Goal: Task Accomplishment & Management: Manage account settings

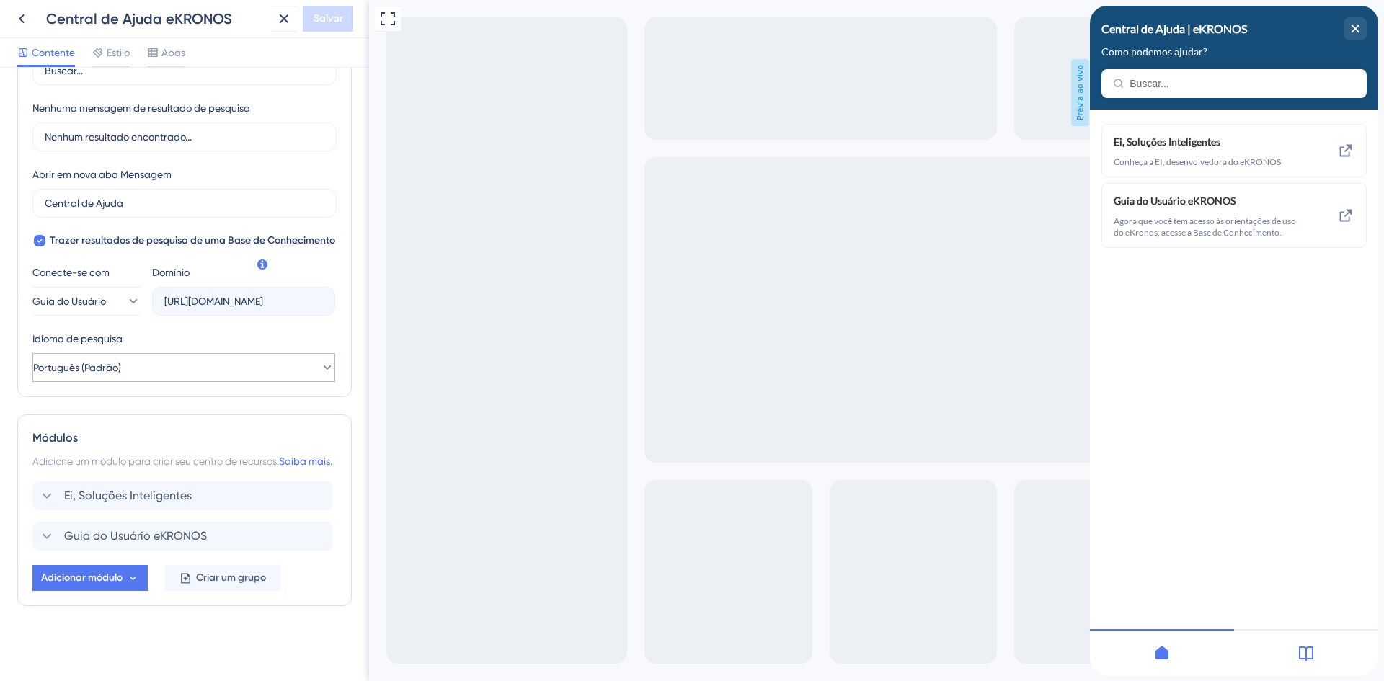
scroll to position [339, 0]
click at [46, 536] on icon at bounding box center [46, 536] width 17 height 17
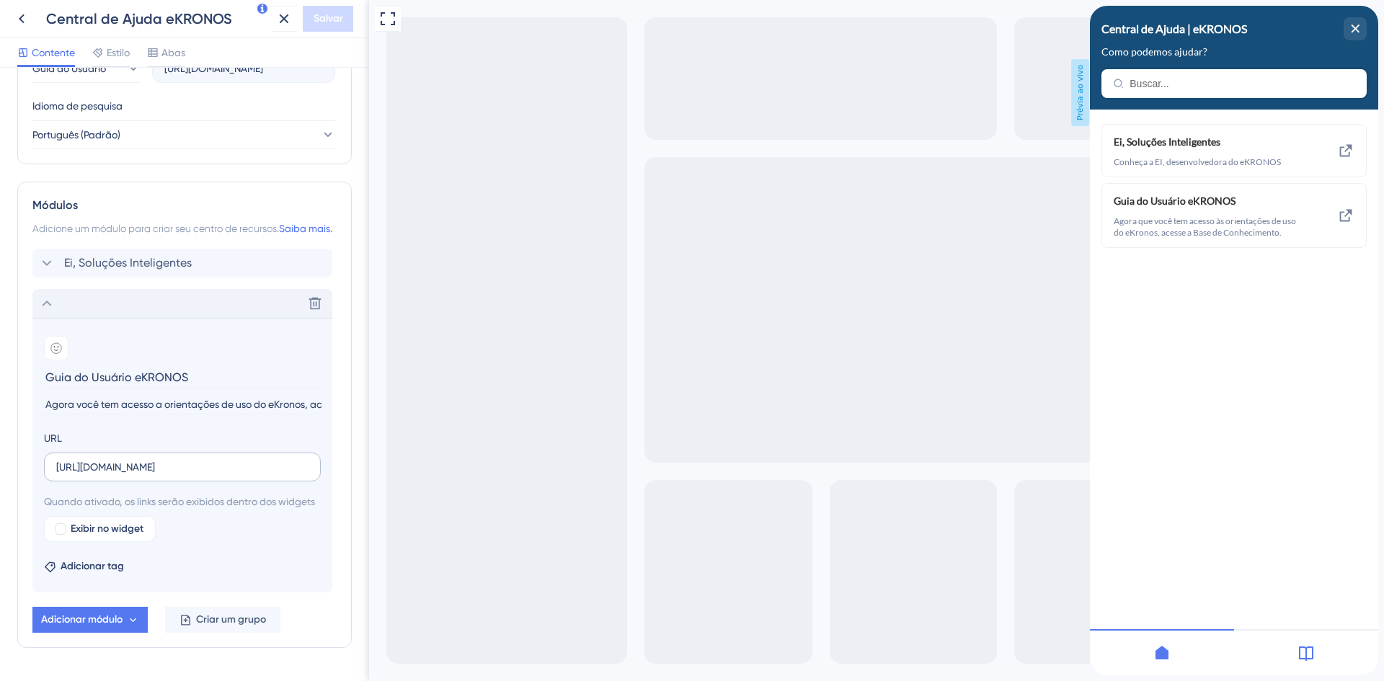
scroll to position [556, 0]
drag, startPoint x: 45, startPoint y: 422, endPoint x: 118, endPoint y: 428, distance: 73.1
click at [118, 414] on input "Agora você tem acesso a orientações de uso do eKronos, acesse a Base de Conheci…" at bounding box center [184, 403] width 280 height 19
type input "Agora você tem acesso a orientações de uso do eKronos, acesse a Base de Conheci…"
click at [249, 414] on input "Agora você tem acesso a orientações de uso do eKronos, acesse a Base de Conheci…" at bounding box center [184, 403] width 280 height 19
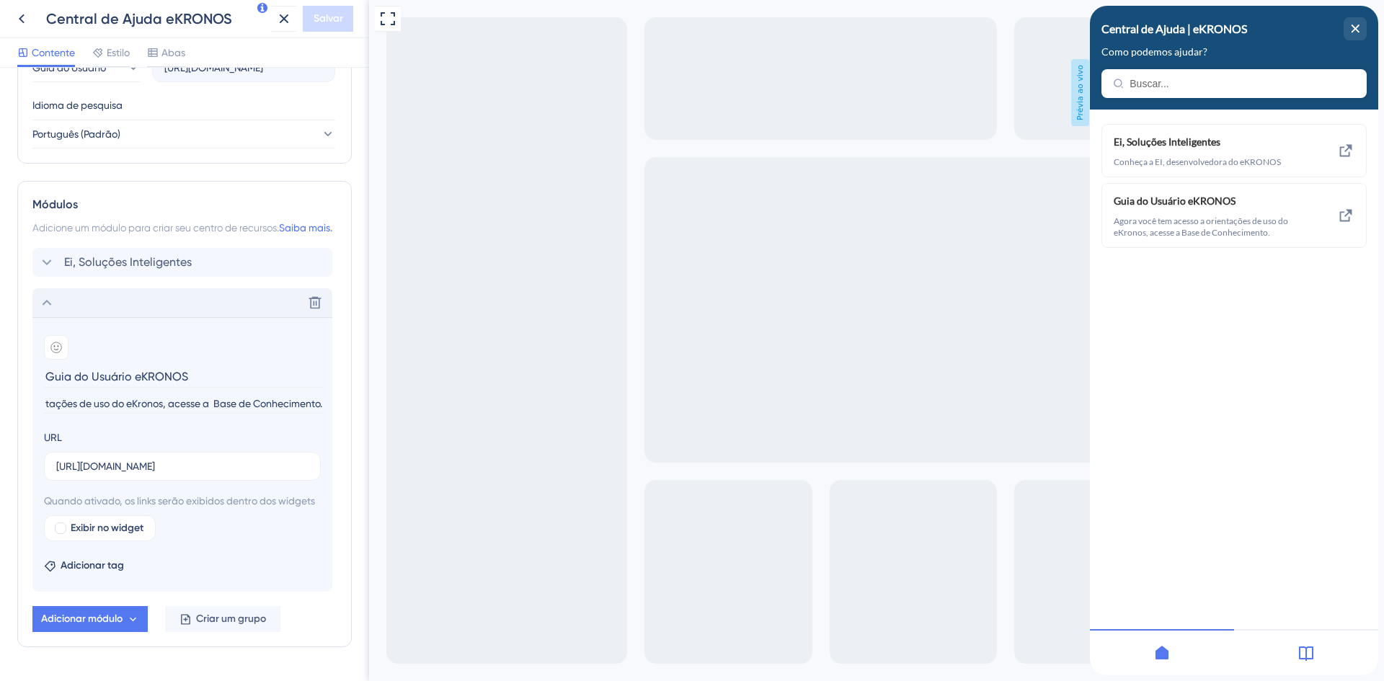
scroll to position [0, 0]
click at [460, 381] on div "Visualização em tela cheia Prévia ao vivo" at bounding box center [876, 355] width 1015 height 711
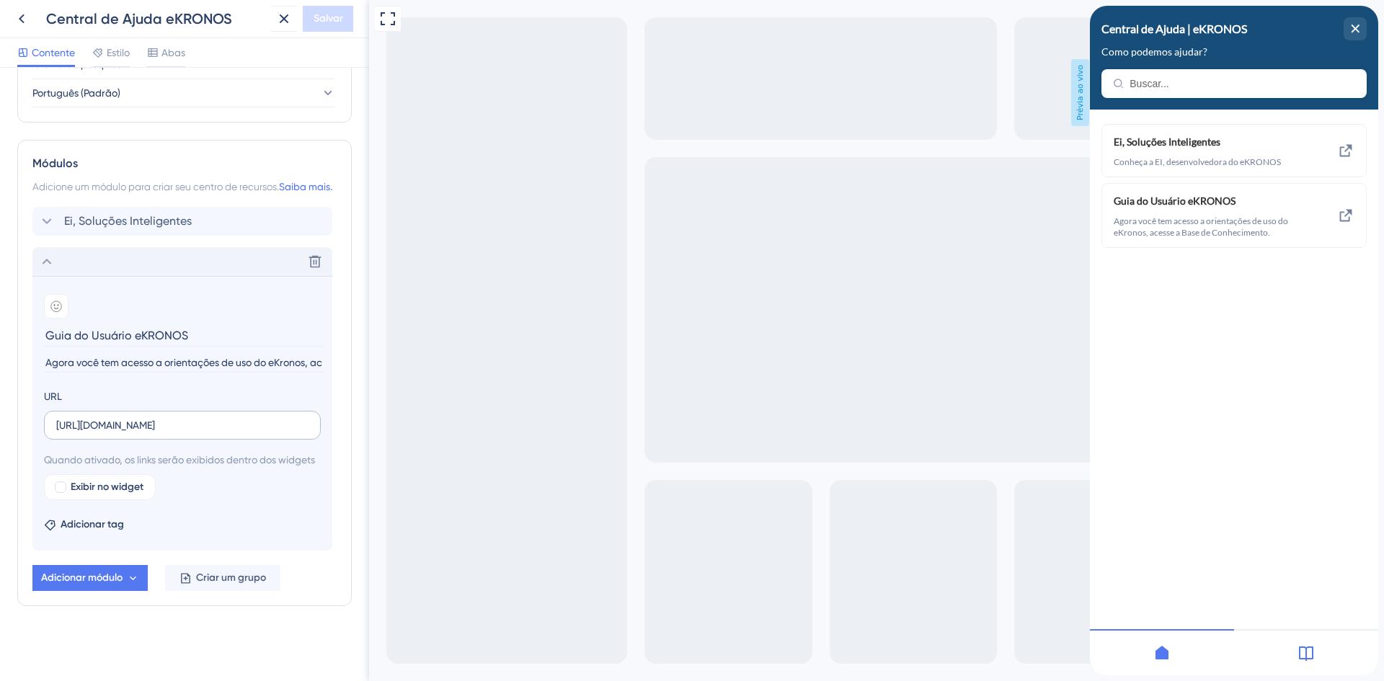
scroll to position [614, 0]
click at [118, 578] on font "Adicionar módulo" at bounding box center [81, 578] width 81 height 12
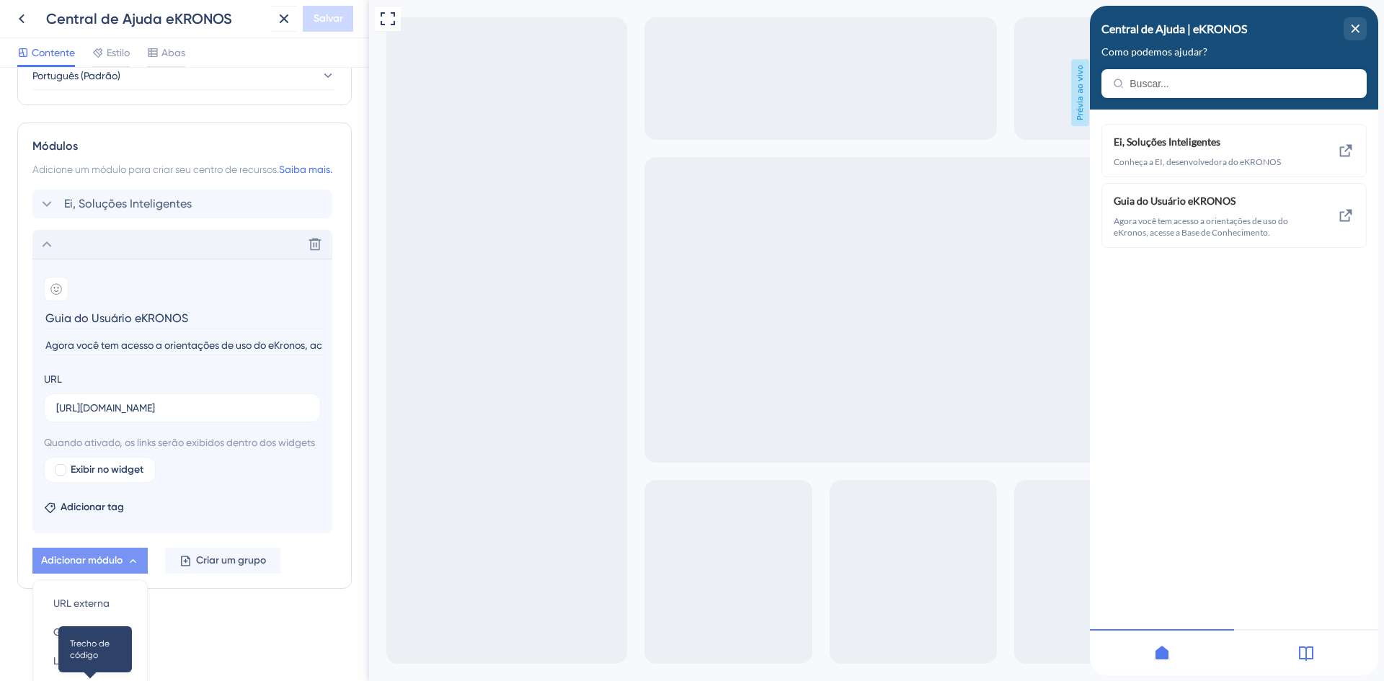
scroll to position [750, 0]
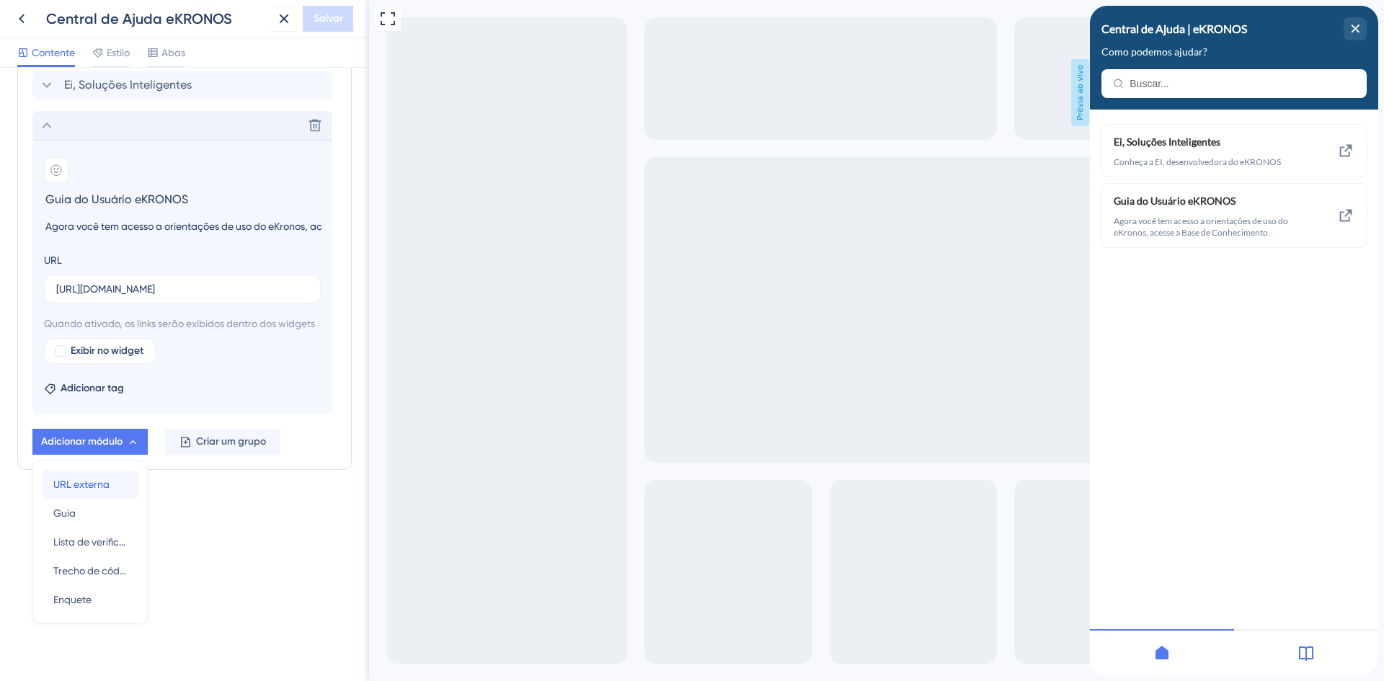
click at [89, 483] on font "URL externa" at bounding box center [81, 485] width 56 height 12
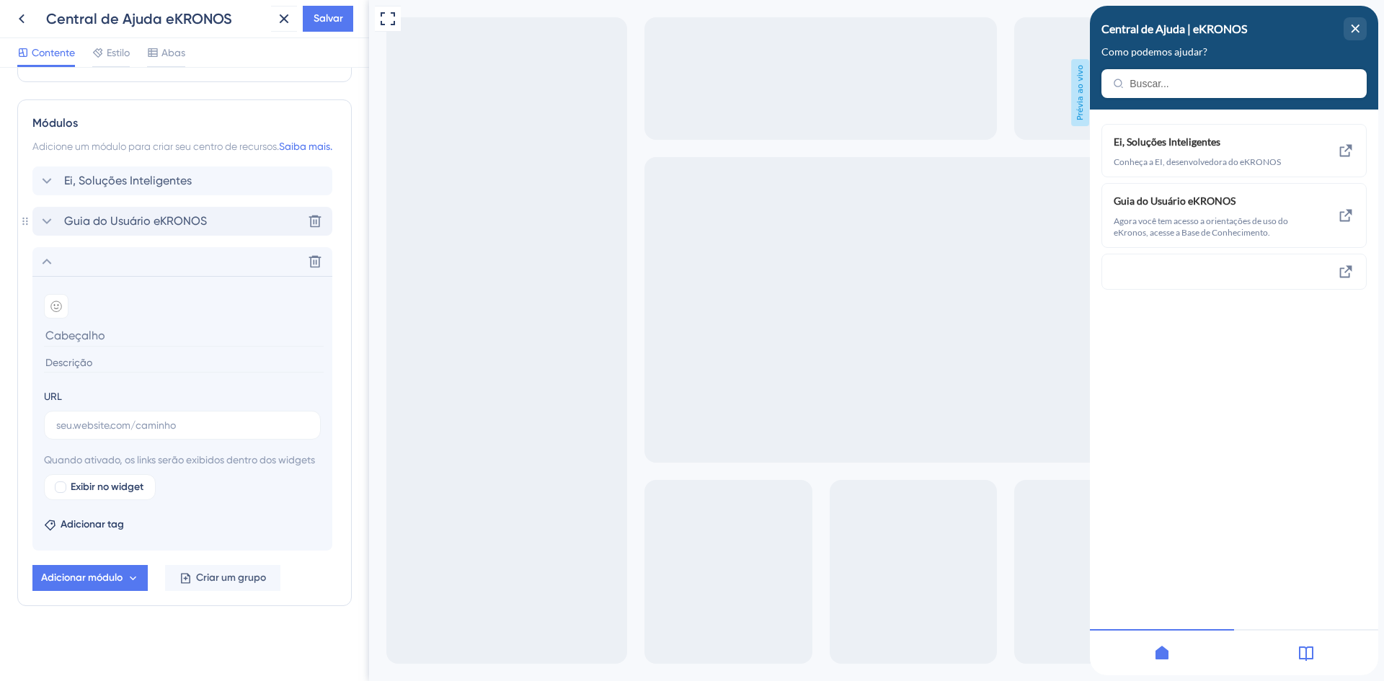
click at [197, 219] on font "Guia do Usuário eKRONOS" at bounding box center [135, 221] width 143 height 14
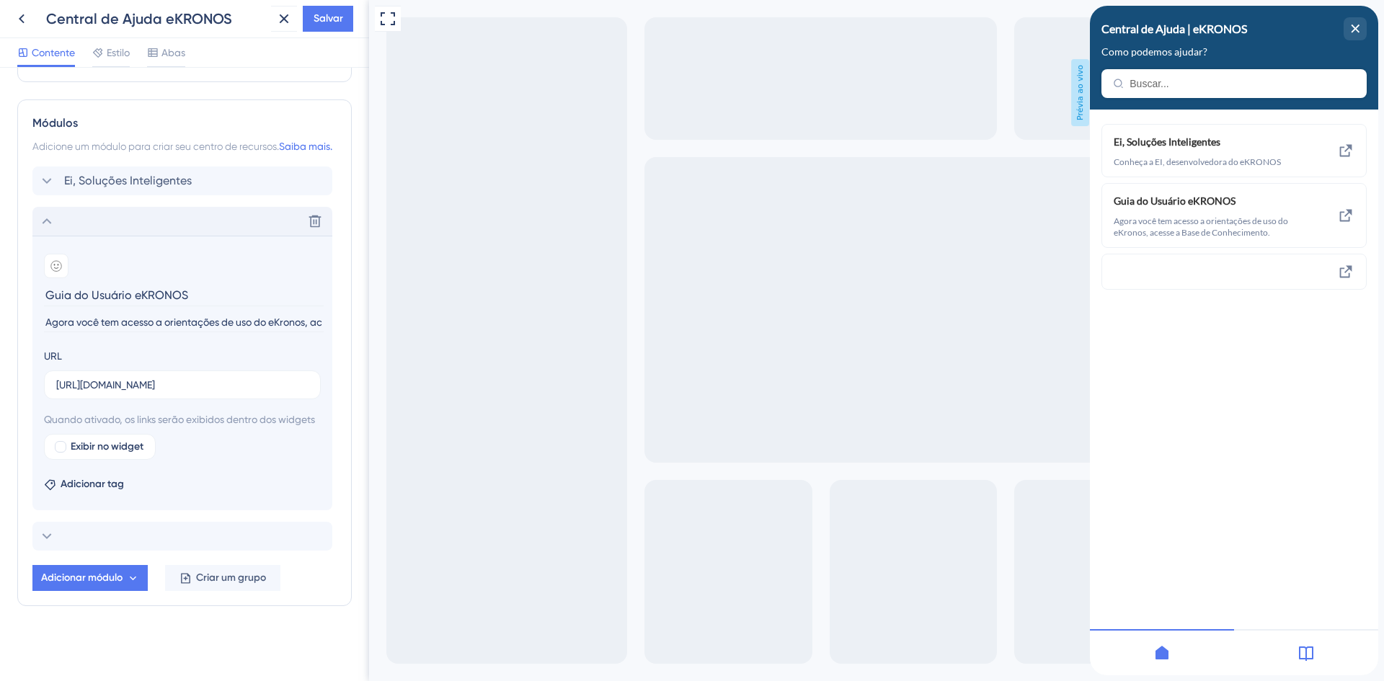
drag, startPoint x: 199, startPoint y: 289, endPoint x: 2, endPoint y: 293, distance: 196.8
click at [2, 293] on div "Cabeçalho do Centro de Recursos Título Central de Ajuda | eKRONOS 2 Central de …" at bounding box center [184, 374] width 369 height 613
type input "Insumos e Composições"
click at [140, 318] on input "Agora você tem acesso a orientações de uso do eKronos, acesse a Base de Conheci…" at bounding box center [184, 322] width 280 height 19
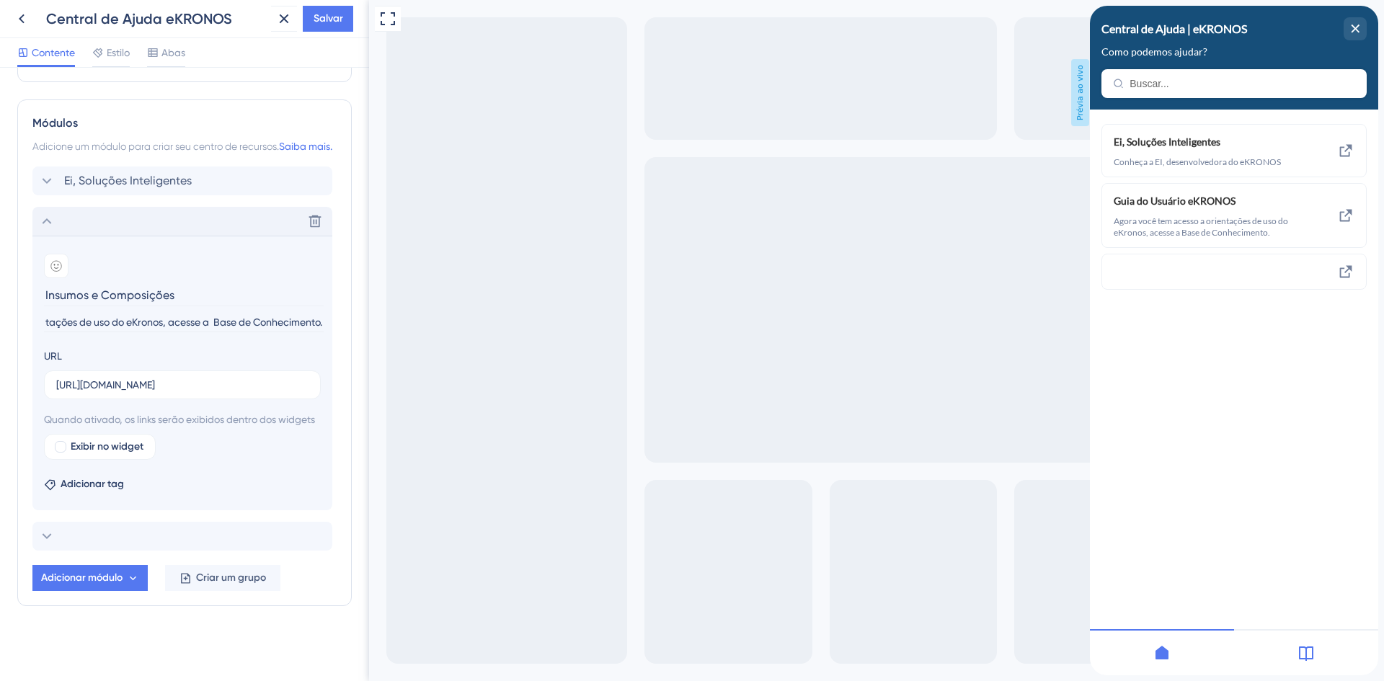
drag, startPoint x: 416, startPoint y: 319, endPoint x: 396, endPoint y: 322, distance: 19.7
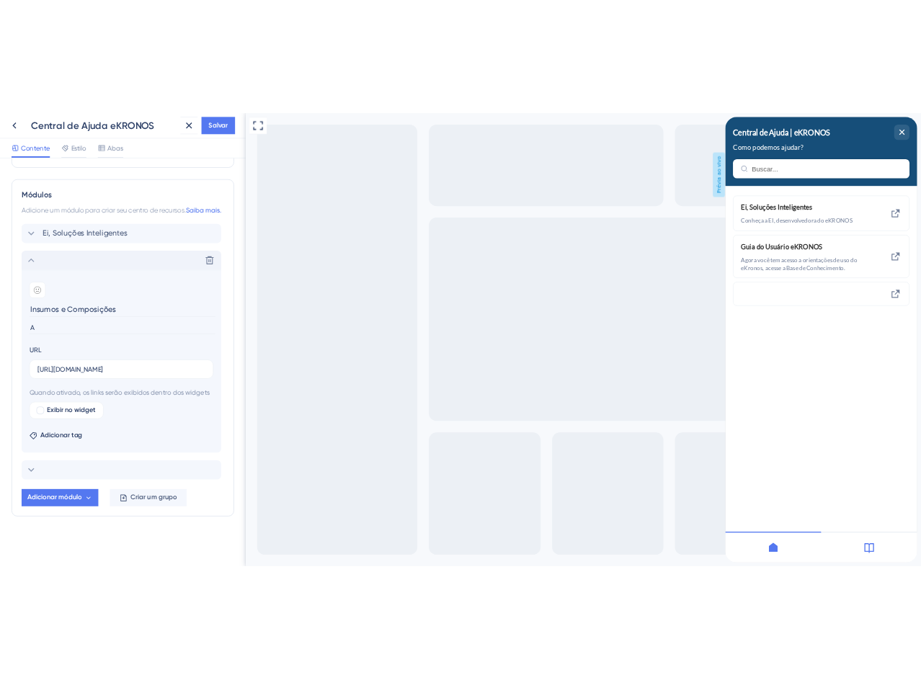
scroll to position [0, 0]
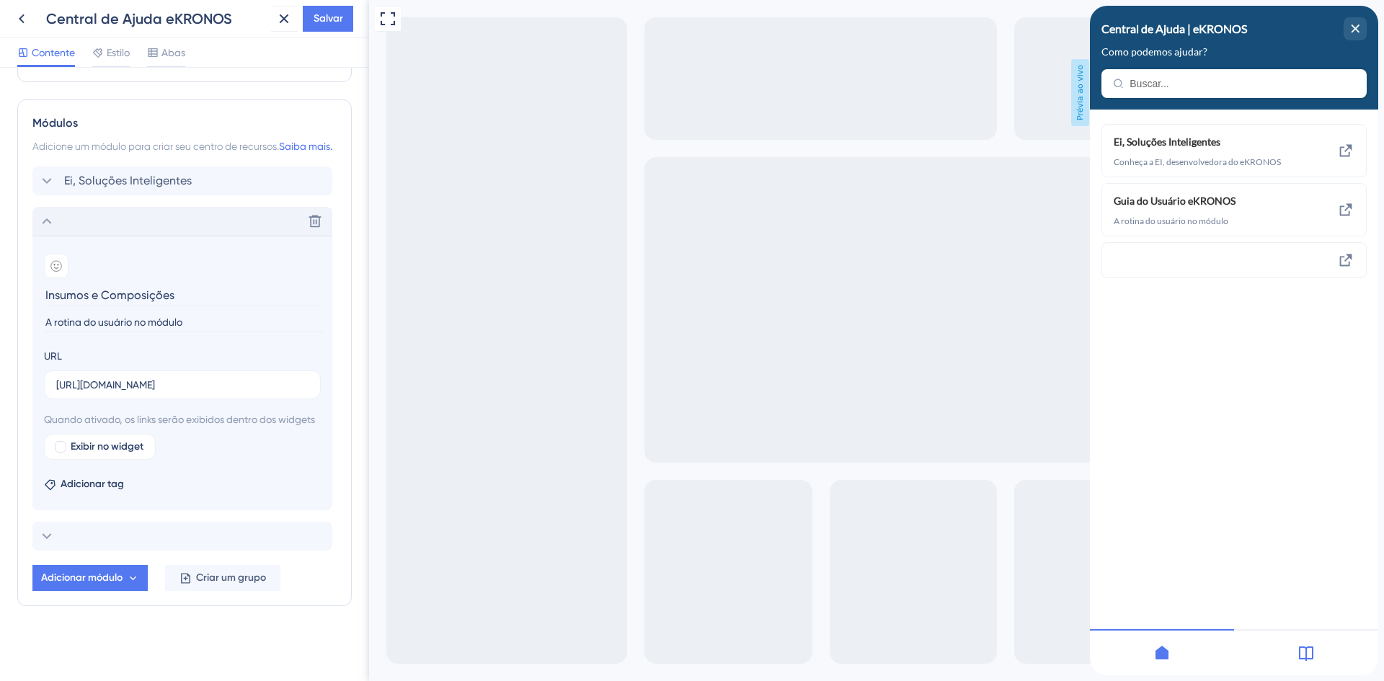
click at [71, 319] on input "A rotina do usuário no módulo" at bounding box center [184, 322] width 280 height 19
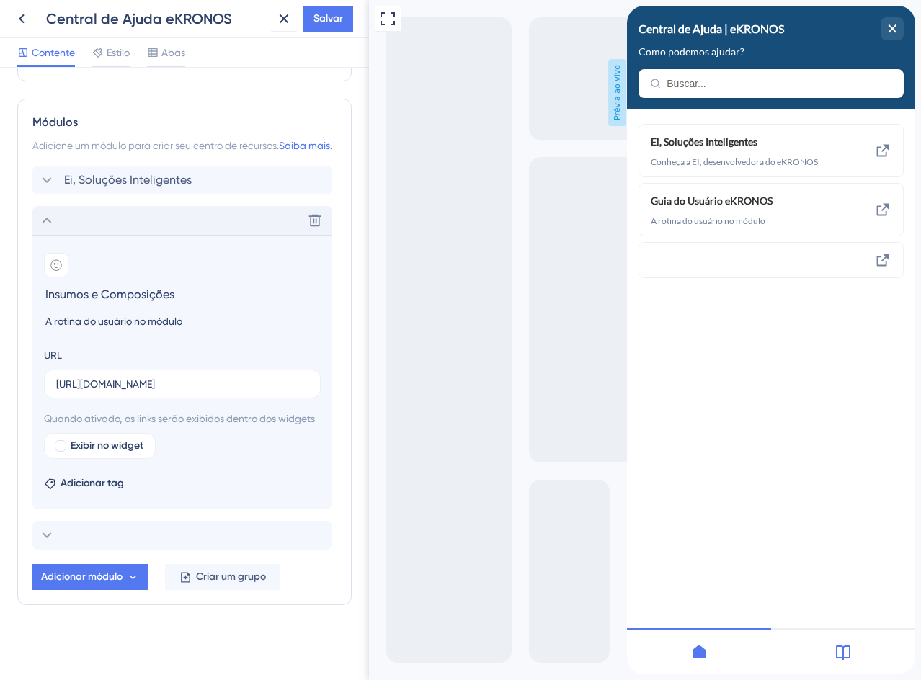
click at [71, 325] on input "A rotina do usuário no módulo" at bounding box center [184, 321] width 280 height 19
paste input "Guia para operação nas rotinas da área de Gerenciamento de composições."
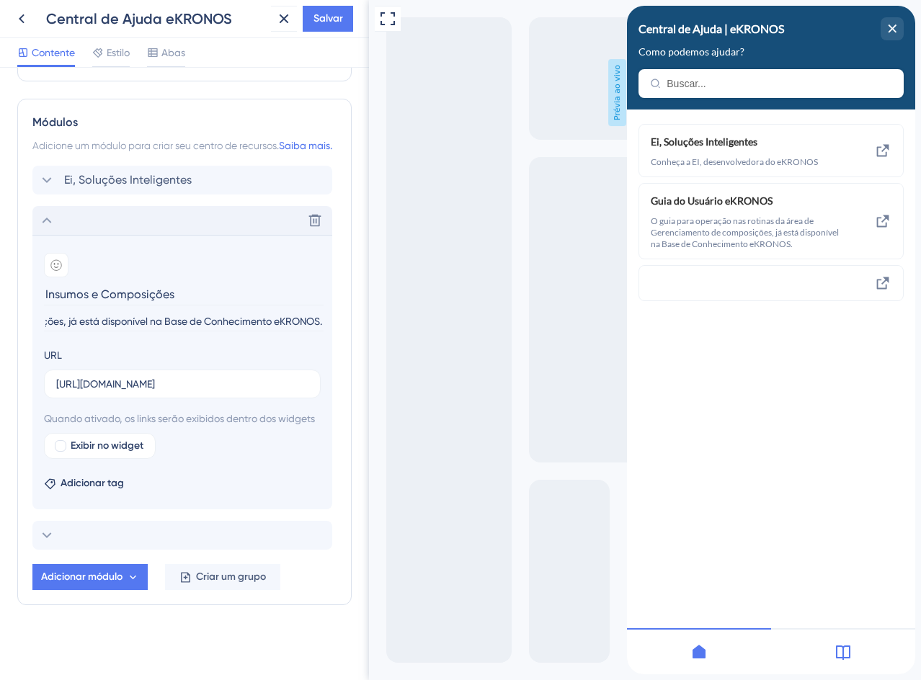
scroll to position [0, 350]
type input "O guia para operação nas rotinas da área de Gerenciamento de composições, já es…"
click at [214, 387] on input "[URL][DOMAIN_NAME]" at bounding box center [182, 384] width 252 height 16
paste input "/categories/4821-insumos-e-composicoes"
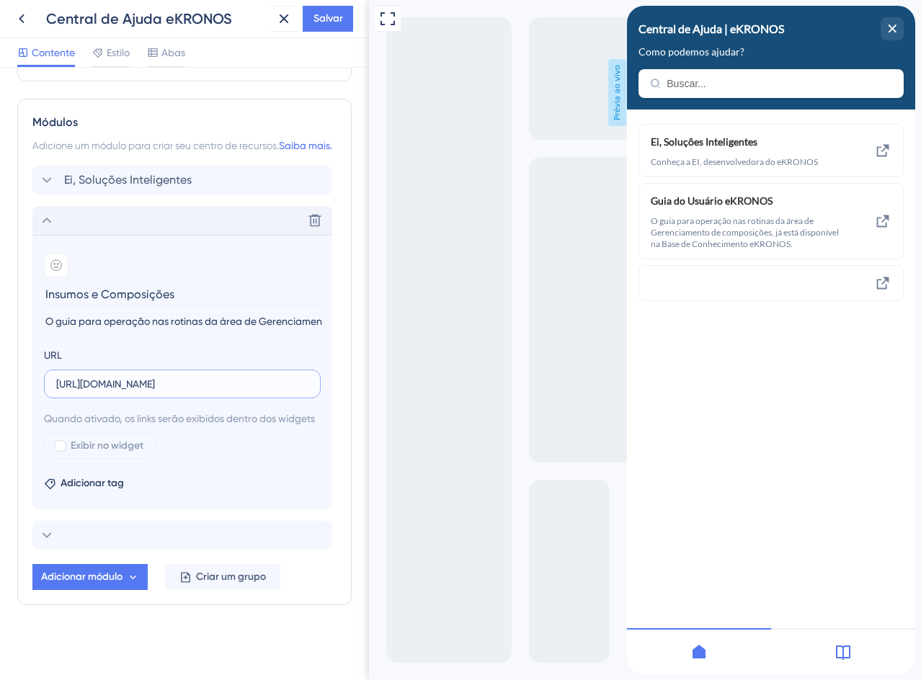
scroll to position [0, 238]
type input "[URL][DOMAIN_NAME]"
click at [65, 486] on font "Adicionar tag" at bounding box center [92, 483] width 63 height 12
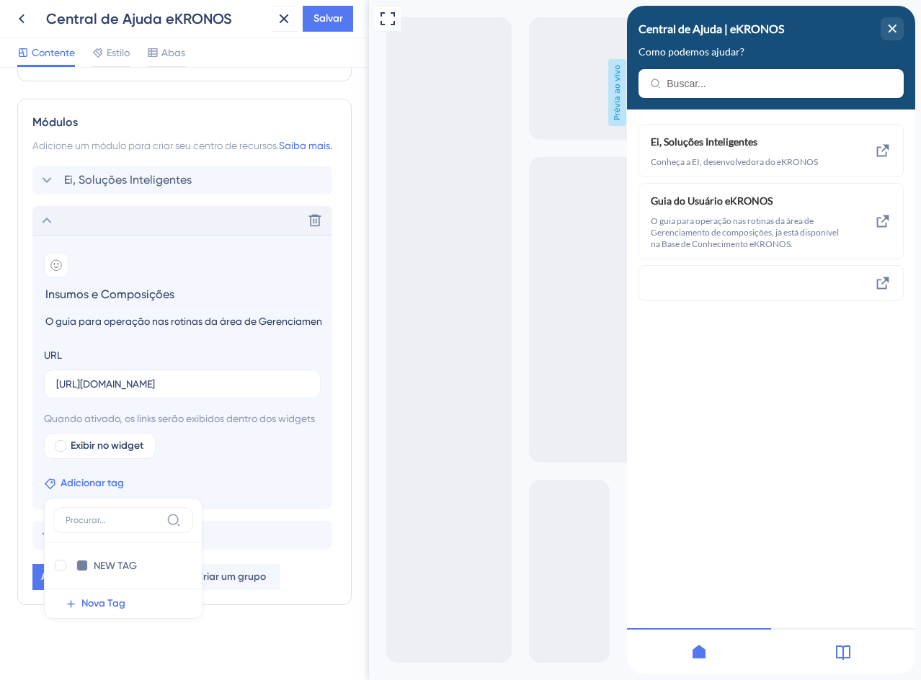
scroll to position [655, 0]
click at [63, 566] on div at bounding box center [61, 566] width 12 height 12
checkbox input "true"
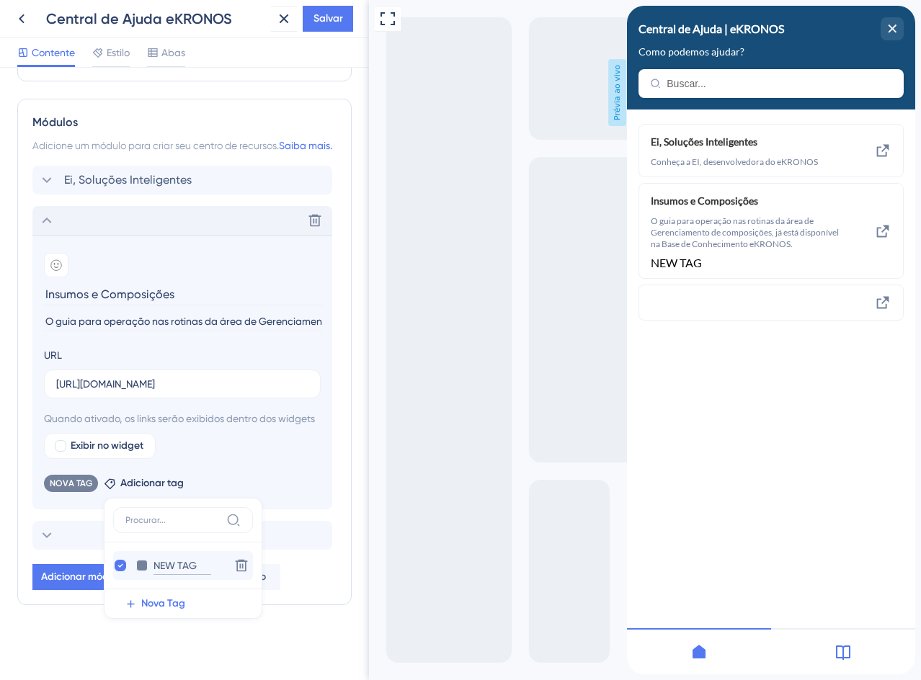
click at [167, 570] on input "NEW TAG" at bounding box center [183, 566] width 58 height 18
type input "Insu"
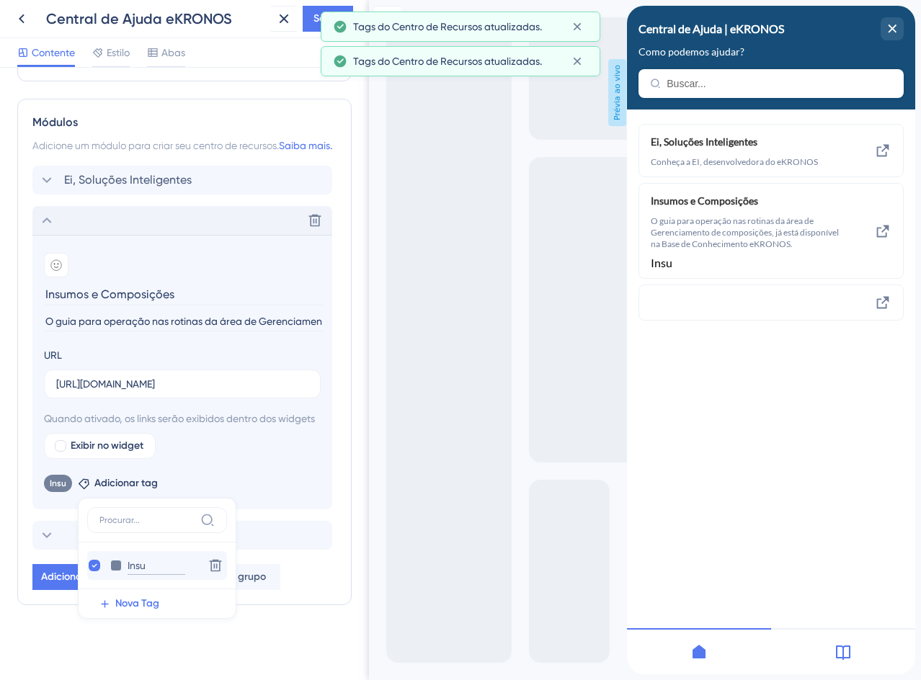
click at [140, 569] on input "Insu" at bounding box center [157, 566] width 58 height 18
click at [149, 568] on input "Insu" at bounding box center [157, 566] width 58 height 18
type input "Insumos"
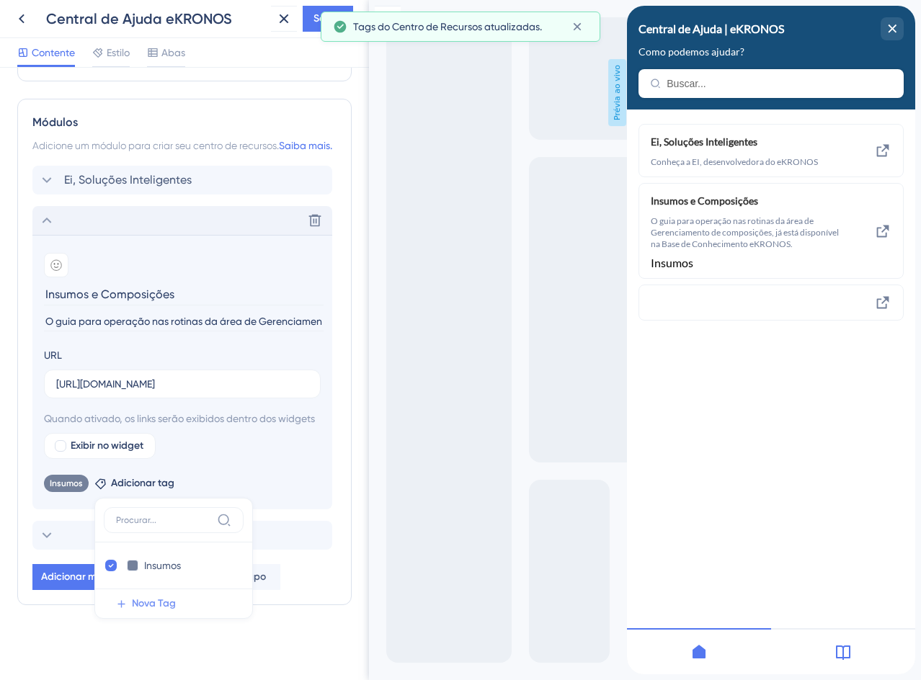
click at [133, 608] on font "Nova Tag" at bounding box center [154, 603] width 44 height 12
click at [150, 566] on input "NEW TAG" at bounding box center [173, 566] width 58 height 18
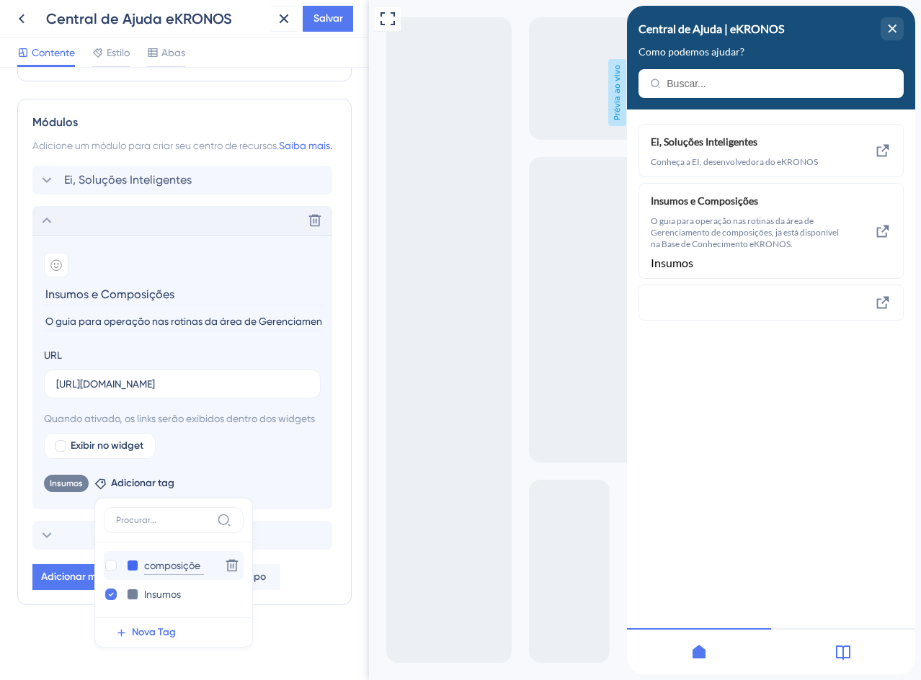
type input "composições"
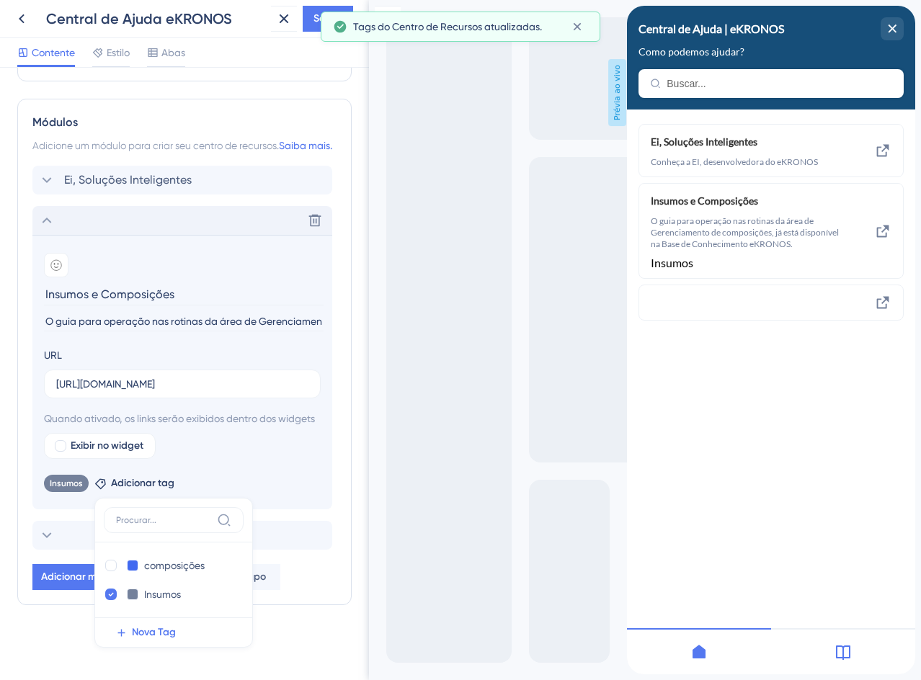
click at [111, 566] on div at bounding box center [111, 566] width 12 height 12
checkbox input "true"
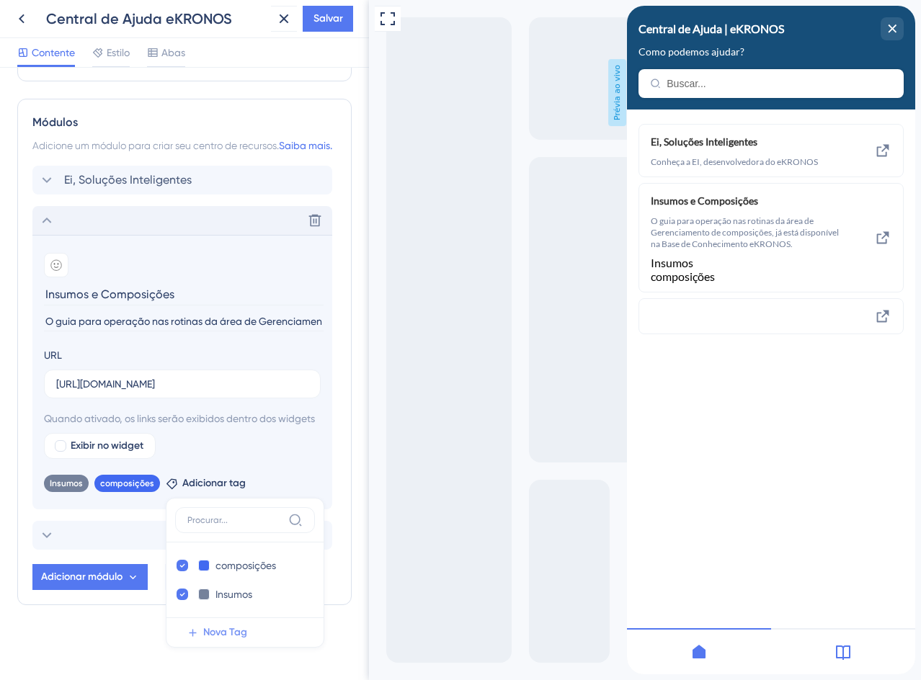
click at [205, 632] on font "Nova Tag" at bounding box center [225, 632] width 44 height 12
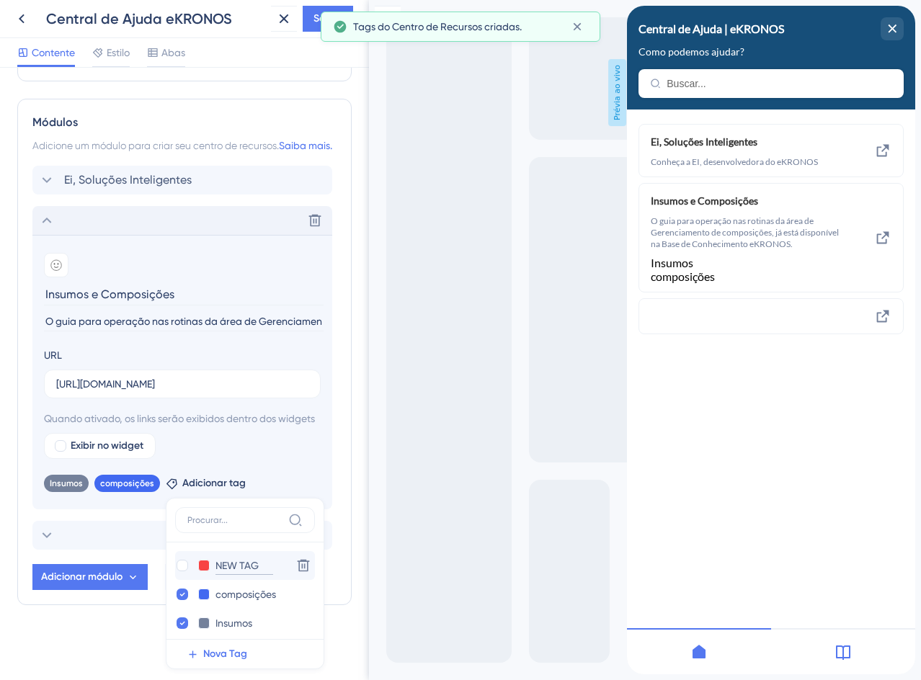
click at [225, 565] on input "NEW TAG" at bounding box center [244, 566] width 58 height 18
paste input "Cadastrando um"
type input "Cadastrando um"
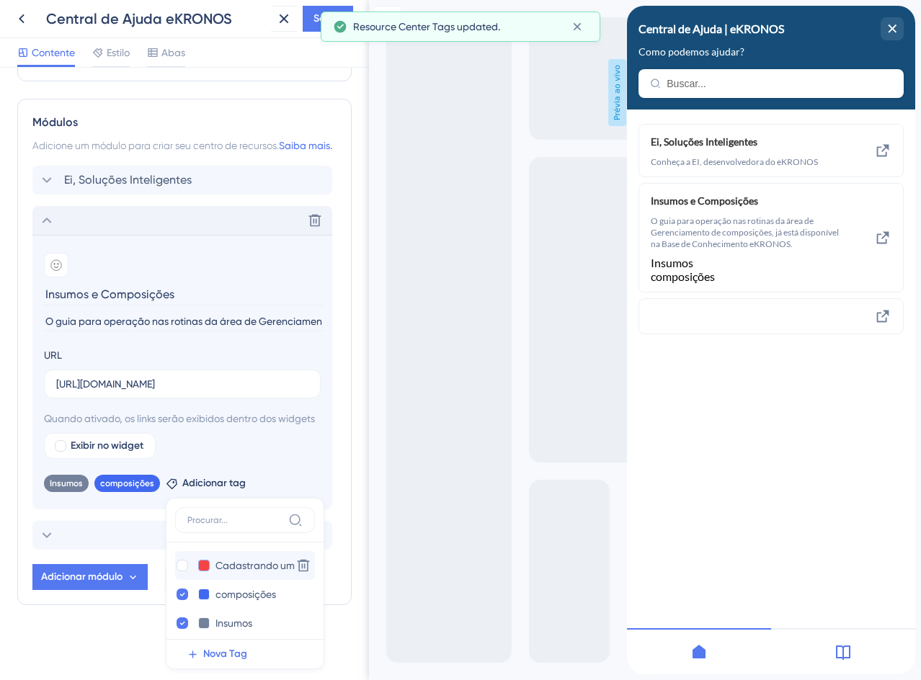
click at [198, 565] on button at bounding box center [204, 566] width 12 height 12
click at [224, 594] on div at bounding box center [230, 595] width 12 height 12
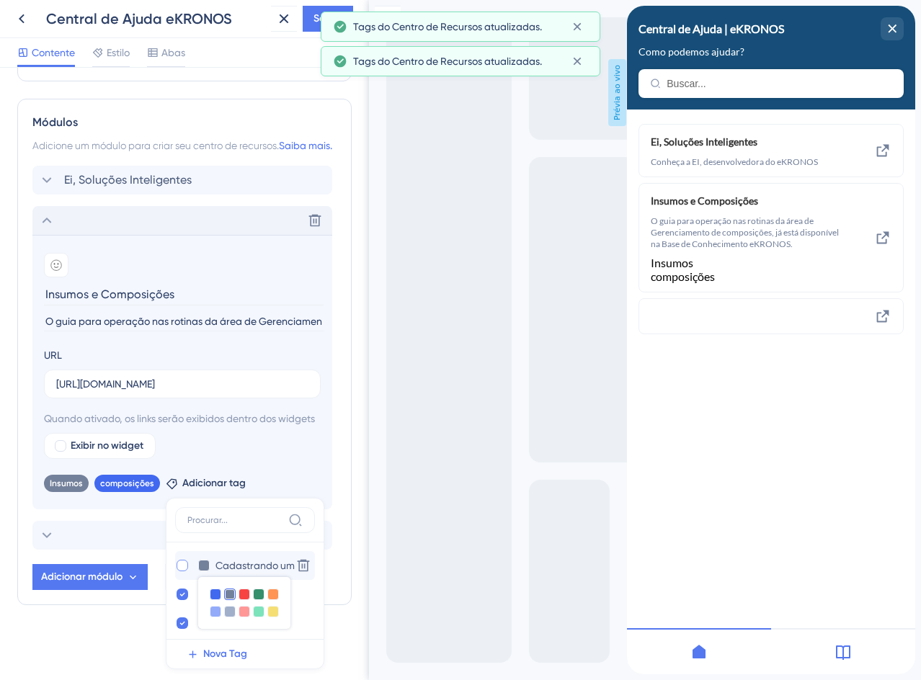
click at [179, 567] on div at bounding box center [183, 566] width 12 height 12
checkbox input "true"
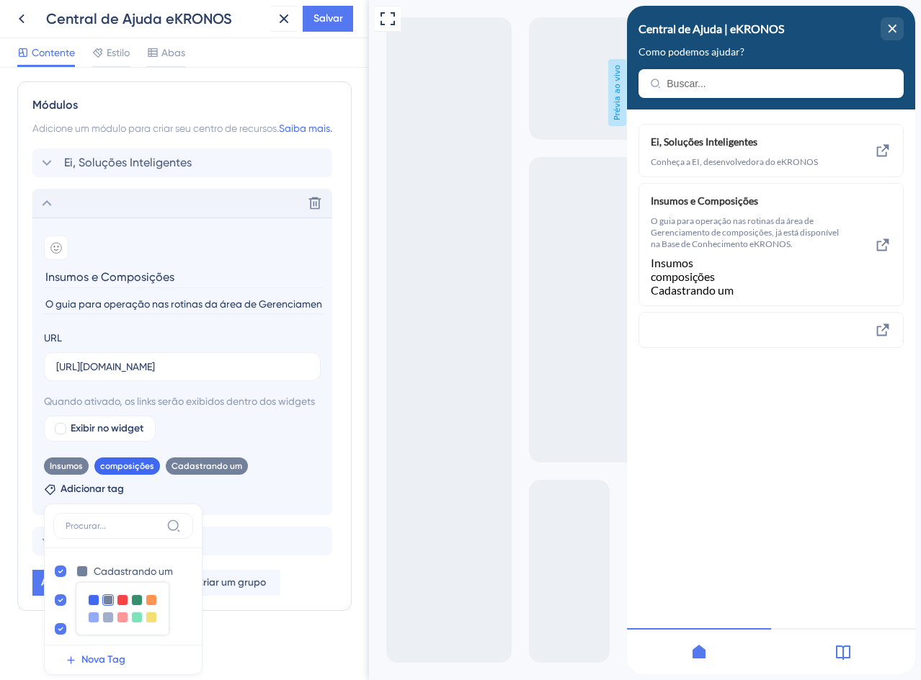
click at [308, 653] on div "Cabeçalho do Centro de Recursos Título Central de Ajuda | eKRONOS 2 Central de …" at bounding box center [184, 49] width 334 height 1239
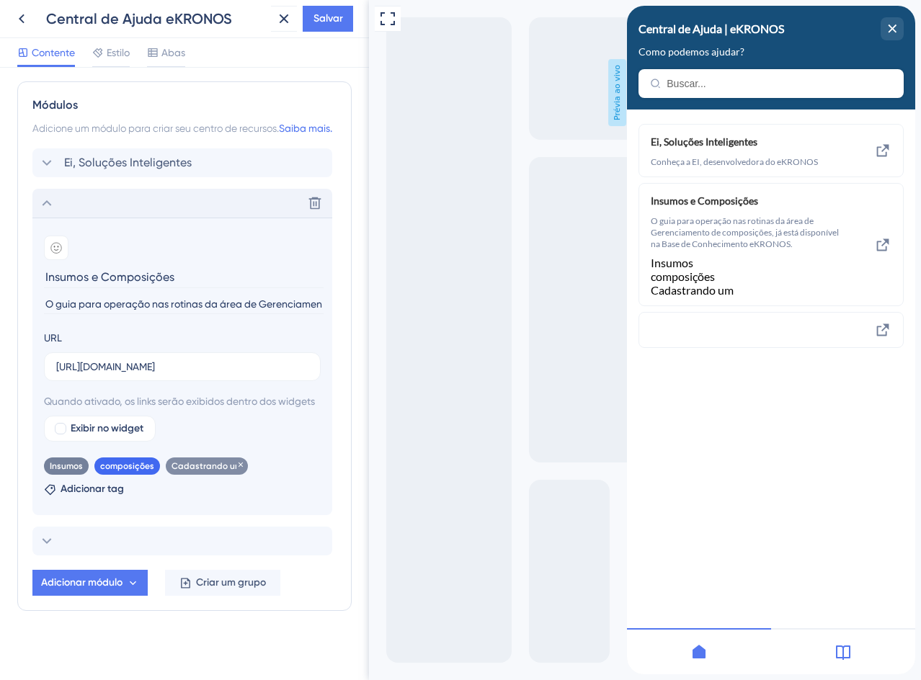
click at [196, 471] on font "Cadastrando um" at bounding box center [207, 466] width 71 height 10
click at [97, 498] on span "Adicionar tag" at bounding box center [92, 489] width 63 height 17
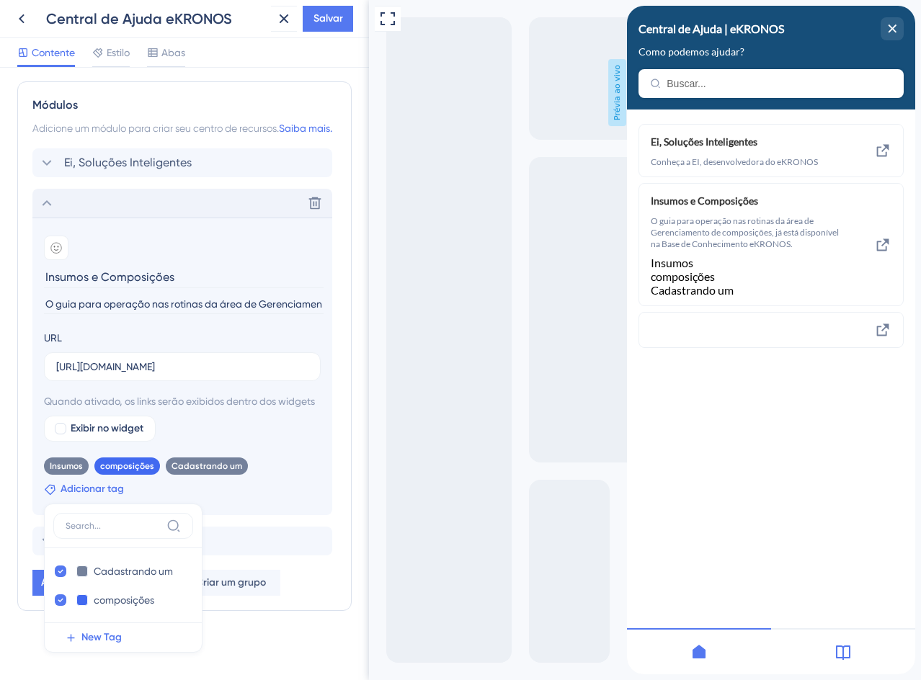
scroll to position [678, 0]
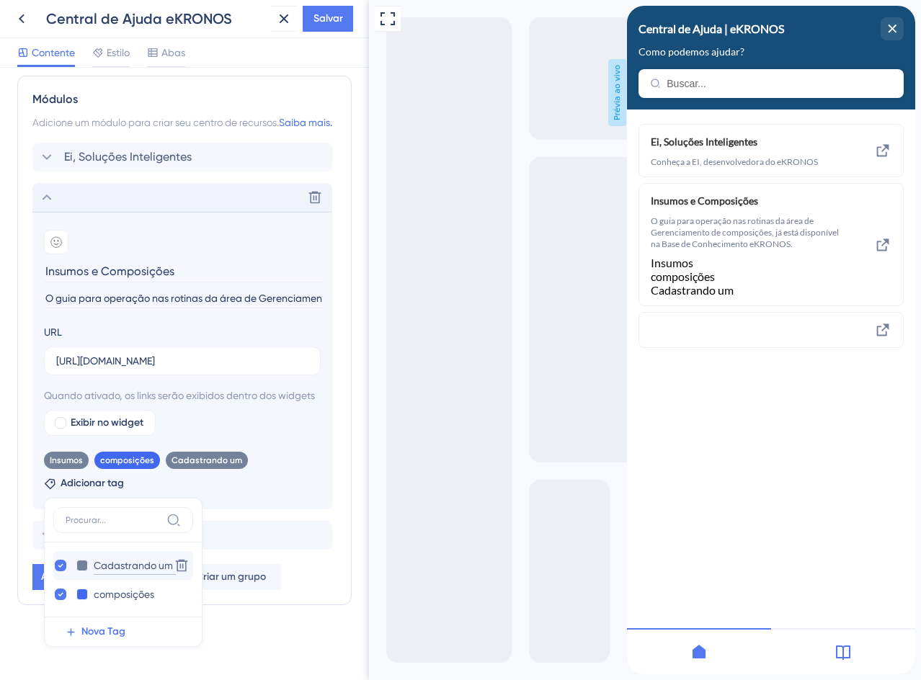
click at [111, 567] on input "Cadastrando um" at bounding box center [135, 566] width 82 height 18
click at [135, 569] on input "Cadastrando um" at bounding box center [135, 566] width 82 height 18
drag, startPoint x: 133, startPoint y: 568, endPoint x: 154, endPoint y: 569, distance: 20.9
click at [154, 569] on input "Cadastrando um" at bounding box center [135, 566] width 82 height 18
type input "Cadastro um"
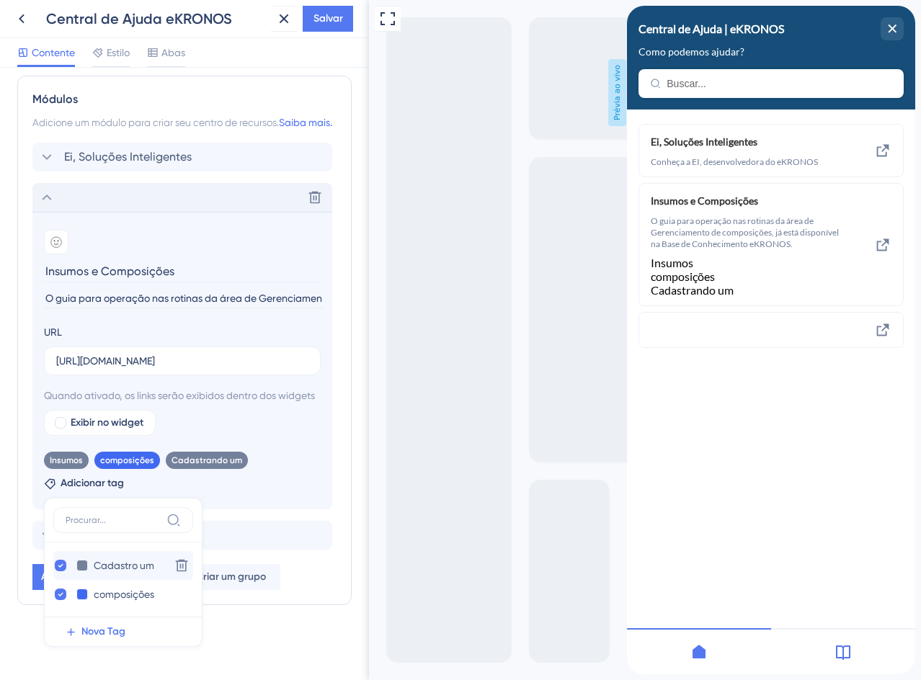
scroll to position [655, 0]
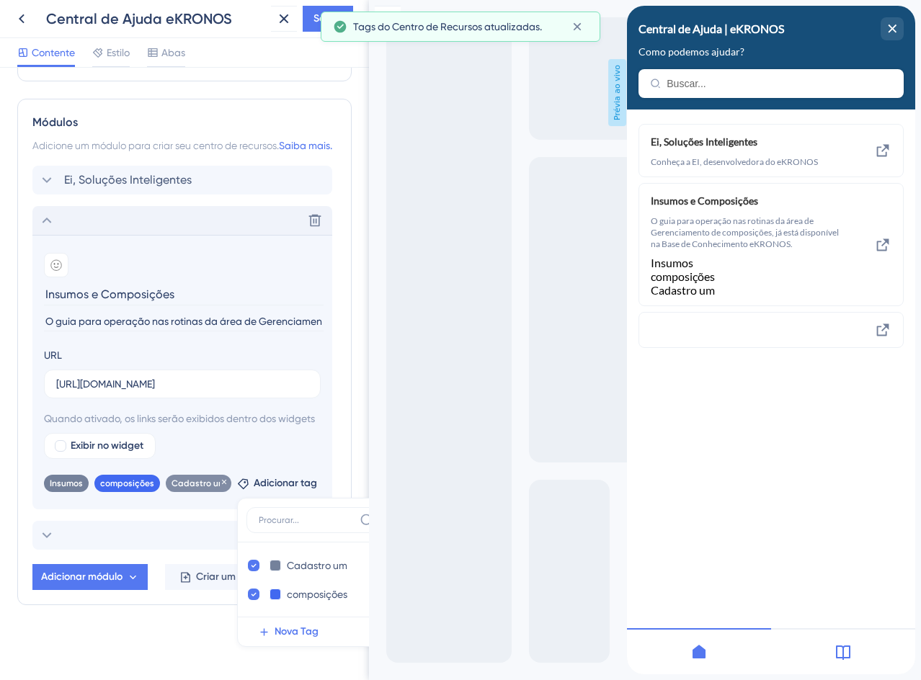
click at [197, 486] on font "Cadastro um" at bounding box center [199, 484] width 54 height 10
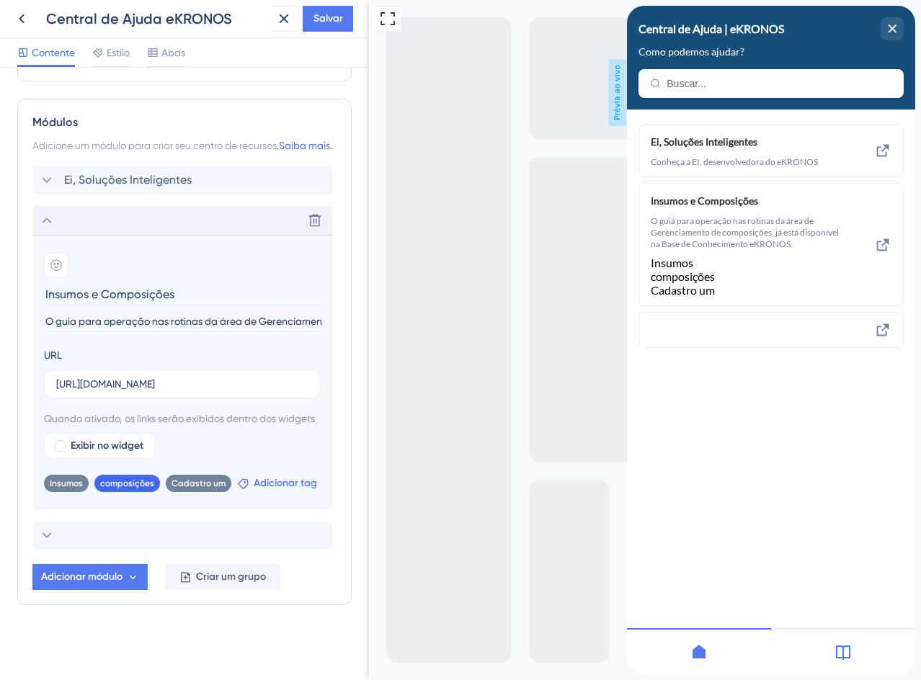
click at [265, 487] on font "Adicionar tag" at bounding box center [285, 483] width 63 height 12
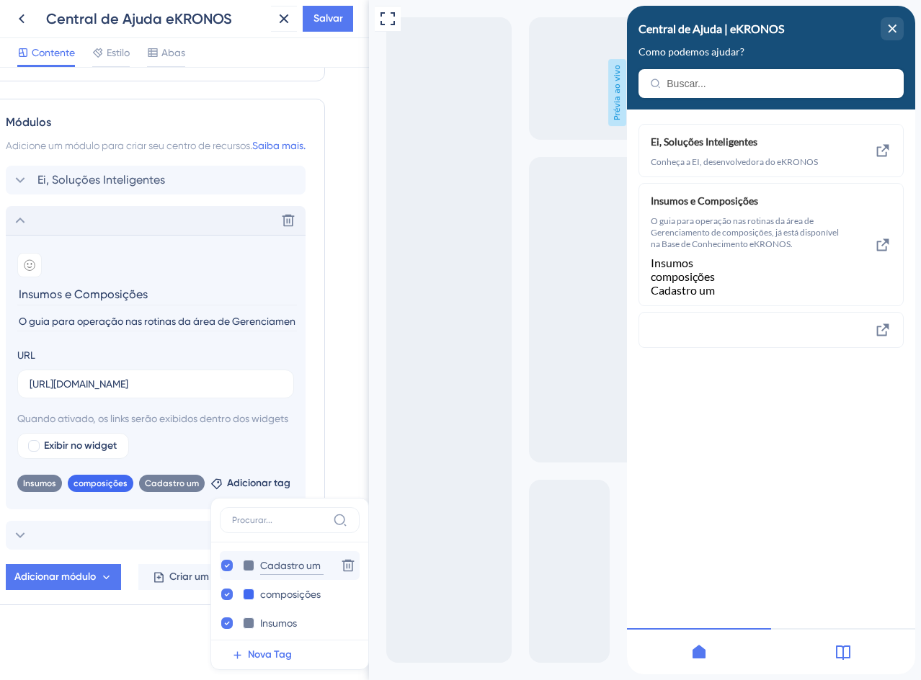
click at [273, 565] on input "Cadastro um" at bounding box center [291, 566] width 63 height 18
click at [284, 565] on input "Cadastro um" at bounding box center [291, 566] width 63 height 18
click at [298, 566] on input "Cadastro um" at bounding box center [291, 566] width 63 height 18
type input "Cadastro"
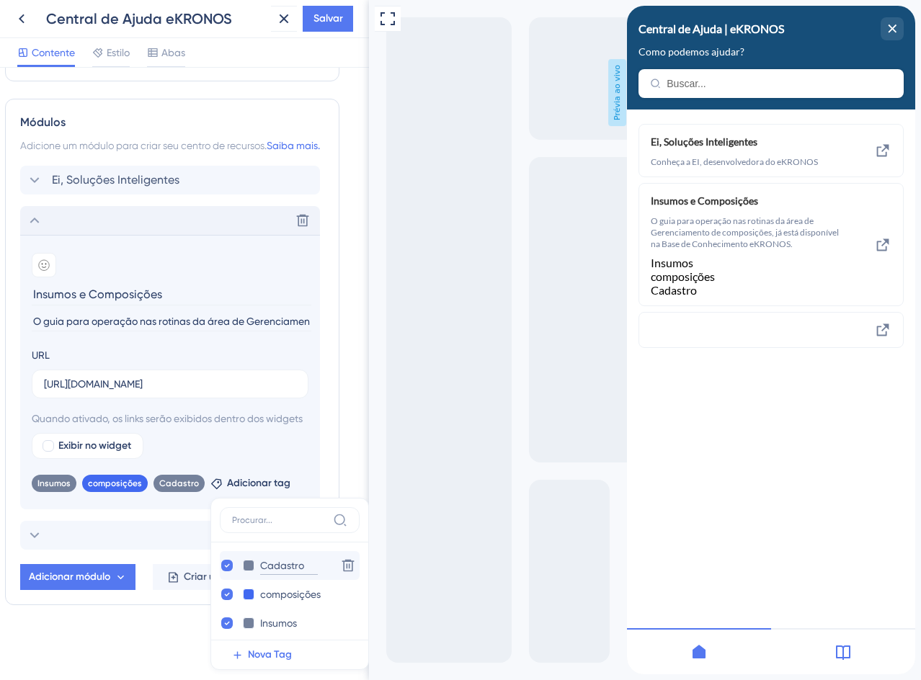
click at [267, 561] on input "Cadastro" at bounding box center [289, 566] width 58 height 18
click at [341, 565] on icon at bounding box center [348, 566] width 14 height 14
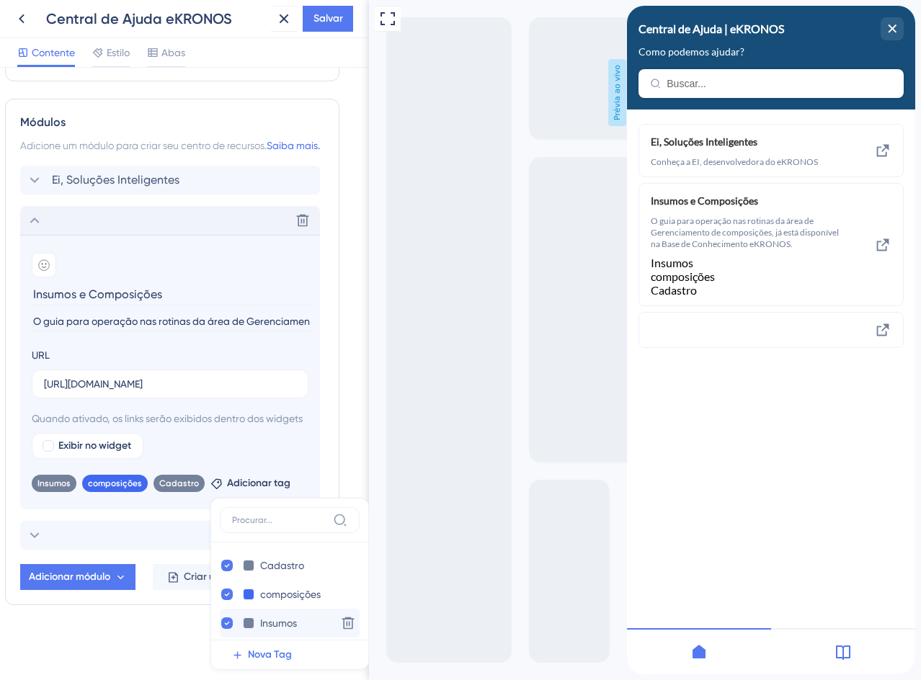
scroll to position [655, 0]
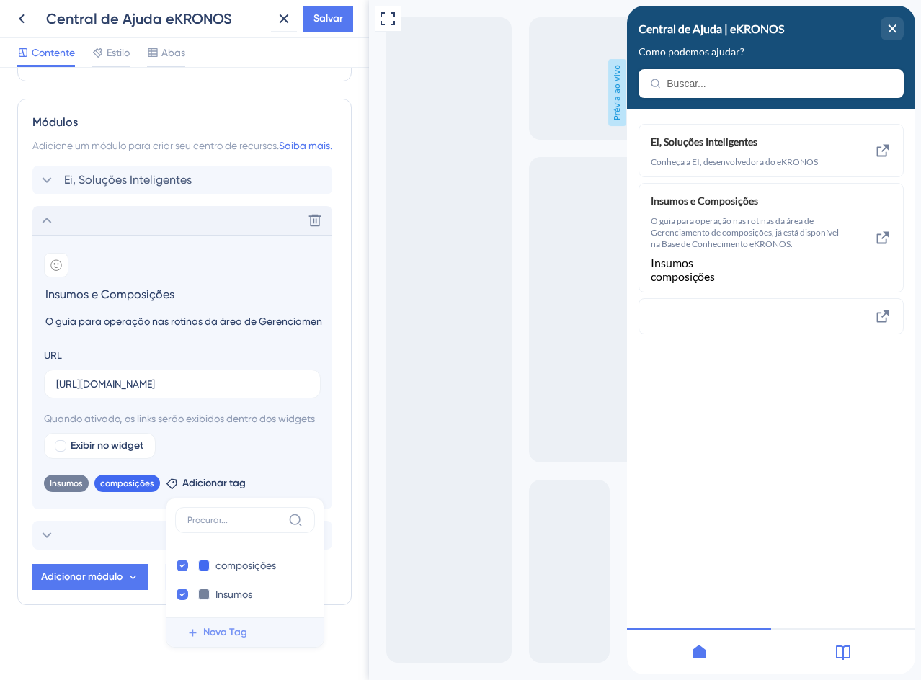
click at [221, 634] on font "Nova Tag" at bounding box center [225, 632] width 44 height 12
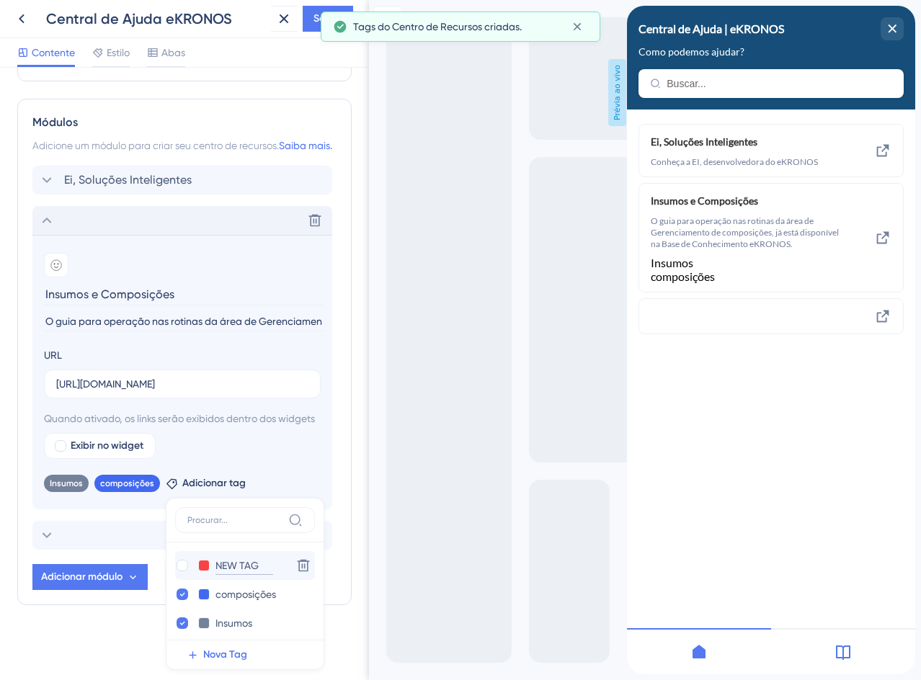
click at [216, 564] on input "NEW TAG" at bounding box center [244, 566] width 58 height 18
paste input "novo insumo"
type input "novo insumo"
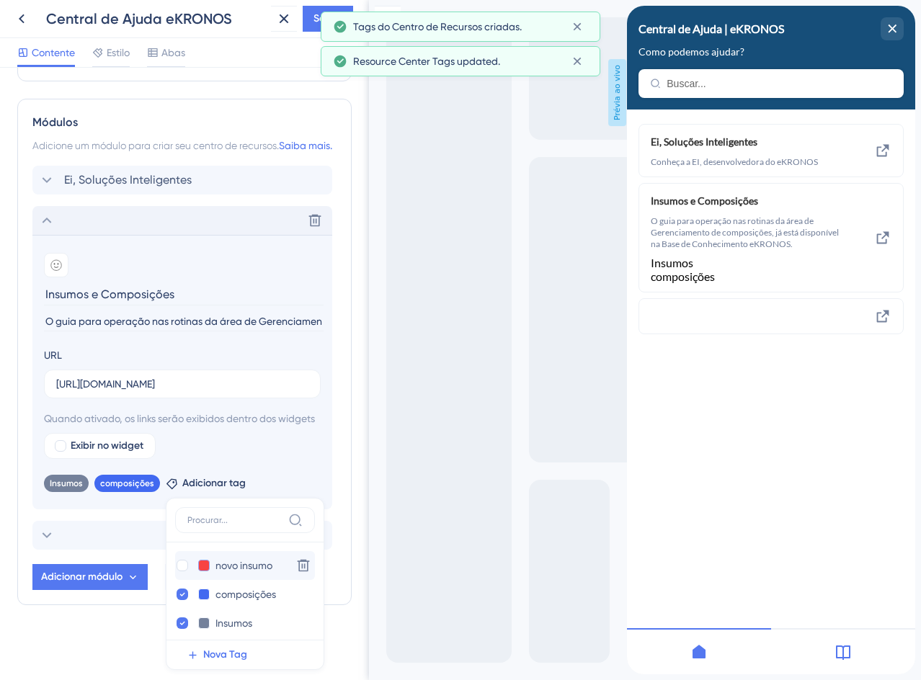
click at [199, 564] on button at bounding box center [204, 566] width 12 height 12
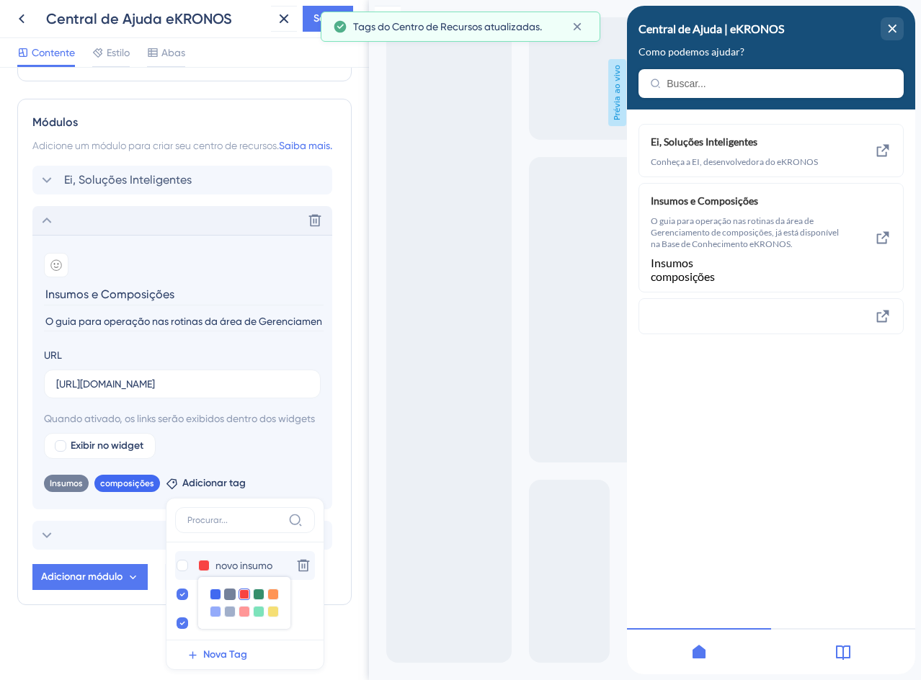
click at [227, 595] on div at bounding box center [230, 595] width 12 height 12
click at [177, 564] on div at bounding box center [183, 566] width 12 height 12
checkbox input "true"
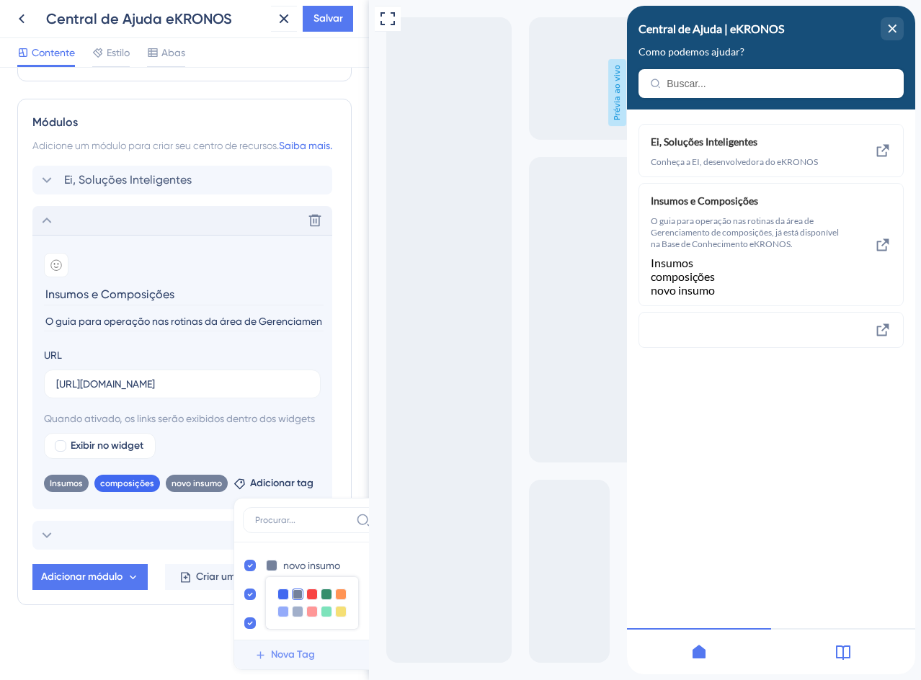
click at [280, 659] on font "Nova Tag" at bounding box center [293, 655] width 44 height 12
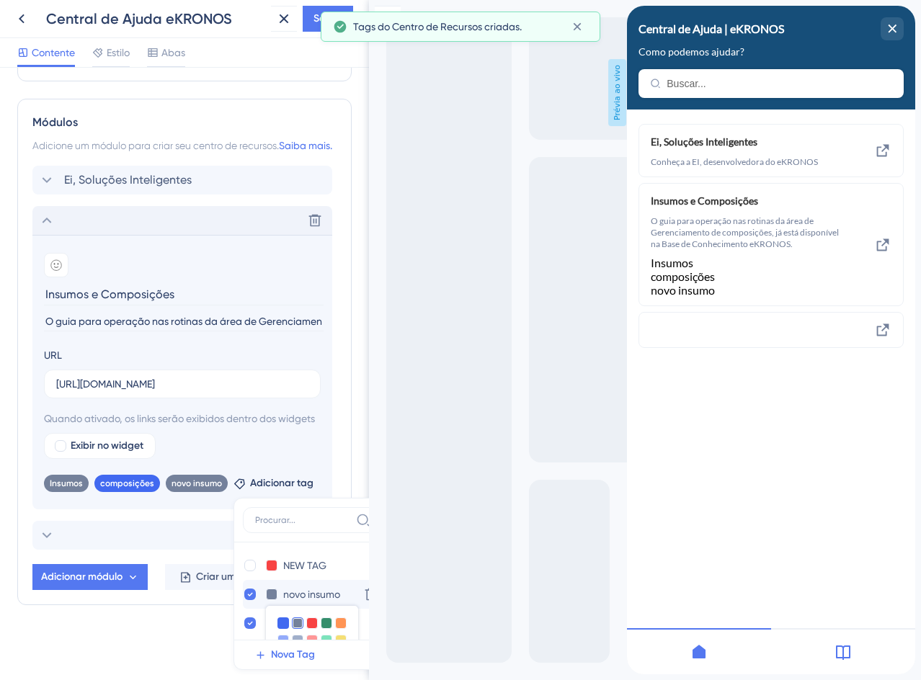
click at [277, 626] on div at bounding box center [283, 624] width 12 height 12
click at [277, 624] on div at bounding box center [283, 624] width 12 height 12
click at [290, 566] on input "NEW TAG" at bounding box center [312, 566] width 58 height 18
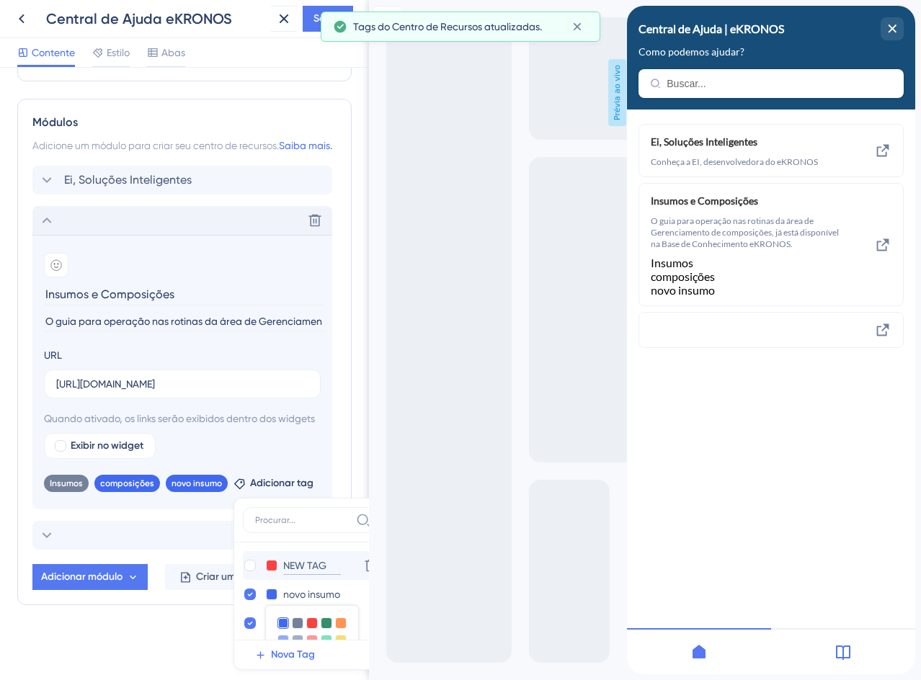
click at [290, 566] on input "NEW TAG" at bounding box center [312, 566] width 58 height 18
paste input "custo referênc"
type input "custo referênc"
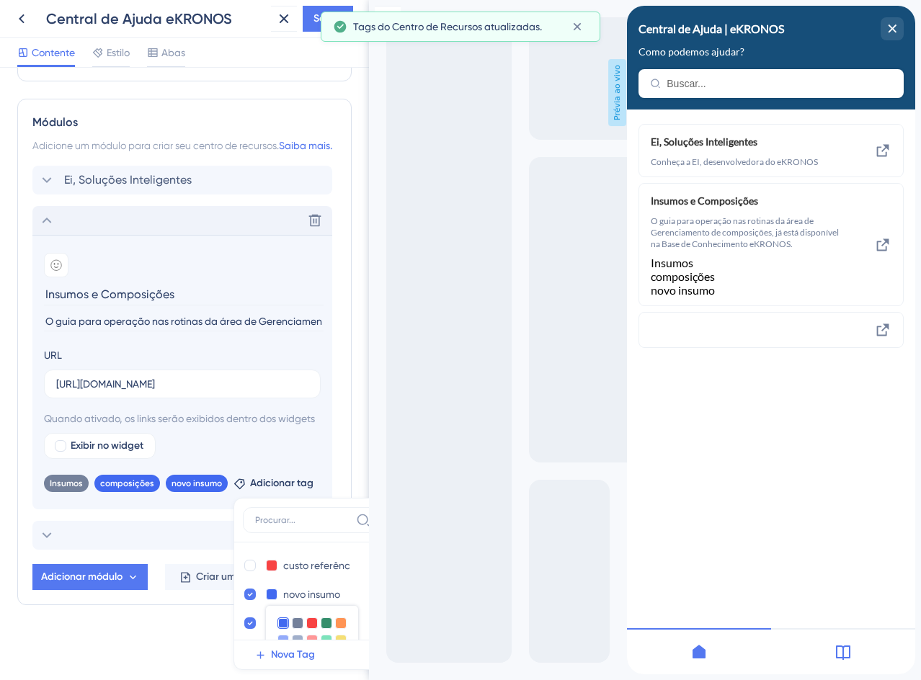
click at [249, 567] on div at bounding box center [250, 566] width 12 height 12
checkbox input "true"
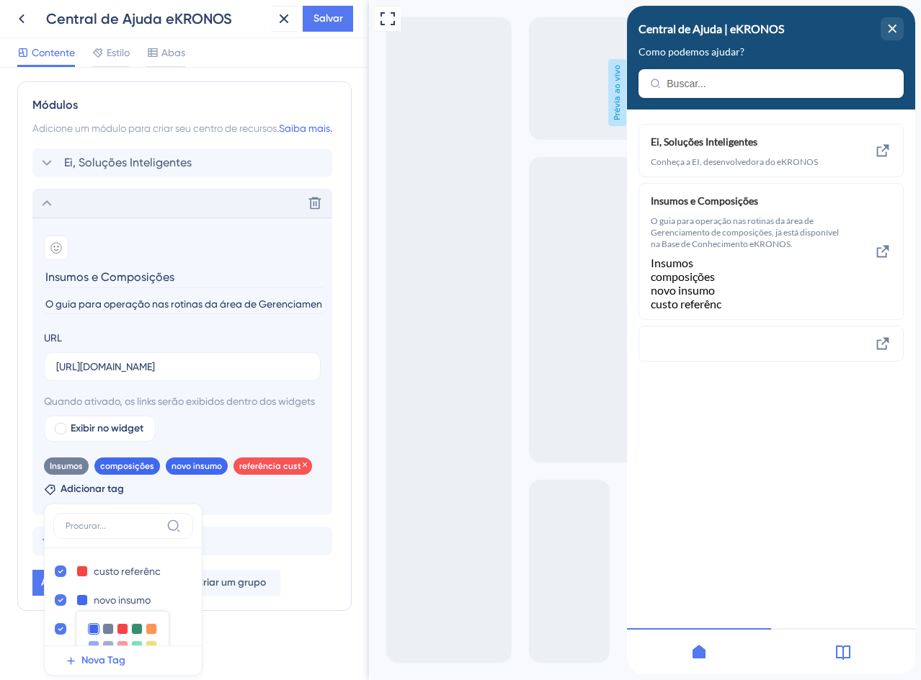
click at [265, 471] on font "referência custo" at bounding box center [272, 466] width 67 height 10
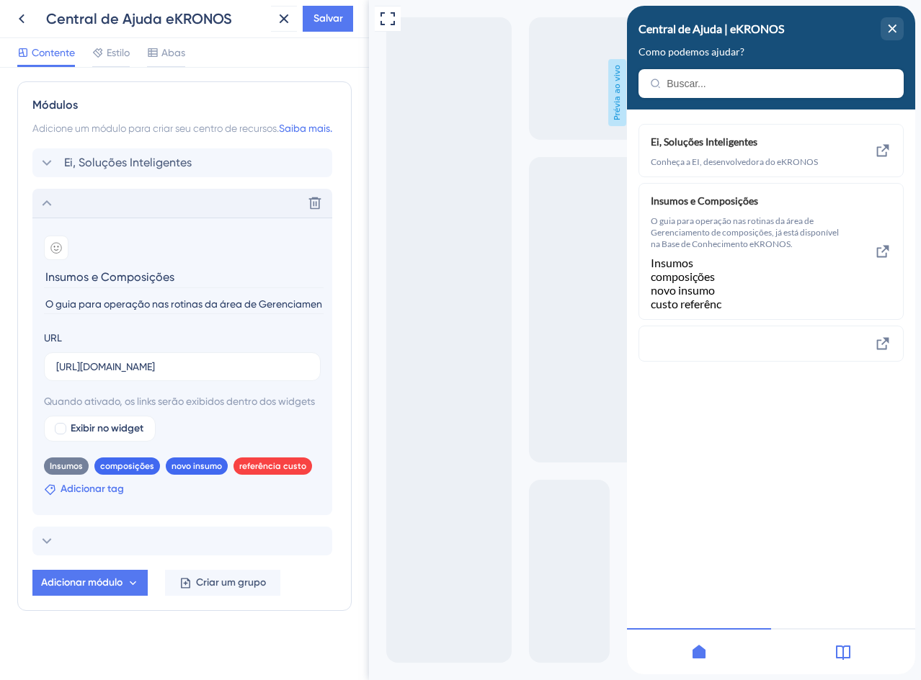
click at [99, 495] on font "Adicionar tag" at bounding box center [92, 489] width 63 height 12
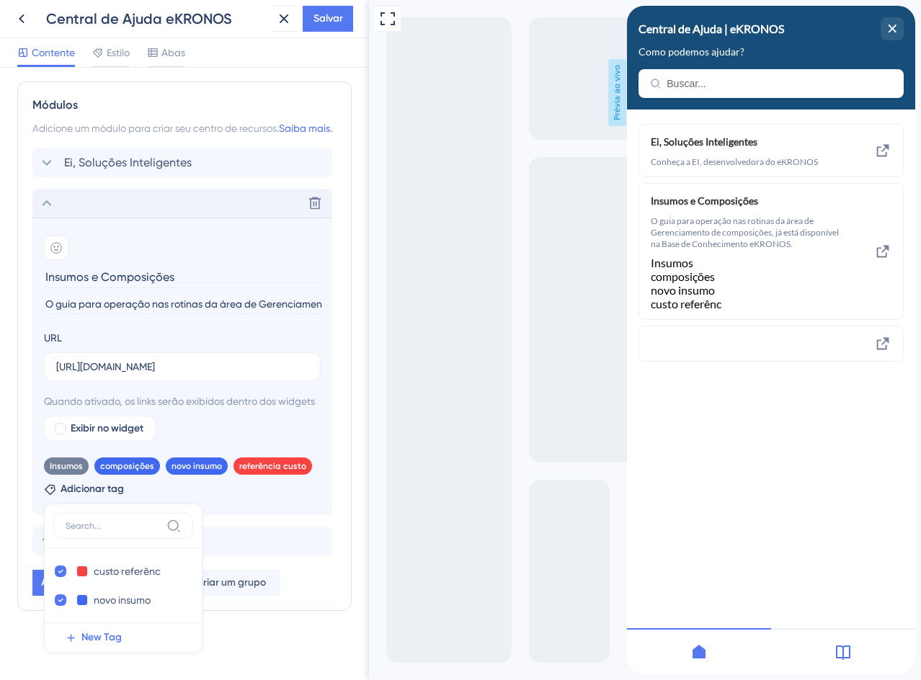
scroll to position [678, 0]
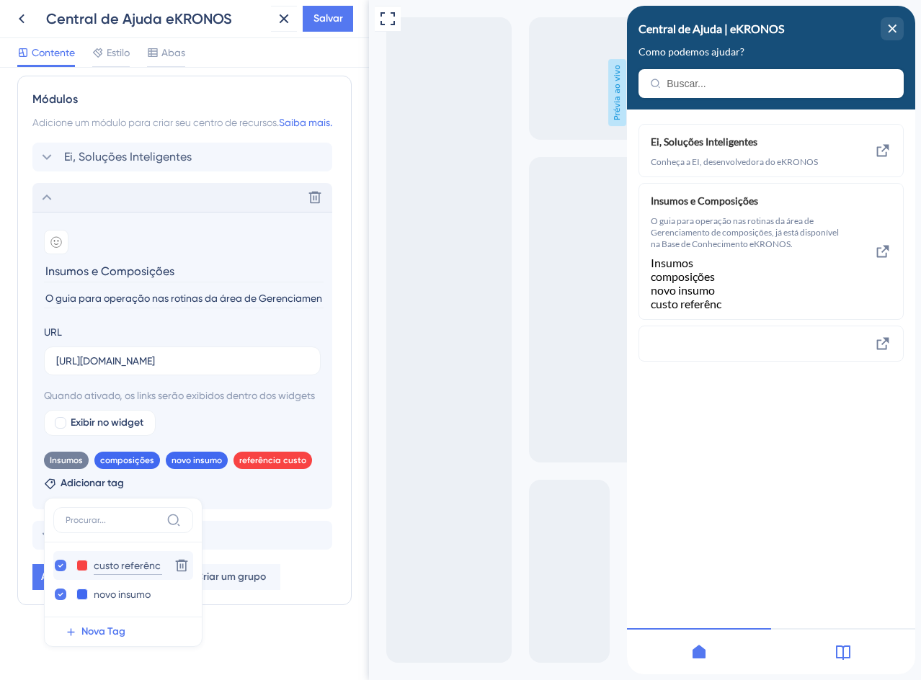
click at [117, 572] on input "custo referênc" at bounding box center [128, 566] width 68 height 18
click at [83, 565] on button at bounding box center [82, 566] width 12 height 12
click at [92, 595] on div at bounding box center [94, 595] width 12 height 12
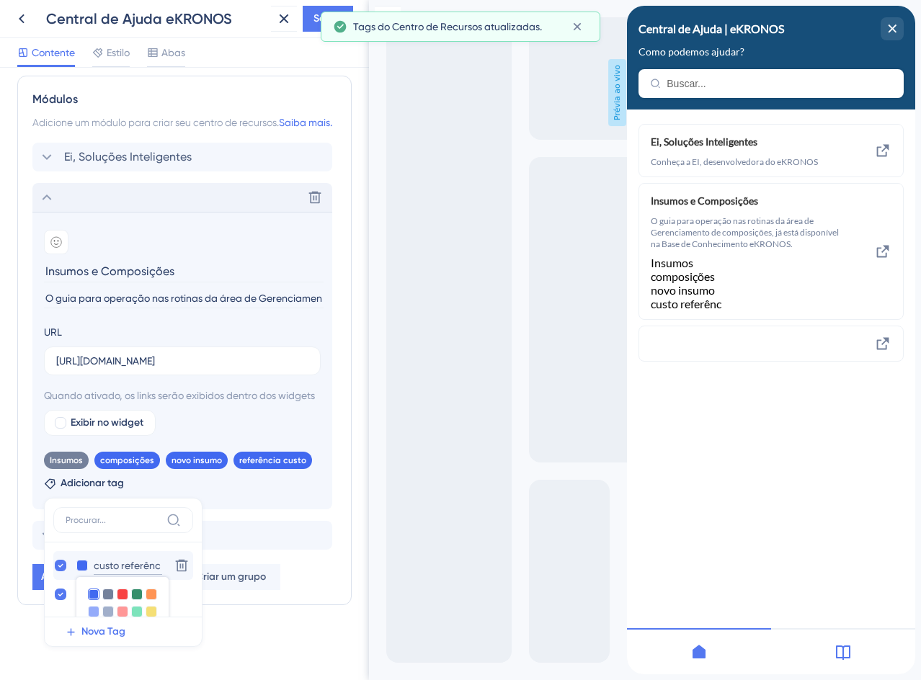
click at [112, 569] on input "custo referênc" at bounding box center [128, 566] width 68 height 18
paste input "."
type input "custo ref."
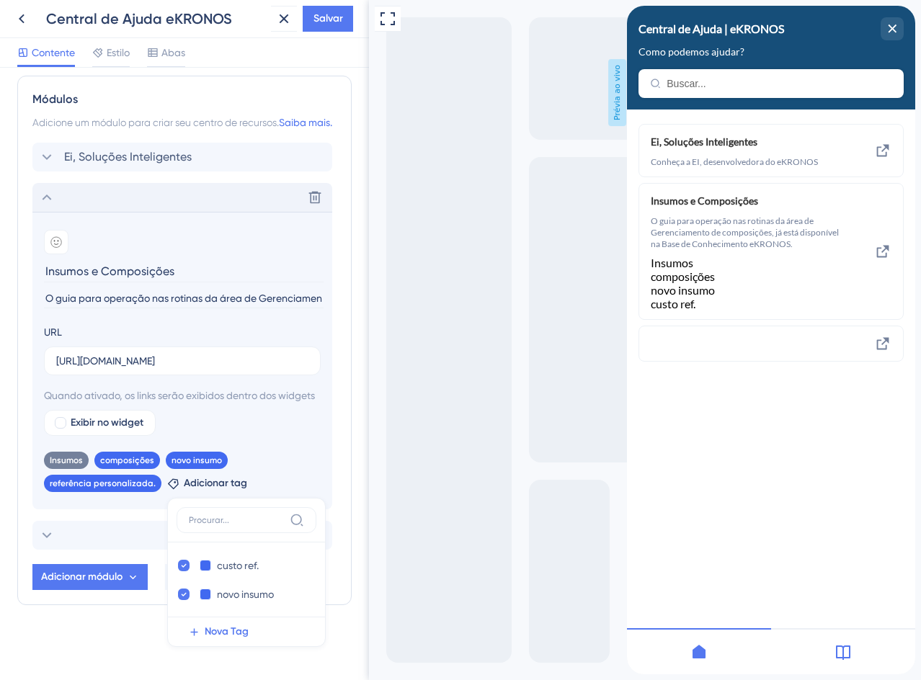
click at [785, 456] on div "Ei, Soluções Inteligentes Conheça a EI, desenvolvedora do eKRONOS Insumos e Com…" at bounding box center [771, 372] width 288 height 525
click at [216, 459] on icon at bounding box center [220, 459] width 9 height 9
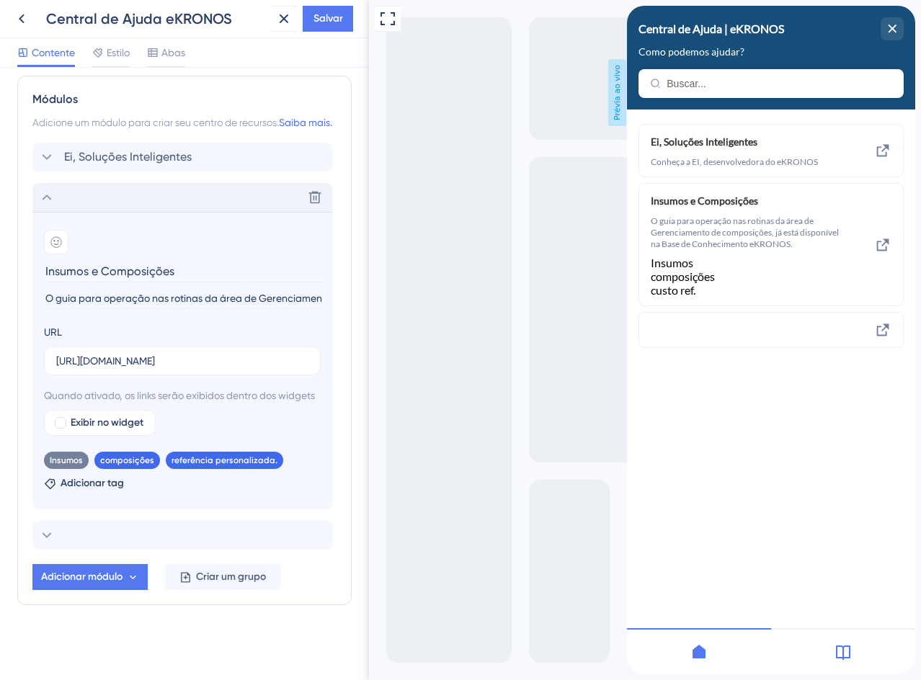
click at [272, 457] on icon at bounding box center [276, 459] width 9 height 9
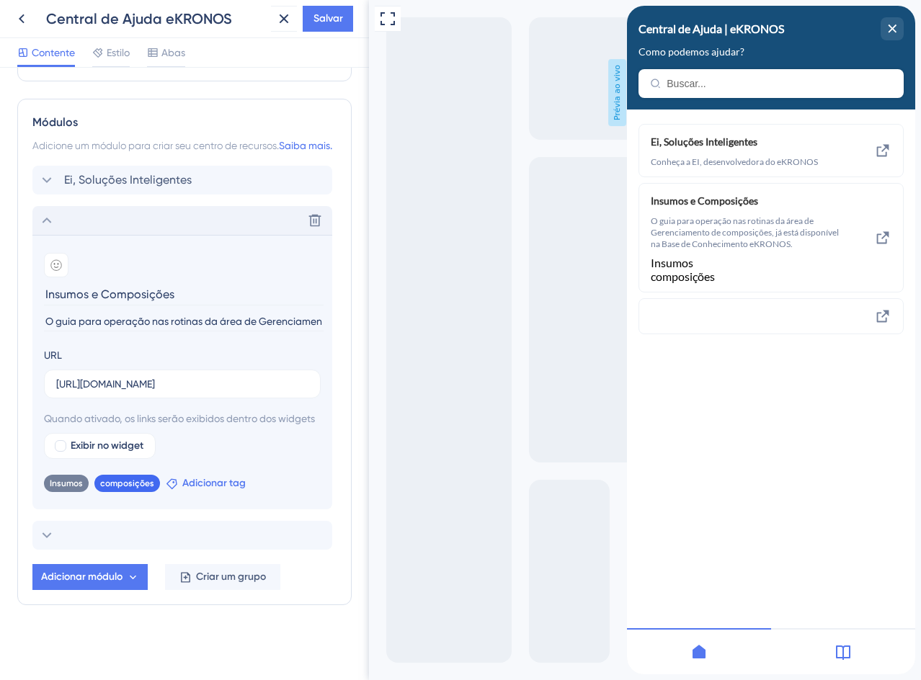
click at [185, 478] on font "Adicionar tag" at bounding box center [213, 483] width 63 height 12
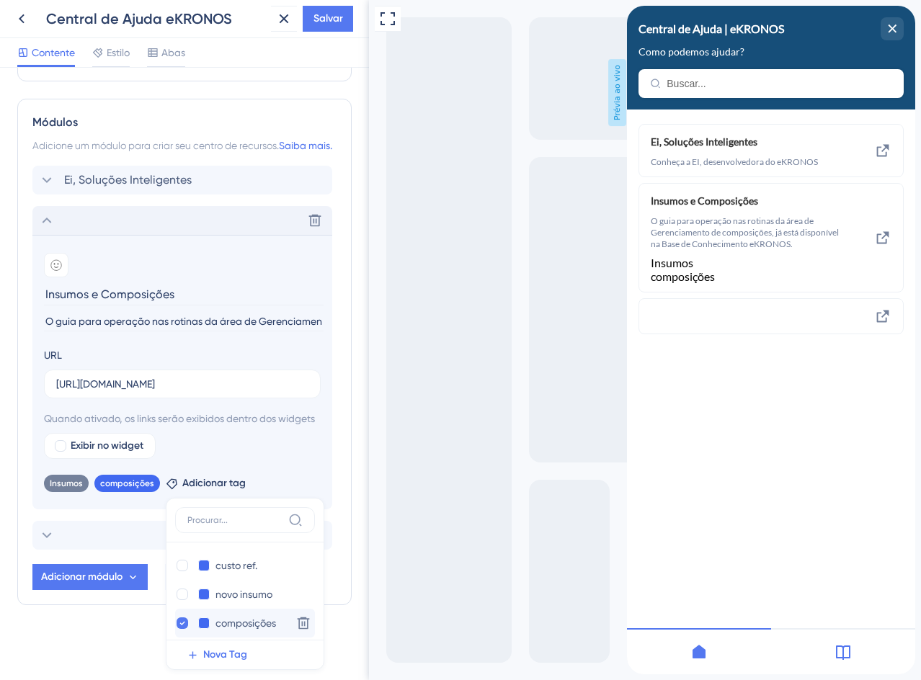
scroll to position [35, 0]
click at [200, 589] on button at bounding box center [204, 588] width 12 height 12
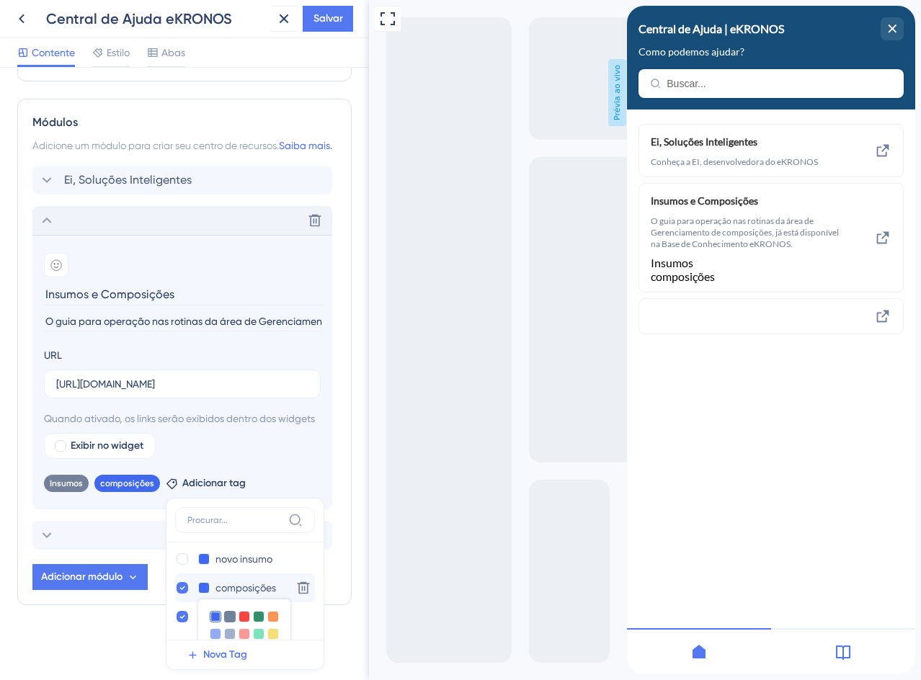
click at [228, 616] on div at bounding box center [230, 617] width 12 height 12
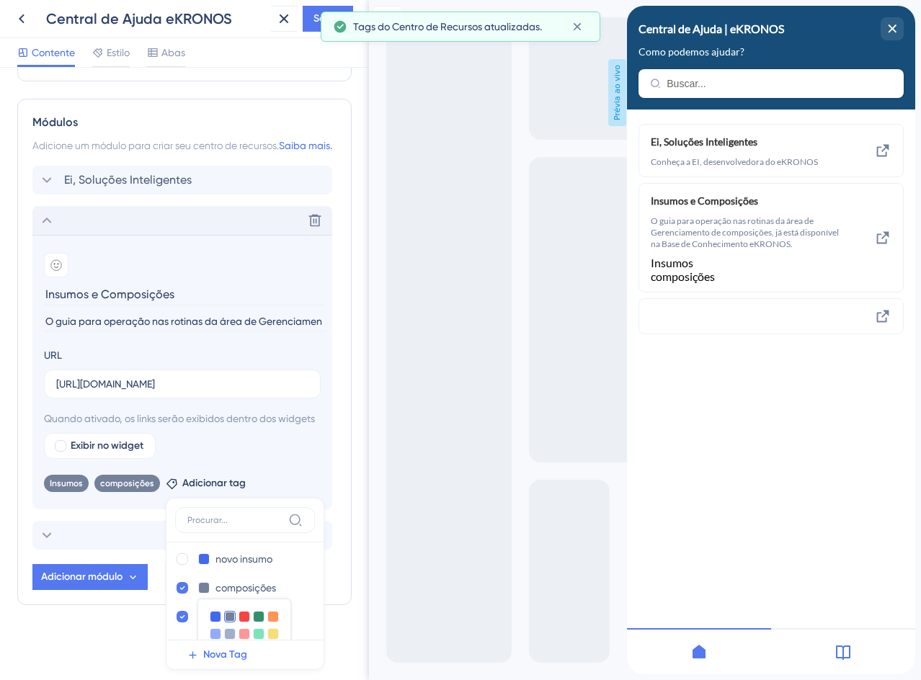
click at [288, 474] on div "Insumos Remover composições Remover Adicionar tag referência personalizada. cus…" at bounding box center [182, 480] width 277 height 23
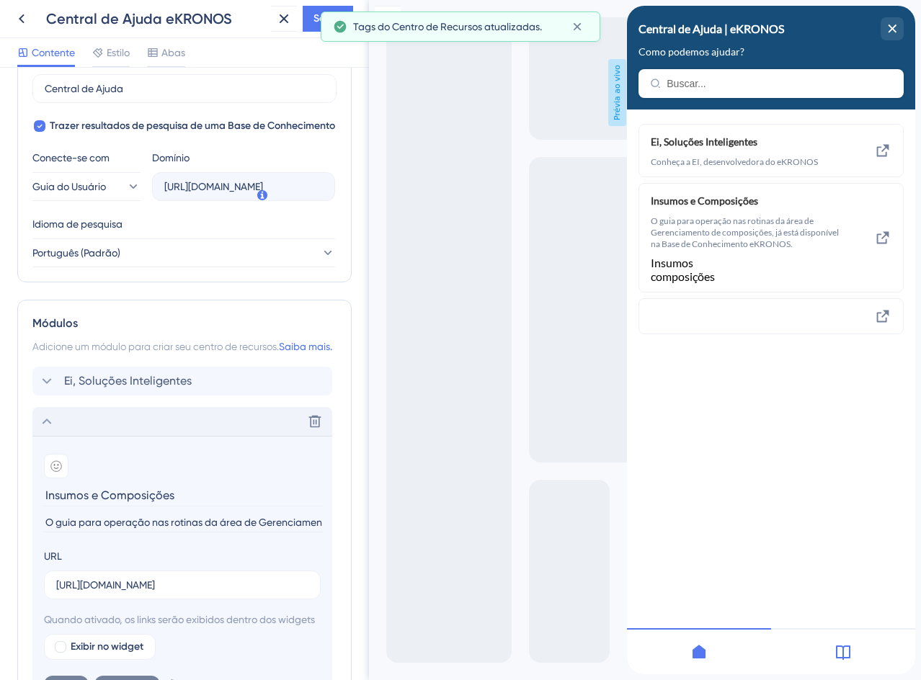
scroll to position [368, 0]
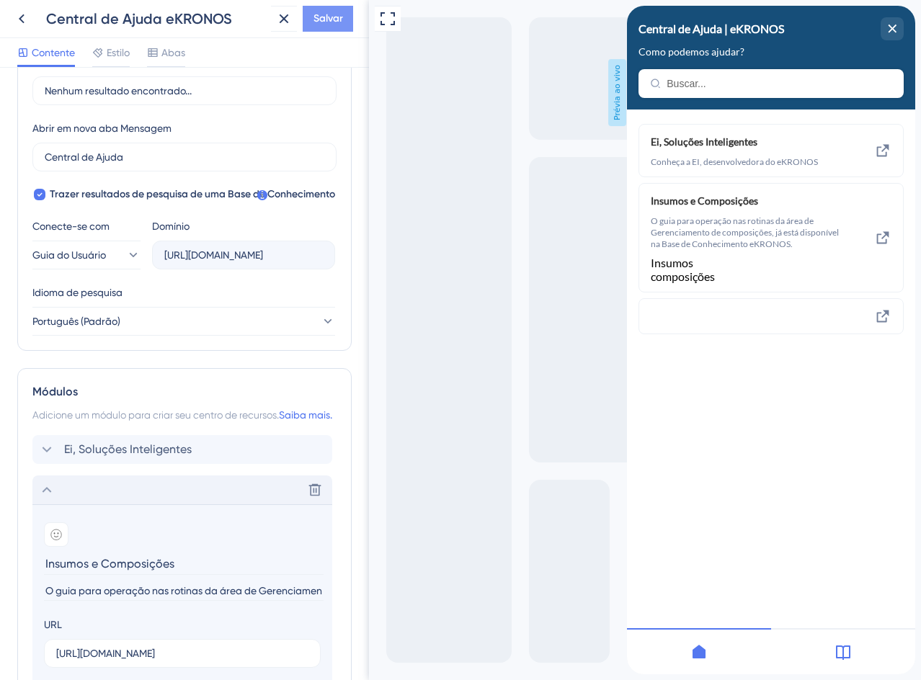
click at [318, 13] on font "Salvar" at bounding box center [329, 18] width 30 height 12
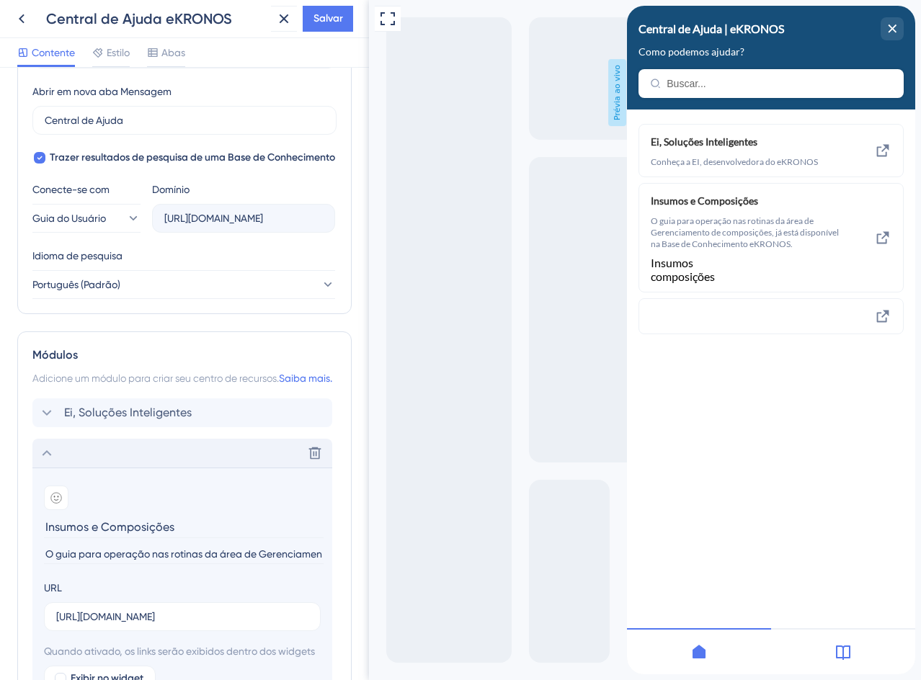
scroll to position [655, 0]
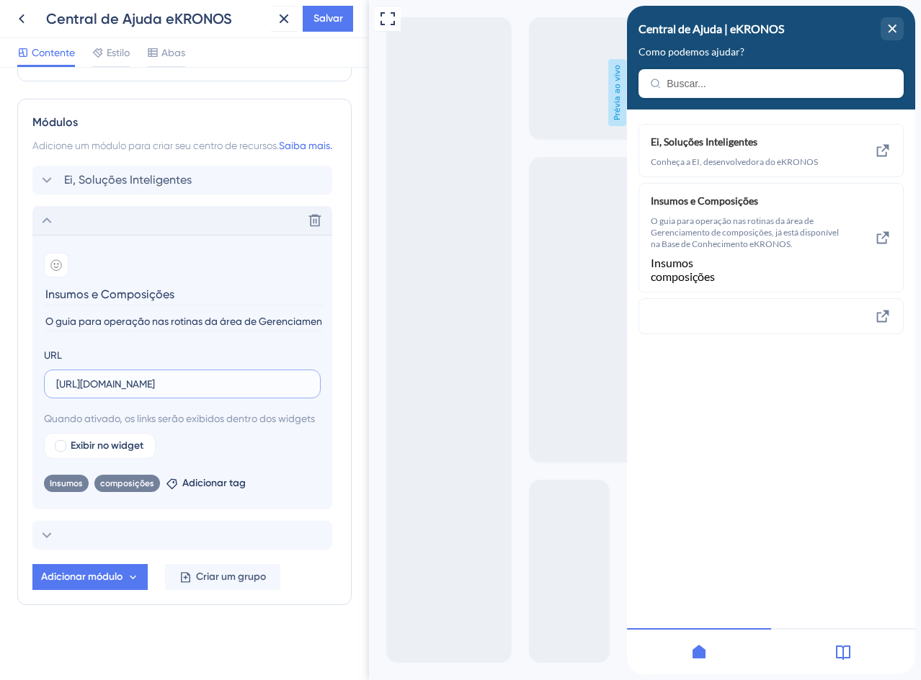
click at [206, 386] on input "[URL][DOMAIN_NAME]" at bounding box center [182, 384] width 252 height 16
click at [205, 386] on input "[URL][DOMAIN_NAME]" at bounding box center [182, 384] width 252 height 16
click at [221, 621] on div "Cabeçalho do Centro de Recursos Título Central de Ajuda | eKRONOS 2 Central de …" at bounding box center [184, 55] width 334 height 1216
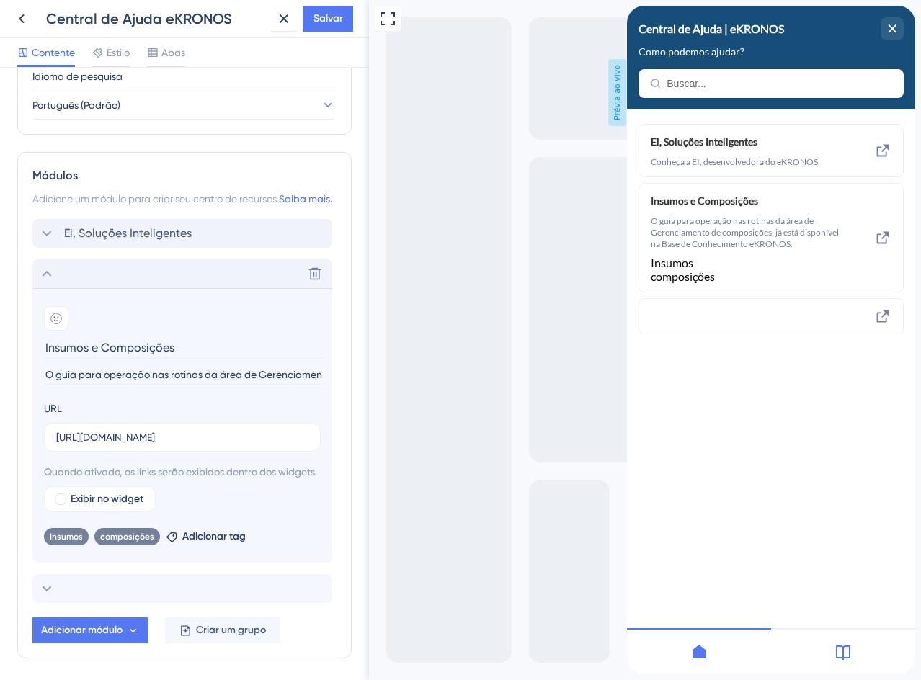
scroll to position [584, 0]
click at [329, 21] on font "Salvar" at bounding box center [329, 18] width 30 height 12
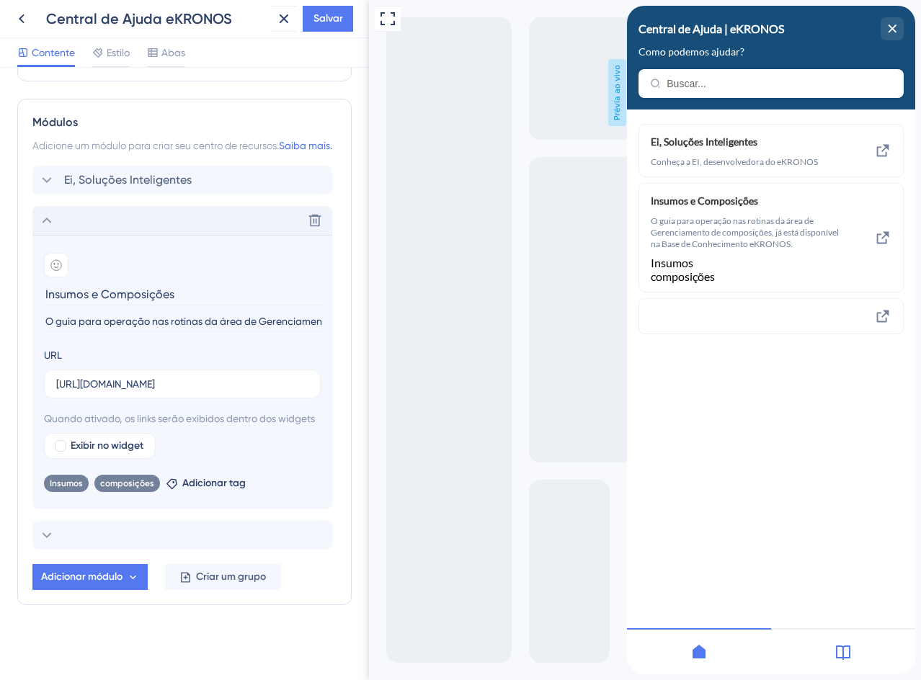
click at [197, 351] on div "URL [URL][DOMAIN_NAME]" at bounding box center [182, 373] width 277 height 52
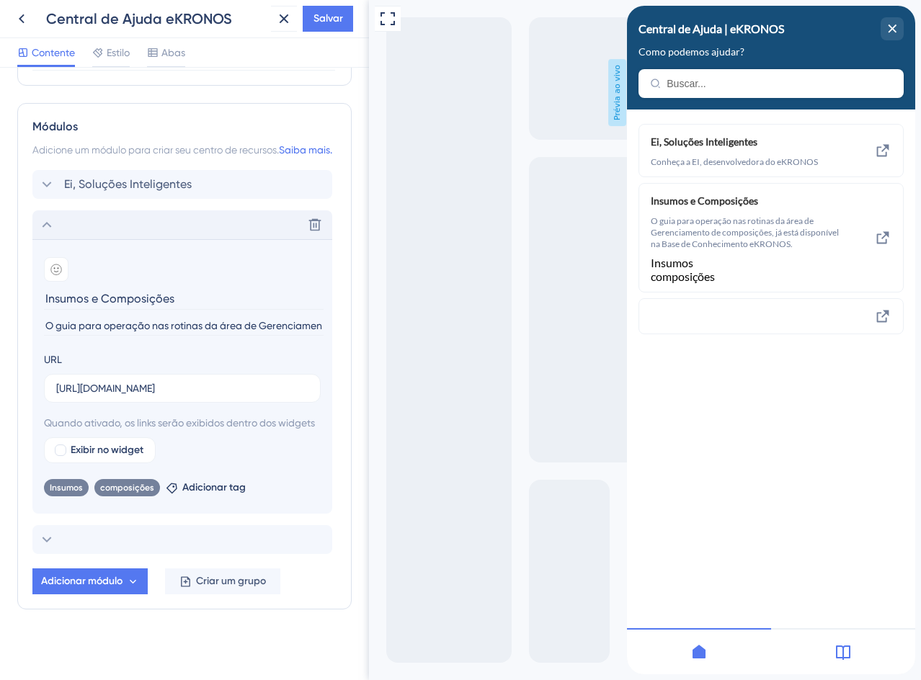
scroll to position [622, 0]
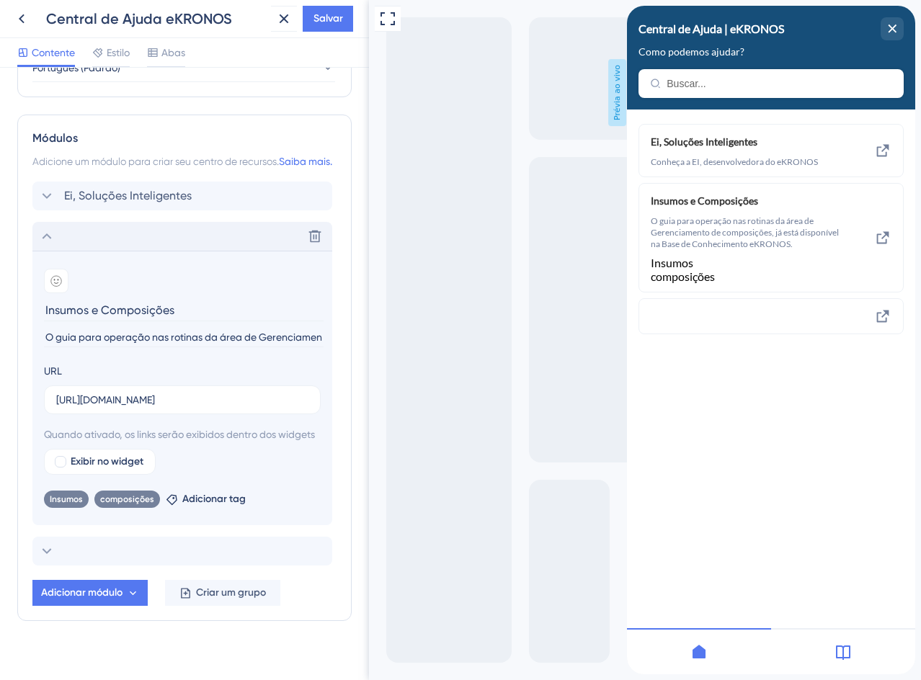
click at [54, 245] on icon at bounding box center [46, 236] width 17 height 17
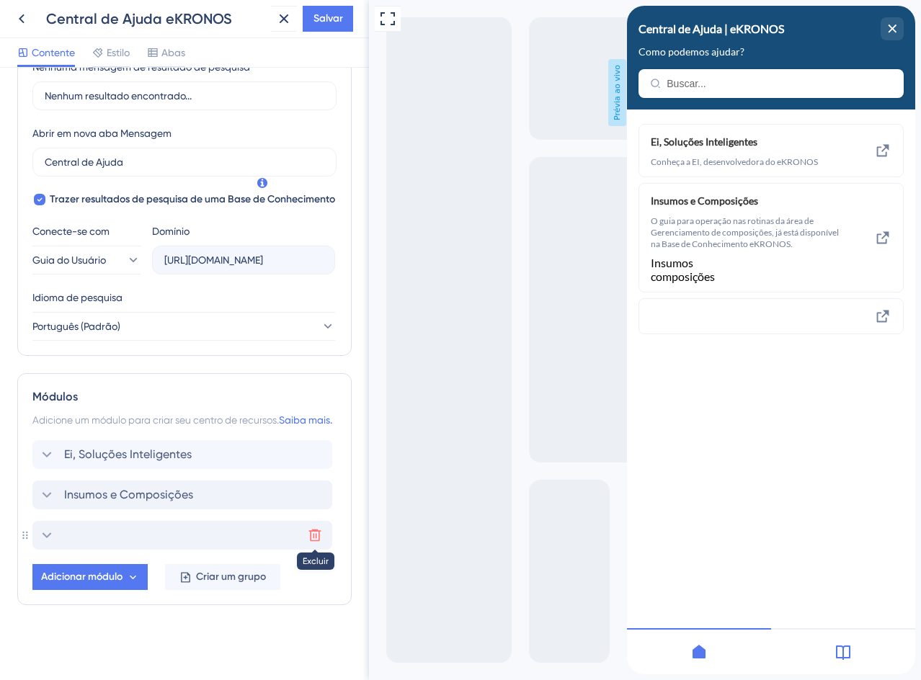
click at [311, 536] on icon at bounding box center [315, 535] width 14 height 14
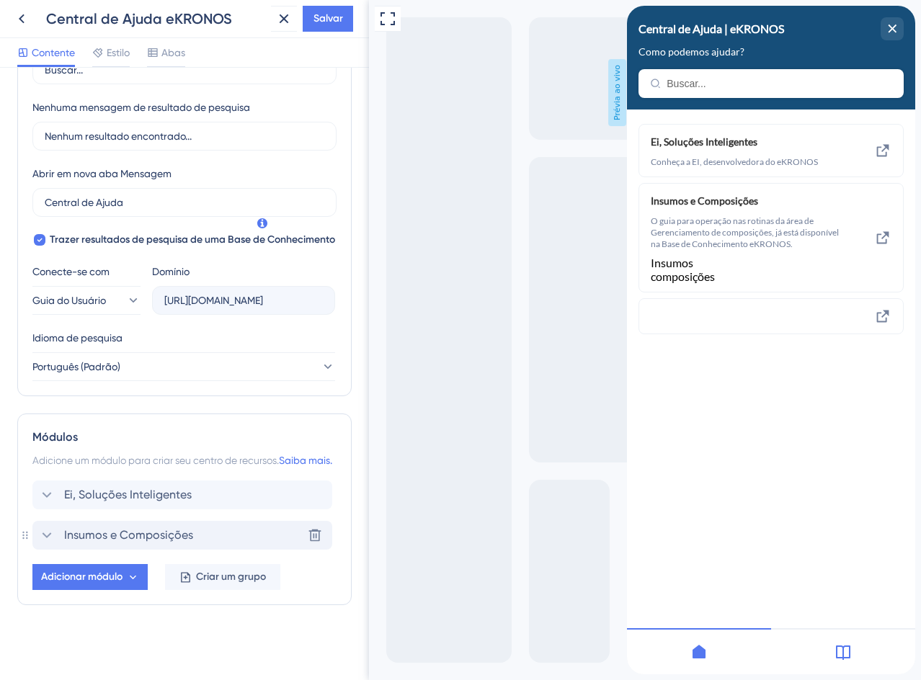
scroll to position [340, 0]
click at [41, 533] on icon at bounding box center [46, 535] width 17 height 17
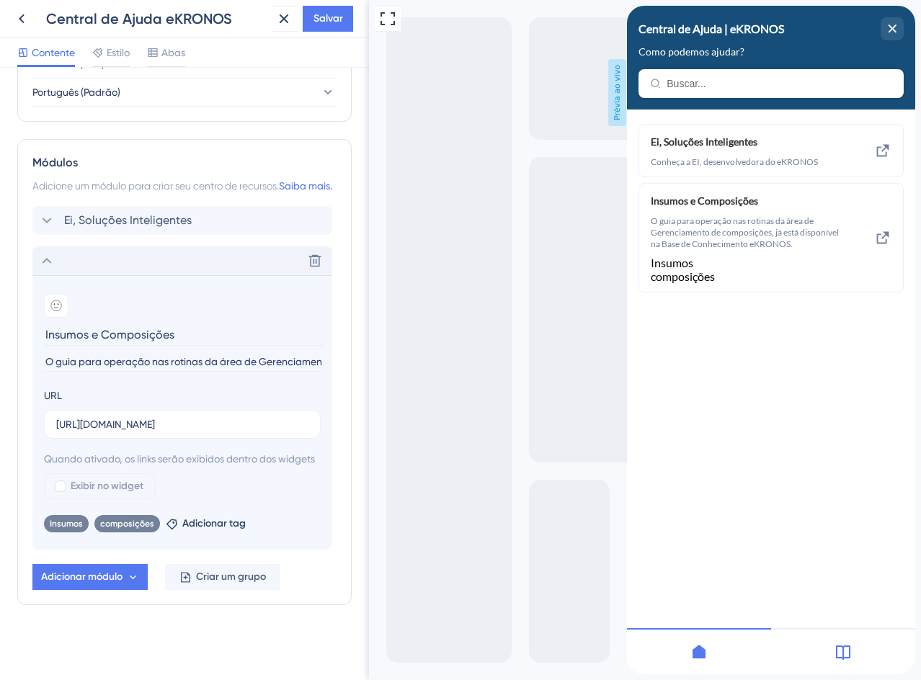
scroll to position [615, 0]
click at [333, 21] on font "Salvar" at bounding box center [329, 18] width 30 height 12
click at [45, 361] on input "O guia para operação nas rotinas da área de Gerenciamento de composições, já es…" at bounding box center [184, 361] width 280 height 19
type input "Disponível o guia para operação nas rotinas da área de Gerenciamento de composi…"
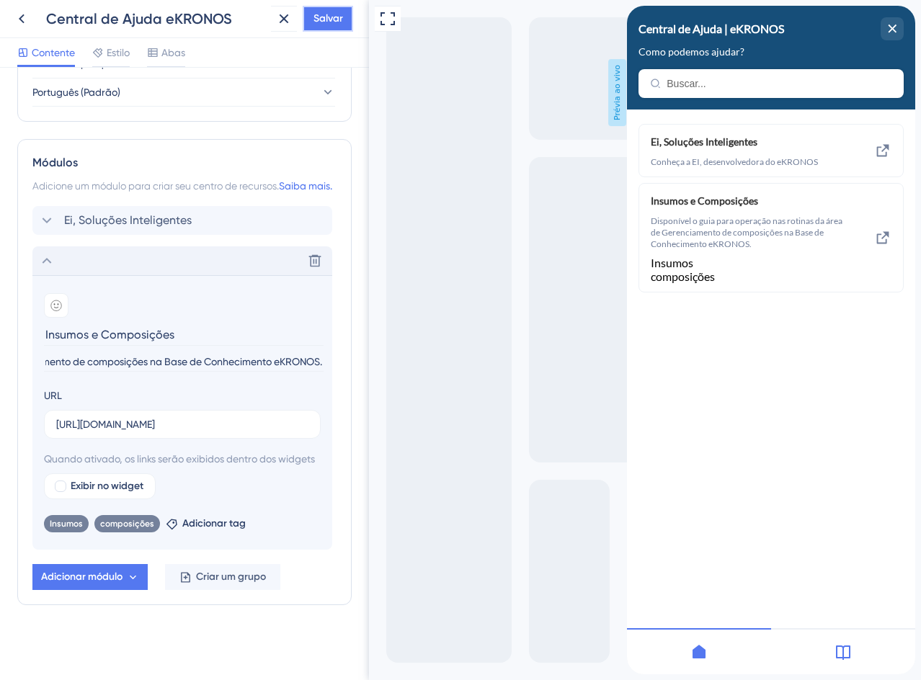
scroll to position [0, 0]
click at [329, 12] on font "Salvar" at bounding box center [329, 18] width 30 height 12
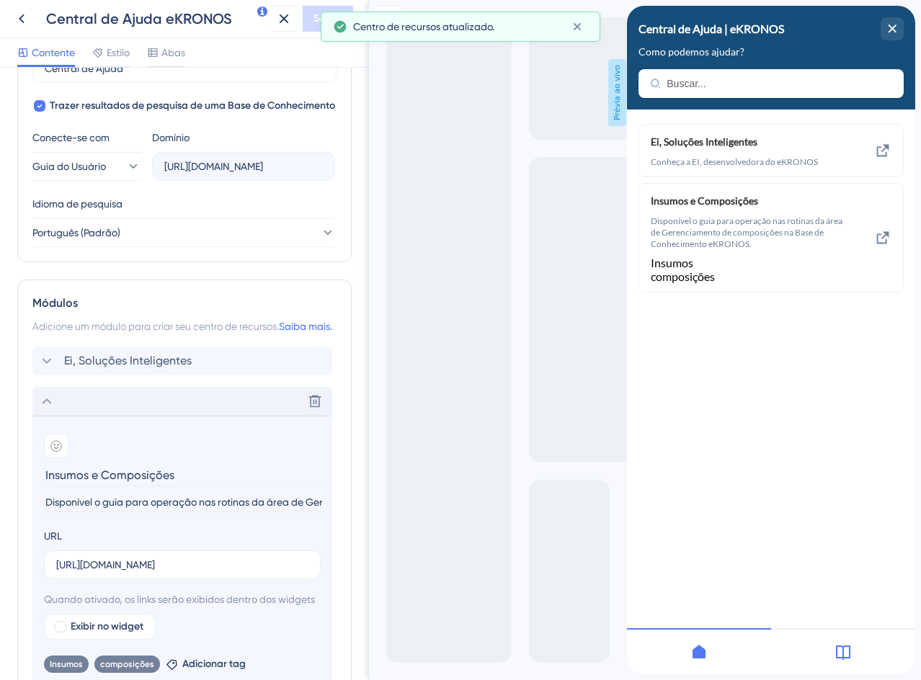
scroll to position [615, 0]
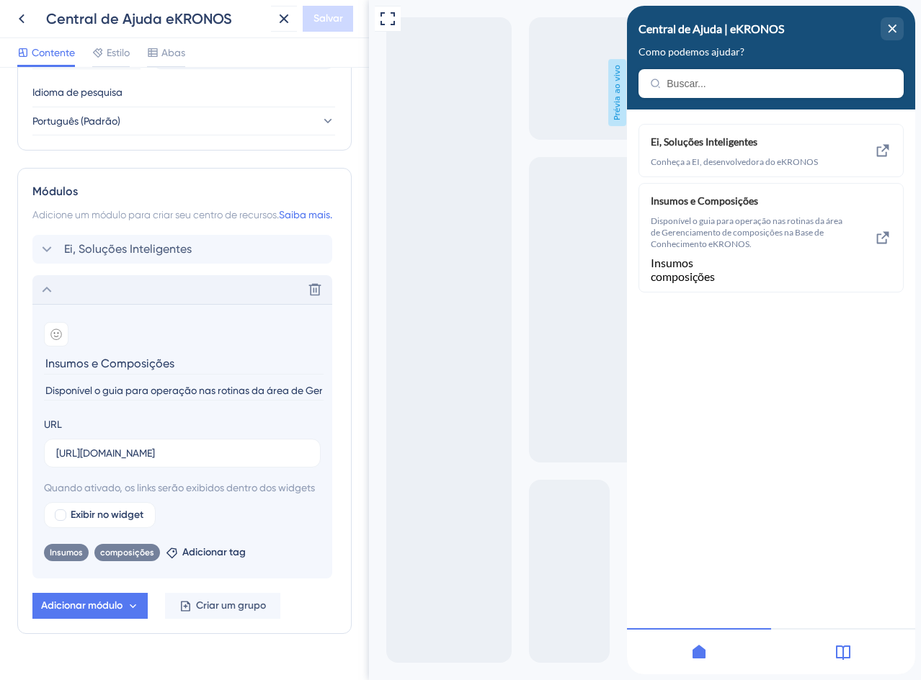
click at [46, 298] on icon at bounding box center [46, 289] width 17 height 17
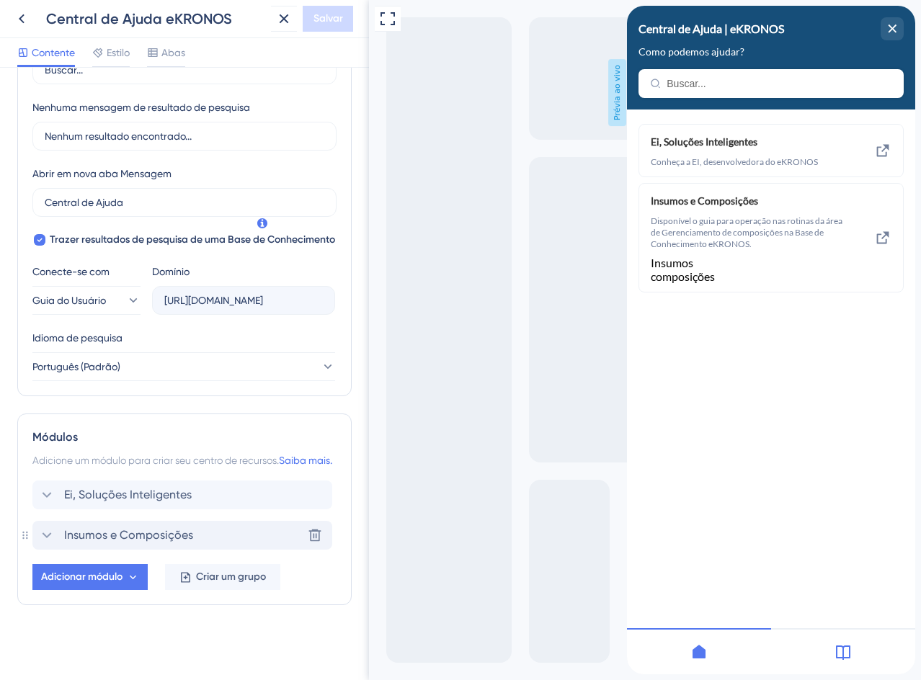
scroll to position [340, 0]
click at [94, 579] on font "Adicionar módulo" at bounding box center [81, 577] width 81 height 12
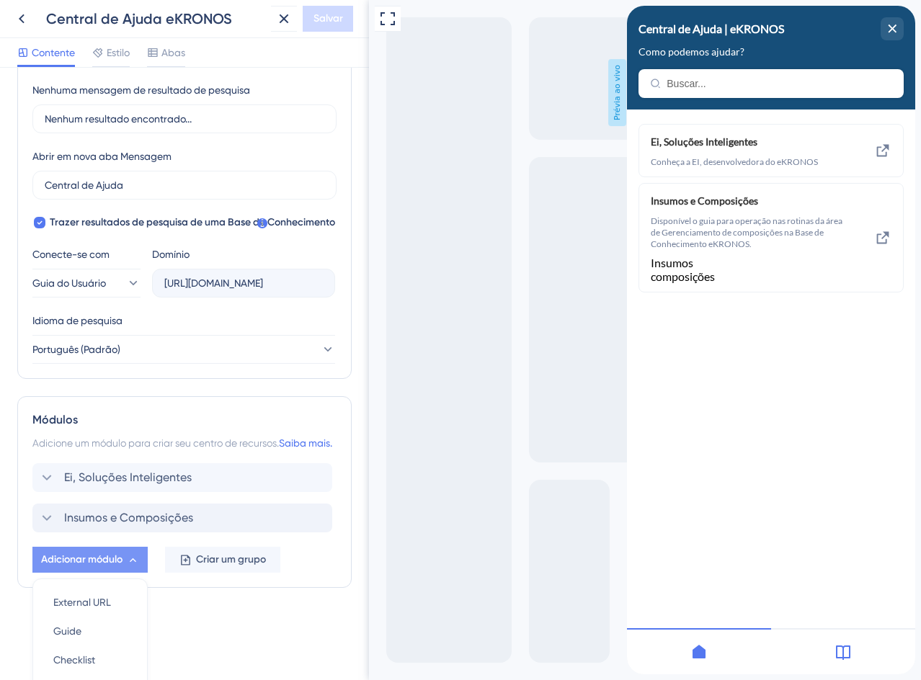
scroll to position [476, 0]
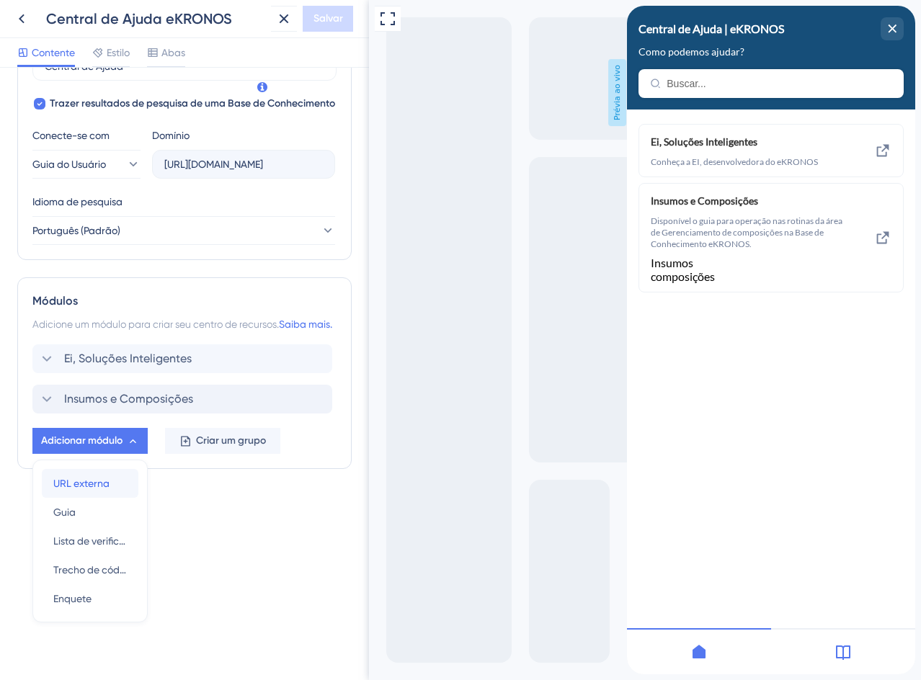
click at [77, 484] on font "URL externa" at bounding box center [81, 484] width 56 height 12
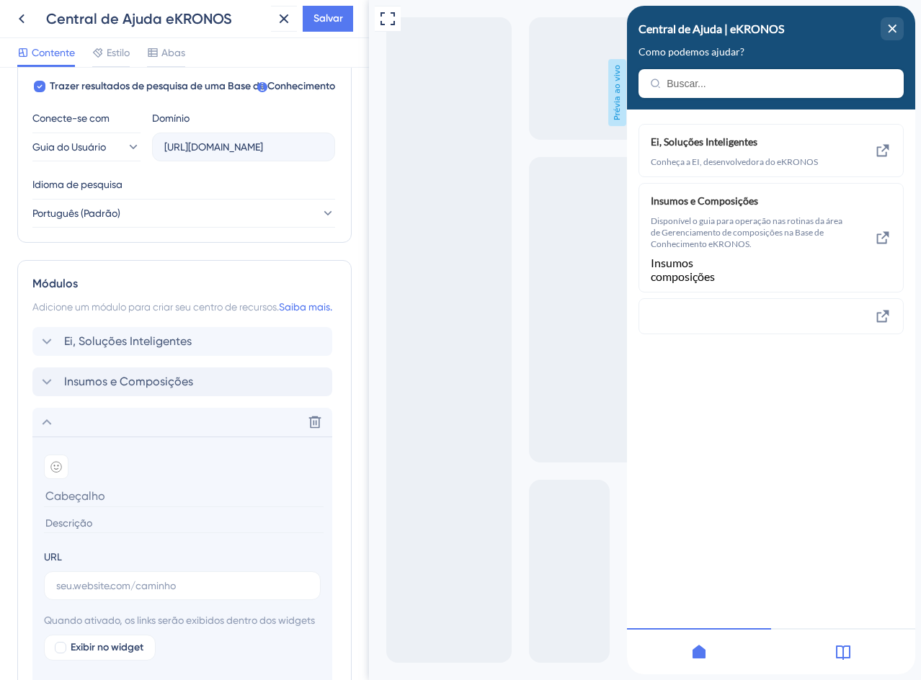
click at [78, 507] on input at bounding box center [184, 496] width 280 height 22
type input "Projeto e Lote"
click at [130, 533] on input at bounding box center [184, 523] width 280 height 19
paste input "Guia para operação nas rotinas da área de Projeto e Lote"
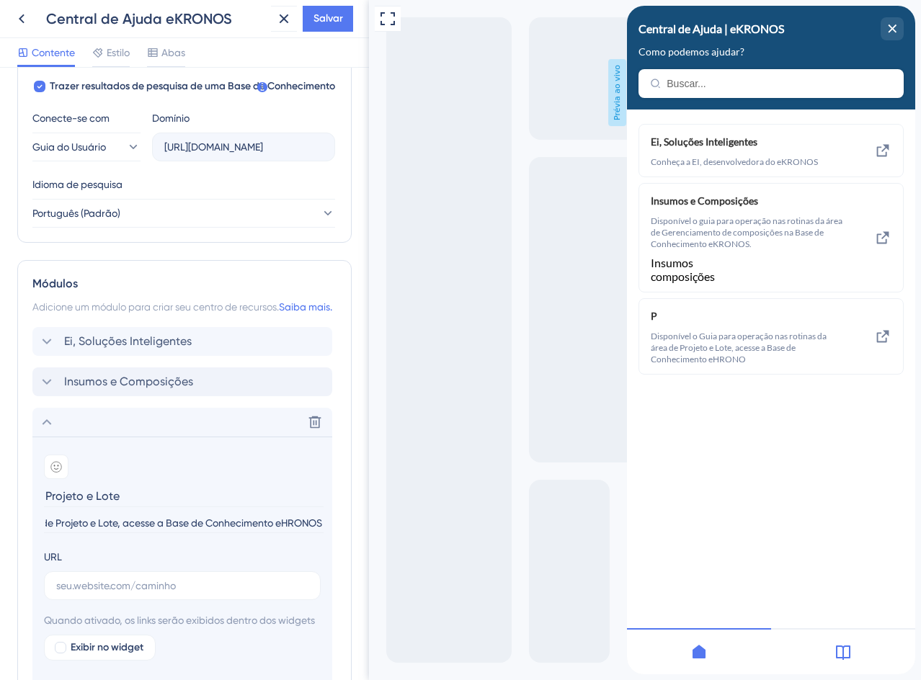
scroll to position [0, 257]
type input "Disponível o Guia para operação nas rotinas da área de Projeto e Lote, acesse a…"
click at [124, 594] on input "text" at bounding box center [182, 586] width 252 height 16
paste input "[URL][DOMAIN_NAME]"
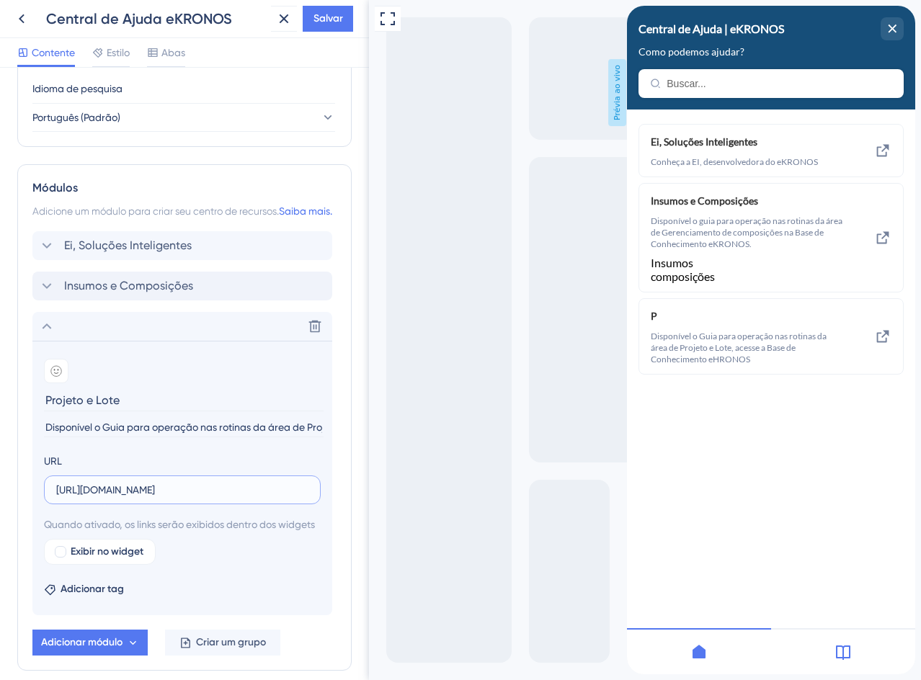
scroll to position [655, 0]
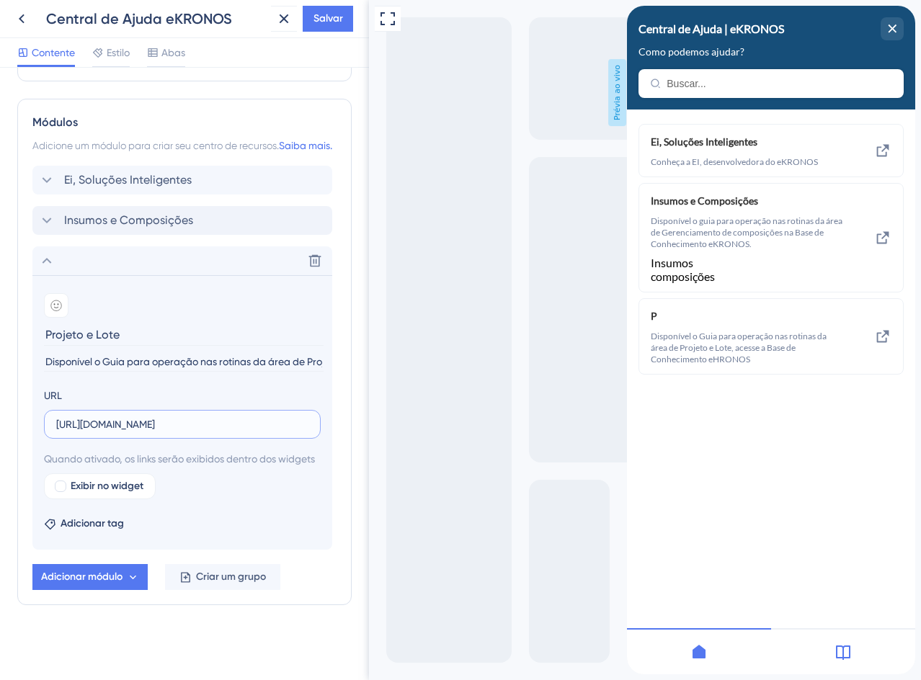
type input "[URL][DOMAIN_NAME]"
click at [78, 523] on font "Adicionar tag" at bounding box center [92, 523] width 63 height 12
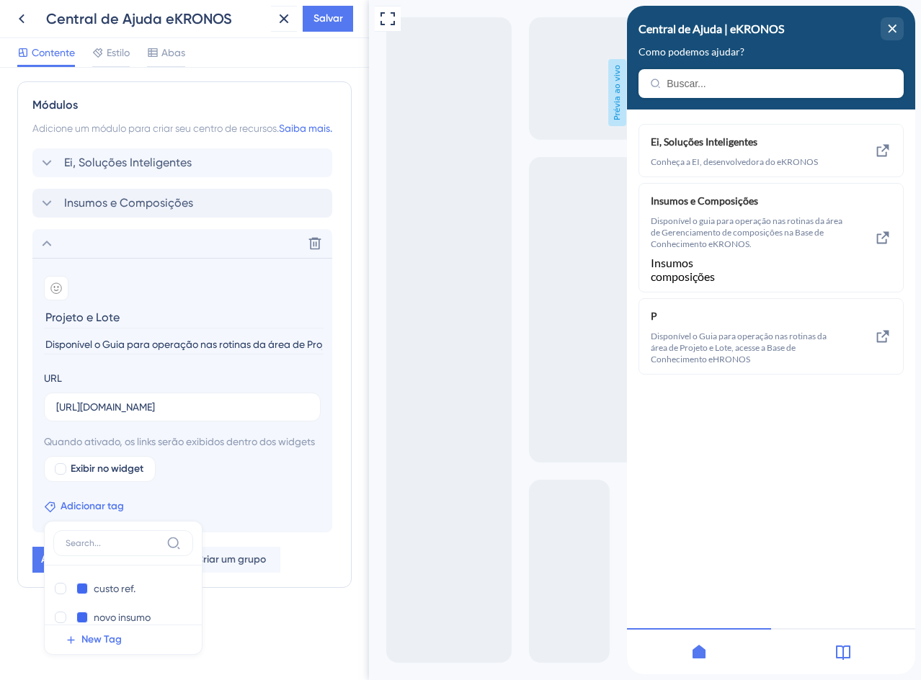
scroll to position [677, 0]
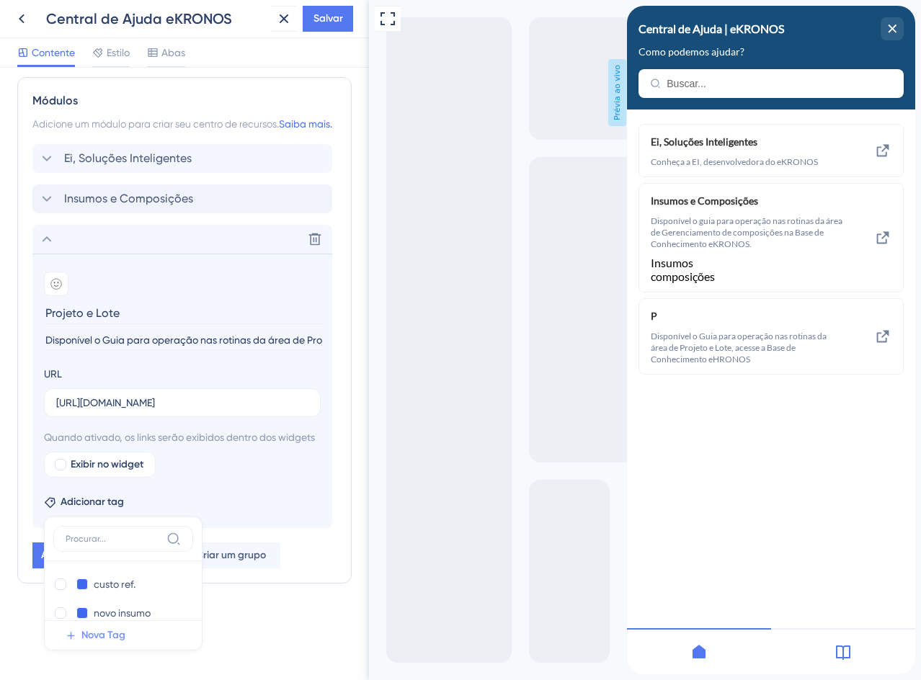
click at [92, 639] on font "Nova Tag" at bounding box center [103, 635] width 44 height 12
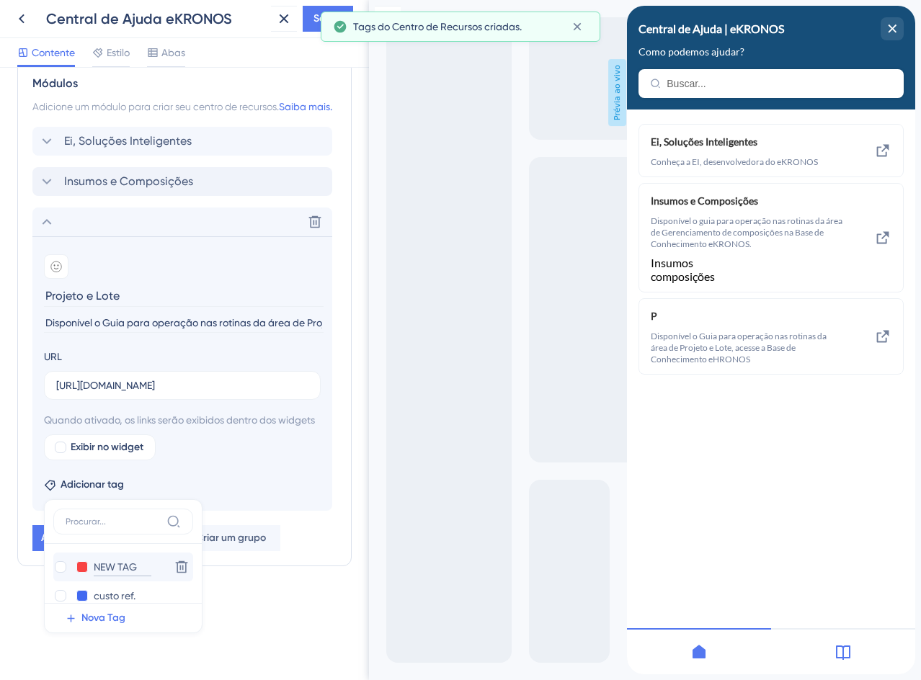
click at [103, 577] on input "NEW TAG" at bounding box center [123, 568] width 58 height 18
click at [127, 577] on input "NEW TAG" at bounding box center [123, 568] width 58 height 18
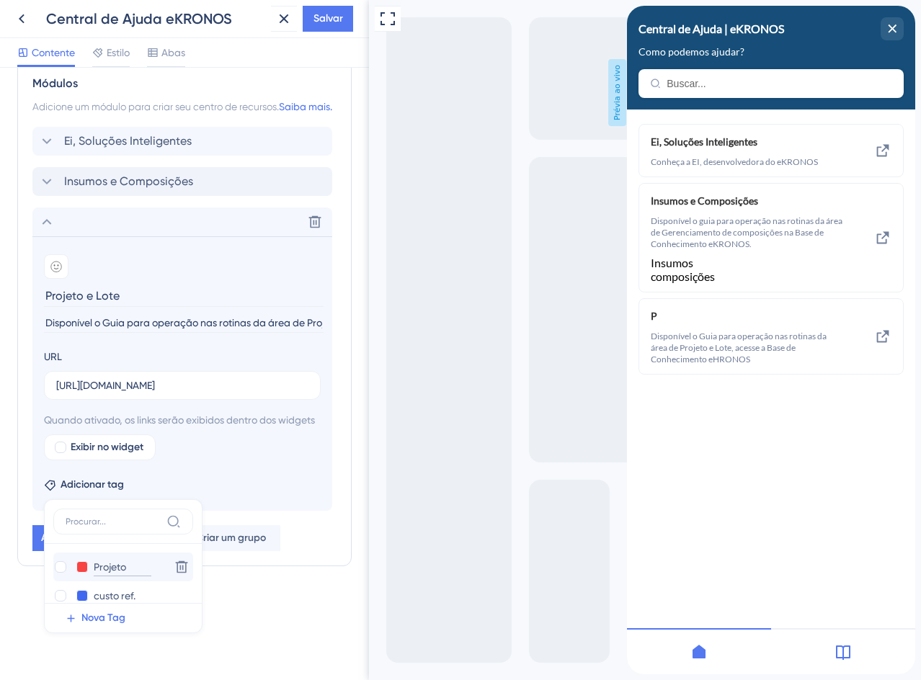
type input "Projetos"
click at [81, 573] on button at bounding box center [82, 567] width 12 height 12
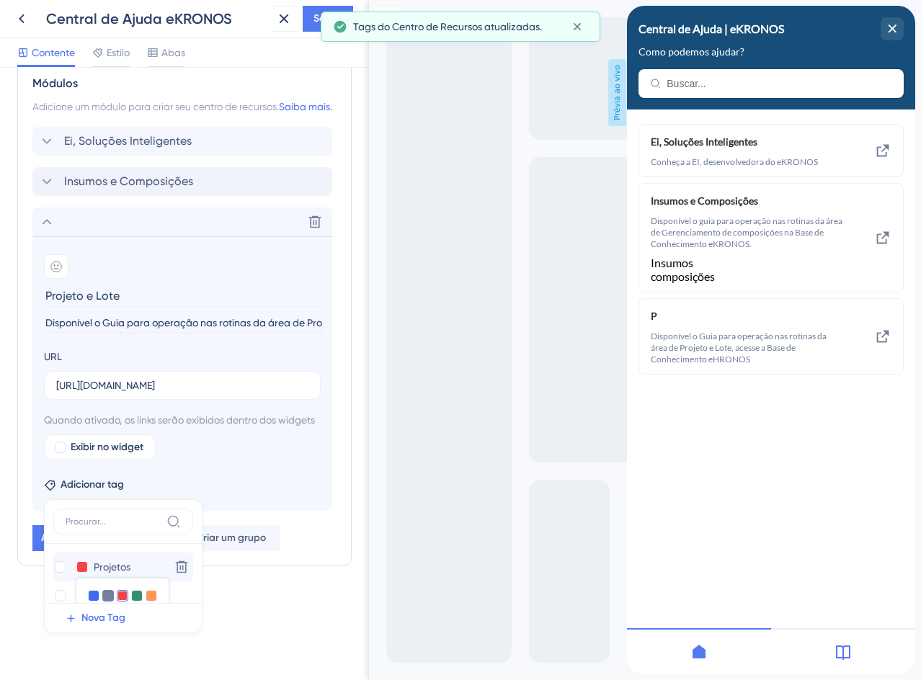
click at [108, 602] on div at bounding box center [108, 596] width 12 height 12
click at [61, 573] on div at bounding box center [61, 567] width 12 height 12
checkbox input "true"
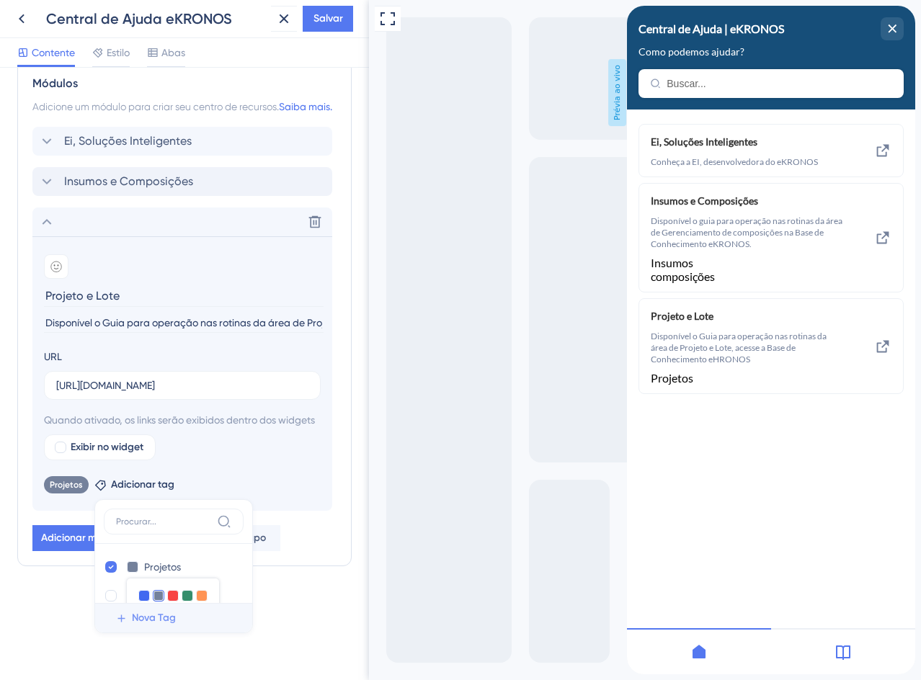
click at [140, 624] on font "Nova Tag" at bounding box center [154, 618] width 44 height 12
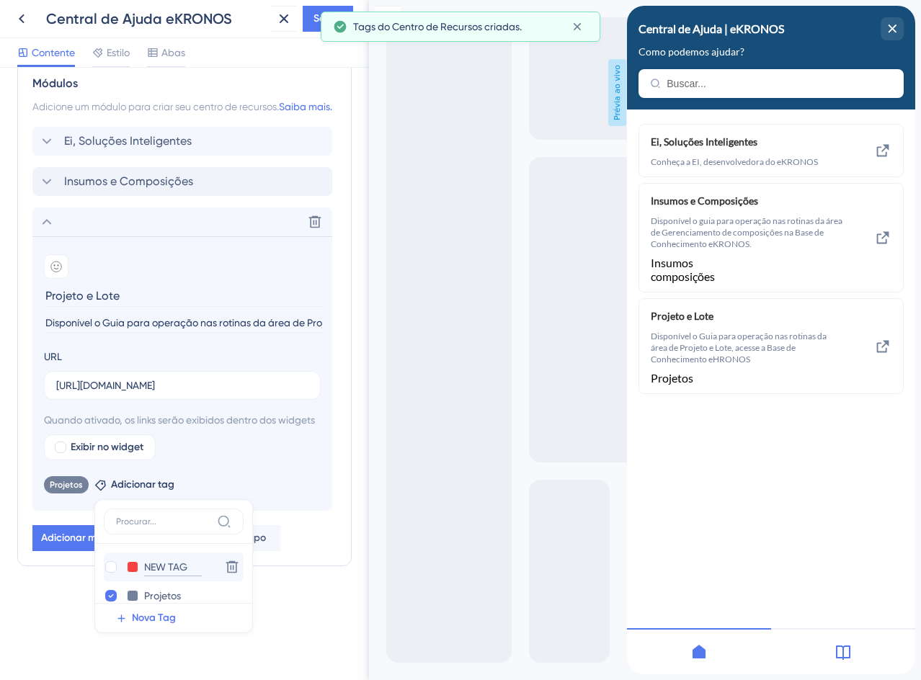
click at [149, 577] on input "NEW TAG" at bounding box center [173, 568] width 58 height 18
type input "Lotes"
click at [110, 573] on div at bounding box center [111, 567] width 12 height 12
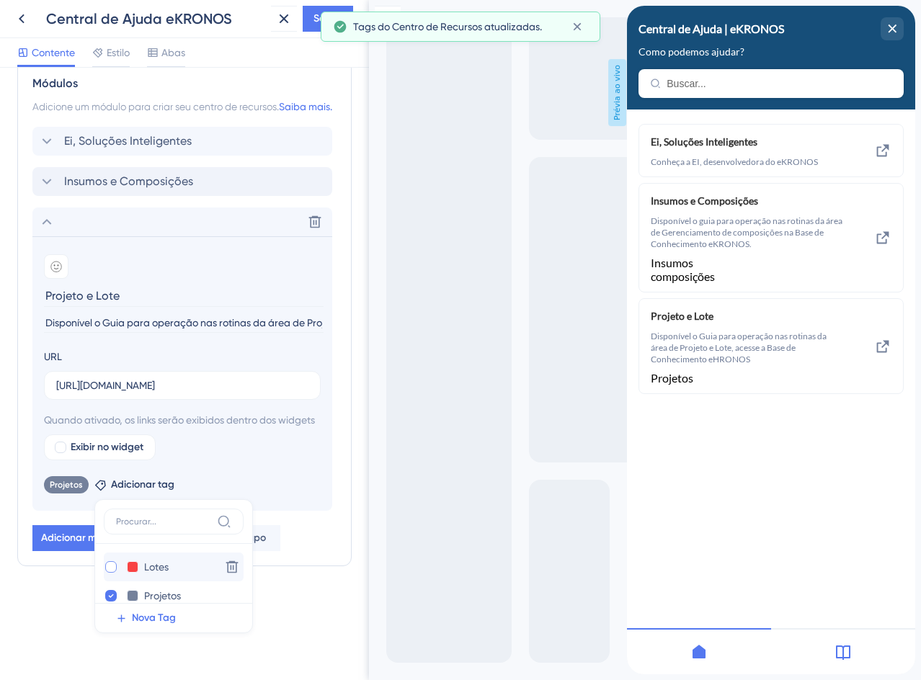
checkbox input "true"
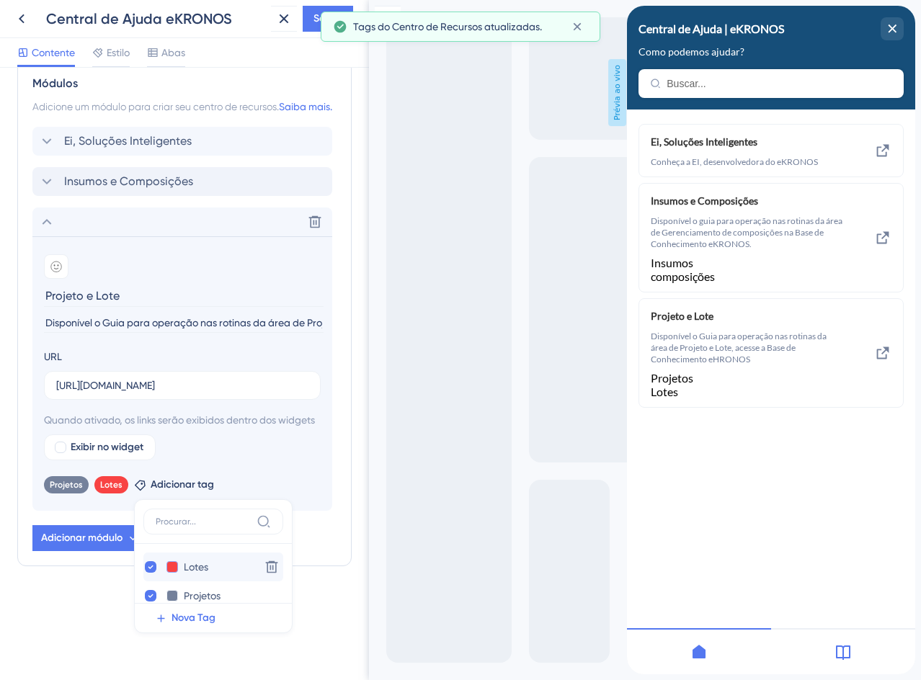
click at [167, 573] on button at bounding box center [172, 567] width 12 height 12
click at [195, 602] on div at bounding box center [198, 596] width 12 height 12
click at [319, 618] on div "Cabeçalho do Centro de Recursos Título Central de Ajuda | eKRONOS 2 Central de …" at bounding box center [184, 16] width 334 height 1216
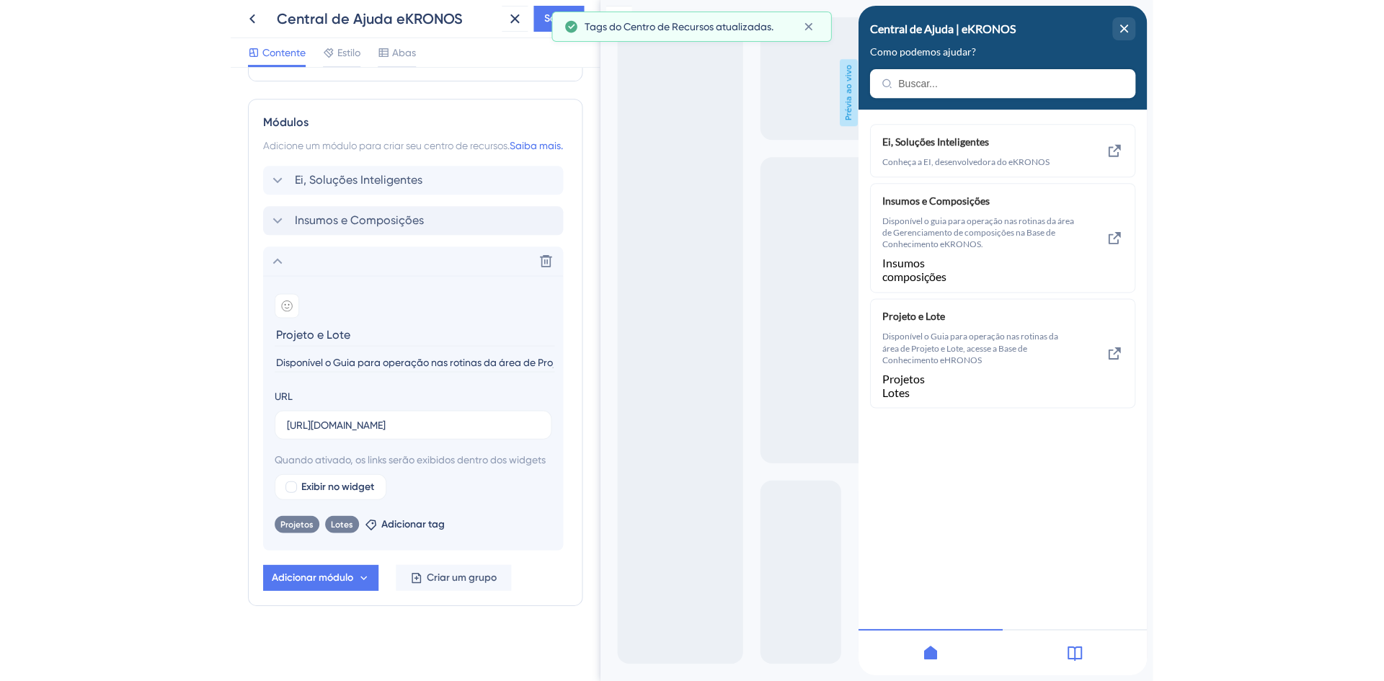
scroll to position [655, 0]
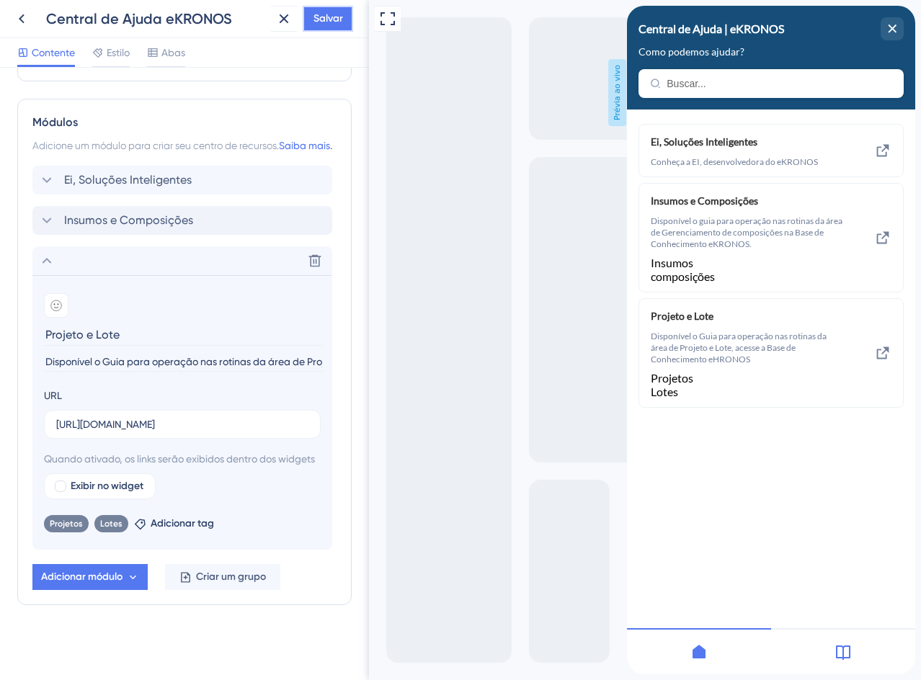
click at [328, 15] on font "Salvar" at bounding box center [329, 18] width 30 height 12
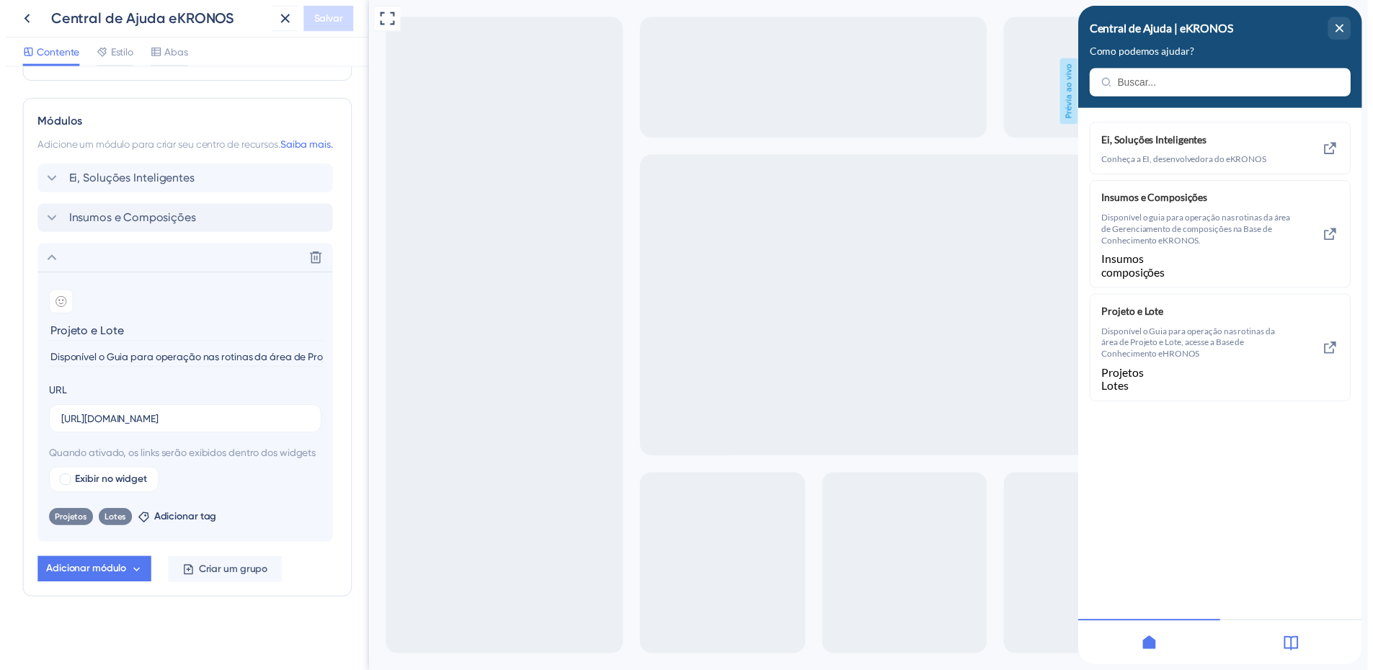
scroll to position [654, 0]
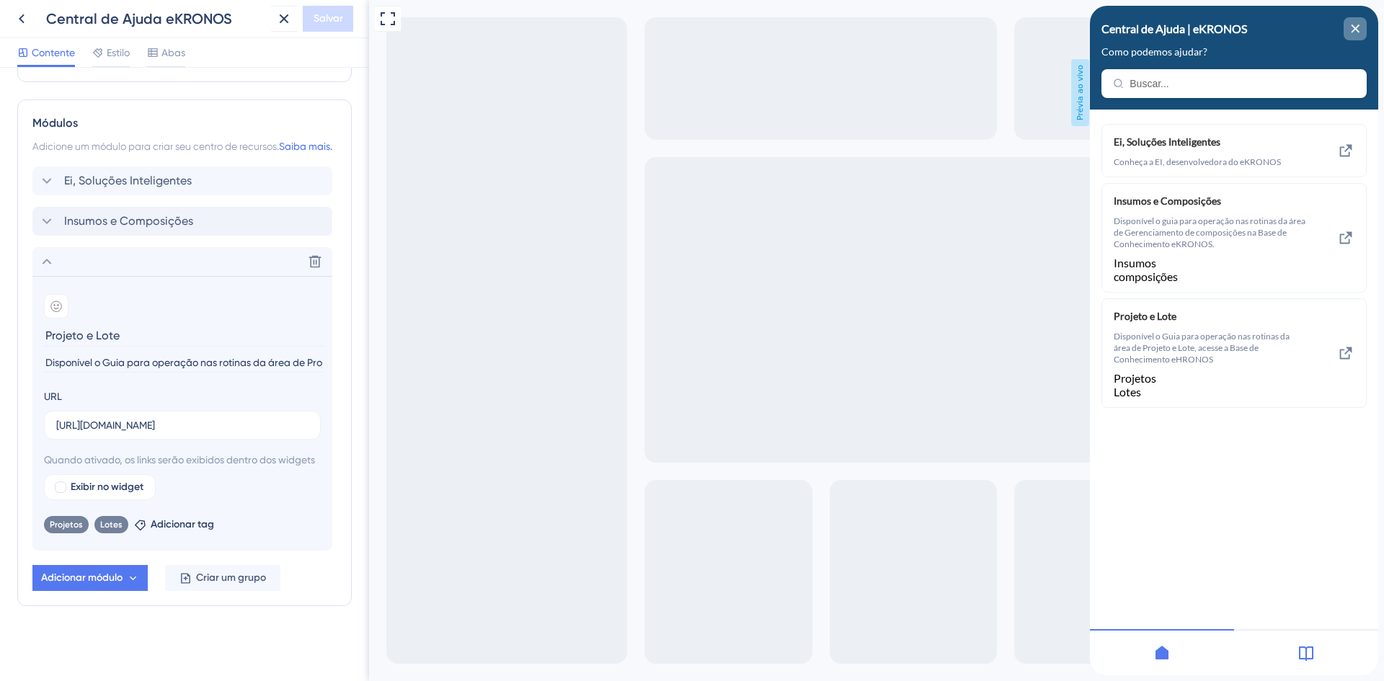
click at [1356, 27] on icon "close resource center" at bounding box center [1355, 29] width 9 height 9
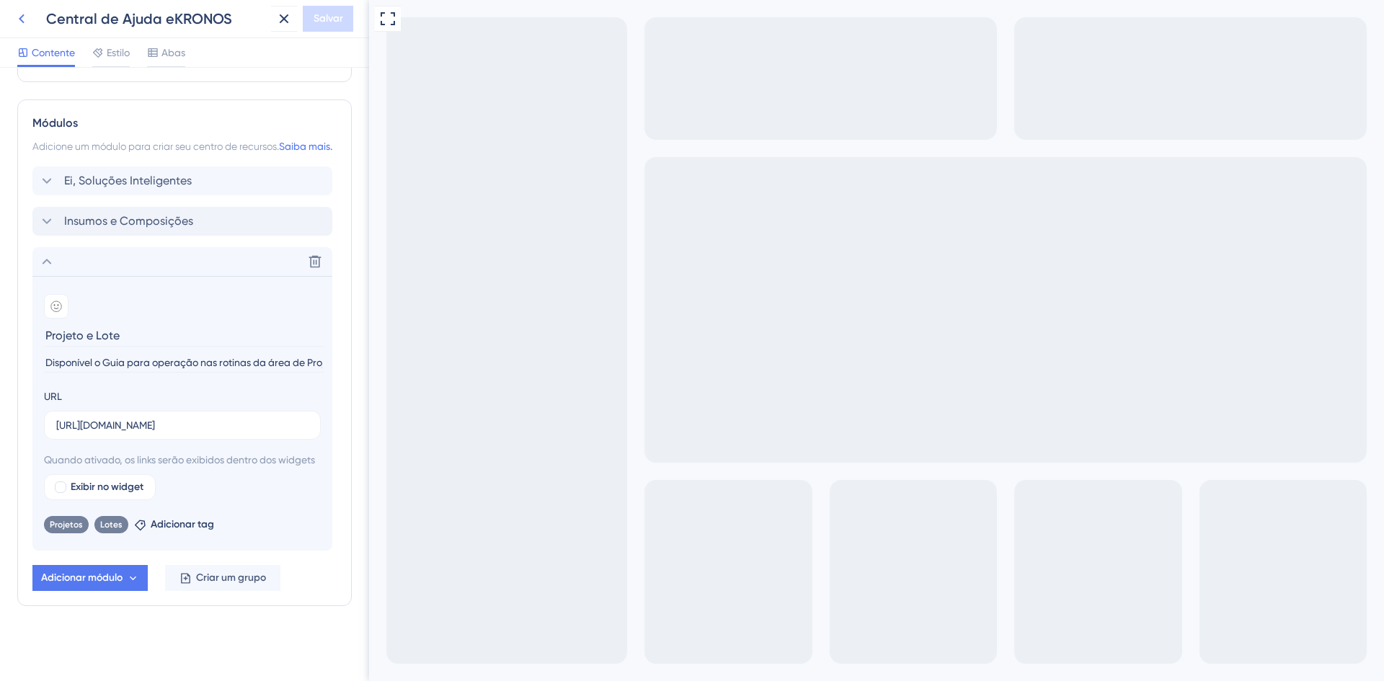
click at [22, 19] on icon at bounding box center [21, 18] width 17 height 17
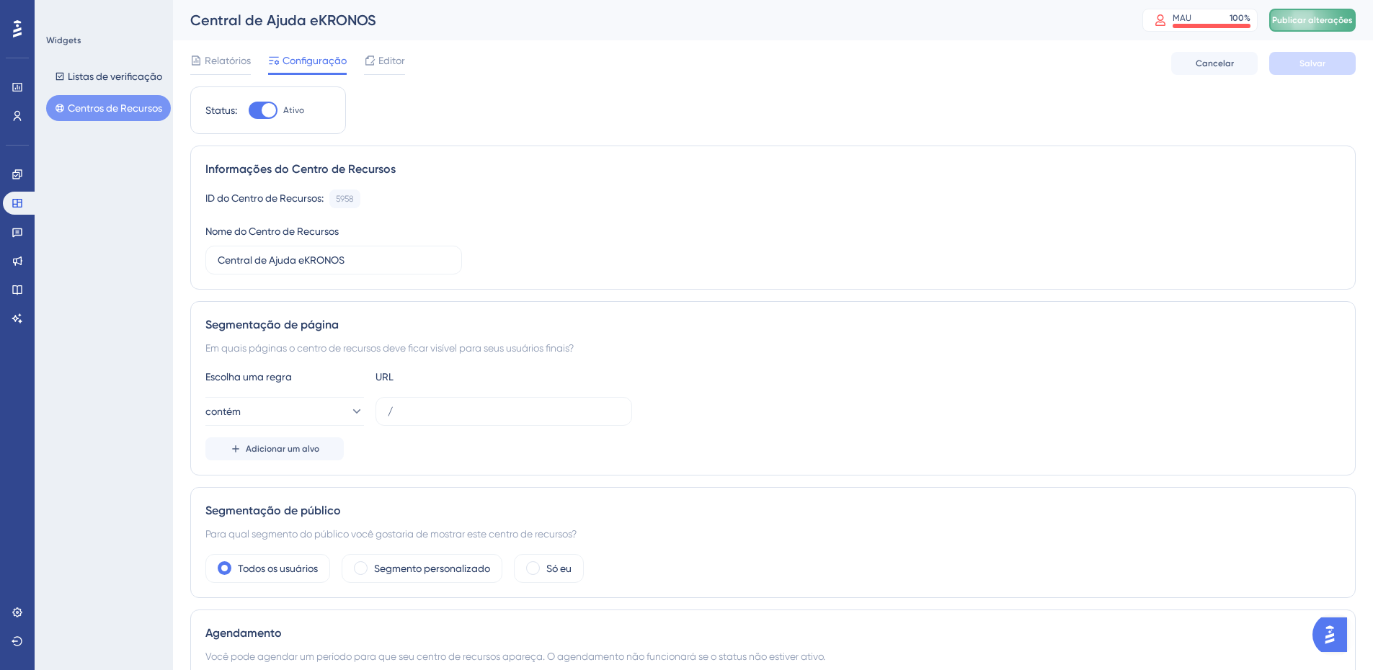
click at [1331, 15] on font "Publicar alterações" at bounding box center [1312, 20] width 81 height 10
click at [1332, 631] on img "Abra o iniciador do assistente de IA" at bounding box center [1330, 635] width 26 height 26
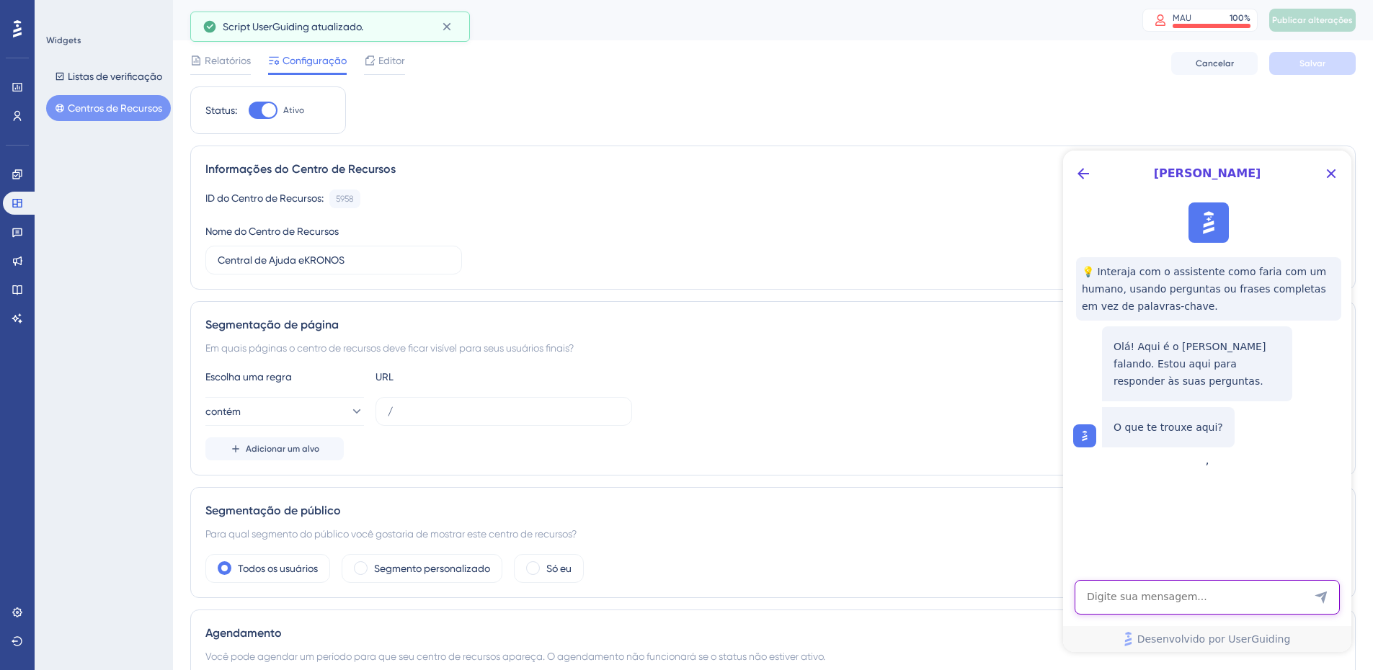
click at [1168, 593] on textarea "Entrada de texto do assistente de IA" at bounding box center [1207, 597] width 265 height 35
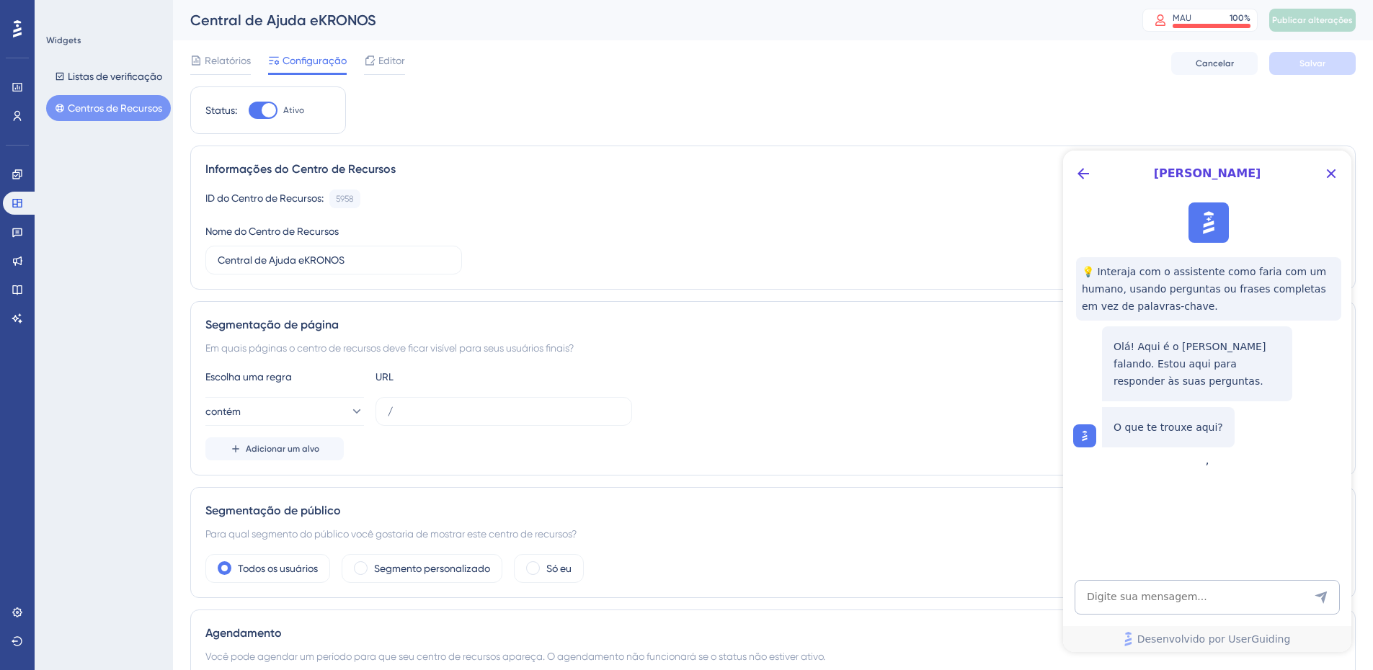
click at [1160, 453] on div "💡 Interaja com o assistente como faria com um humano, usando perguntas ou frase…" at bounding box center [1206, 325] width 288 height 257
click at [1087, 175] on icon "Botão Voltar" at bounding box center [1083, 173] width 17 height 17
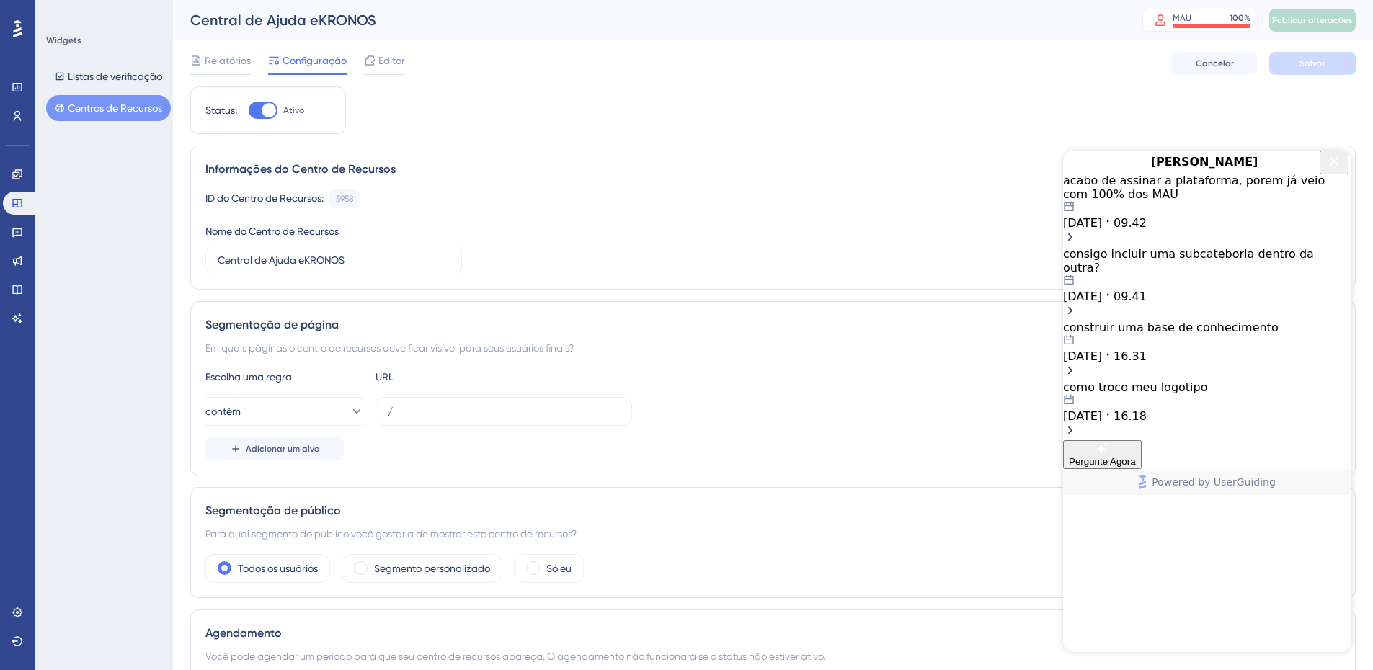
click at [1188, 201] on div "acabo de assinar a plataforma, porem já veio com 100% dos MAU" at bounding box center [1207, 187] width 288 height 27
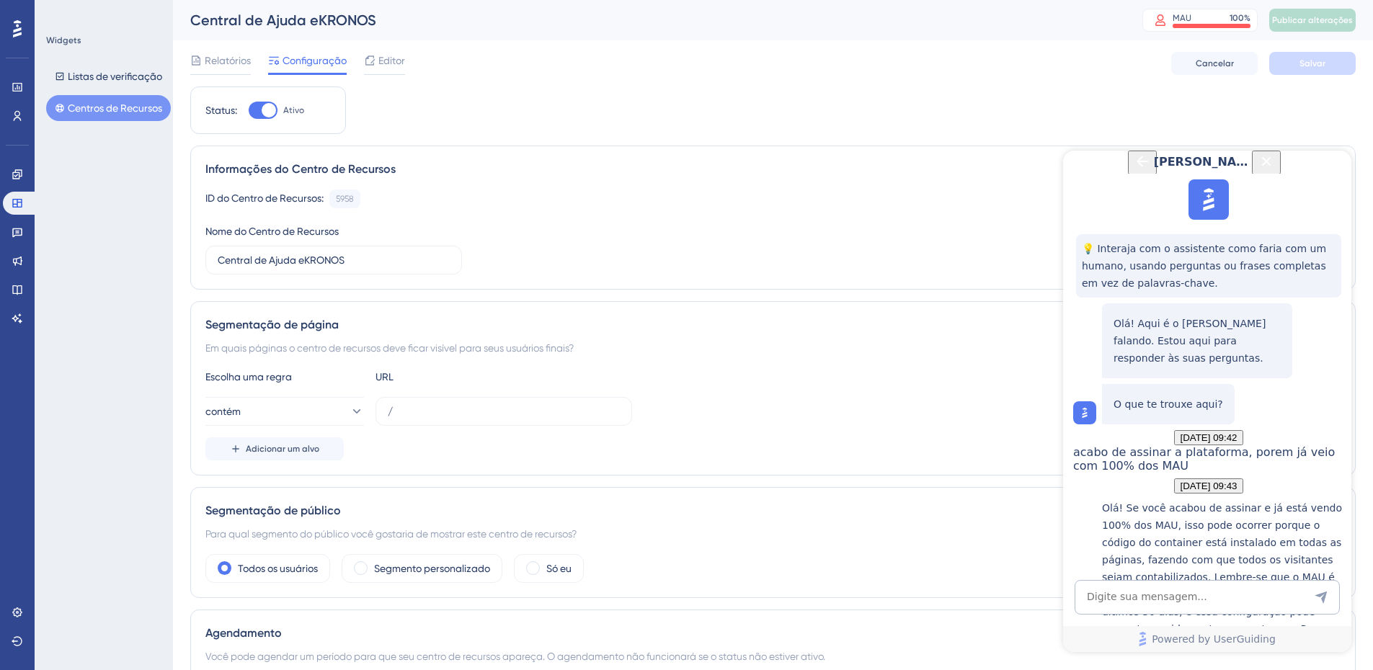
scroll to position [1499, 0]
click at [1134, 170] on icon "Back Button" at bounding box center [1142, 161] width 17 height 17
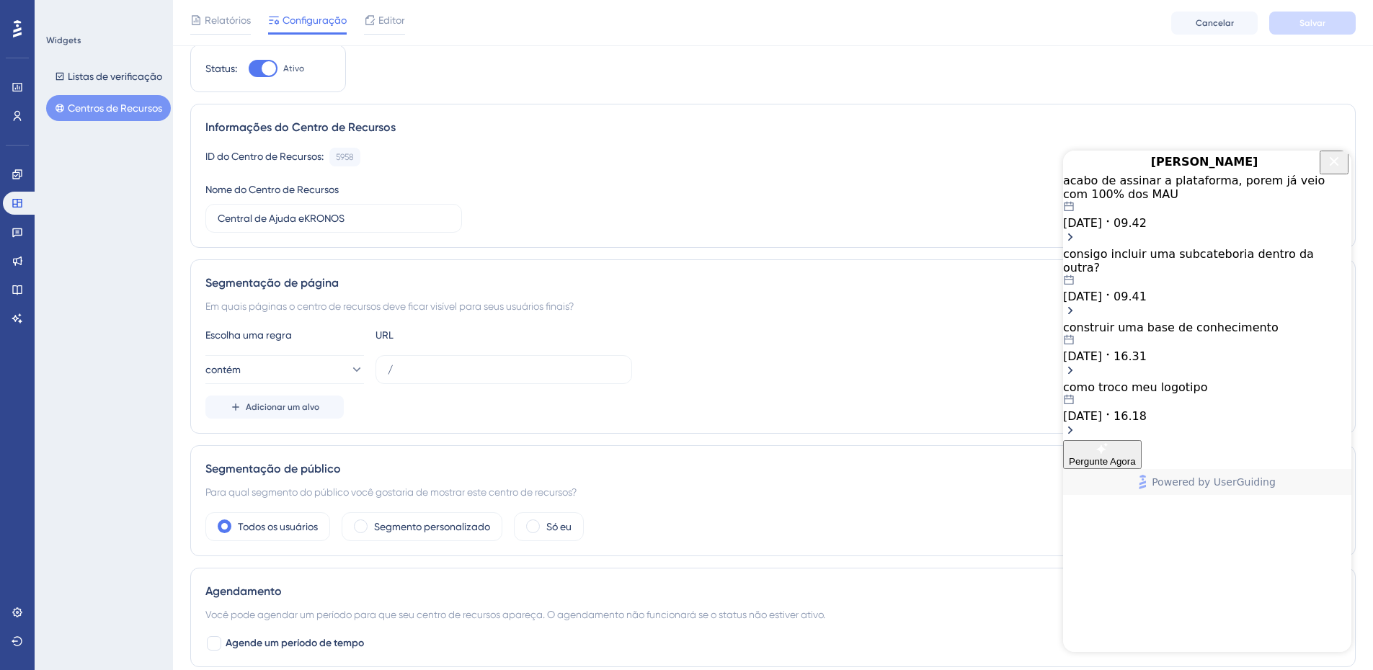
scroll to position [0, 0]
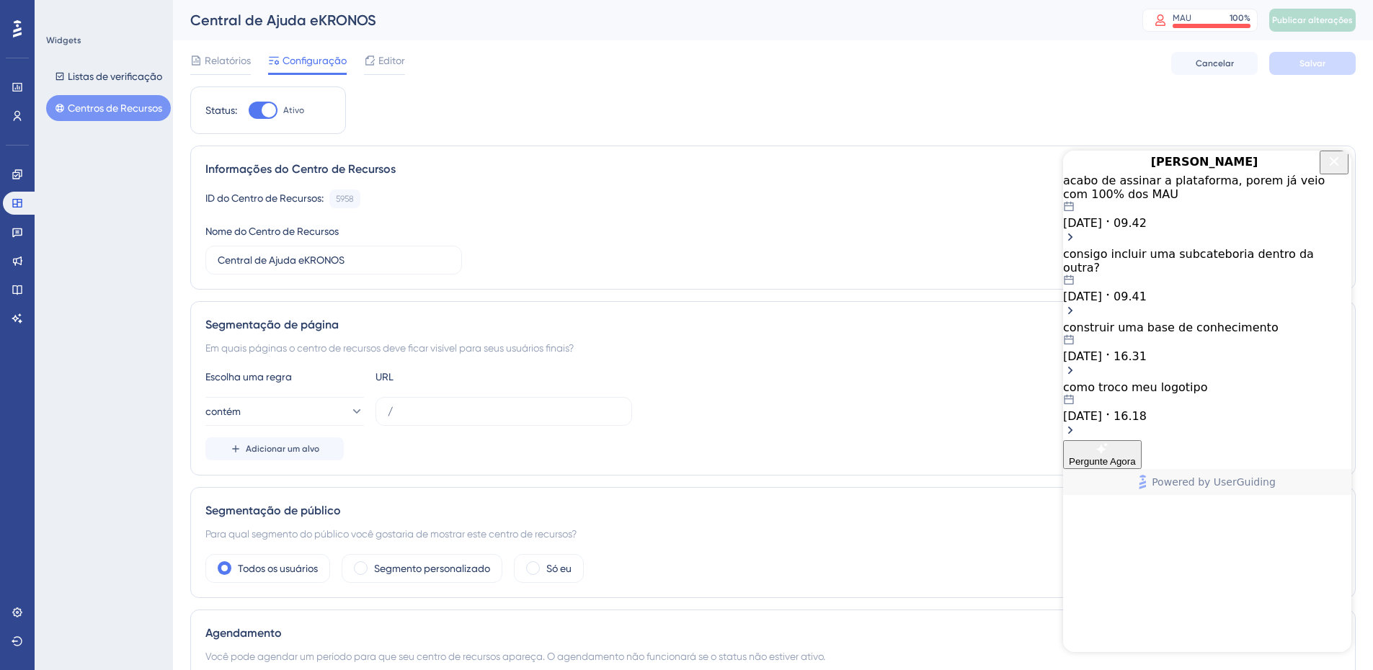
click at [1202, 171] on span "[PERSON_NAME]" at bounding box center [1204, 162] width 236 height 17
click at [1201, 230] on div "[DATE] 09.42" at bounding box center [1207, 215] width 288 height 29
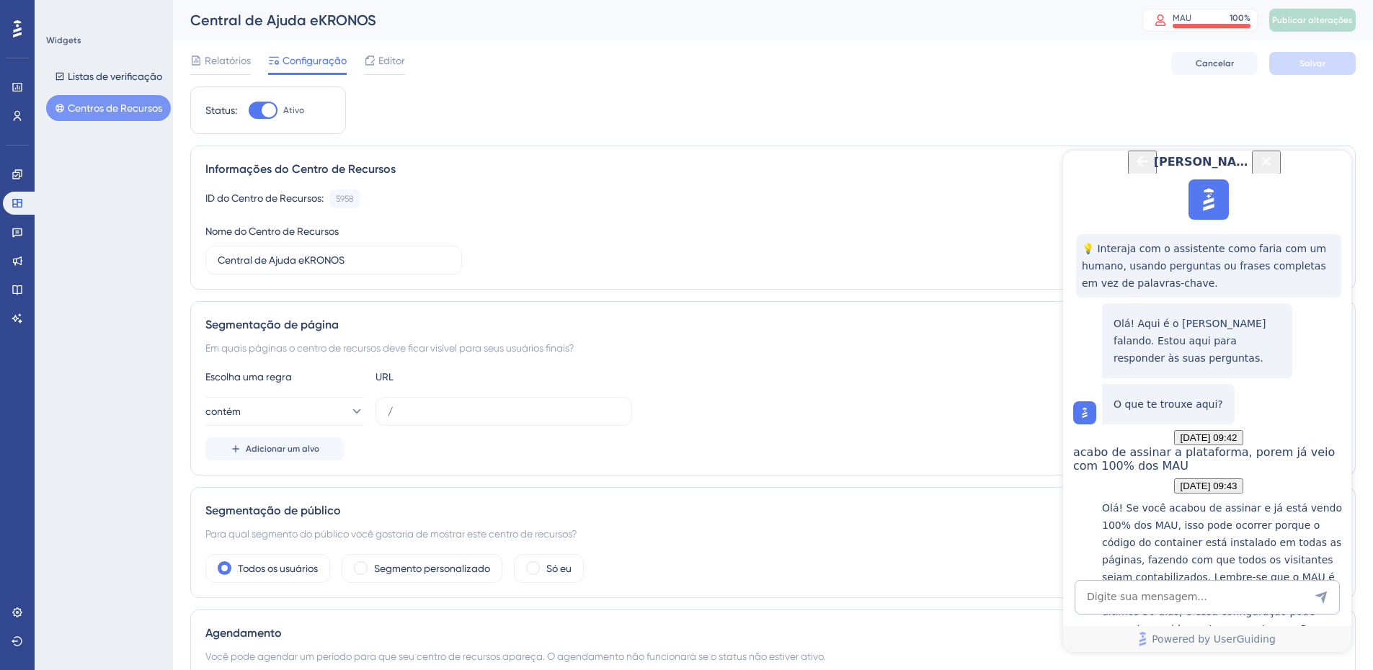
scroll to position [1499, 0]
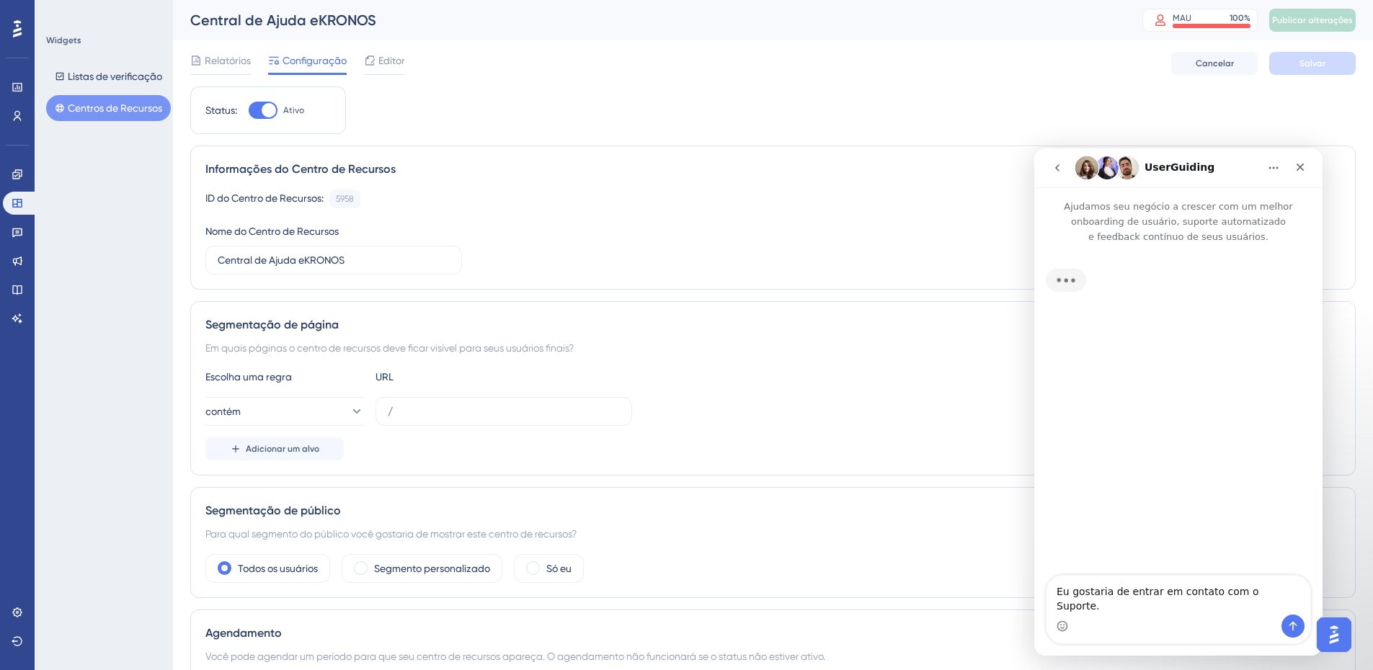
scroll to position [0, 0]
drag, startPoint x: 1281, startPoint y: 610, endPoint x: 1009, endPoint y: 610, distance: 271.7
click at [1034, 610] on html "Guia do Usuário Ajudamos seu negócio a crescer com um melhor onboarding de usuá…" at bounding box center [1178, 401] width 288 height 507
type textarea "Estava falando com vcs sobre não ter zerado os MAUs,olha a informação que a pla…"
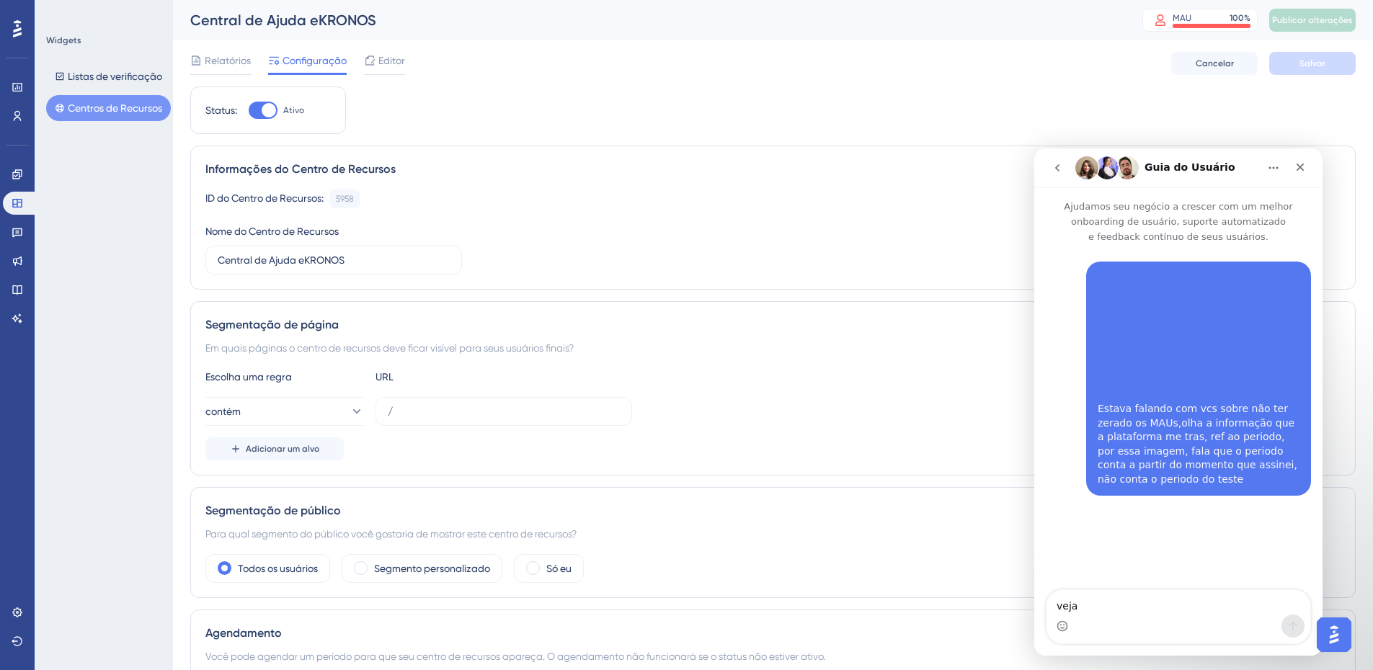
type textarea "veja o"
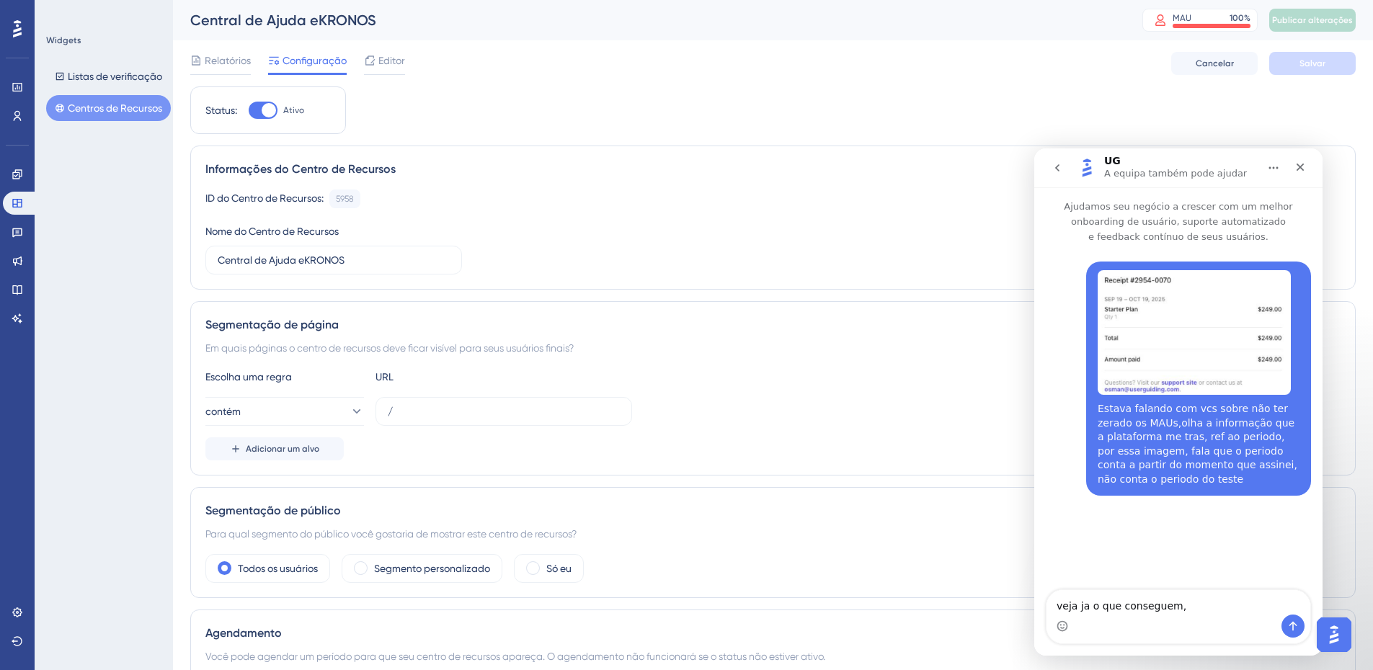
type textarea "veja ja o que conseguem"
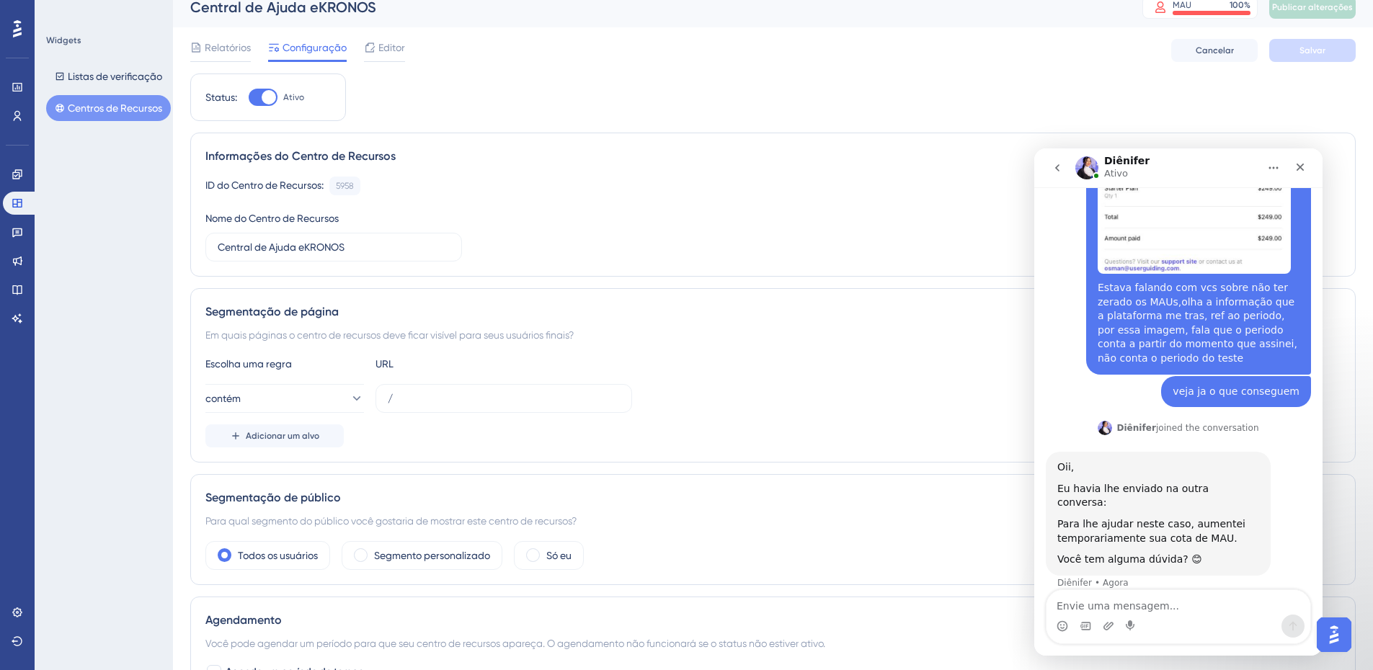
scroll to position [123, 0]
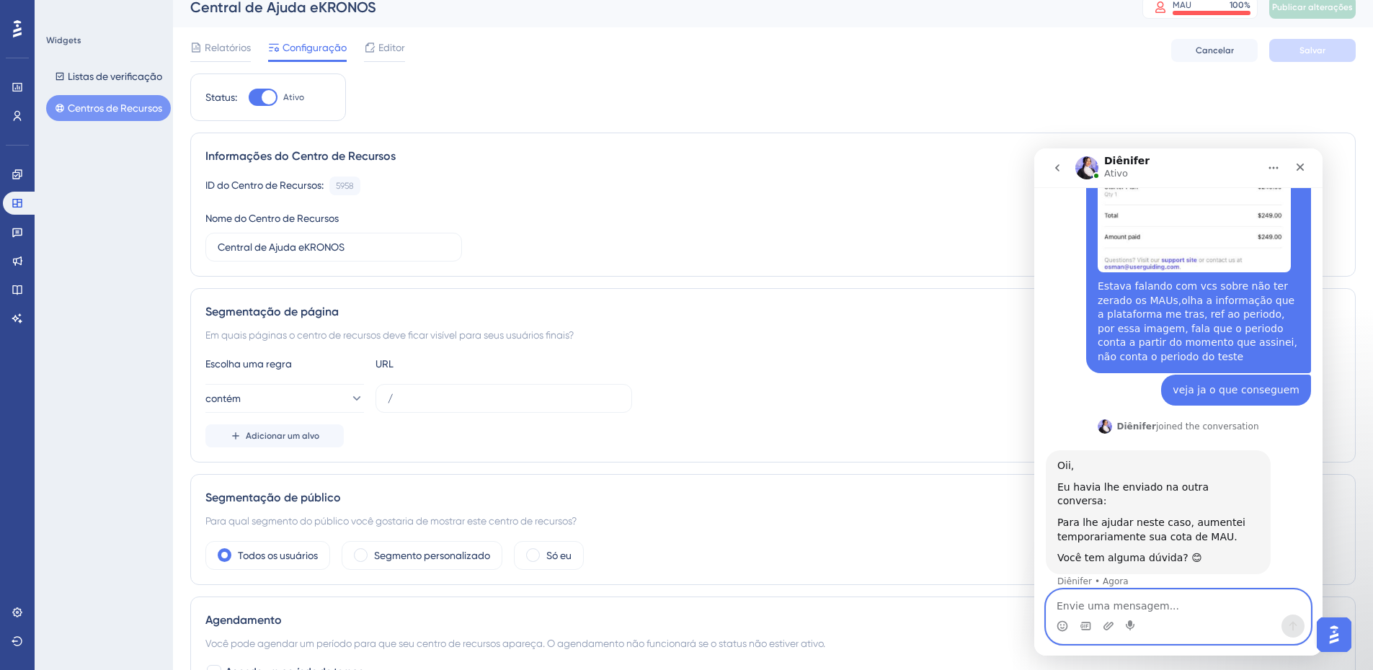
click at [1117, 608] on textarea "Envie uma mensagem..." at bounding box center [1179, 602] width 264 height 25
type textarea "não consegui abri a outra conversa"
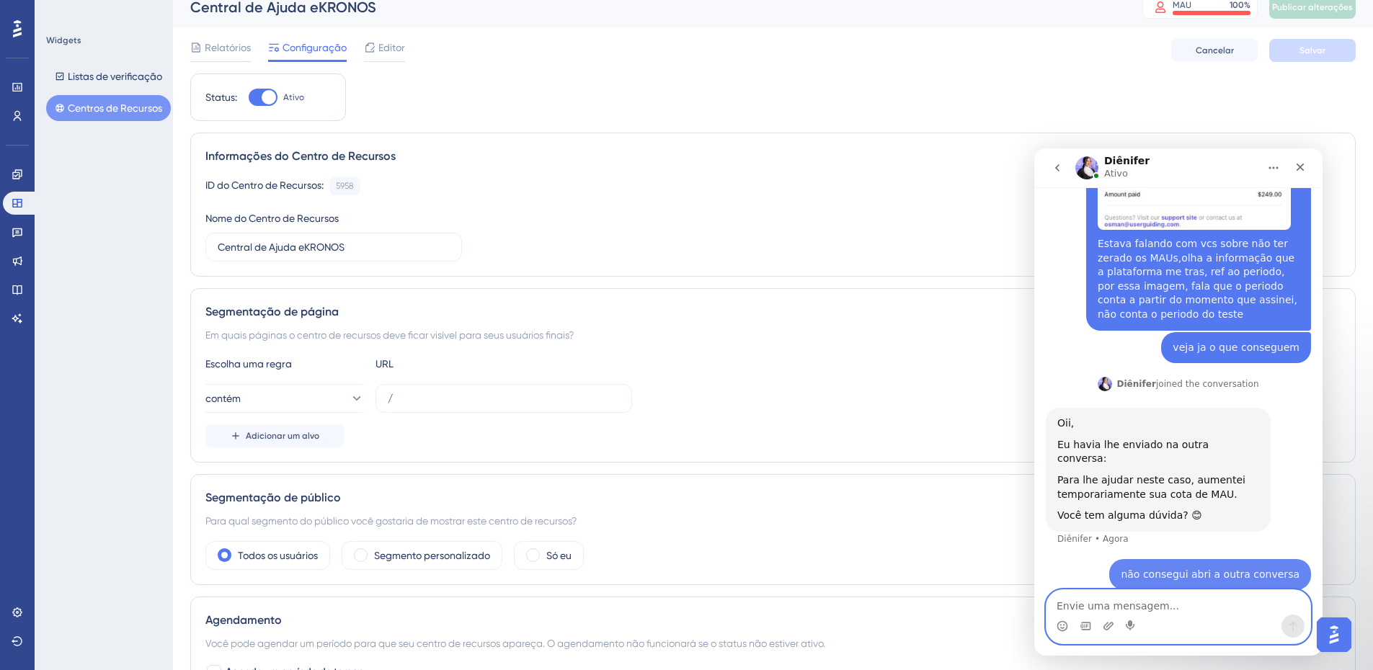
scroll to position [166, 0]
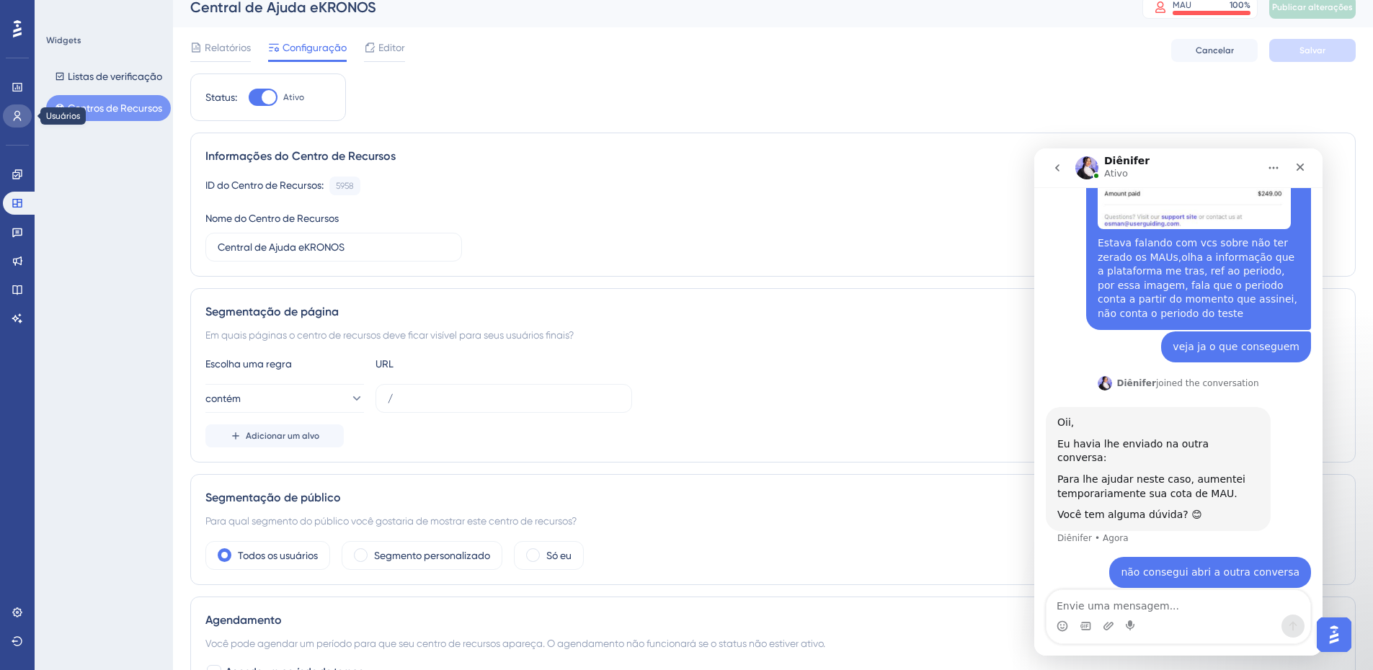
click at [21, 117] on icon at bounding box center [18, 116] width 12 height 12
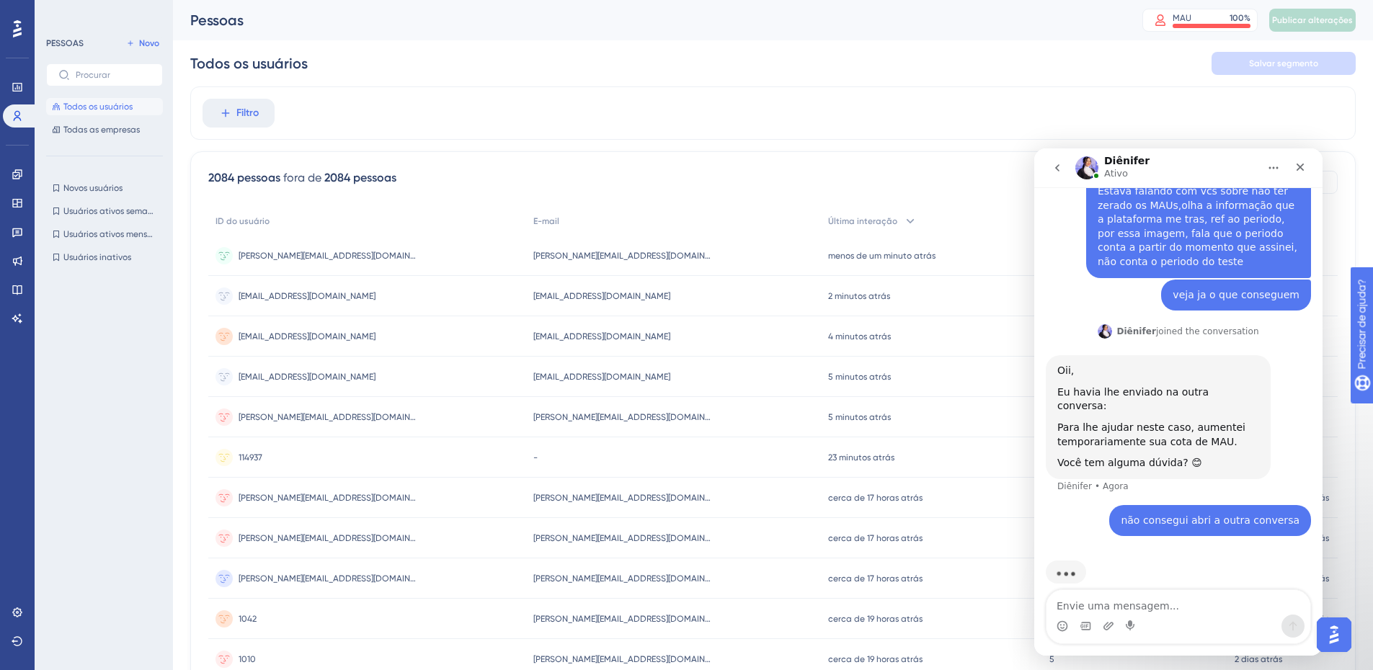
scroll to position [221, 0]
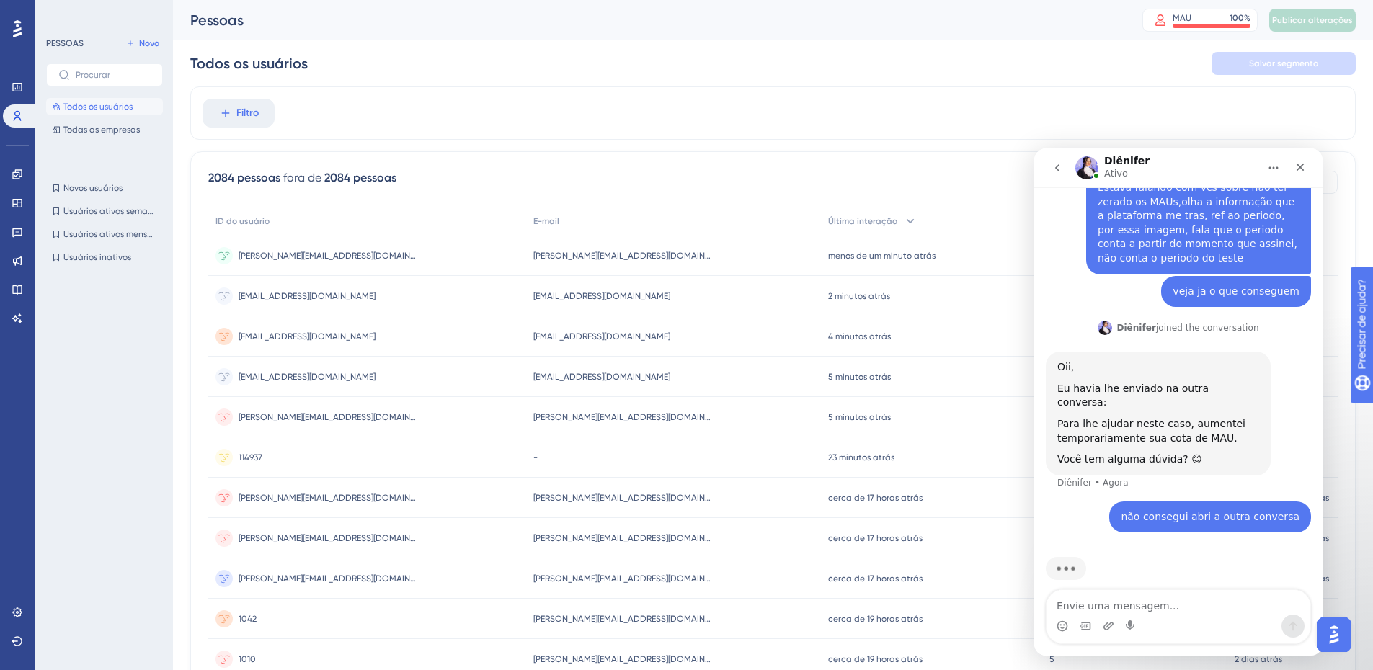
click at [375, 104] on div "Filtro" at bounding box center [772, 112] width 1165 height 53
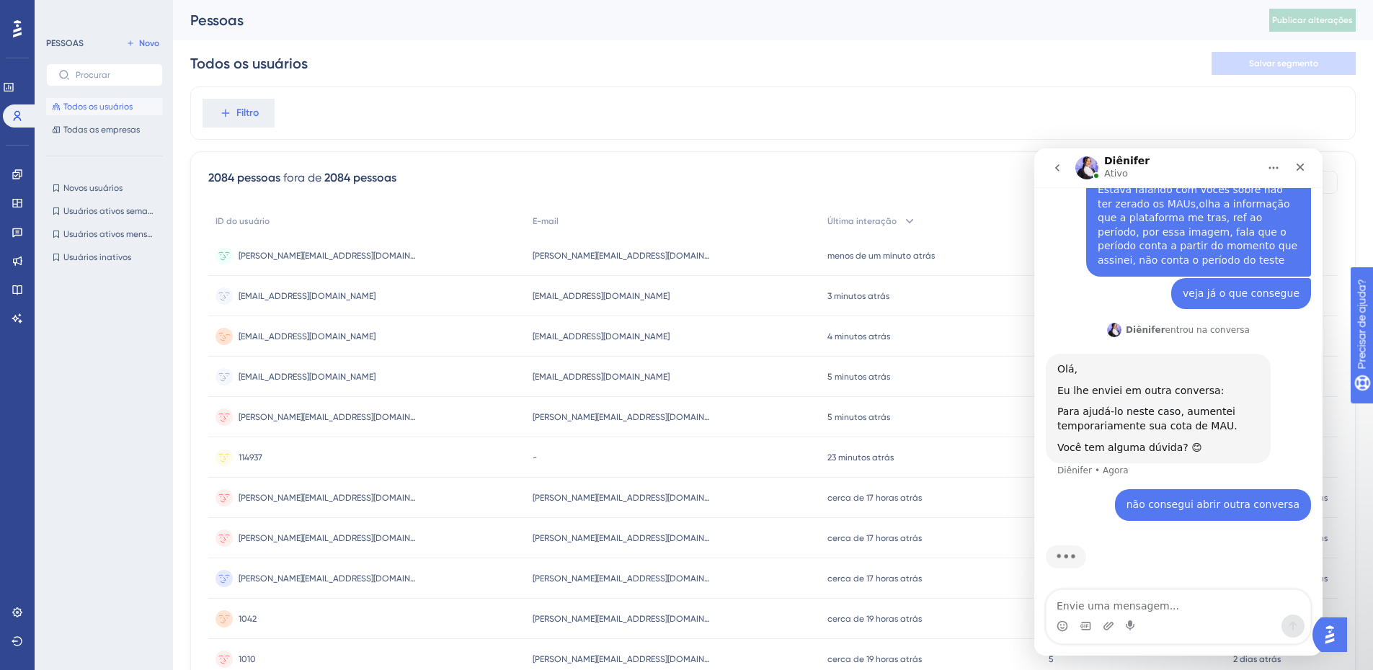
scroll to position [221, 0]
click at [920, 106] on div "Filtro" at bounding box center [772, 112] width 1165 height 53
click at [1191, 164] on div "Diênifer Ativo" at bounding box center [1166, 168] width 183 height 25
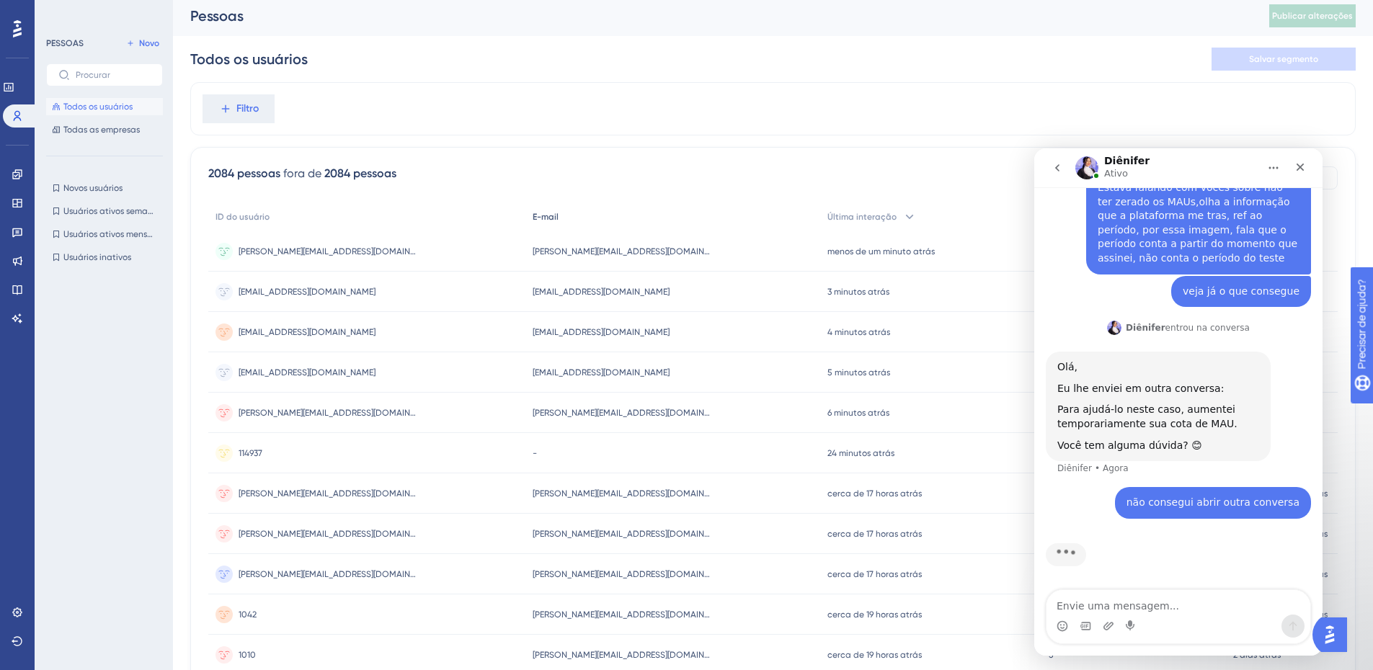
scroll to position [0, 0]
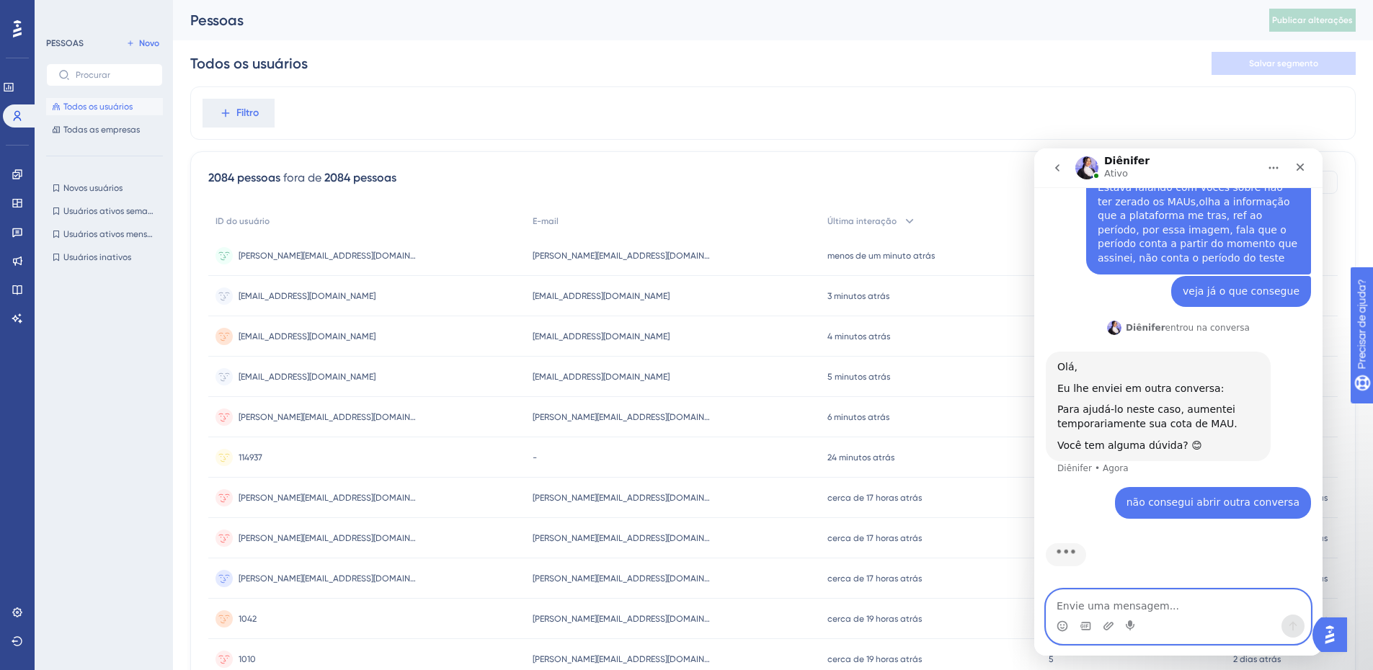
click at [1093, 601] on textarea "Envie uma mensagem..." at bounding box center [1179, 602] width 264 height 25
type textarea "pessoal da empresa acabou de enviar esse print"
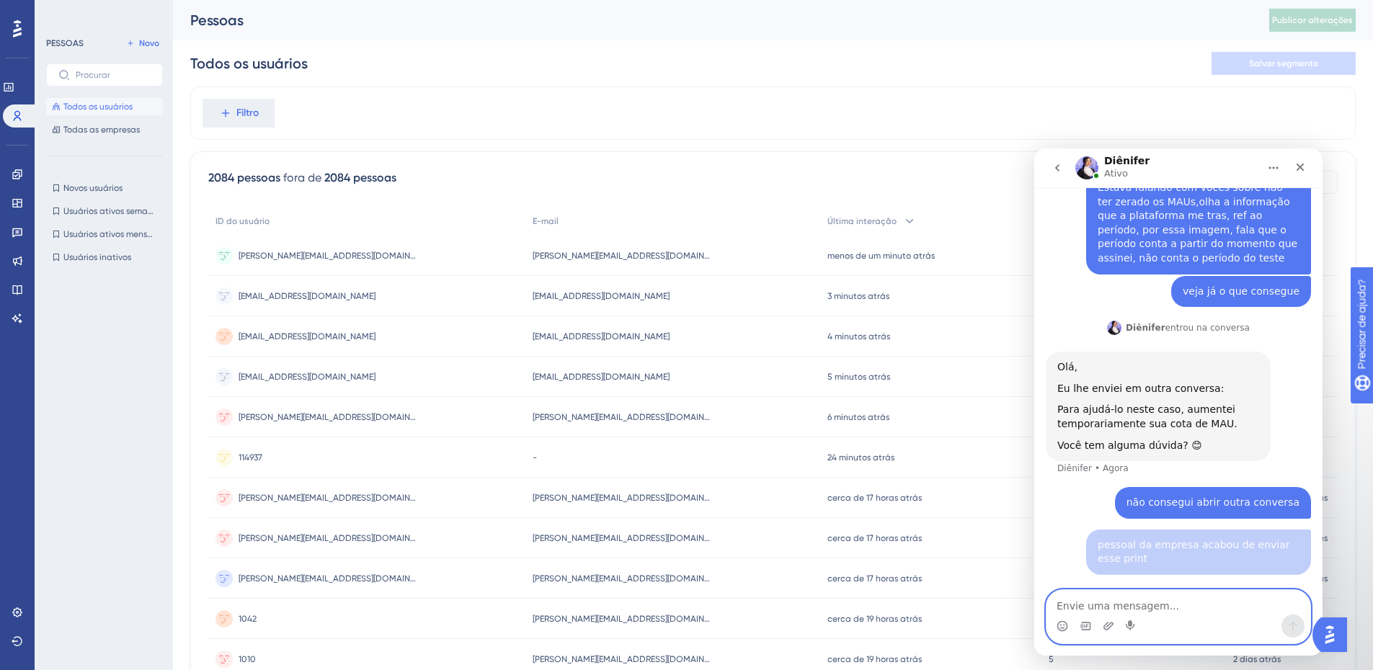
scroll to position [268, 0]
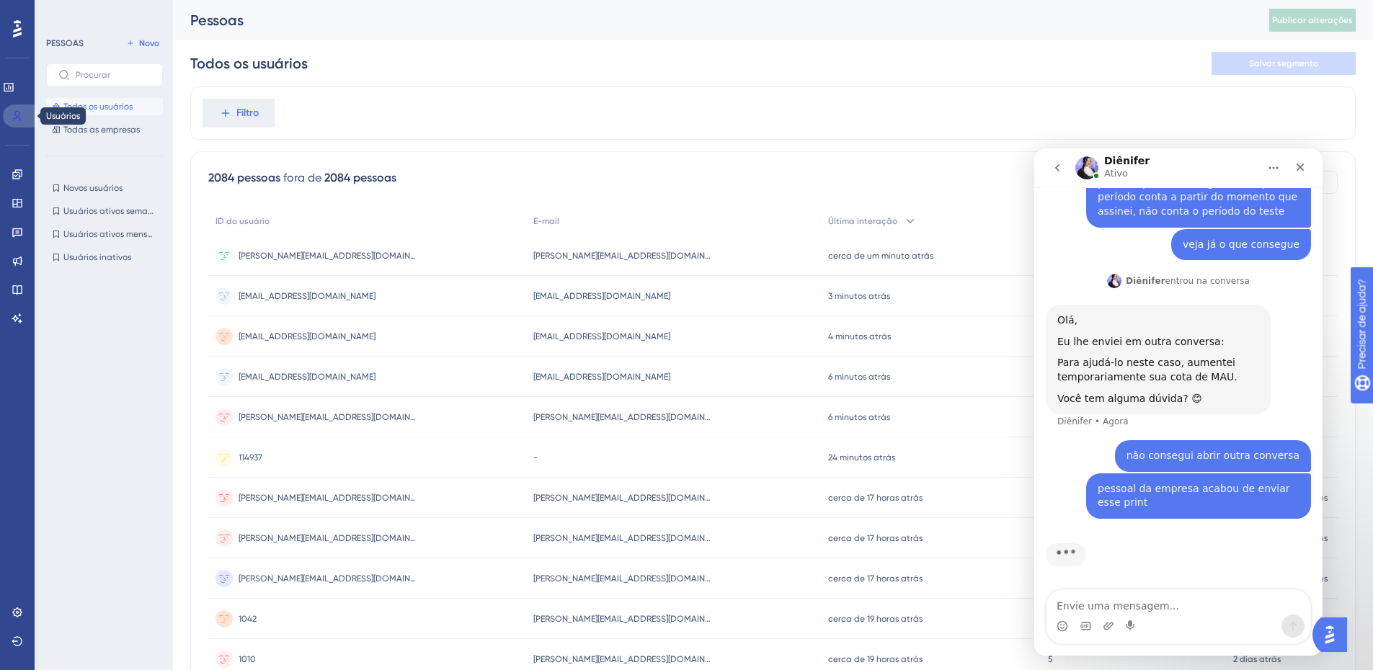
click at [20, 115] on icon at bounding box center [18, 116] width 12 height 12
click at [17, 608] on icon at bounding box center [18, 613] width 12 height 12
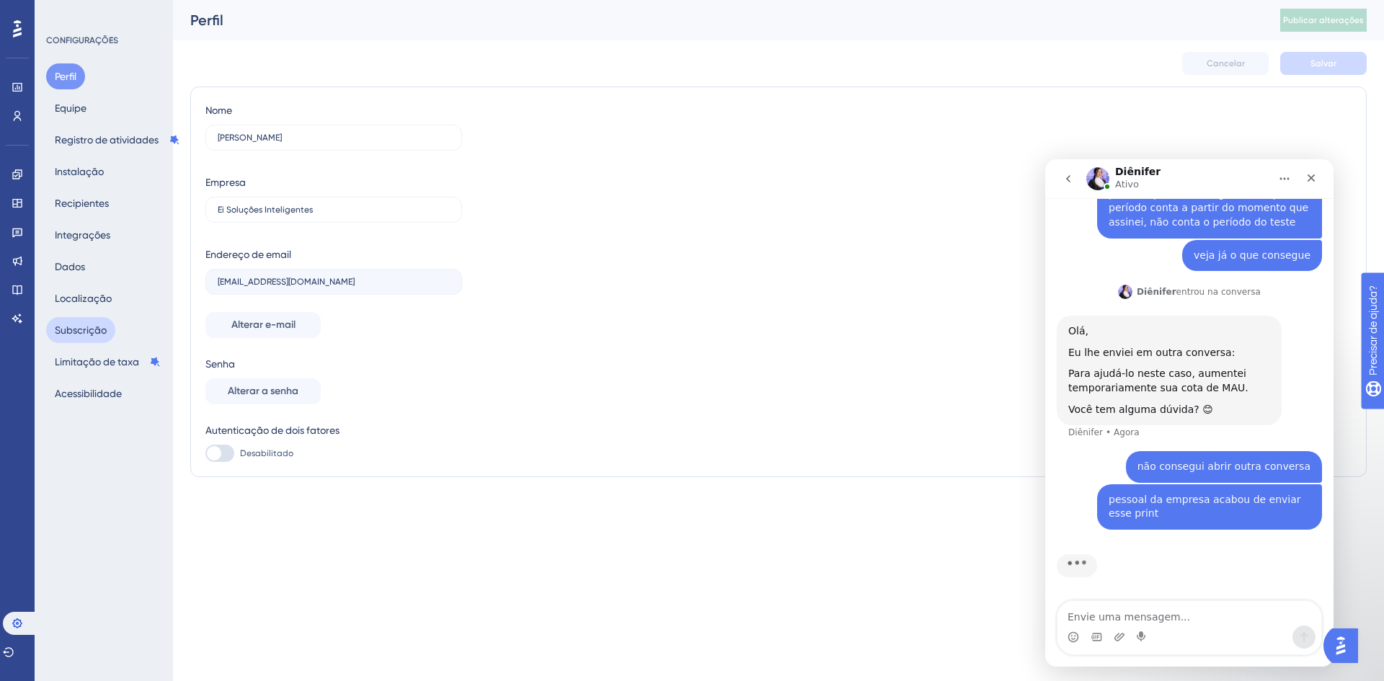
click at [86, 327] on font "Subscrição" at bounding box center [81, 330] width 52 height 12
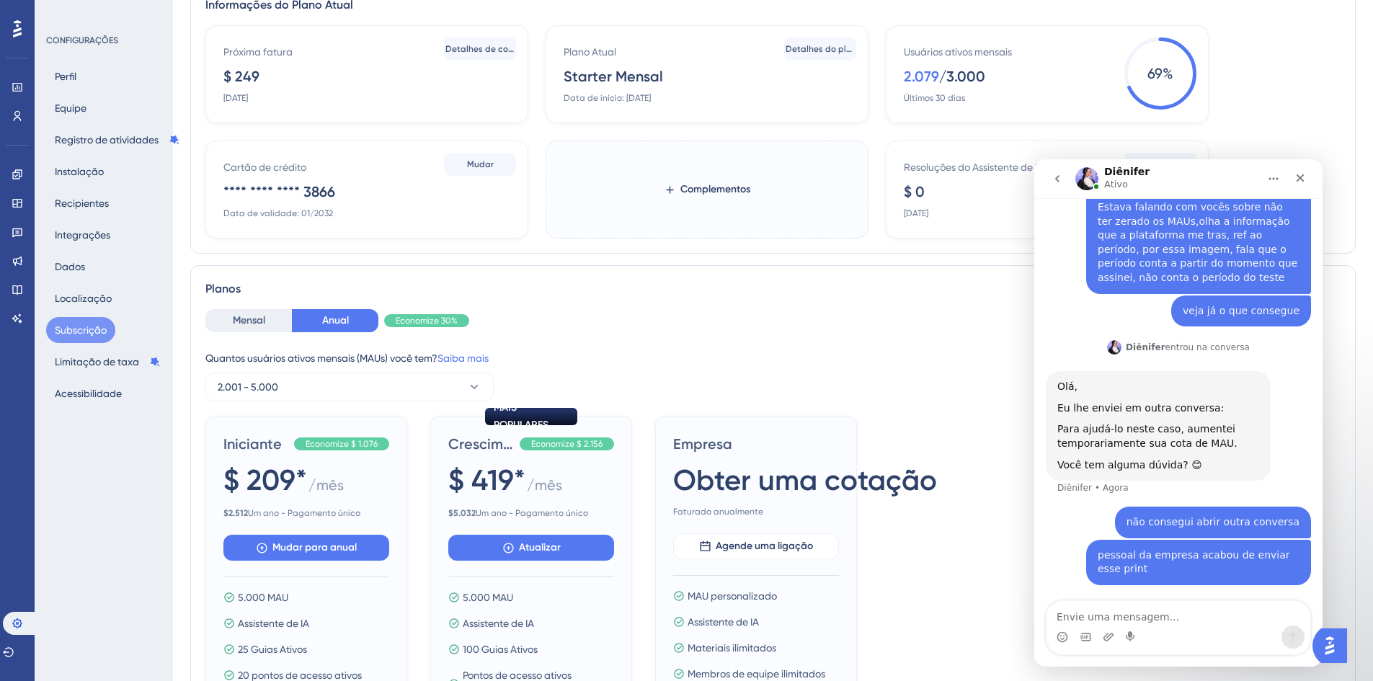
scroll to position [71, 0]
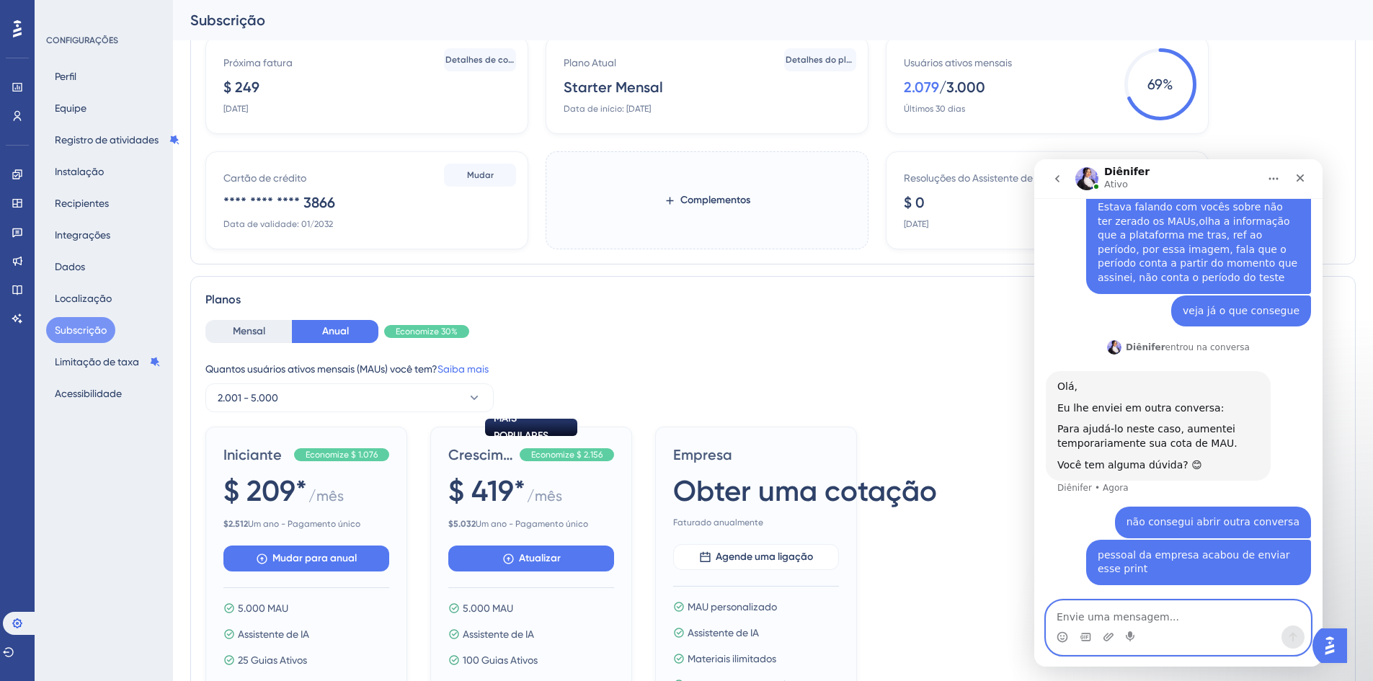
click at [1067, 619] on textarea "Envie uma mensagem..." at bounding box center [1179, 613] width 264 height 25
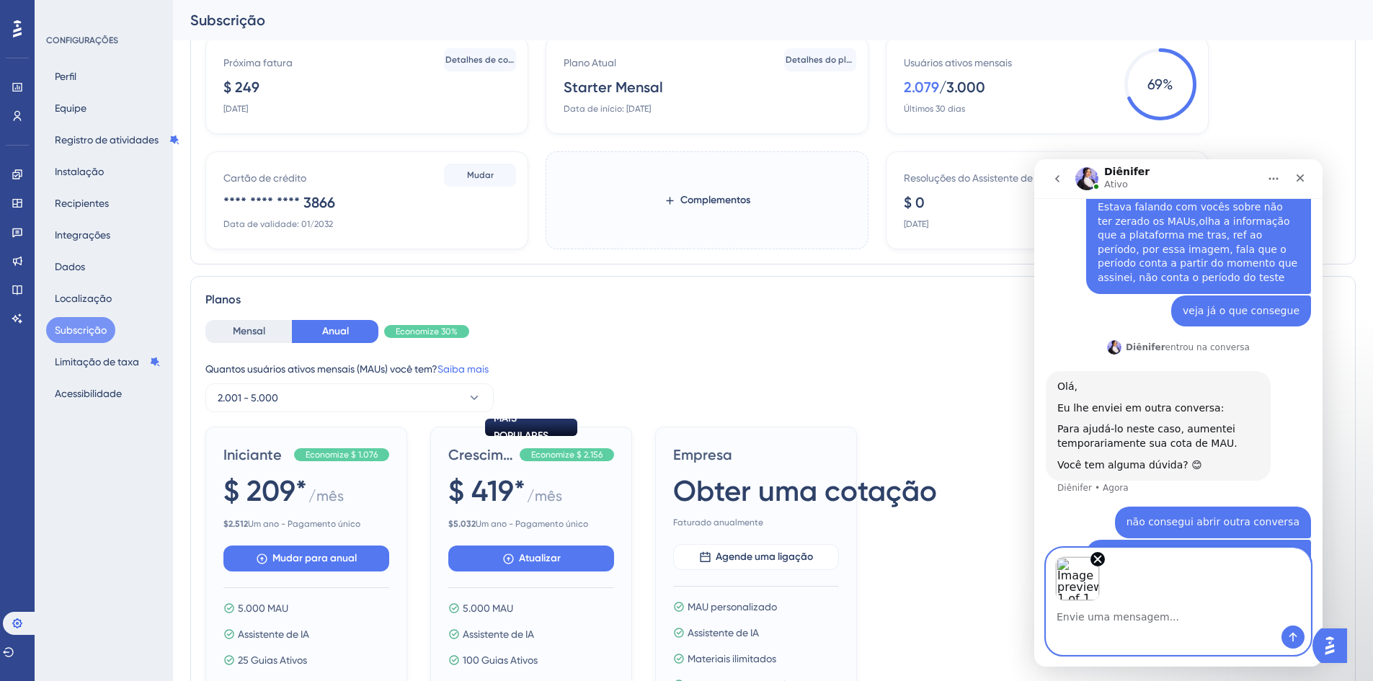
scroll to position [265, 0]
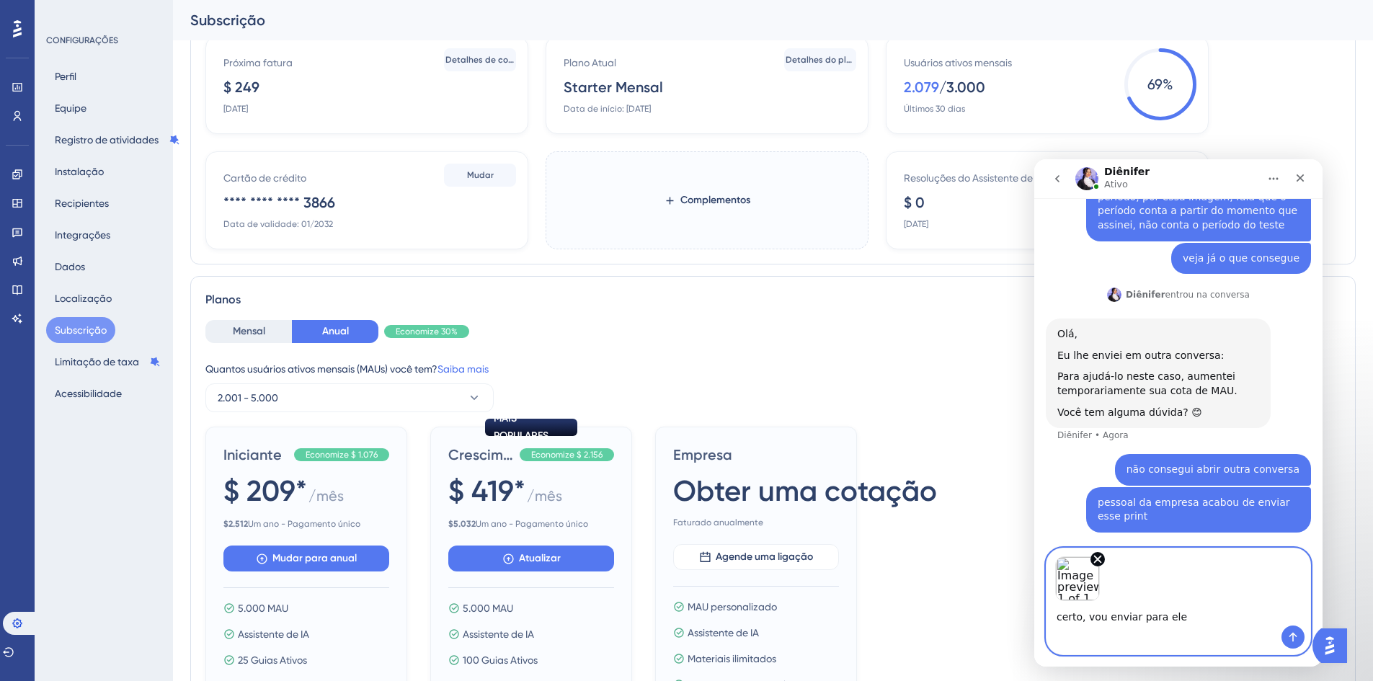
type textarea "certo, vou enviar para eles"
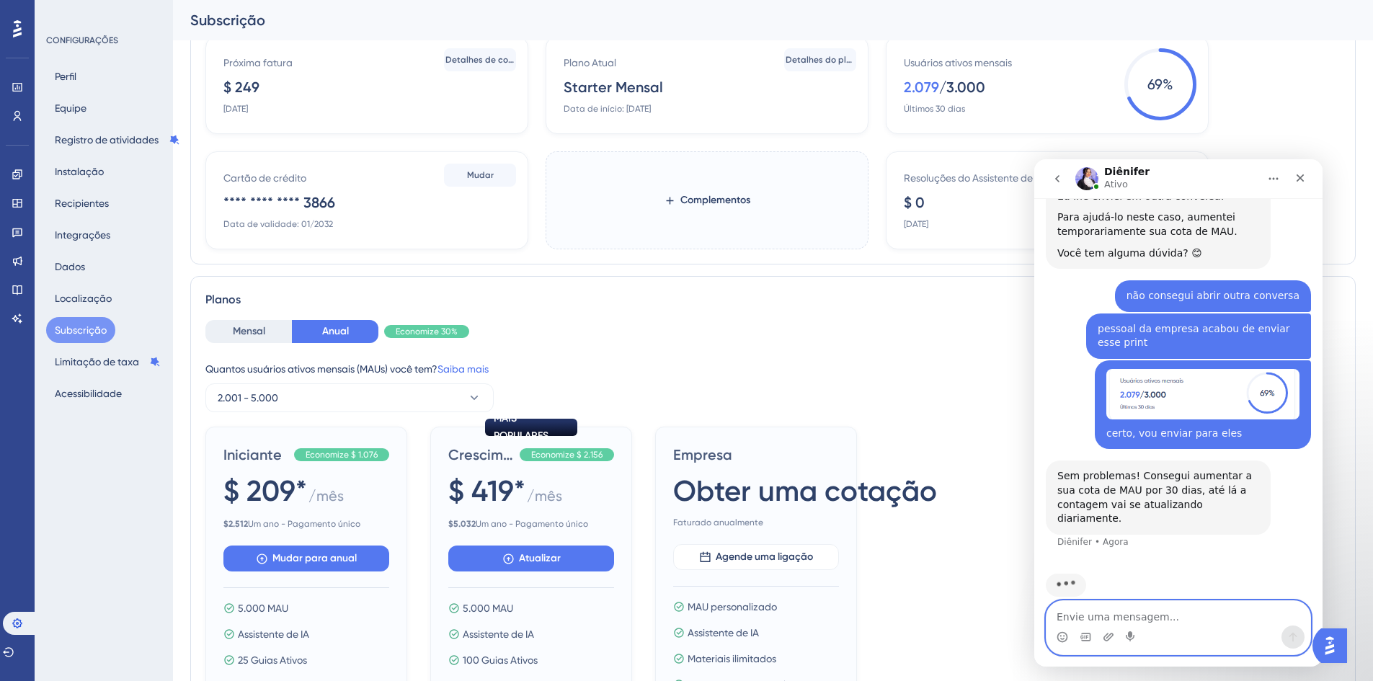
scroll to position [430, 0]
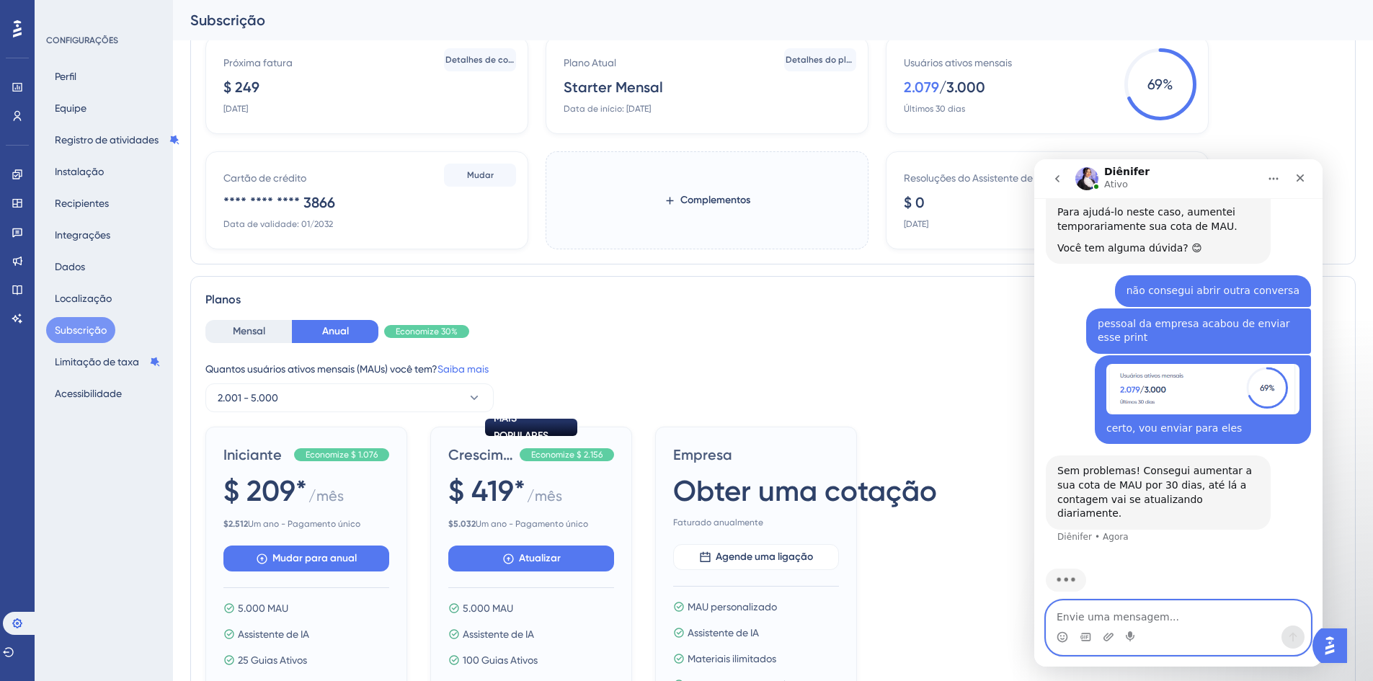
click at [1134, 616] on textarea "Envie uma mensagem..." at bounding box center [1179, 613] width 264 height 25
type textarea "a"
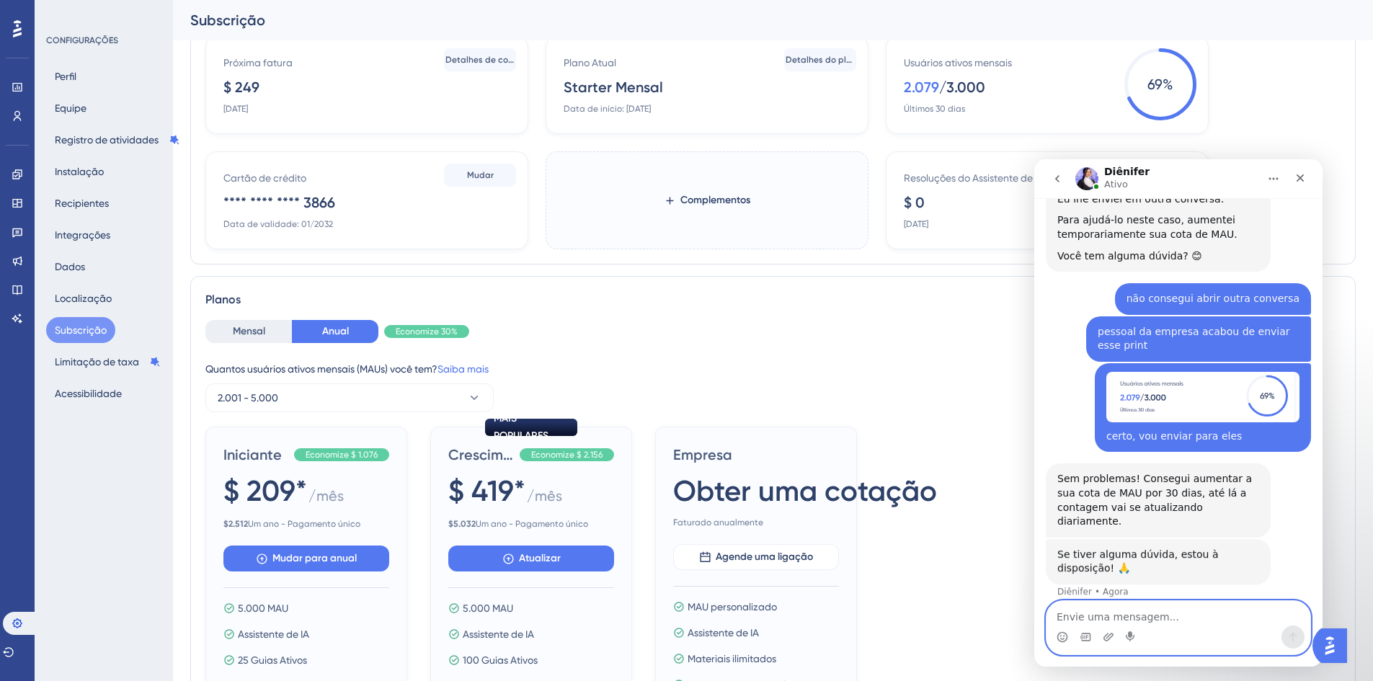
scroll to position [421, 0]
type textarea "obrigada"
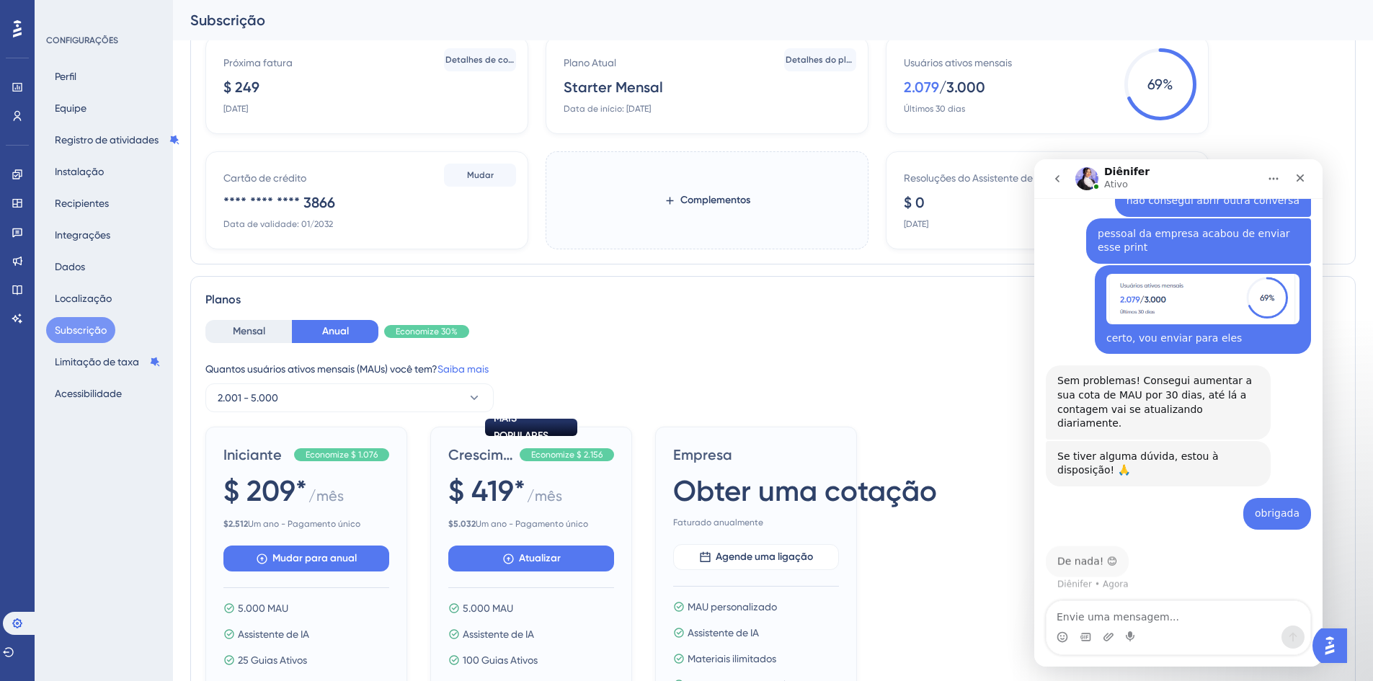
scroll to position [507, 0]
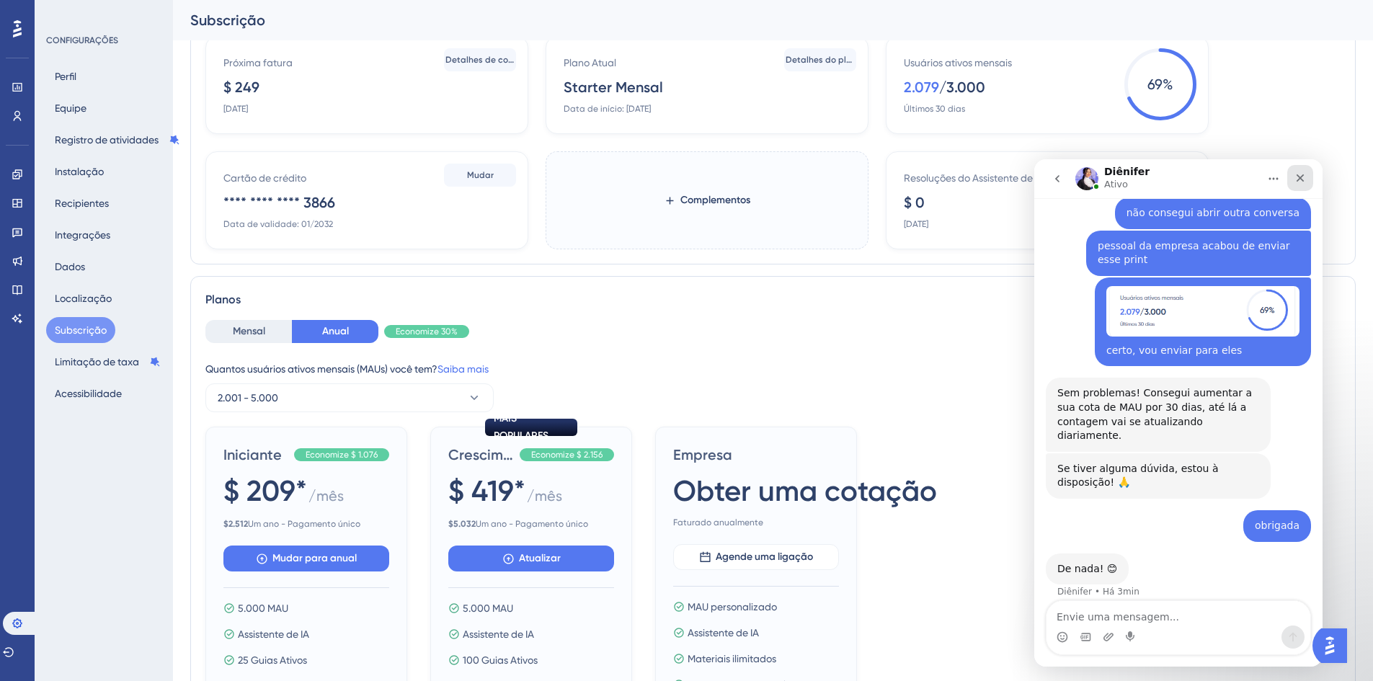
click at [1307, 179] on div "Fechar" at bounding box center [1300, 178] width 26 height 26
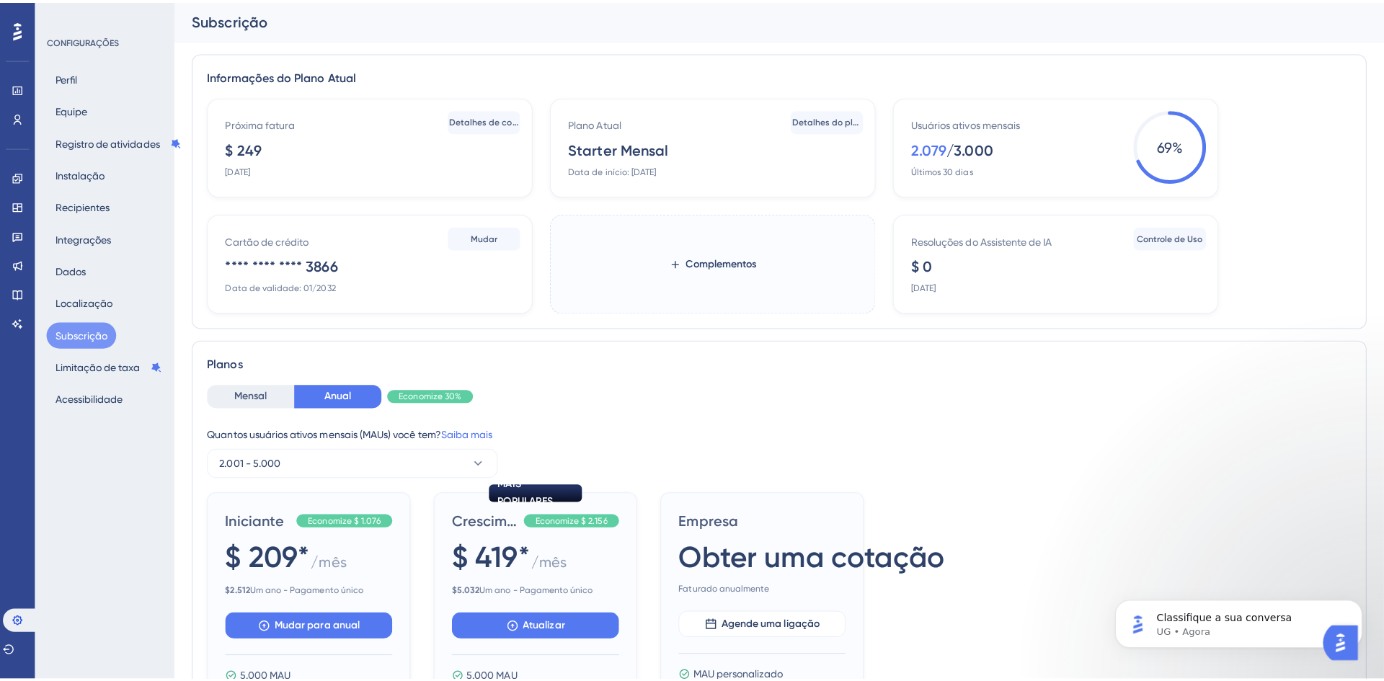
scroll to position [0, 0]
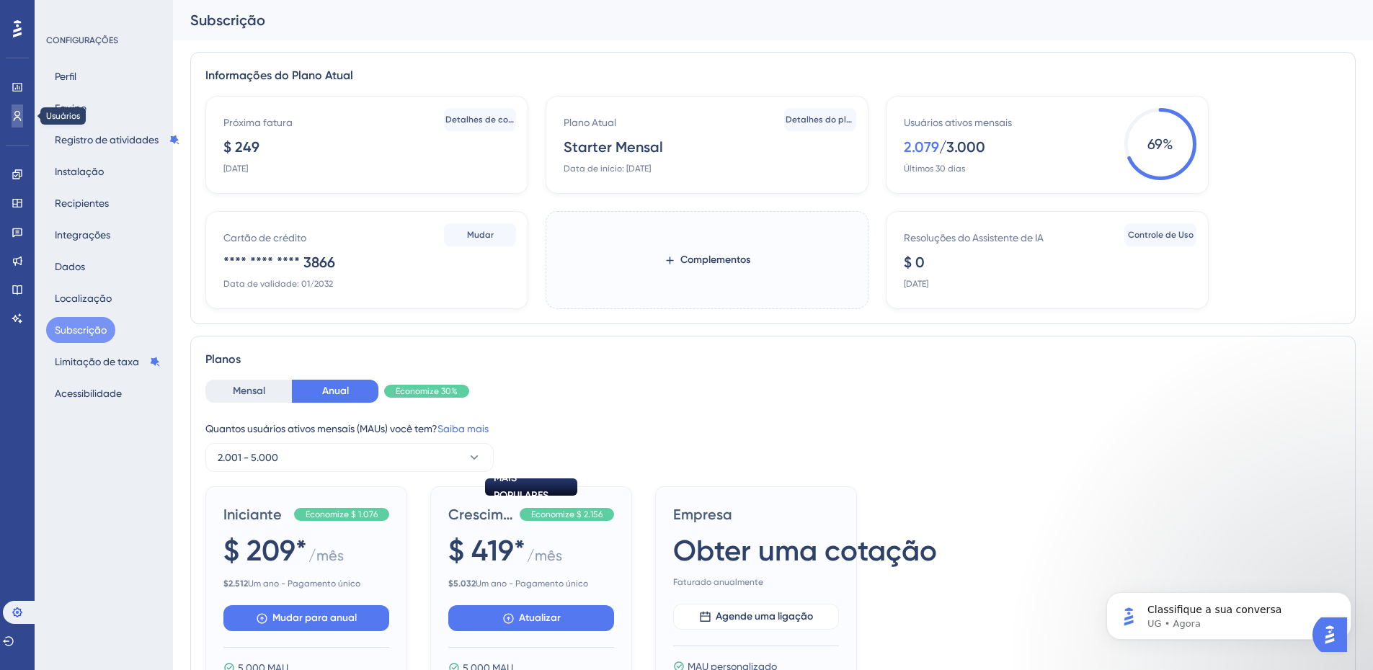
click at [19, 115] on icon at bounding box center [18, 116] width 12 height 12
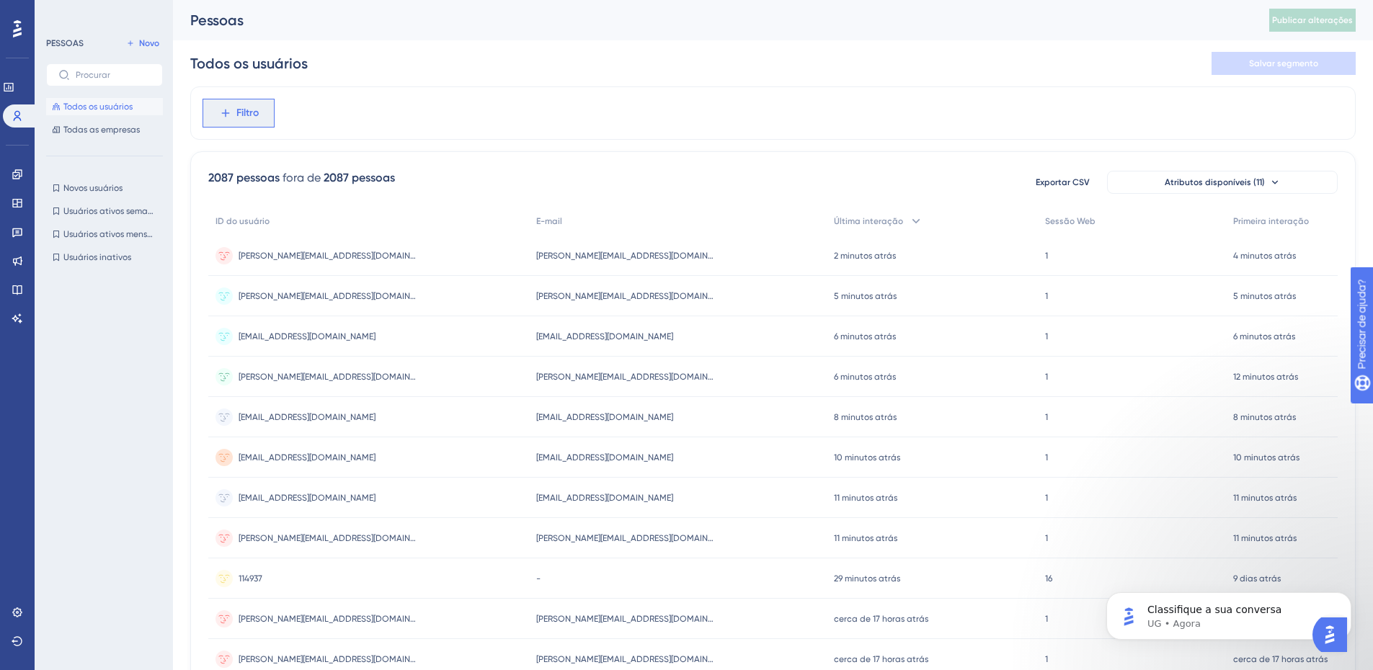
click at [254, 117] on font "Filtro" at bounding box center [247, 113] width 22 height 12
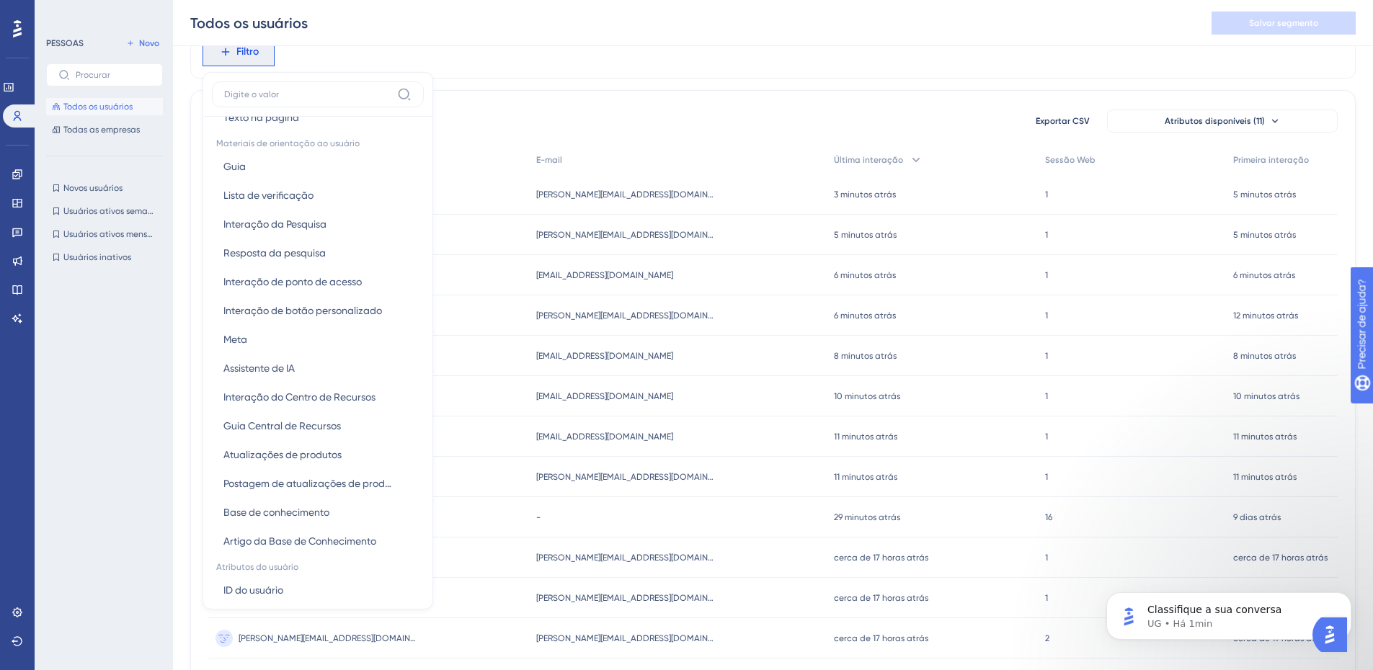
scroll to position [215, 0]
click at [540, 120] on div "2087 pessoas fora de 2087 pessoas Exportar CSV Atributos disponíveis (11)" at bounding box center [772, 121] width 1129 height 26
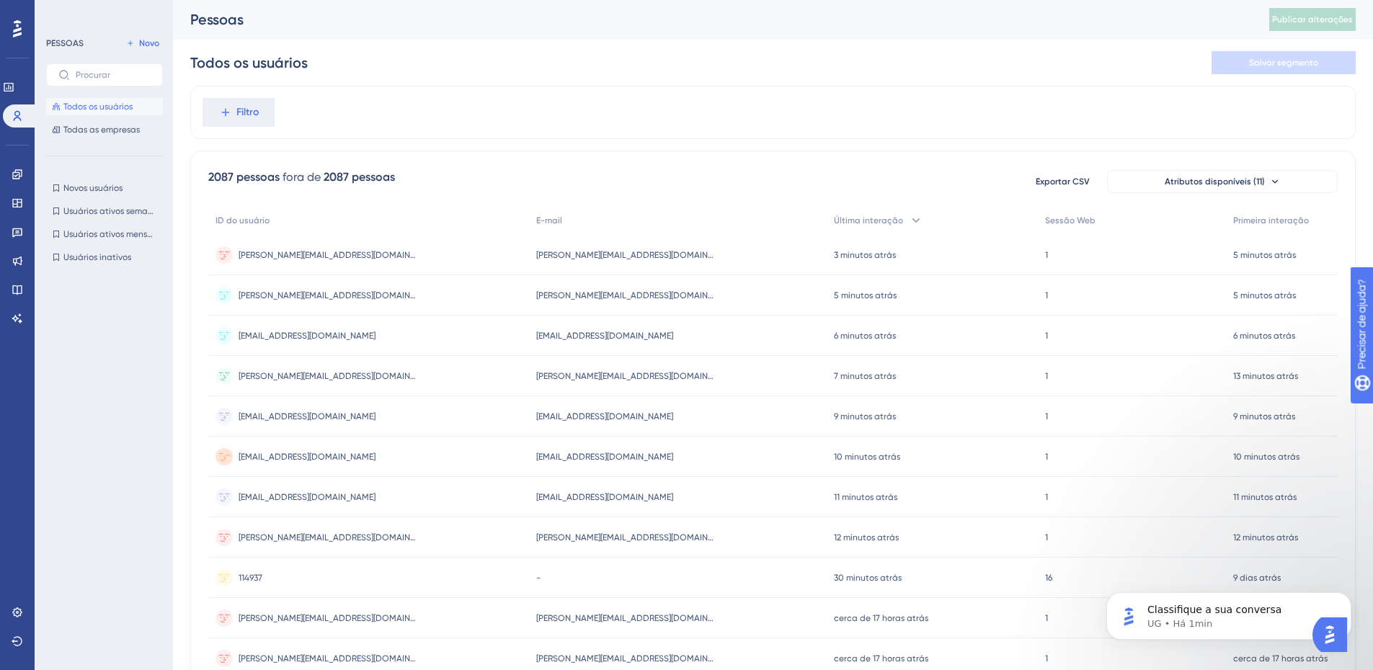
scroll to position [0, 0]
click at [12, 616] on icon at bounding box center [18, 613] width 12 height 12
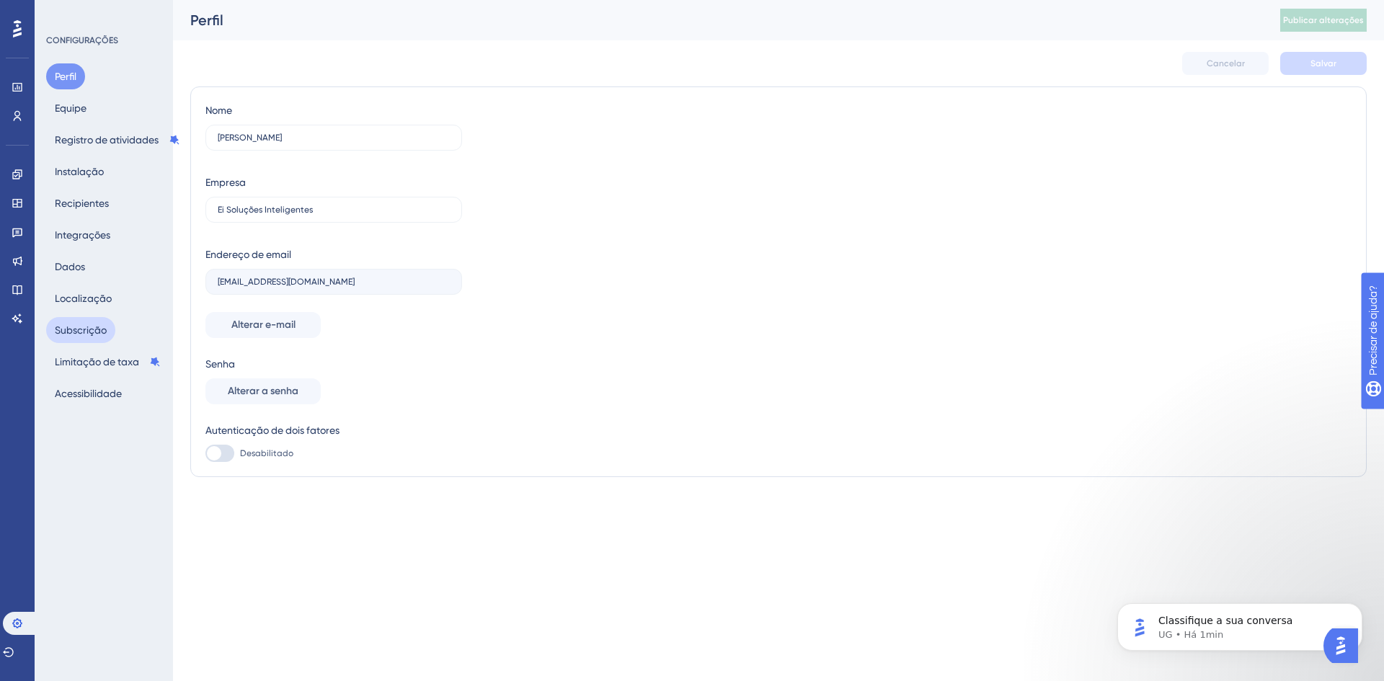
click at [87, 331] on font "Subscrição" at bounding box center [81, 330] width 52 height 12
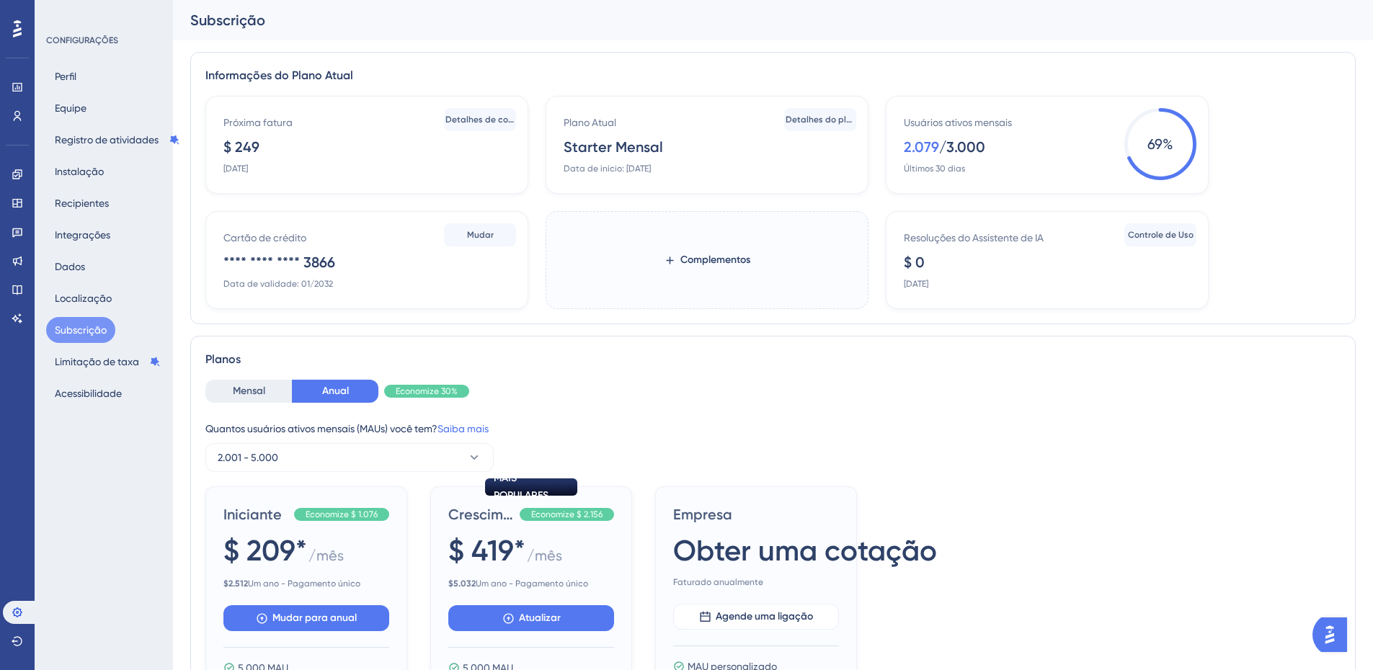
click at [14, 24] on icon at bounding box center [17, 28] width 9 height 19
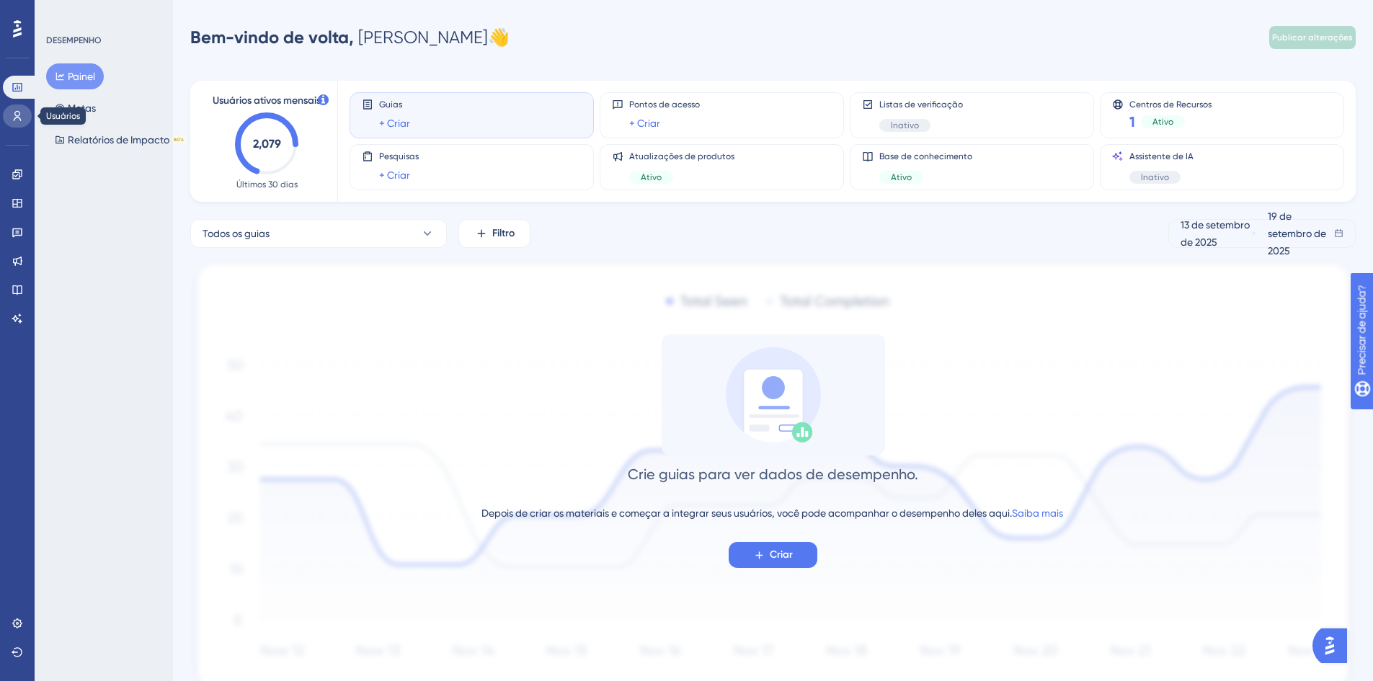
click at [17, 116] on icon at bounding box center [18, 116] width 8 height 10
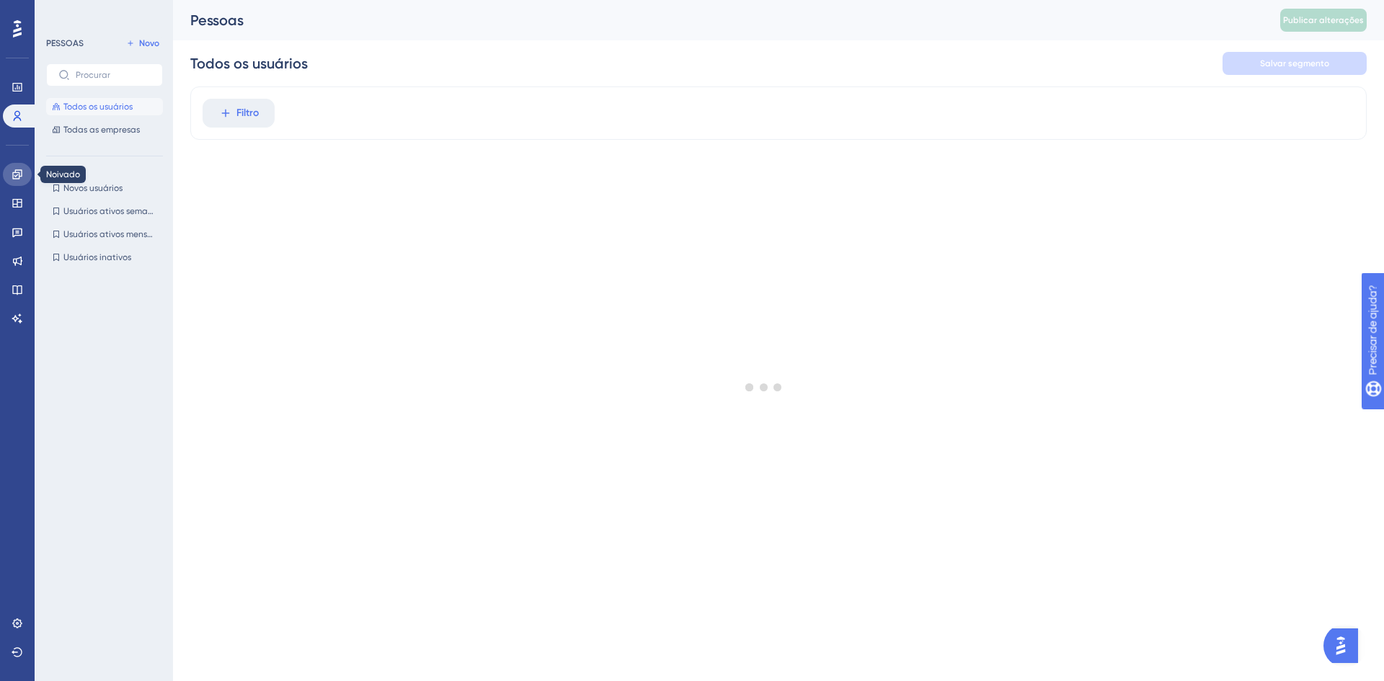
click at [17, 175] on icon at bounding box center [16, 173] width 9 height 9
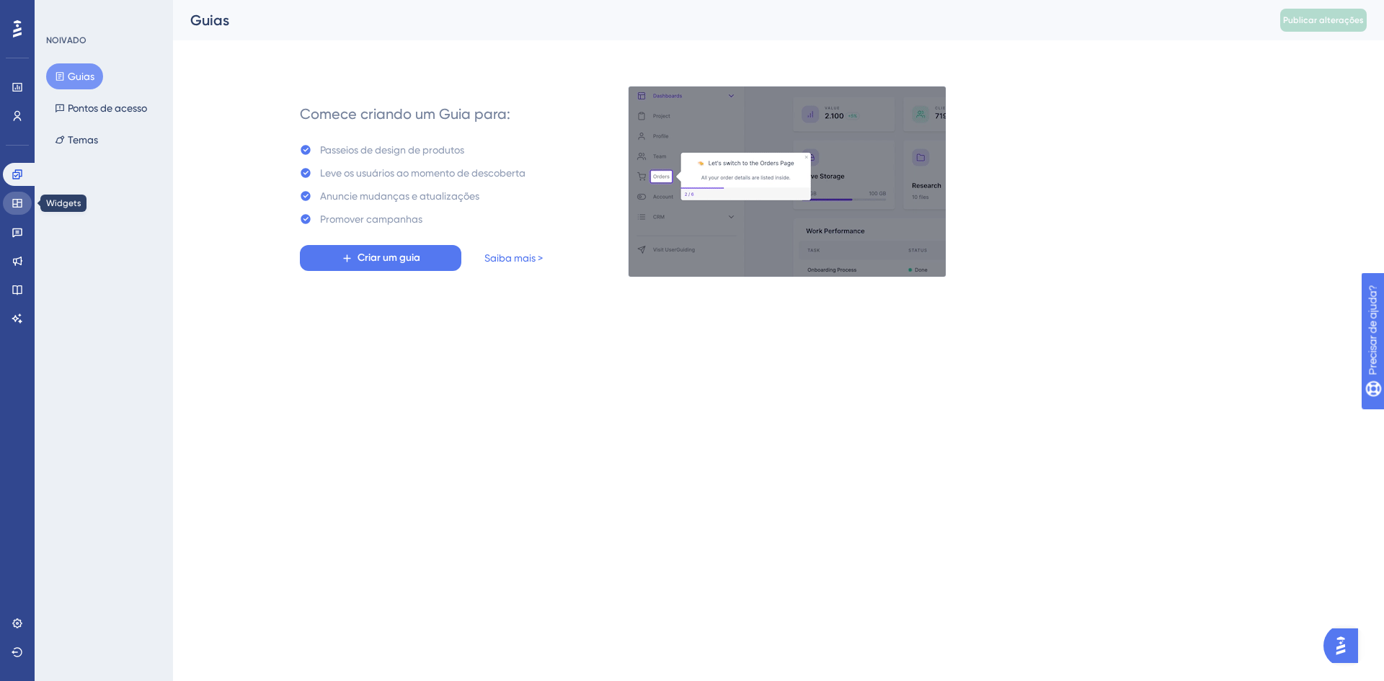
click at [18, 204] on icon at bounding box center [18, 203] width 12 height 12
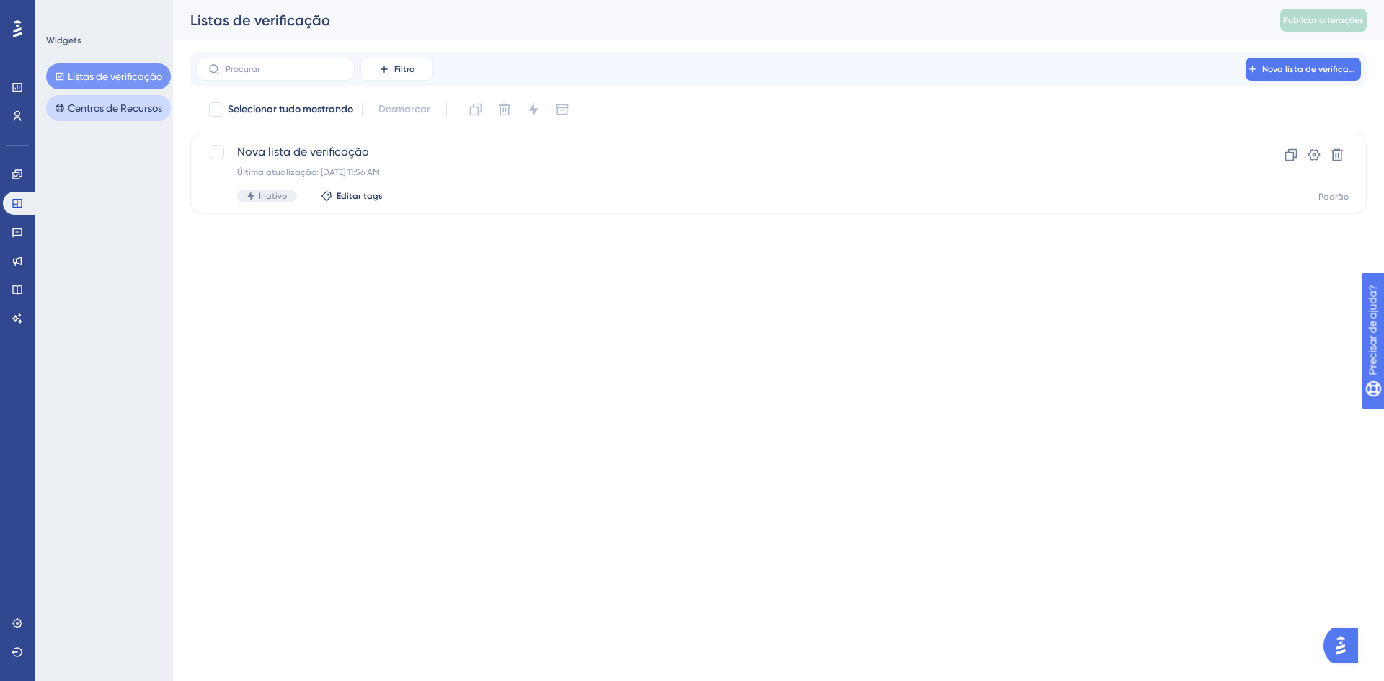
click at [116, 112] on font "Centros de Recursos" at bounding box center [115, 108] width 94 height 12
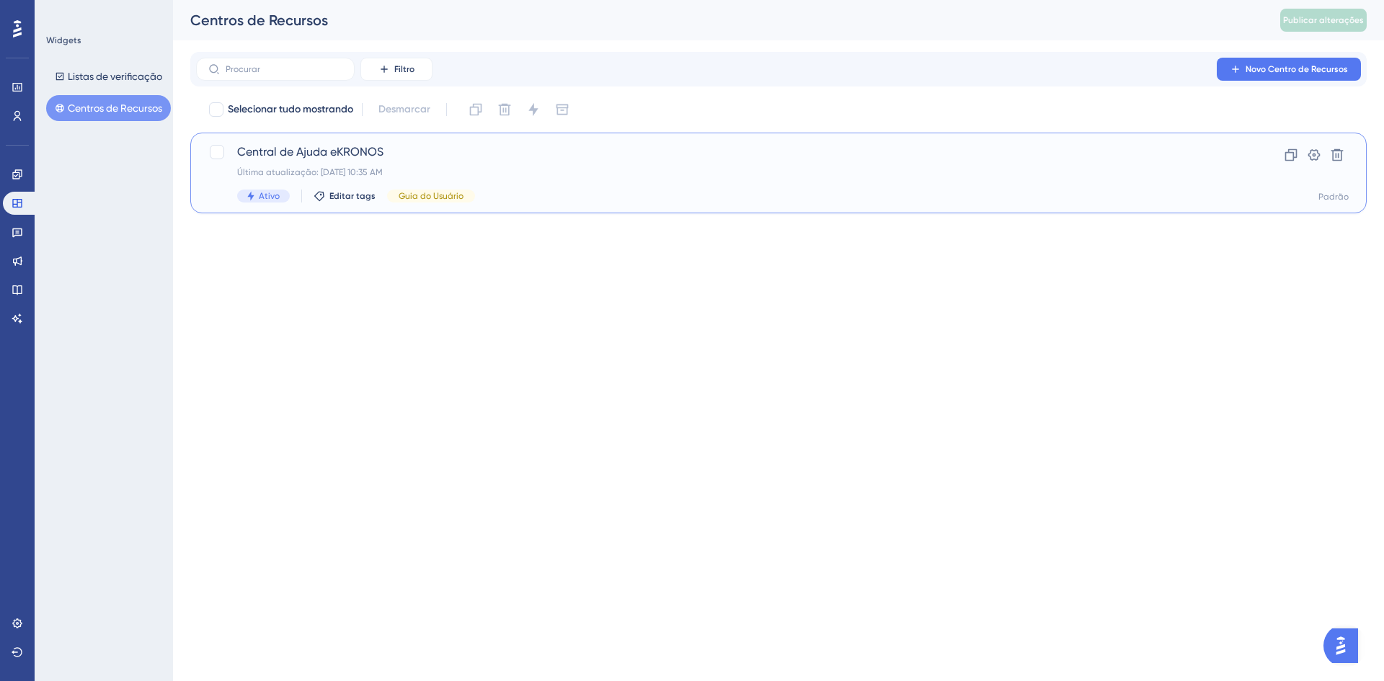
click at [270, 154] on font "Central de Ajuda eKRONOS" at bounding box center [310, 152] width 146 height 14
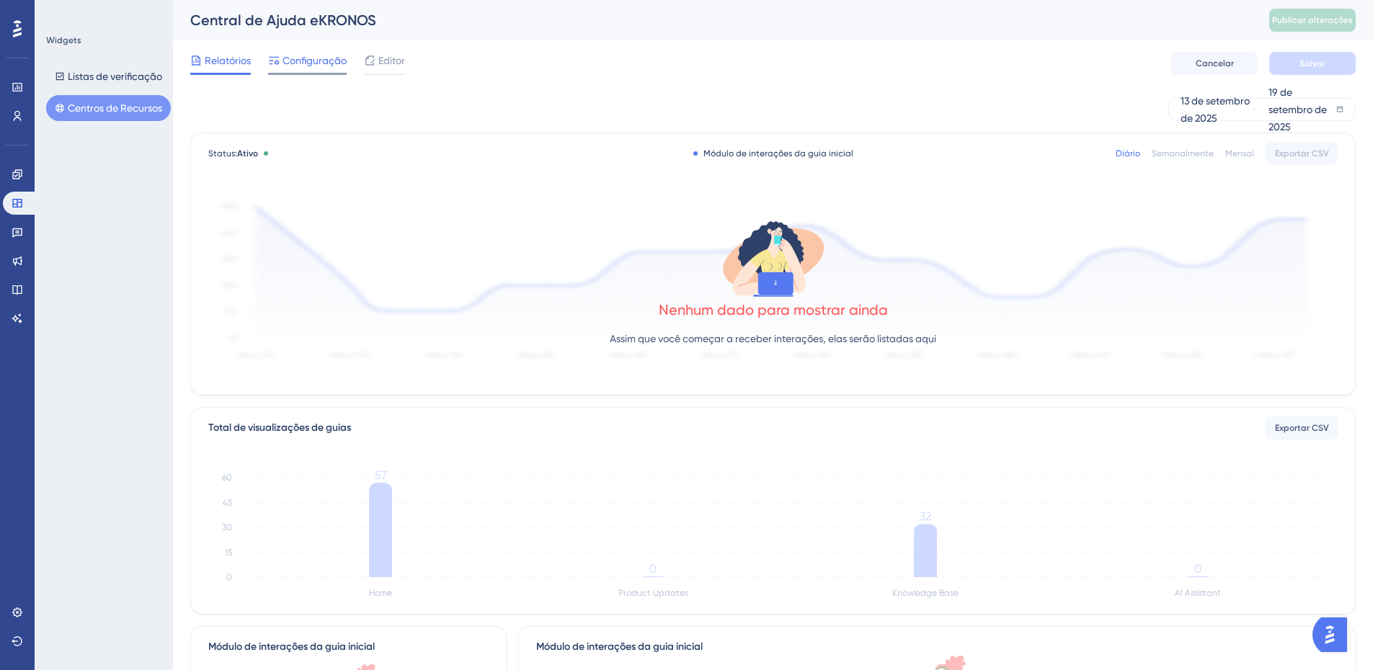
click at [321, 58] on font "Configuração" at bounding box center [315, 61] width 64 height 12
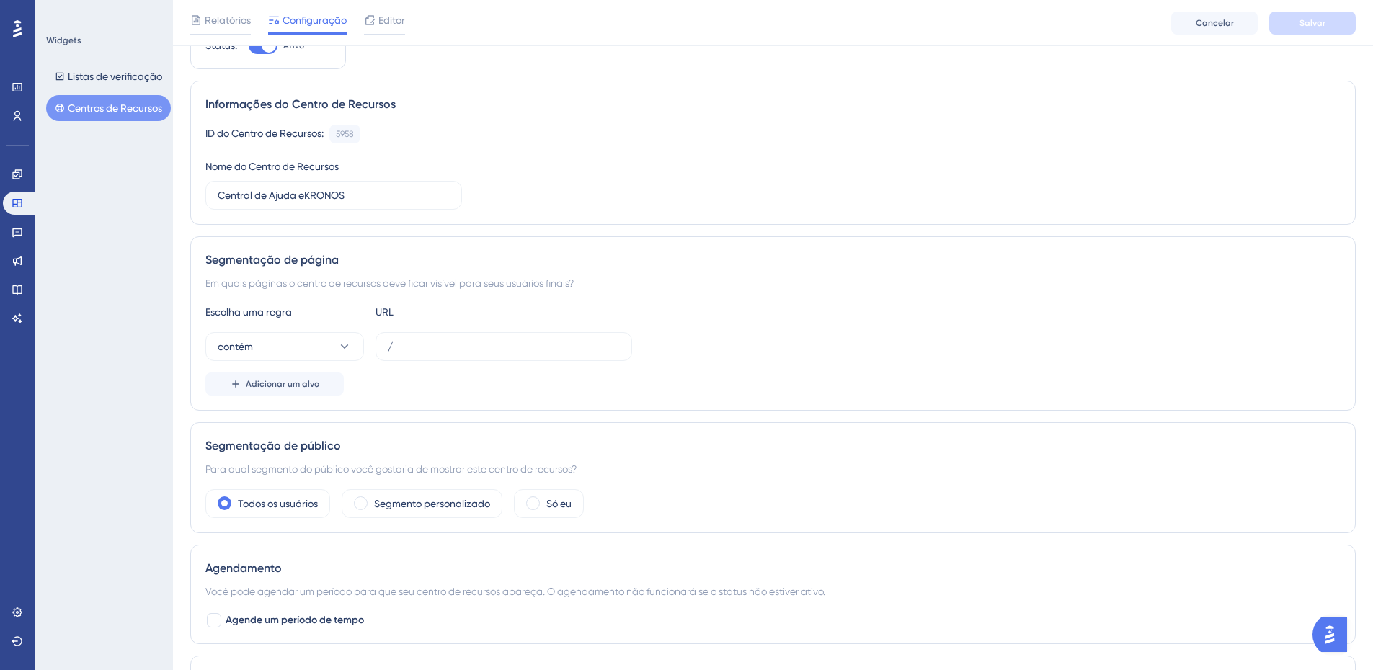
scroll to position [71, 0]
click at [413, 349] on input "/" at bounding box center [504, 346] width 232 height 16
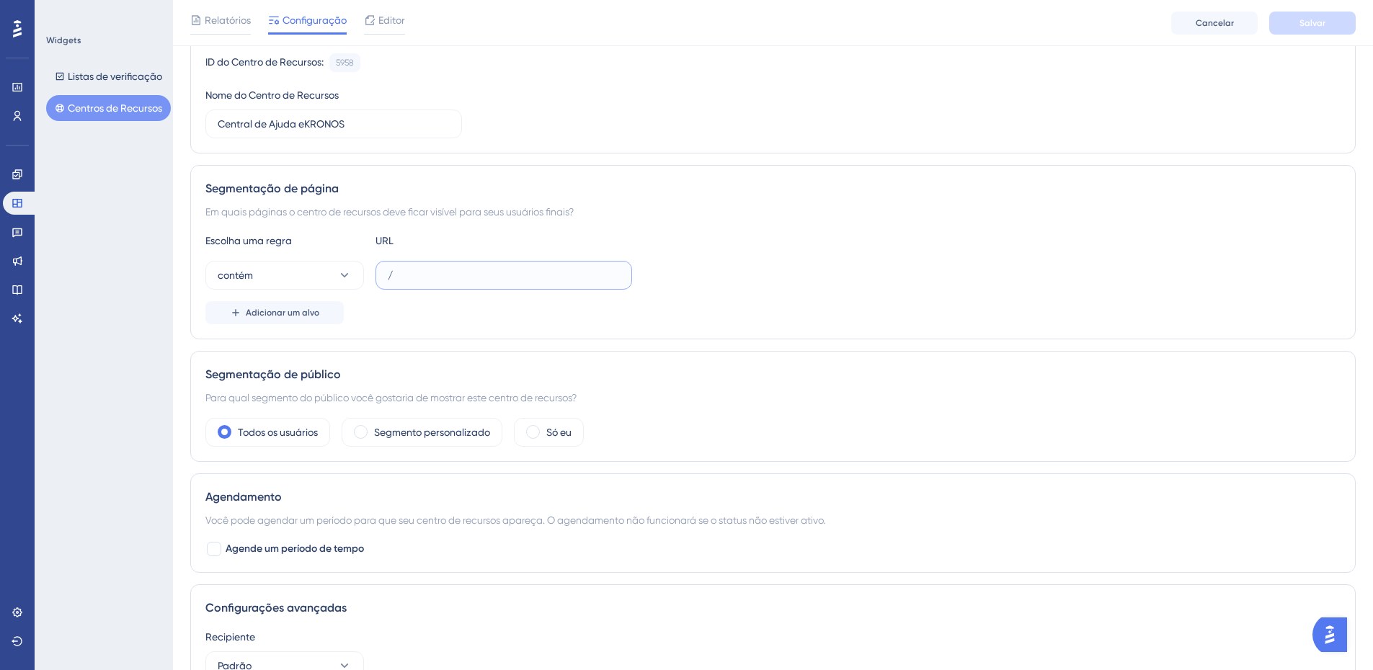
scroll to position [143, 0]
type input "/ekronos"
click at [679, 263] on div "contém /ekronos" at bounding box center [772, 274] width 1135 height 29
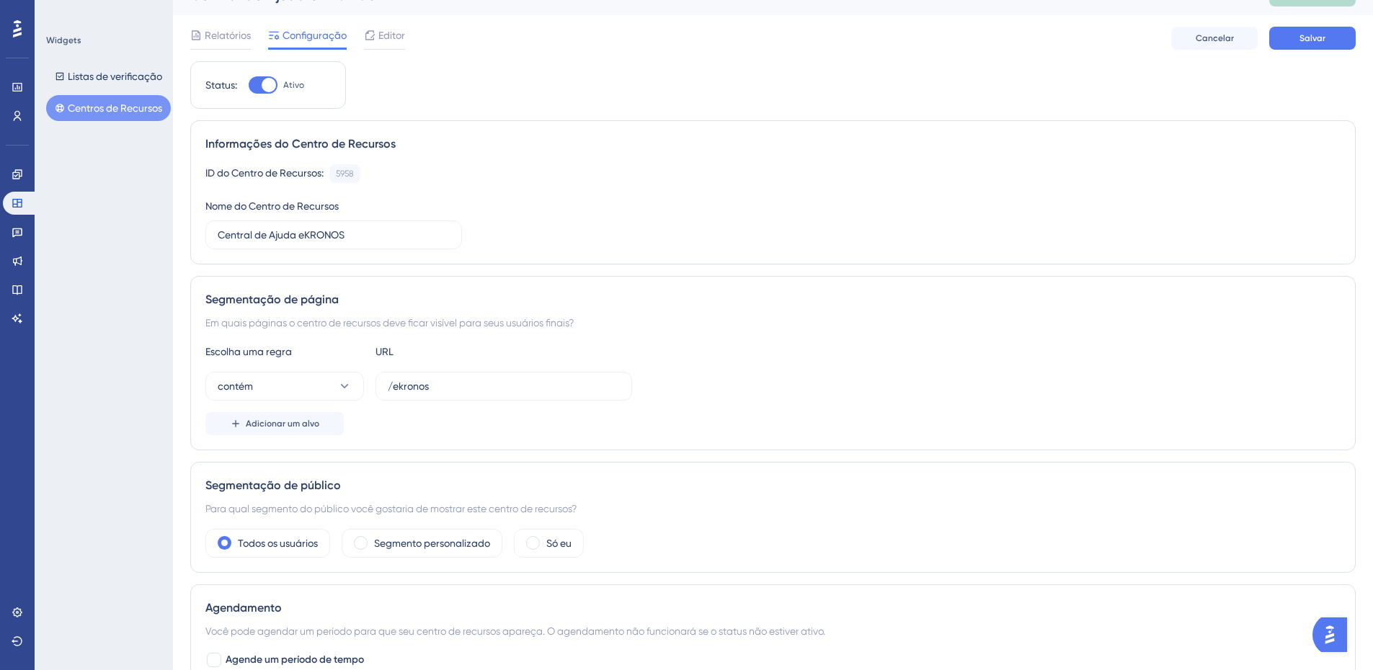
scroll to position [0, 0]
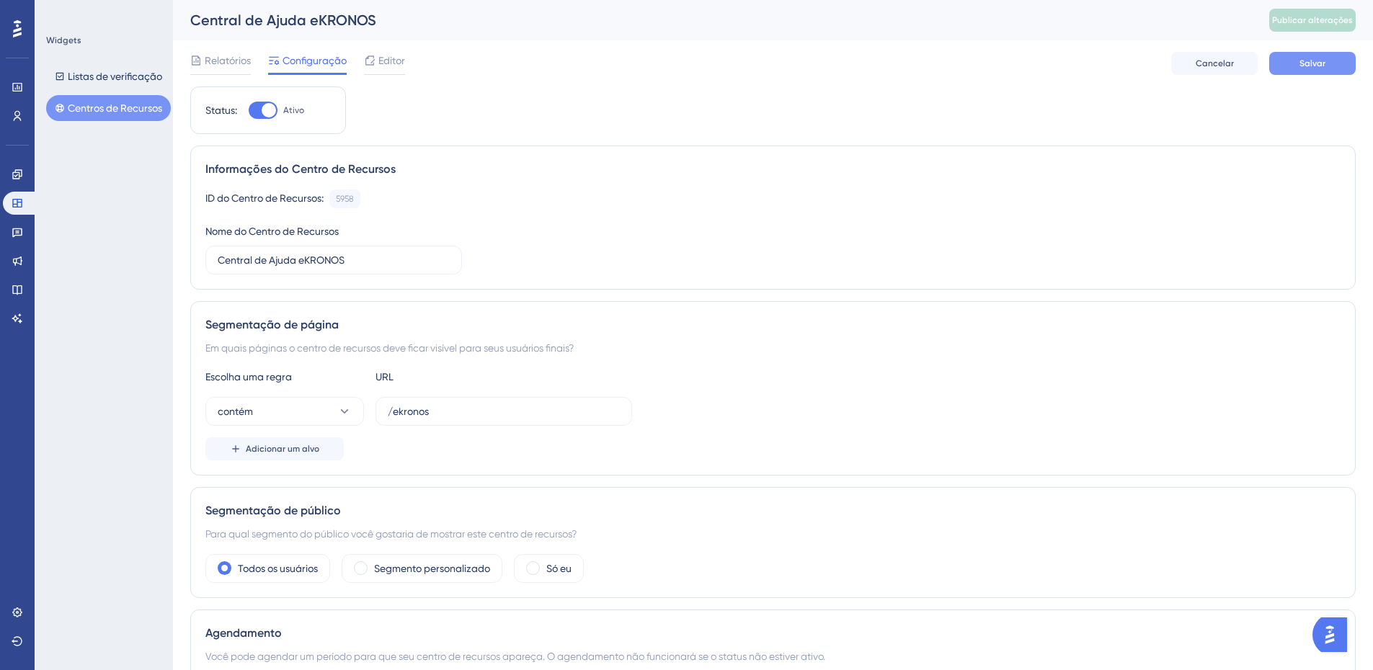
click at [1338, 63] on button "Salvar" at bounding box center [1312, 63] width 86 height 23
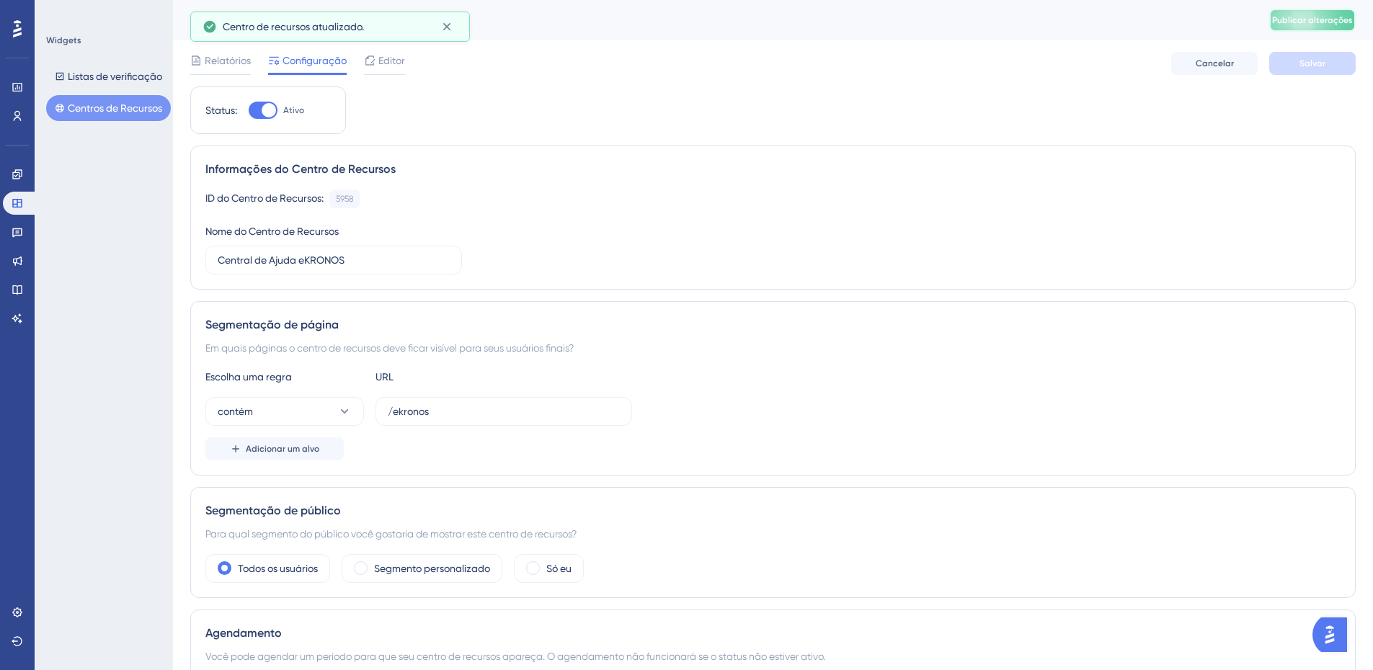
click at [1336, 20] on font "Publicar alterações" at bounding box center [1312, 20] width 81 height 10
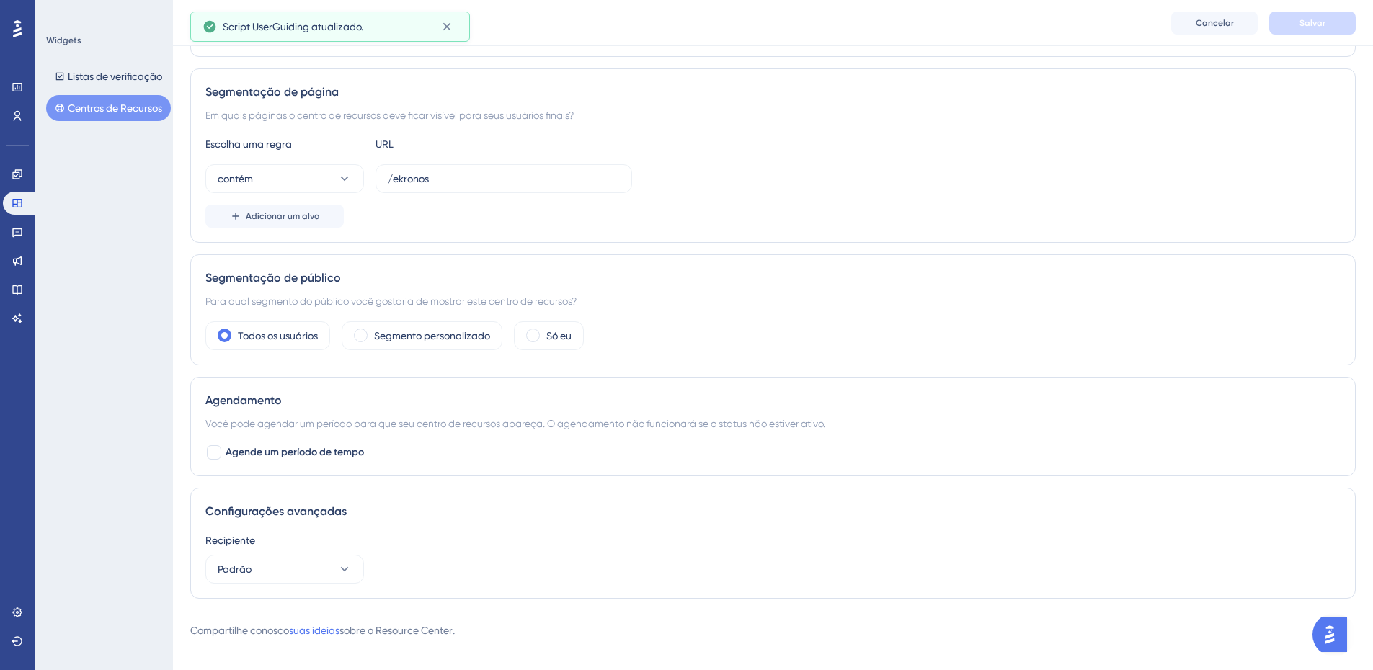
scroll to position [254, 0]
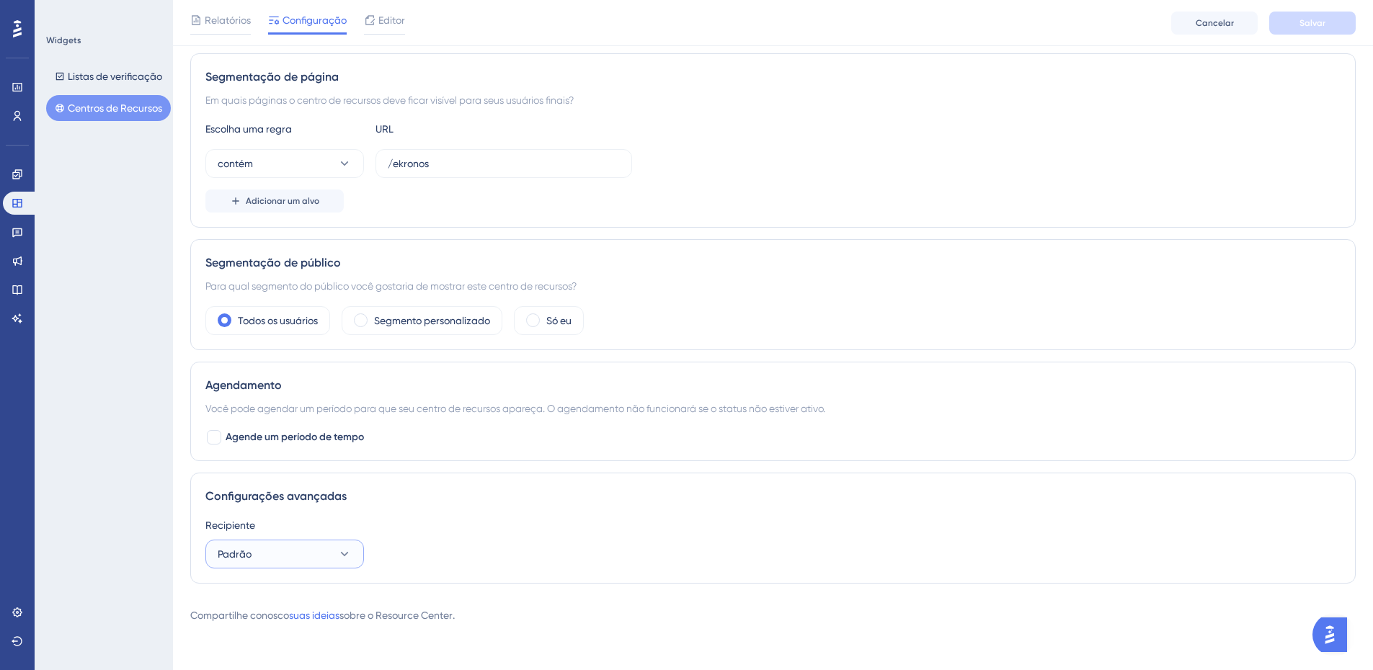
click at [337, 559] on icon at bounding box center [344, 554] width 14 height 14
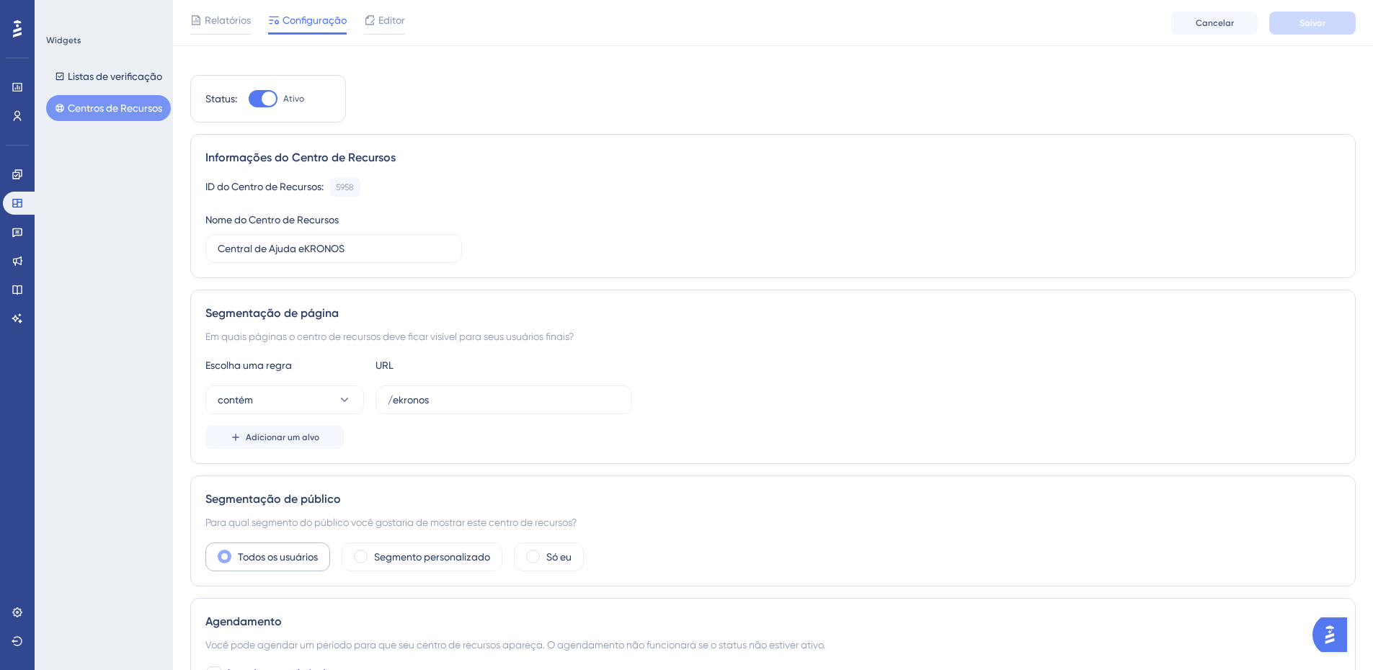
scroll to position [0, 0]
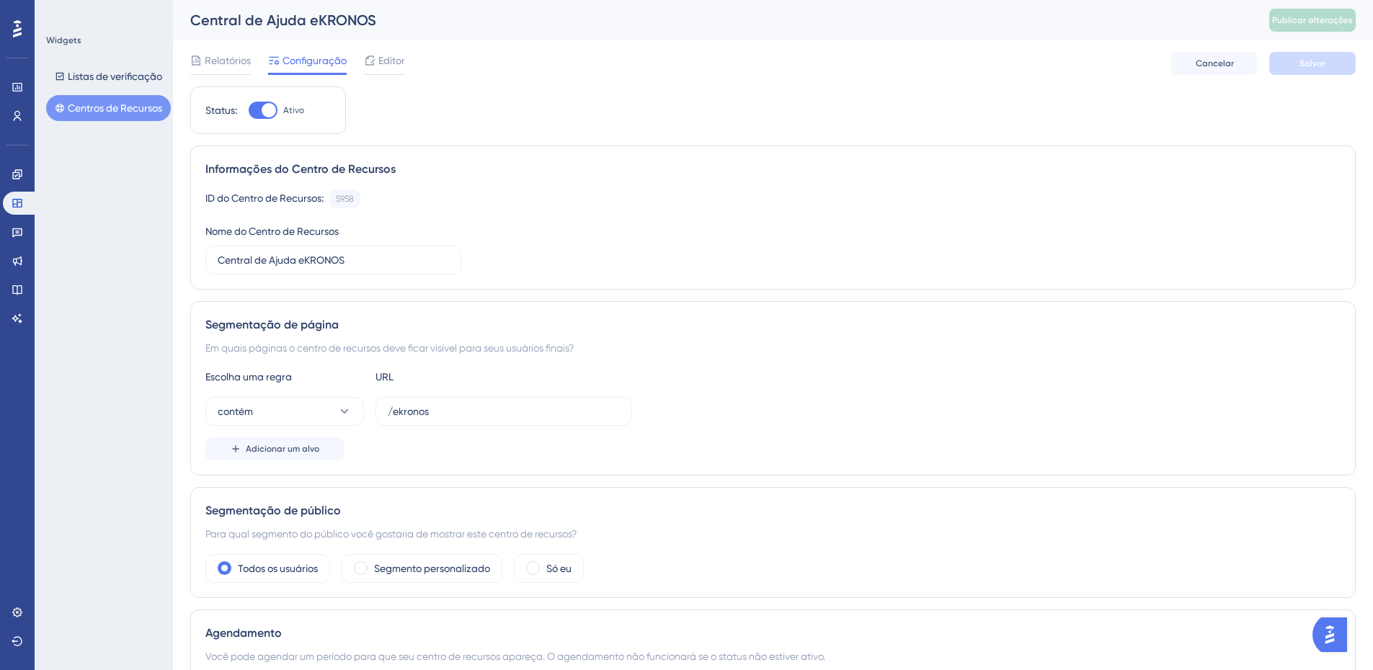
click at [107, 110] on font "Centros de Recursos" at bounding box center [115, 108] width 94 height 12
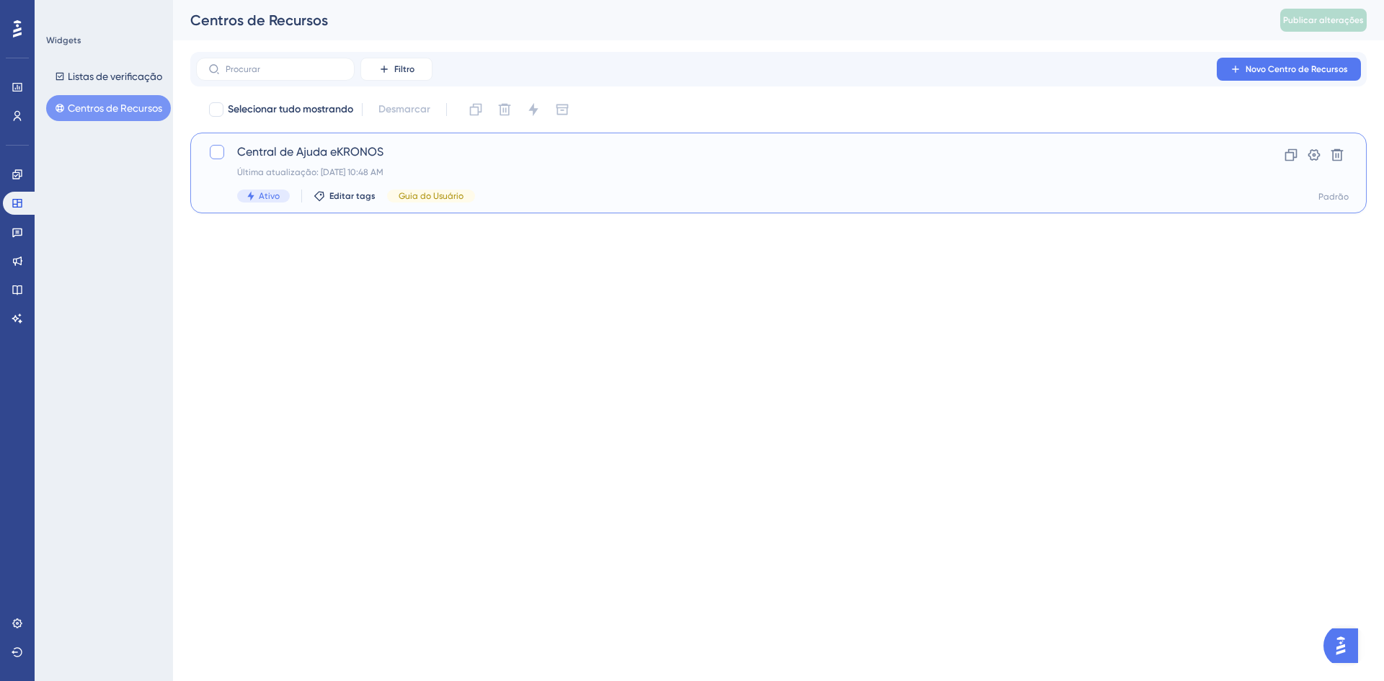
click at [211, 155] on div at bounding box center [217, 152] width 14 height 14
checkbox input "true"
click at [1315, 157] on icon at bounding box center [1314, 155] width 14 height 14
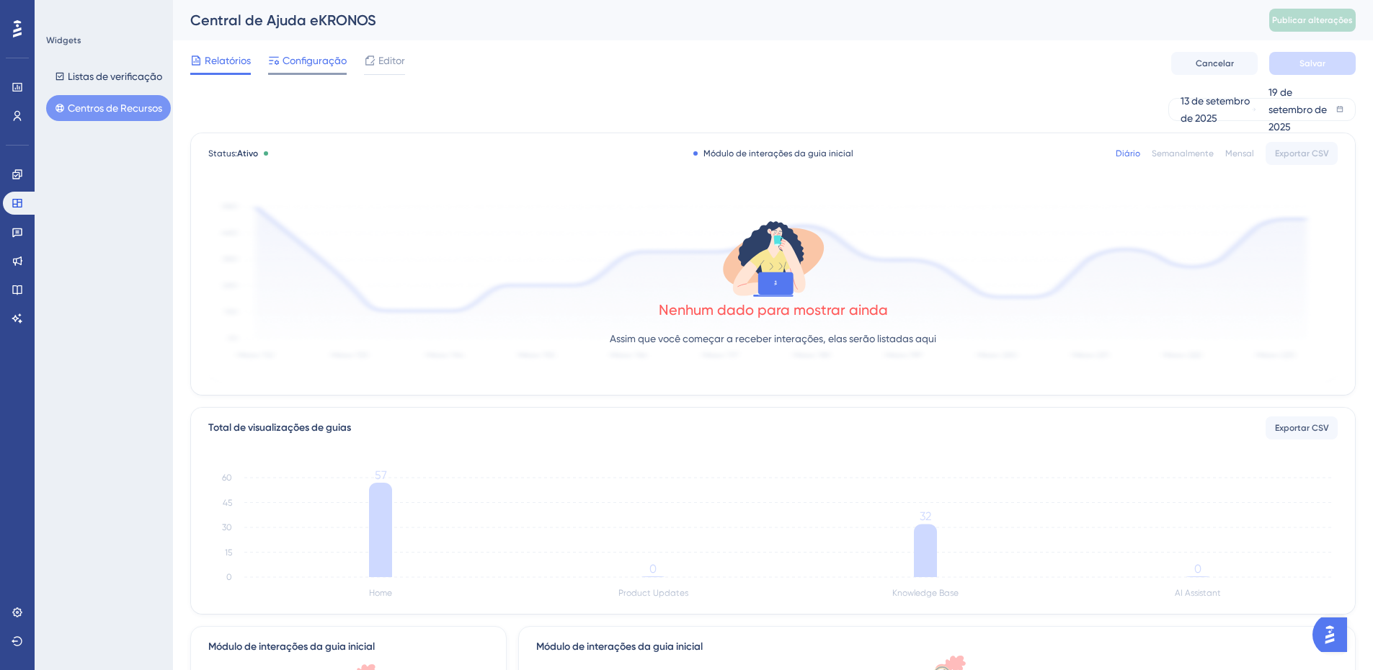
click at [314, 61] on font "Configuração" at bounding box center [315, 61] width 64 height 12
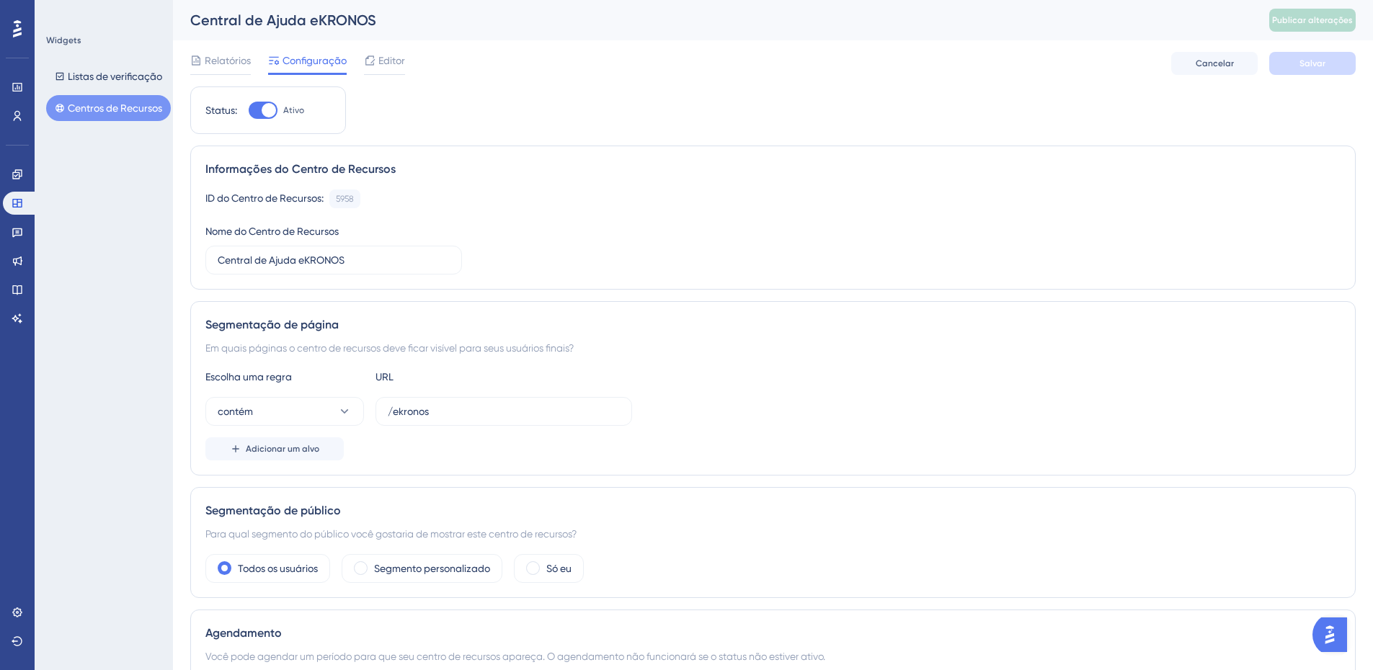
click at [252, 110] on div at bounding box center [263, 110] width 29 height 17
click at [249, 110] on input "Ativo" at bounding box center [248, 110] width 1 height 1
click at [1311, 63] on font "Salvar" at bounding box center [1312, 63] width 26 height 10
click at [1314, 16] on font "Publicar alterações" at bounding box center [1312, 20] width 81 height 10
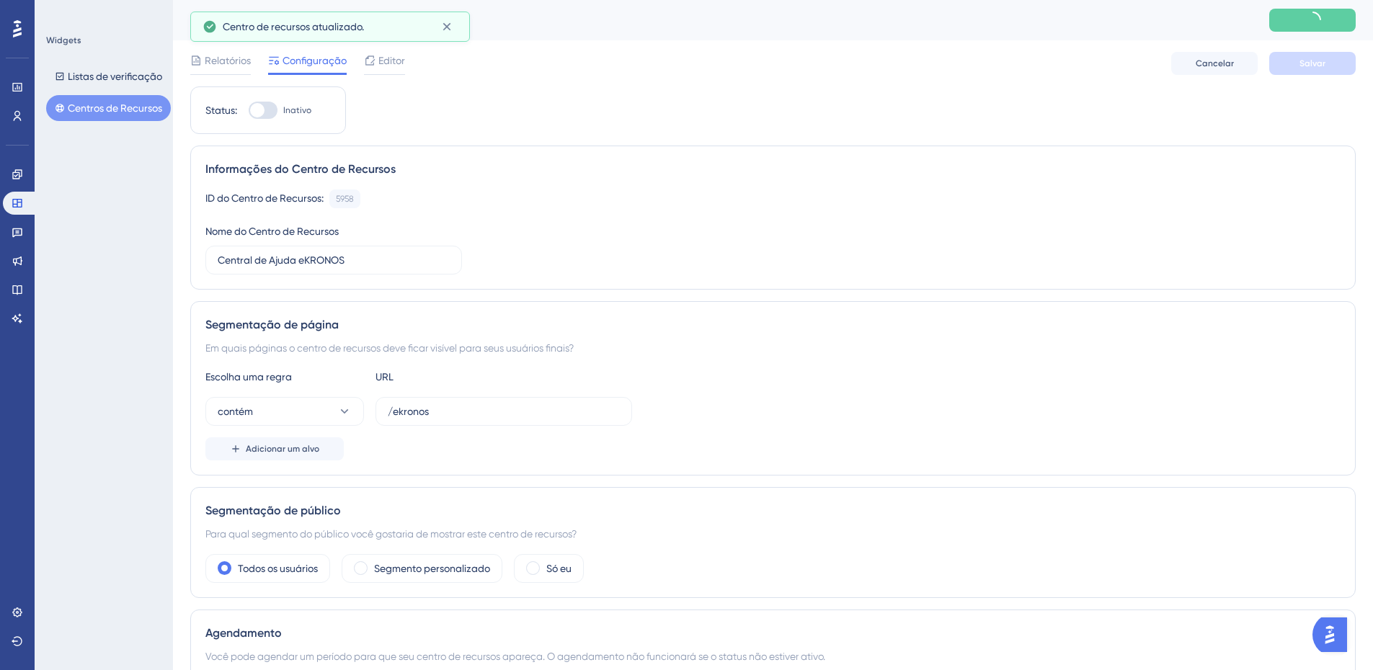
click at [272, 110] on div at bounding box center [263, 110] width 29 height 17
click at [249, 110] on input "Inativo" at bounding box center [248, 110] width 1 height 1
checkbox input "true"
click at [1297, 62] on button "Salvar" at bounding box center [1312, 63] width 86 height 23
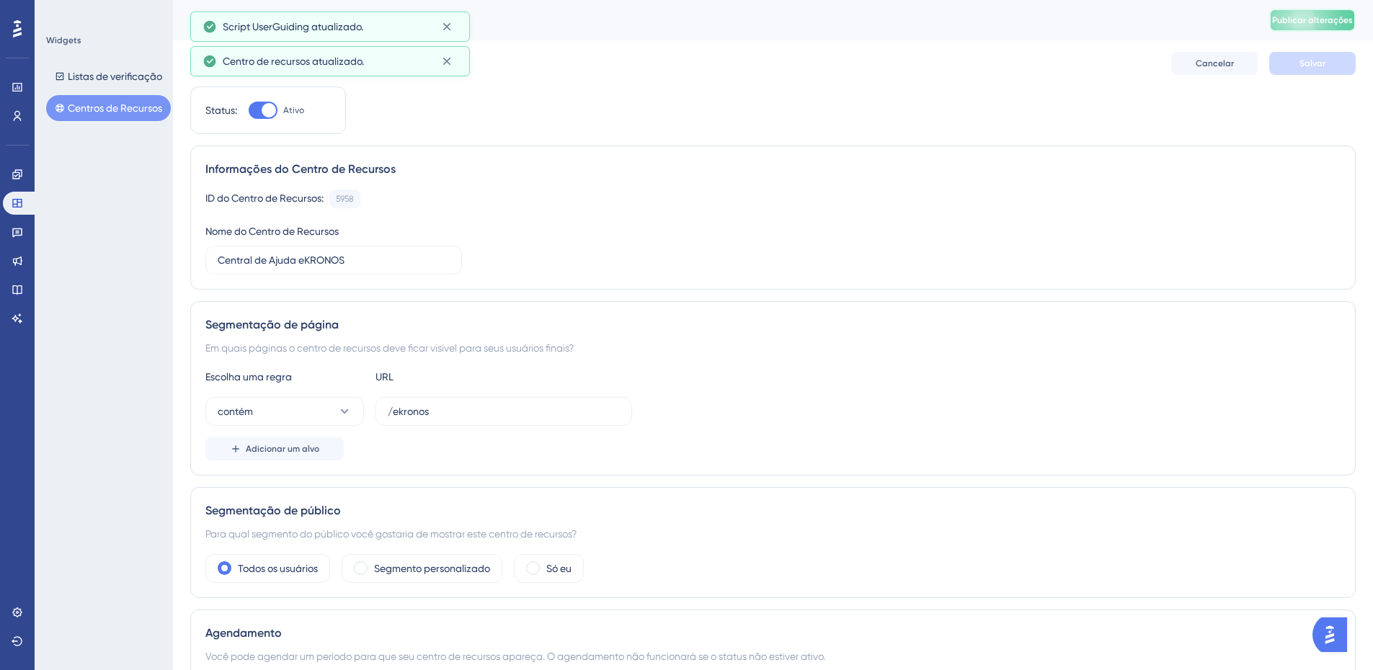
click at [1325, 18] on font "Publicar alterações" at bounding box center [1312, 20] width 81 height 10
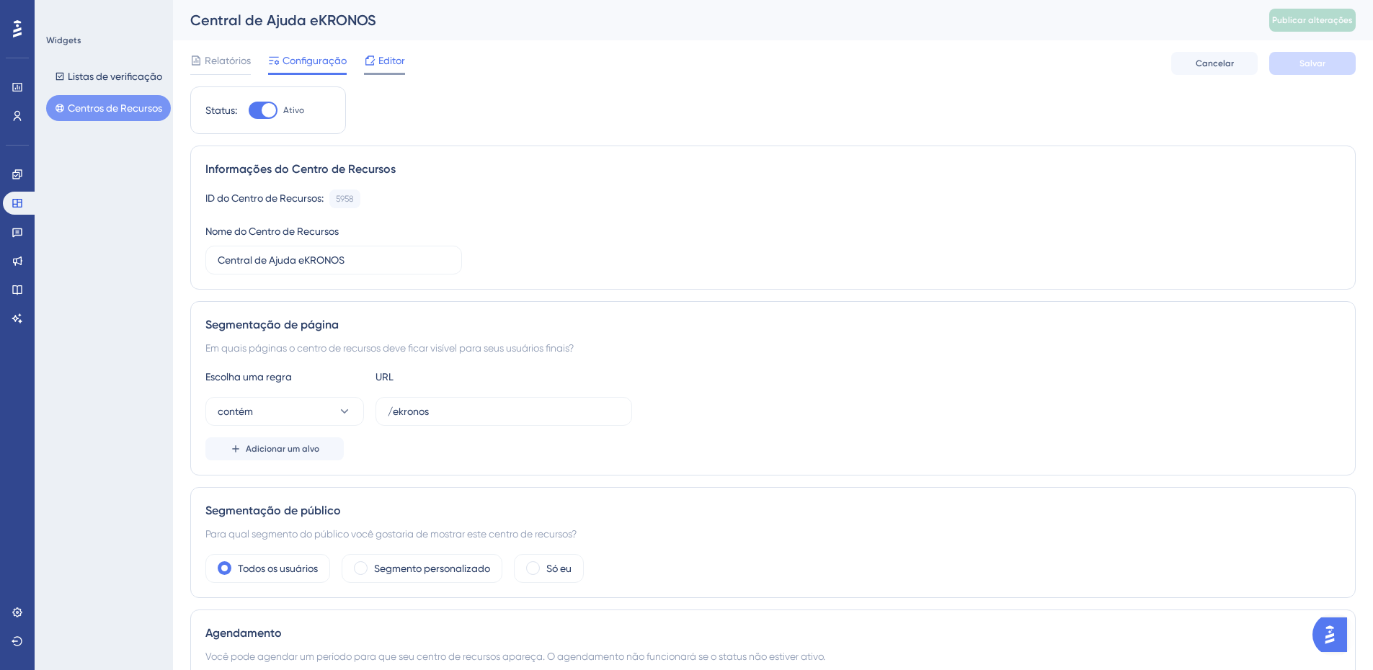
click at [398, 58] on font "Editor" at bounding box center [391, 61] width 27 height 12
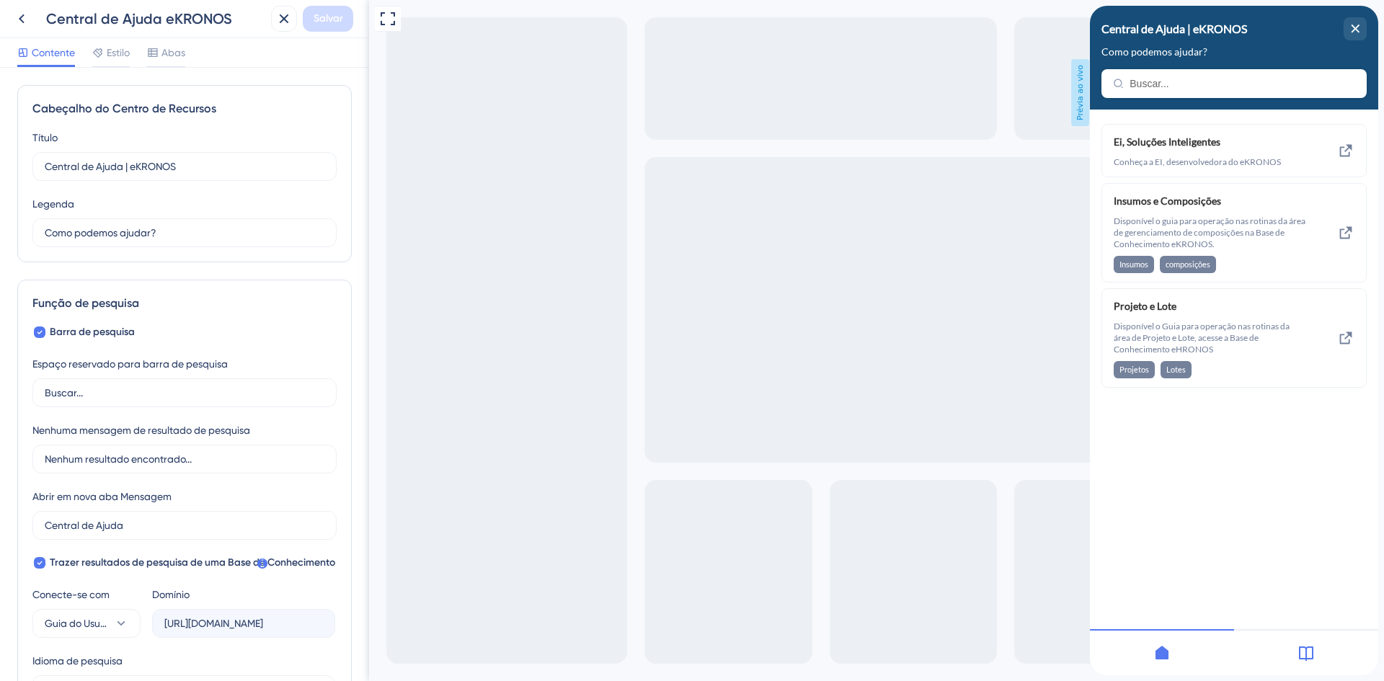
click at [1298, 656] on icon at bounding box center [1305, 652] width 17 height 17
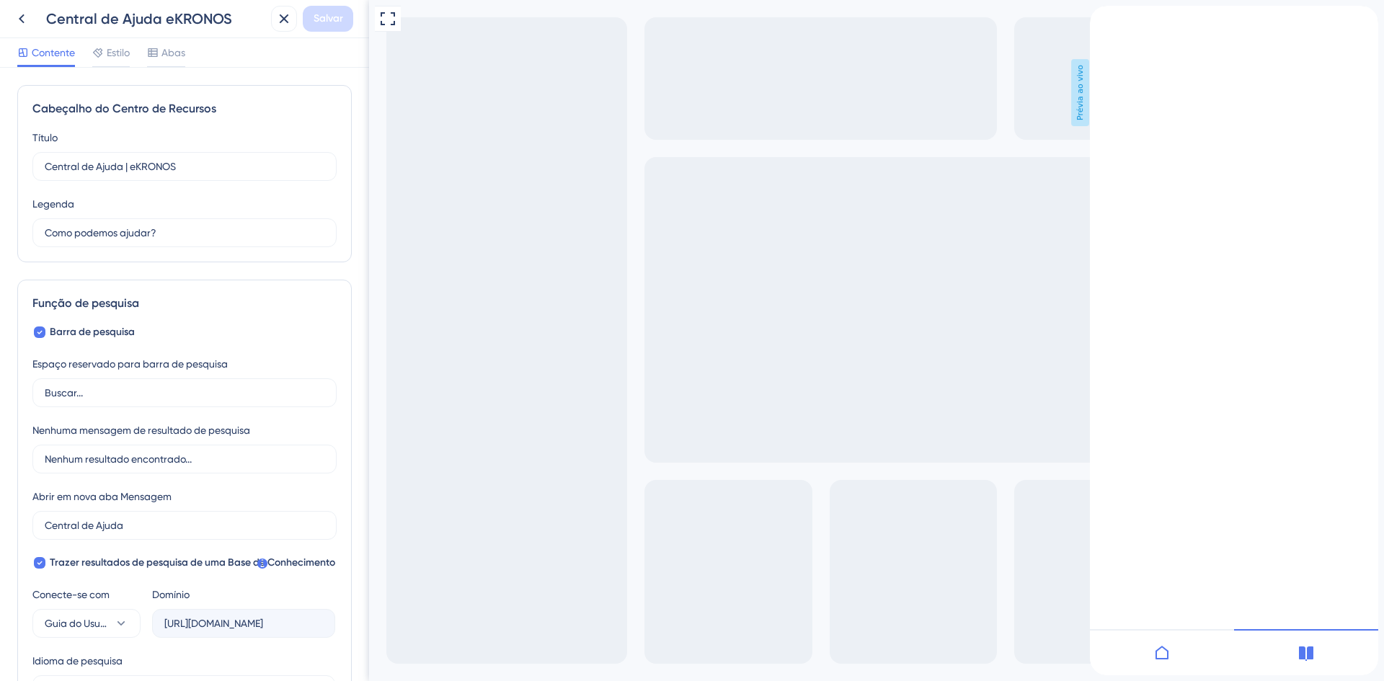
click at [1157, 648] on icon at bounding box center [1161, 652] width 17 height 17
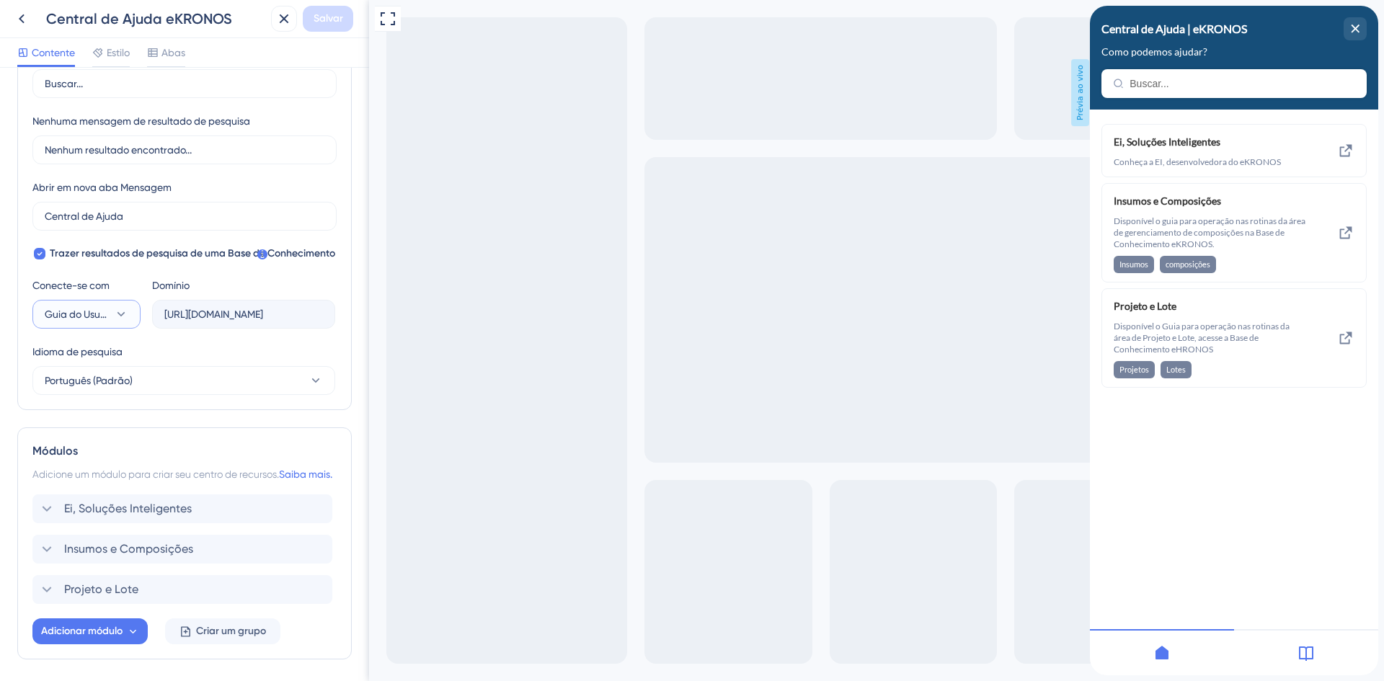
click at [119, 314] on icon at bounding box center [121, 314] width 8 height 4
click at [119, 314] on icon at bounding box center [121, 314] width 14 height 14
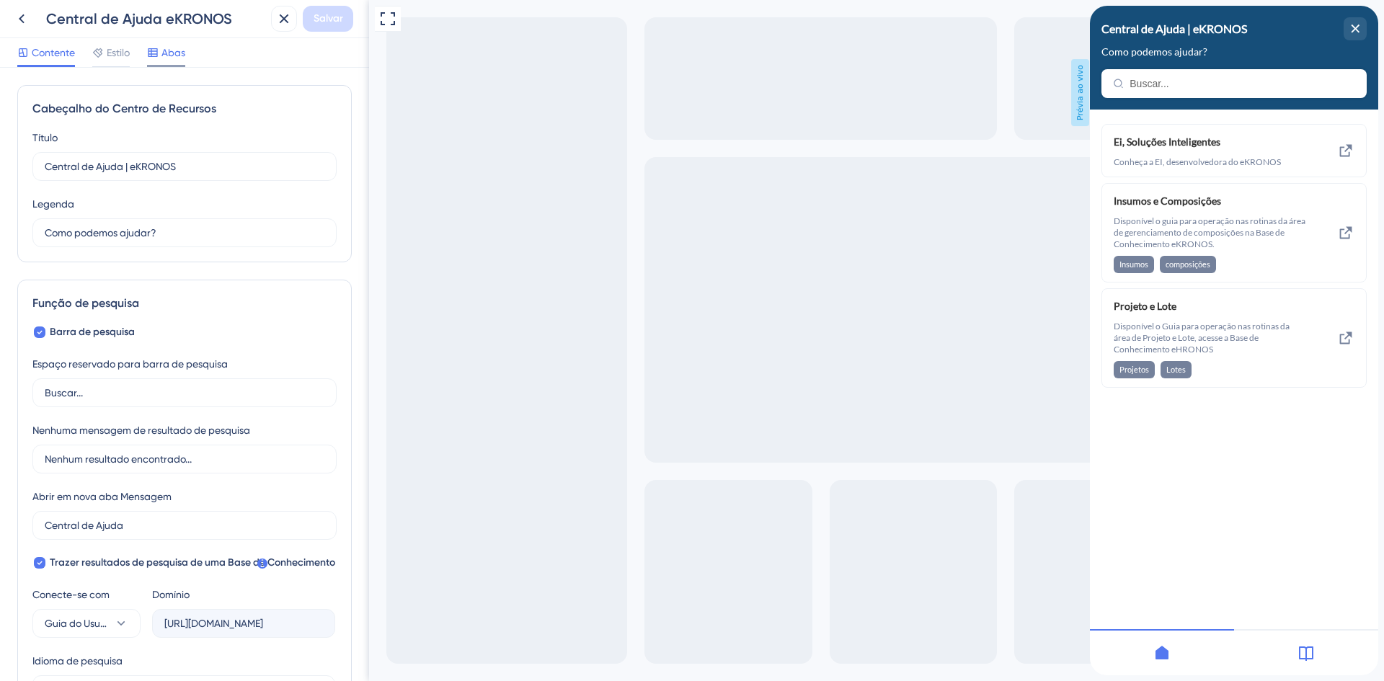
click at [171, 54] on font "Abas" at bounding box center [173, 53] width 24 height 12
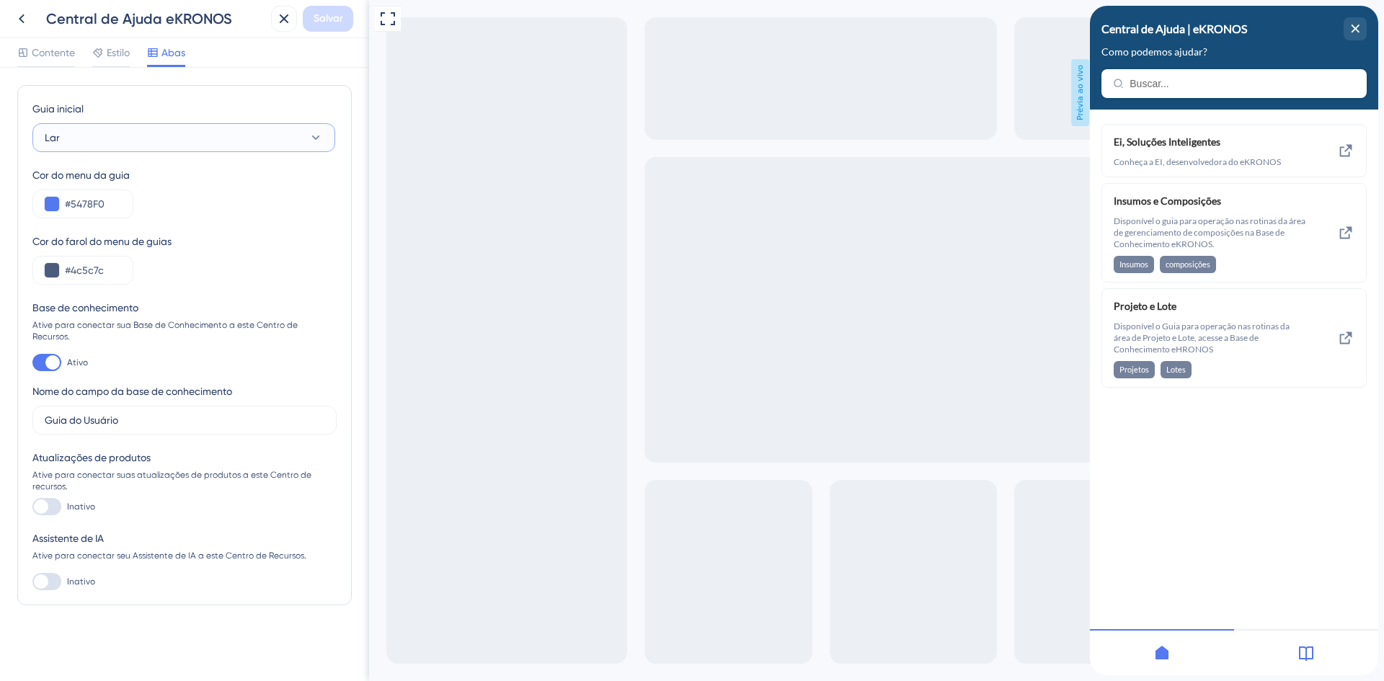
click at [90, 138] on button "Lar" at bounding box center [183, 137] width 303 height 29
click at [58, 138] on font "Lar" at bounding box center [52, 138] width 15 height 12
click at [58, 498] on div at bounding box center [46, 506] width 29 height 17
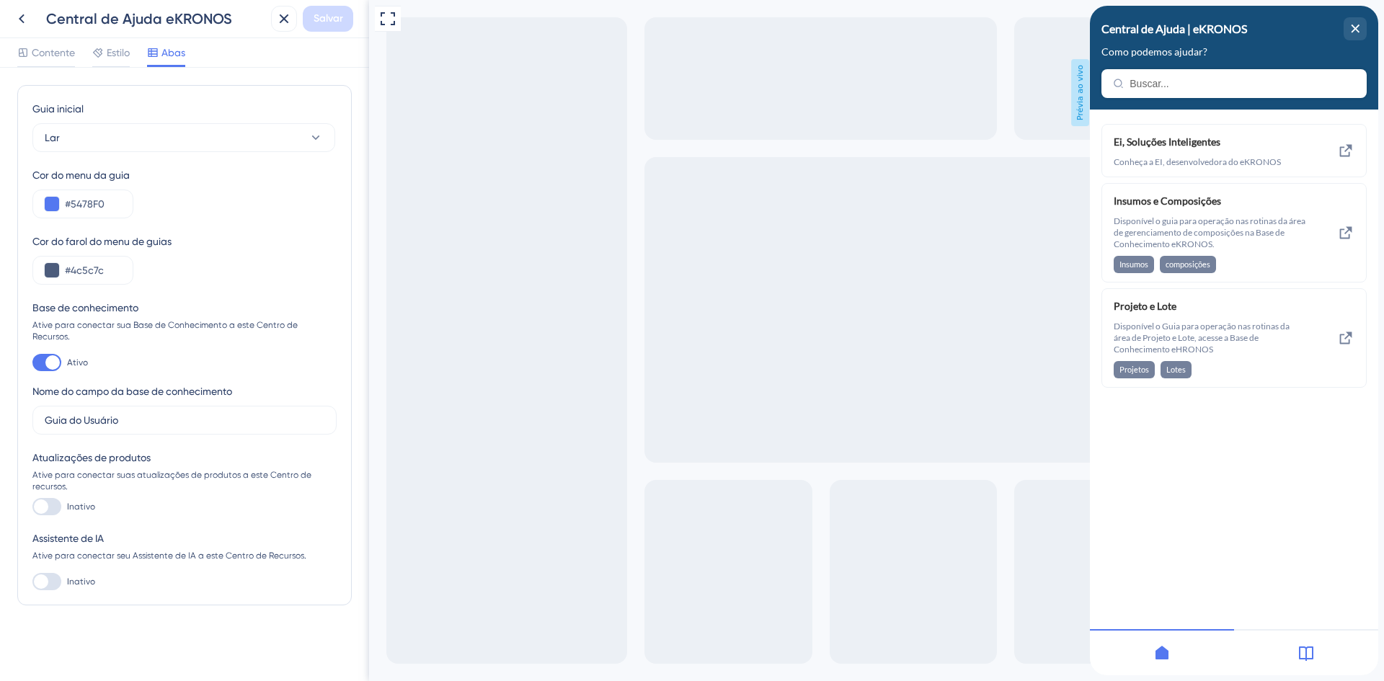
click at [32, 507] on input "Inativo" at bounding box center [32, 507] width 1 height 1
checkbox input "true"
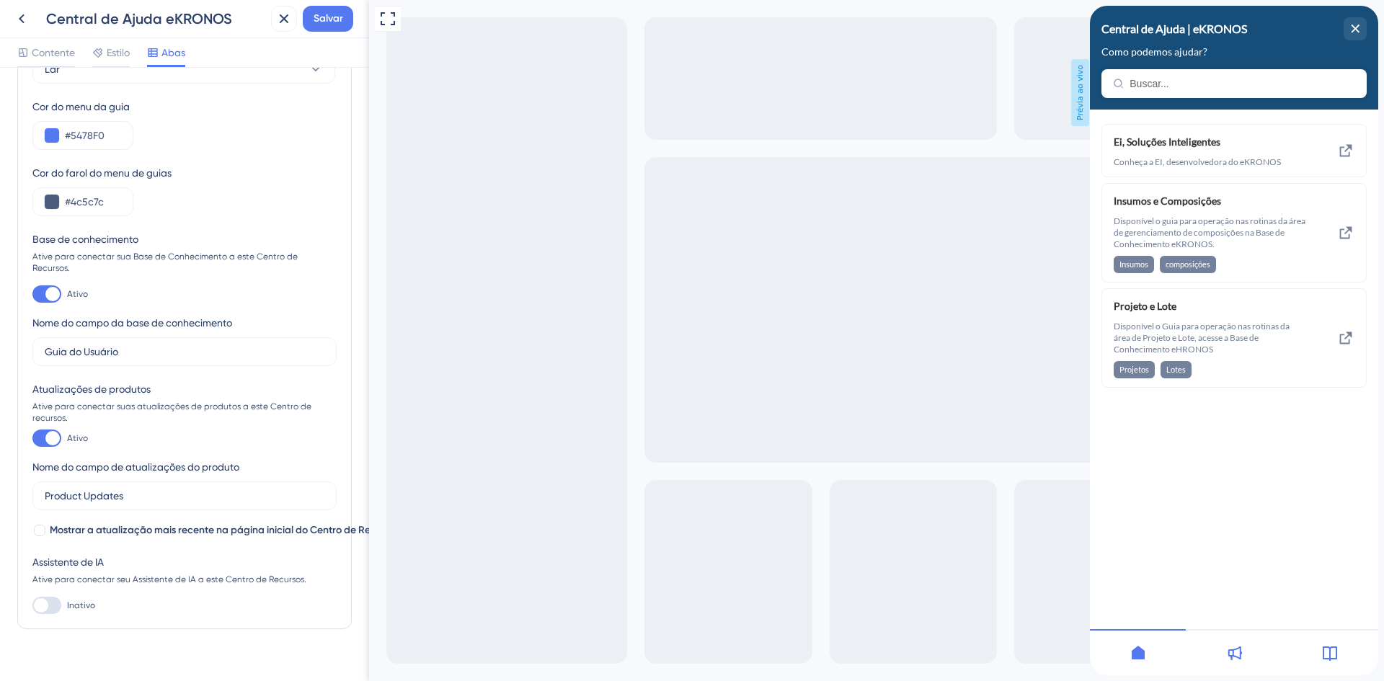
scroll to position [92, 0]
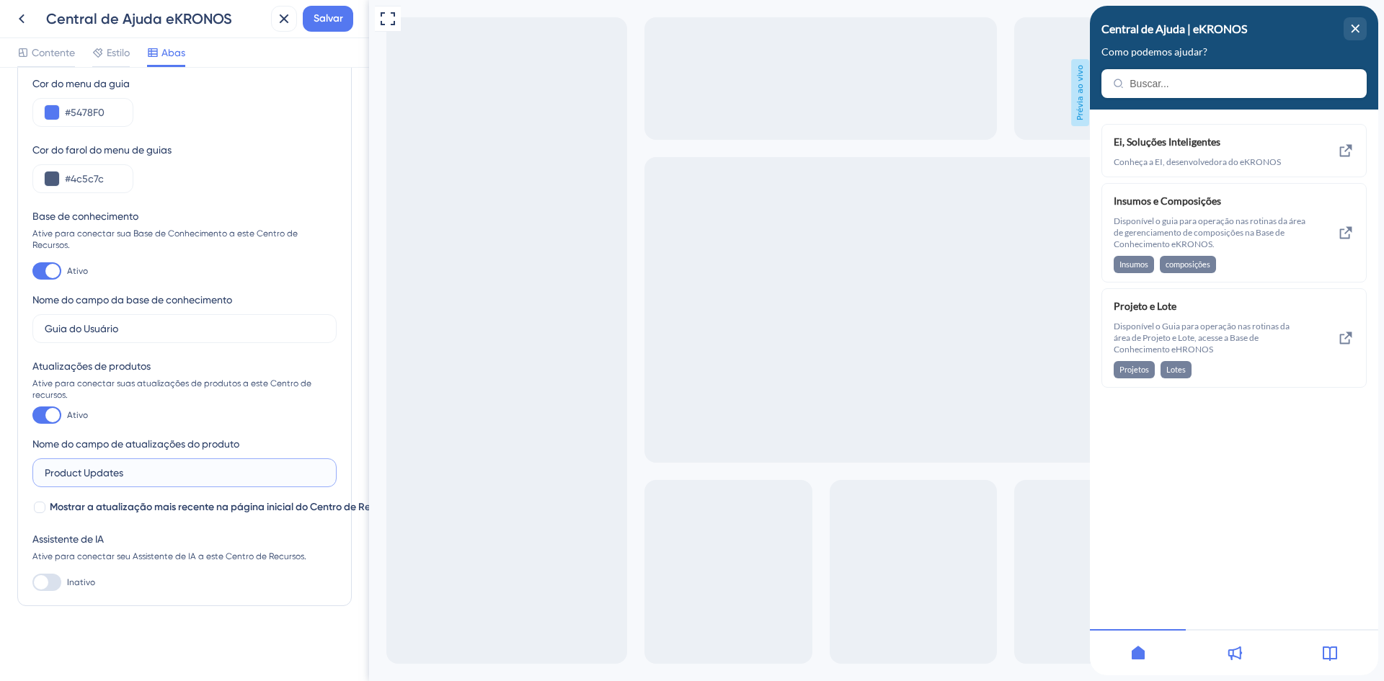
drag, startPoint x: 134, startPoint y: 470, endPoint x: 5, endPoint y: 472, distance: 129.0
click at [5, 472] on div "Guia inicial Lar Cor do menu da guia #5478F0 Cor do farol do menu de guias #4c5…" at bounding box center [184, 374] width 369 height 613
click at [56, 584] on div at bounding box center [46, 582] width 29 height 17
click at [32, 583] on input "Inativo" at bounding box center [32, 582] width 1 height 1
checkbox input "true"
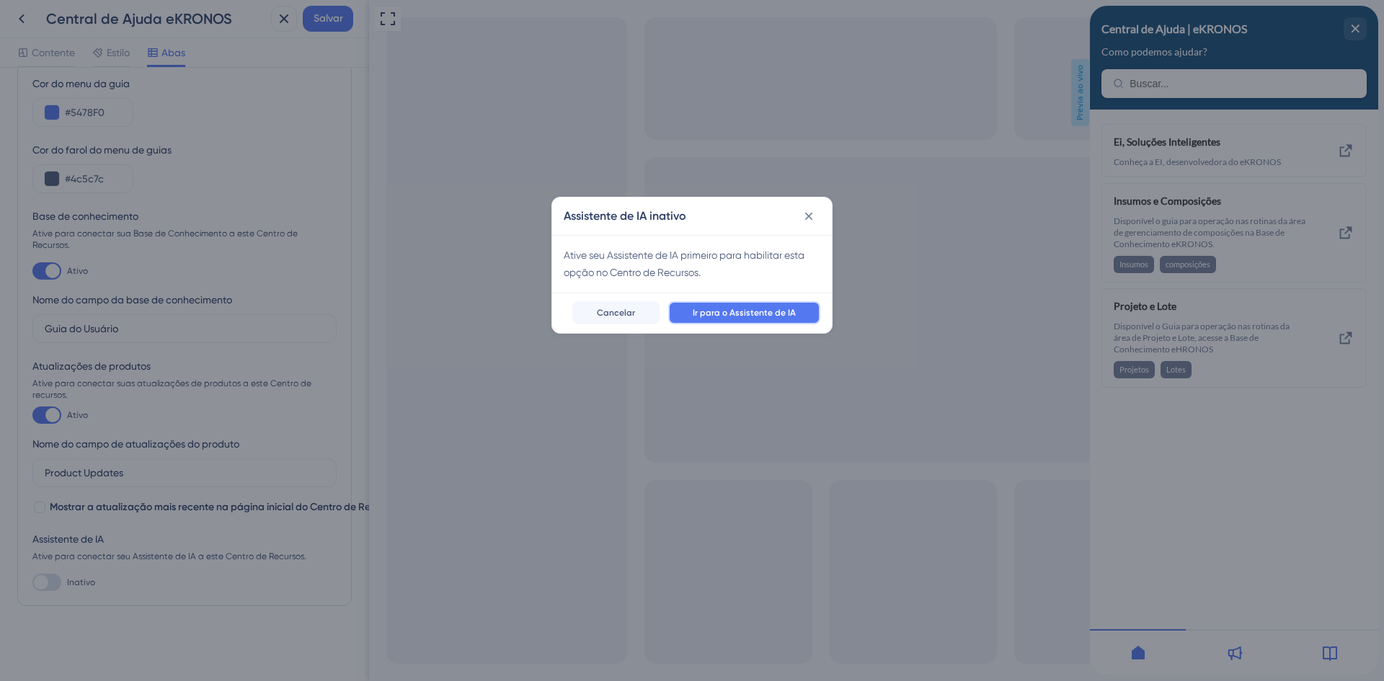
click at [759, 315] on font "Ir para o Assistente de IA" at bounding box center [744, 313] width 103 height 10
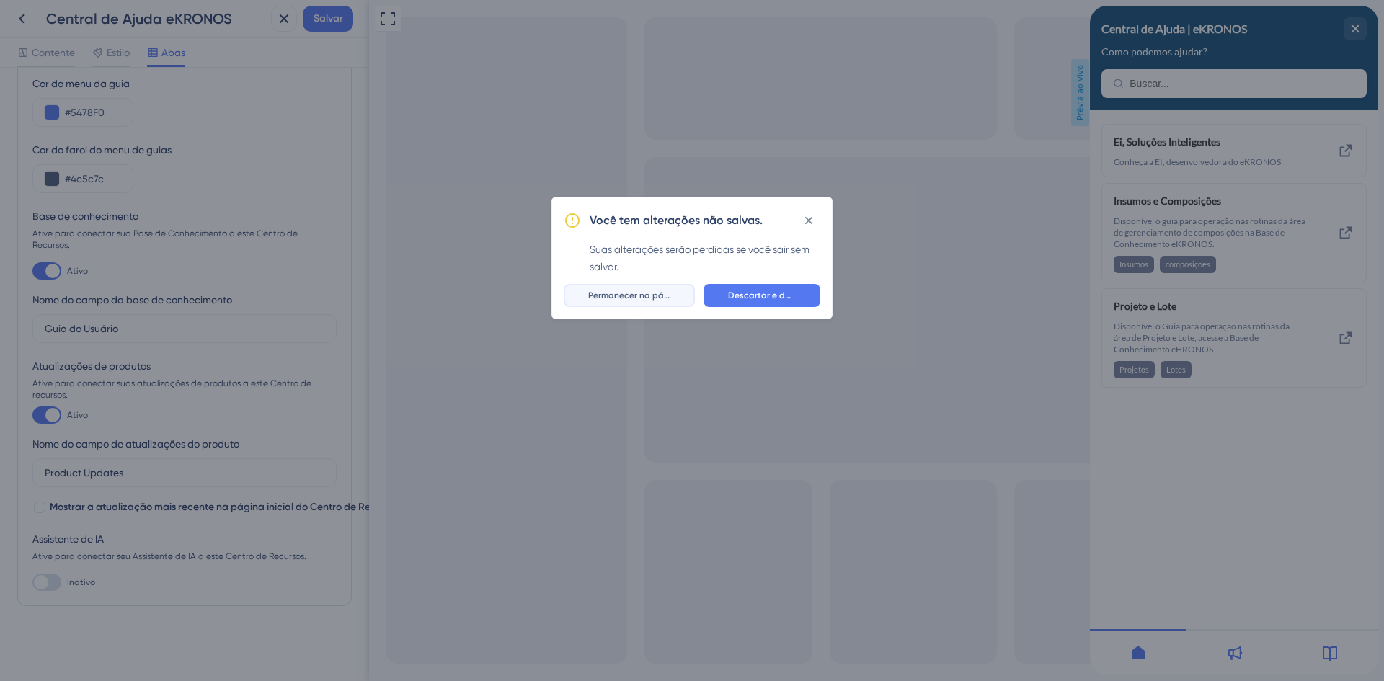
click at [621, 299] on font "Permanecer na página" at bounding box center [635, 295] width 94 height 10
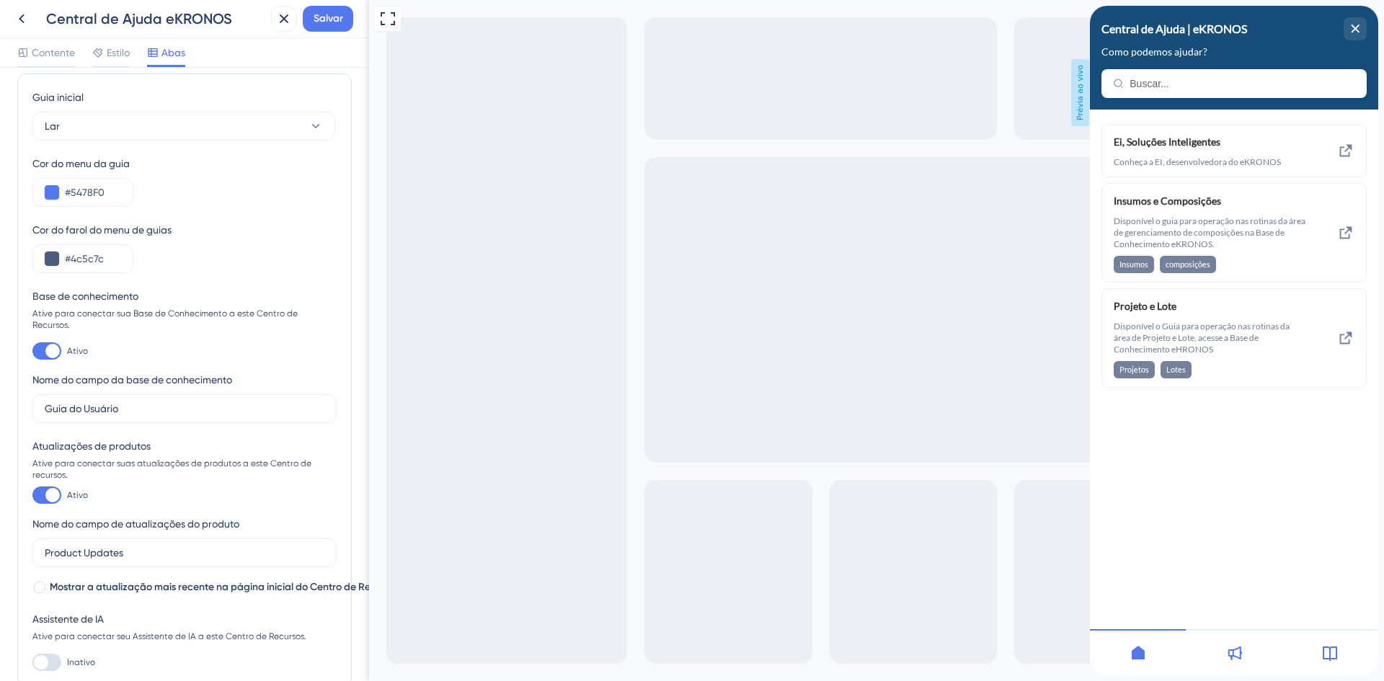
scroll to position [0, 0]
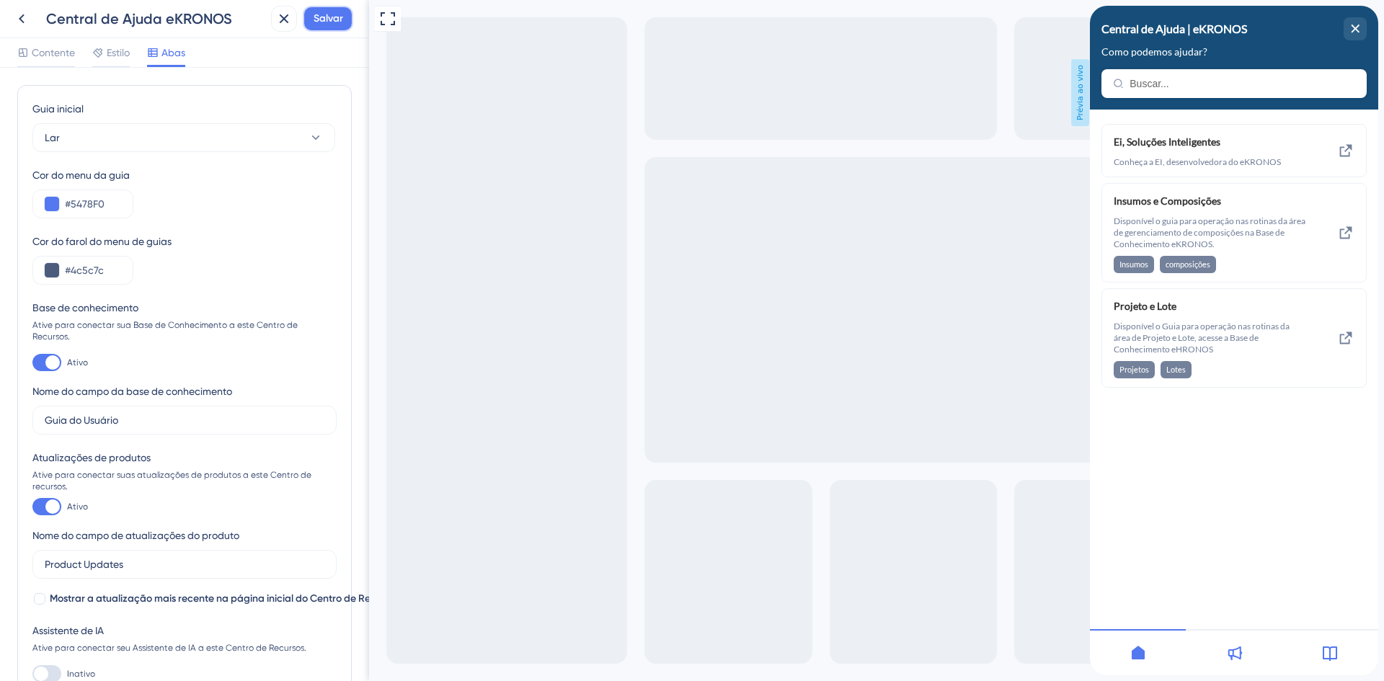
click at [330, 17] on font "Salvar" at bounding box center [329, 18] width 30 height 12
click at [1232, 649] on icon at bounding box center [1233, 652] width 17 height 17
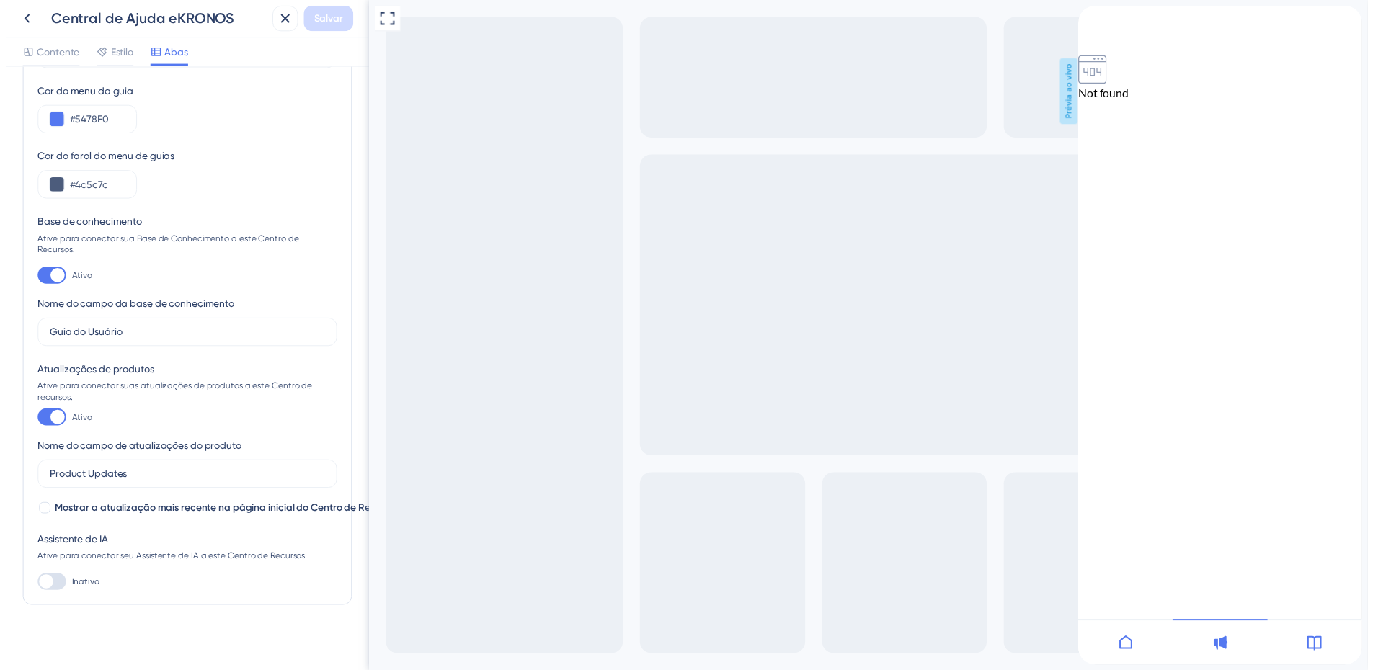
scroll to position [92, 0]
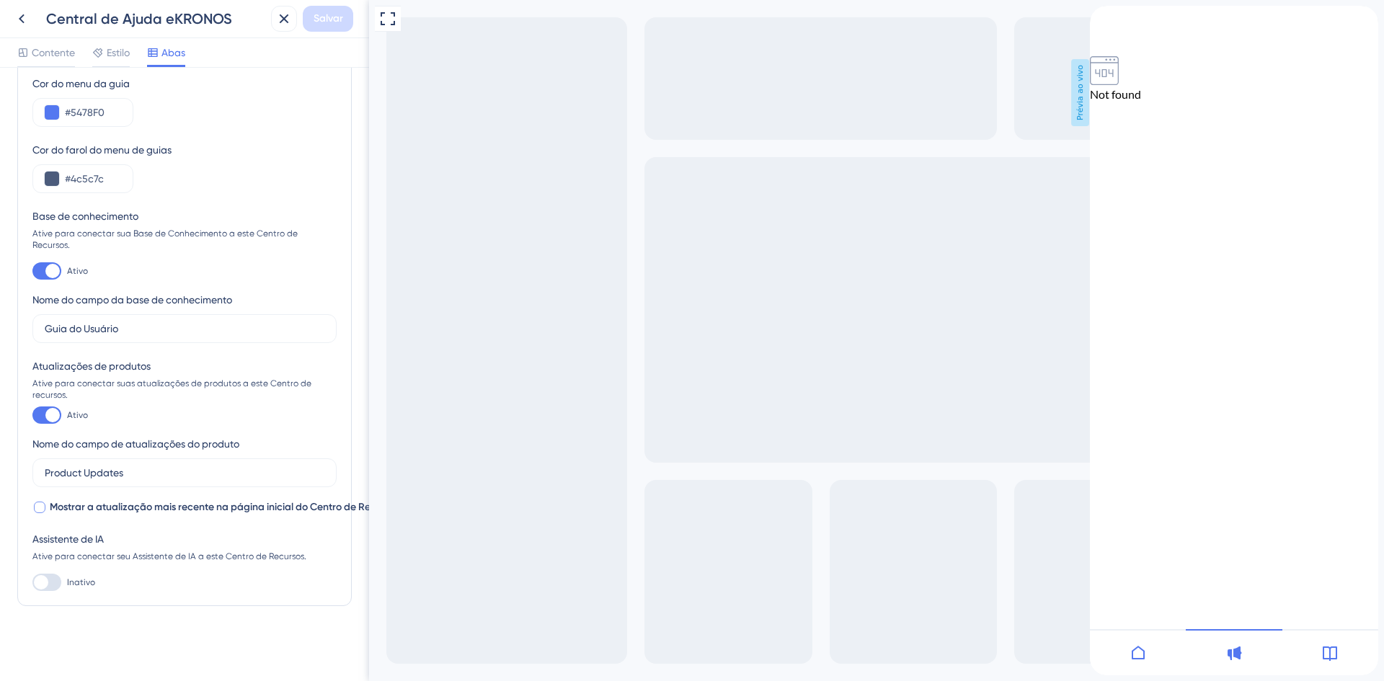
click at [106, 502] on font "Mostrar a atualização mais recente na página inicial do Centro de Recursos" at bounding box center [225, 507] width 350 height 12
click at [246, 507] on font "Mostrar a atualização mais recente na página inicial do Centro de Recursos" at bounding box center [225, 507] width 350 height 12
checkbox input "false"
drag, startPoint x: 132, startPoint y: 471, endPoint x: 20, endPoint y: 474, distance: 111.8
click at [20, 474] on div "Guia inicial Lar Cor do menu da guia #5478F0 Cor do farol do menu de guias #4c5…" at bounding box center [184, 300] width 334 height 613
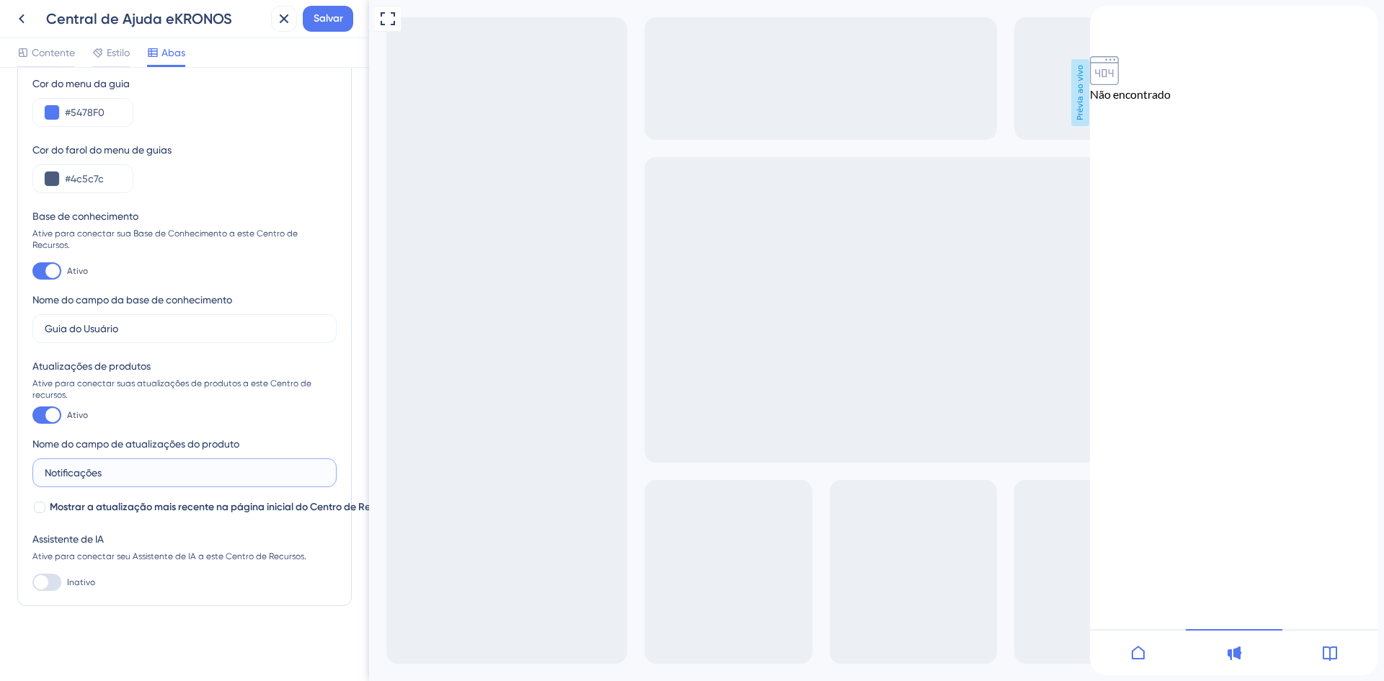
type input "Notificações"
click at [141, 623] on div "Guia inicial Lar Cor do menu da guia #5478F0 Cor do farol do menu de guias #4c5…" at bounding box center [184, 329] width 334 height 670
click at [316, 14] on font "Salvar" at bounding box center [329, 18] width 30 height 12
click at [25, 17] on icon at bounding box center [21, 18] width 17 height 17
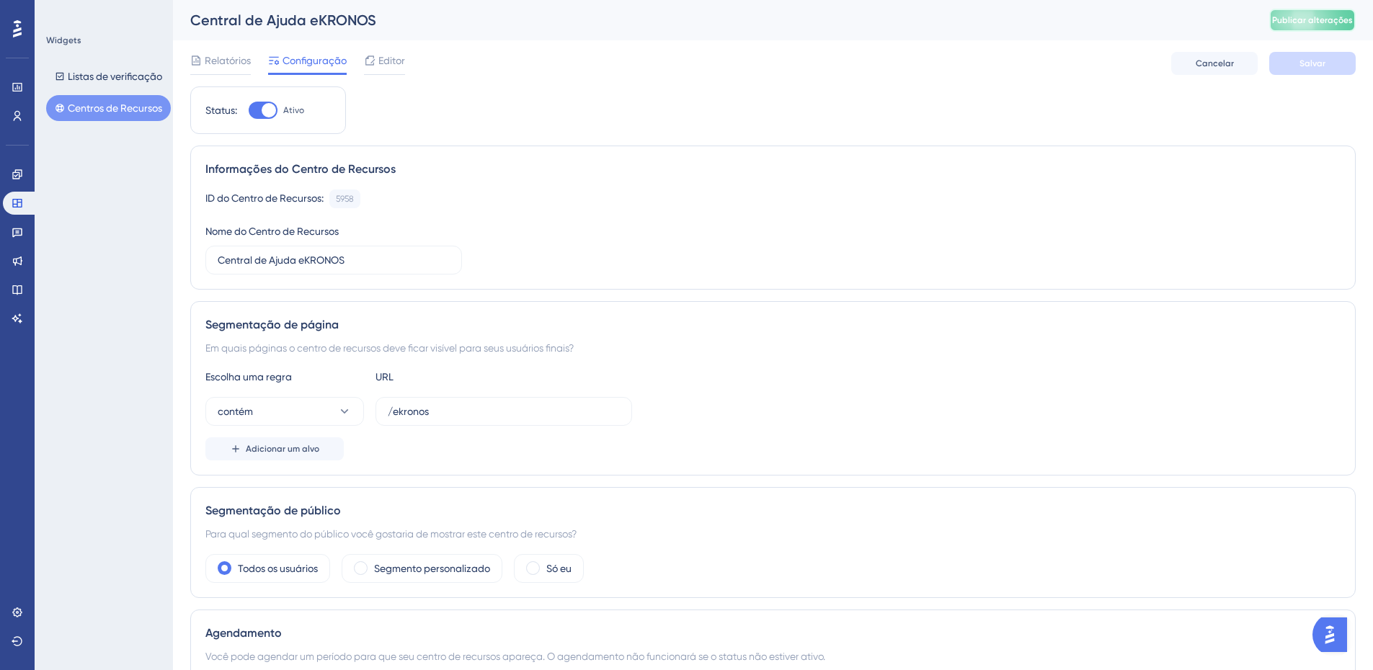
click at [1318, 22] on font "Publicar alterações" at bounding box center [1312, 20] width 81 height 10
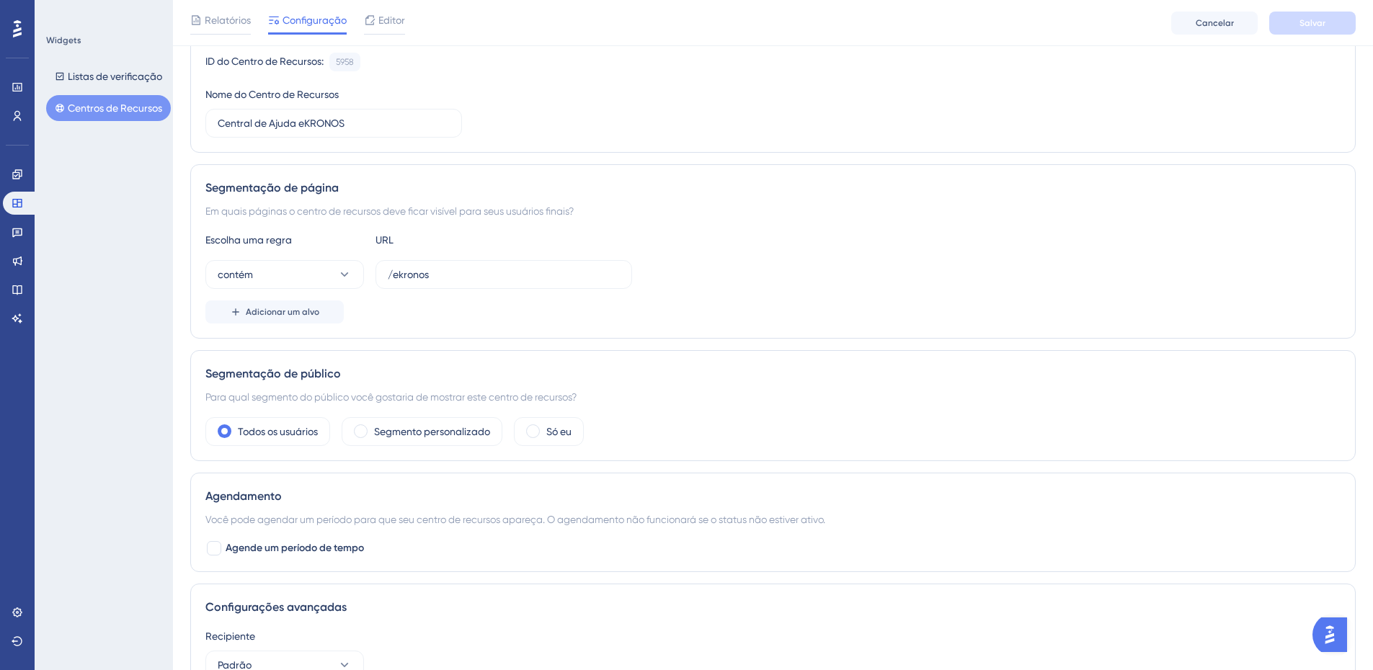
scroll to position [143, 0]
drag, startPoint x: 448, startPoint y: 270, endPoint x: 306, endPoint y: 270, distance: 142.0
click at [306, 270] on div "contém /ekronos" at bounding box center [418, 273] width 427 height 29
paste input "text"
type input "ekronos"
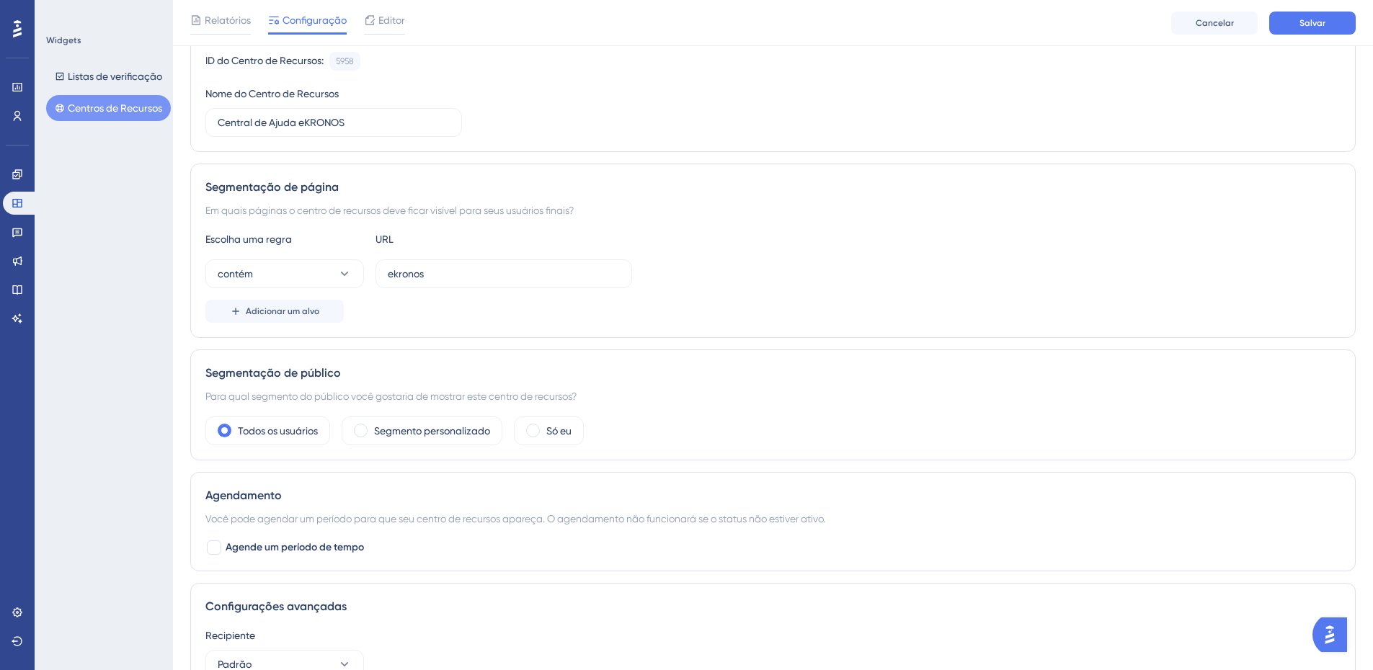
click at [774, 282] on div "contém ekronos" at bounding box center [772, 273] width 1135 height 29
click at [1296, 29] on button "Salvar" at bounding box center [1312, 23] width 86 height 23
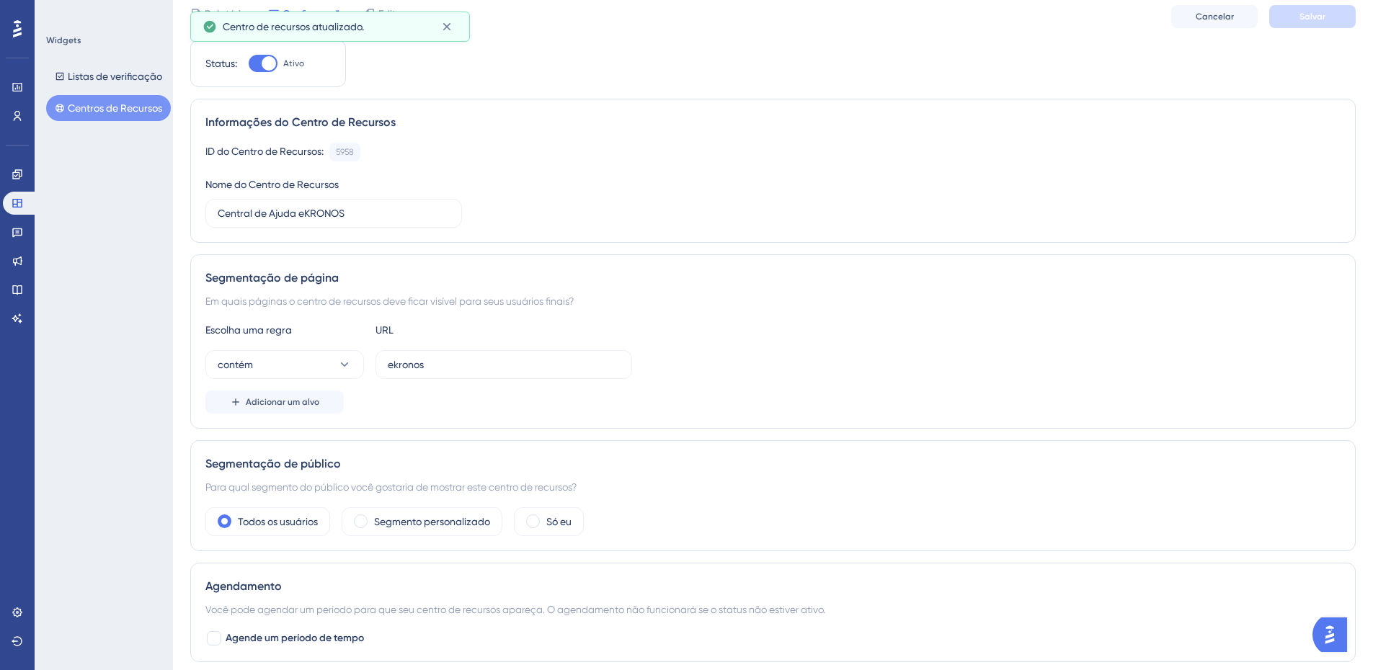
scroll to position [0, 0]
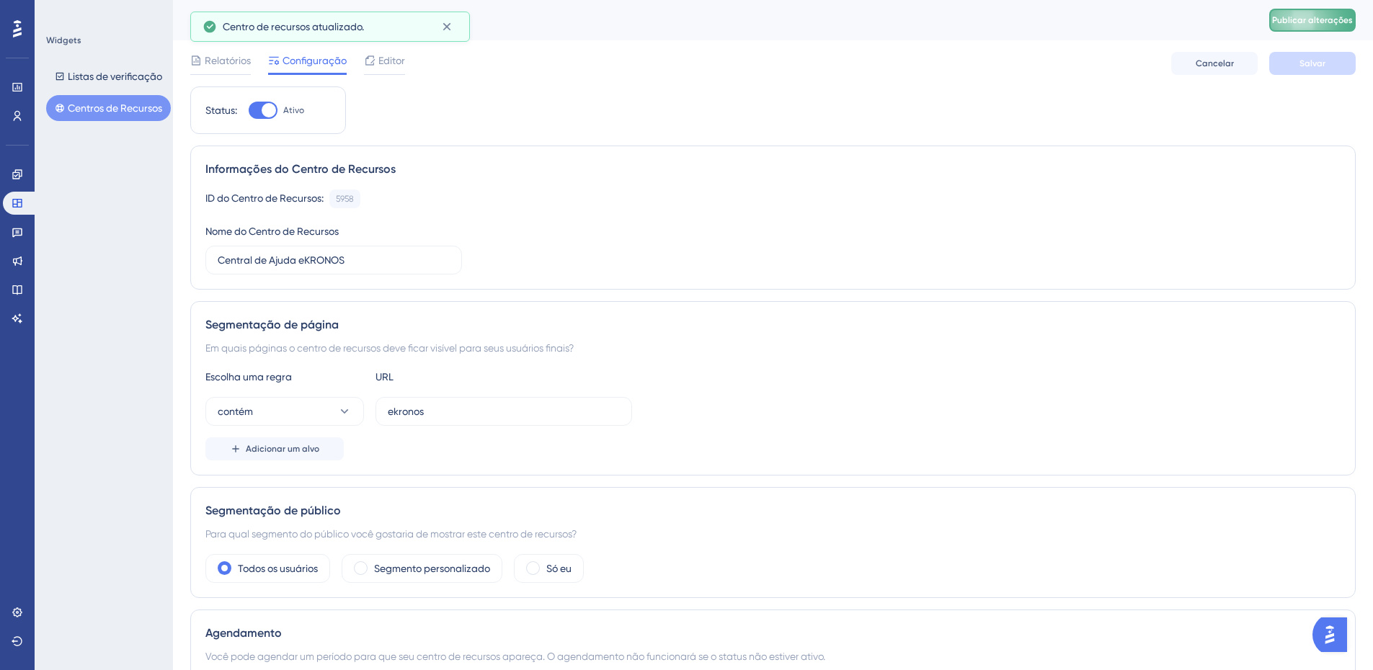
click at [1330, 22] on font "Publicar alterações" at bounding box center [1312, 20] width 81 height 10
click at [102, 110] on font "Centros de Recursos" at bounding box center [115, 108] width 94 height 12
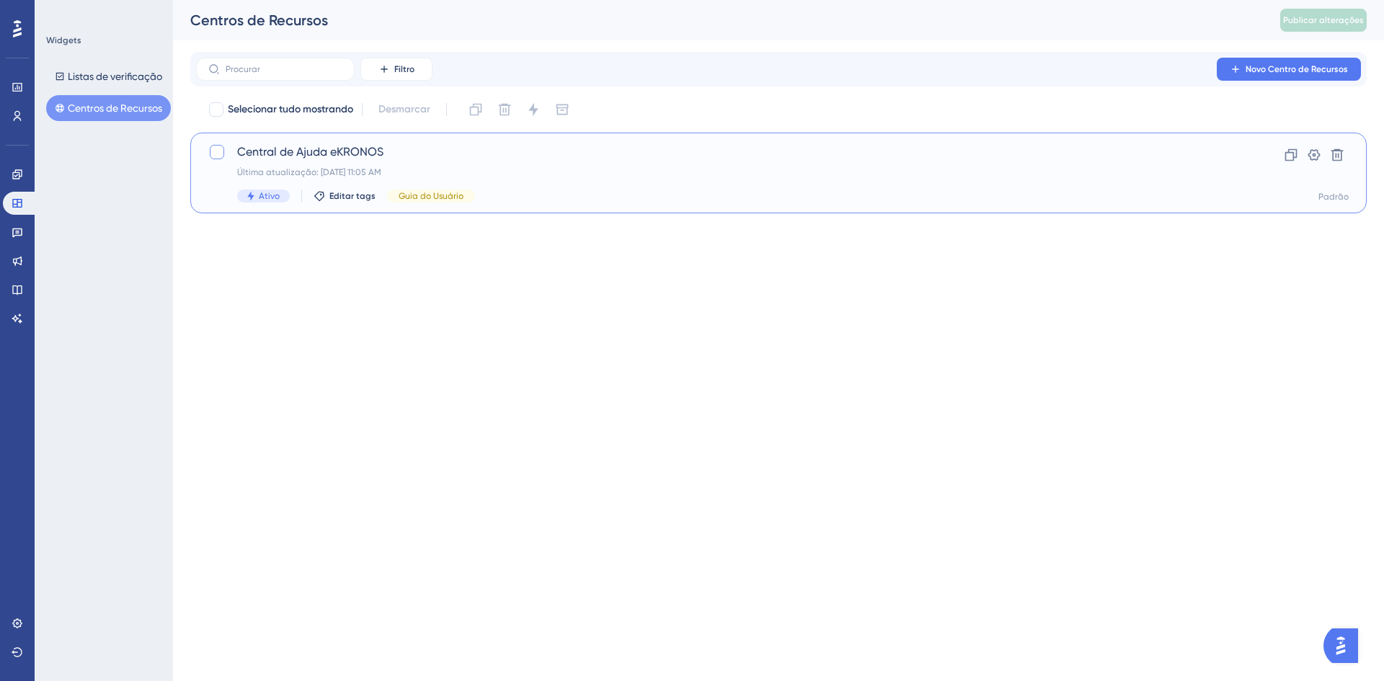
click at [218, 151] on div at bounding box center [217, 152] width 14 height 14
checkbox input "true"
click at [479, 250] on div "Desempenho Usuários Noivado Widgets Opinião Atualizações de produtos Base de co…" at bounding box center [692, 129] width 1384 height 259
click at [216, 149] on icon at bounding box center [217, 152] width 9 height 12
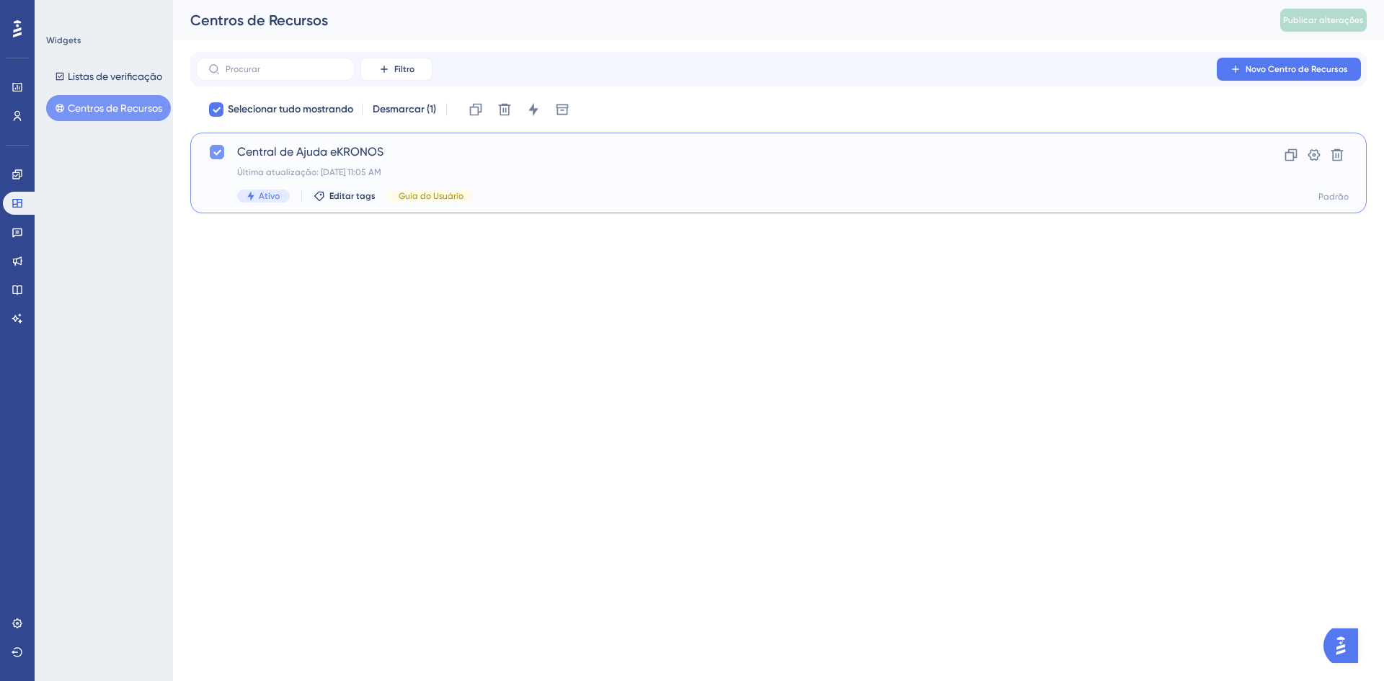
checkbox input "false"
click at [115, 74] on font "Listas de verificação" at bounding box center [115, 77] width 94 height 12
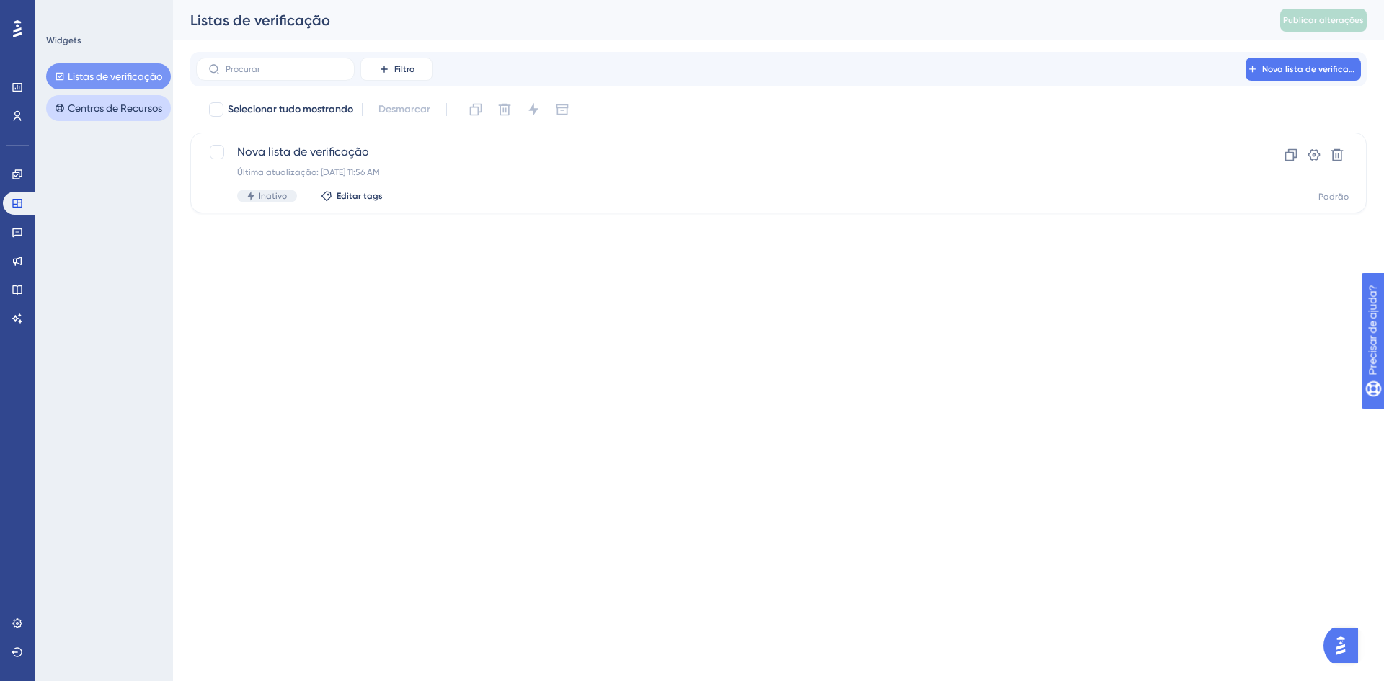
click at [128, 103] on font "Centros de Recursos" at bounding box center [115, 108] width 94 height 12
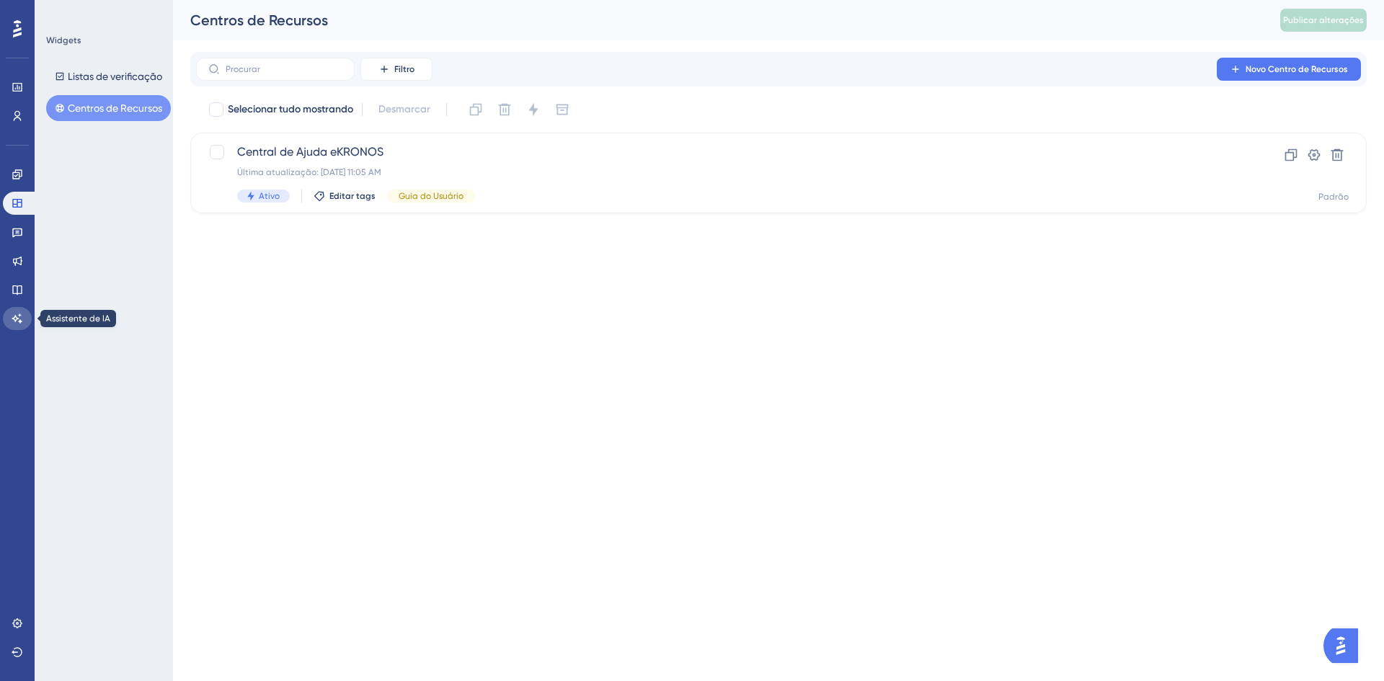
click at [19, 319] on icon at bounding box center [18, 319] width 12 height 12
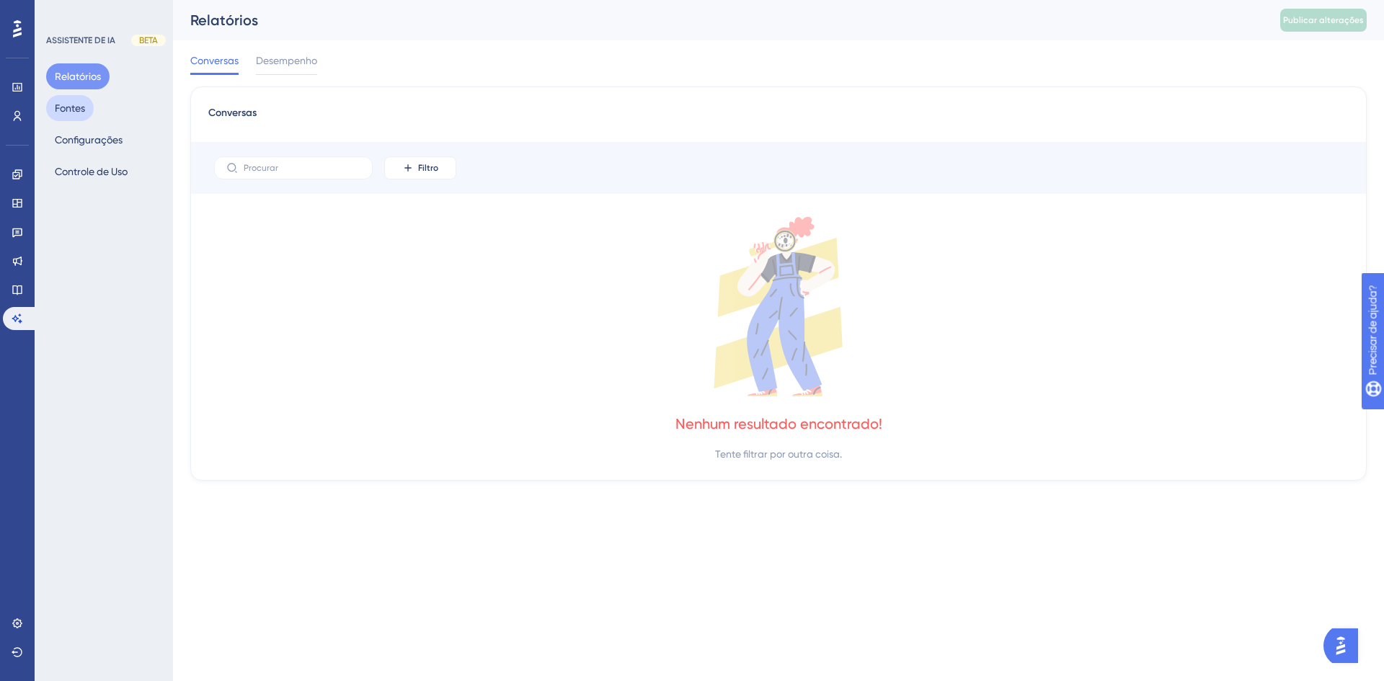
click at [78, 102] on font "Fontes" at bounding box center [70, 107] width 30 height 17
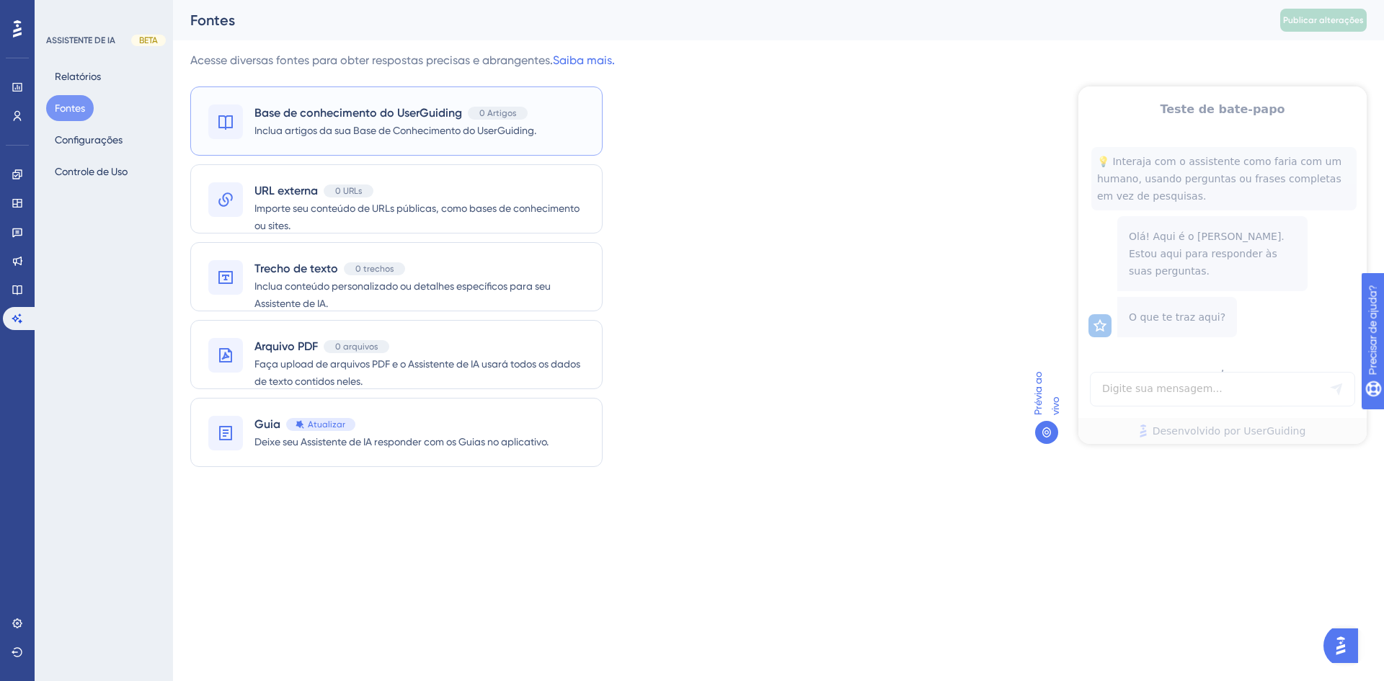
click at [354, 133] on font "Inclua artigos da sua Base de Conhecimento do UserGuiding." at bounding box center [395, 131] width 282 height 12
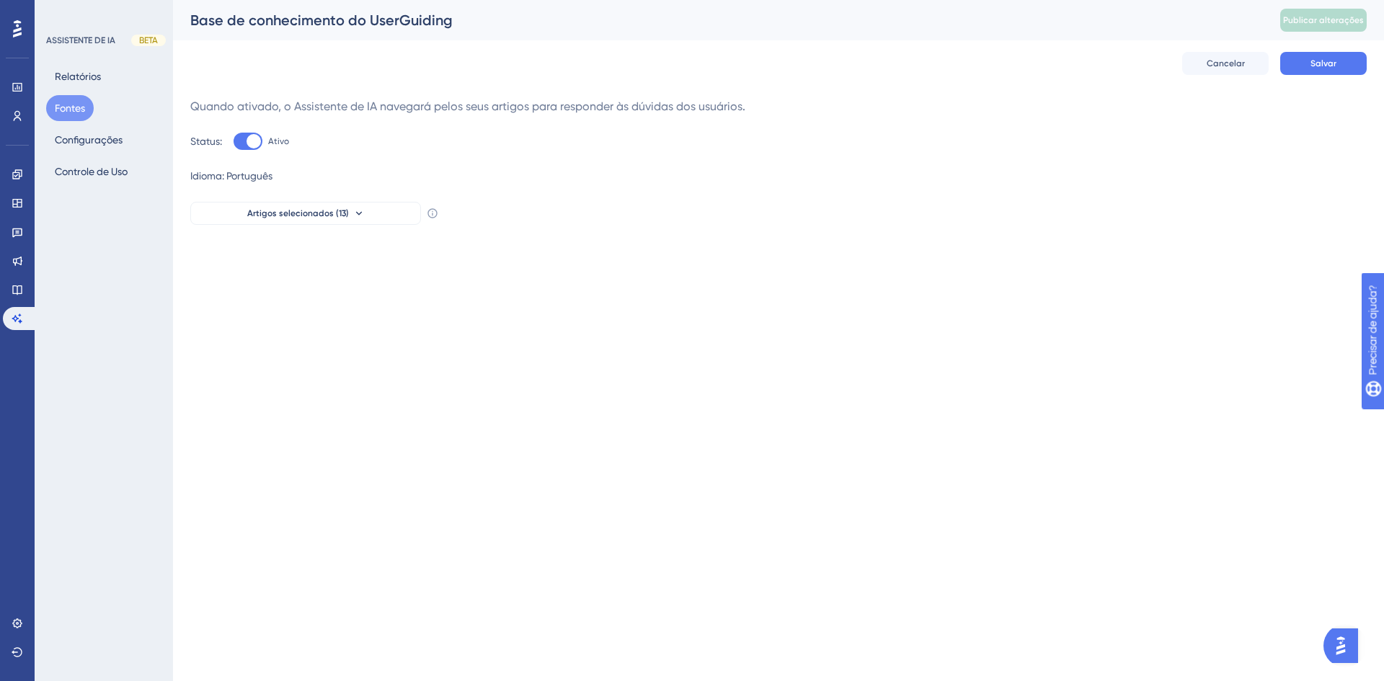
click at [237, 140] on div at bounding box center [248, 141] width 29 height 17
click at [234, 141] on input "Ativo" at bounding box center [233, 141] width 1 height 1
click at [255, 139] on div at bounding box center [248, 141] width 29 height 17
click at [234, 141] on input "Inativo" at bounding box center [233, 141] width 1 height 1
checkbox input "true"
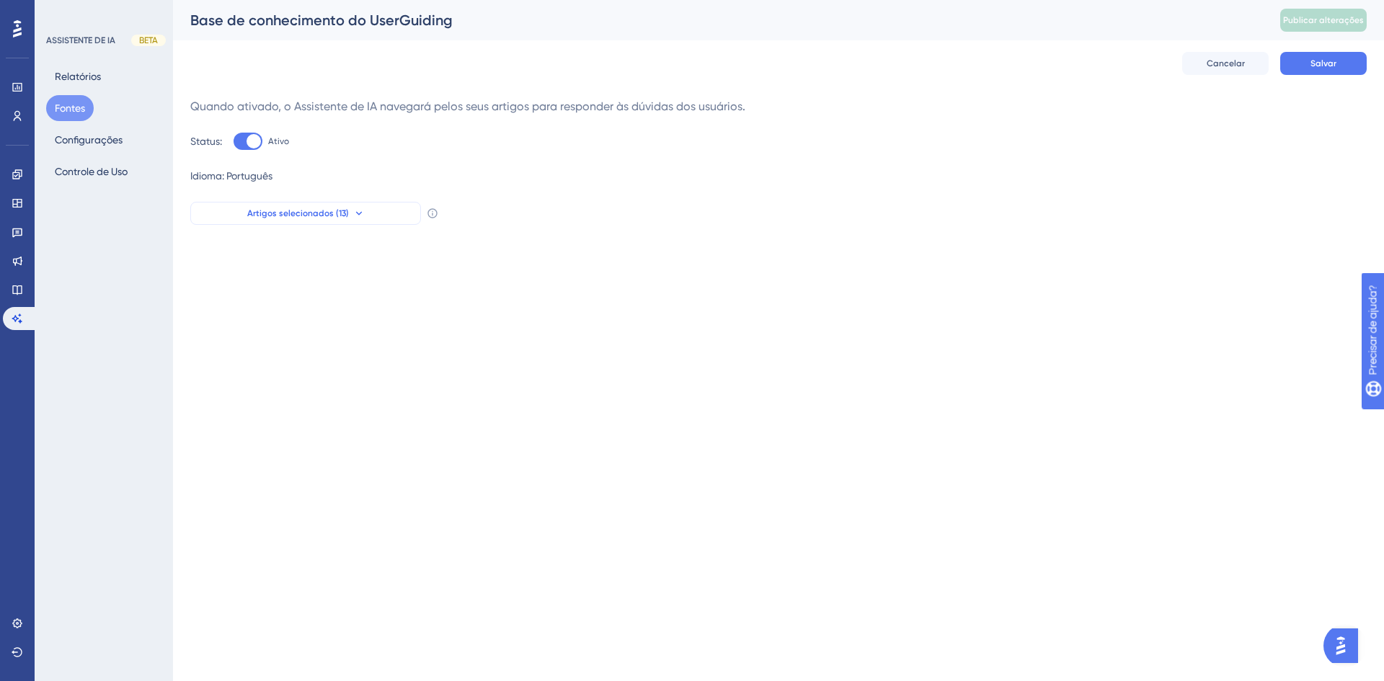
click at [362, 211] on icon at bounding box center [359, 214] width 12 height 12
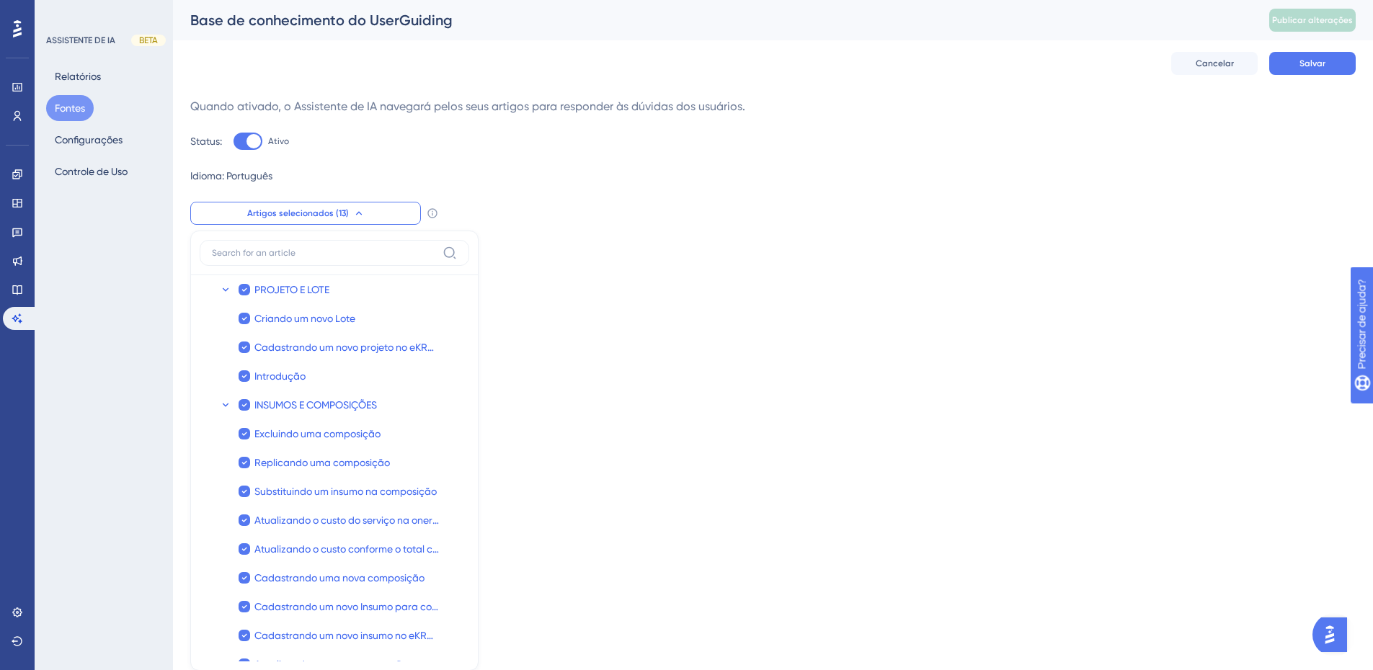
scroll to position [24, 0]
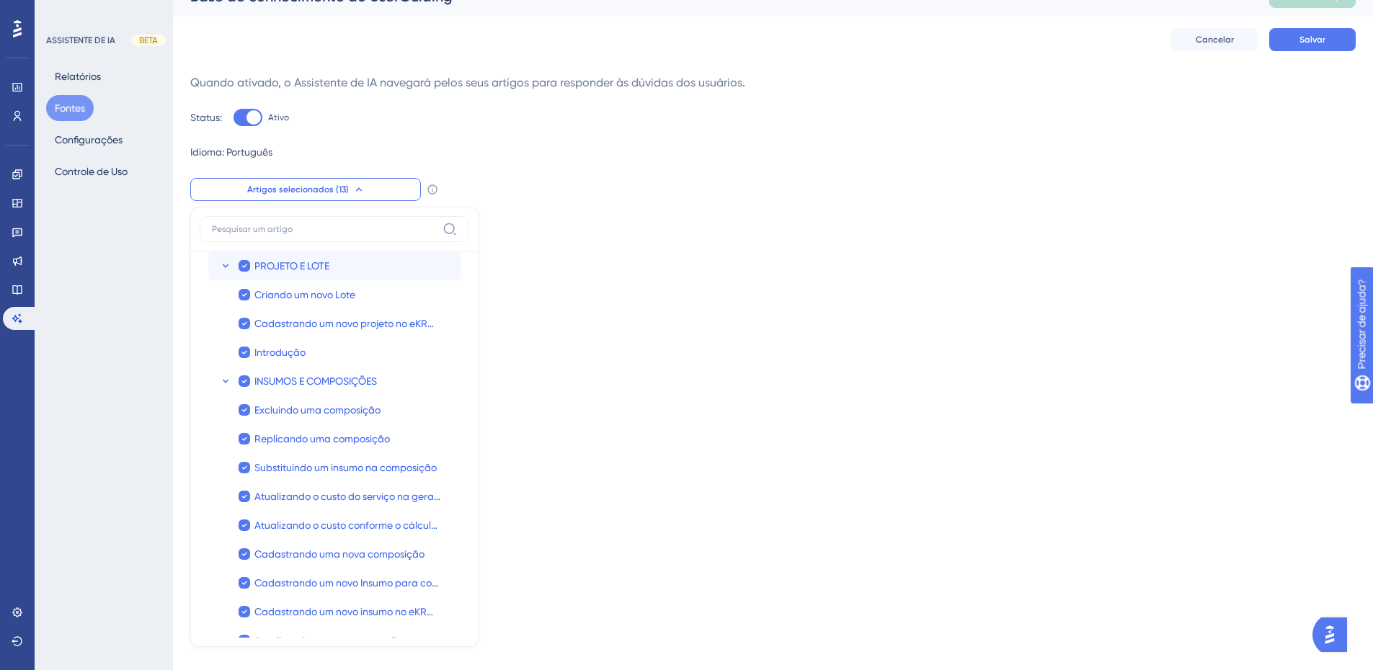
click at [228, 264] on icon at bounding box center [226, 266] width 12 height 12
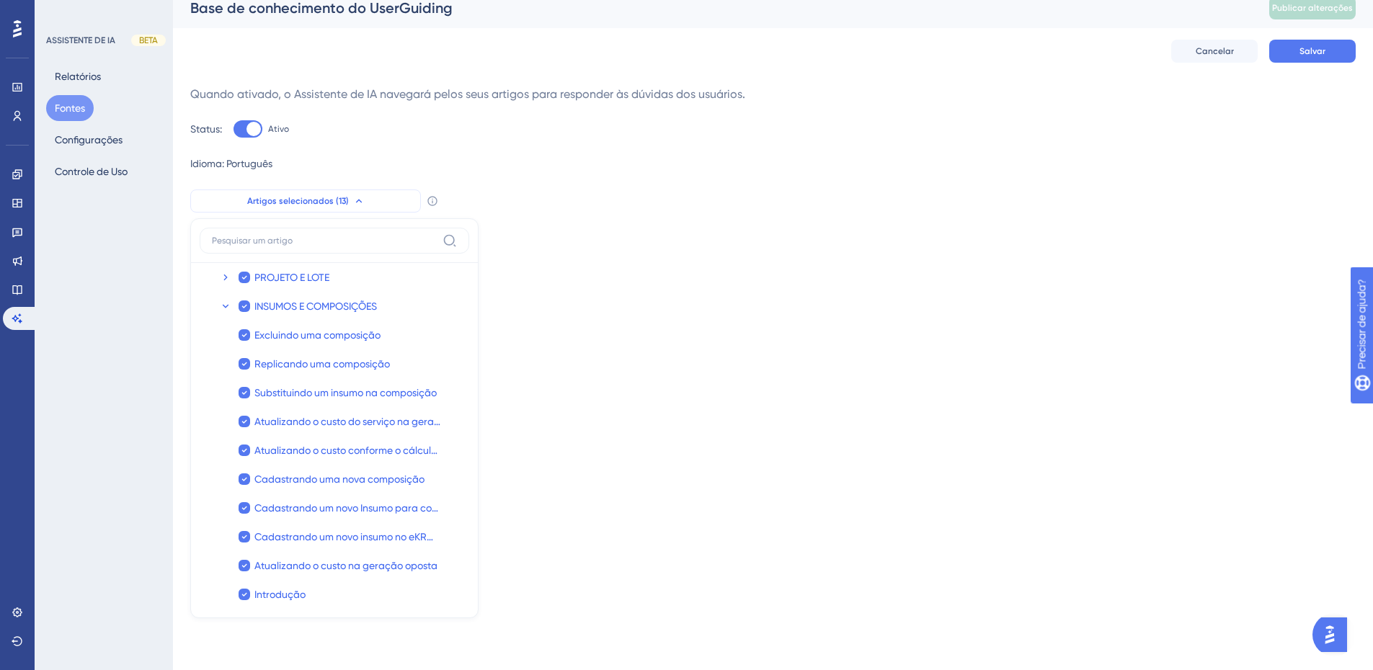
click at [355, 203] on icon at bounding box center [358, 201] width 6 height 4
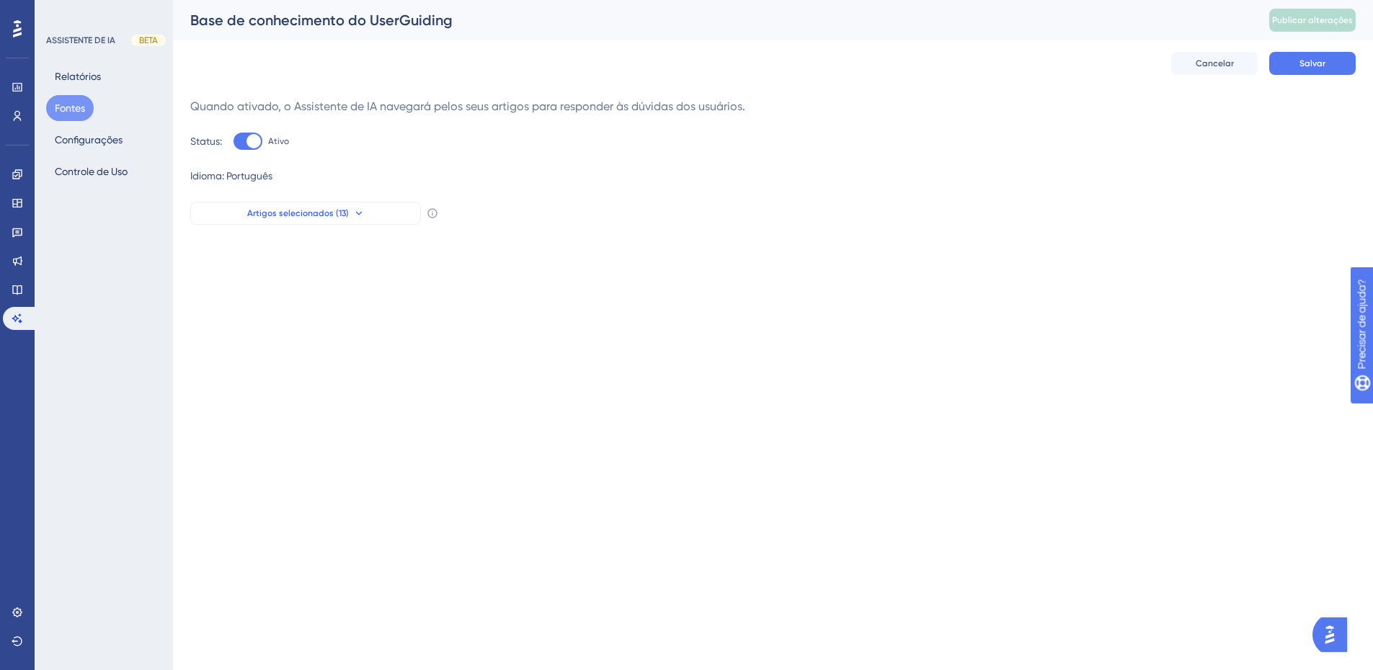
scroll to position [0, 0]
click at [353, 211] on icon at bounding box center [359, 214] width 12 height 12
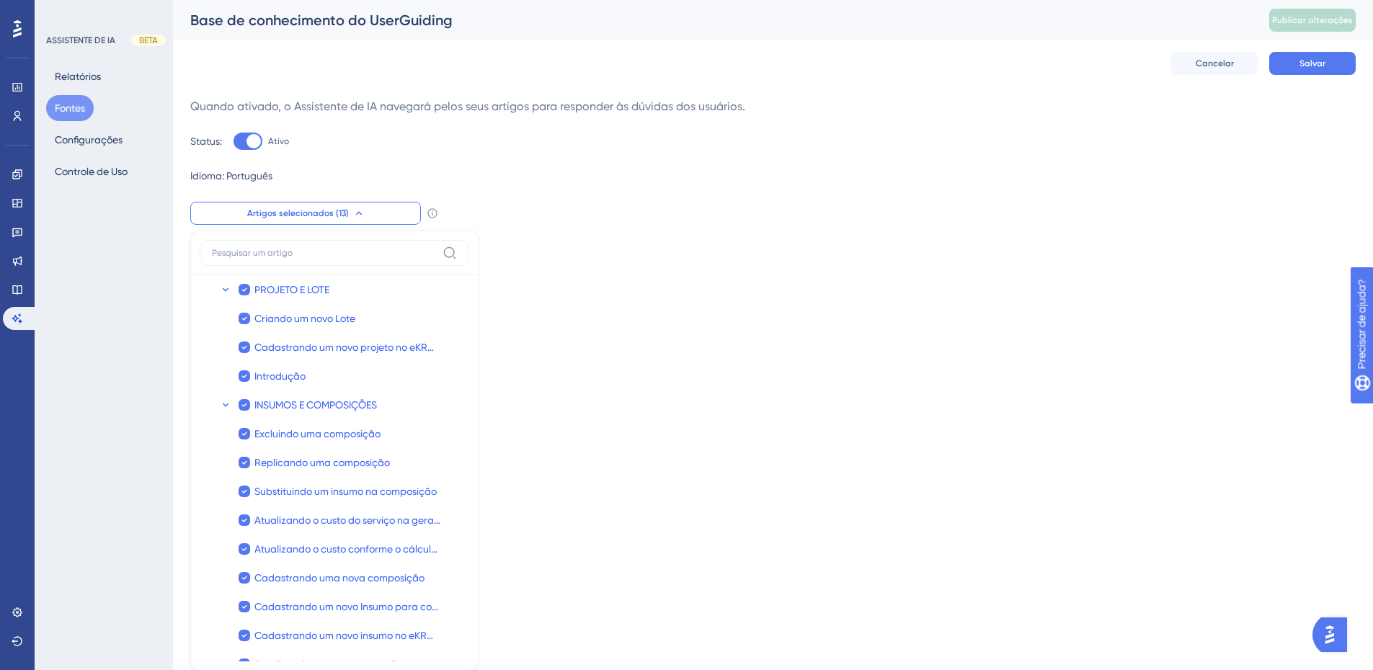
scroll to position [24, 0]
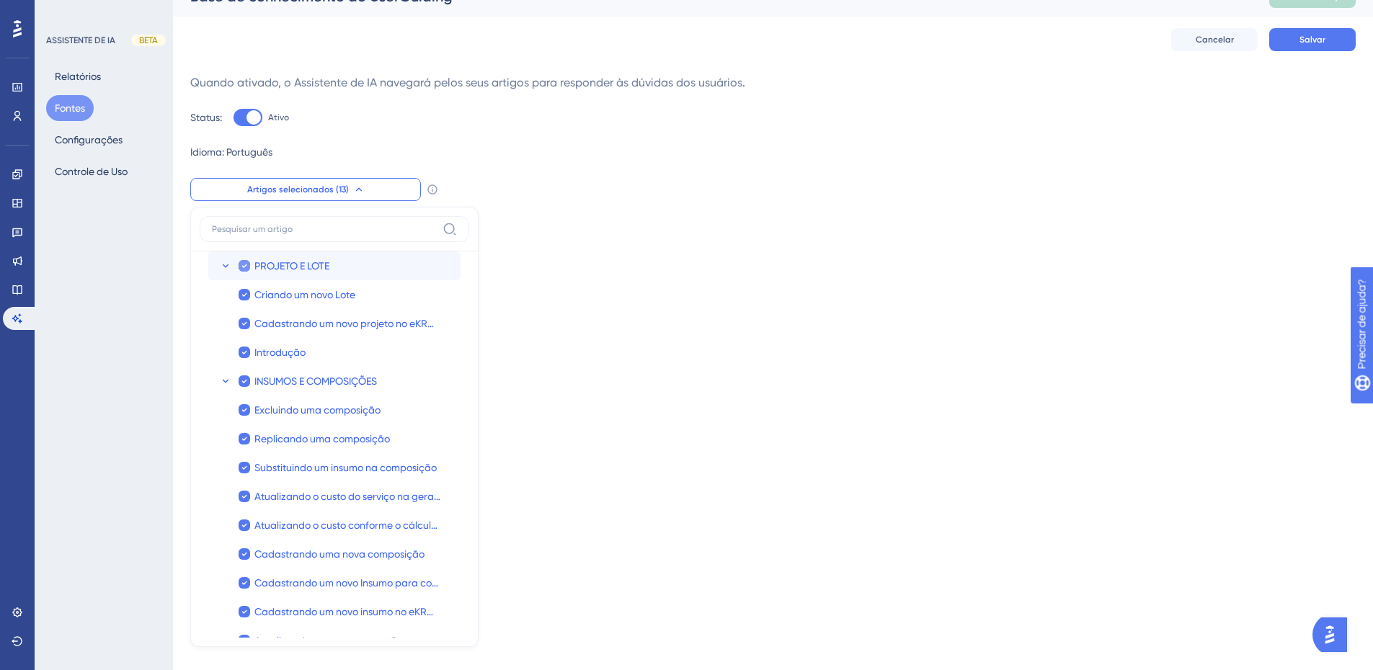
click at [291, 266] on font "PROJETO E LOTE" at bounding box center [291, 266] width 75 height 12
checkbox input "false"
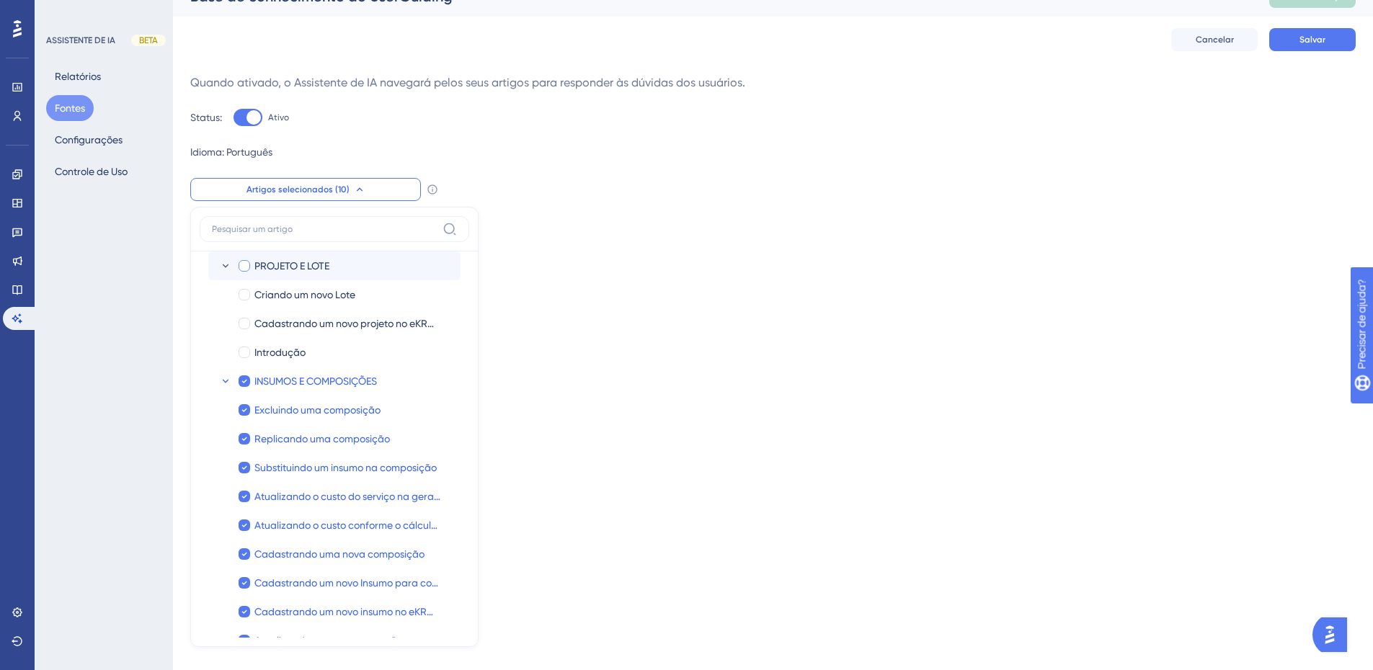
click at [293, 265] on font "PROJETO E LOTE" at bounding box center [291, 266] width 75 height 12
checkbox input "true"
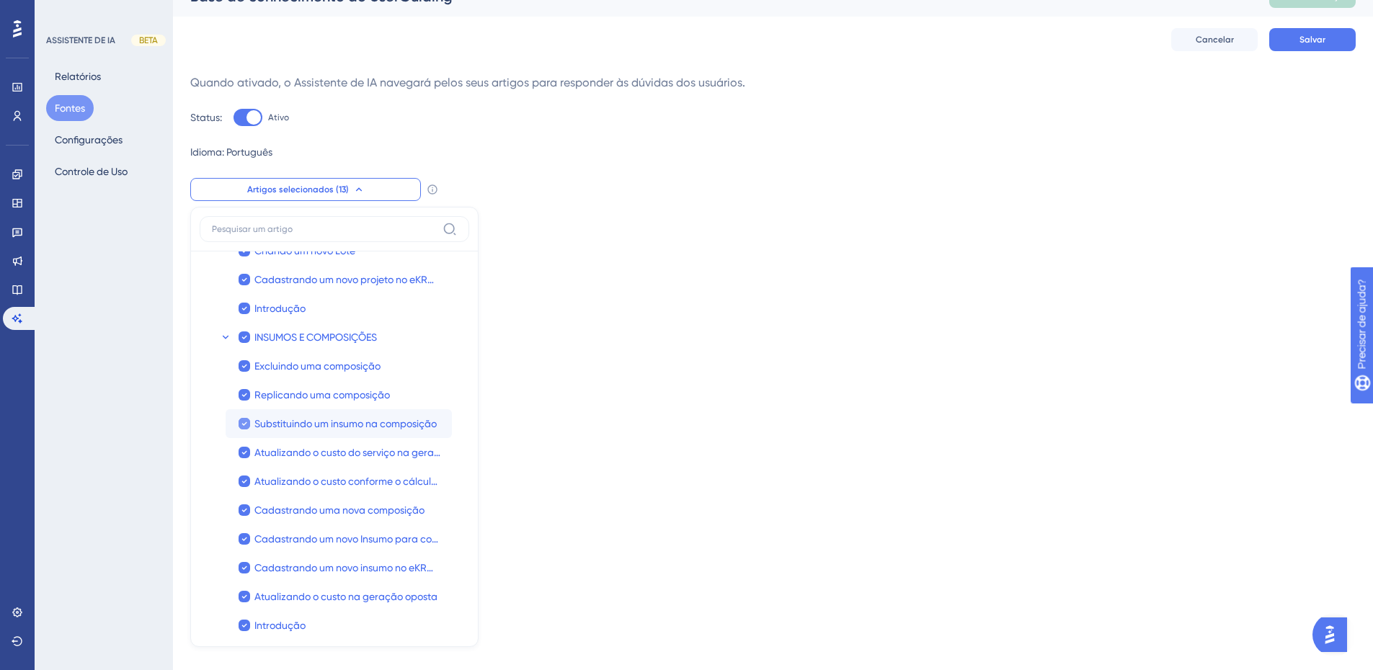
scroll to position [46, 0]
click at [499, 234] on div "Desempenho Usuários Noivado Widgets Opinião Atualizações de produtos Base de co…" at bounding box center [686, 111] width 1373 height 271
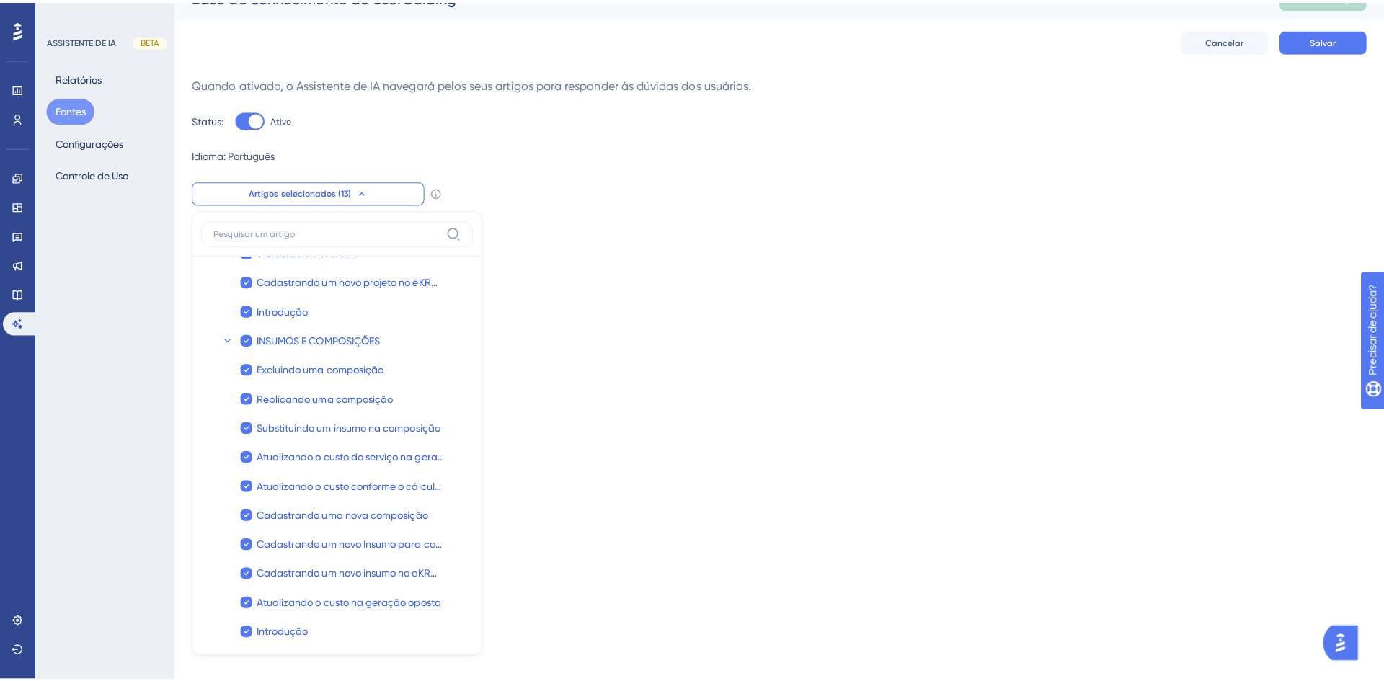
scroll to position [0, 0]
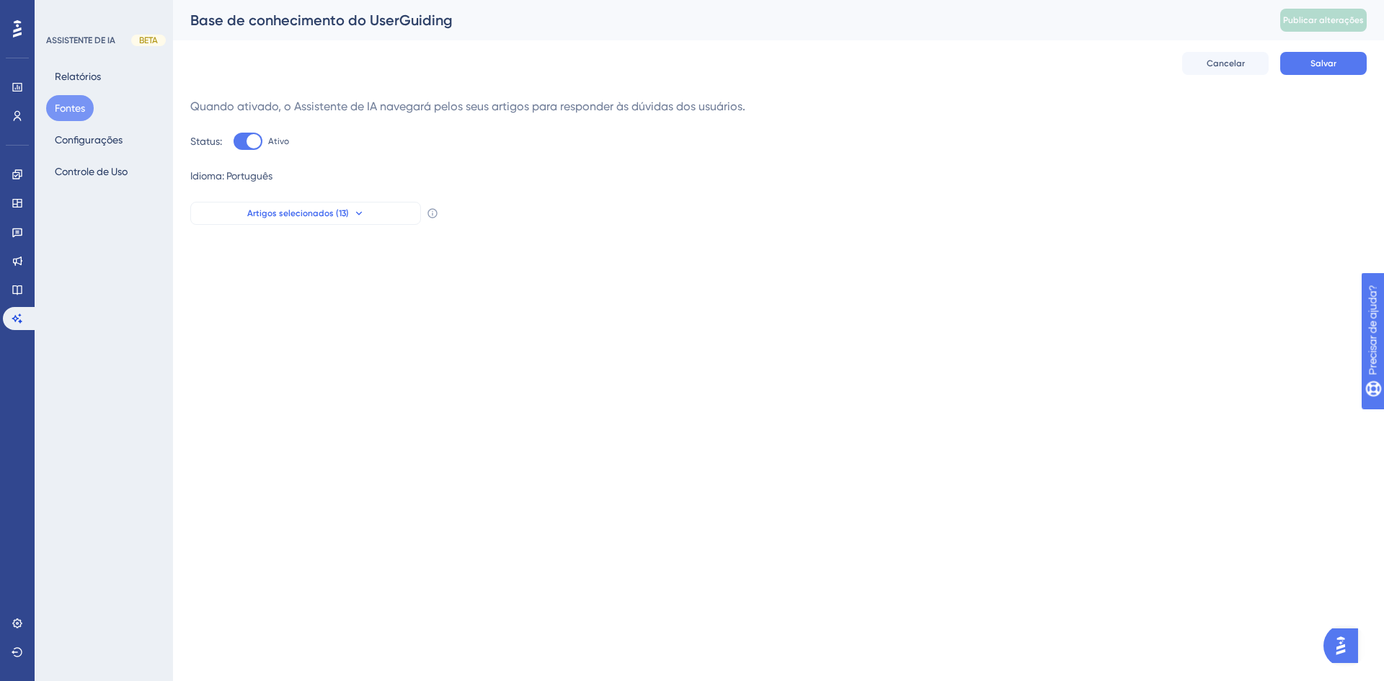
click at [74, 106] on font "Fontes" at bounding box center [70, 108] width 30 height 12
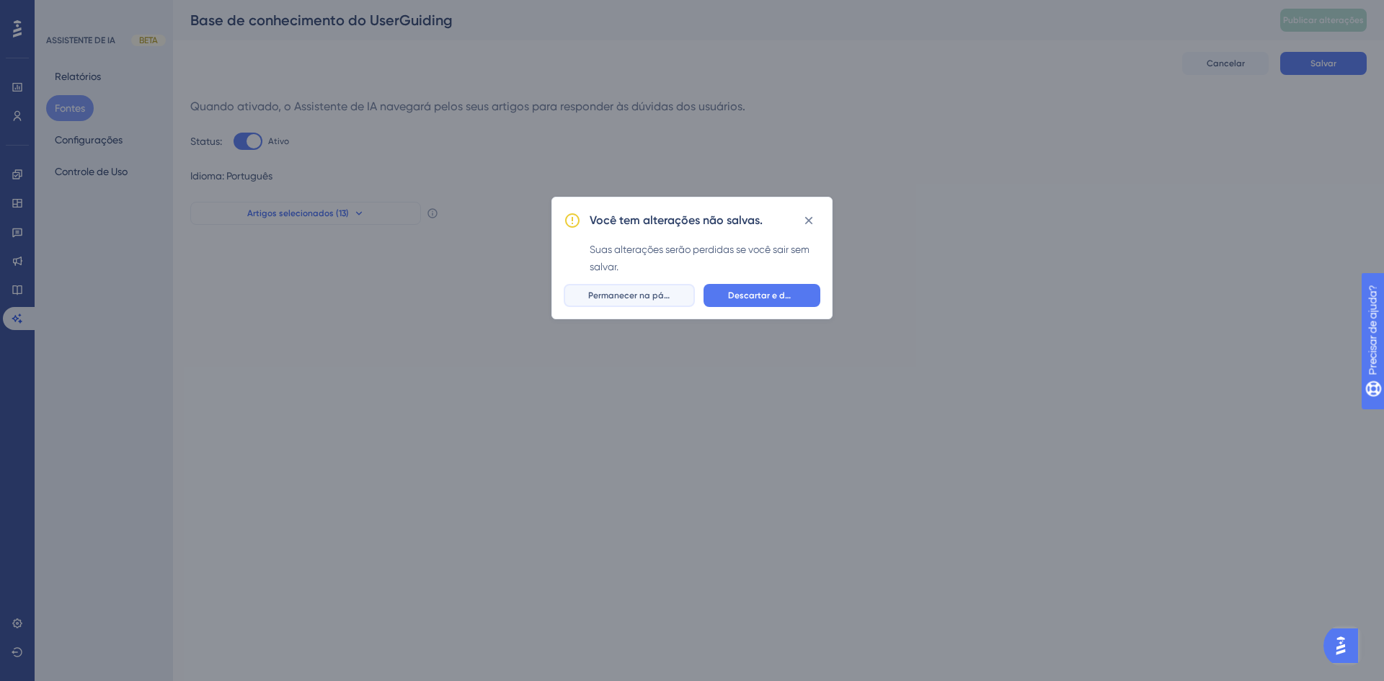
click at [631, 298] on font "Permanecer na página" at bounding box center [635, 295] width 94 height 10
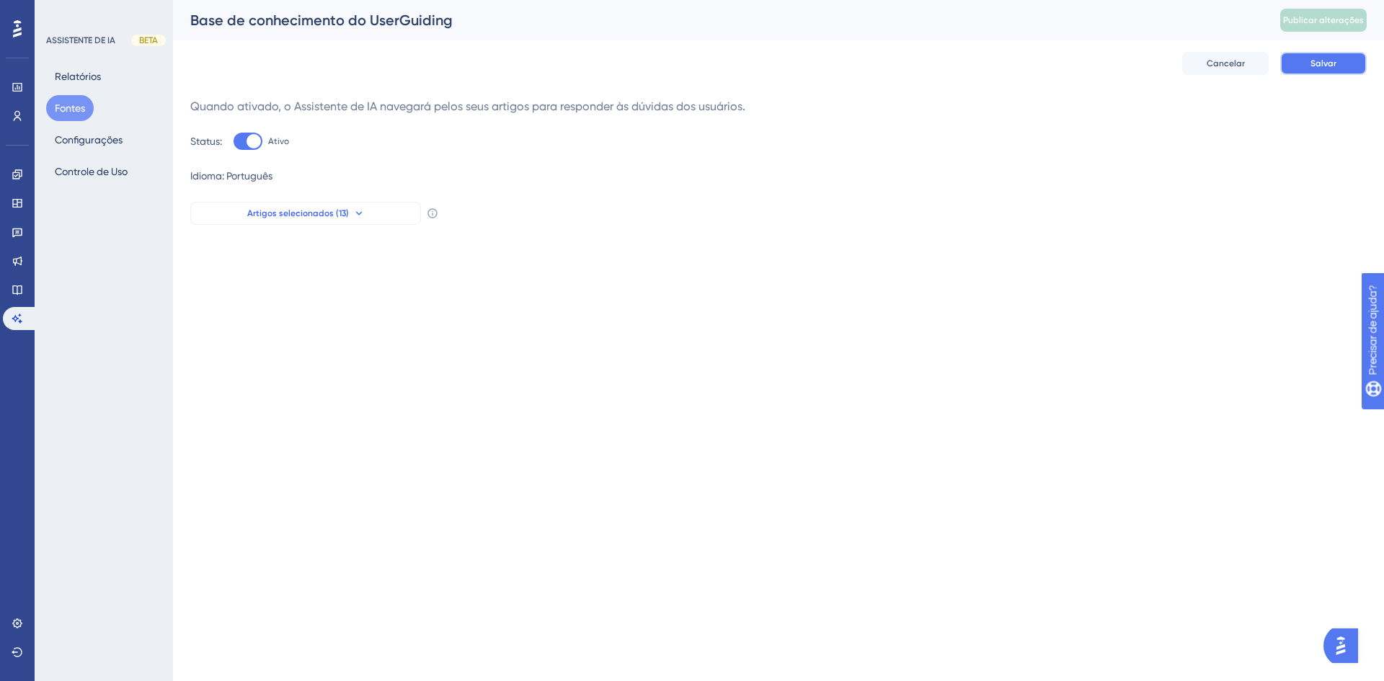
click at [1348, 60] on button "Salvar" at bounding box center [1323, 63] width 86 height 23
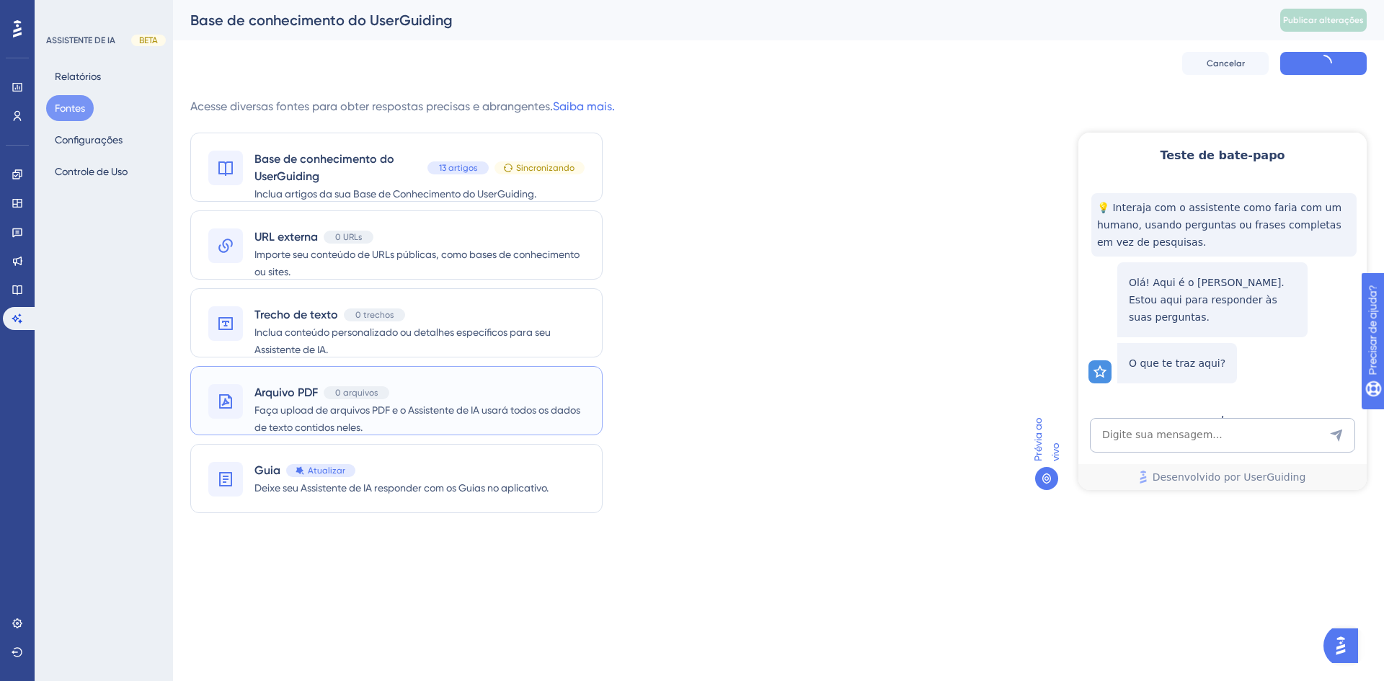
click at [360, 412] on font "Faça upload de arquivos PDF e o Assistente de IA usará todos os dados de texto …" at bounding box center [417, 418] width 326 height 29
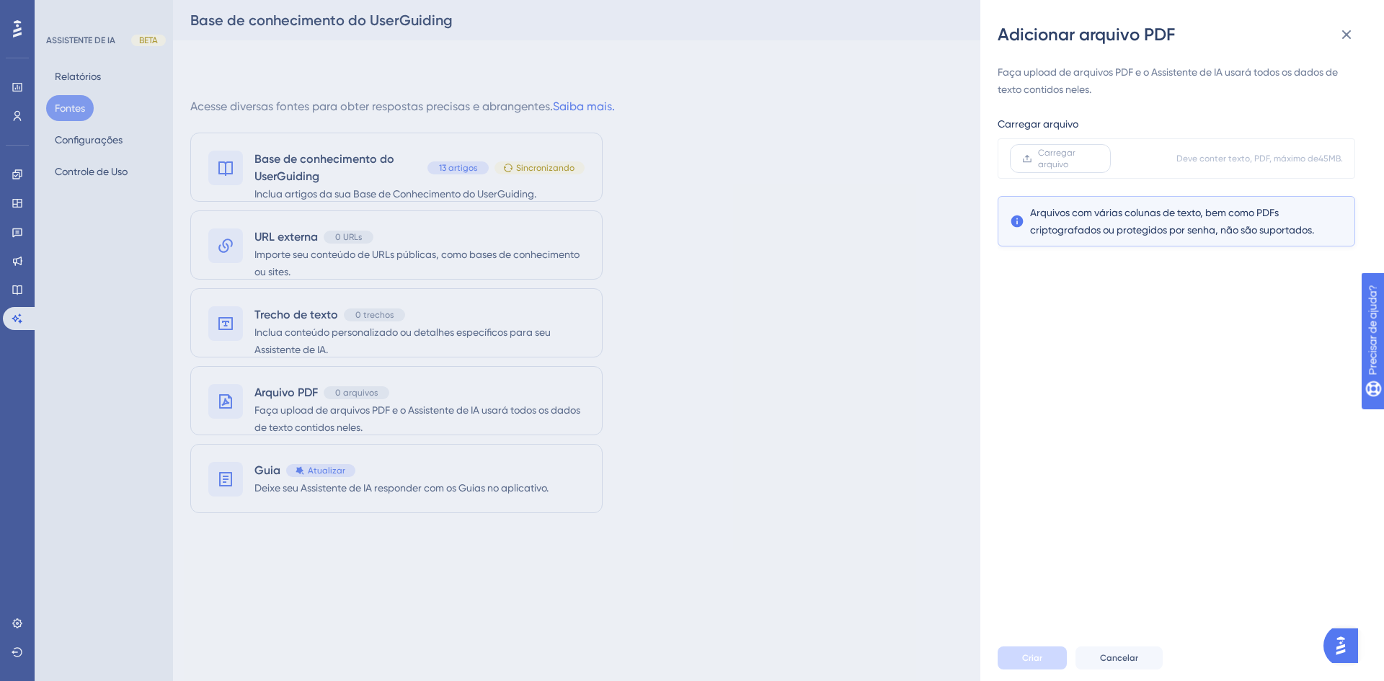
click at [1072, 161] on span "Carregar arquivo" at bounding box center [1068, 158] width 61 height 23
click at [1098, 159] on input "Carregar arquivo" at bounding box center [1098, 159] width 0 height 0
click at [1224, 219] on span "Arquivos com várias colunas de texto, bem como PDFs criptografados ou protegido…" at bounding box center [1176, 221] width 293 height 35
click at [1152, 366] on div "Faça upload de arquivos PDF e o Assistente de IA usará todos os dados de texto …" at bounding box center [1187, 340] width 381 height 589
click at [1121, 231] on font "Arquivos com várias colunas de texto, bem como PDFs criptografados ou protegido…" at bounding box center [1172, 221] width 284 height 29
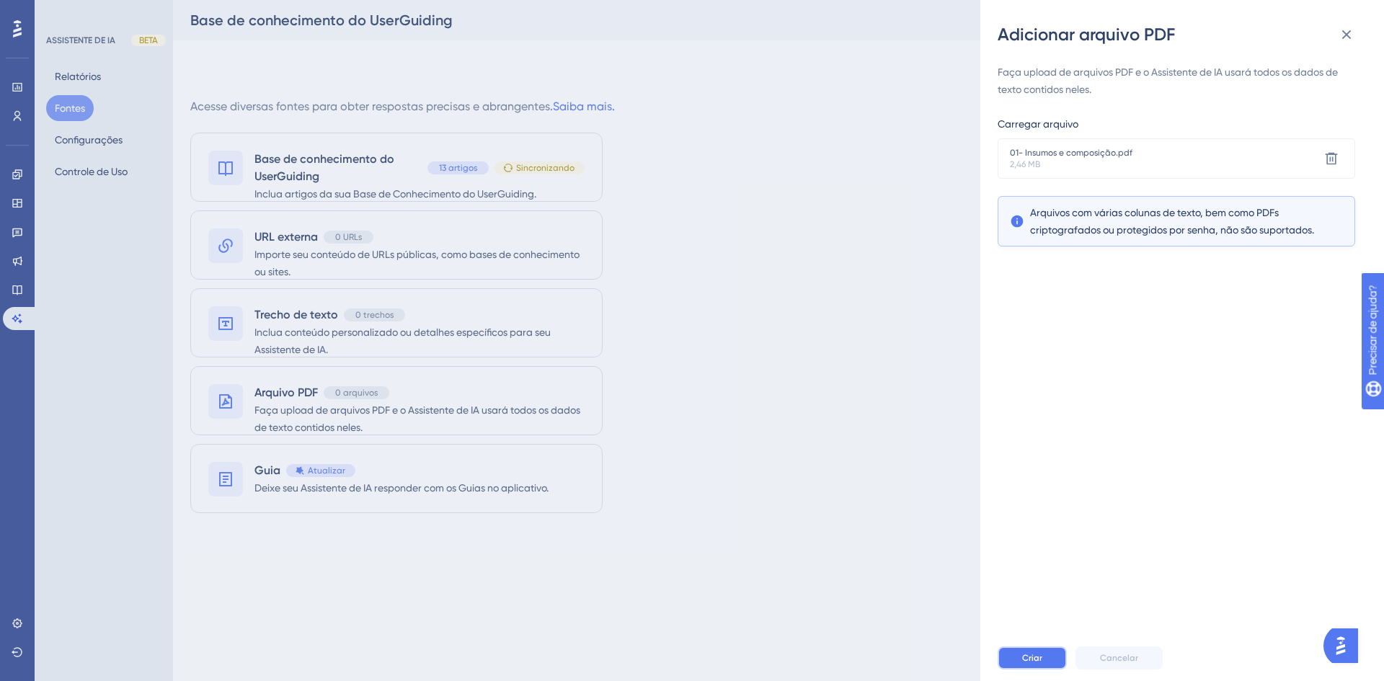
click at [1020, 659] on button "Criar" at bounding box center [1031, 657] width 69 height 23
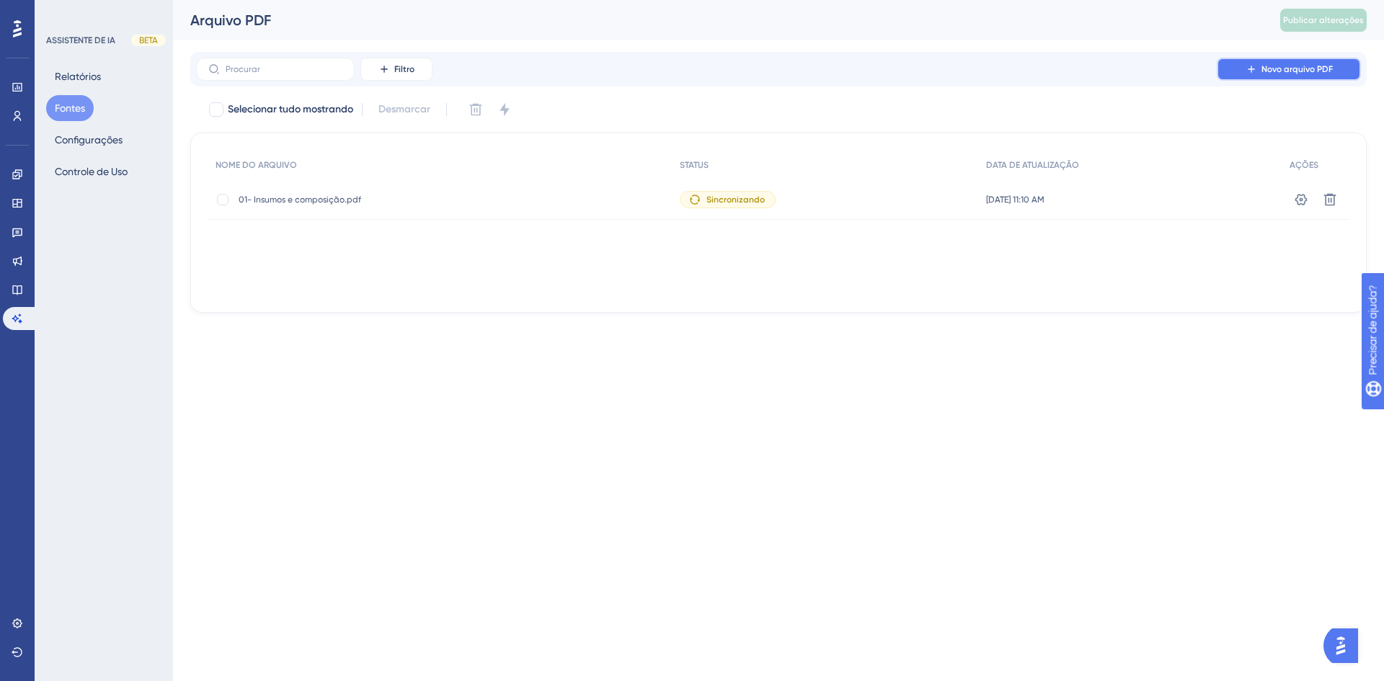
click at [1289, 70] on font "Novo arquivo PDF" at bounding box center [1296, 69] width 71 height 10
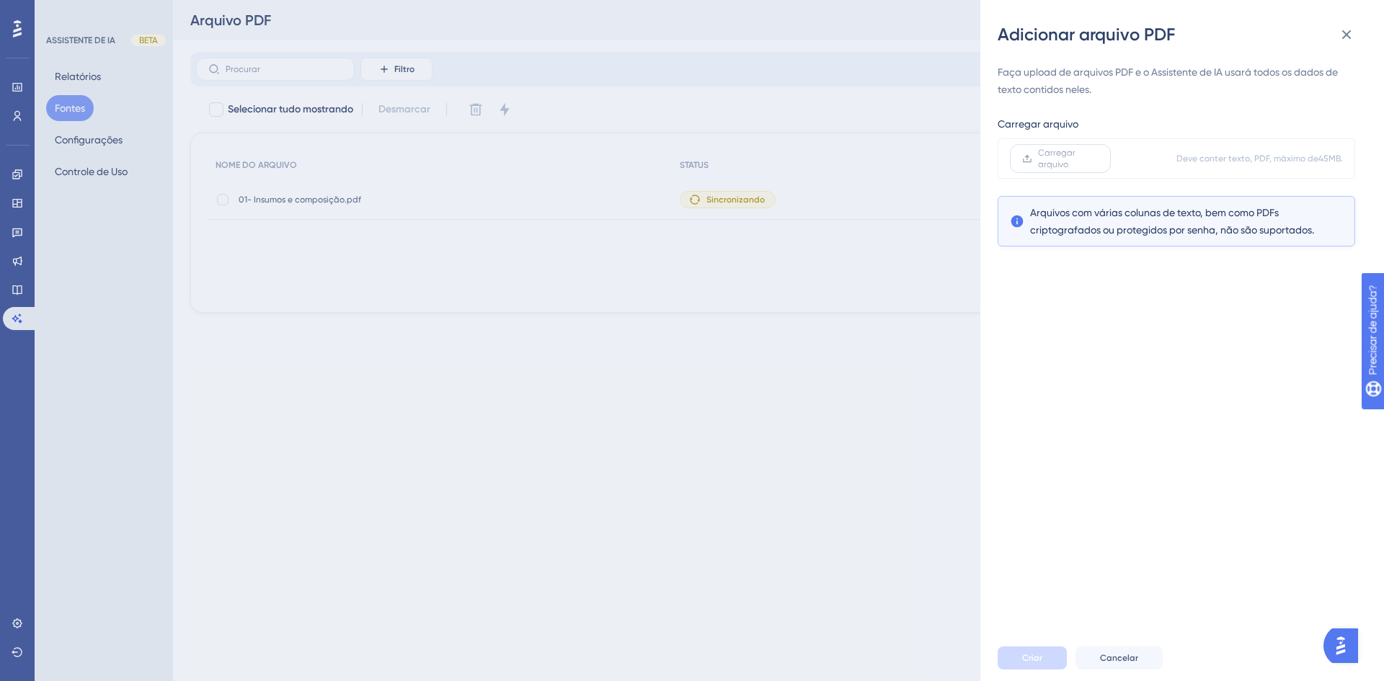
click at [1067, 163] on font "Carregar arquivo" at bounding box center [1056, 159] width 37 height 22
click at [1098, 159] on input "Carregar arquivo" at bounding box center [1098, 159] width 0 height 0
click at [1031, 662] on font "Criar" at bounding box center [1032, 658] width 20 height 10
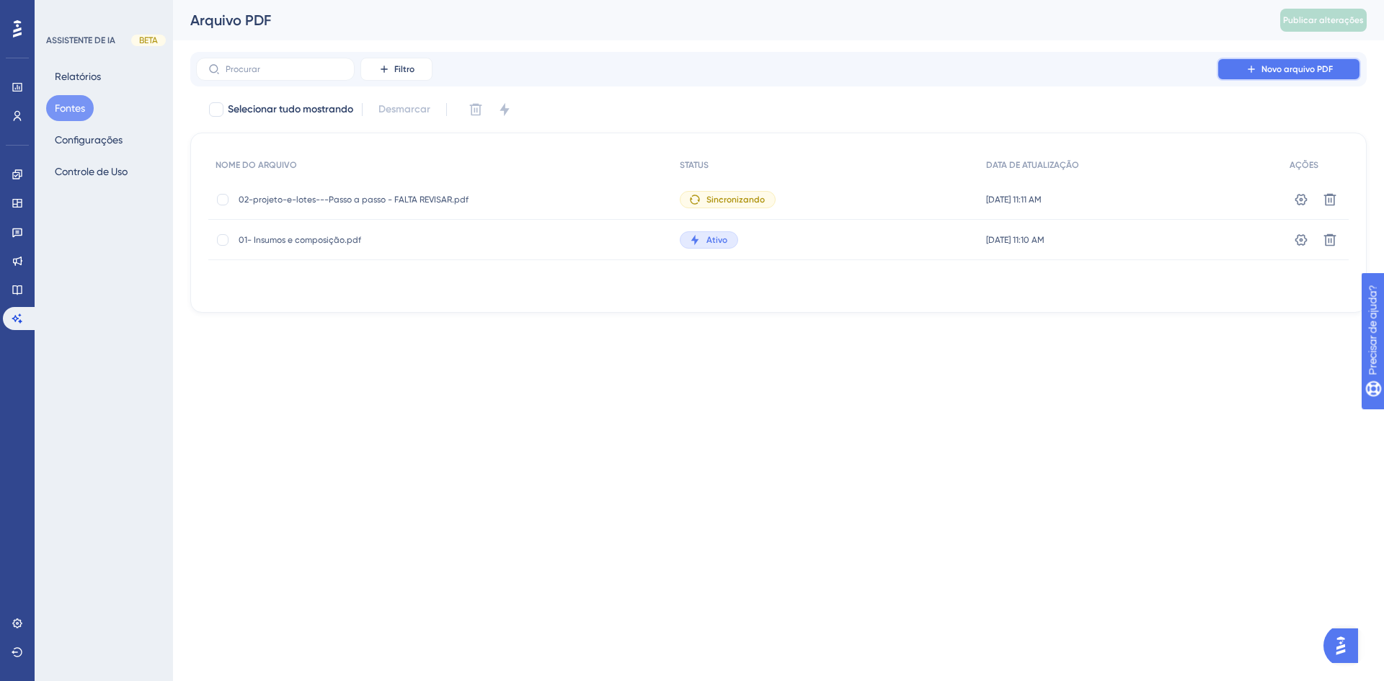
click at [1266, 72] on font "Novo arquivo PDF" at bounding box center [1296, 69] width 71 height 10
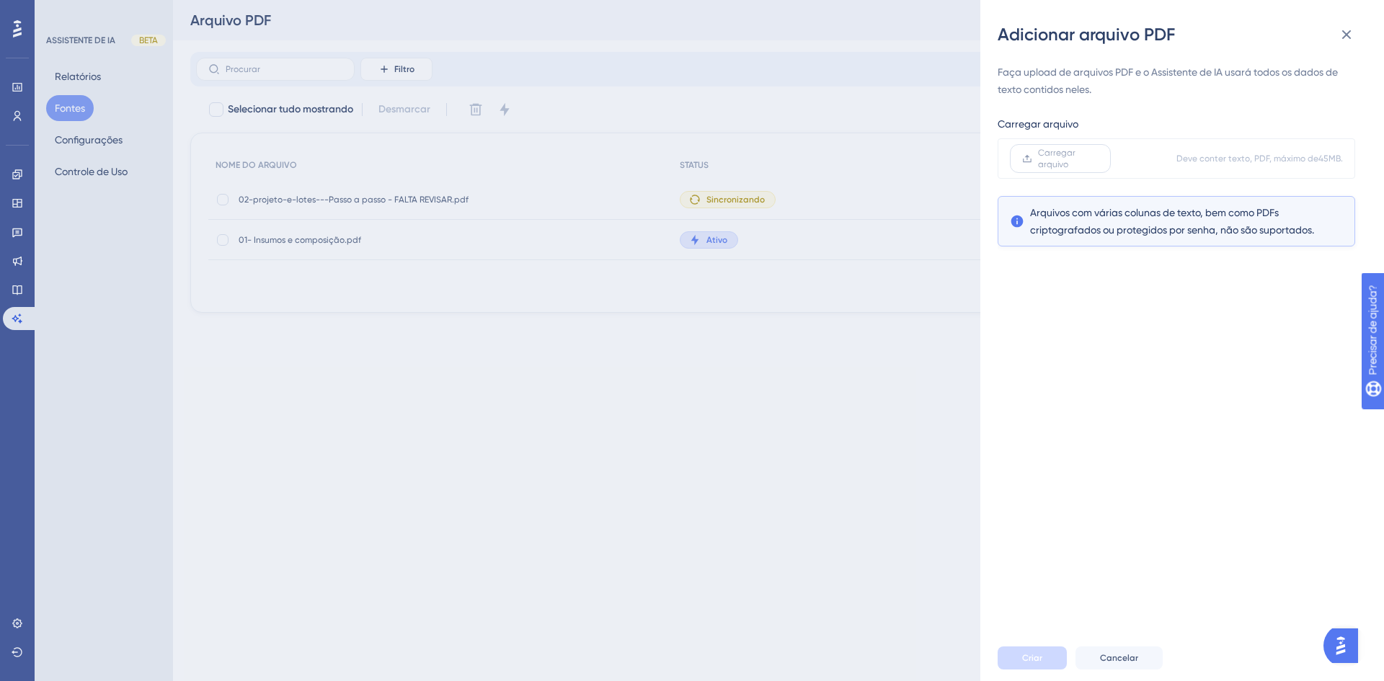
click at [1067, 148] on font "Carregar arquivo" at bounding box center [1056, 159] width 37 height 22
click at [1098, 159] on input "Carregar arquivo" at bounding box center [1098, 159] width 0 height 0
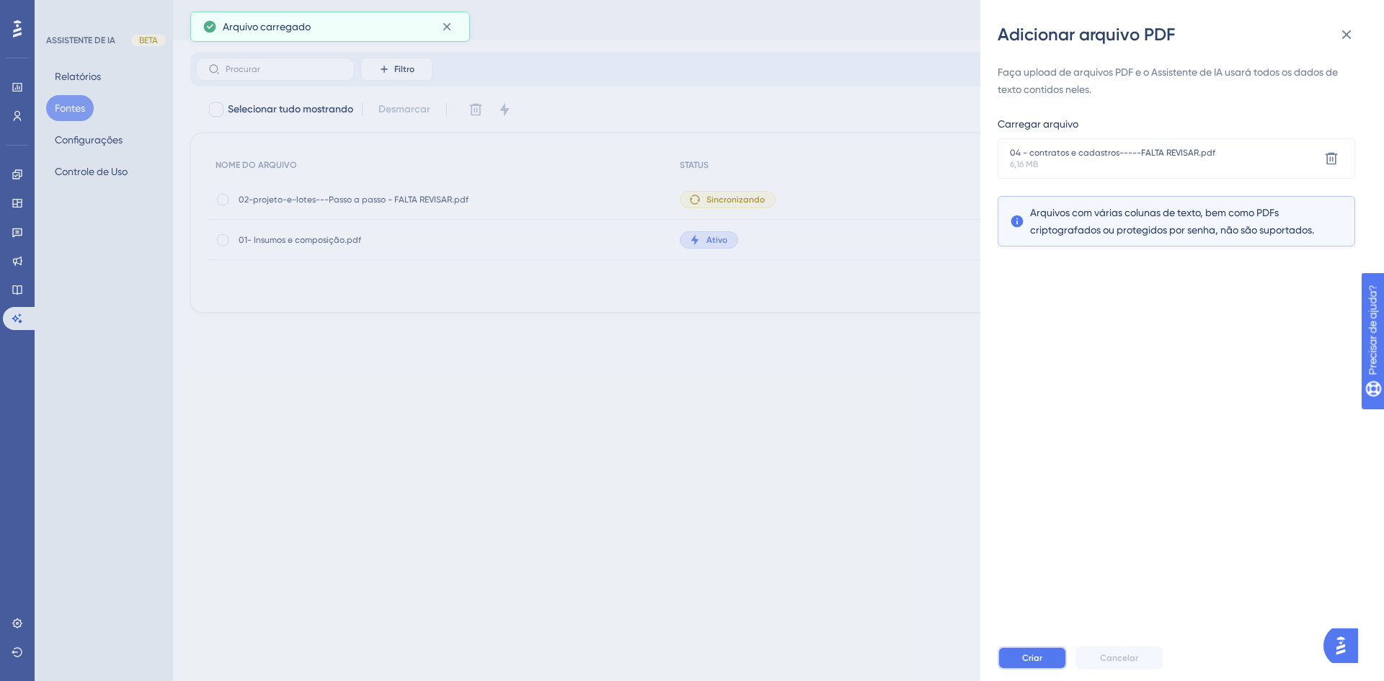
click at [1031, 661] on font "Criar" at bounding box center [1032, 658] width 20 height 10
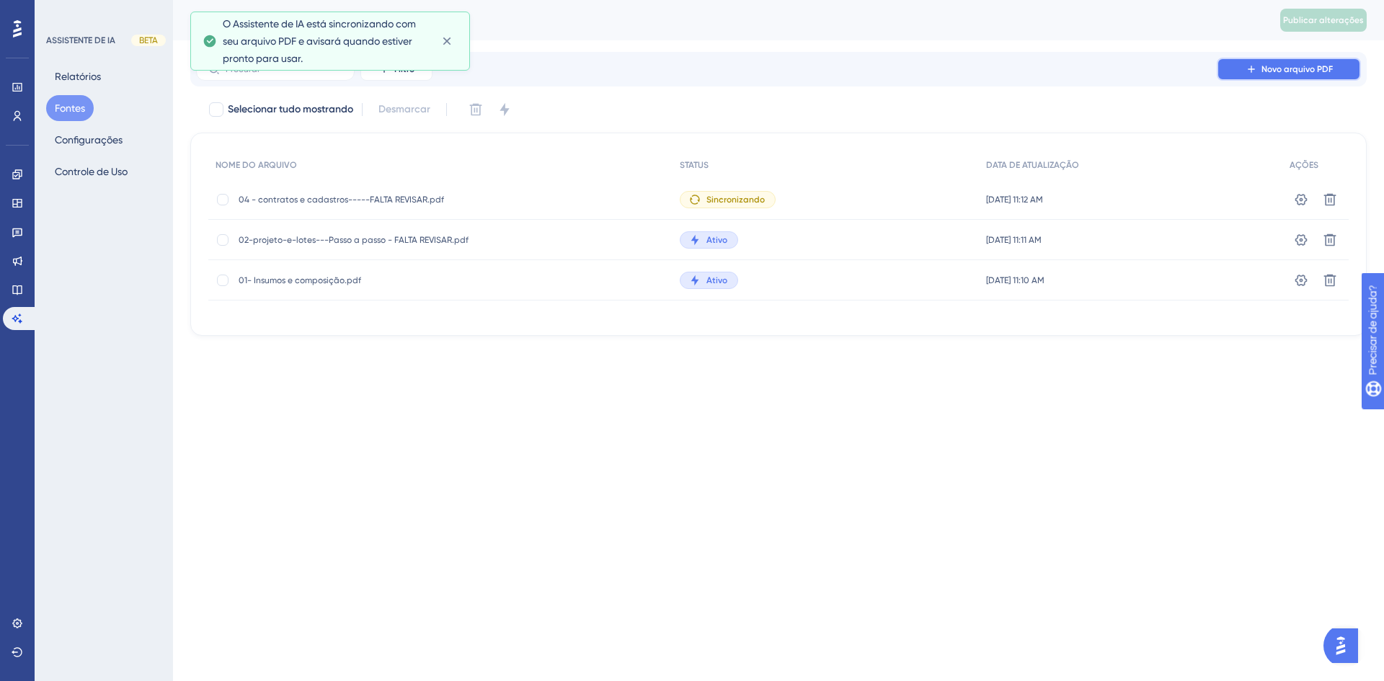
click at [1274, 66] on font "Novo arquivo PDF" at bounding box center [1296, 69] width 71 height 10
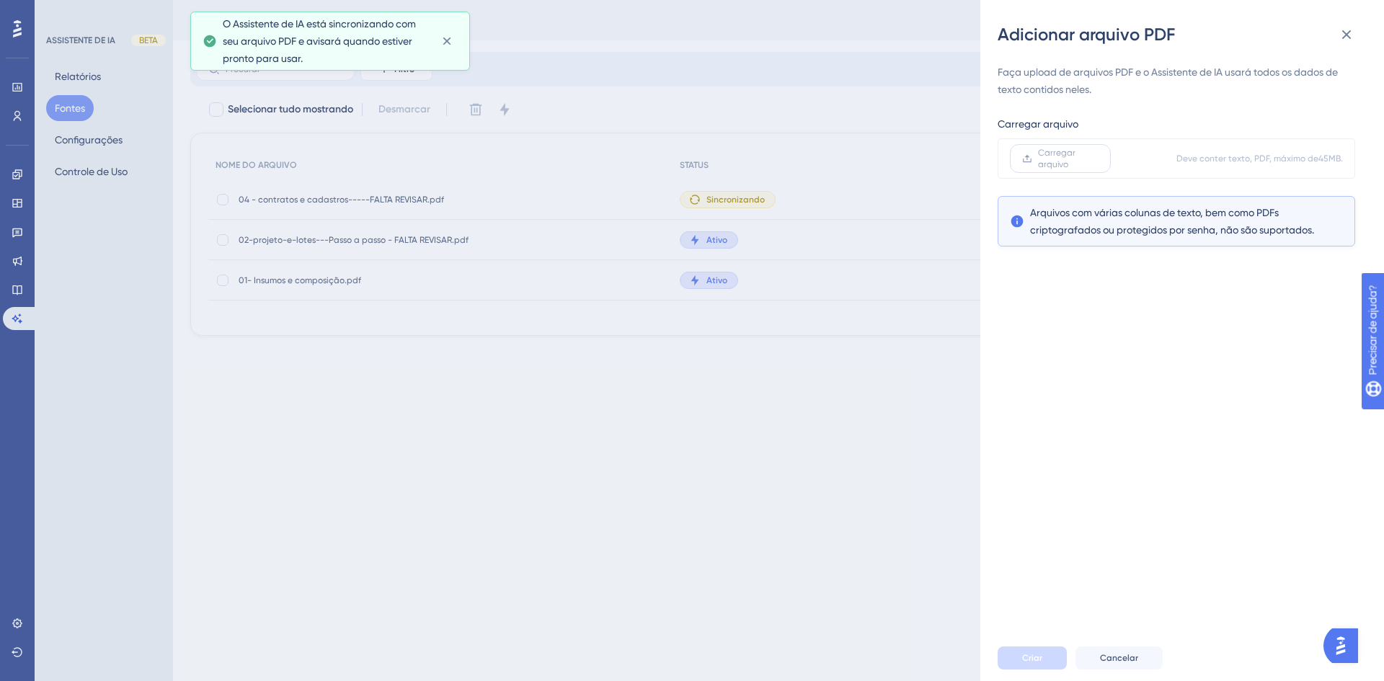
click at [1044, 156] on font "Carregar arquivo" at bounding box center [1056, 159] width 37 height 22
click at [1098, 159] on input "Carregar arquivo" at bounding box center [1098, 159] width 0 height 0
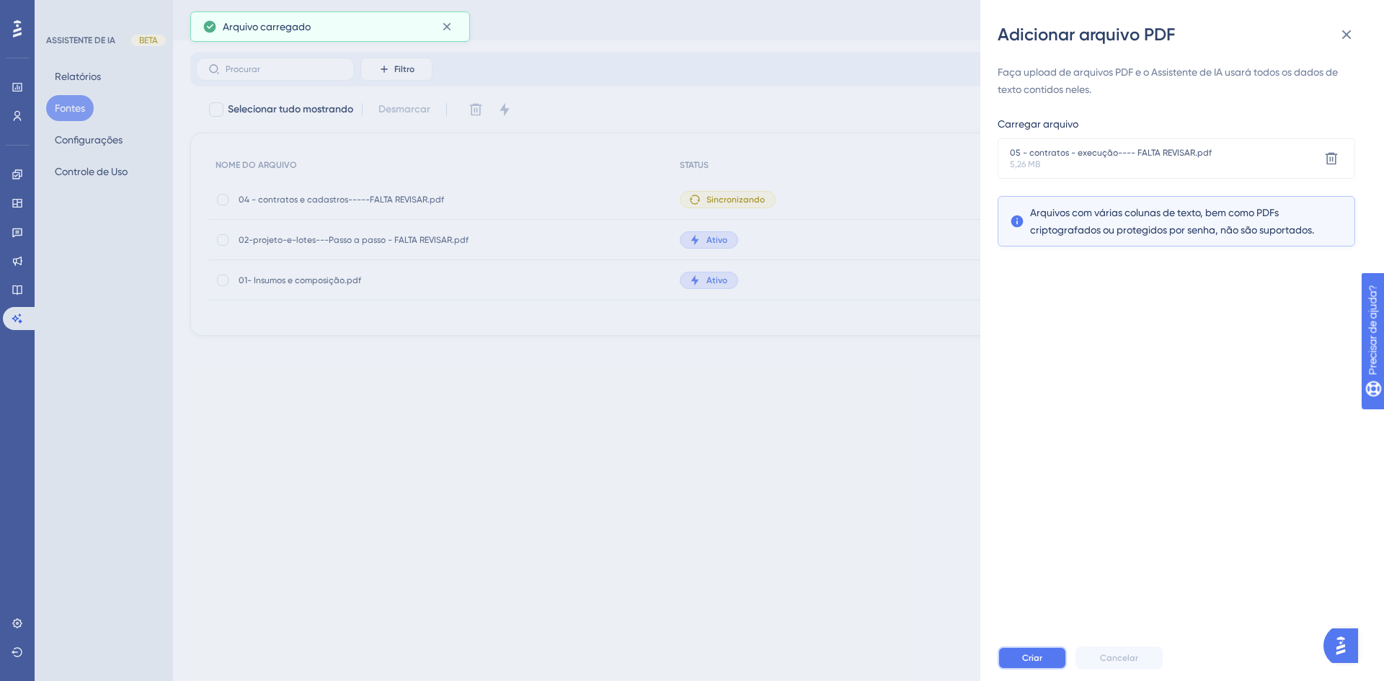
click at [1028, 653] on font "Criar" at bounding box center [1032, 658] width 20 height 10
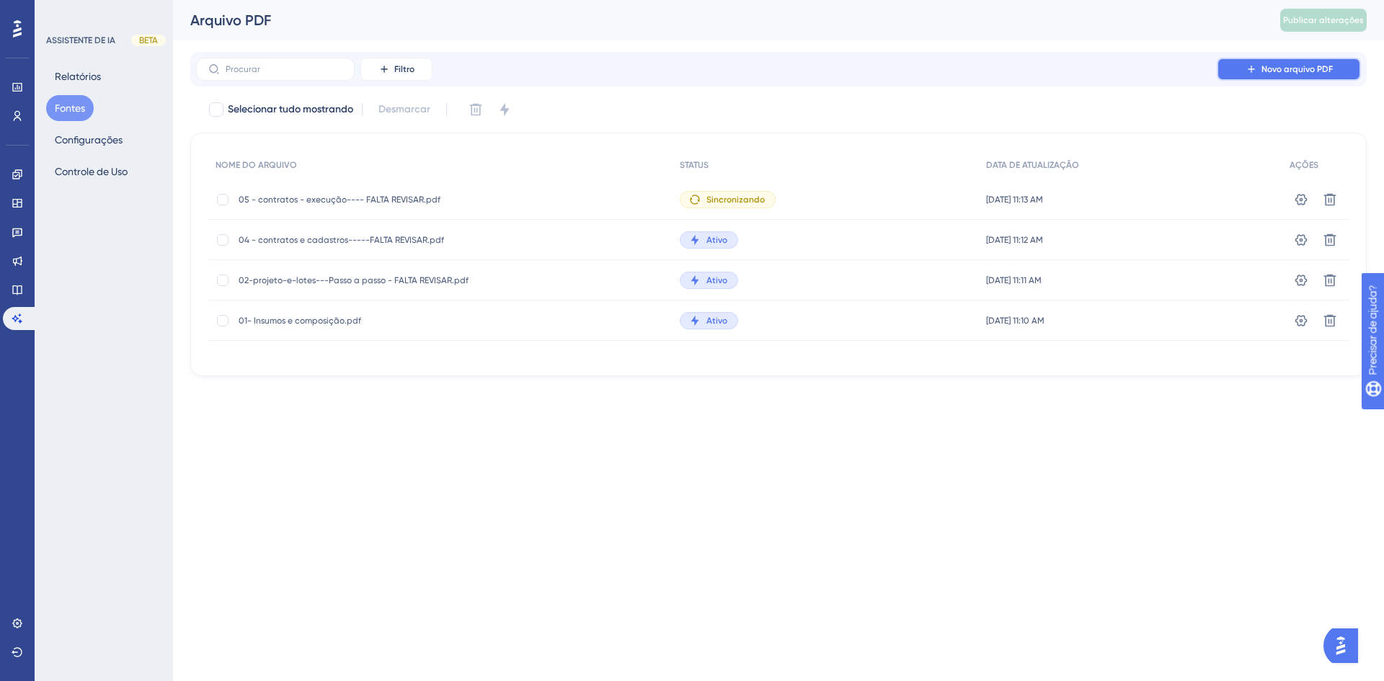
click at [1286, 66] on font "Novo arquivo PDF" at bounding box center [1296, 69] width 71 height 10
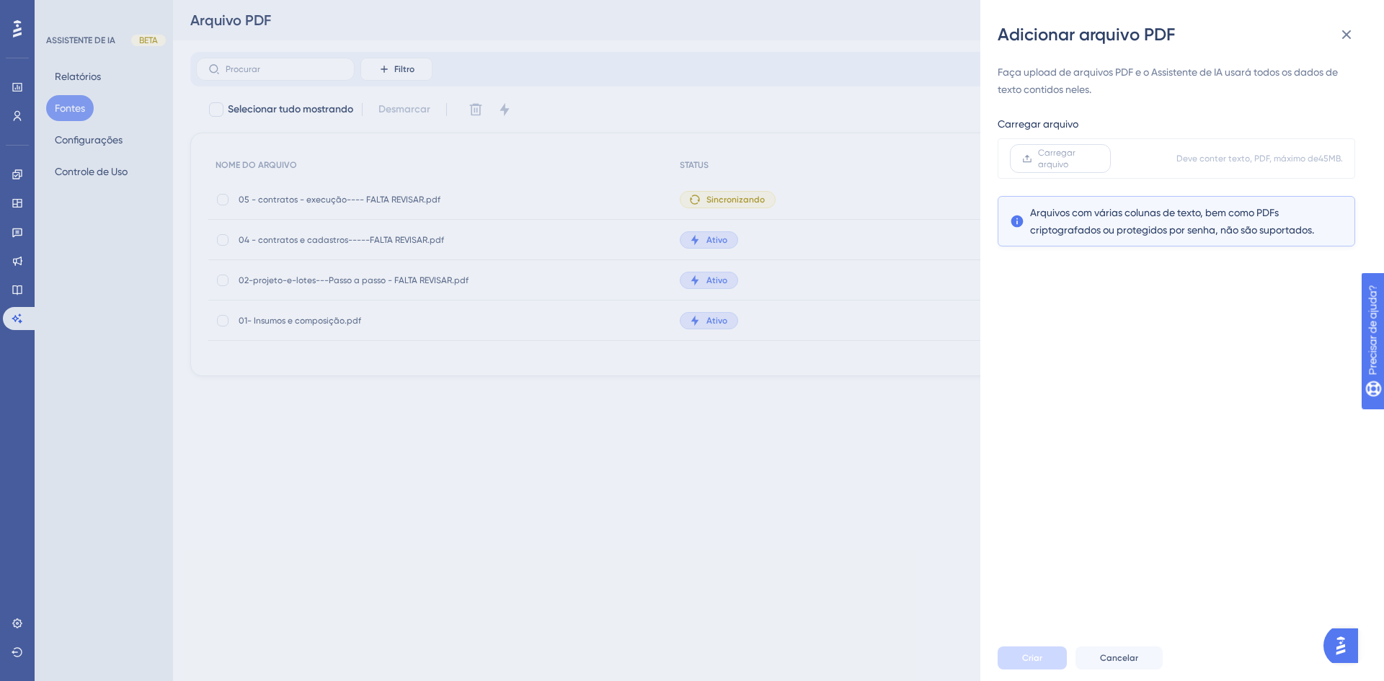
click at [1083, 161] on span "Carregar arquivo" at bounding box center [1068, 158] width 61 height 23
click at [1098, 159] on input "Carregar arquivo" at bounding box center [1098, 159] width 0 height 0
click at [1027, 655] on font "Criar" at bounding box center [1032, 658] width 20 height 10
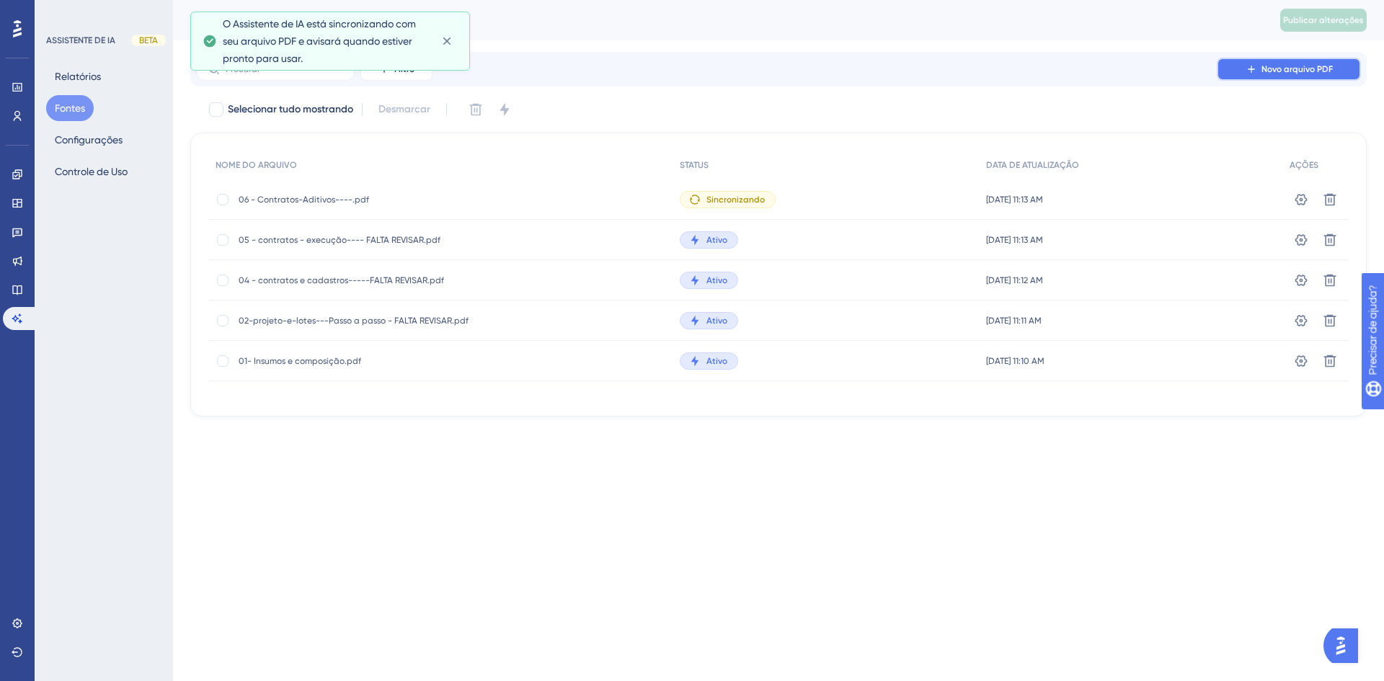
click at [1281, 69] on font "Novo arquivo PDF" at bounding box center [1296, 69] width 71 height 10
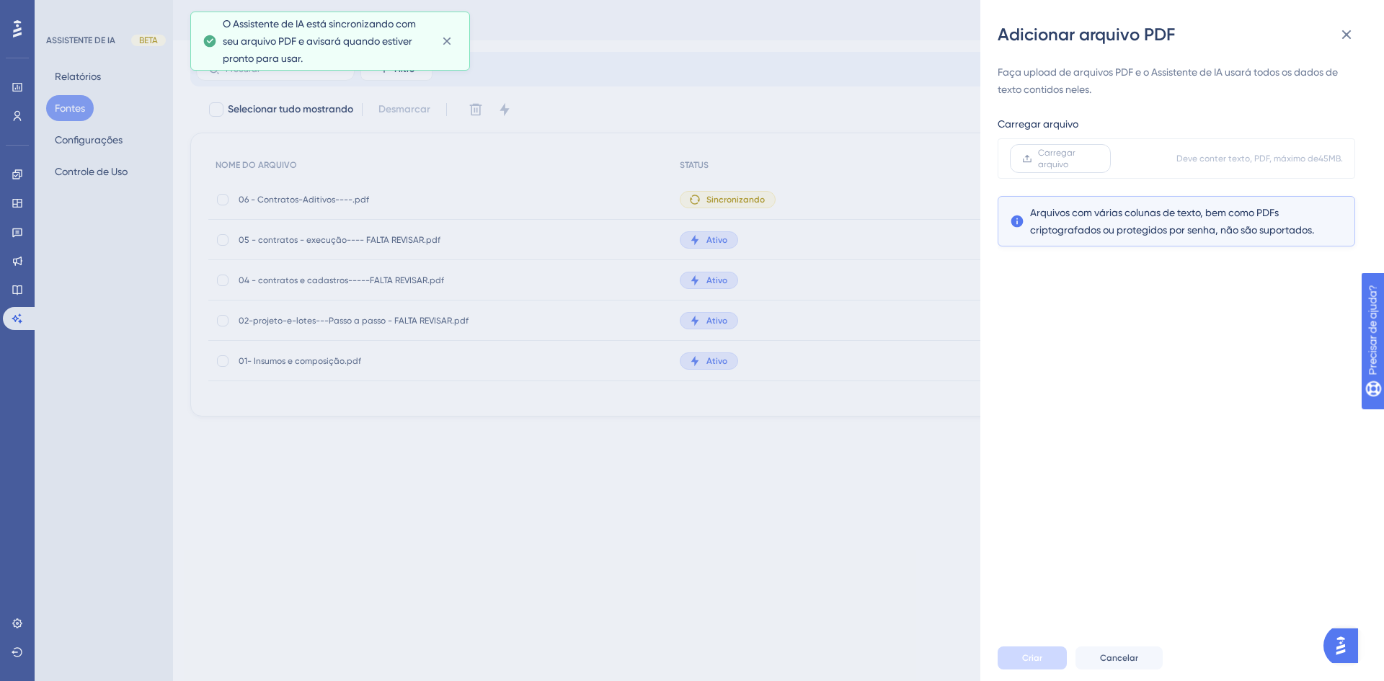
click at [1049, 152] on font "Carregar arquivo" at bounding box center [1056, 159] width 37 height 22
click at [1098, 159] on input "Carregar arquivo" at bounding box center [1098, 159] width 0 height 0
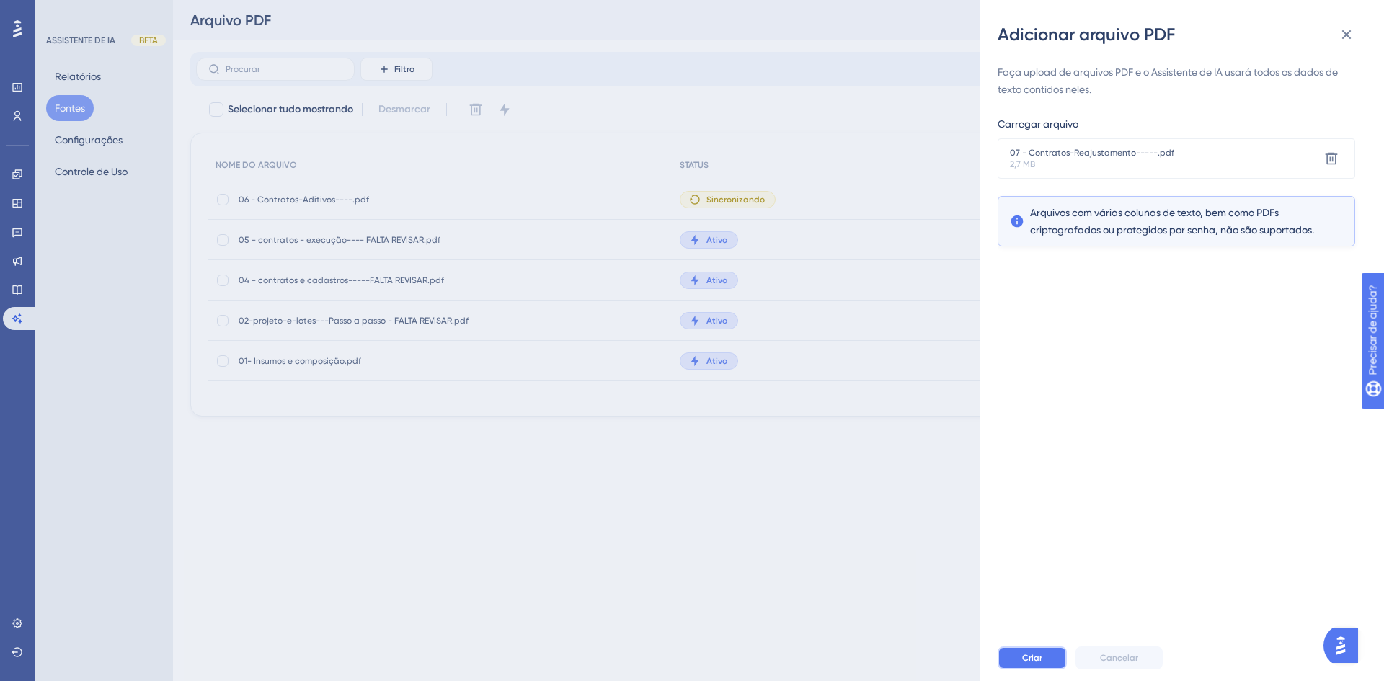
click at [1035, 657] on font "Criar" at bounding box center [1032, 658] width 20 height 10
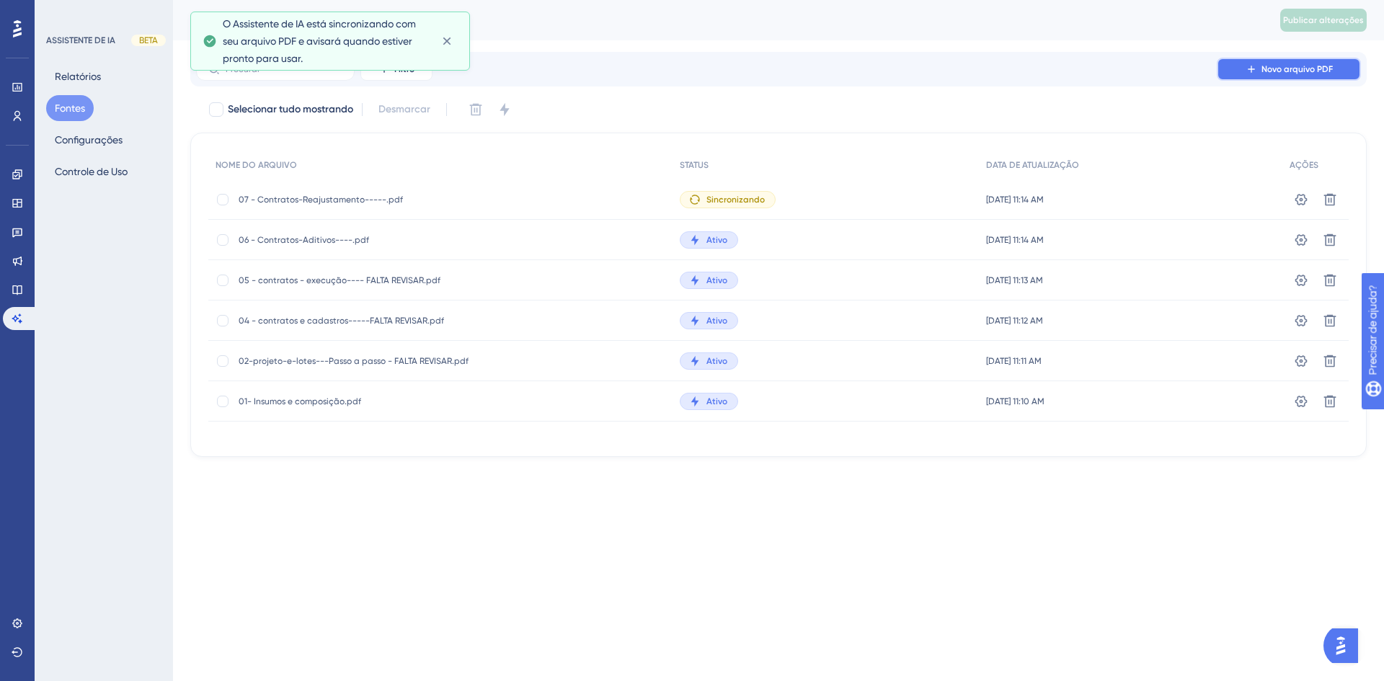
click at [1279, 64] on font "Novo arquivo PDF" at bounding box center [1296, 69] width 71 height 10
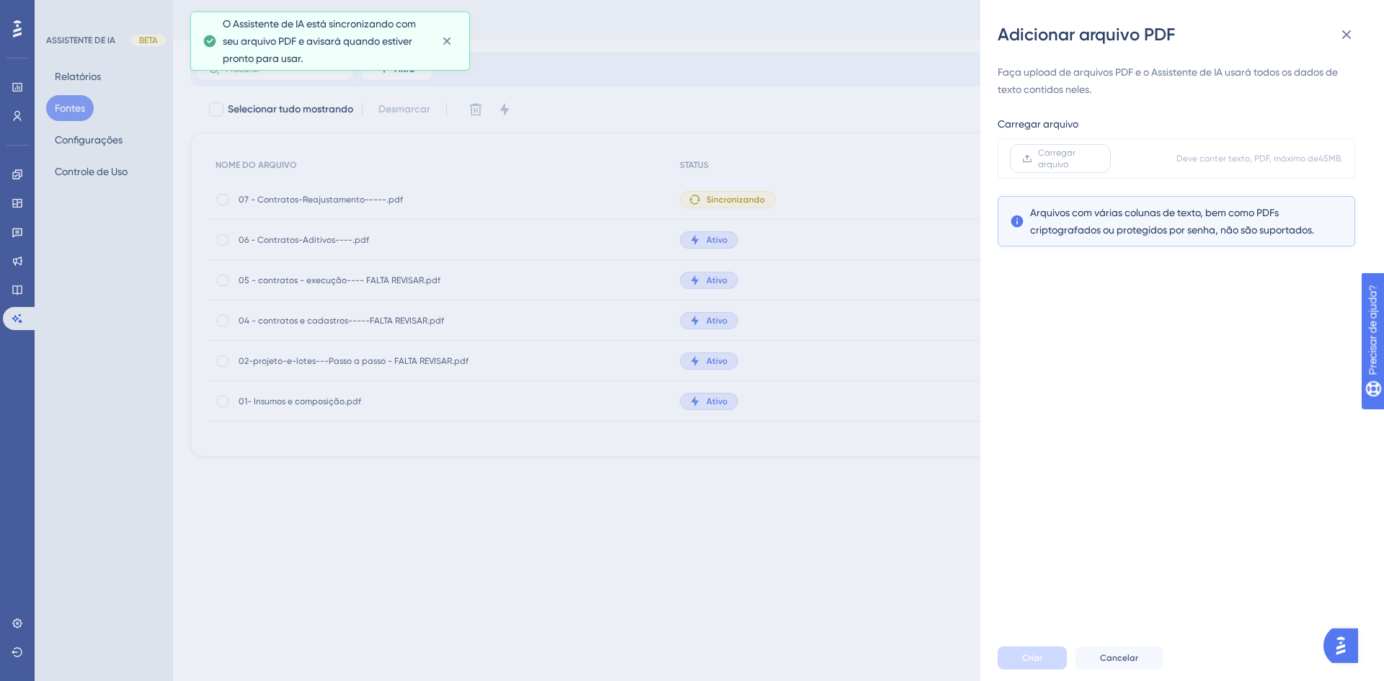
click at [1048, 160] on font "Carregar arquivo" at bounding box center [1056, 159] width 37 height 22
click at [1098, 159] on input "Carregar arquivo" at bounding box center [1098, 159] width 0 height 0
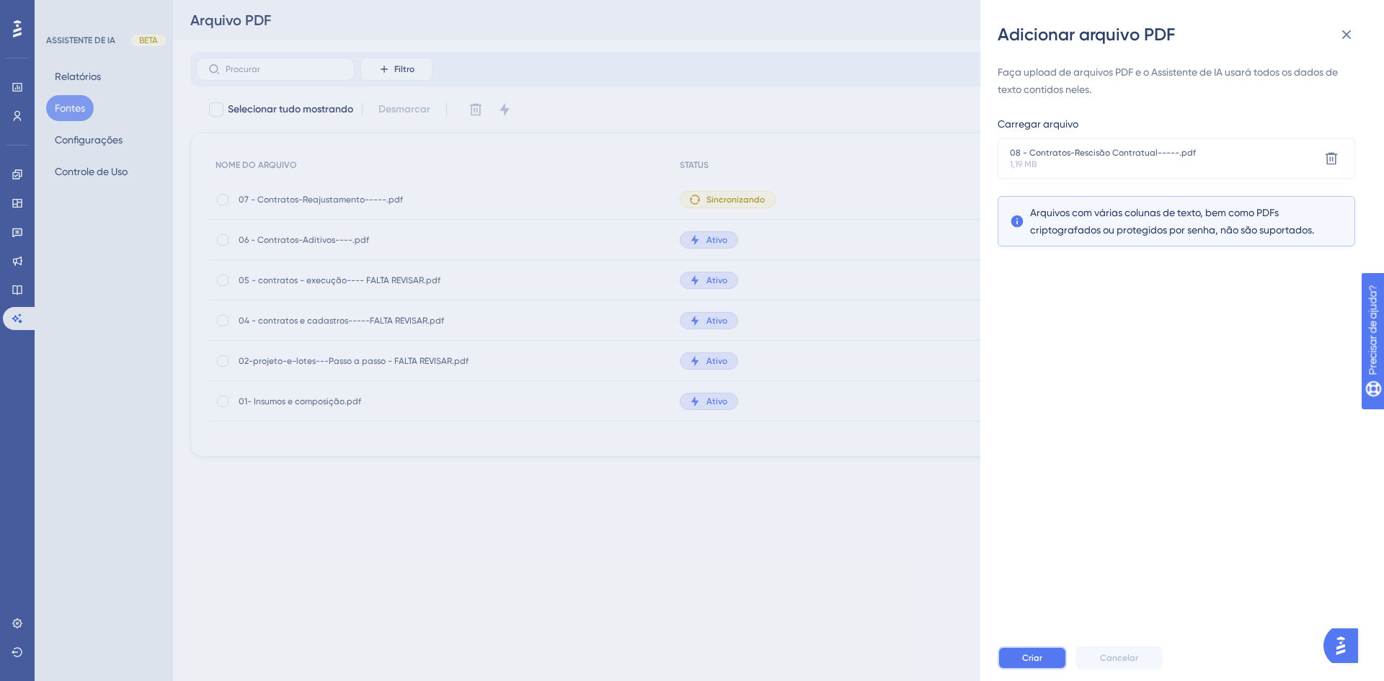
click at [1034, 659] on font "Criar" at bounding box center [1032, 658] width 20 height 10
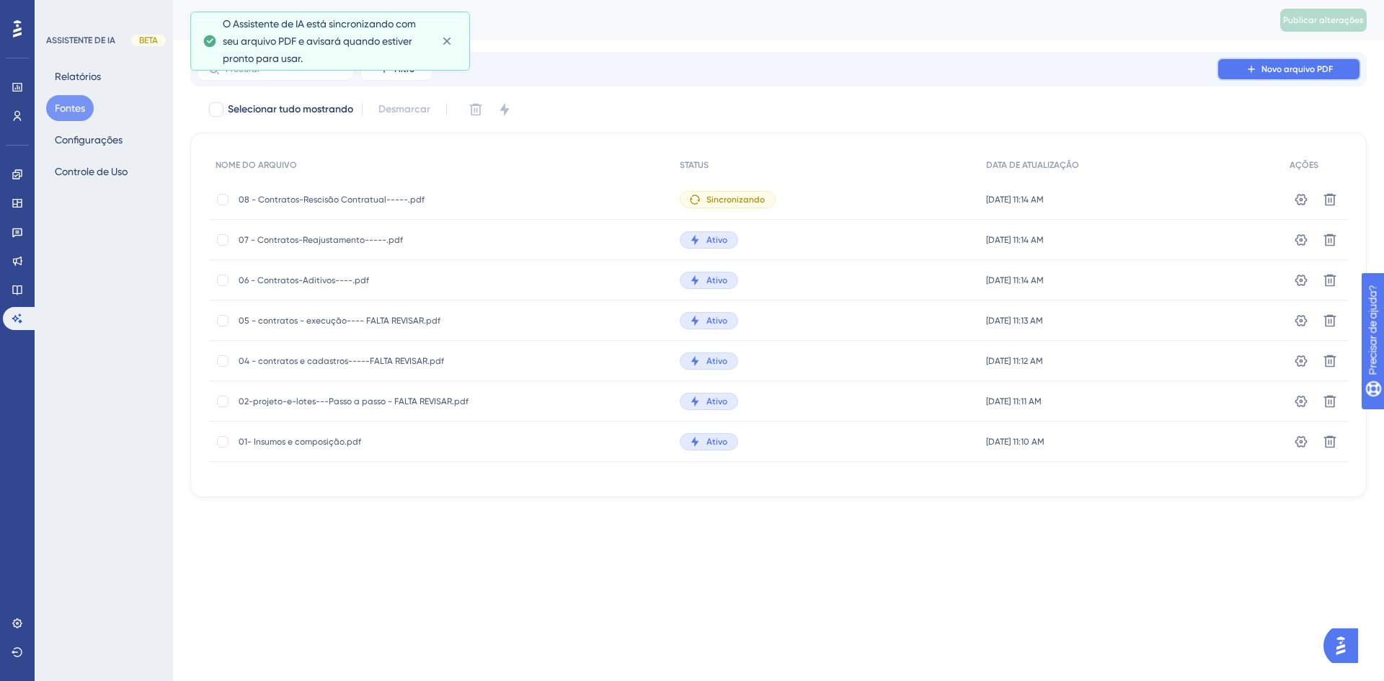
click at [1268, 73] on font "Novo arquivo PDF" at bounding box center [1296, 69] width 71 height 10
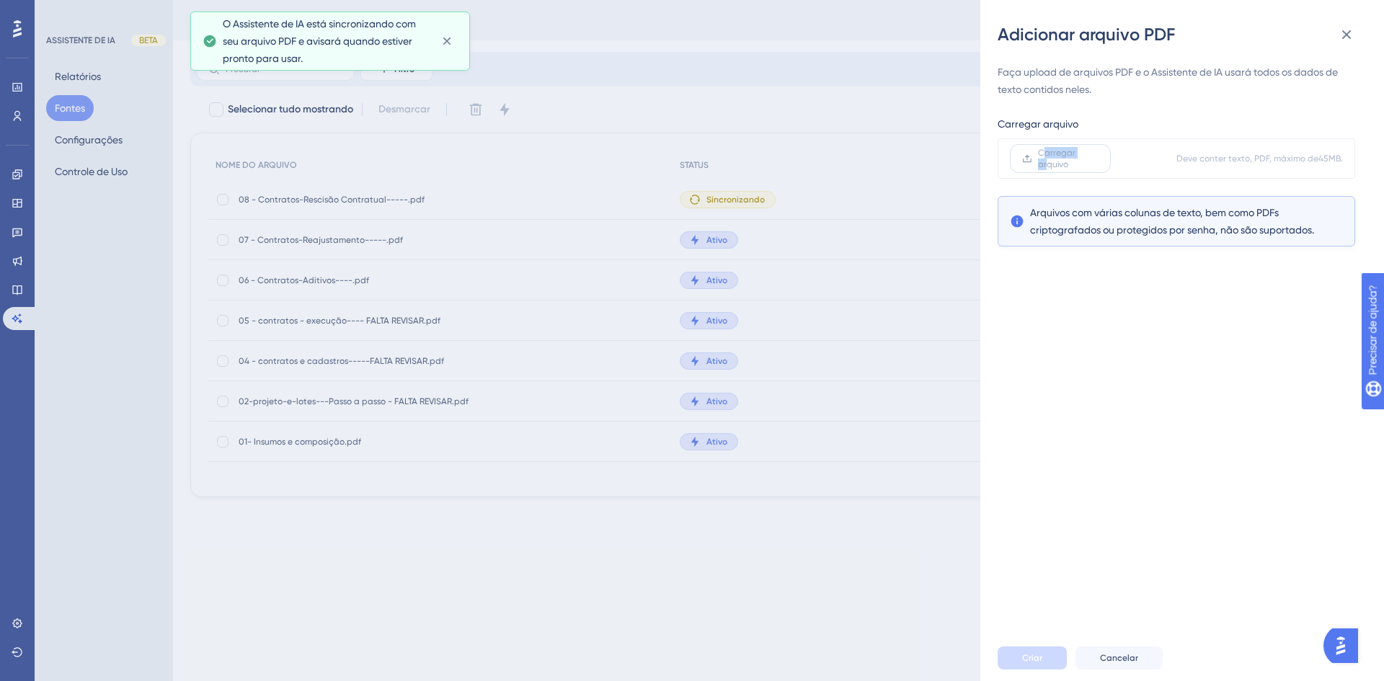
click at [1045, 158] on span "Carregar arquivo" at bounding box center [1068, 158] width 61 height 23
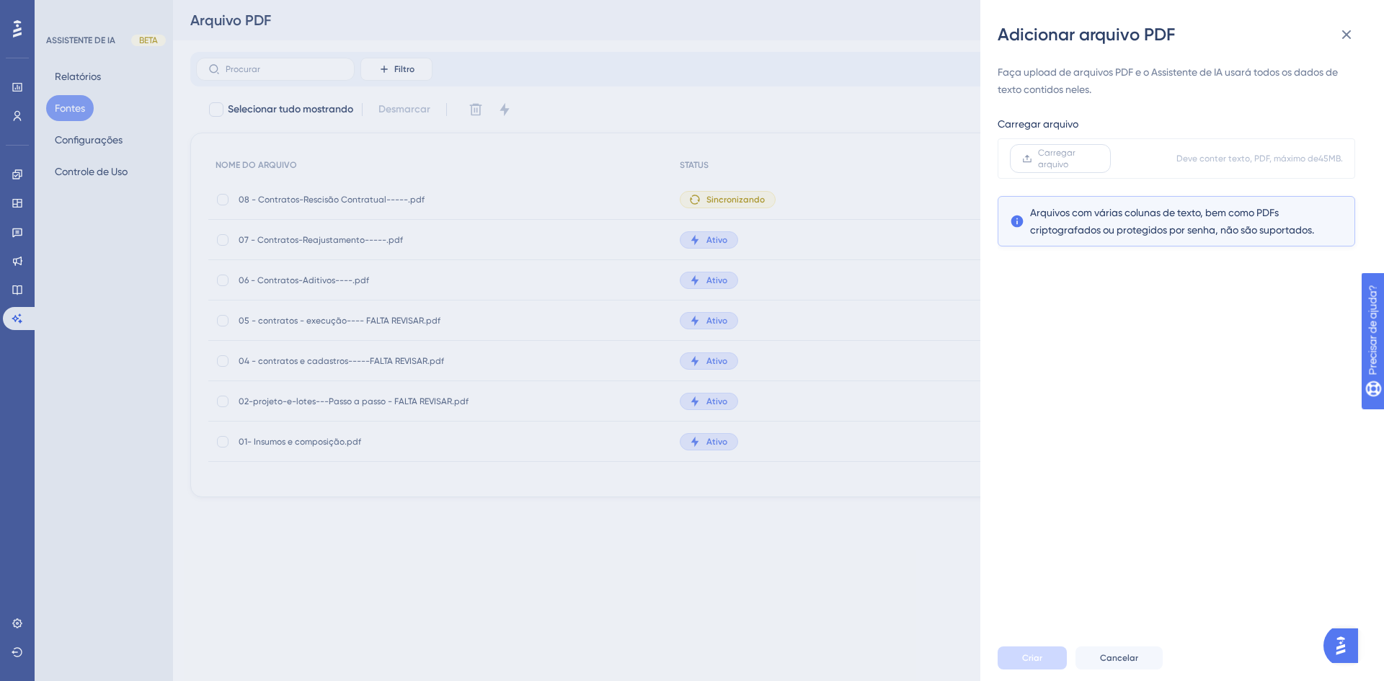
click at [1036, 156] on label "Carregar arquivo" at bounding box center [1060, 158] width 101 height 29
click at [1098, 159] on input "Carregar arquivo" at bounding box center [1098, 159] width 0 height 0
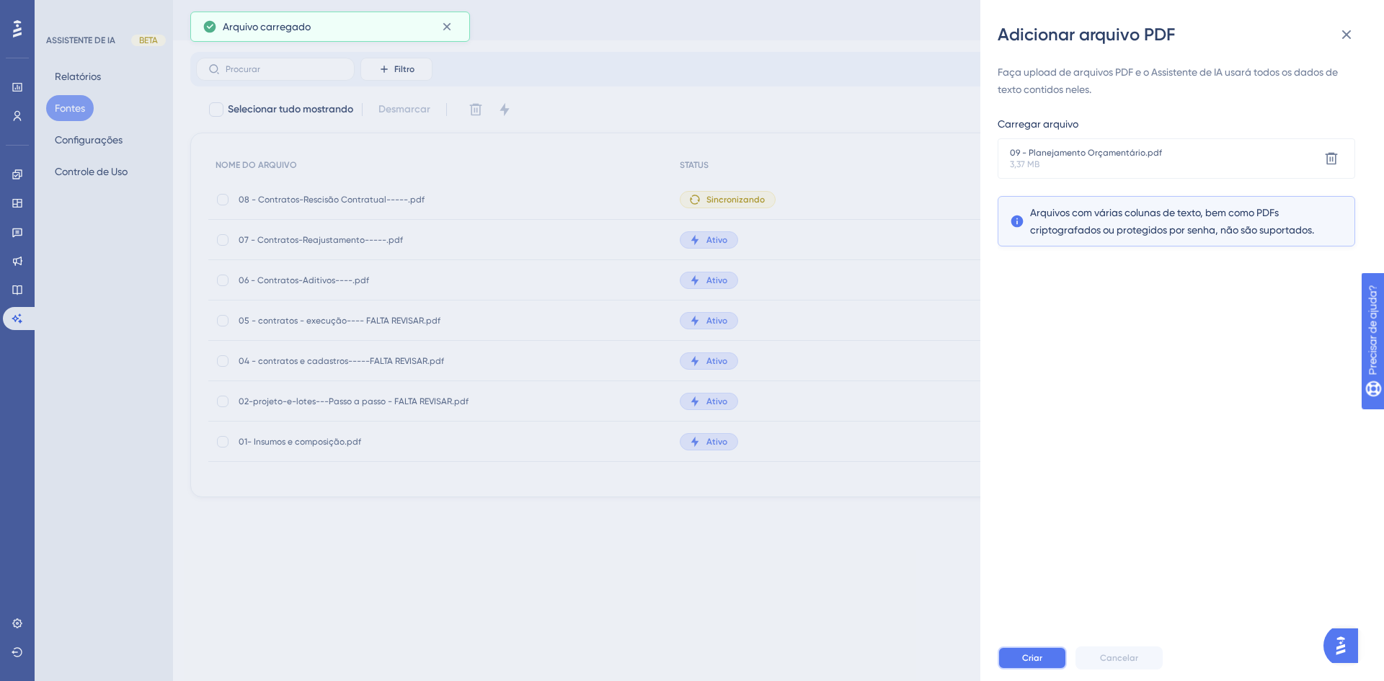
click at [1031, 659] on font "Criar" at bounding box center [1032, 658] width 20 height 10
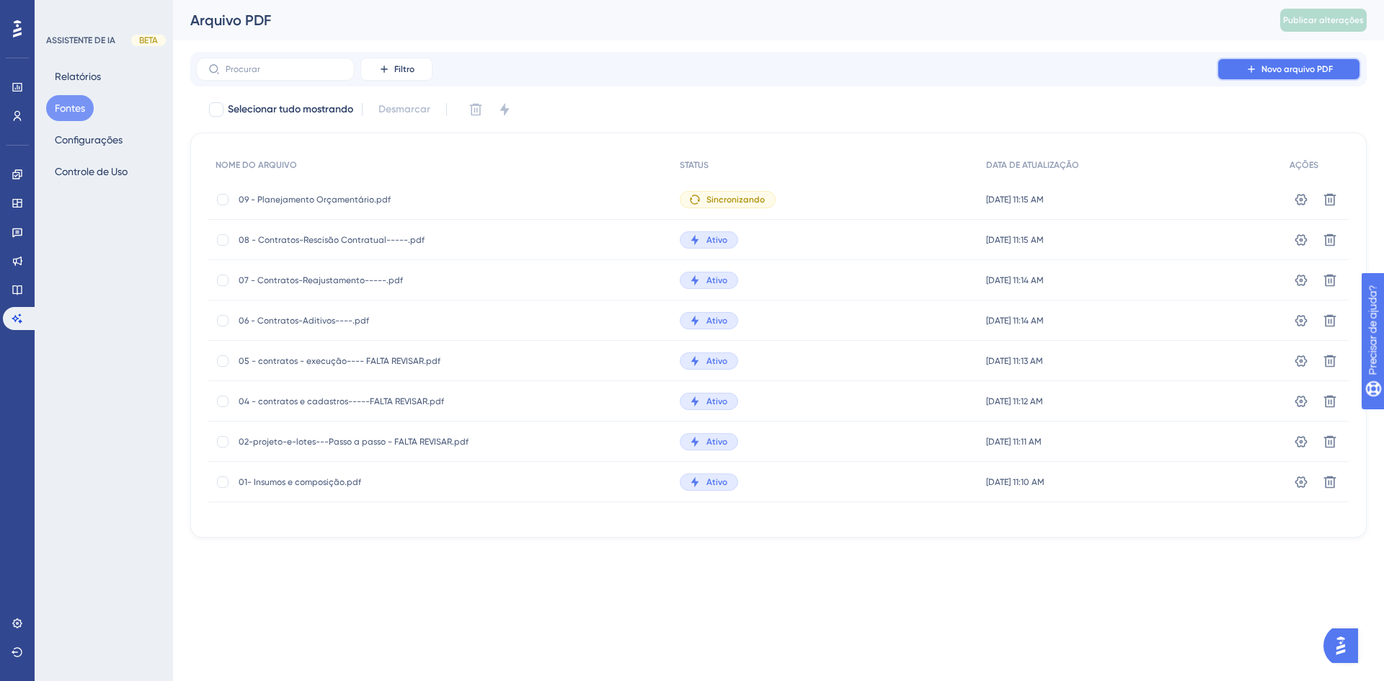
click at [1266, 70] on font "Novo arquivo PDF" at bounding box center [1296, 69] width 71 height 10
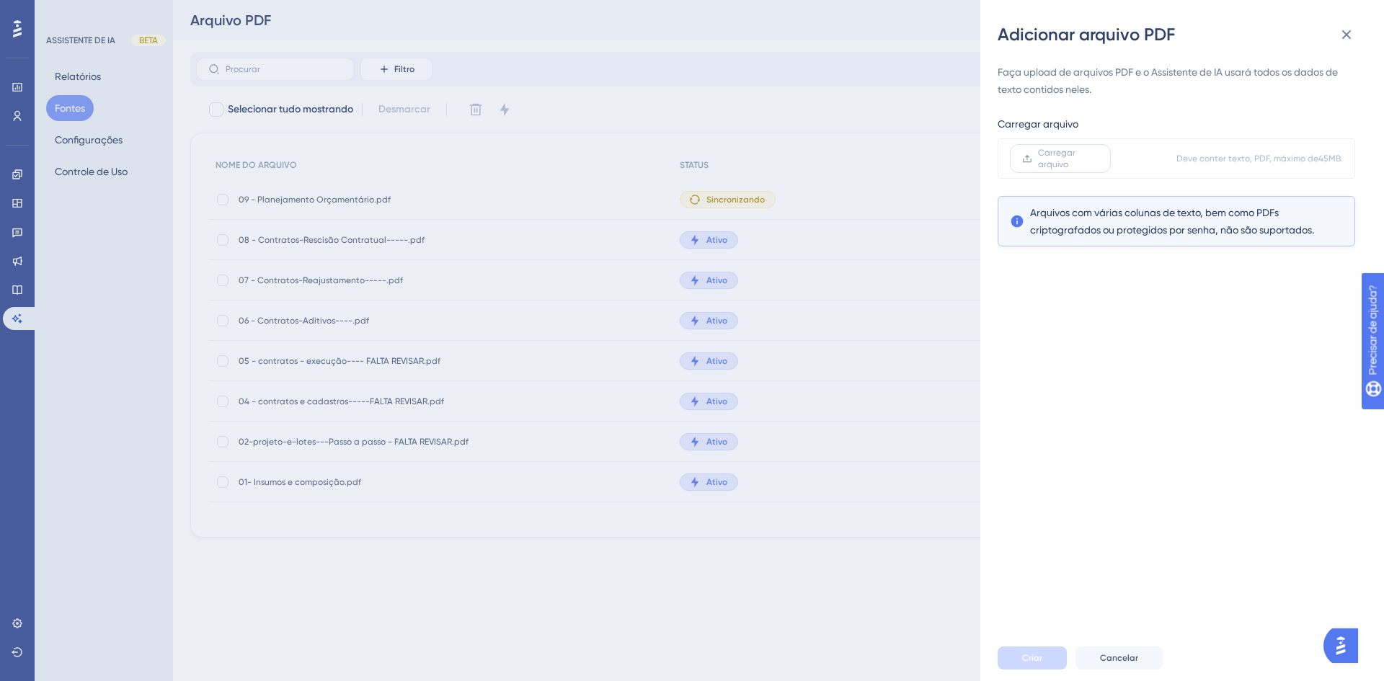
click at [1066, 162] on font "Carregar arquivo" at bounding box center [1056, 159] width 37 height 22
click at [1098, 159] on input "Carregar arquivo" at bounding box center [1098, 159] width 0 height 0
click at [1026, 656] on font "Criar" at bounding box center [1032, 658] width 20 height 10
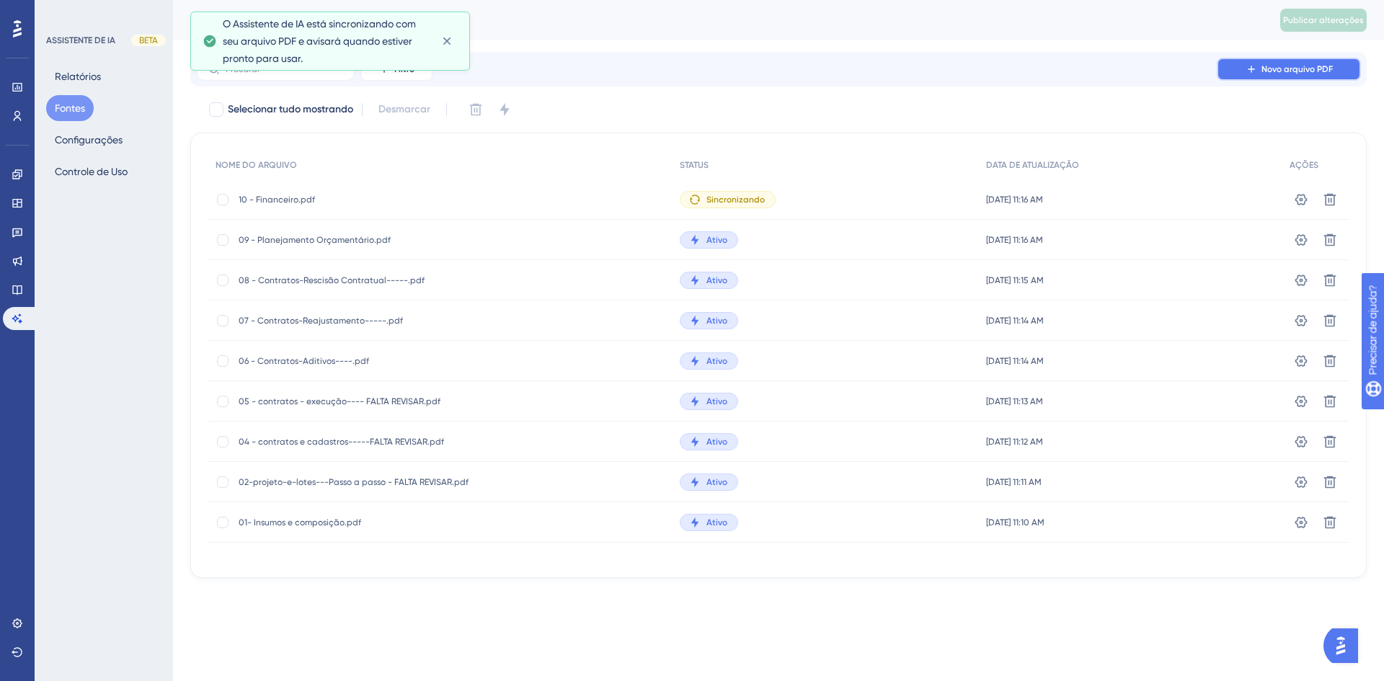
click at [1280, 71] on font "Novo arquivo PDF" at bounding box center [1296, 69] width 71 height 10
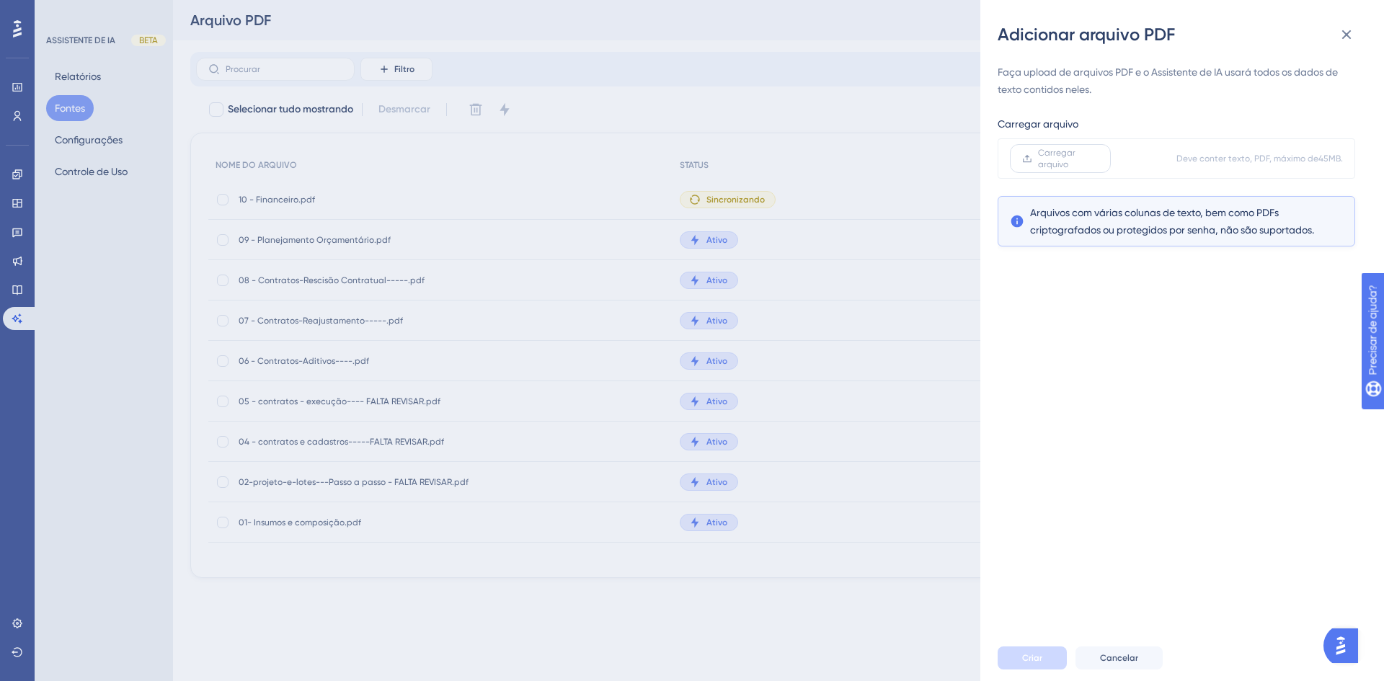
click at [1054, 156] on font "Carregar arquivo" at bounding box center [1056, 159] width 37 height 22
click at [1098, 159] on input "Carregar arquivo" at bounding box center [1098, 159] width 0 height 0
click at [1032, 659] on font "Criar" at bounding box center [1032, 658] width 20 height 10
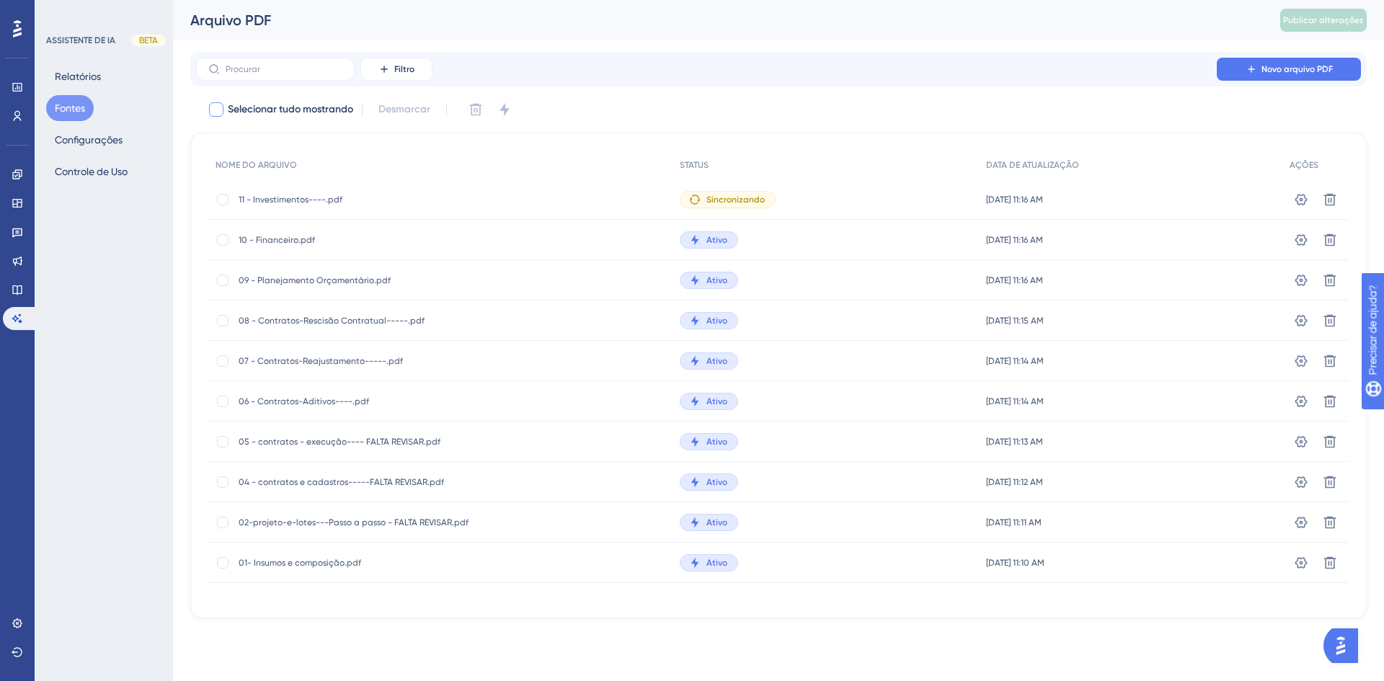
click at [221, 110] on div at bounding box center [216, 109] width 14 height 14
checkbox input "true"
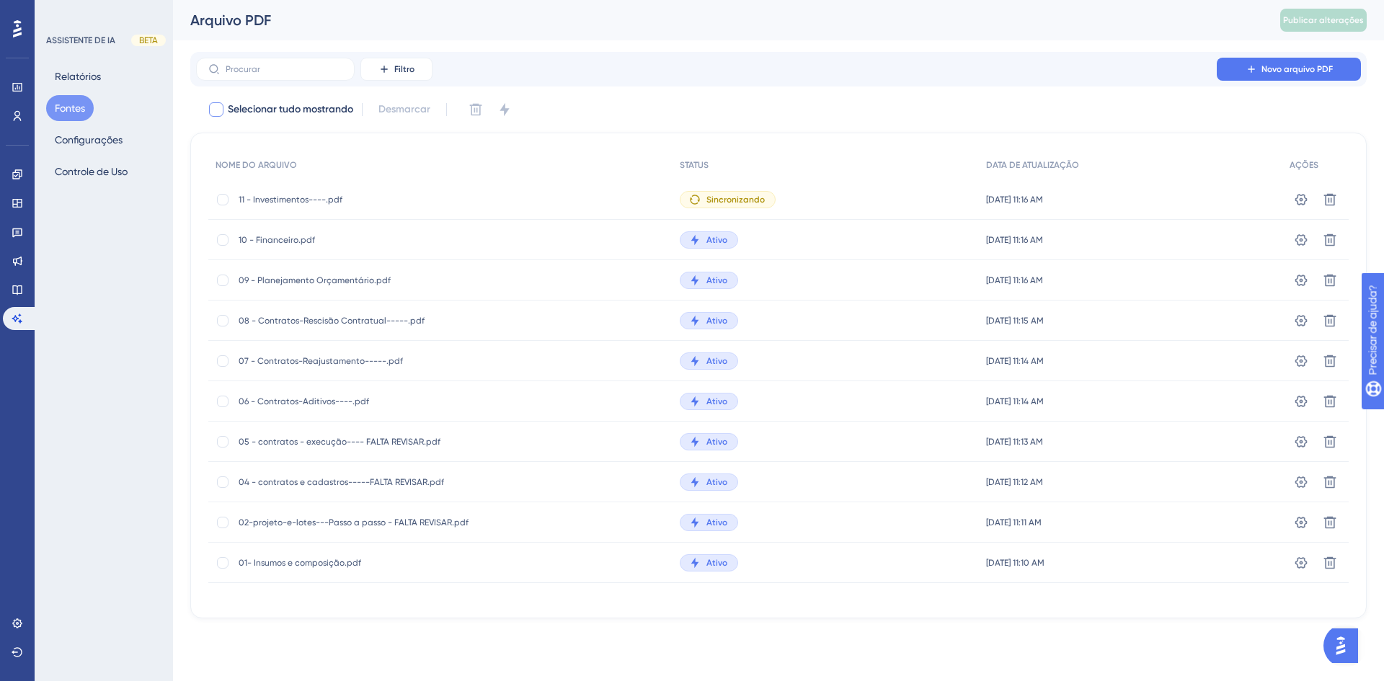
checkbox input "true"
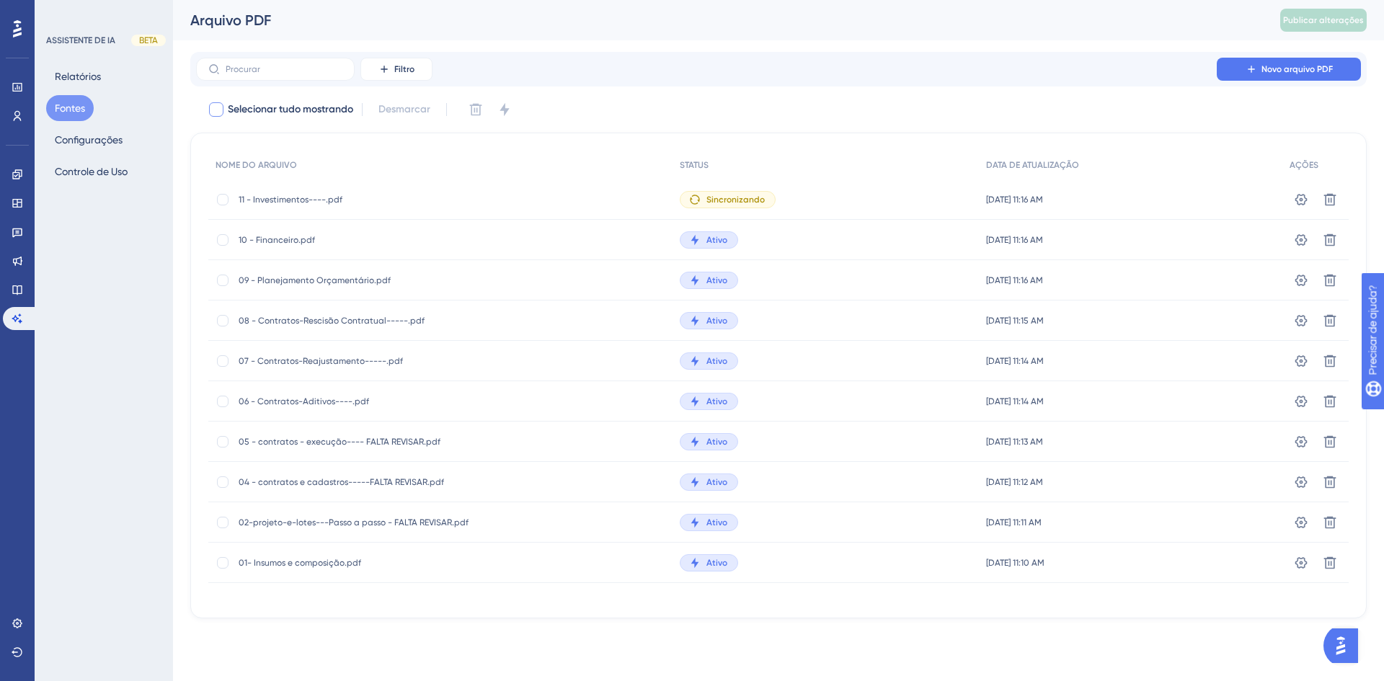
checkbox input "true"
checkbox input "false"
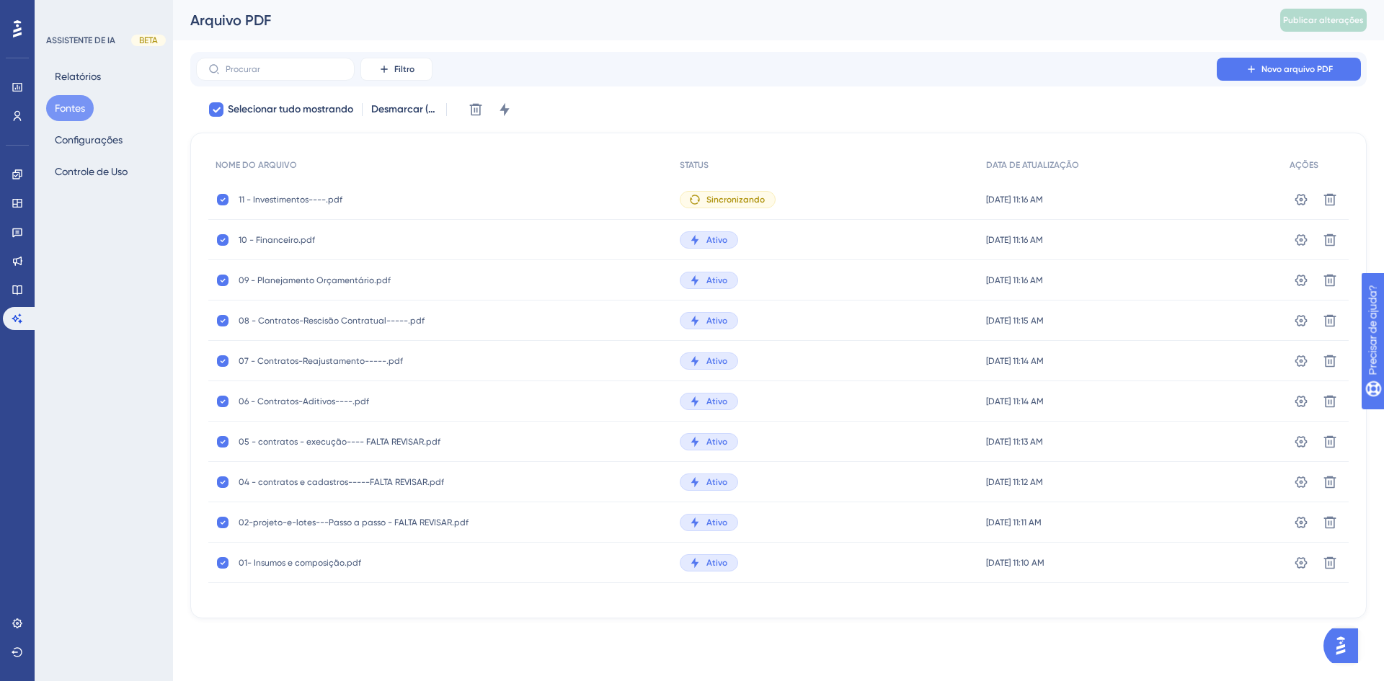
checkbox input "false"
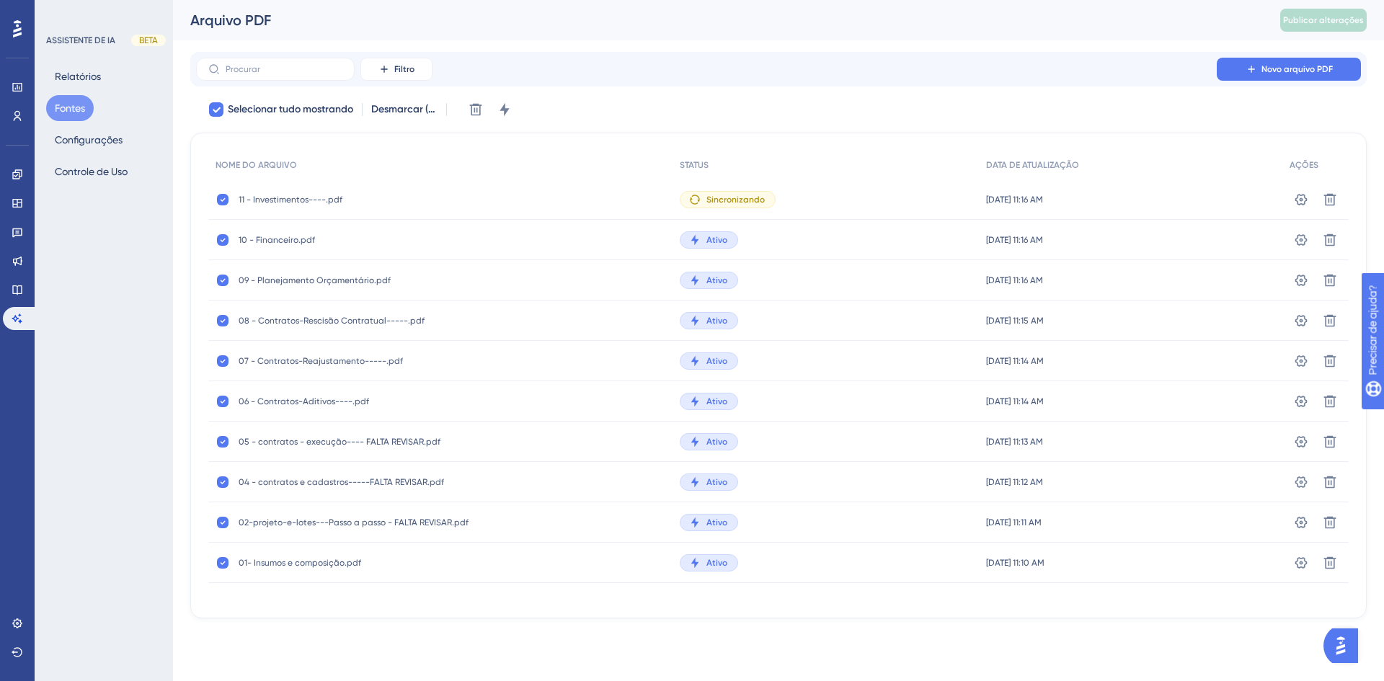
checkbox input "false"
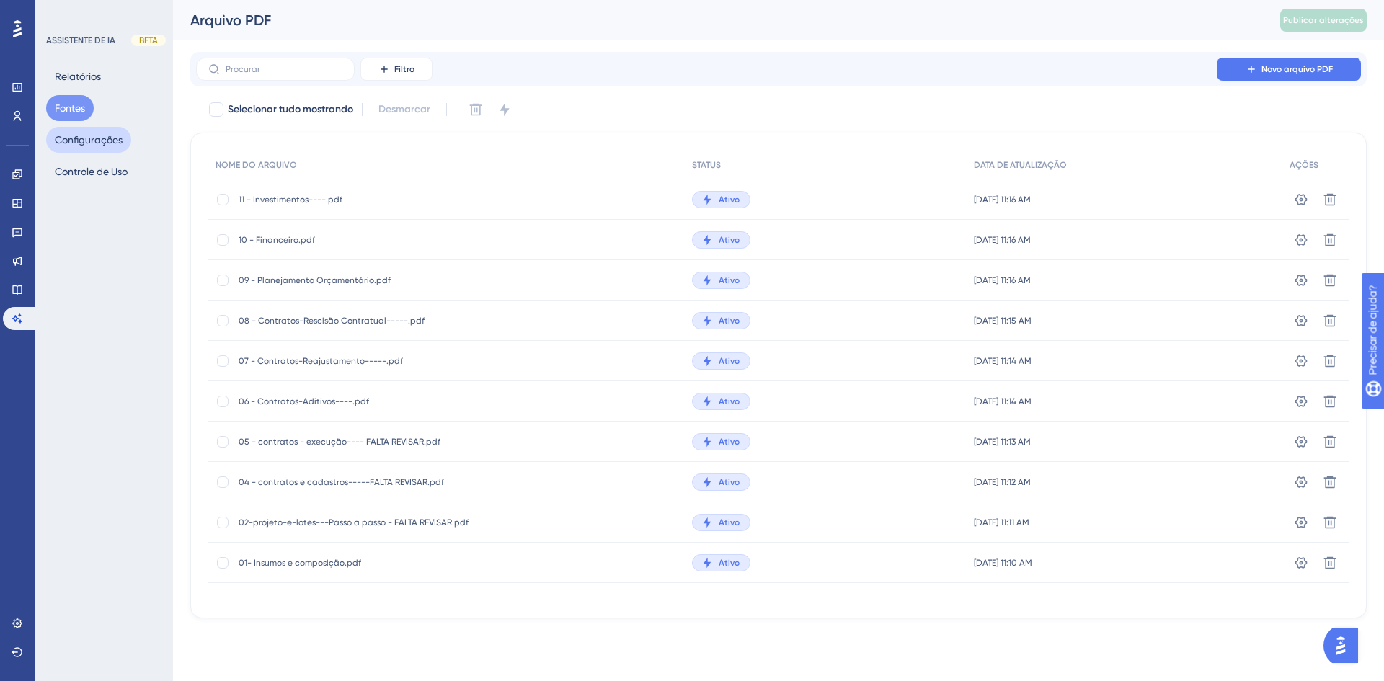
click at [86, 134] on font "Configurações" at bounding box center [89, 140] width 68 height 12
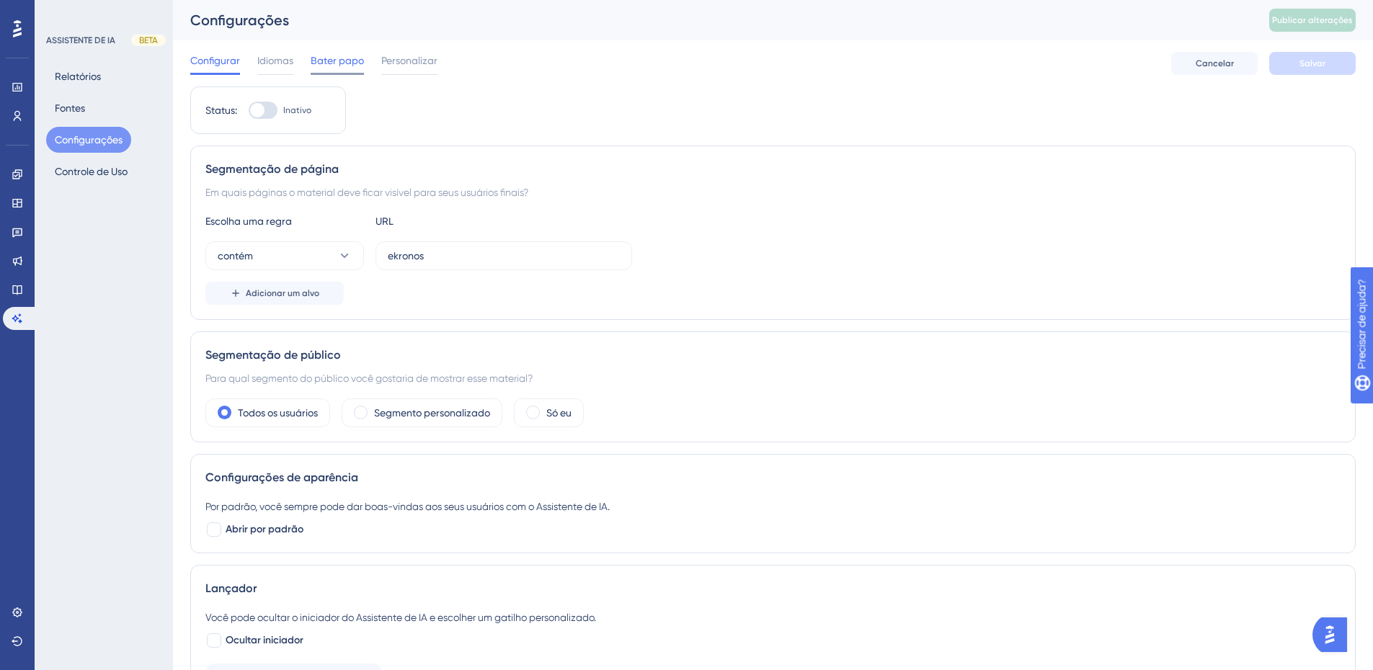
click at [325, 59] on font "Bater papo" at bounding box center [337, 61] width 53 height 12
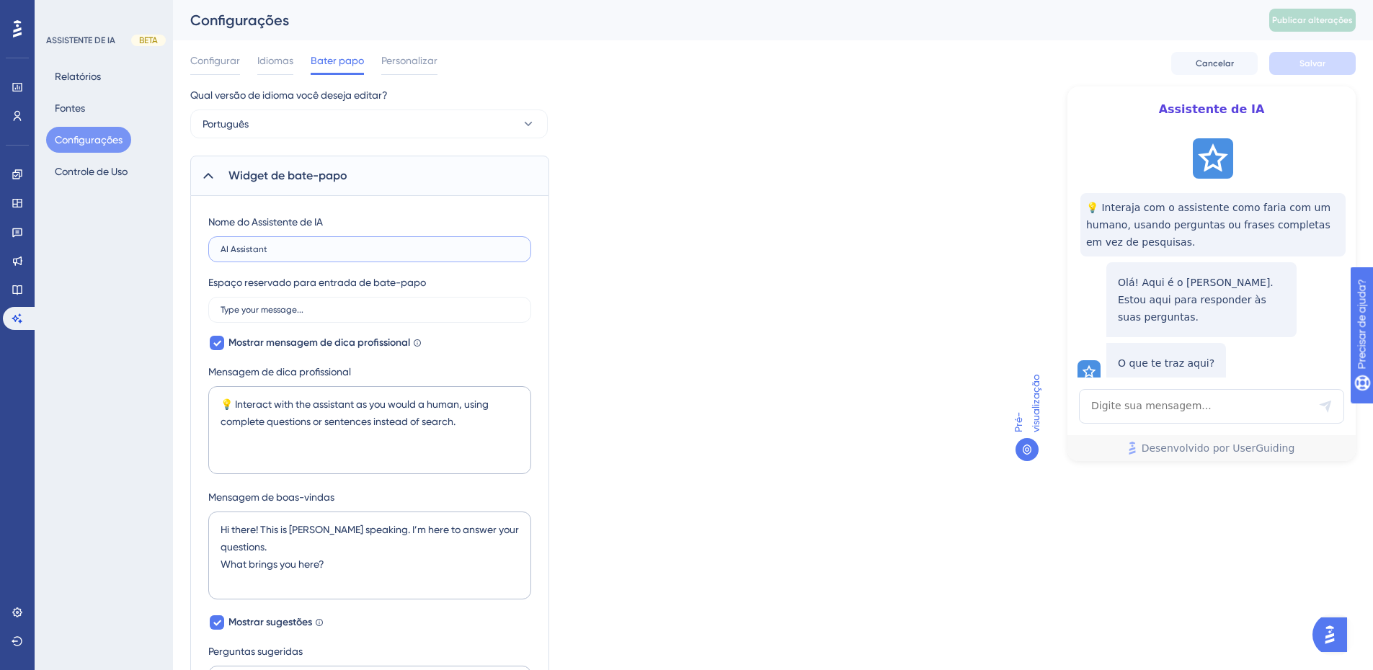
click at [231, 249] on input "AI Assistant" at bounding box center [370, 249] width 298 height 10
click at [326, 252] on input "AI Assistant" at bounding box center [370, 249] width 298 height 10
drag, startPoint x: 293, startPoint y: 248, endPoint x: 157, endPoint y: 249, distance: 136.2
click at [173, 249] on div "Desempenho Usuários Noivado Widgets Opinião Atualizações de produtos Base de co…" at bounding box center [773, 606] width 1200 height 1212
type input "Ei, Soluções Inteligentes"
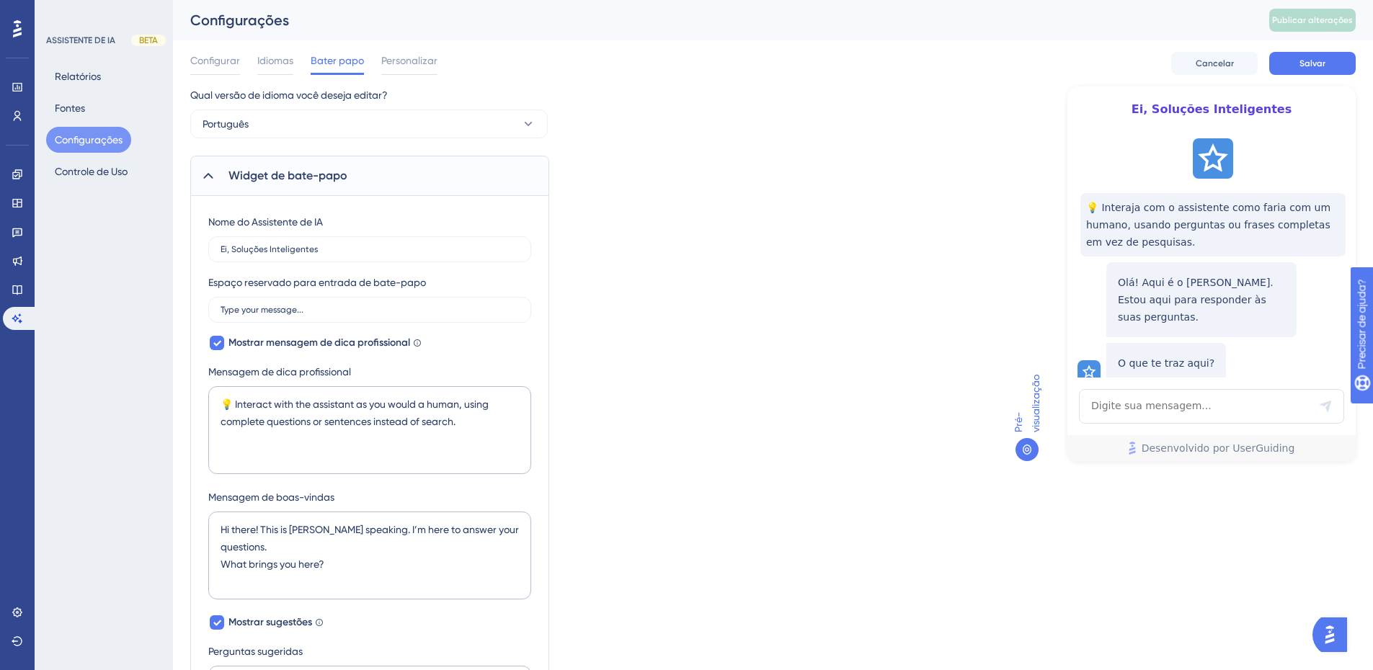
click at [353, 296] on div "Espaço reservado para entrada de bate-papo Type your message..." at bounding box center [369, 298] width 323 height 49
click at [363, 287] on font "Espaço reservado para entrada de bate-papo" at bounding box center [317, 283] width 218 height 12
drag, startPoint x: 332, startPoint y: 308, endPoint x: 174, endPoint y: 300, distance: 158.8
click at [174, 300] on div "Desempenho Usuários Noivado Widgets Opinião Atualizações de produtos Base de co…" at bounding box center [773, 606] width 1200 height 1212
drag, startPoint x: 351, startPoint y: 311, endPoint x: 208, endPoint y: 311, distance: 142.7
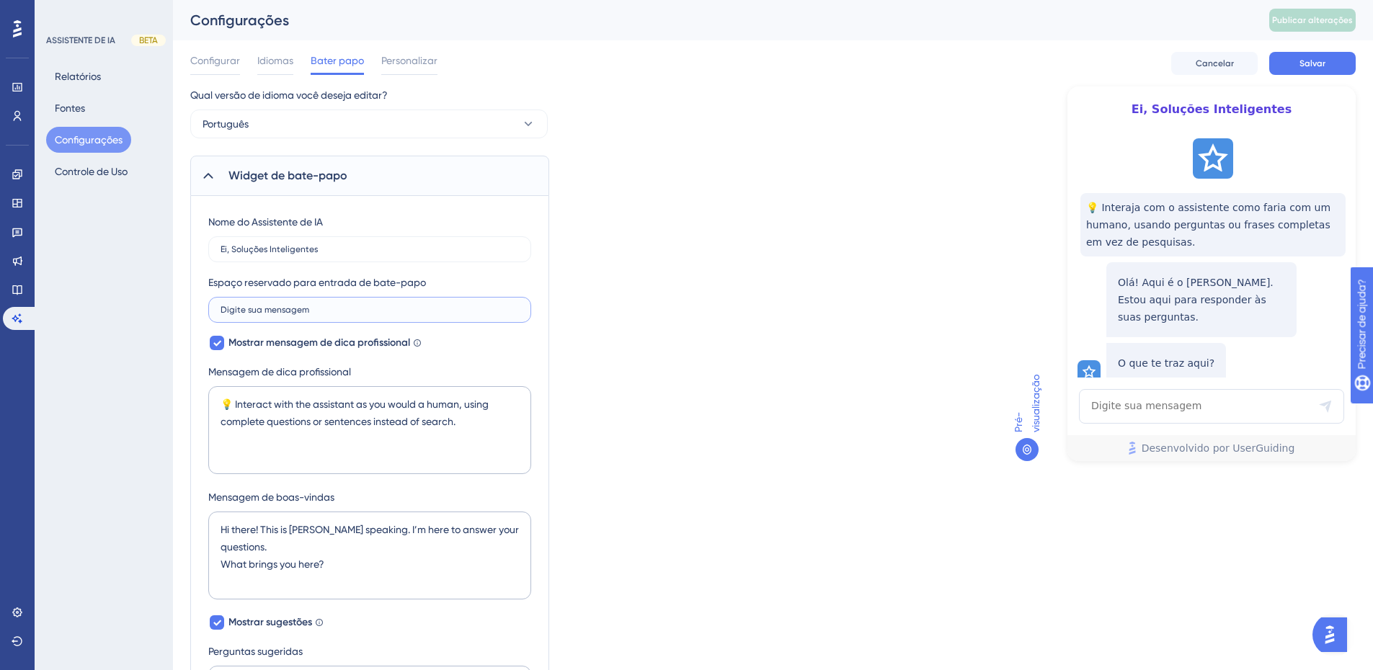
click at [208, 311] on label "Digite sua mensagem" at bounding box center [369, 310] width 323 height 26
type input "Digite sua mensagem"
click at [1331, 629] on img "Abra o iniciador do assistente de IA" at bounding box center [1330, 635] width 26 height 26
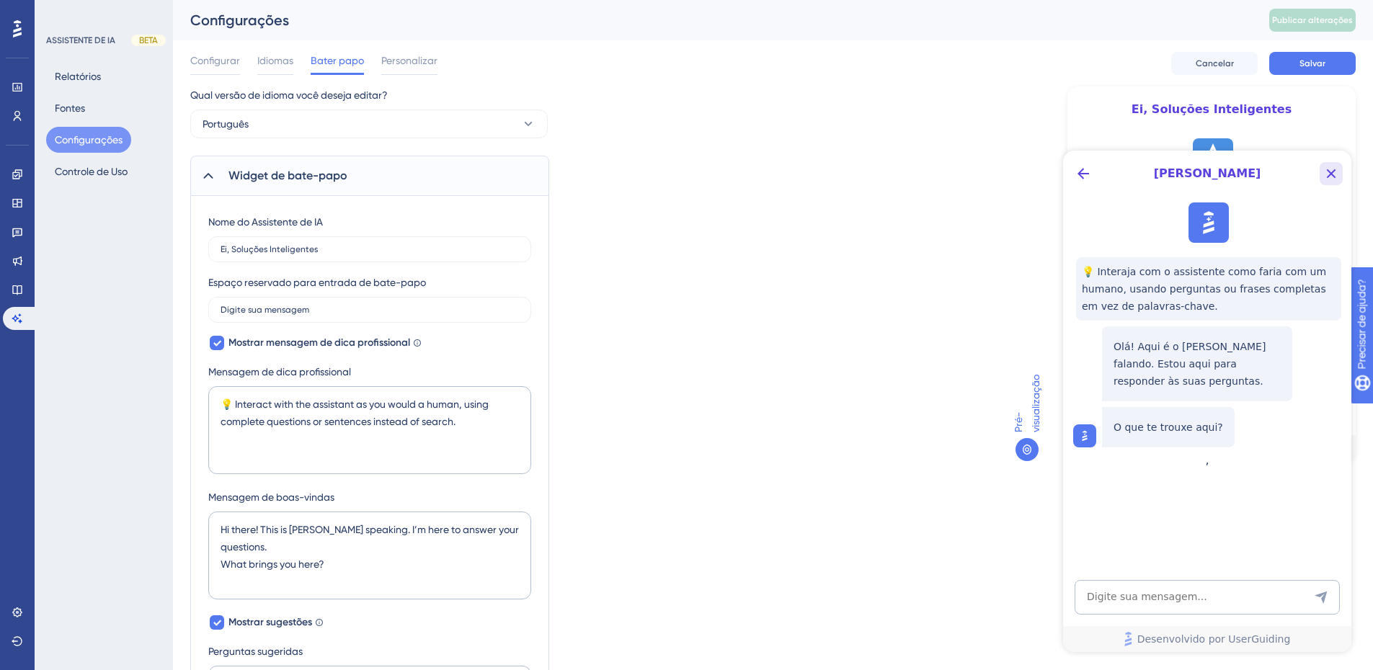
drag, startPoint x: 1330, startPoint y: 171, endPoint x: 2394, endPoint y: 321, distance: 1073.7
click at [1330, 171] on icon "Botão Fechar" at bounding box center [1331, 173] width 17 height 17
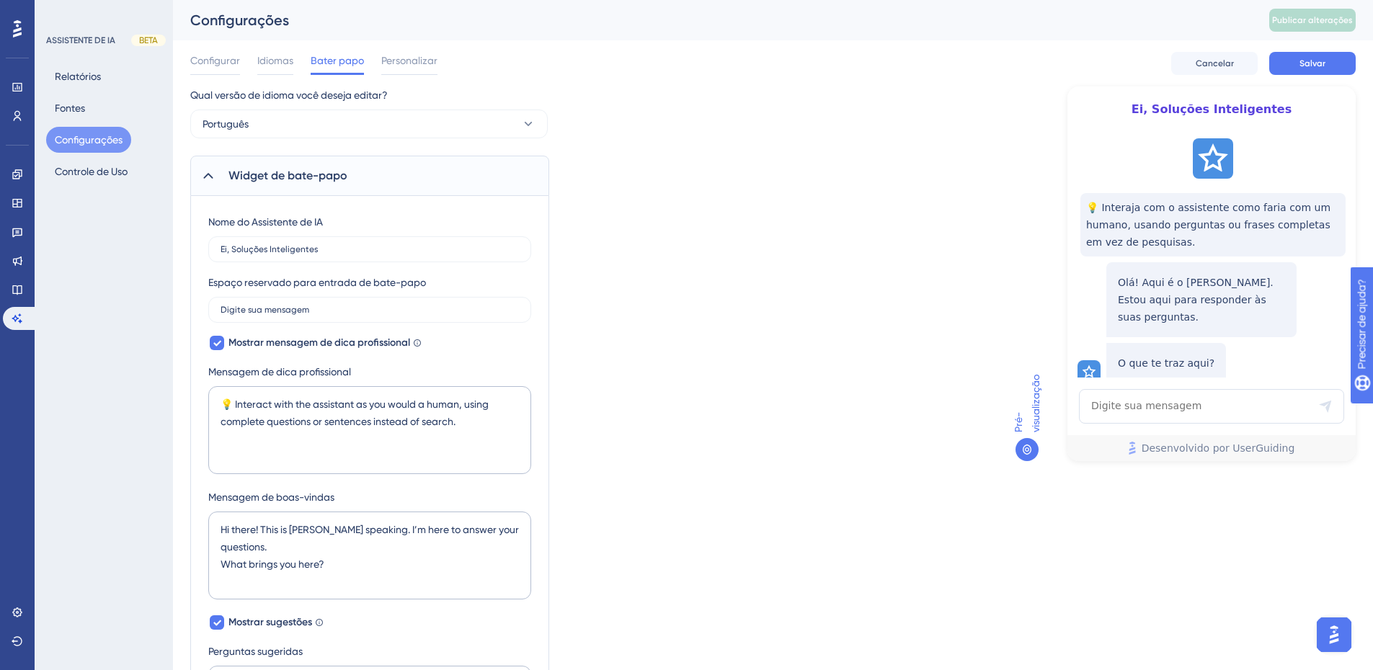
click at [1325, 632] on img "Open AI Assistant Launcher" at bounding box center [1334, 635] width 26 height 26
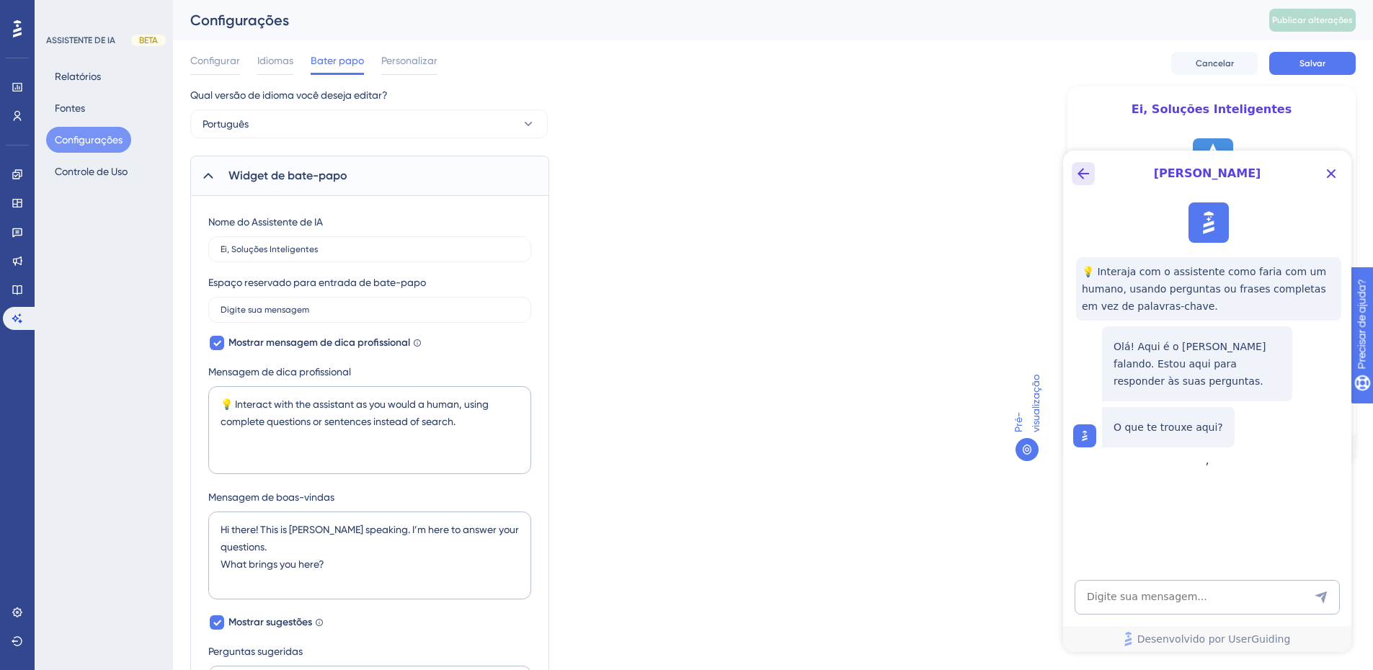
click at [1081, 174] on icon "Botão Voltar" at bounding box center [1083, 173] width 17 height 17
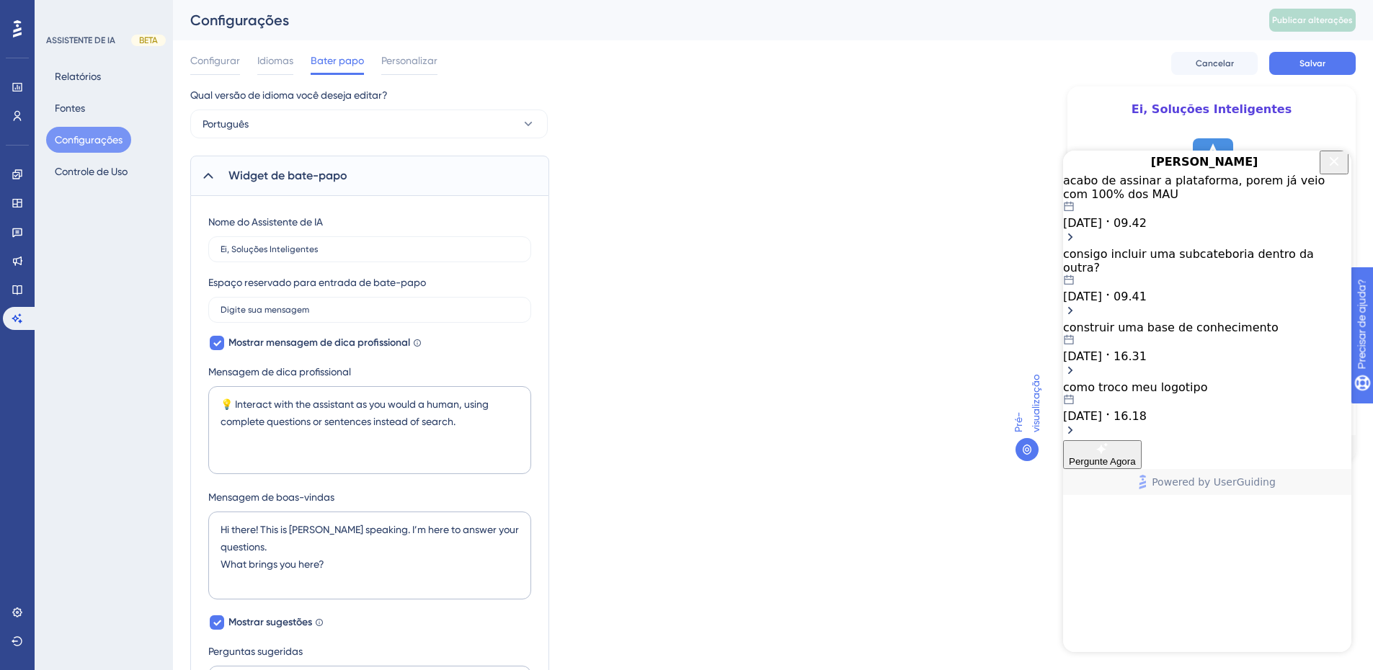
click at [1136, 467] on span "Pergunte Agora" at bounding box center [1102, 461] width 67 height 11
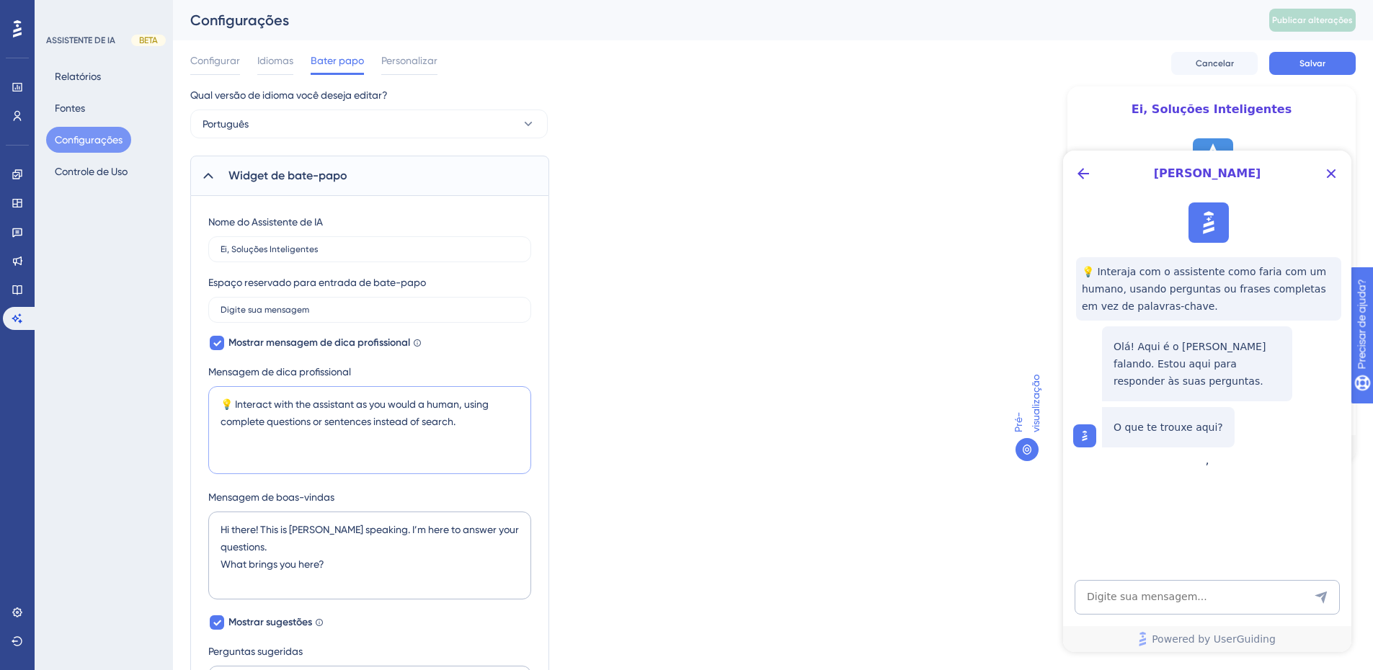
click at [330, 448] on textarea "💡 Interact with the assistant as you would a human, using complete questions or…" at bounding box center [369, 430] width 323 height 88
click at [239, 404] on textarea "💡 Interact with the assistant as you would a human, using complete questions or…" at bounding box center [369, 430] width 323 height 88
click at [236, 404] on textarea "💡 Interact with the assistant as you would a human, using complete questions or…" at bounding box center [369, 430] width 323 height 88
click at [492, 420] on textarea "💡 Interaja com o assistente como faria com um humano, usando perguntas ou frase…" at bounding box center [369, 430] width 323 height 88
type textarea "💡 Interaja com o assistente como faria com um humano, usando perguntas ou frase…"
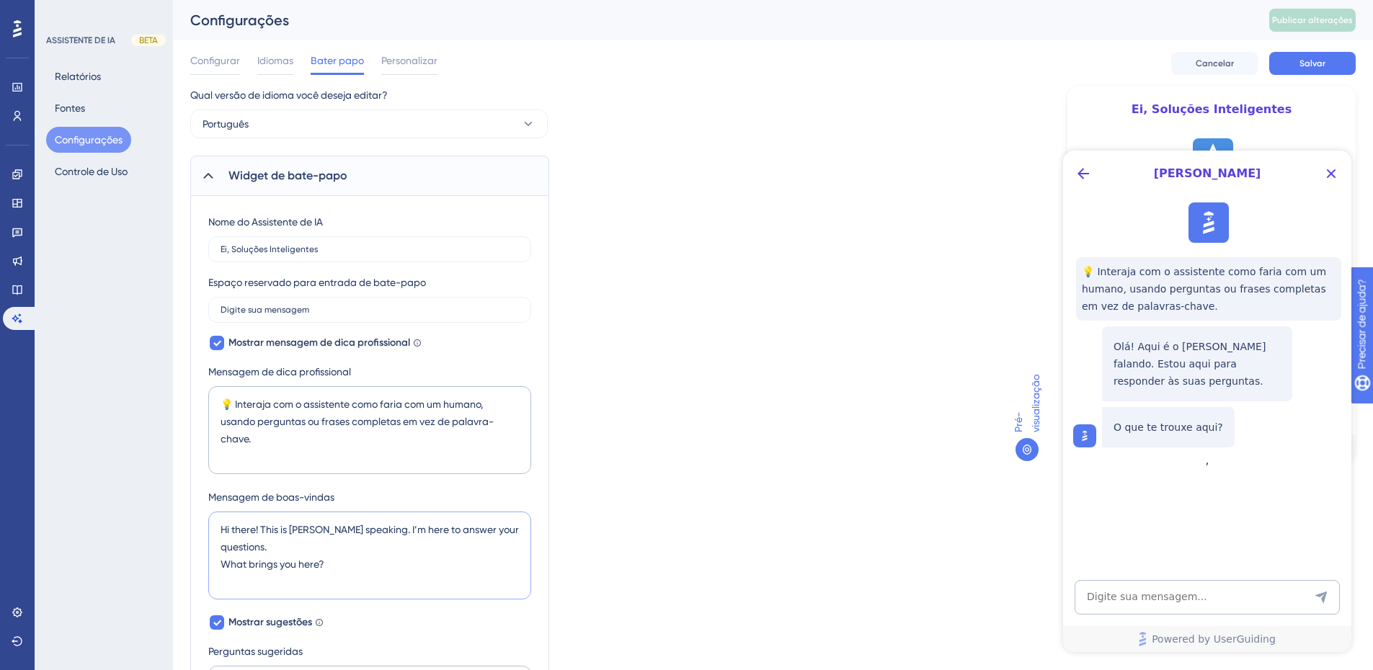
click at [220, 525] on textarea "Hi there! This is Dylan speaking. I’m here to answer your questions. What bring…" at bounding box center [369, 556] width 323 height 88
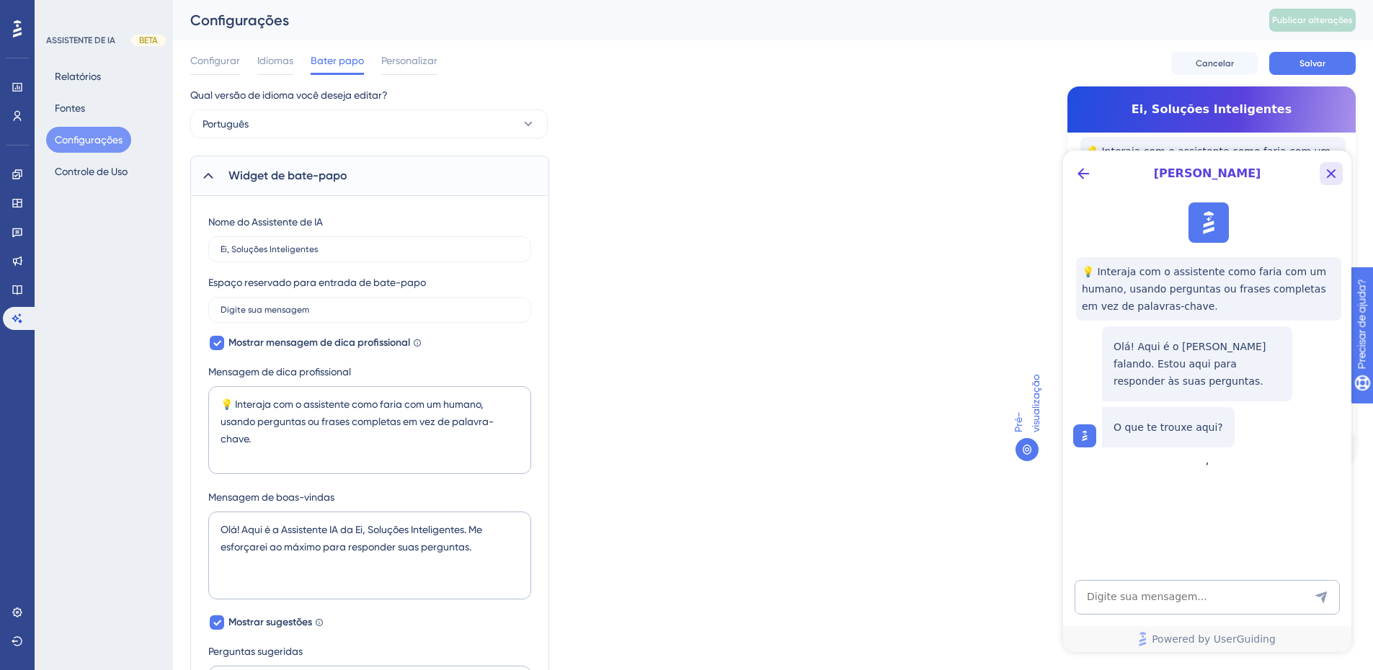
click at [1329, 177] on icon "Close Button" at bounding box center [1331, 173] width 9 height 9
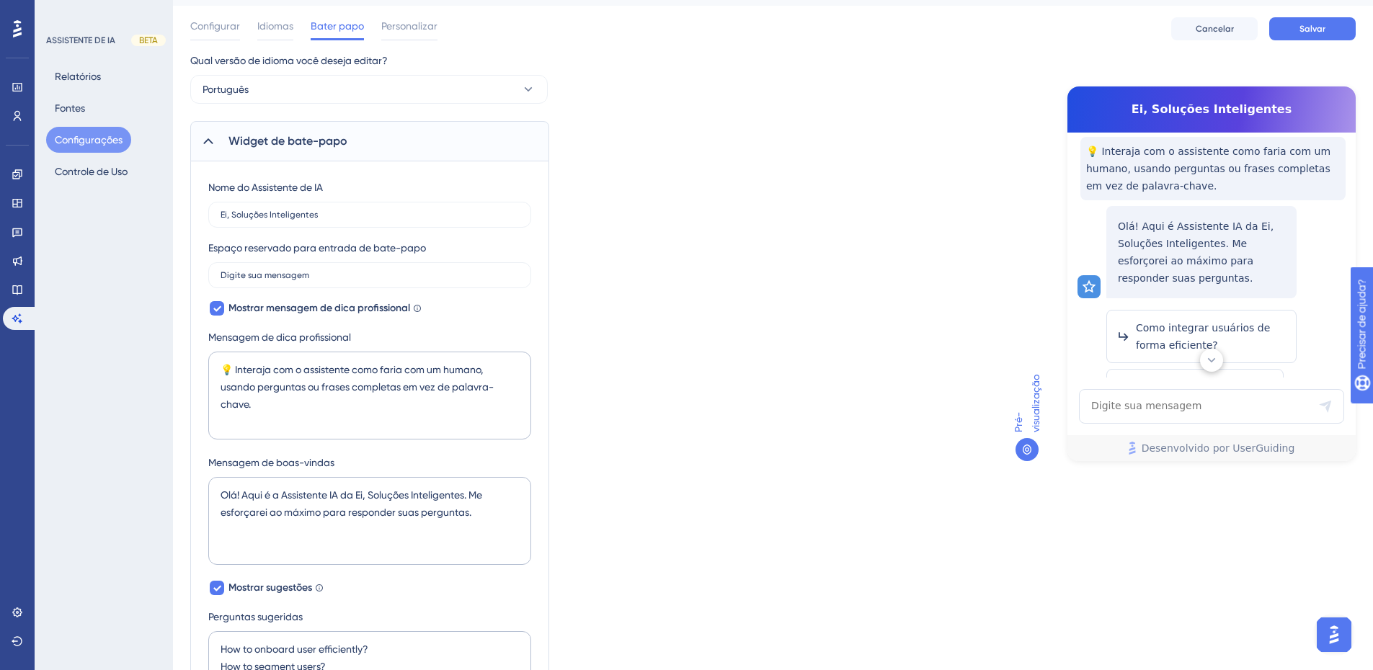
scroll to position [71, 0]
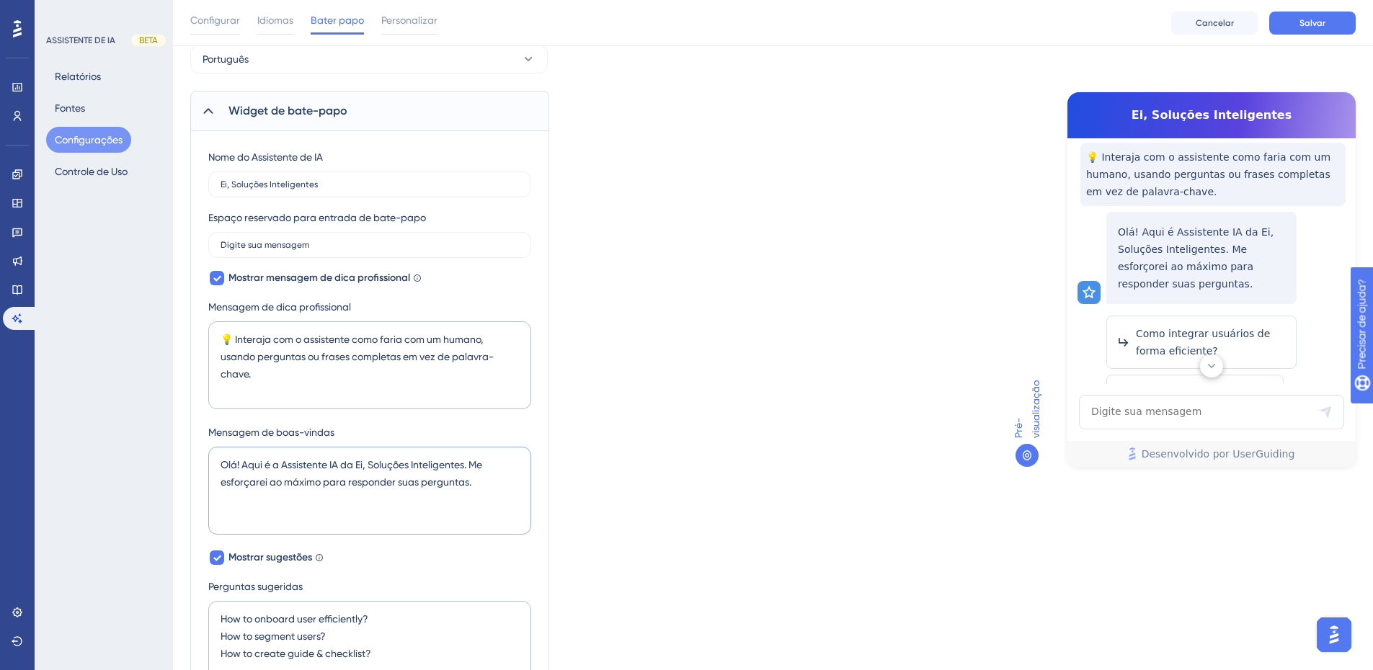
click at [345, 479] on textarea "Olá! Aqui é a Assistente IA da Ei, Soluções Inteligentes. Me esforçarei ao máxi…" at bounding box center [369, 491] width 323 height 88
drag, startPoint x: 473, startPoint y: 461, endPoint x: 486, endPoint y: 464, distance: 14.0
click at [486, 464] on textarea "Olá! Aqui é a Assistente IA da Ei, Soluções Inteligentes. Me esforçarei ao máxi…" at bounding box center [369, 491] width 323 height 88
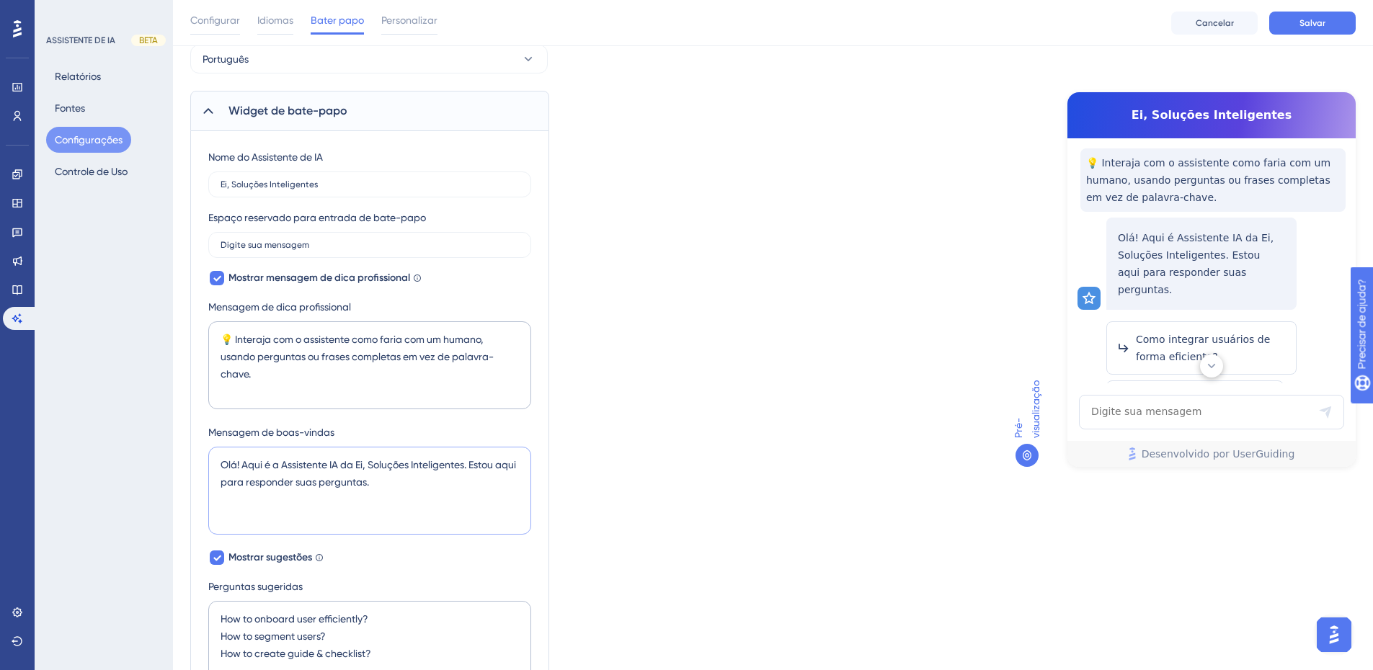
click at [440, 506] on textarea "Olá! Aqui é a Assistente IA da Ei, Soluções Inteligentes. Estou aqui para respo…" at bounding box center [369, 491] width 323 height 88
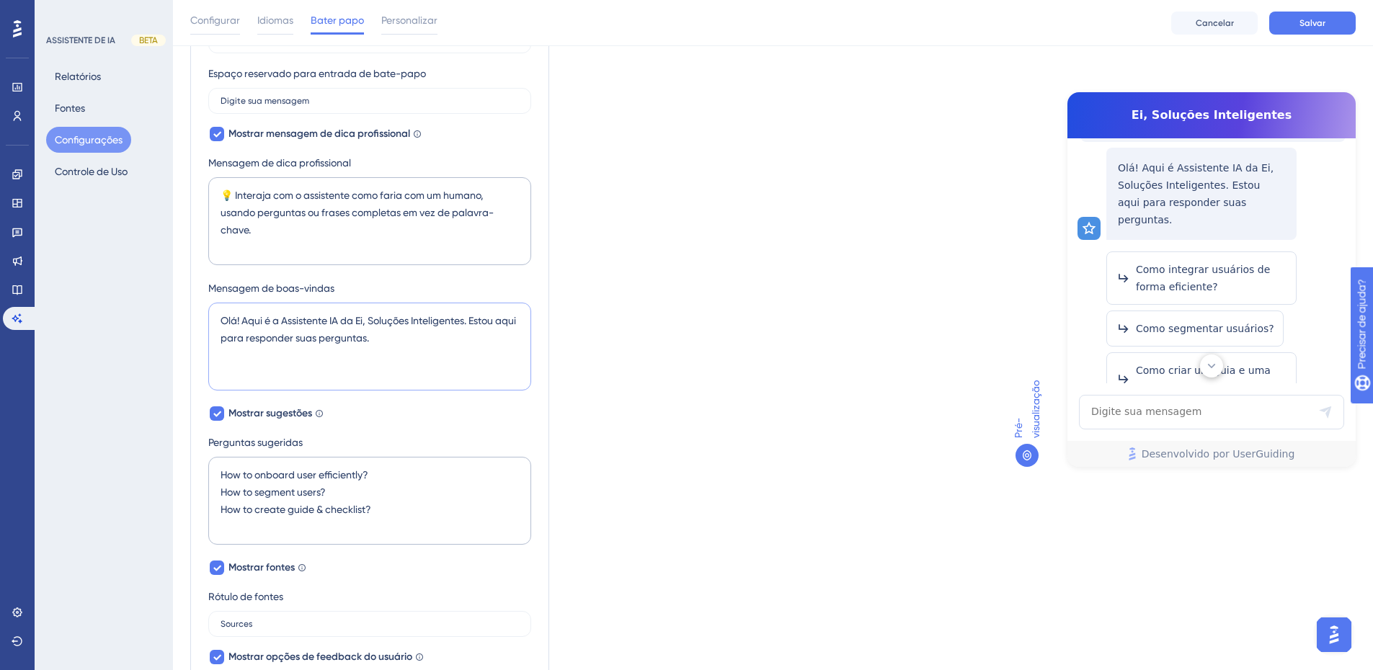
scroll to position [122, 0]
type textarea "Olá! Aqui é a Assistente IA da Ei, Soluções Inteligentes. Estou aqui para respo…"
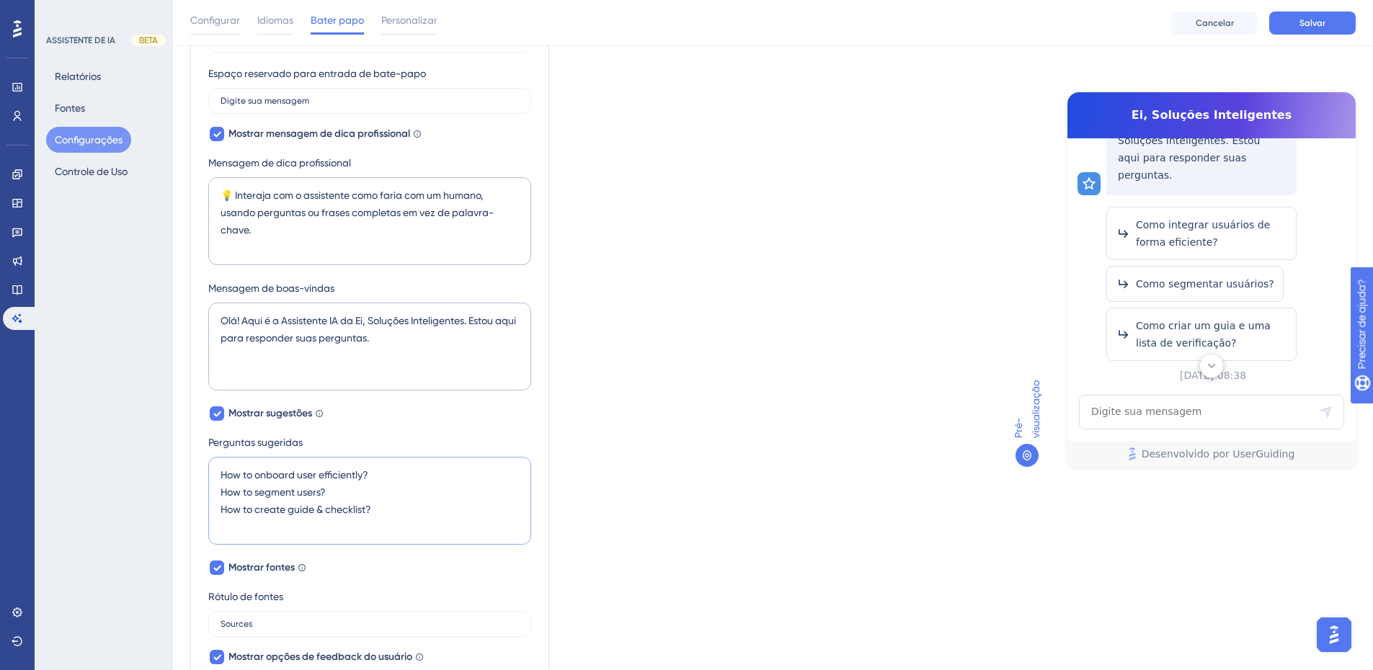
scroll to position [168, 0]
drag, startPoint x: 365, startPoint y: 475, endPoint x: 221, endPoint y: 477, distance: 143.4
click at [221, 477] on textarea "How to onboard user efficiently? How to segment users? How to create guide & ch…" at bounding box center [369, 501] width 323 height 88
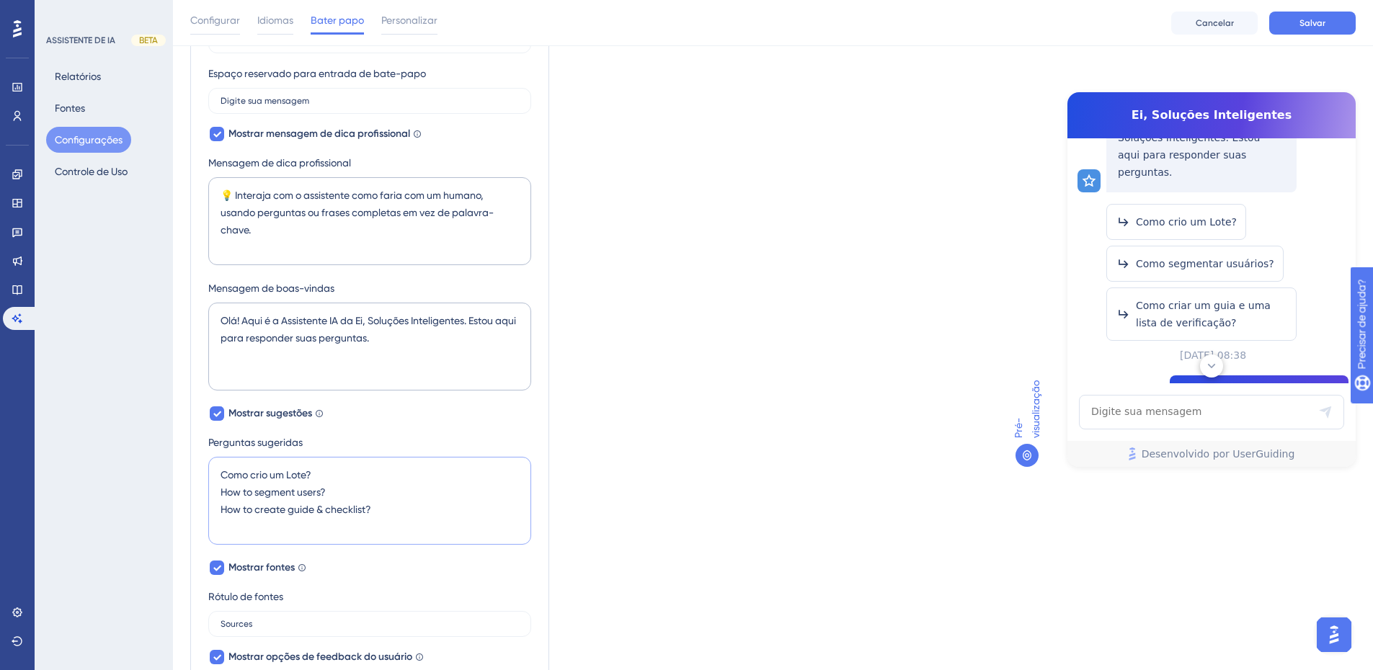
scroll to position [159, 0]
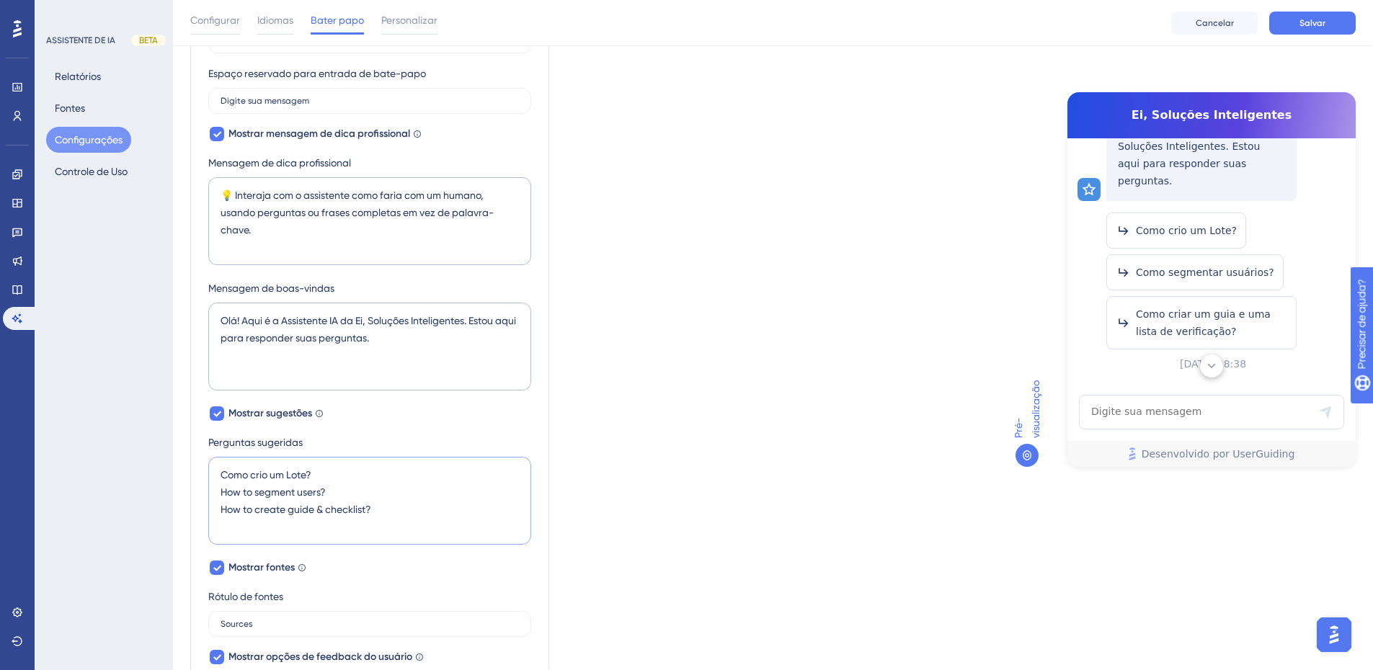
drag, startPoint x: 226, startPoint y: 493, endPoint x: 323, endPoint y: 494, distance: 97.3
click at [323, 494] on textarea "Como crio um Lote? How to segment users? How to create guide & checklist?" at bounding box center [369, 501] width 323 height 88
click at [377, 512] on textarea "Como crio um Lote? Como insiro um Novo Insumo? How to create guide & checklist?" at bounding box center [369, 501] width 323 height 88
drag, startPoint x: 374, startPoint y: 509, endPoint x: 212, endPoint y: 524, distance: 162.9
click at [212, 524] on textarea "Como crio um Lote? Como insiro um Novo Insumo? How to create guide & checklist?" at bounding box center [369, 501] width 323 height 88
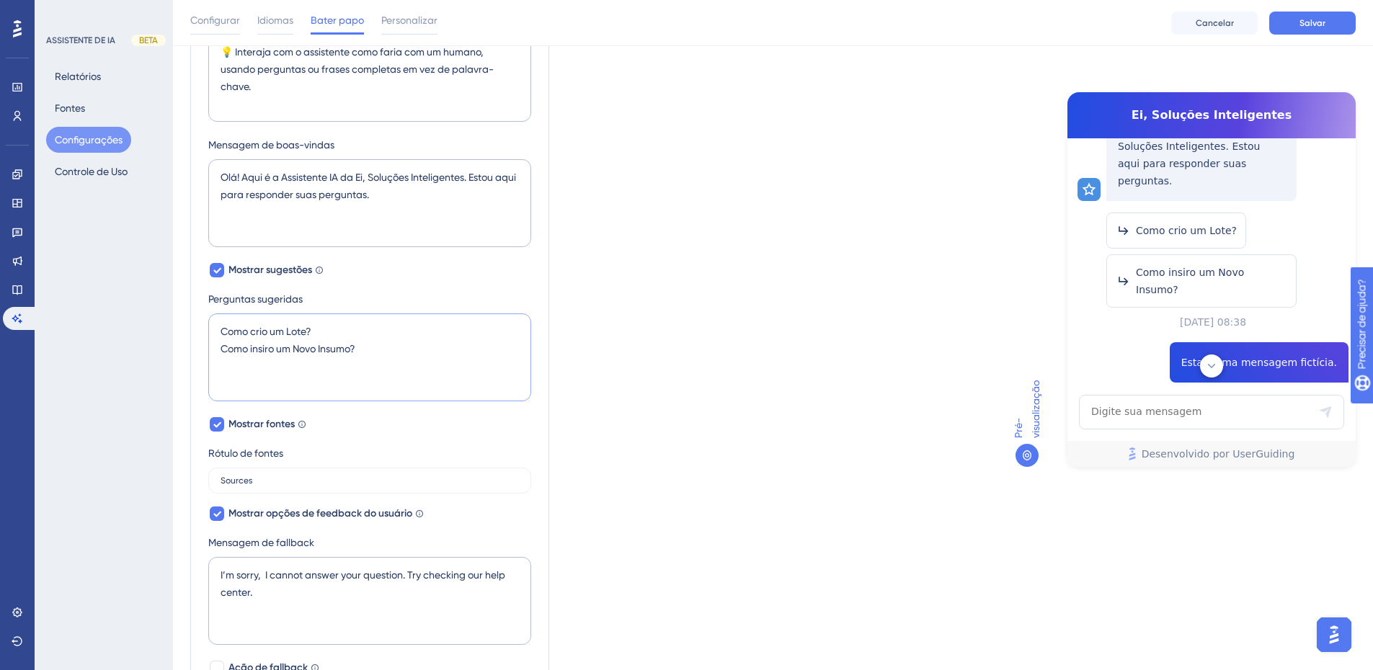
scroll to position [359, 0]
type textarea "Como crio um Lote? Como insiro um Novo Insumo?"
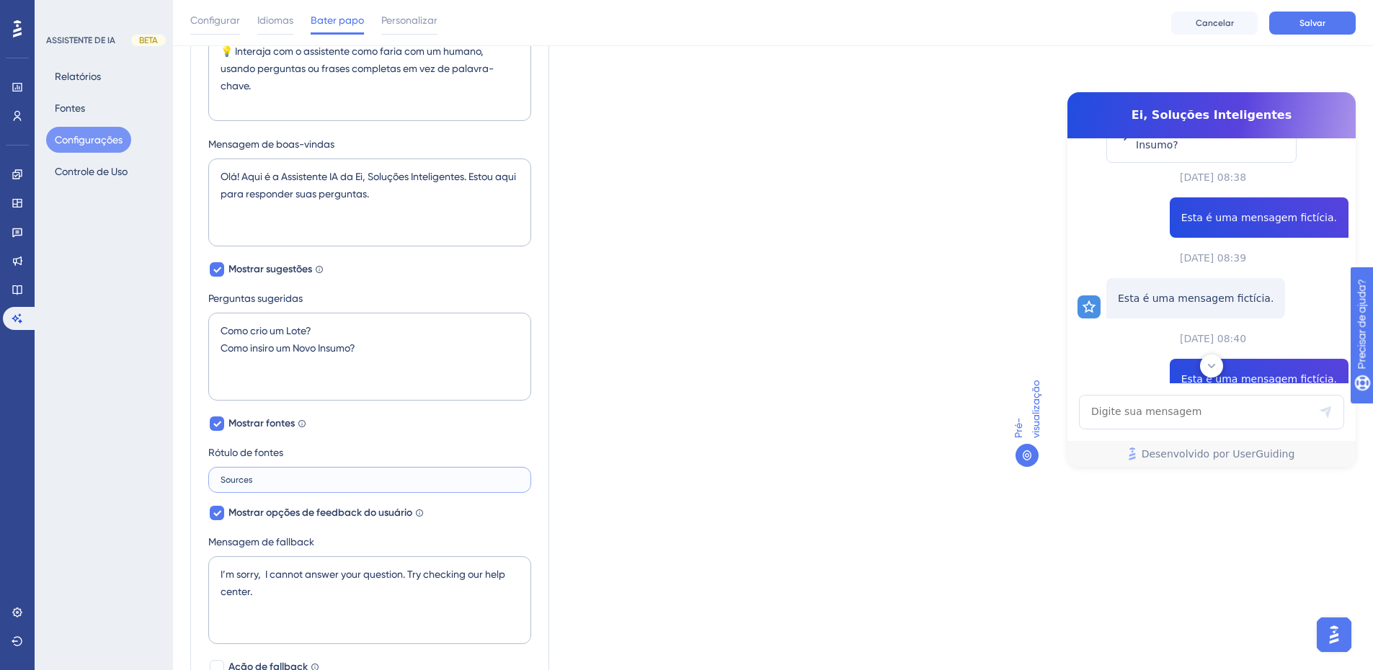
click at [264, 479] on input "Sources" at bounding box center [370, 480] width 298 height 10
drag, startPoint x: 267, startPoint y: 479, endPoint x: 278, endPoint y: 474, distance: 11.6
click at [278, 474] on label "Sources" at bounding box center [369, 480] width 323 height 26
click at [278, 475] on input "Sources" at bounding box center [370, 480] width 298 height 10
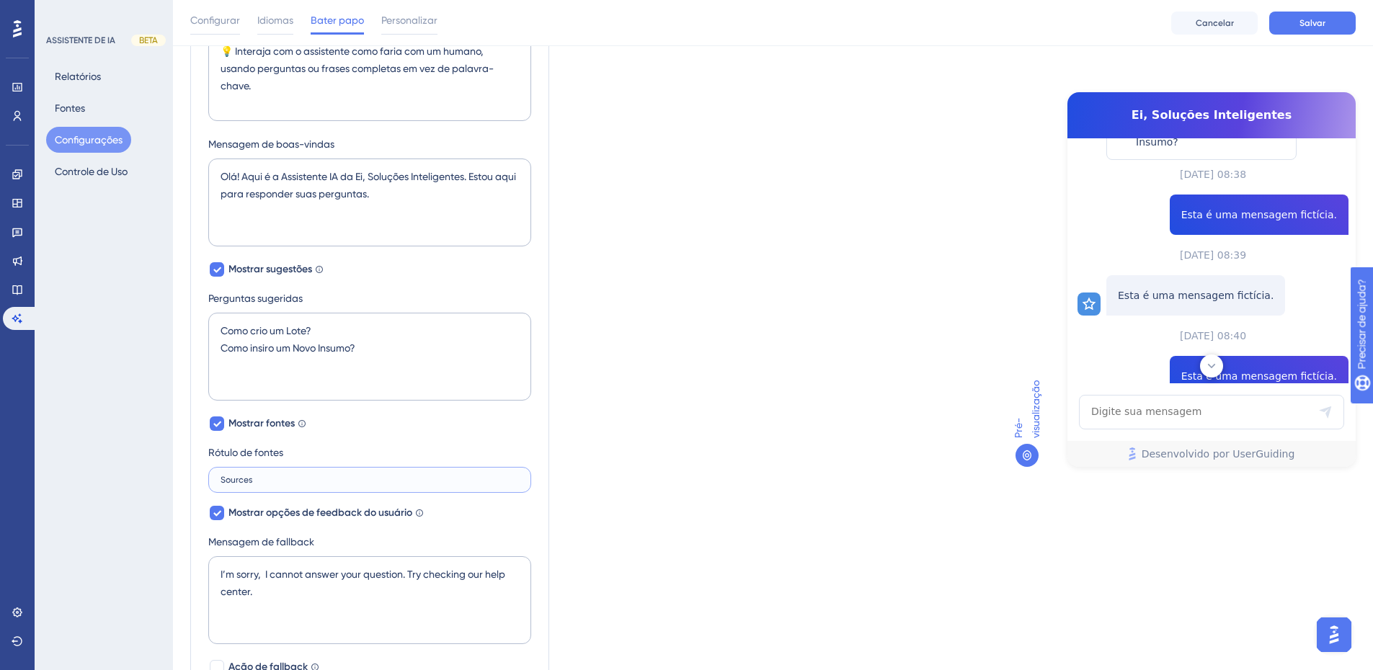
click at [241, 476] on input "Sources" at bounding box center [370, 480] width 298 height 10
click at [235, 480] on input "Sources" at bounding box center [370, 480] width 298 height 10
click at [296, 471] on label "Sources" at bounding box center [369, 480] width 323 height 26
click at [296, 475] on input "Sources" at bounding box center [370, 480] width 298 height 10
click at [220, 427] on icon at bounding box center [217, 424] width 9 height 12
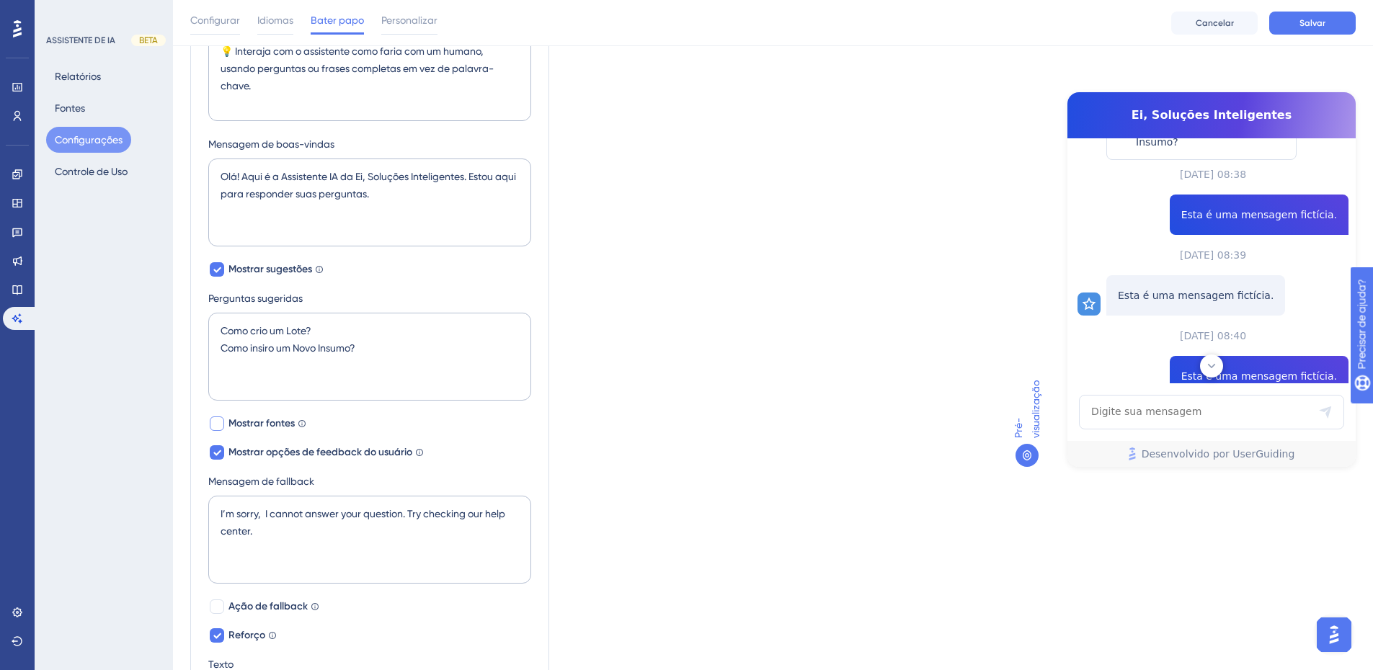
click at [221, 427] on div at bounding box center [217, 424] width 14 height 14
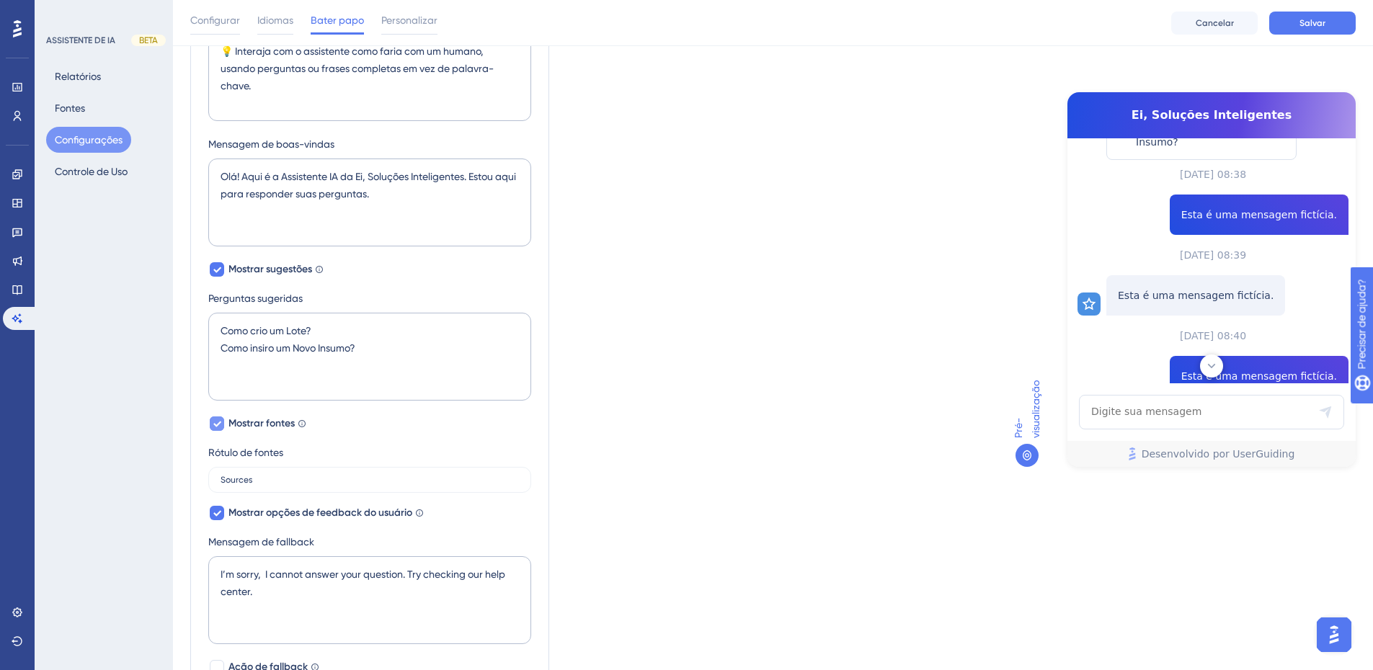
click at [215, 431] on div at bounding box center [216, 423] width 17 height 17
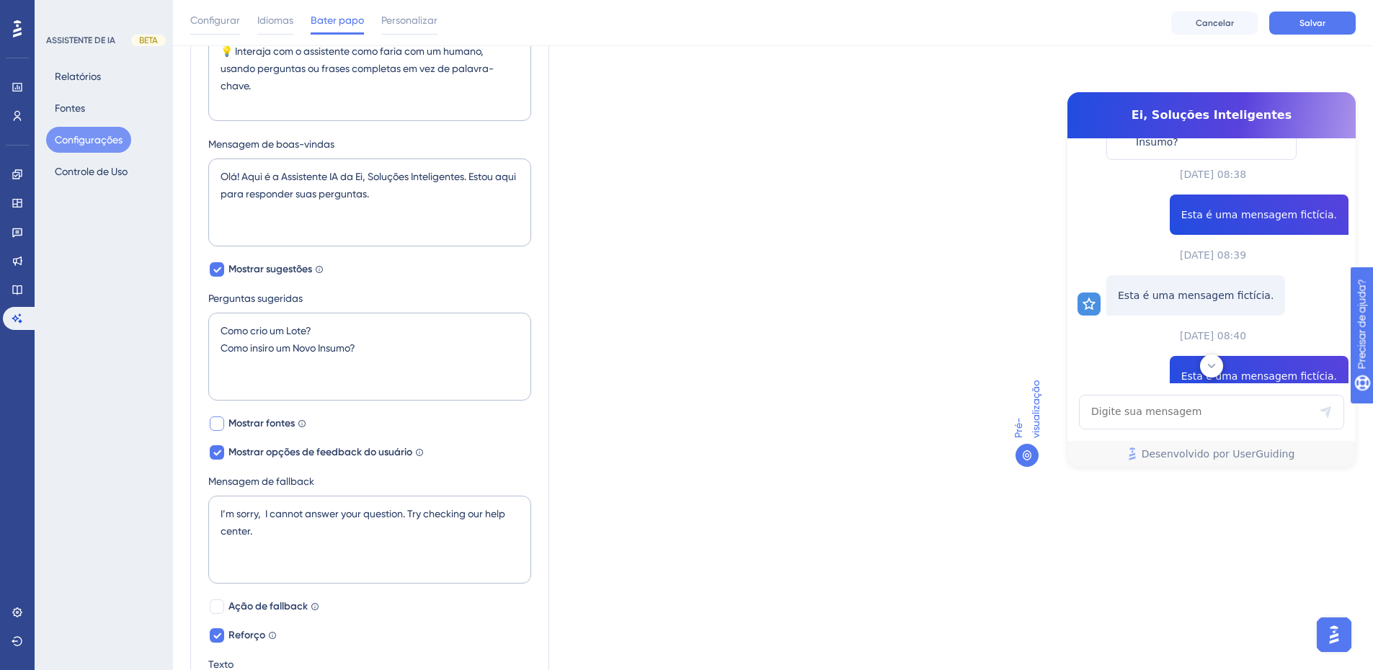
click at [215, 431] on div at bounding box center [216, 423] width 17 height 17
checkbox input "true"
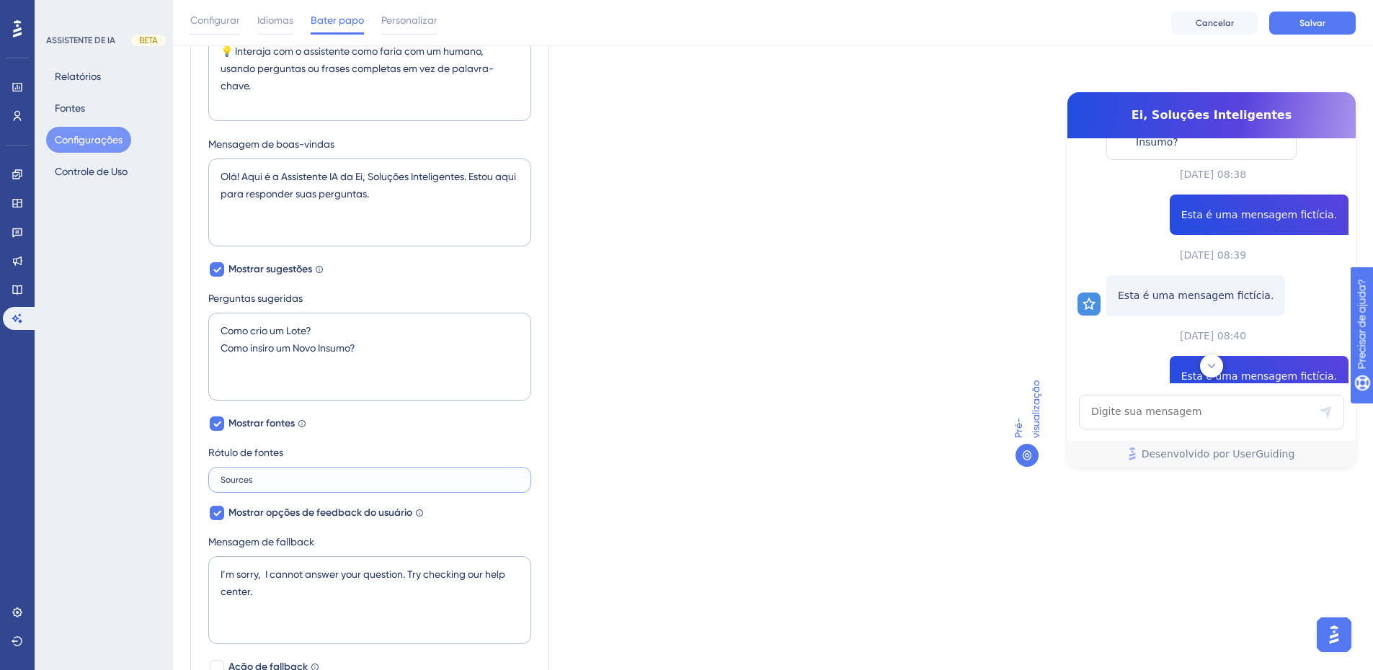
drag, startPoint x: 258, startPoint y: 481, endPoint x: 189, endPoint y: 479, distance: 69.2
click at [189, 479] on div "Desempenho Usuários Noivado Widgets Opinião Atualizações de produtos Base de co…" at bounding box center [773, 249] width 1200 height 1217
type input "P"
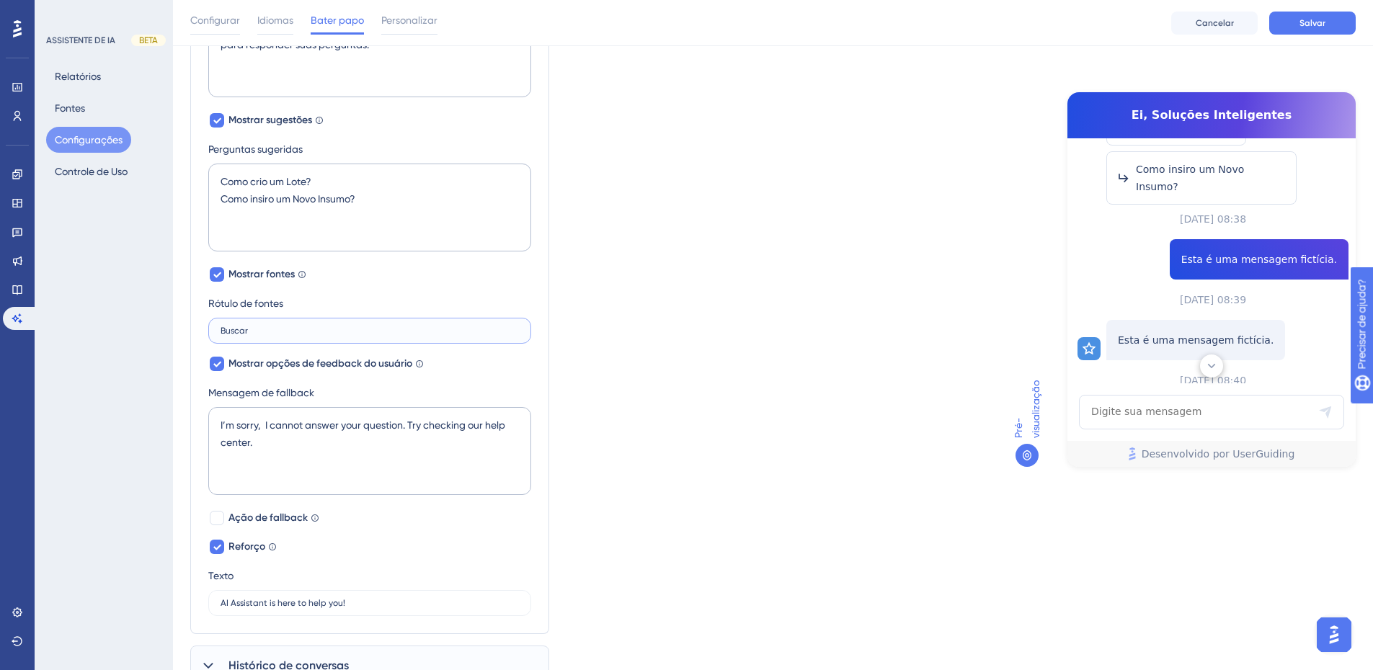
scroll to position [509, 0]
type input "Buscar"
click at [414, 458] on textarea "I’m sorry, I cannot answer your question. Try checking our help center." at bounding box center [369, 450] width 323 height 88
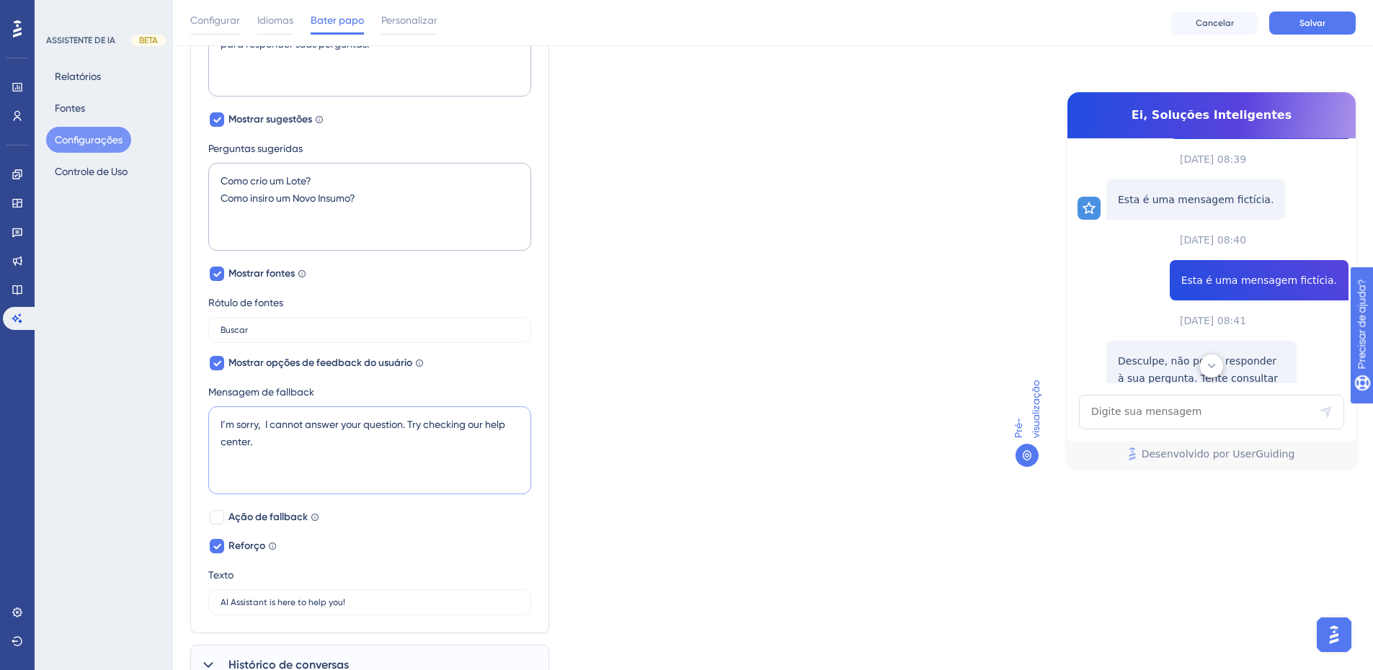
scroll to position [406, 0]
click at [338, 432] on textarea "I’m sorry, I cannot answer your question. Try checking our help center." at bounding box center [369, 450] width 323 height 88
click at [217, 425] on textarea "I’m sorry, I cannot answer your question. Try checking our help center." at bounding box center [369, 450] width 323 height 88
type textarea "Desculpe, Não posso responder sua pergunta, Entre em contato com o Suporte."
click at [242, 521] on font "Ação de fallback" at bounding box center [267, 517] width 79 height 12
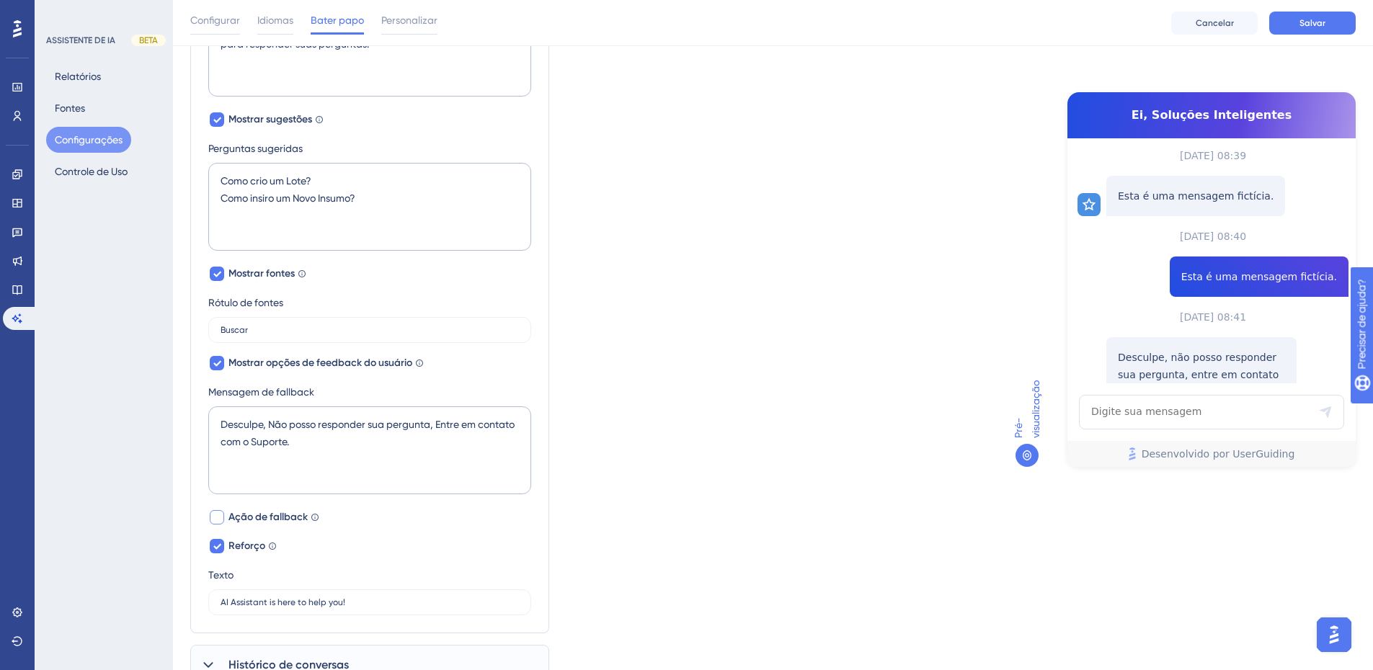
checkbox input "true"
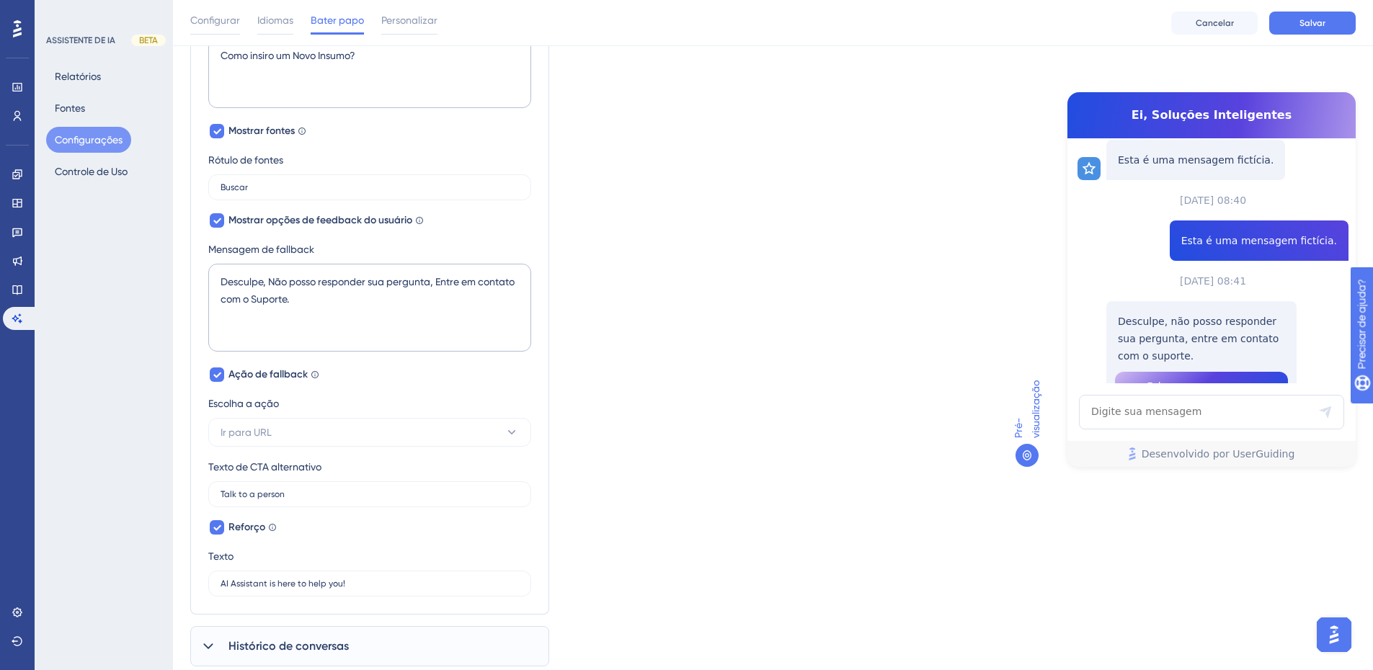
scroll to position [652, 0]
click at [401, 400] on div "Escolha a ação" at bounding box center [369, 405] width 323 height 23
click at [399, 427] on button "Ir para URL" at bounding box center [369, 431] width 323 height 29
click at [320, 430] on button "Ir para URL" at bounding box center [369, 431] width 323 height 29
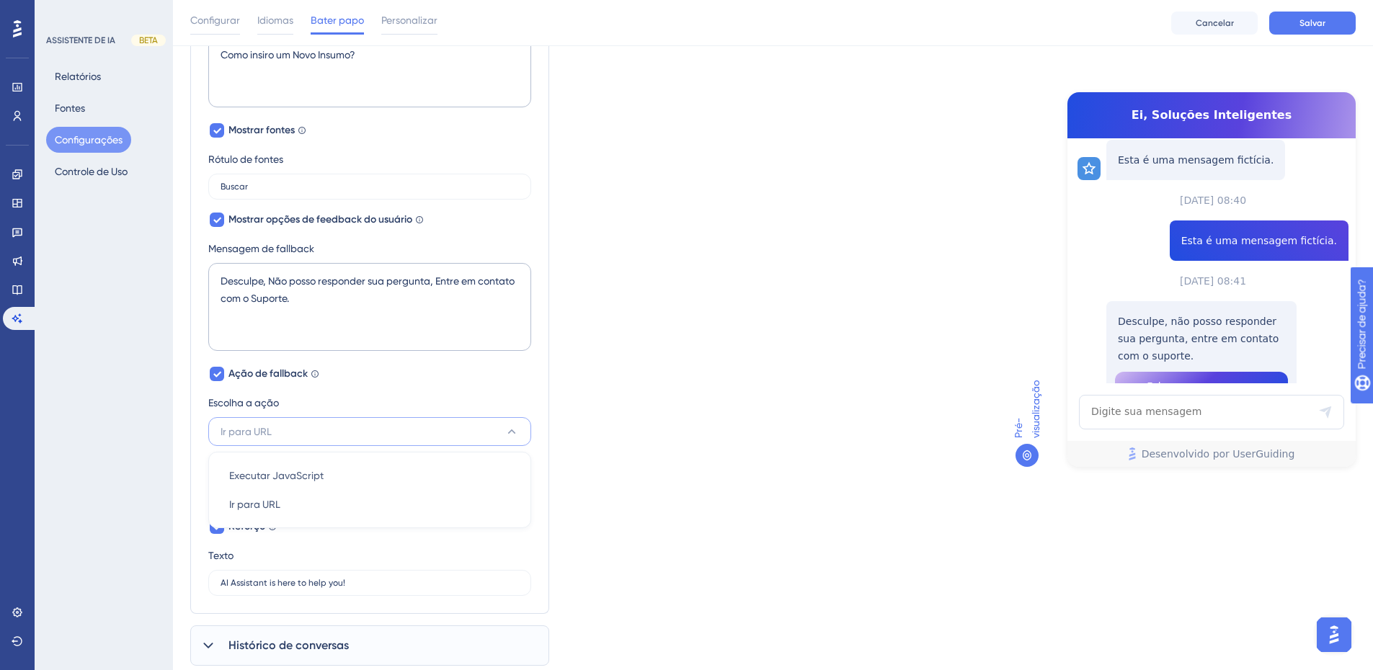
click at [363, 385] on div "Nome do Assistente de IA Ei, Soluções Inteligentes Espaço reservado para entrad…" at bounding box center [369, 81] width 323 height 1029
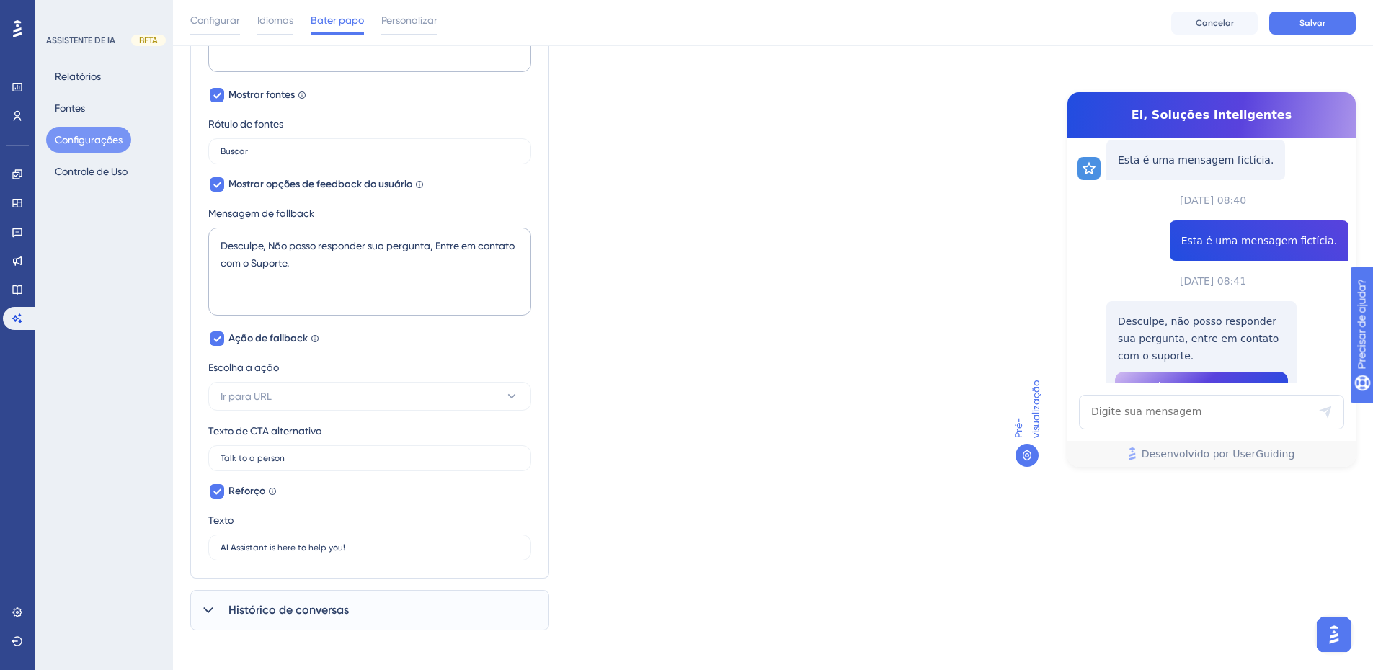
scroll to position [694, 0]
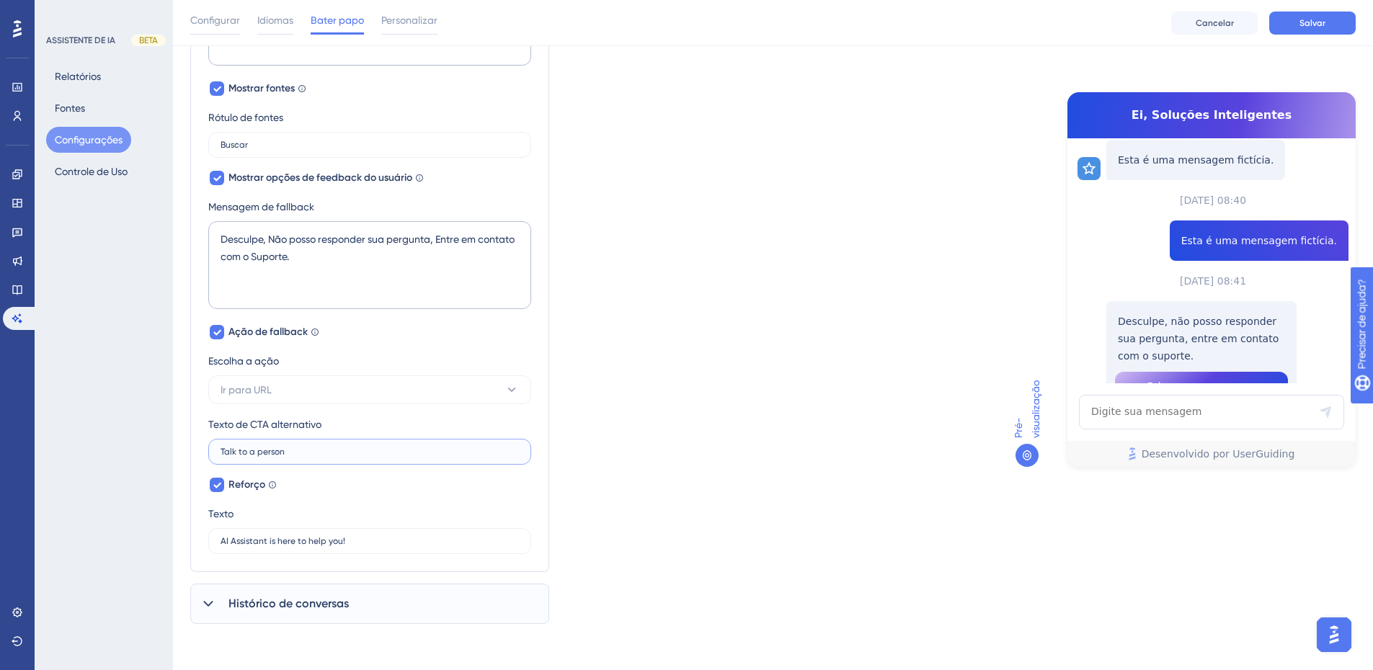
click at [290, 450] on input "Talk to a person" at bounding box center [370, 452] width 298 height 10
drag, startPoint x: 306, startPoint y: 450, endPoint x: 154, endPoint y: 449, distance: 152.8
type input "Fale com um Humano."
click at [321, 539] on input "AI Assistant is here to help you!" at bounding box center [370, 541] width 298 height 10
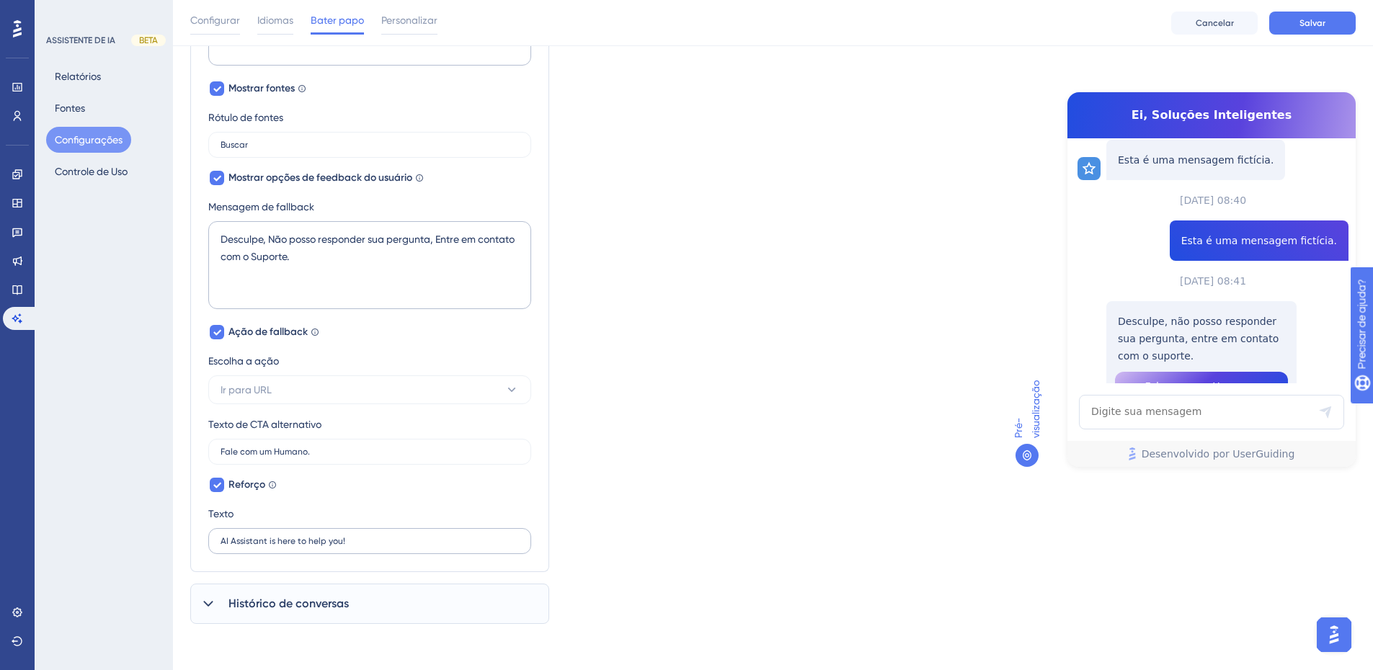
click at [382, 549] on label "AI Assistant is here to help you!" at bounding box center [369, 541] width 323 height 26
click at [382, 546] on input "AI Assistant is here to help you!" at bounding box center [370, 541] width 298 height 10
click at [360, 541] on input "AI Assistant is here to help you!" at bounding box center [370, 541] width 298 height 10
click at [380, 539] on input "AI Assistant is here to help you!" at bounding box center [370, 541] width 298 height 10
click at [371, 540] on input "AI Assistant is here to help you!" at bounding box center [370, 541] width 298 height 10
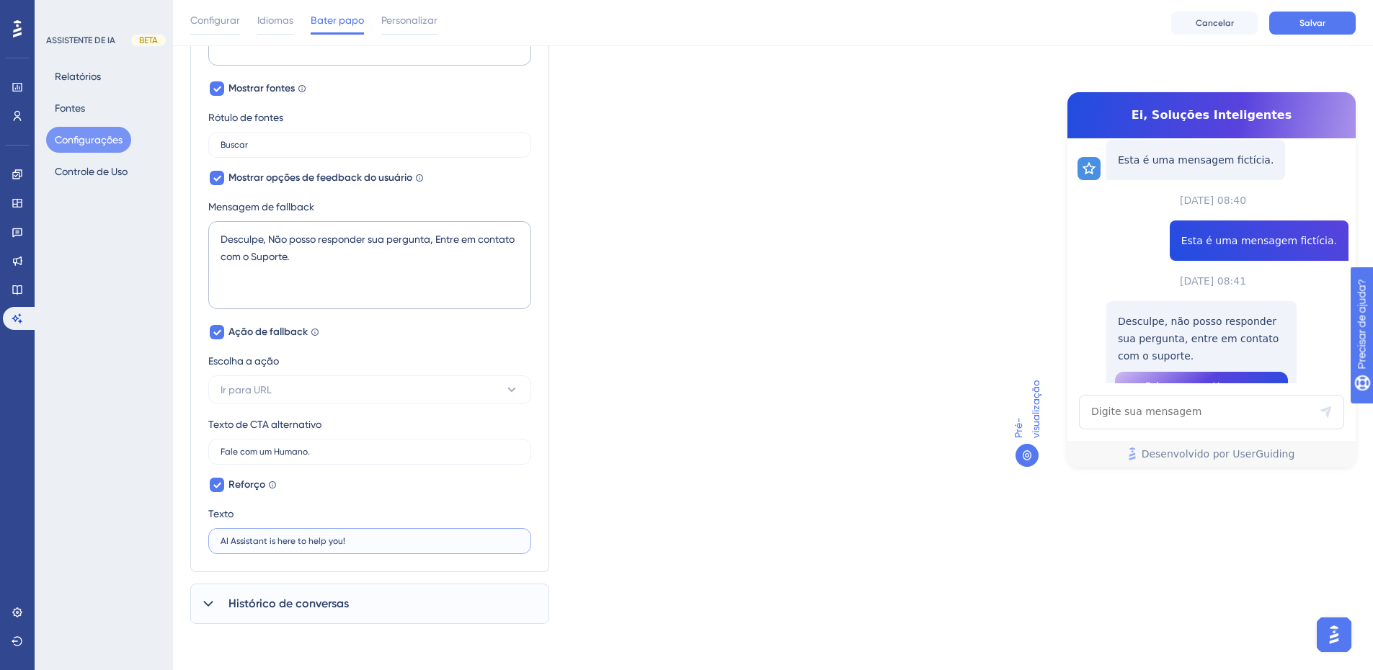
drag, startPoint x: 372, startPoint y: 541, endPoint x: 200, endPoint y: 537, distance: 171.6
click at [203, 538] on div "Nome do Assistente de IA Ei, Soluções Inteligentes Espaço reservado para entrad…" at bounding box center [369, 40] width 359 height 1065
click at [364, 545] on input "AI Assistant is here to help you!" at bounding box center [370, 541] width 298 height 10
click at [225, 542] on input "AI Assistant is here to help you!" at bounding box center [370, 541] width 298 height 10
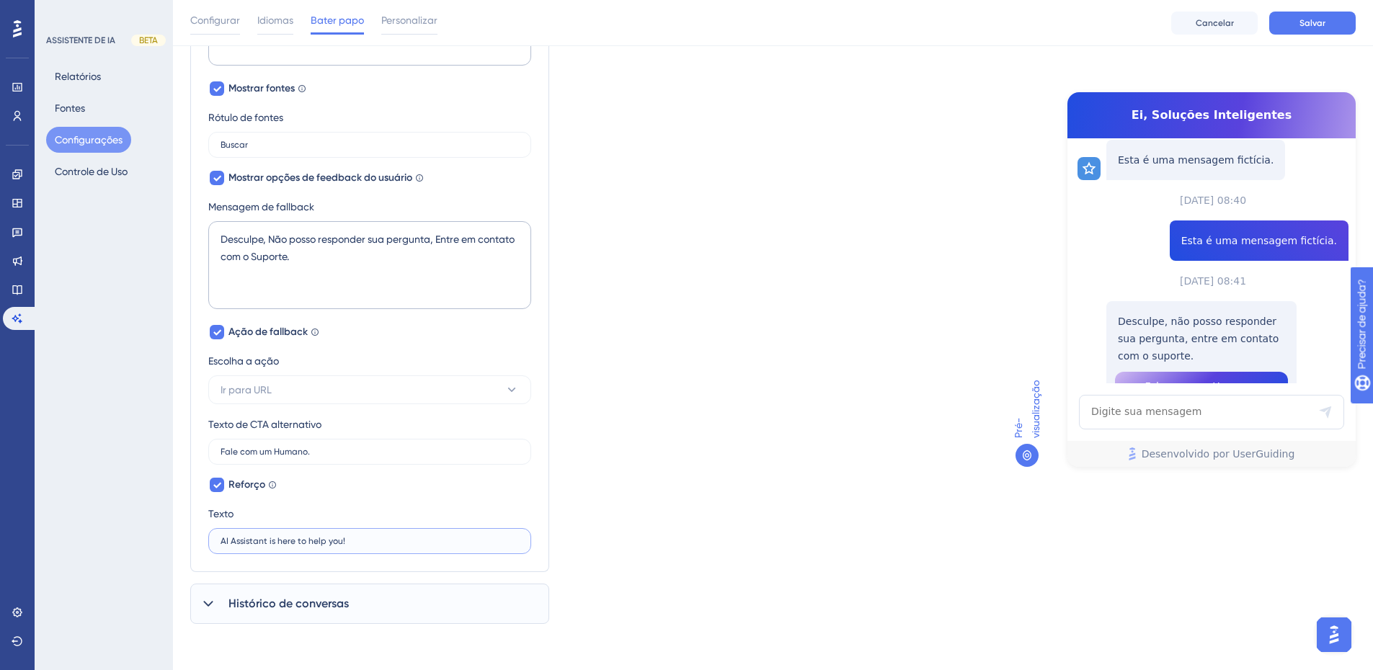
click at [225, 542] on input "AI Assistant is here to help you!" at bounding box center [370, 541] width 298 height 10
paste input "O Assistente de IA está aqui para ajudar você"
drag, startPoint x: 332, startPoint y: 544, endPoint x: 353, endPoint y: 543, distance: 21.6
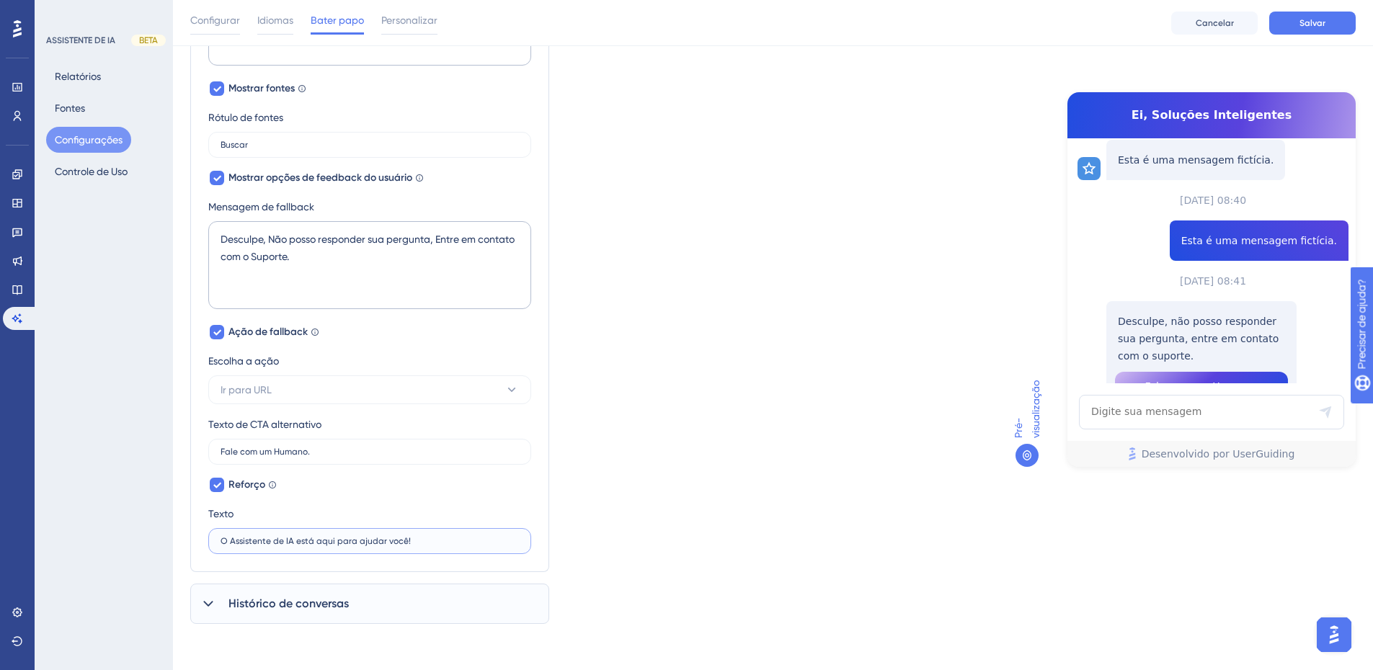
click at [353, 543] on input "O Assistente de IA está aqui para ajudar você!" at bounding box center [370, 541] width 298 height 10
type input "O Assistente de IA está aqui te ajudar!"
click at [210, 603] on icon at bounding box center [208, 604] width 14 height 14
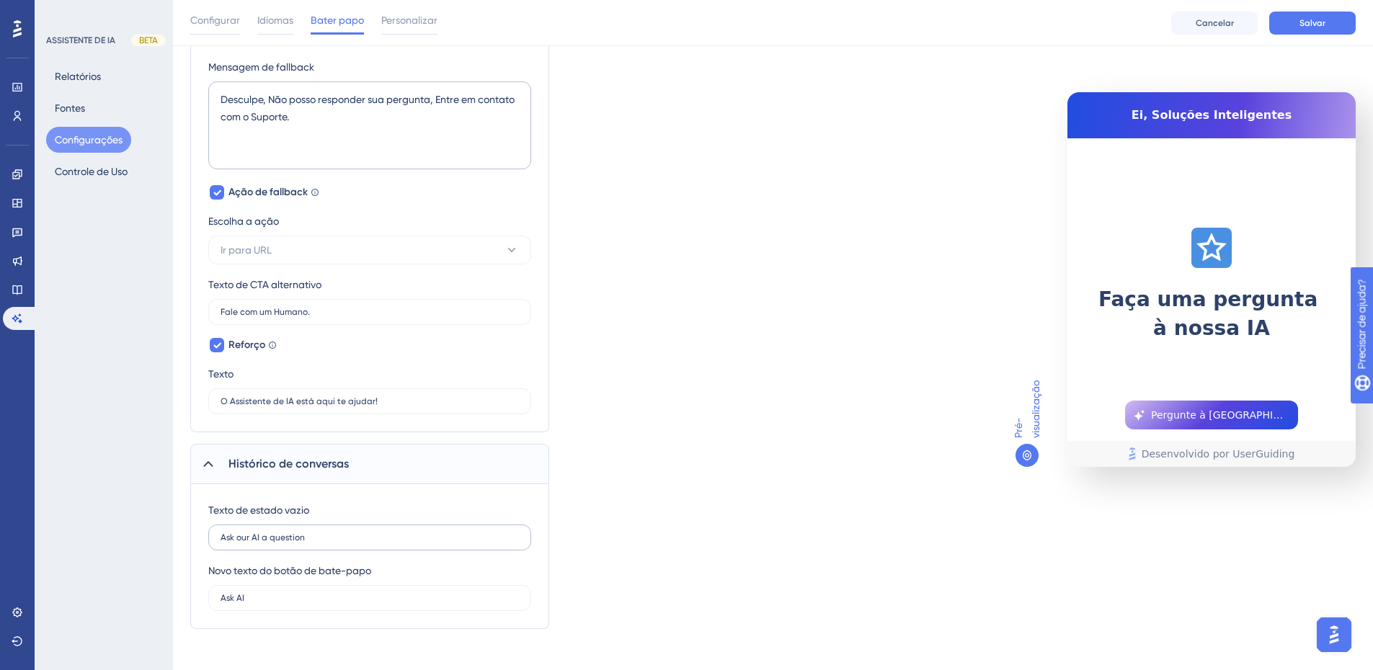
scroll to position [839, 0]
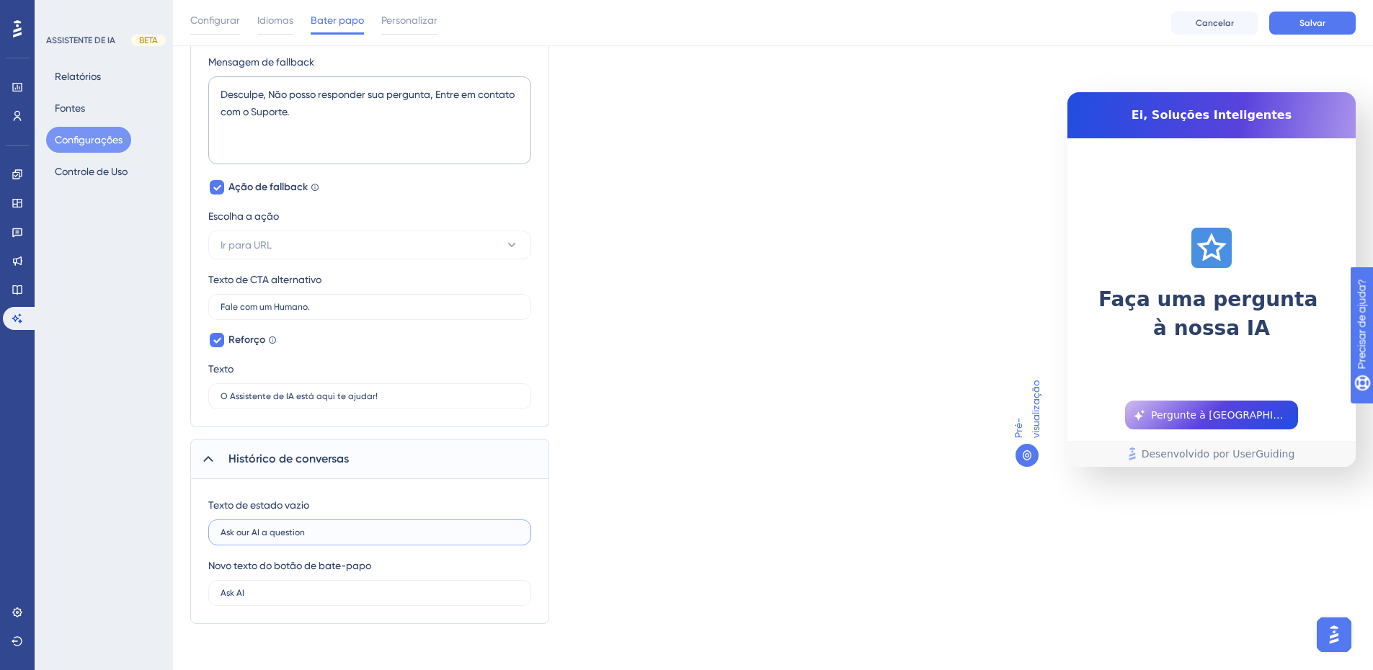
click at [269, 534] on input "Ask our AI a question" at bounding box center [370, 533] width 298 height 10
drag, startPoint x: 316, startPoint y: 537, endPoint x: 63, endPoint y: 521, distance: 253.5
type input "Faça uma pergunta para nossa IA"
click at [295, 585] on label "Ask AI" at bounding box center [369, 593] width 323 height 26
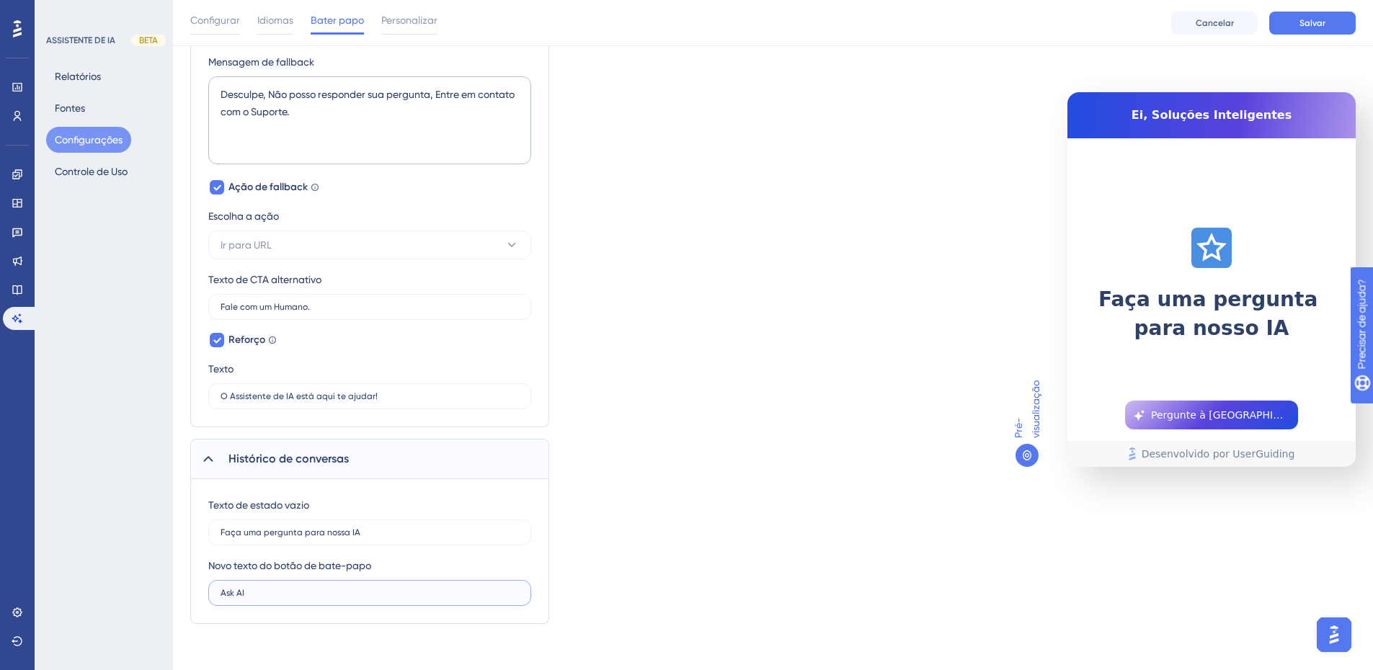
click at [295, 588] on input "Ask AI" at bounding box center [370, 593] width 298 height 10
click at [230, 595] on input "Ask AI" at bounding box center [370, 593] width 298 height 10
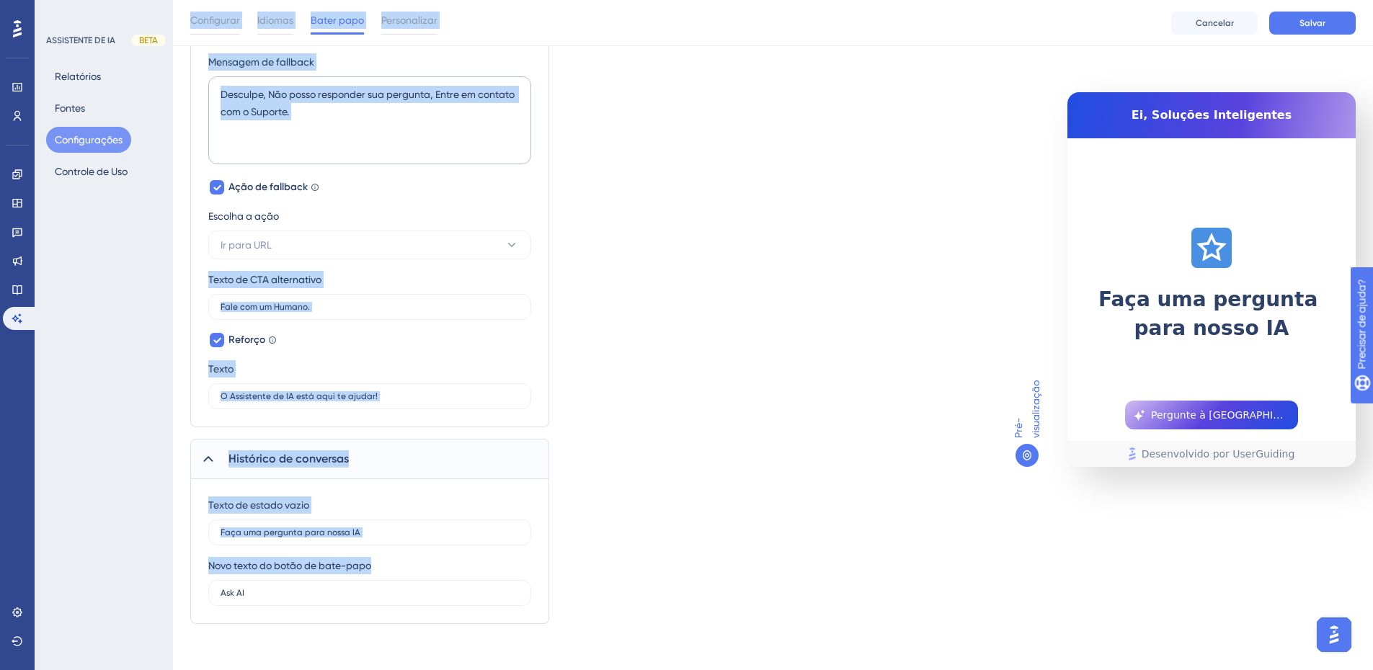
drag, startPoint x: 292, startPoint y: 585, endPoint x: 166, endPoint y: 584, distance: 126.1
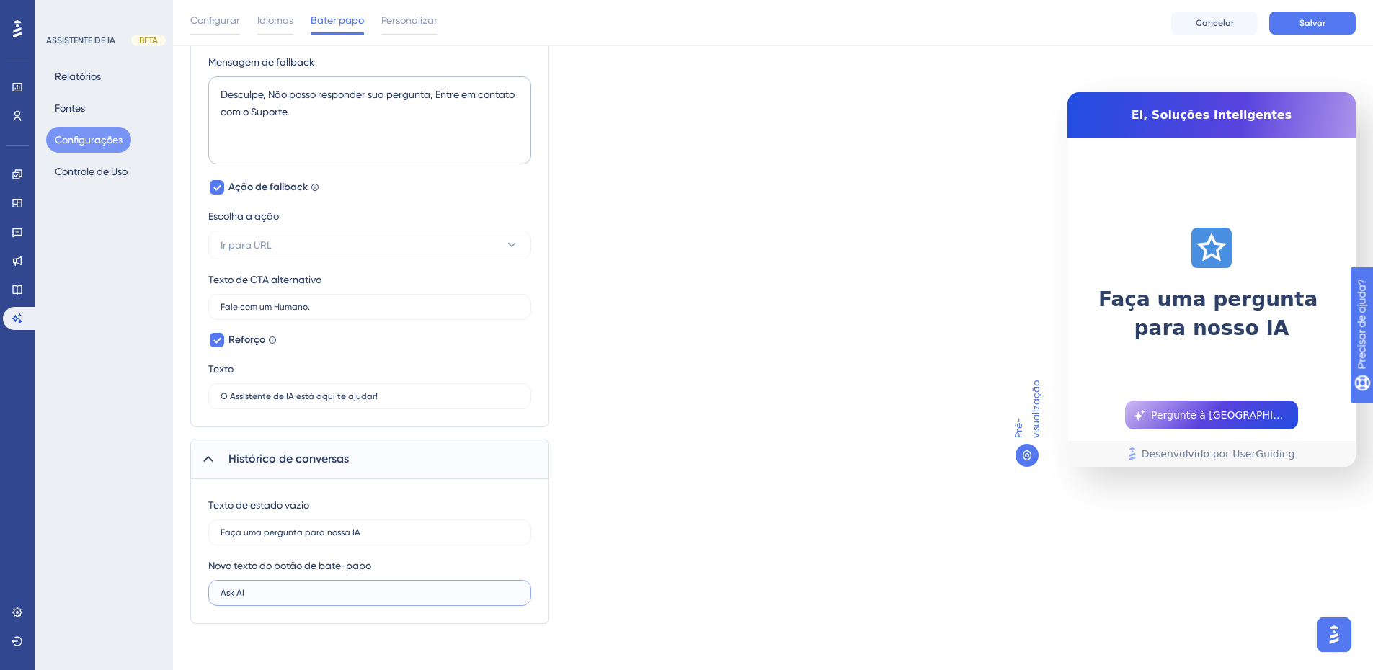
click at [249, 588] on input "Ask AI" at bounding box center [370, 593] width 298 height 10
drag, startPoint x: 251, startPoint y: 593, endPoint x: 209, endPoint y: 594, distance: 41.8
click at [209, 594] on label "Ask AI" at bounding box center [369, 593] width 323 height 26
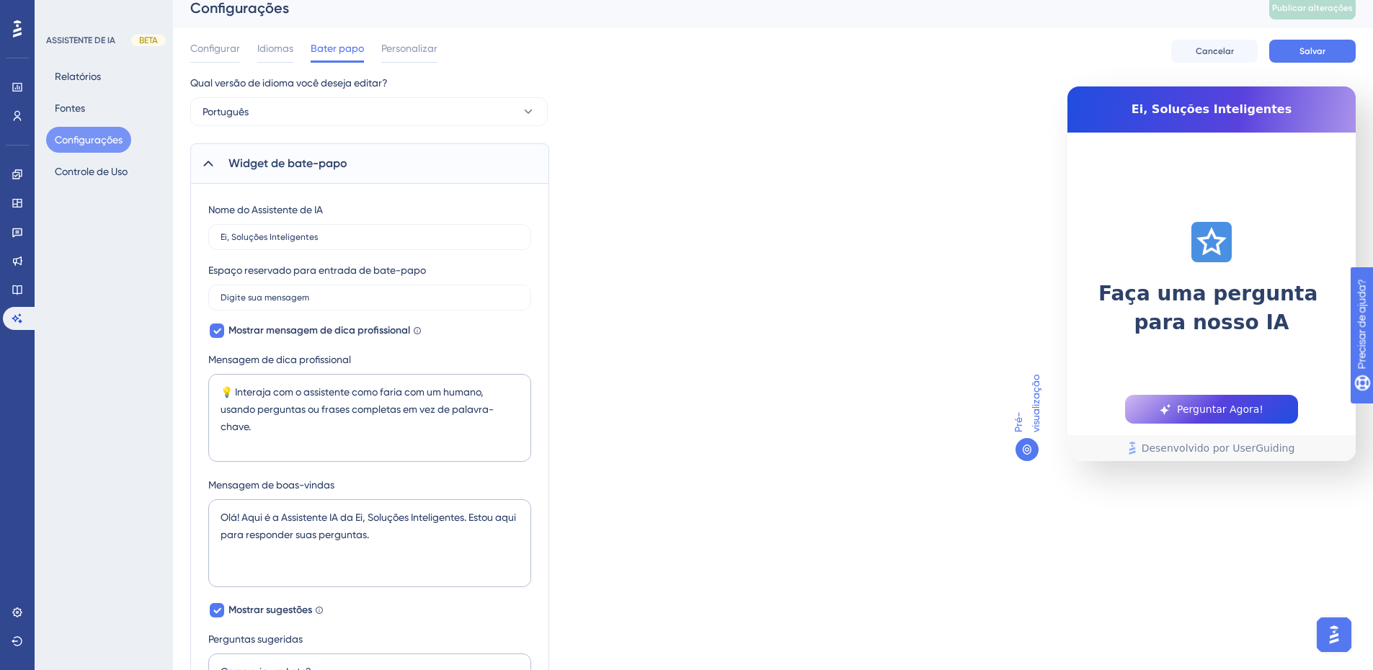
scroll to position [0, 0]
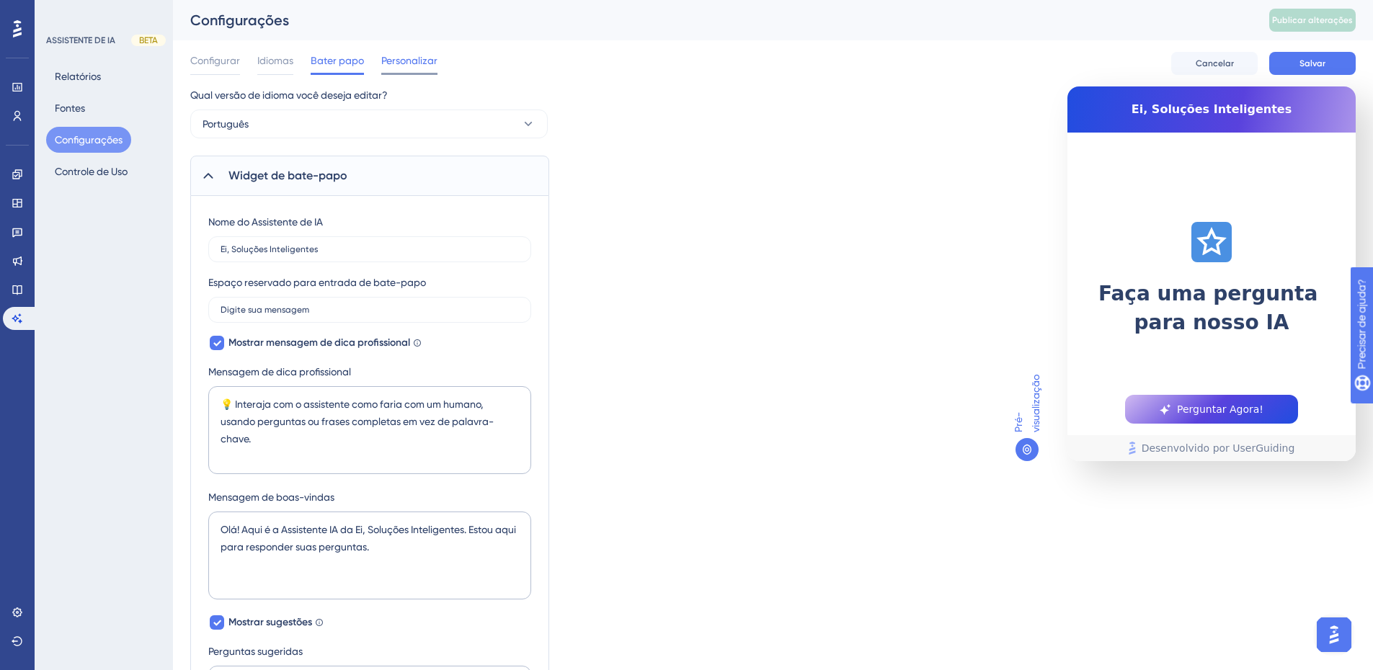
type input "Perguntar Agora!"
click at [425, 63] on font "Personalizar" at bounding box center [409, 61] width 56 height 12
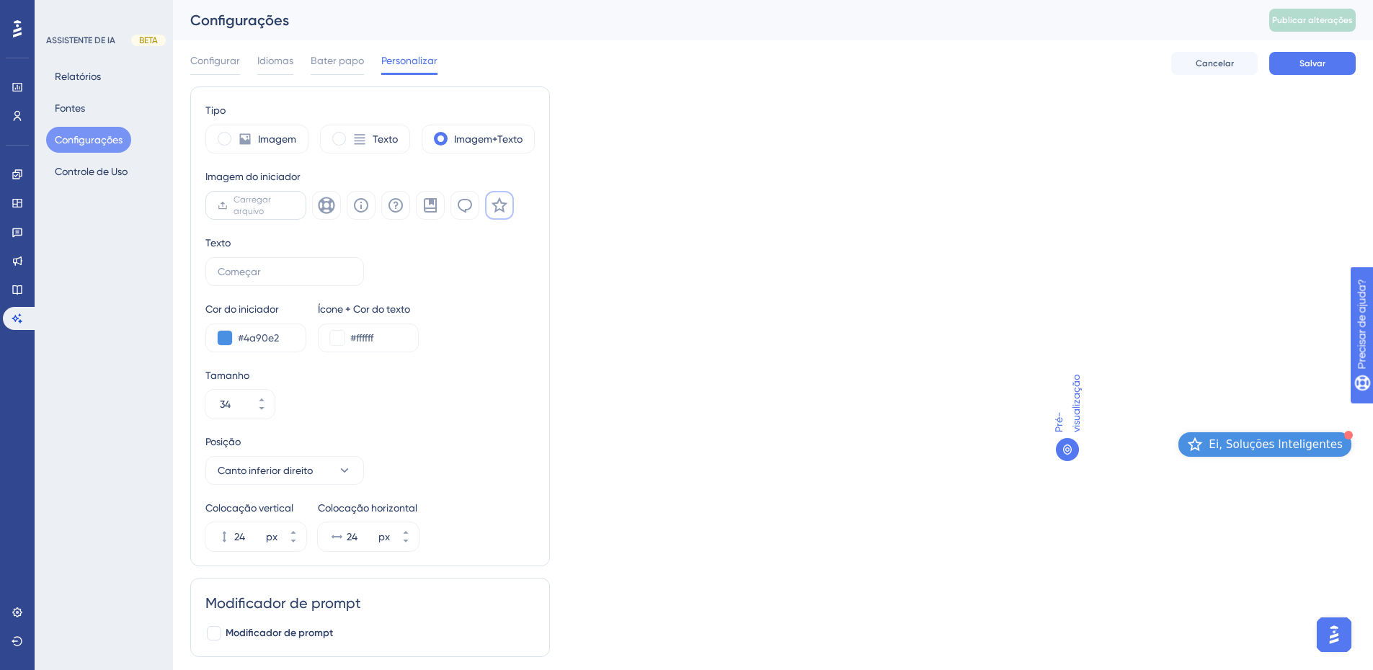
click at [282, 207] on span "Carregar arquivo" at bounding box center [264, 205] width 61 height 23
click at [294, 205] on input "Carregar arquivo" at bounding box center [294, 205] width 0 height 0
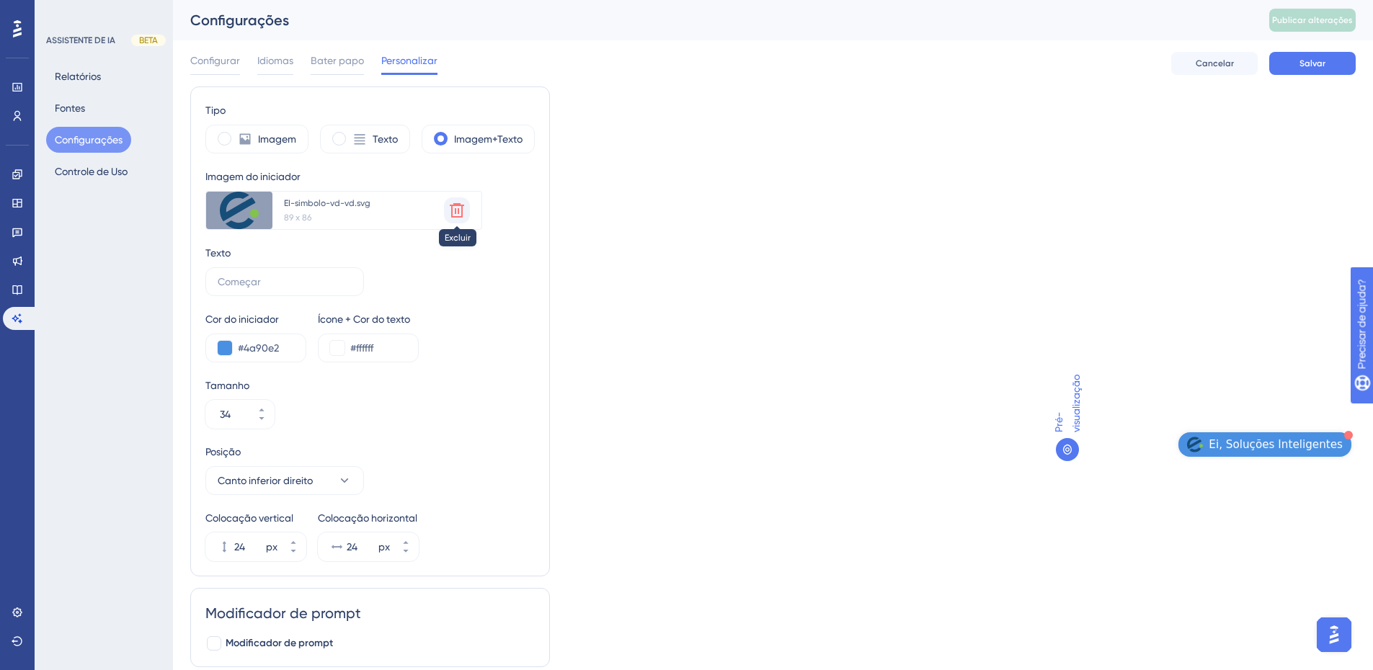
click at [448, 215] on icon at bounding box center [456, 210] width 17 height 17
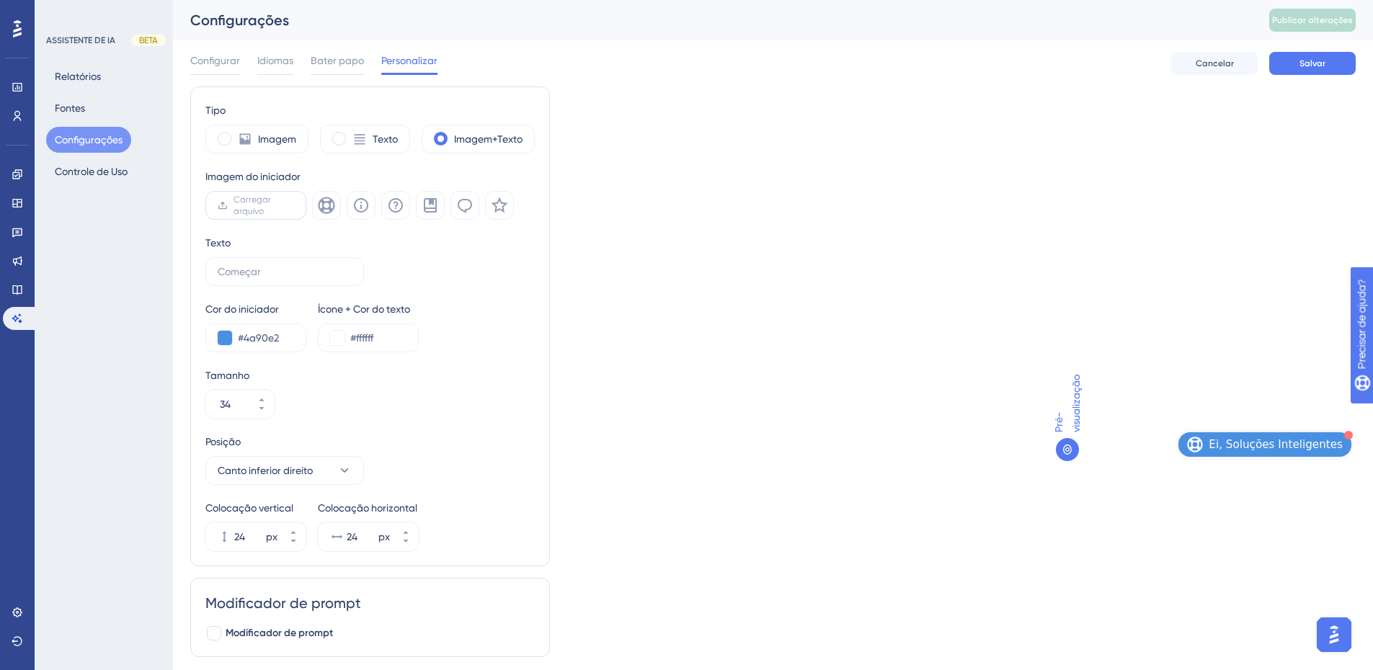
click at [285, 207] on span "Carregar arquivo" at bounding box center [264, 205] width 61 height 23
click at [294, 205] on input "Carregar arquivo" at bounding box center [294, 205] width 0 height 0
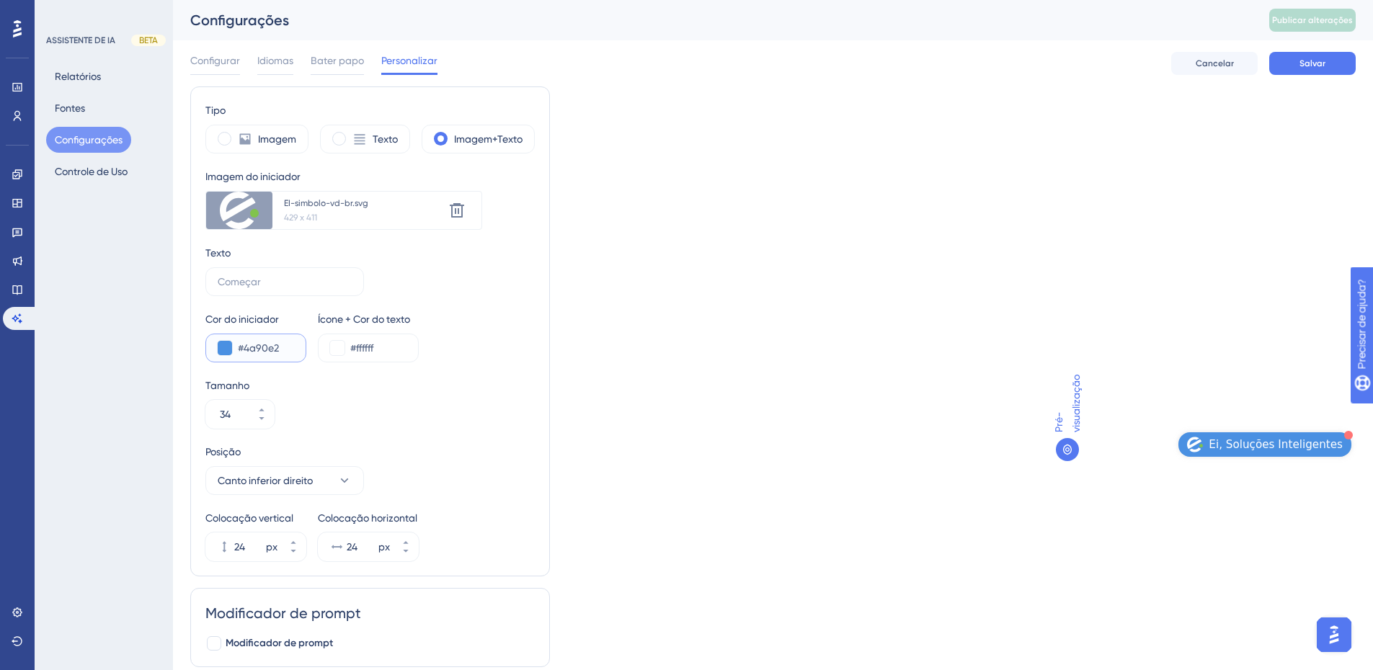
click at [229, 352] on button at bounding box center [225, 348] width 14 height 14
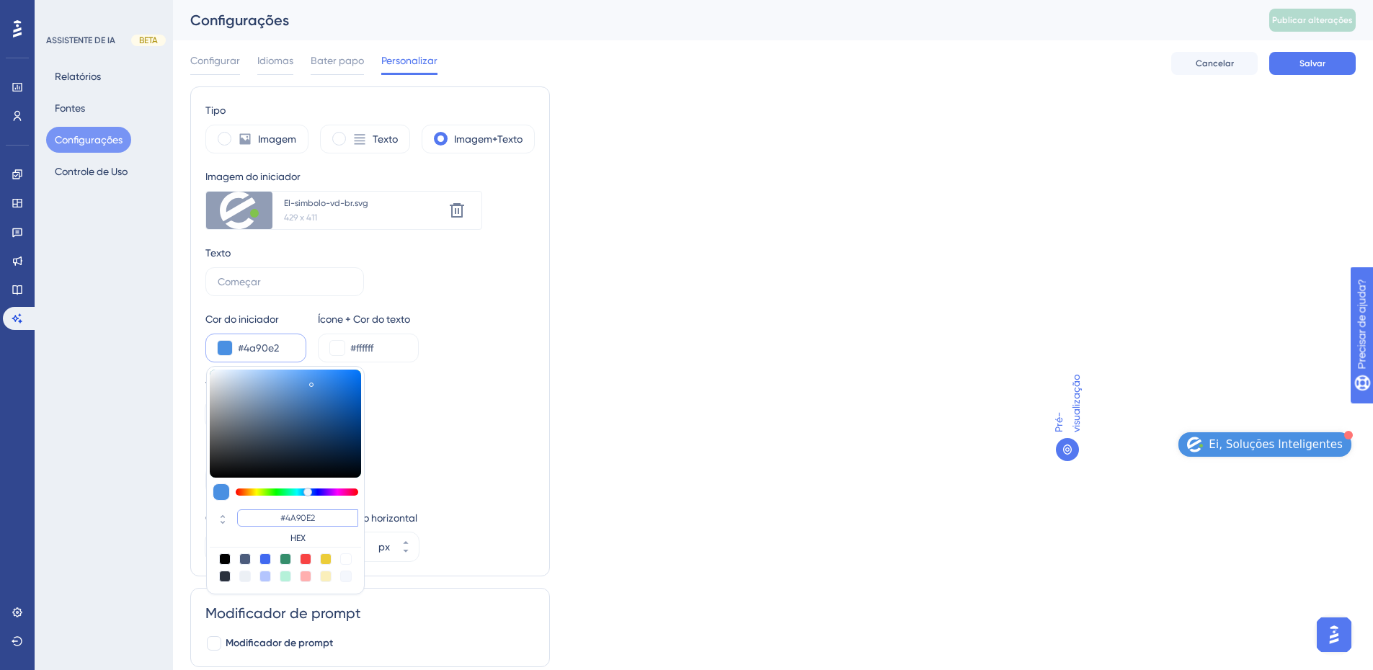
drag, startPoint x: 280, startPoint y: 520, endPoint x: 360, endPoint y: 528, distance: 79.6
click at [360, 528] on div "#4A90E2 HEX" at bounding box center [285, 527] width 151 height 41
paste input "164E79"
type input "#164e79"
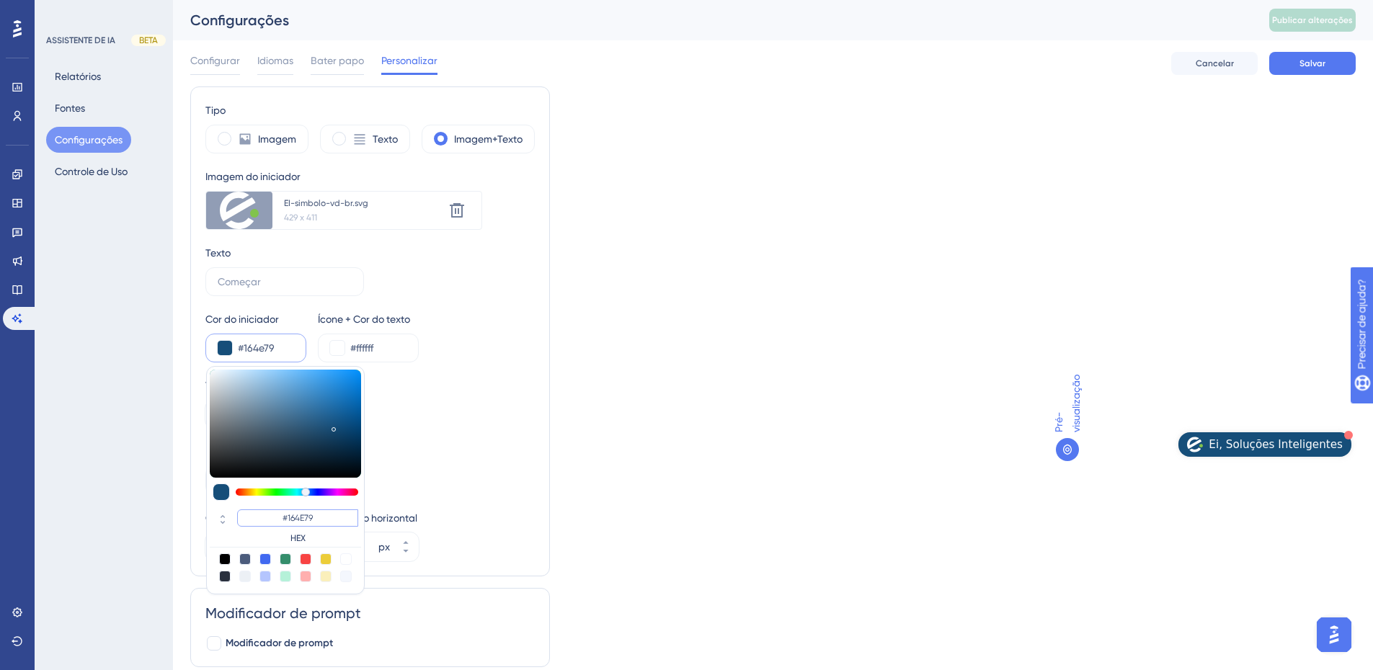
type input "#164E79"
click at [442, 424] on div "Tamanho 34" at bounding box center [369, 403] width 329 height 52
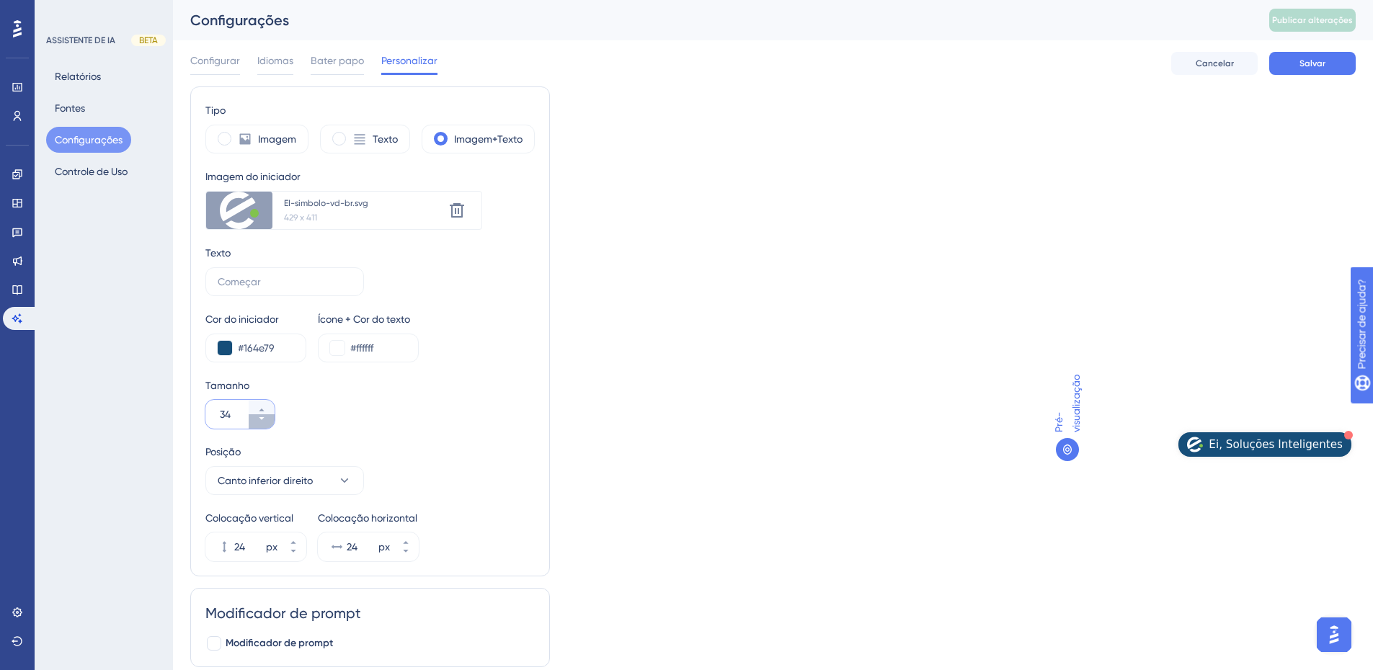
click at [262, 422] on icon at bounding box center [261, 418] width 9 height 9
click at [262, 406] on icon at bounding box center [261, 410] width 9 height 9
click at [260, 421] on icon at bounding box center [261, 418] width 9 height 9
type input "33"
click at [260, 399] on div "Tamanho 33" at bounding box center [369, 403] width 329 height 52
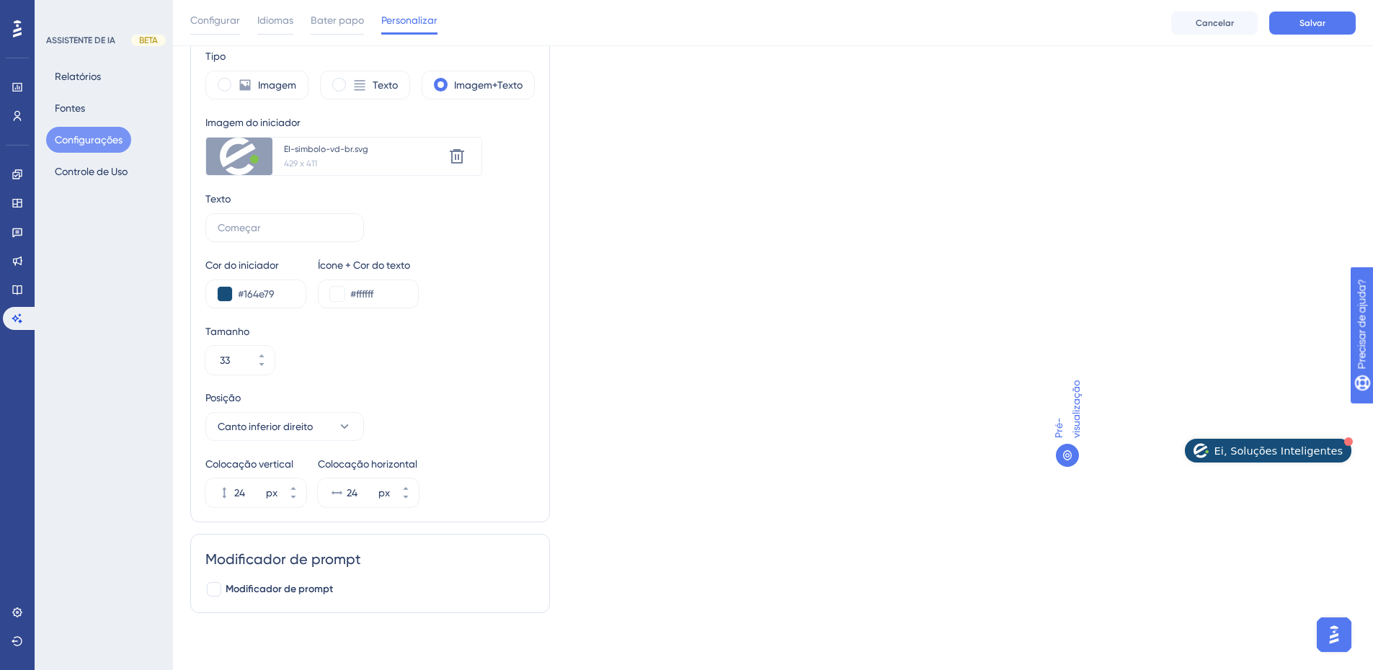
scroll to position [61, 0]
click at [262, 592] on font "Modificador de prompt" at bounding box center [279, 588] width 107 height 12
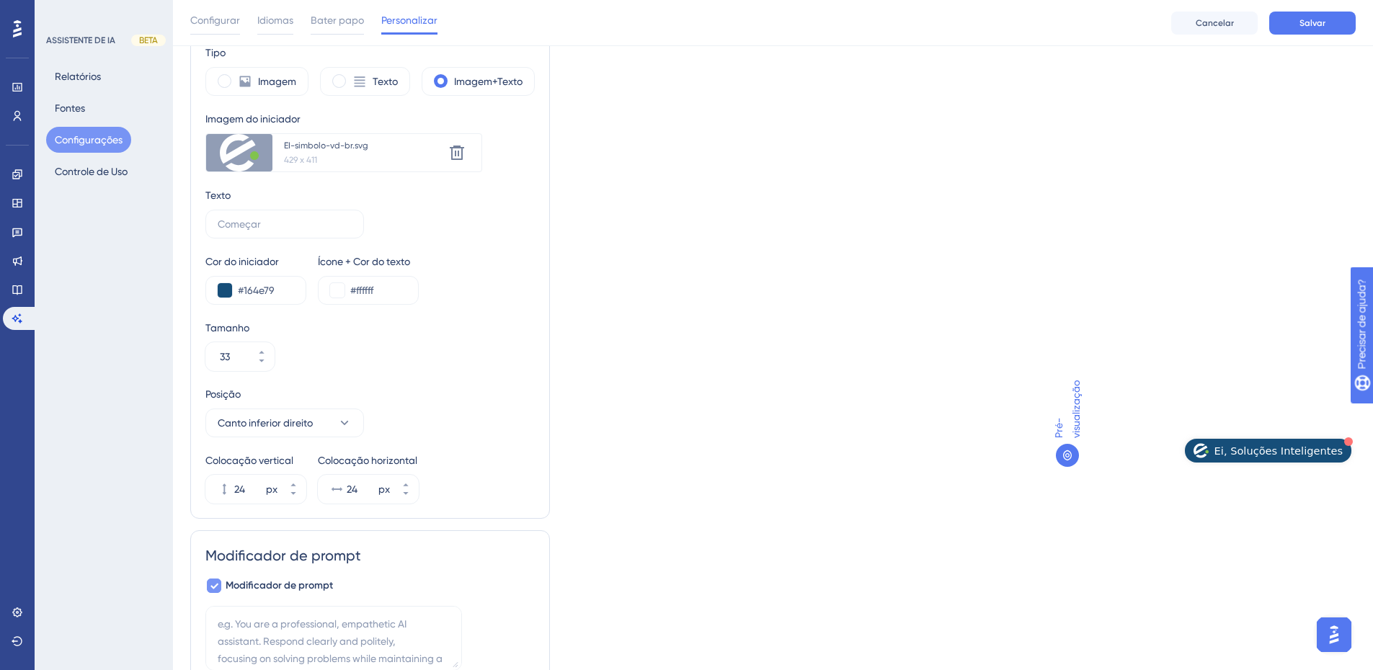
click at [255, 585] on font "Modificador de prompt" at bounding box center [279, 585] width 107 height 12
checkbox input "false"
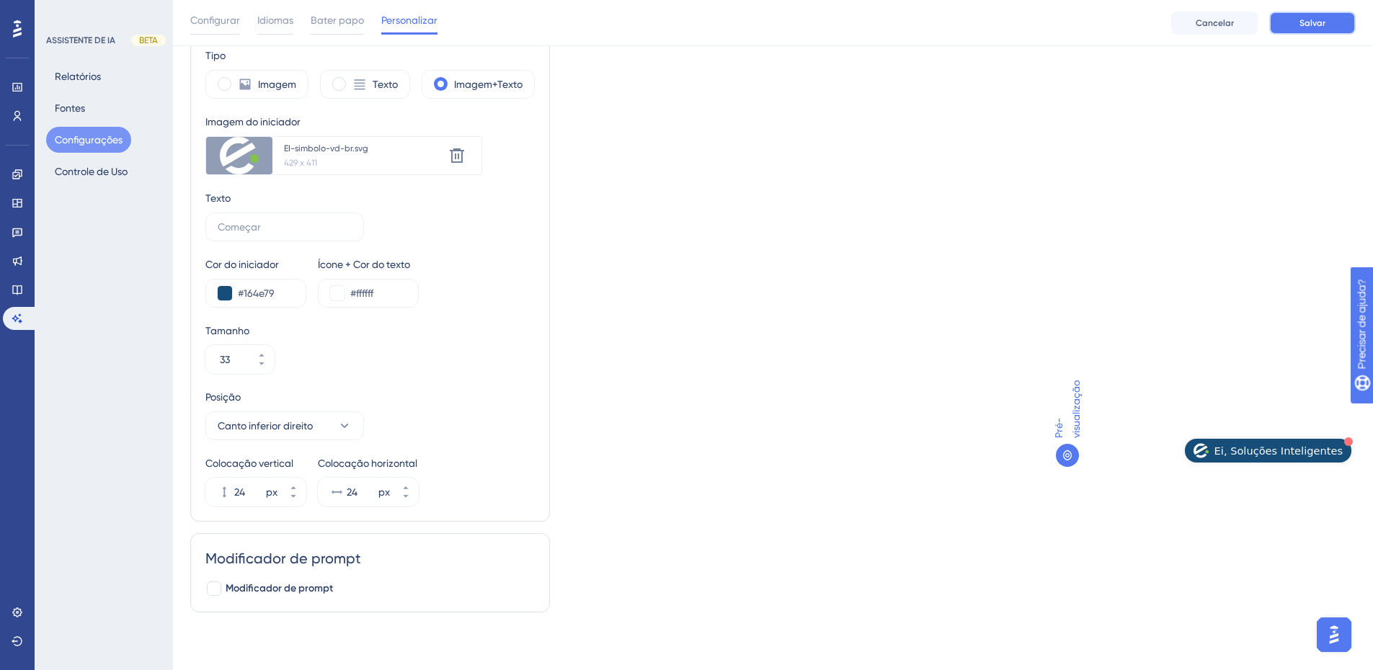
click at [1302, 19] on font "Salvar" at bounding box center [1312, 23] width 26 height 10
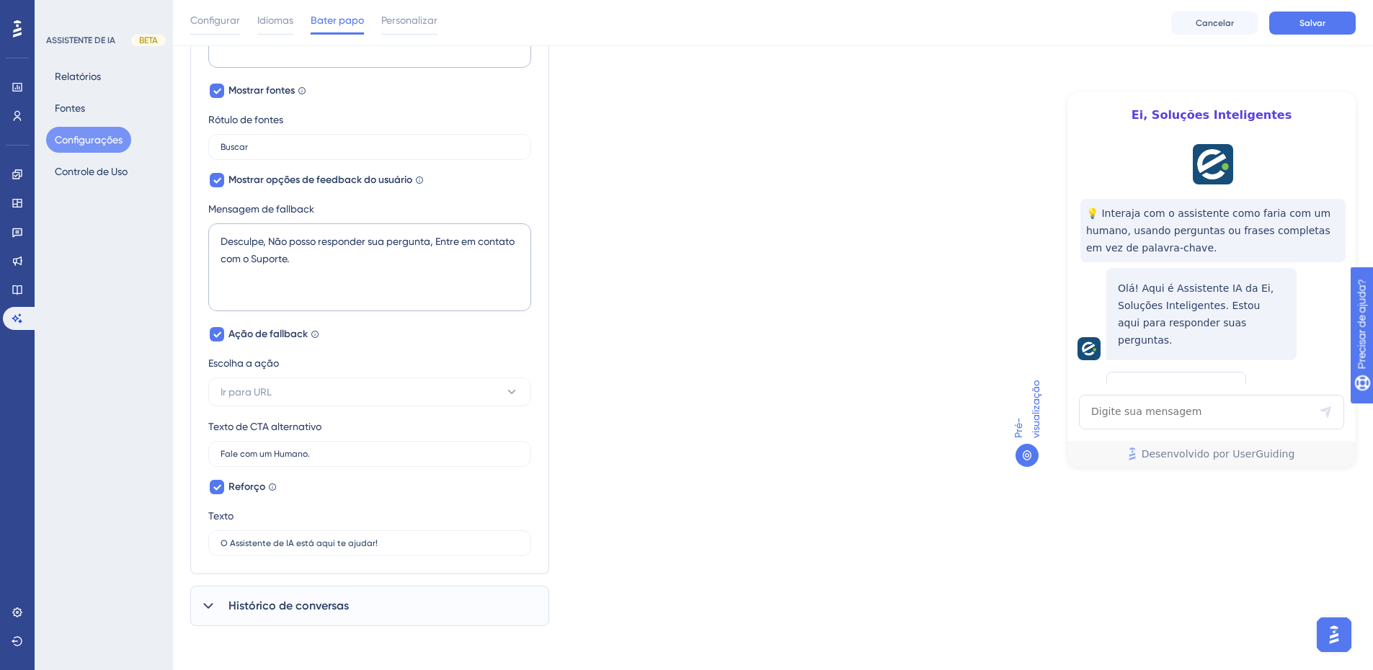
scroll to position [694, 0]
click at [1304, 22] on font "Salvar" at bounding box center [1312, 23] width 26 height 10
click at [334, 392] on button "Ir para URL" at bounding box center [369, 390] width 323 height 29
click at [222, 334] on div at bounding box center [217, 332] width 14 height 14
checkbox input "false"
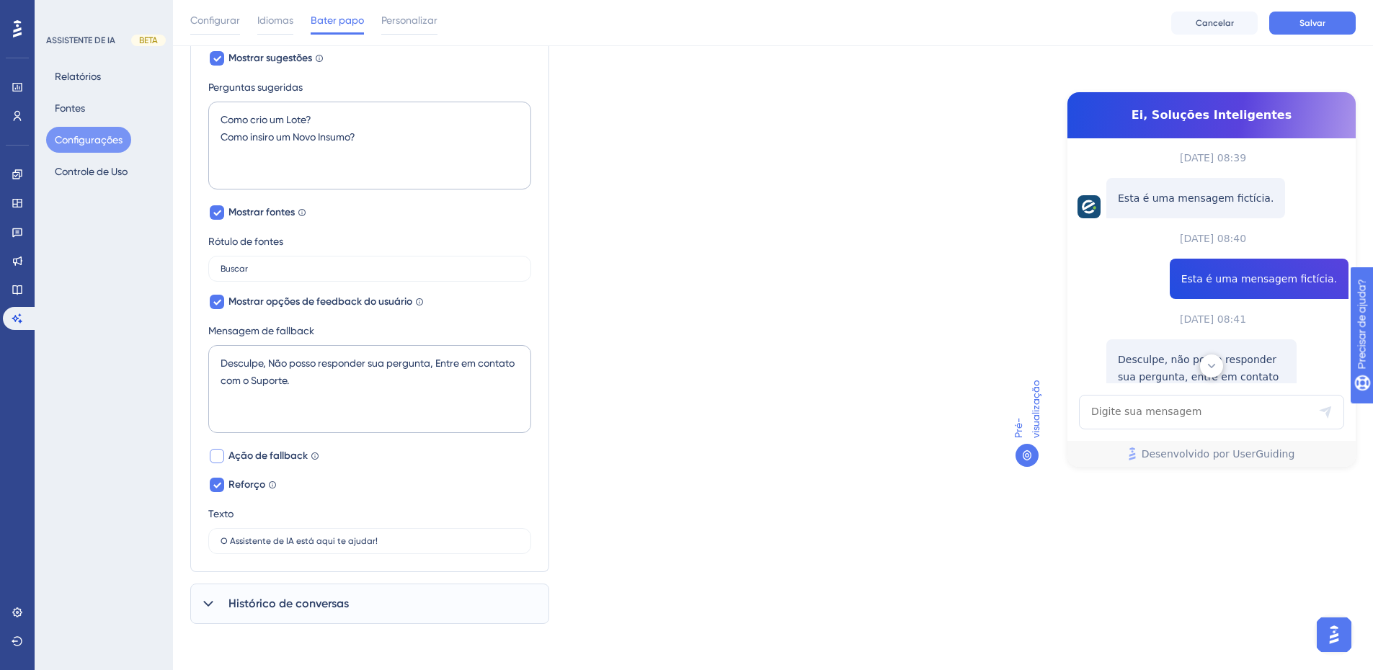
scroll to position [406, 0]
click at [223, 481] on div at bounding box center [217, 485] width 14 height 14
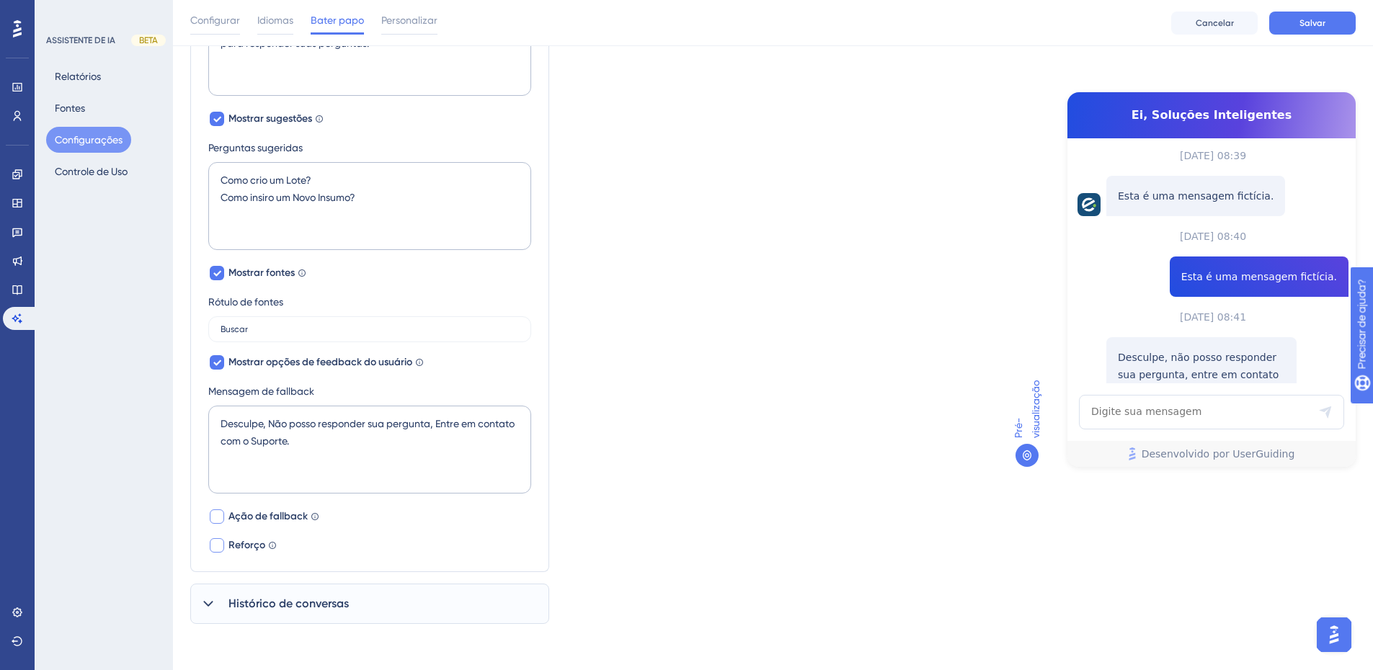
scroll to position [510, 0]
click at [223, 481] on textarea "Desculpe, Não posso responder sua pergunta, Entre em contato com o Suporte." at bounding box center [369, 450] width 323 height 88
click at [215, 547] on div at bounding box center [217, 545] width 14 height 14
click at [215, 547] on icon at bounding box center [217, 546] width 8 height 6
click at [215, 547] on div at bounding box center [217, 545] width 14 height 14
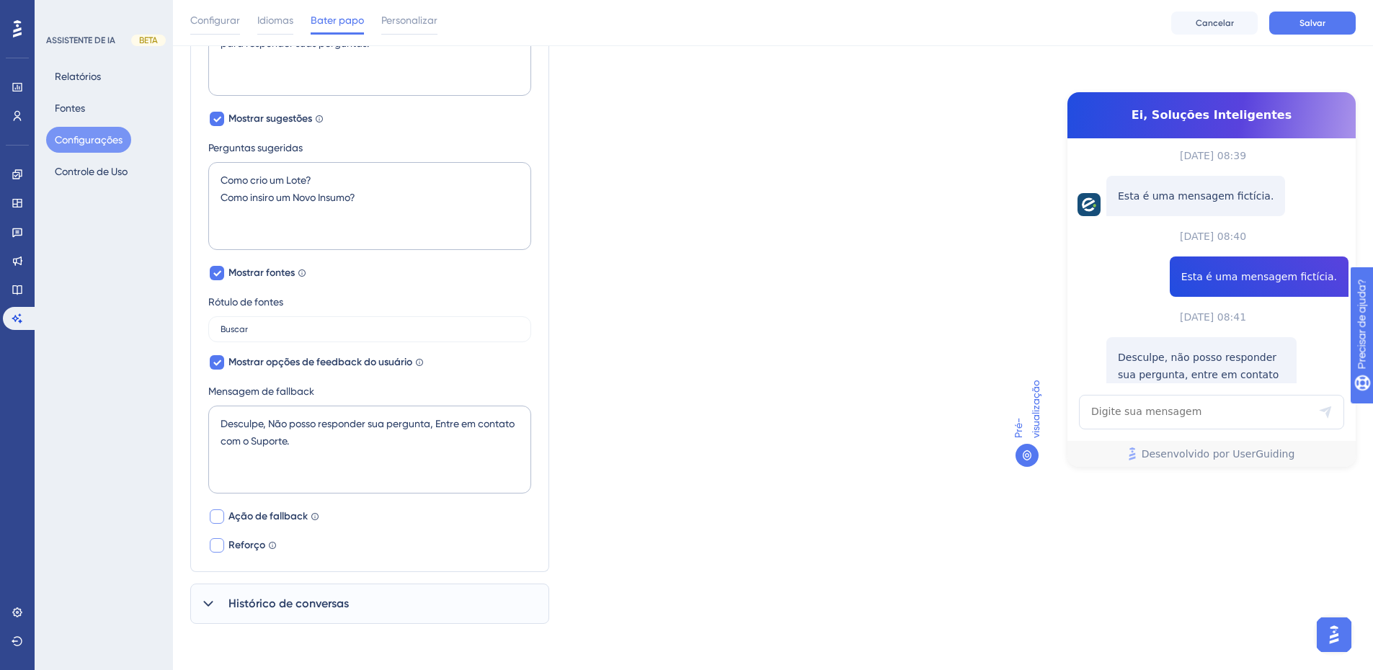
checkbox input "true"
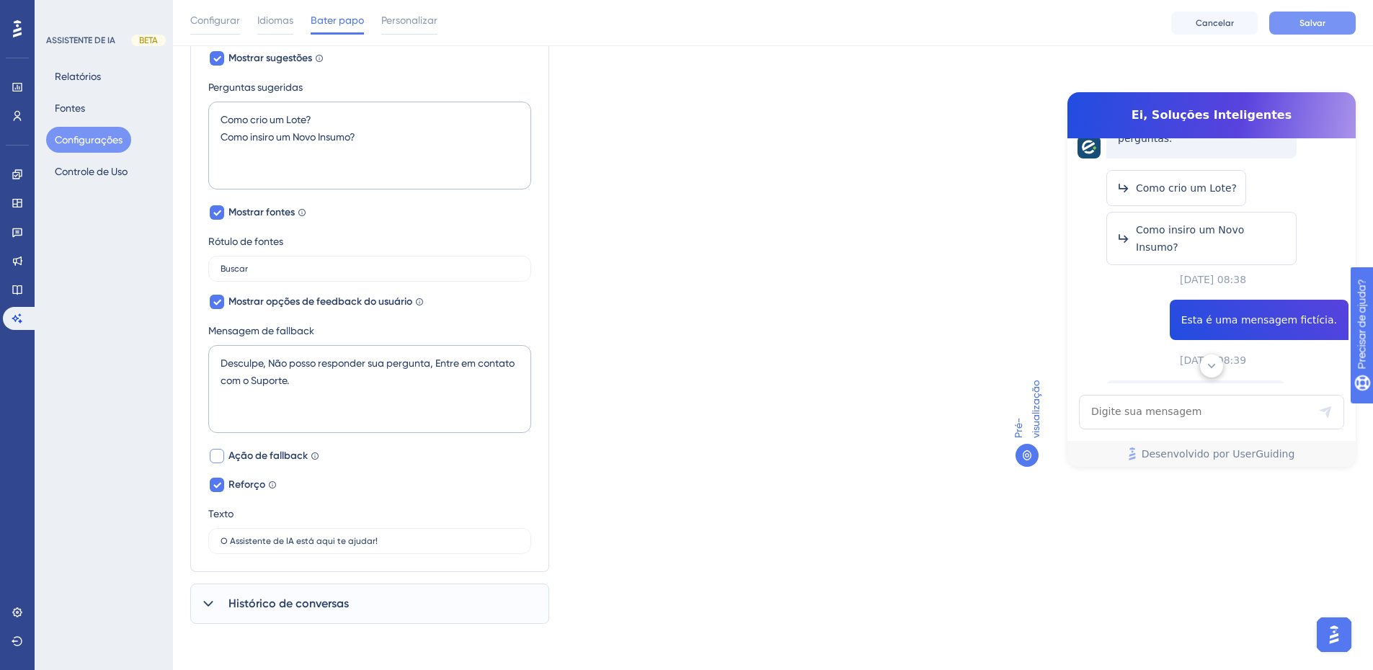
scroll to position [192, 0]
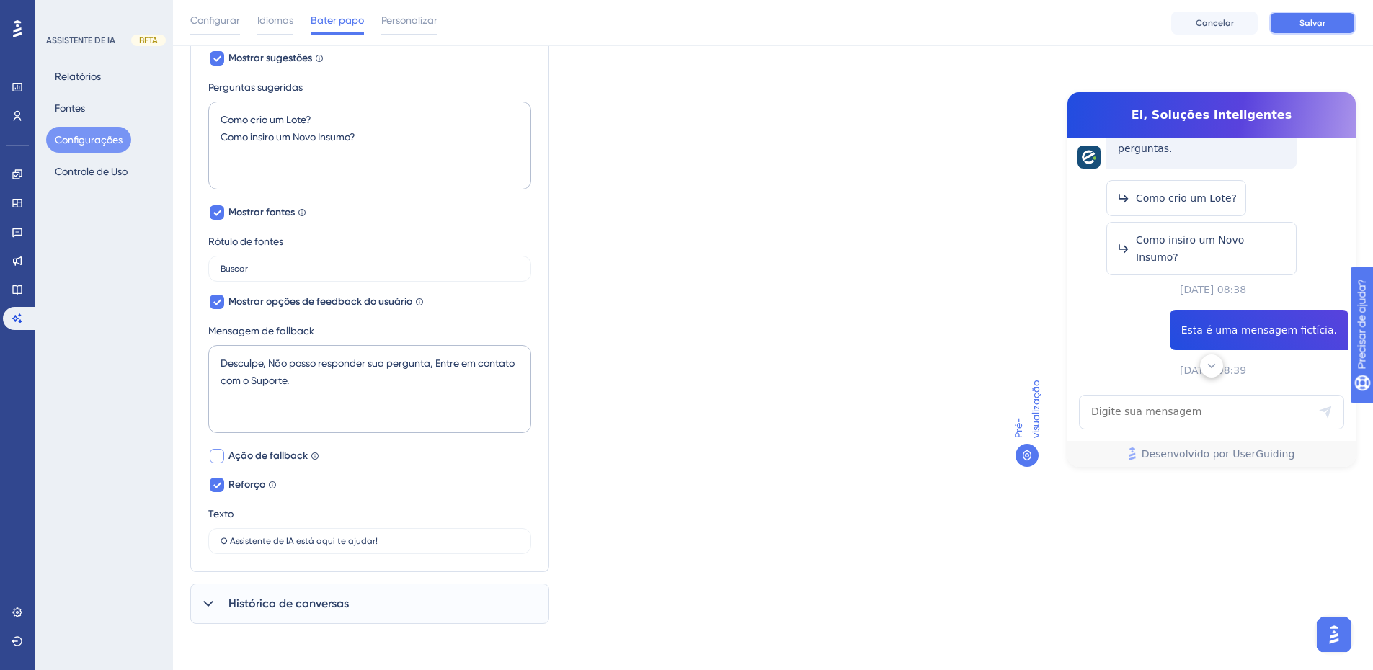
click at [1307, 17] on span "Salvar" at bounding box center [1312, 23] width 26 height 12
click at [102, 43] on font "ASSISTENTE DE IA" at bounding box center [80, 40] width 69 height 10
click at [197, 19] on font "Configurar" at bounding box center [215, 20] width 50 height 12
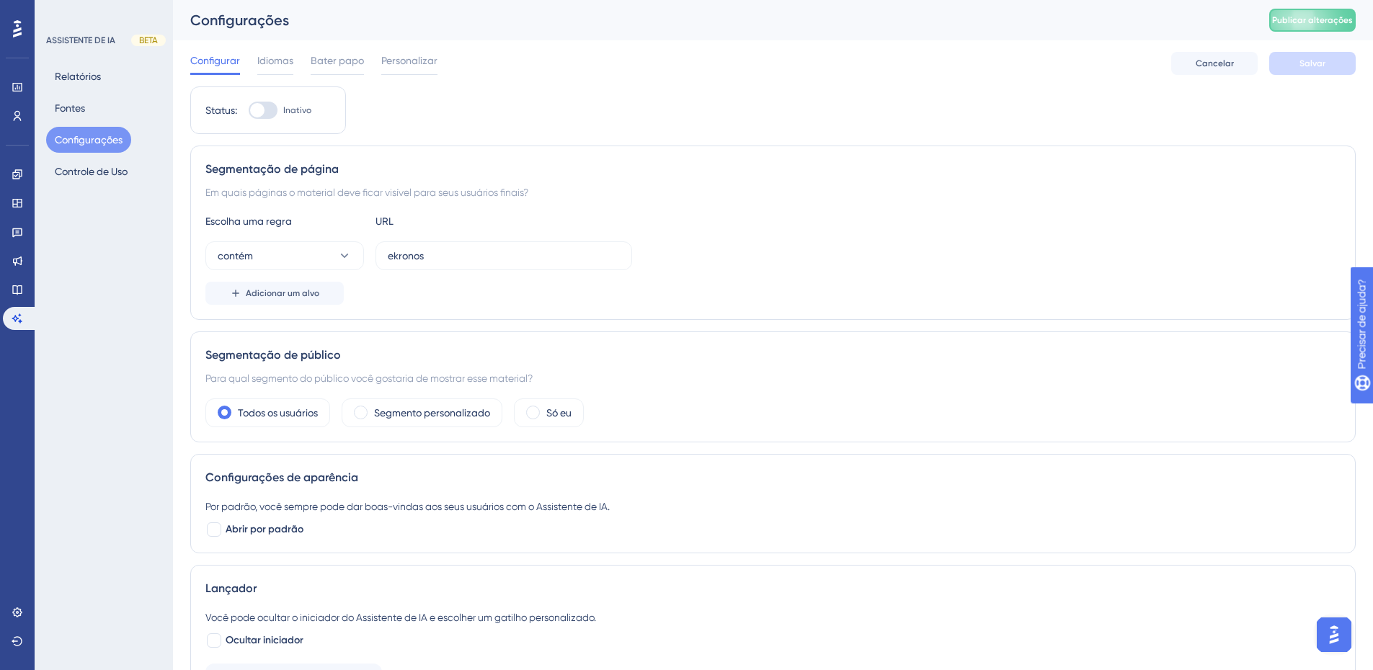
click at [276, 108] on div at bounding box center [263, 110] width 29 height 17
click at [249, 110] on input "Inativo" at bounding box center [248, 110] width 1 height 1
checkbox input "true"
click at [268, 58] on font "Idiomas" at bounding box center [275, 61] width 36 height 12
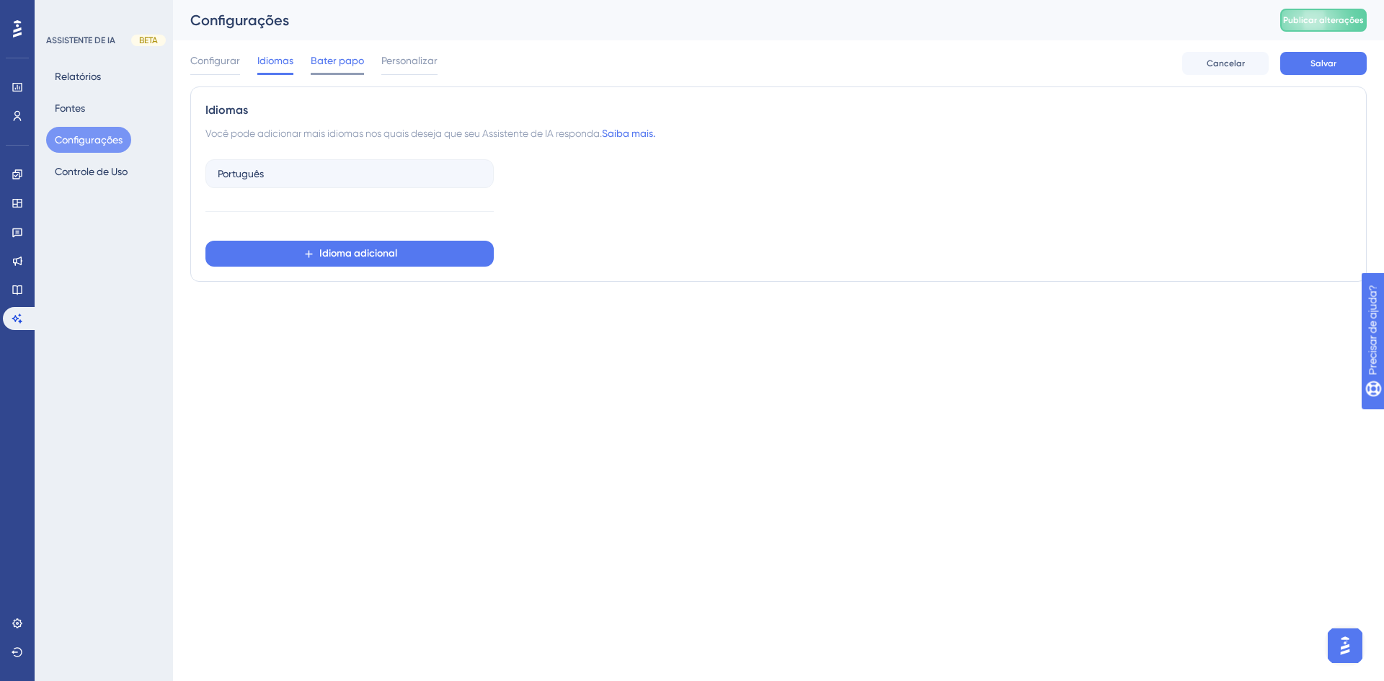
click at [319, 60] on font "Bater papo" at bounding box center [337, 61] width 53 height 12
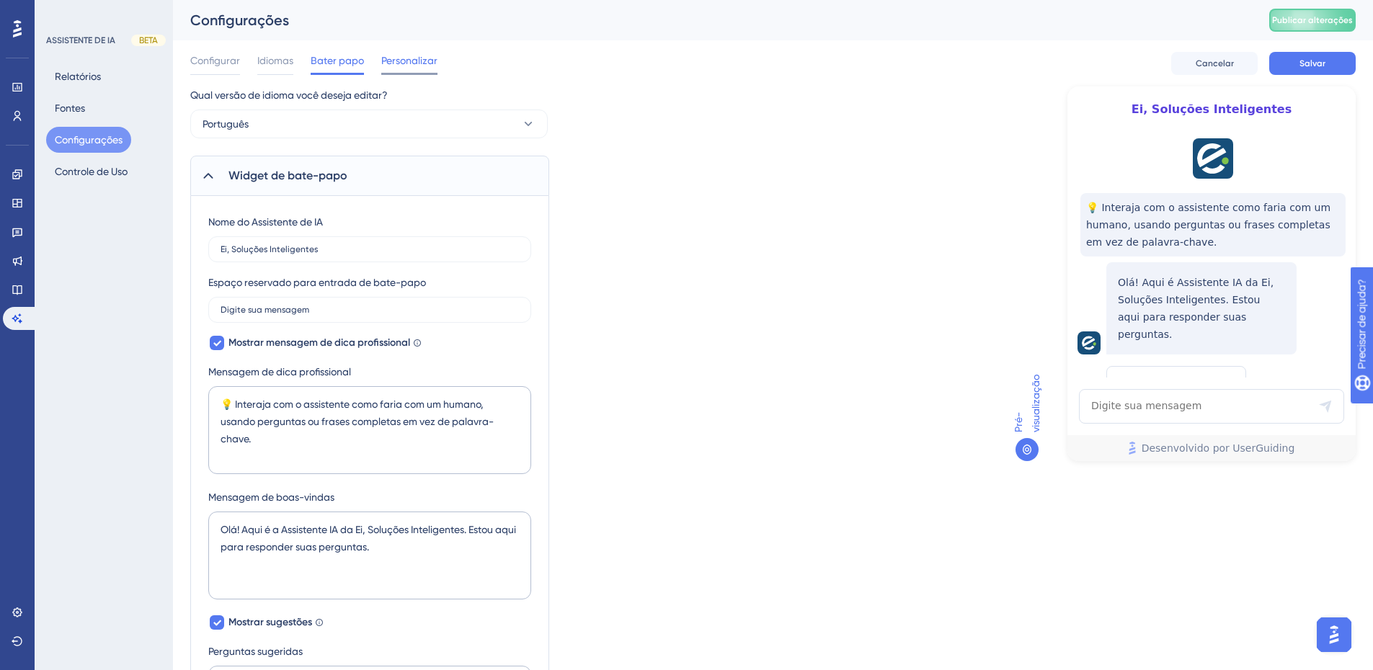
click at [396, 58] on font "Personalizar" at bounding box center [409, 61] width 56 height 12
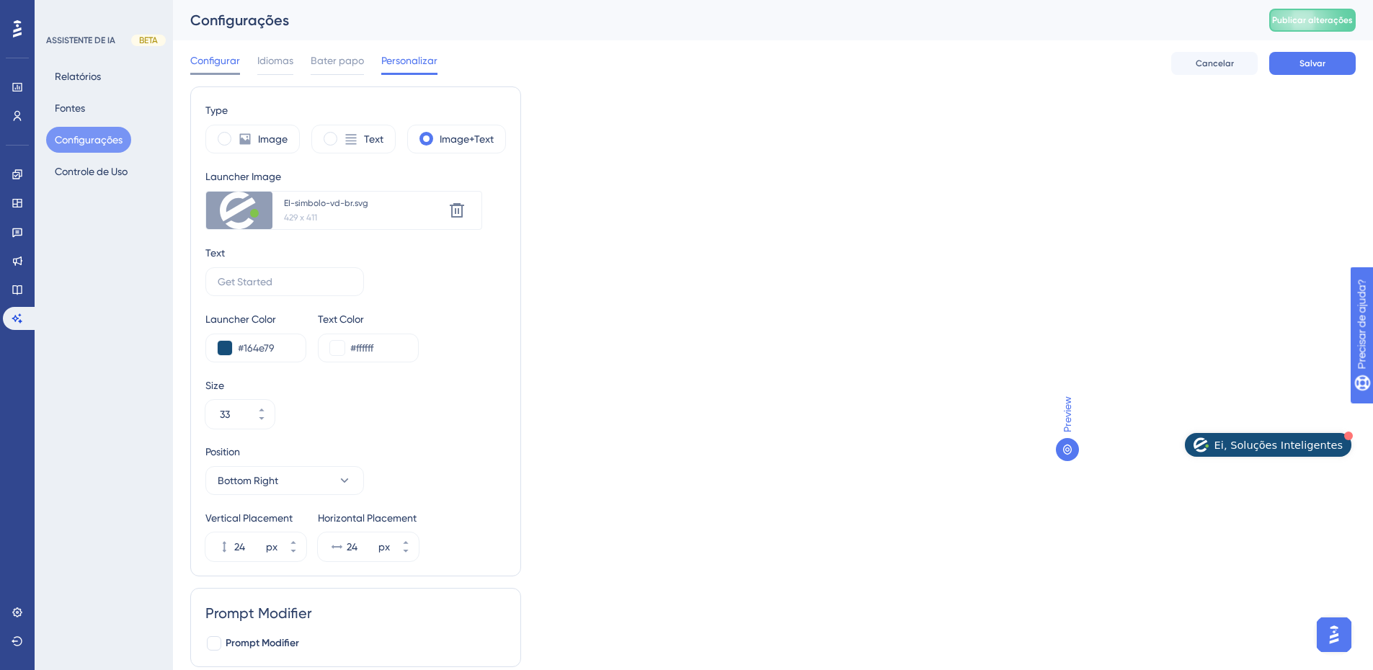
click at [227, 58] on font "Configurar" at bounding box center [215, 61] width 50 height 12
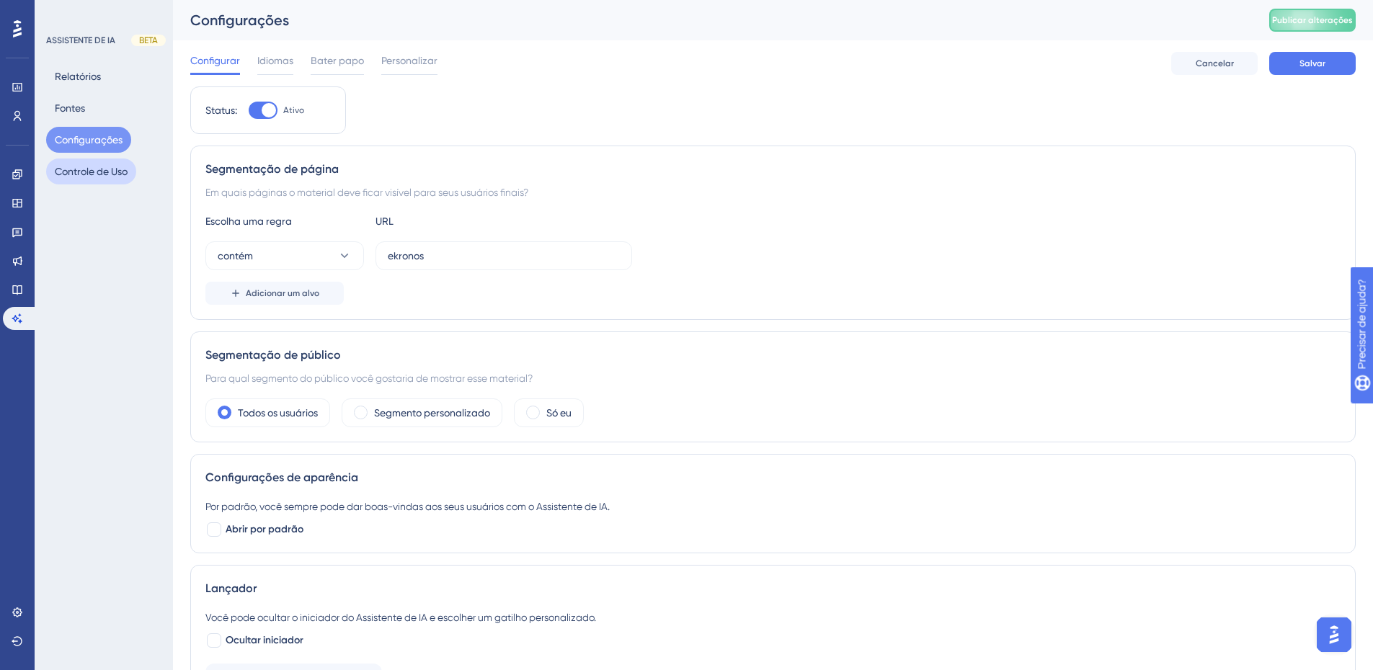
click at [113, 164] on font "Controle de Uso" at bounding box center [91, 171] width 73 height 17
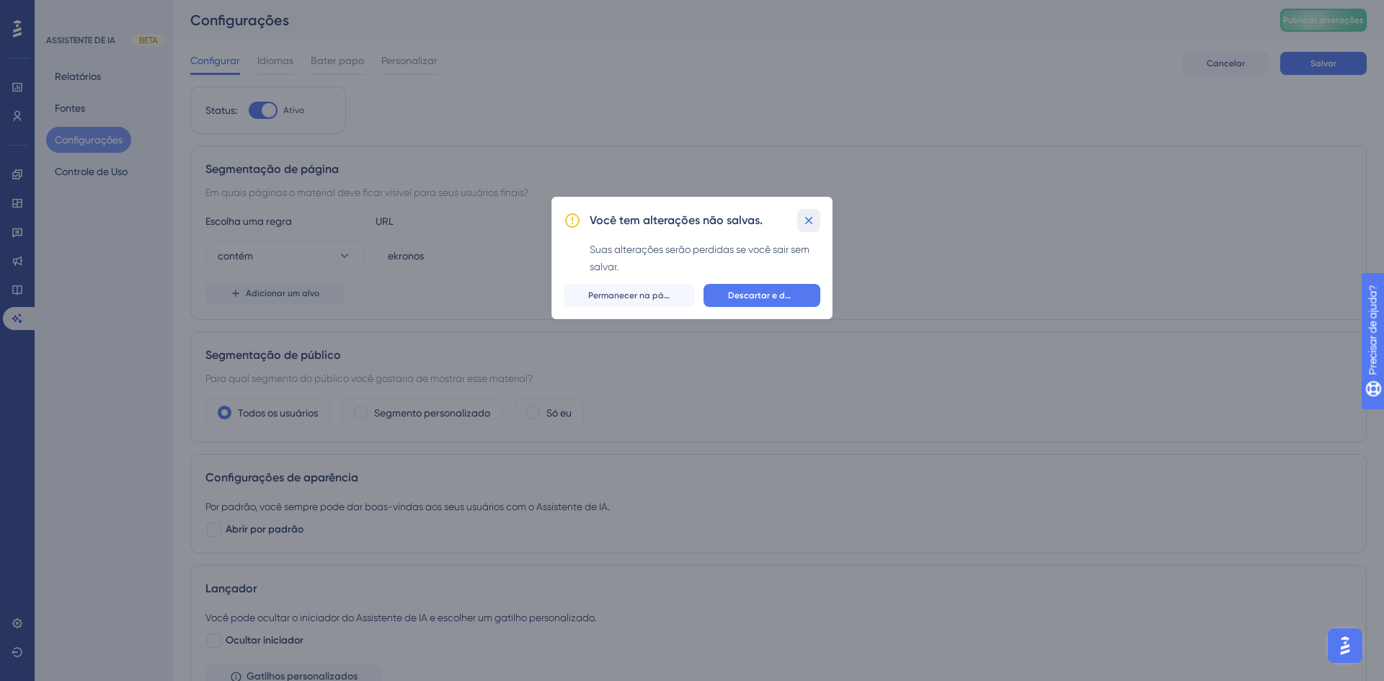
click at [807, 220] on icon at bounding box center [808, 220] width 14 height 14
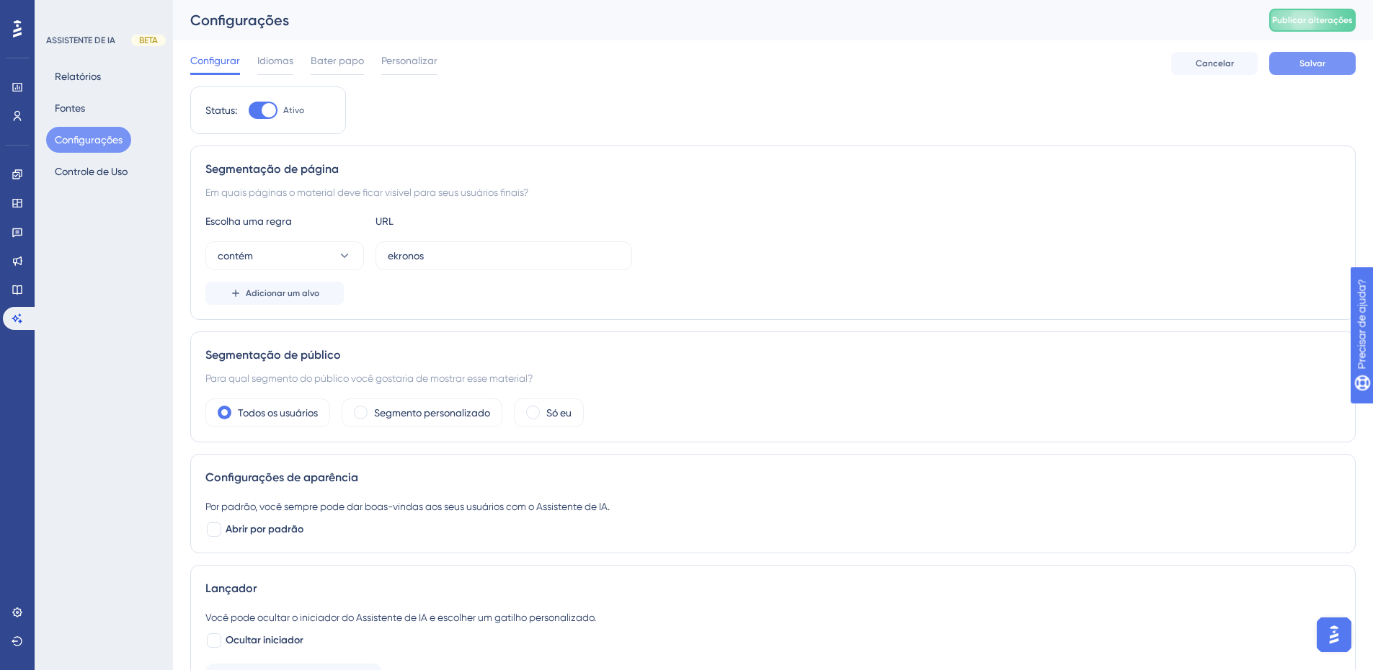
click at [1330, 64] on button "Salvar" at bounding box center [1312, 63] width 86 height 23
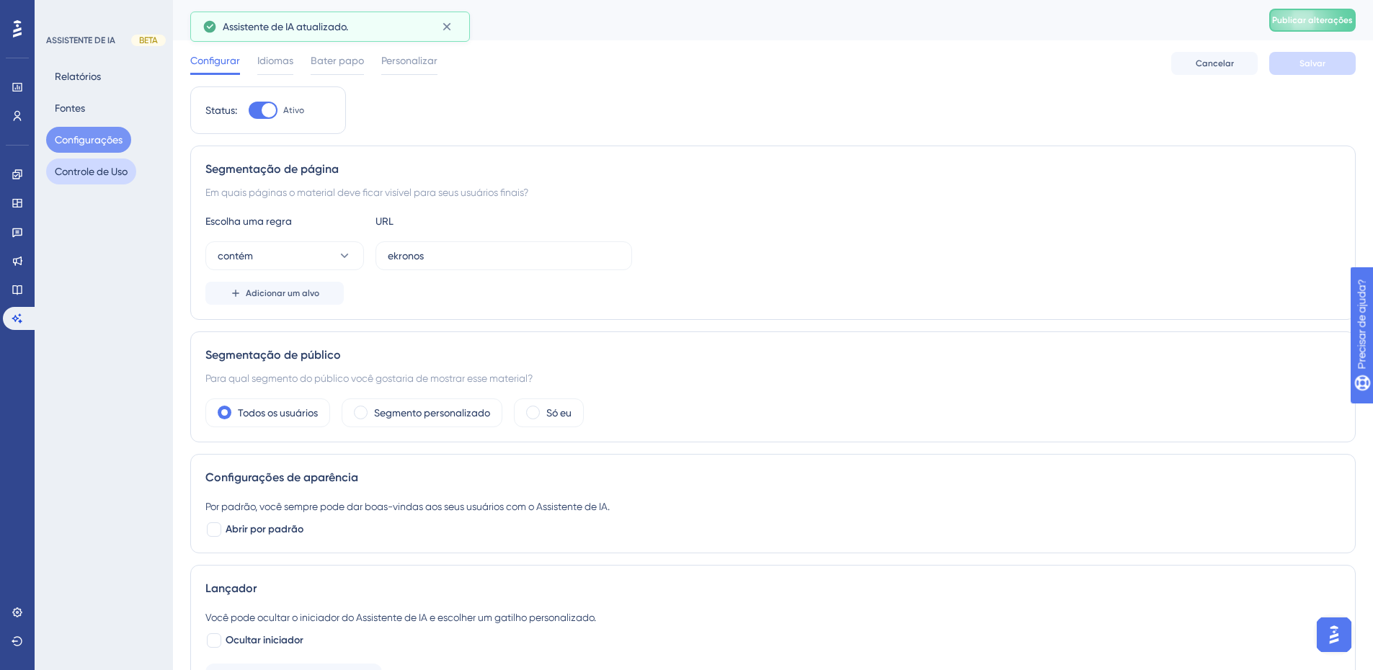
click at [115, 168] on font "Controle de Uso" at bounding box center [91, 172] width 73 height 12
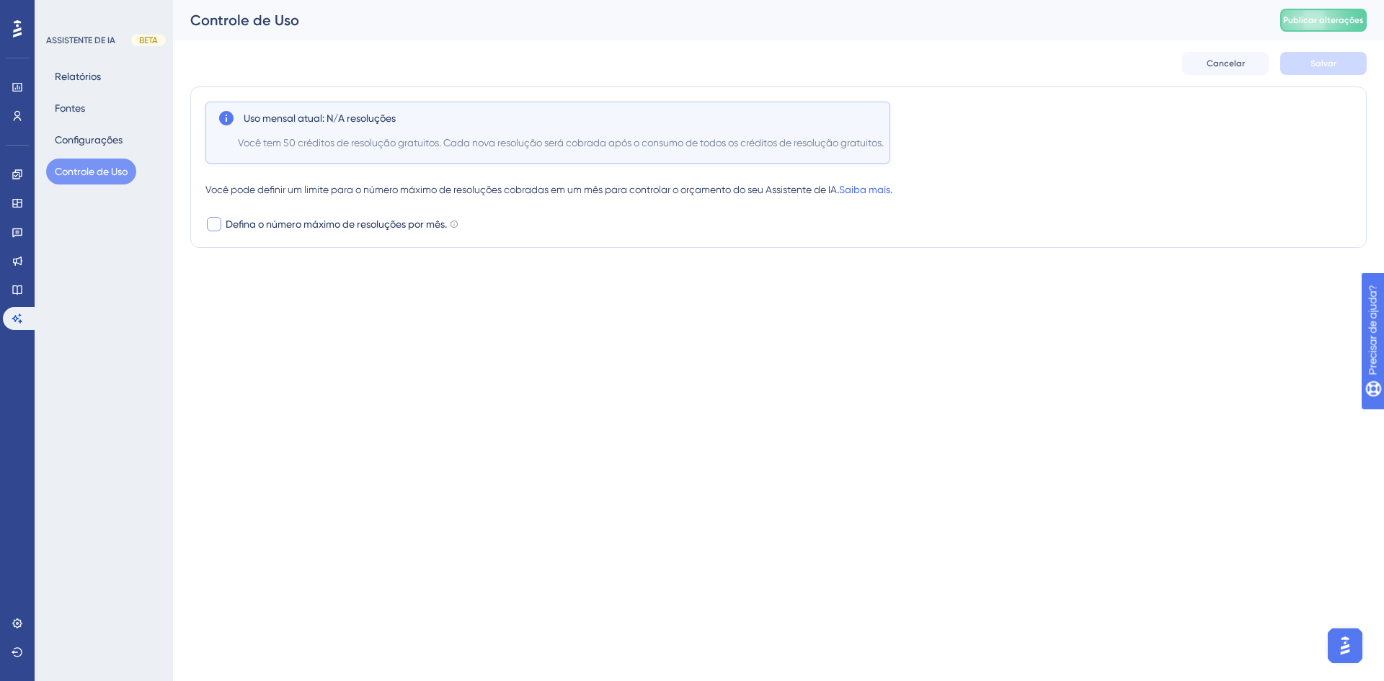
click at [207, 226] on div at bounding box center [214, 224] width 14 height 14
checkbox input "true"
drag, startPoint x: 259, startPoint y: 252, endPoint x: 214, endPoint y: 254, distance: 45.5
click at [214, 254] on div "Defina o número máximo de resoluções por mês. Não podemos garantir que o limite…" at bounding box center [331, 241] width 253 height 52
click at [279, 287] on div "Uso mensal atual: N/A resoluções Você tem 50 créditos de resolução gratuitos. C…" at bounding box center [778, 190] width 1176 height 208
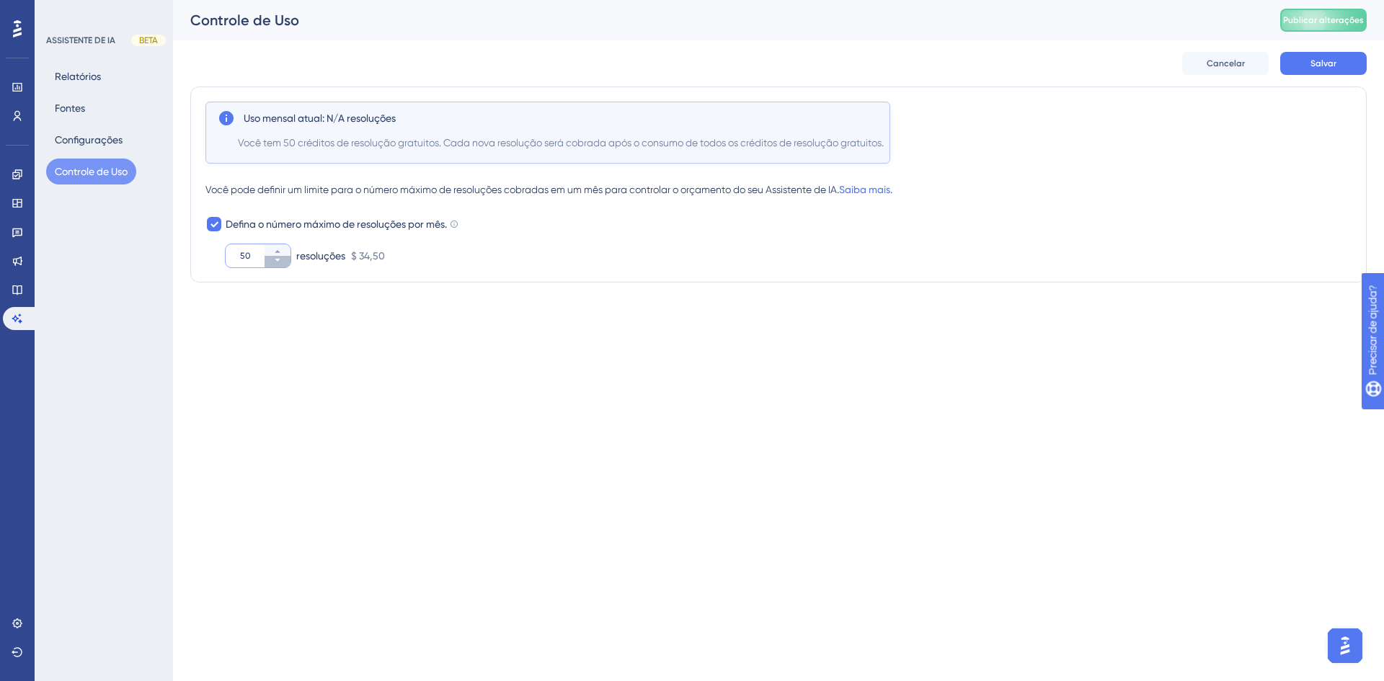
click at [276, 263] on icon at bounding box center [277, 260] width 9 height 9
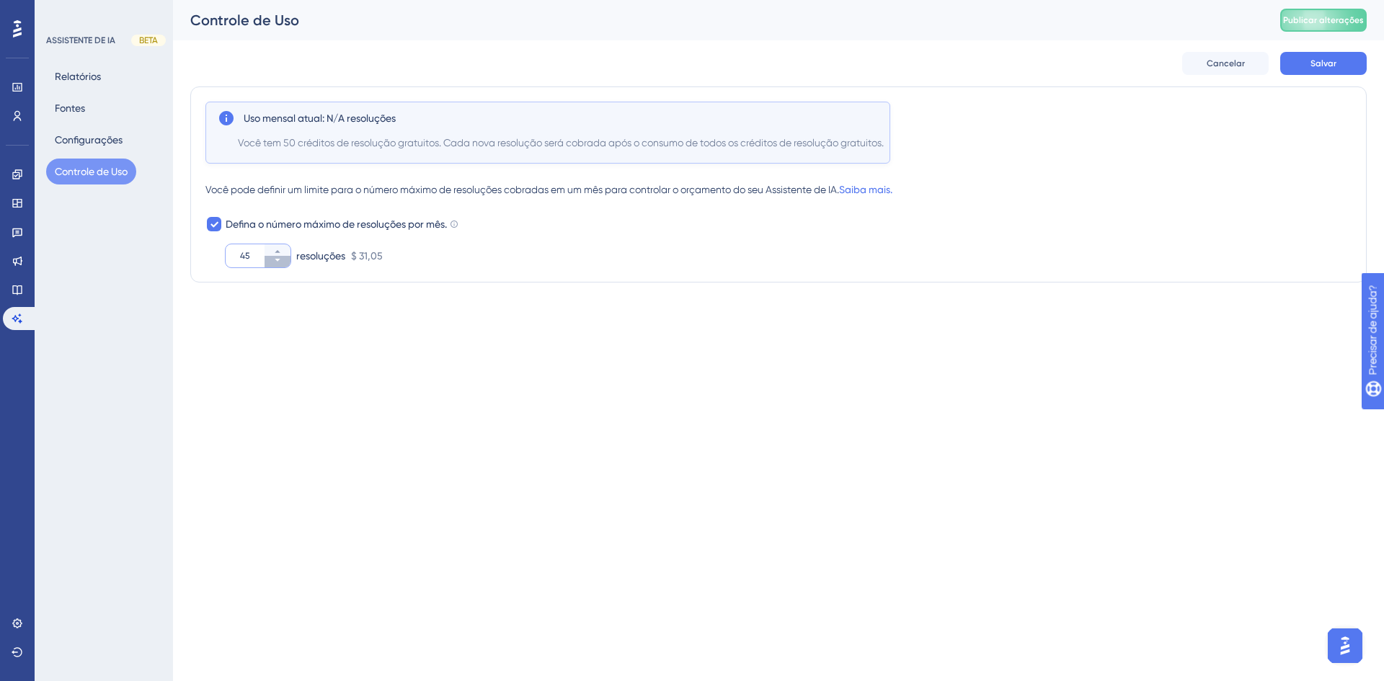
click at [276, 263] on icon at bounding box center [277, 260] width 9 height 9
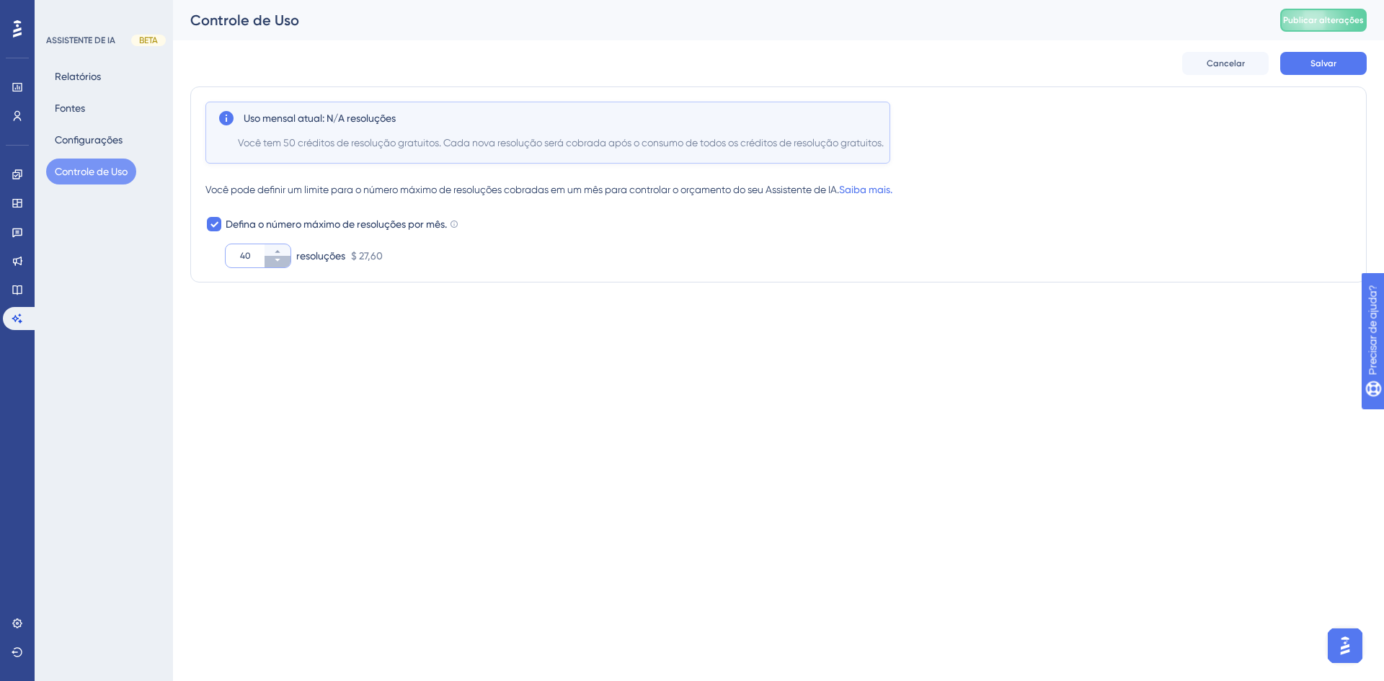
click at [276, 263] on icon at bounding box center [277, 260] width 9 height 9
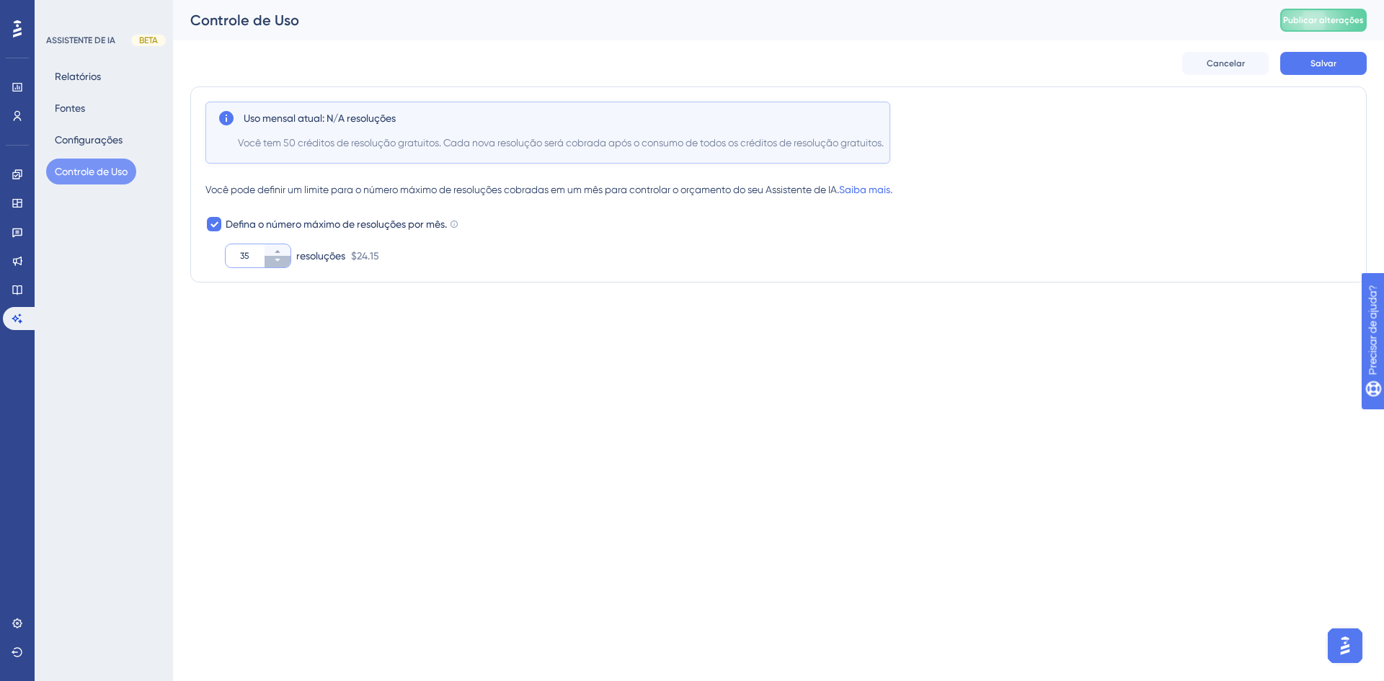
click at [276, 263] on icon at bounding box center [277, 260] width 9 height 9
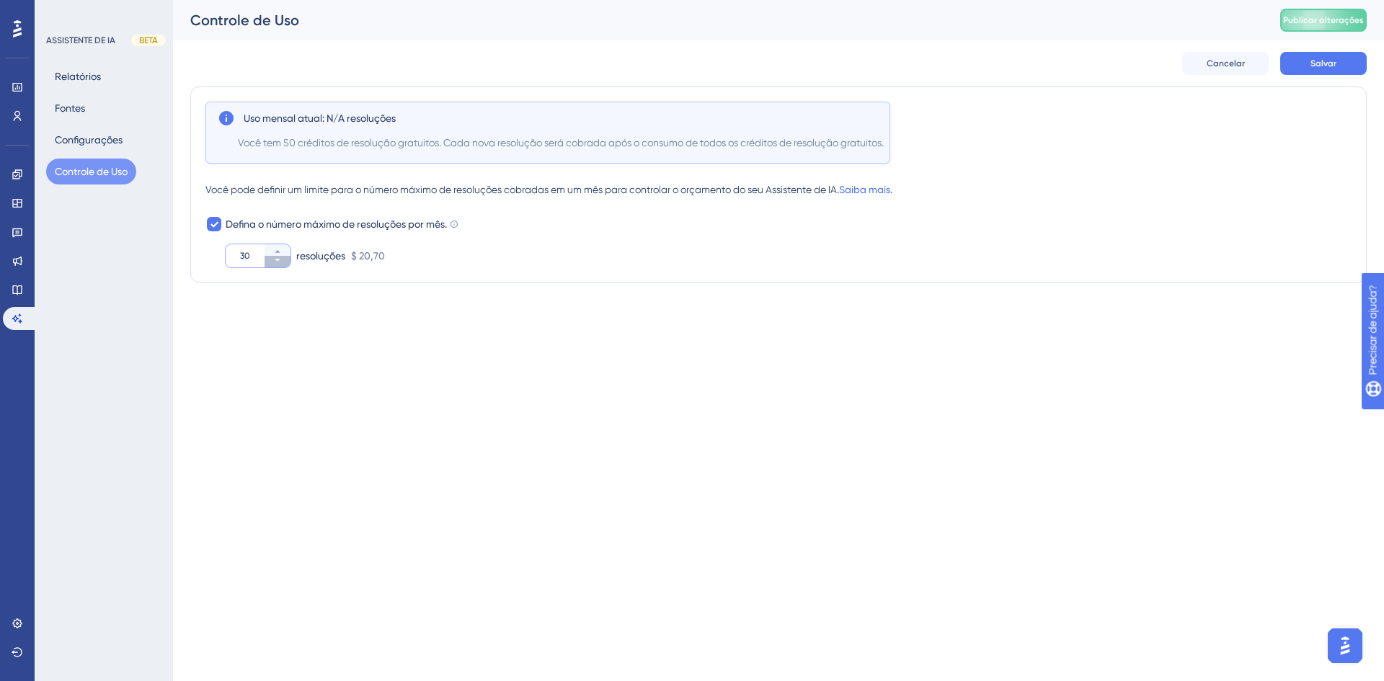
click at [276, 263] on icon at bounding box center [277, 260] width 9 height 9
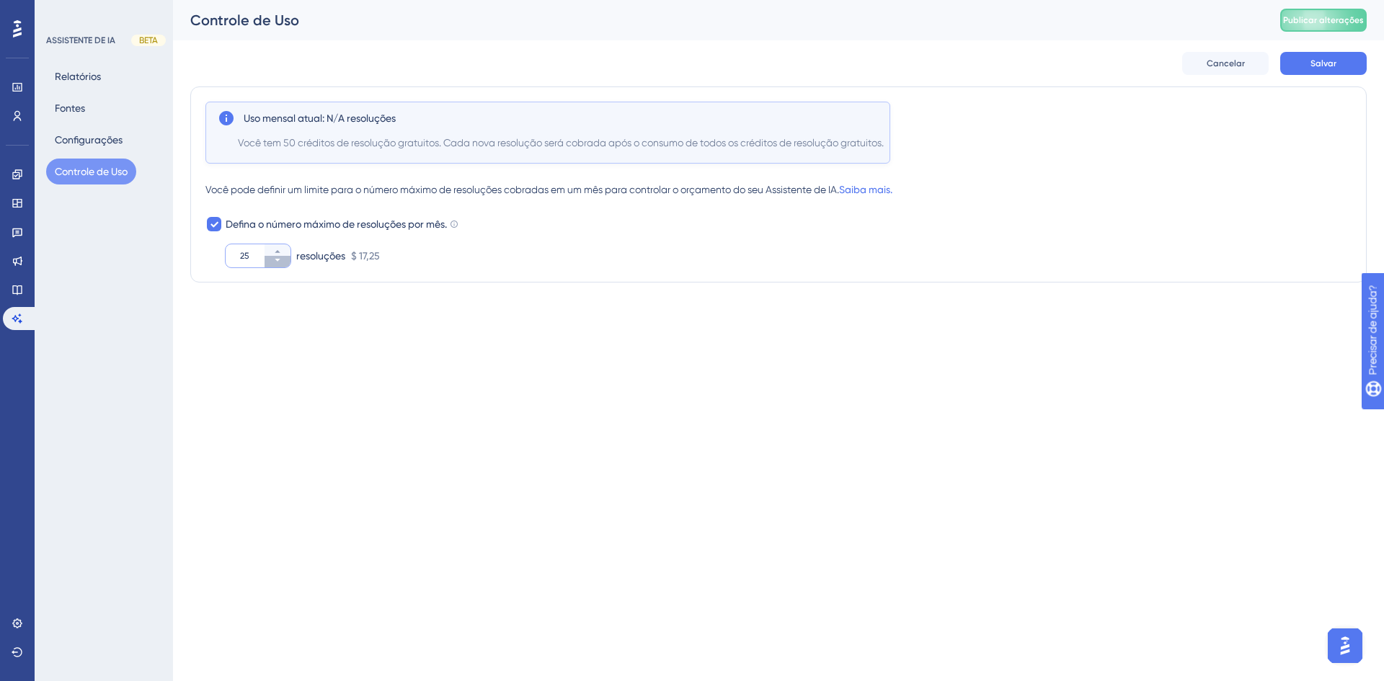
click at [276, 263] on icon at bounding box center [277, 260] width 9 height 9
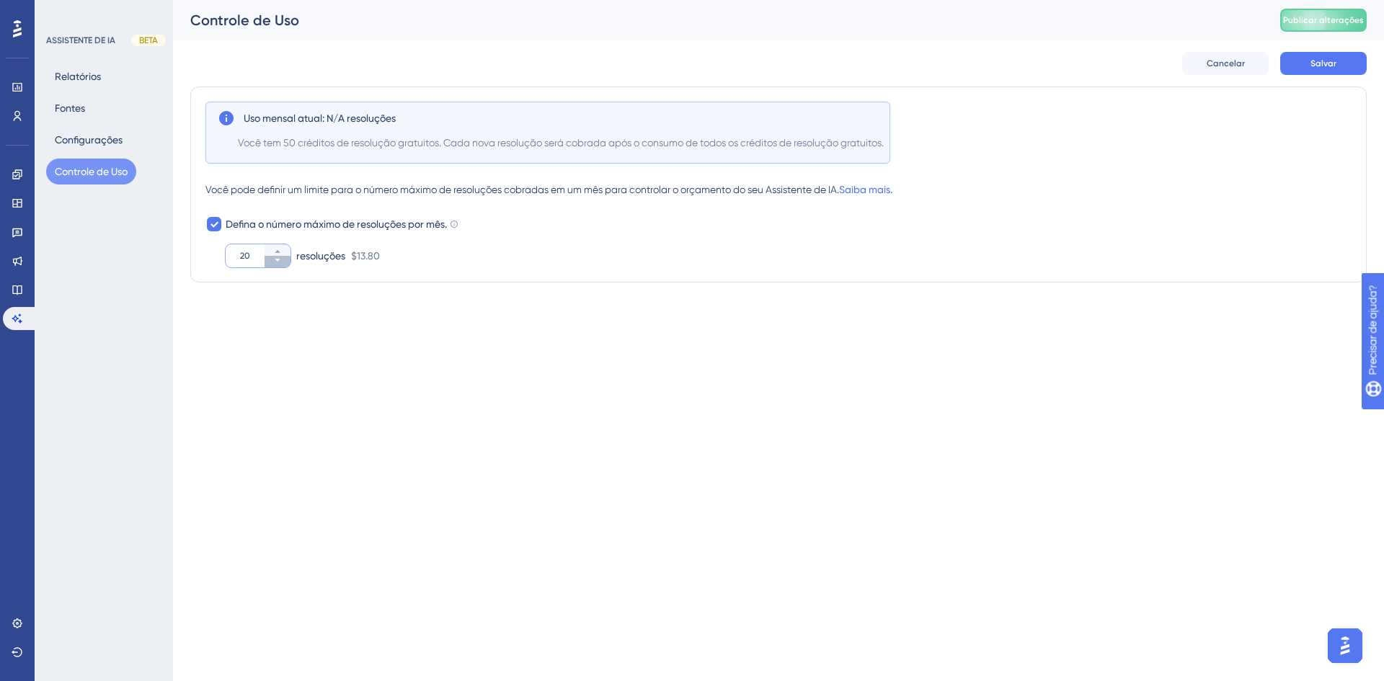
click at [276, 263] on icon at bounding box center [277, 260] width 9 height 9
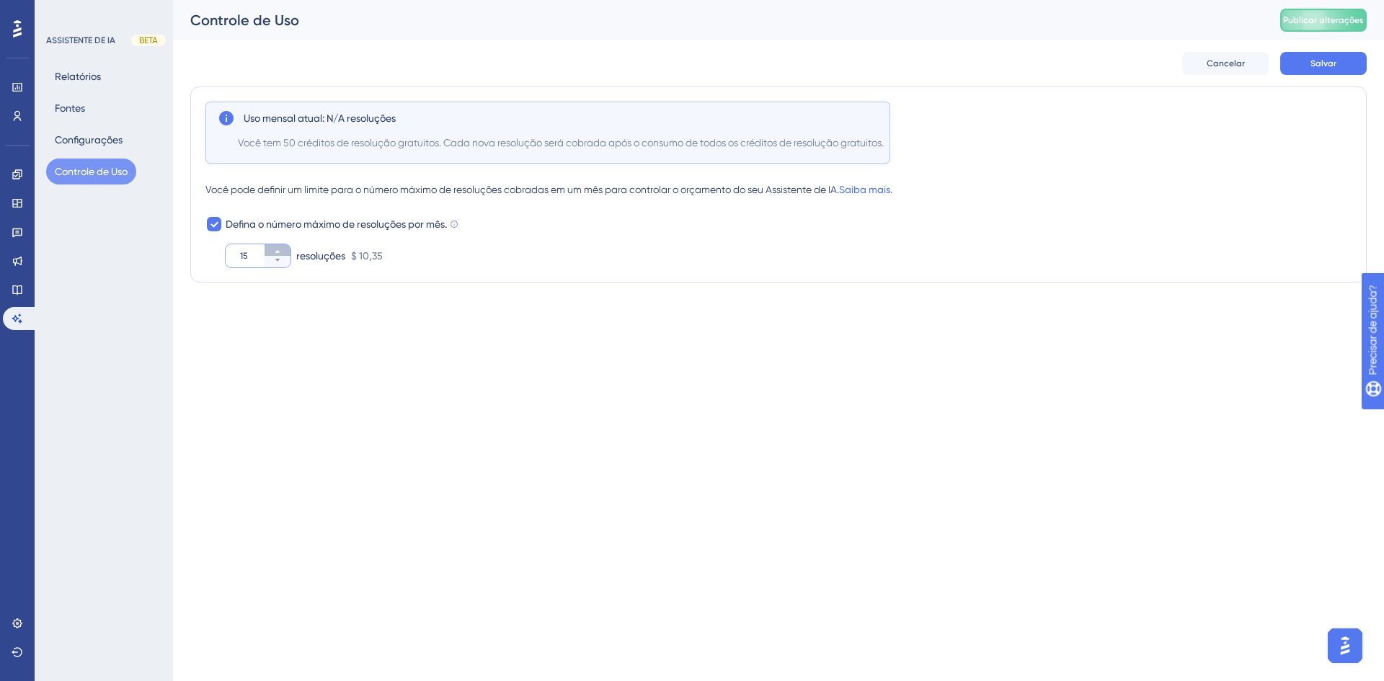
click at [282, 248] on button "15" at bounding box center [278, 250] width 26 height 12
drag, startPoint x: 252, startPoint y: 255, endPoint x: 223, endPoint y: 254, distance: 29.6
click at [236, 254] on div "16" at bounding box center [245, 255] width 39 height 23
type input "50"
click at [631, 334] on div "Desempenho Usuários Noivado Widgets Opinião Atualizações de produtos Base de co…" at bounding box center [692, 170] width 1384 height 340
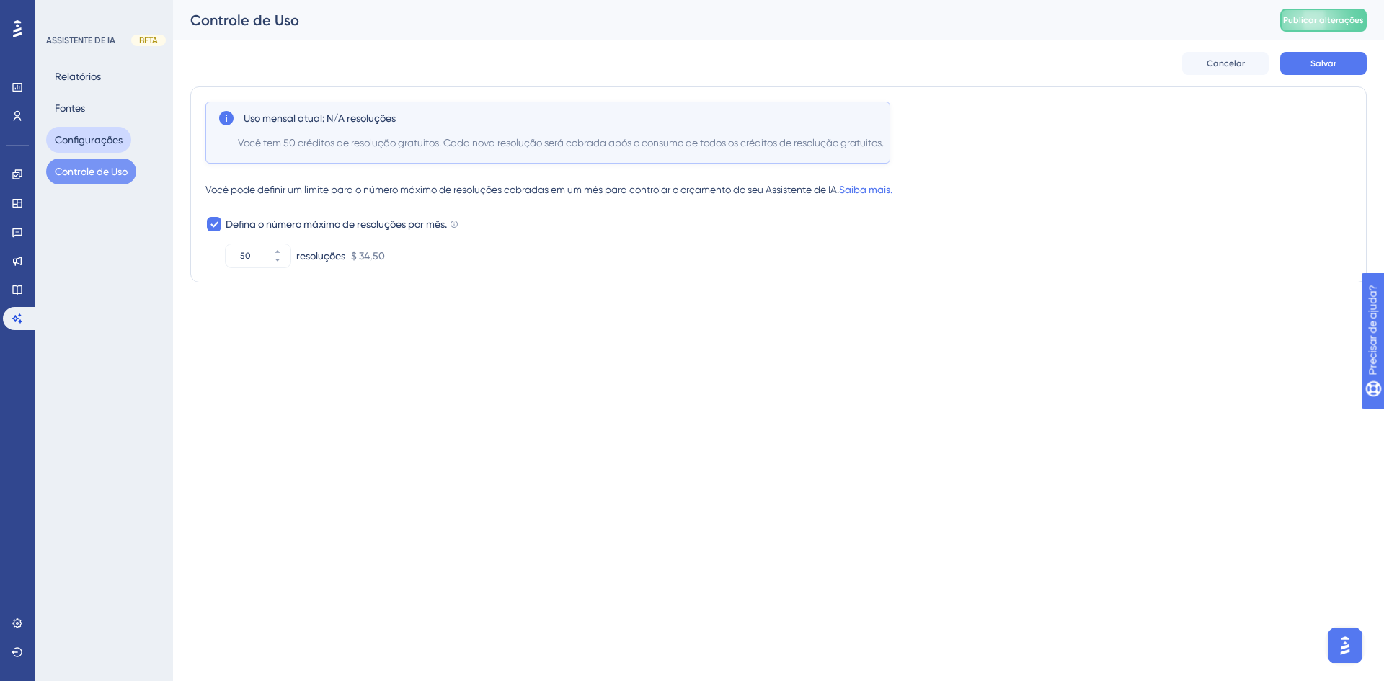
click at [81, 138] on font "Configurações" at bounding box center [89, 140] width 68 height 12
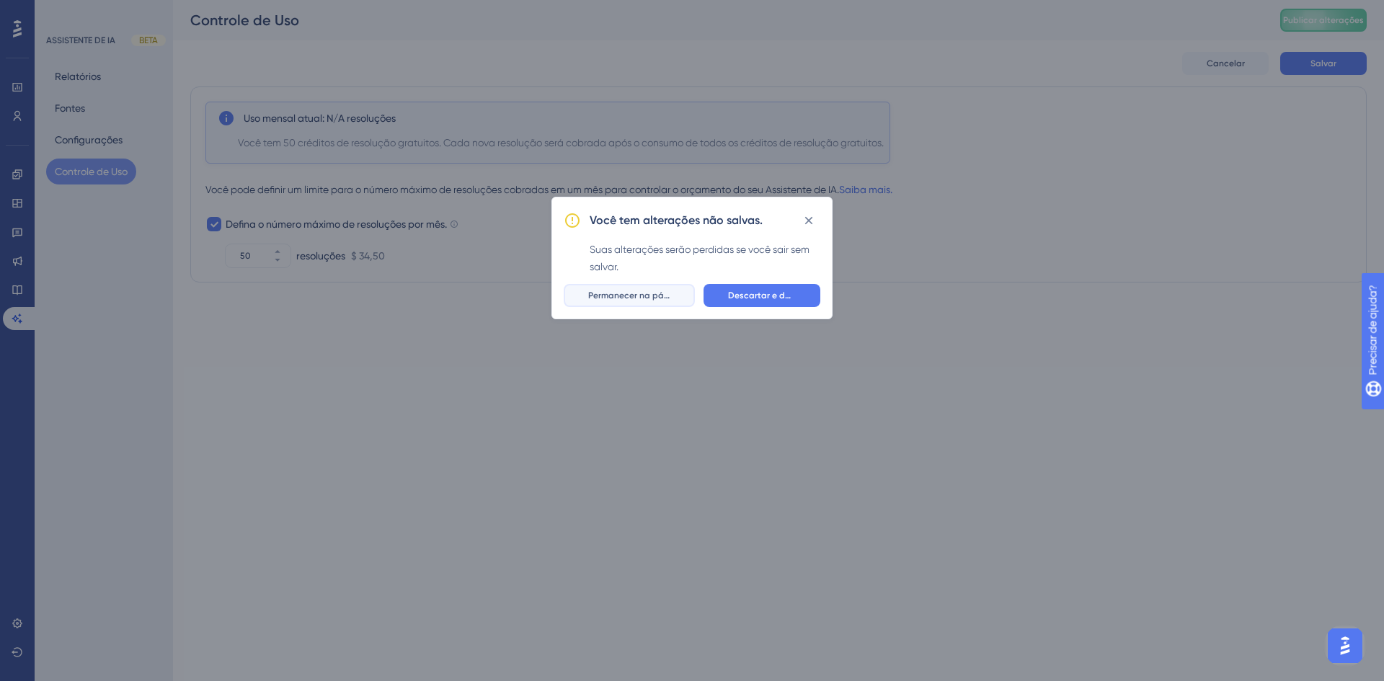
click at [643, 296] on font "Permanecer na página" at bounding box center [635, 295] width 94 height 10
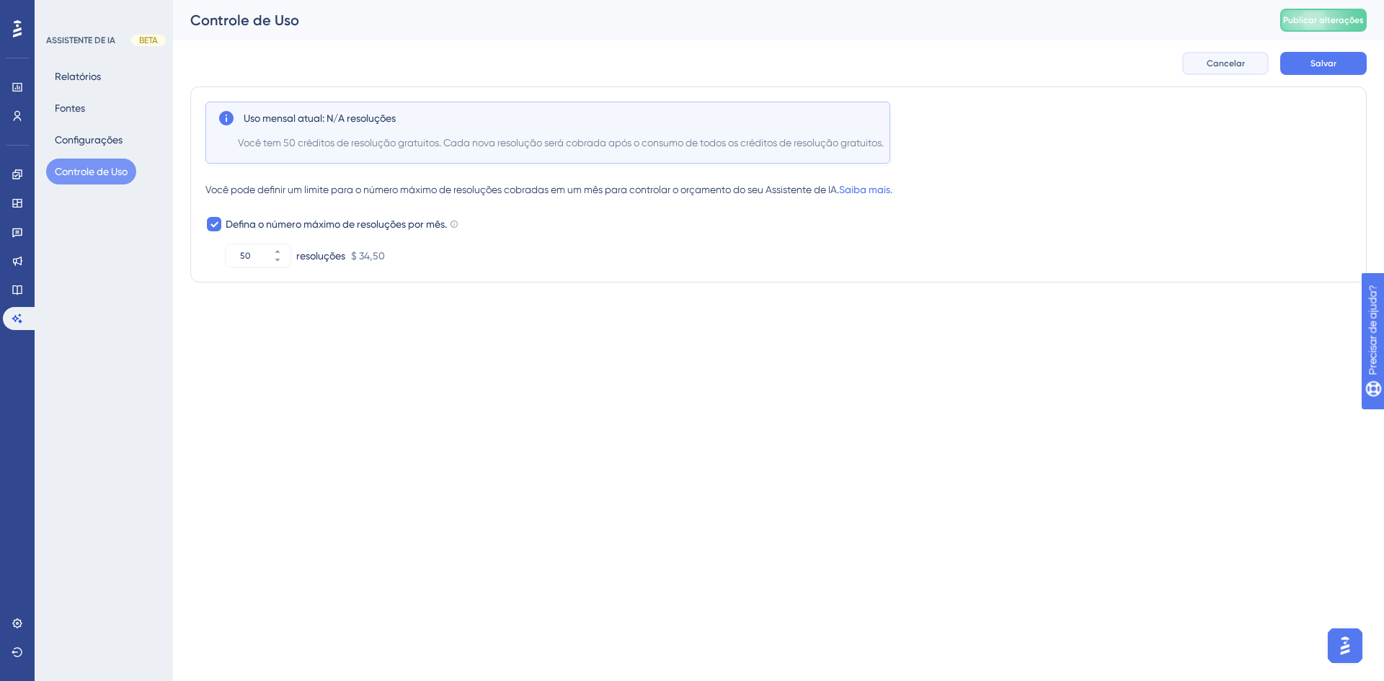
click at [1236, 62] on font "Cancelar" at bounding box center [1226, 63] width 38 height 10
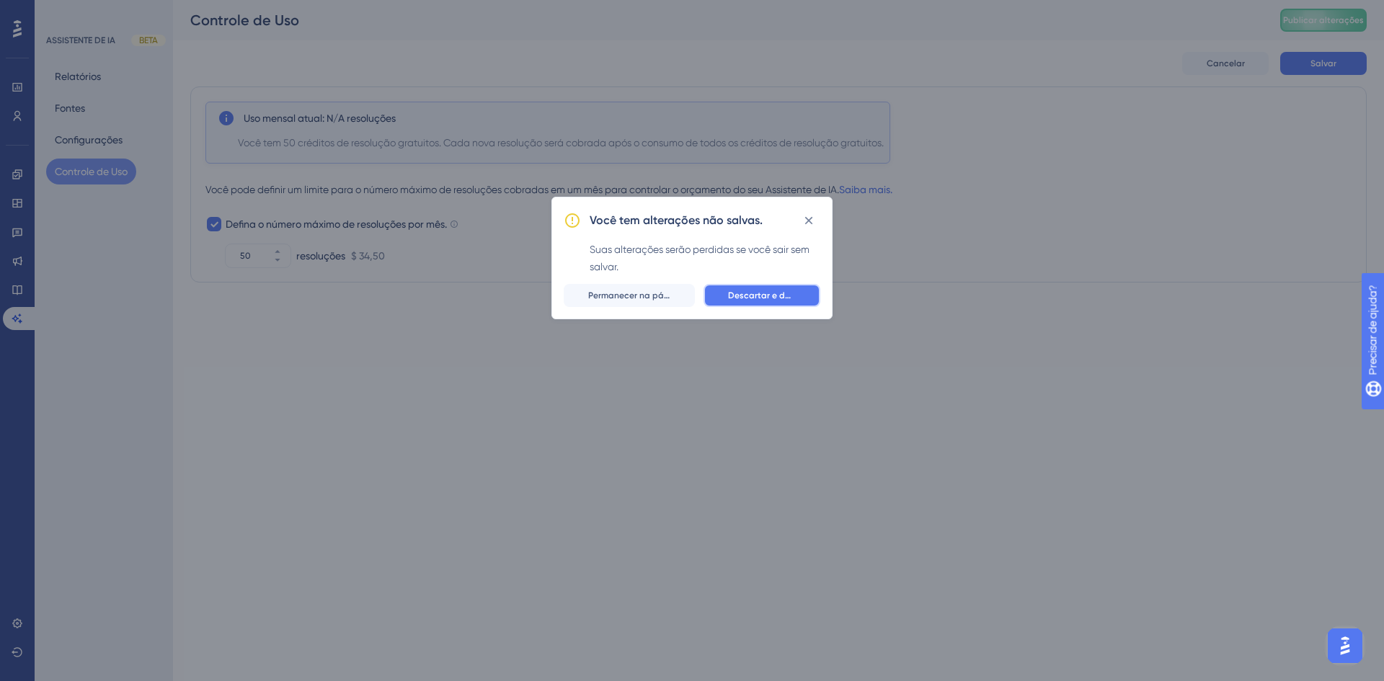
click at [745, 290] on font "Descartar e deixar" at bounding box center [766, 295] width 77 height 10
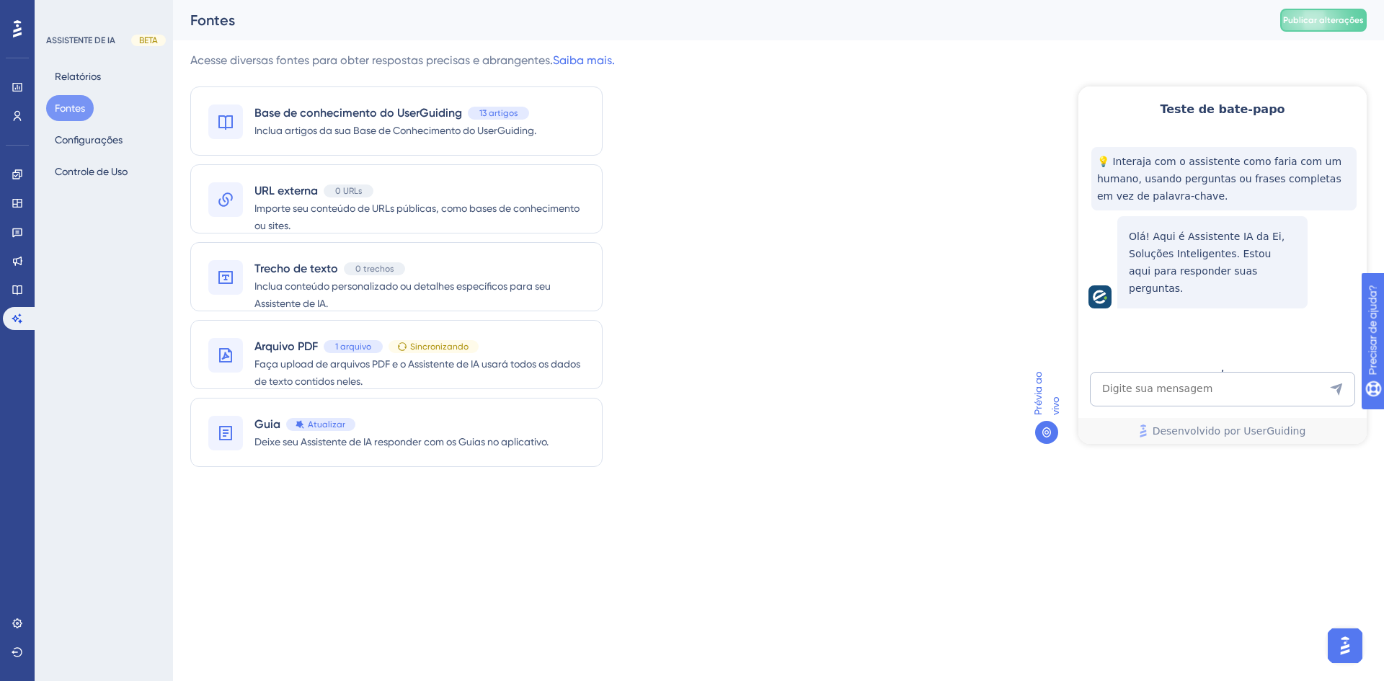
click at [75, 40] on font "ASSISTENTE DE IA" at bounding box center [80, 40] width 69 height 10
click at [79, 76] on font "Relatórios" at bounding box center [78, 77] width 46 height 12
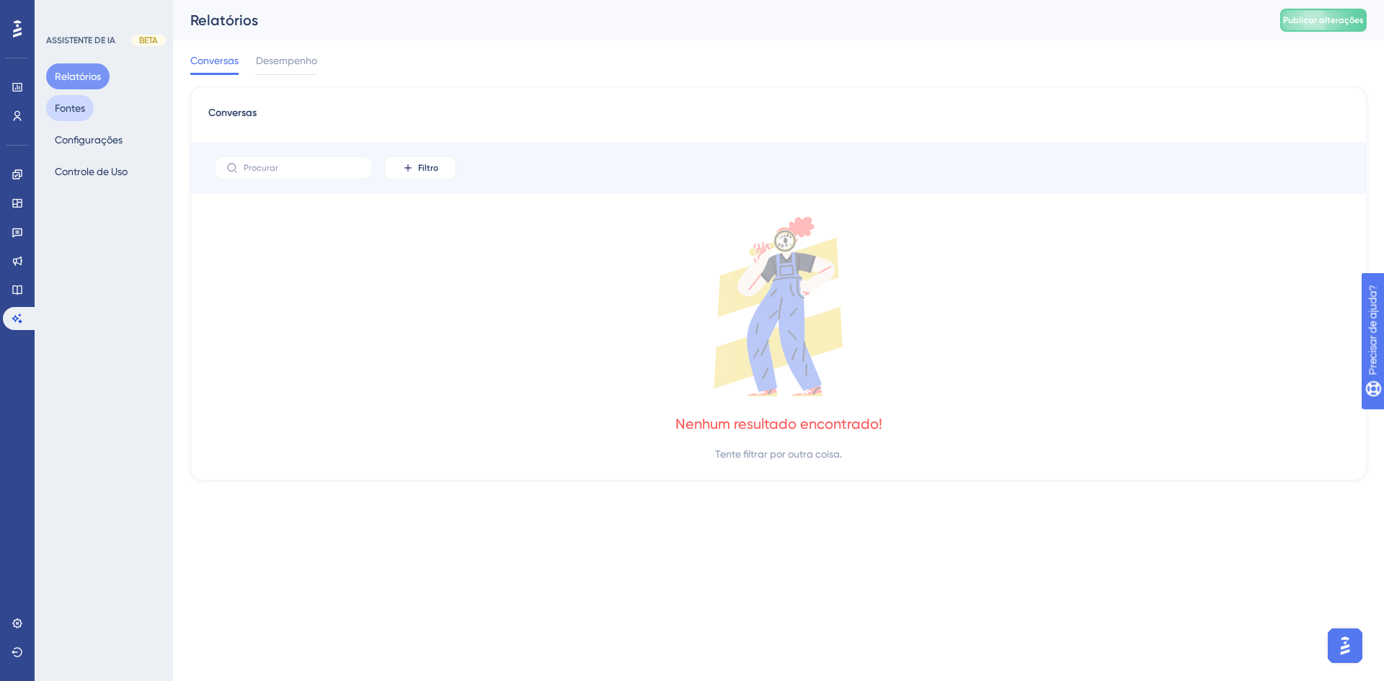
click at [64, 105] on font "Fontes" at bounding box center [70, 108] width 30 height 12
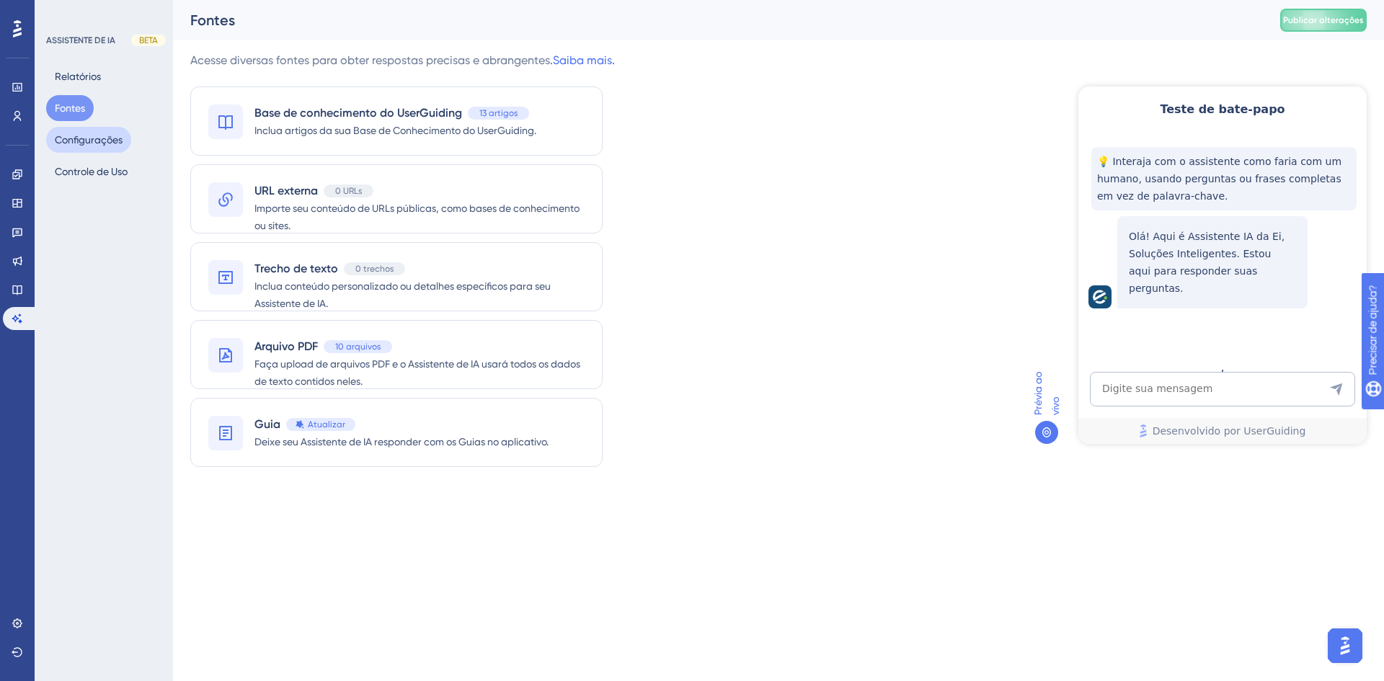
click at [107, 139] on font "Configurações" at bounding box center [89, 140] width 68 height 12
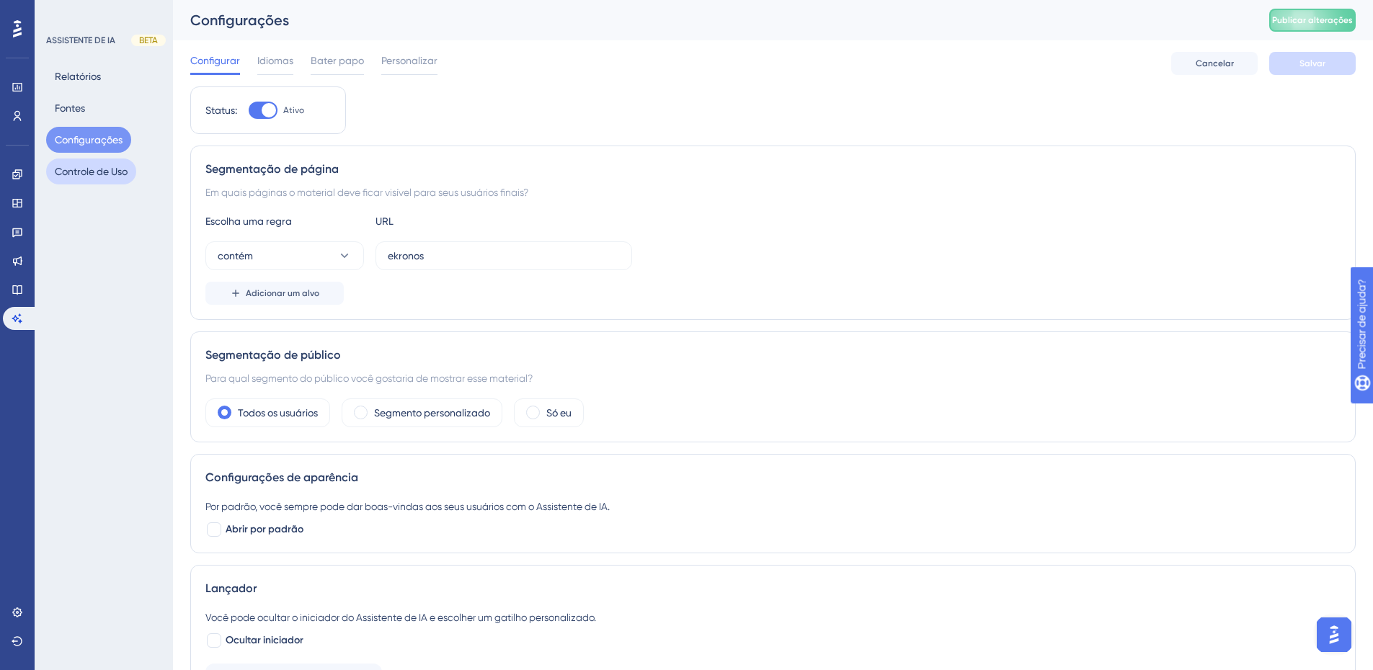
click at [94, 175] on font "Controle de Uso" at bounding box center [91, 172] width 73 height 12
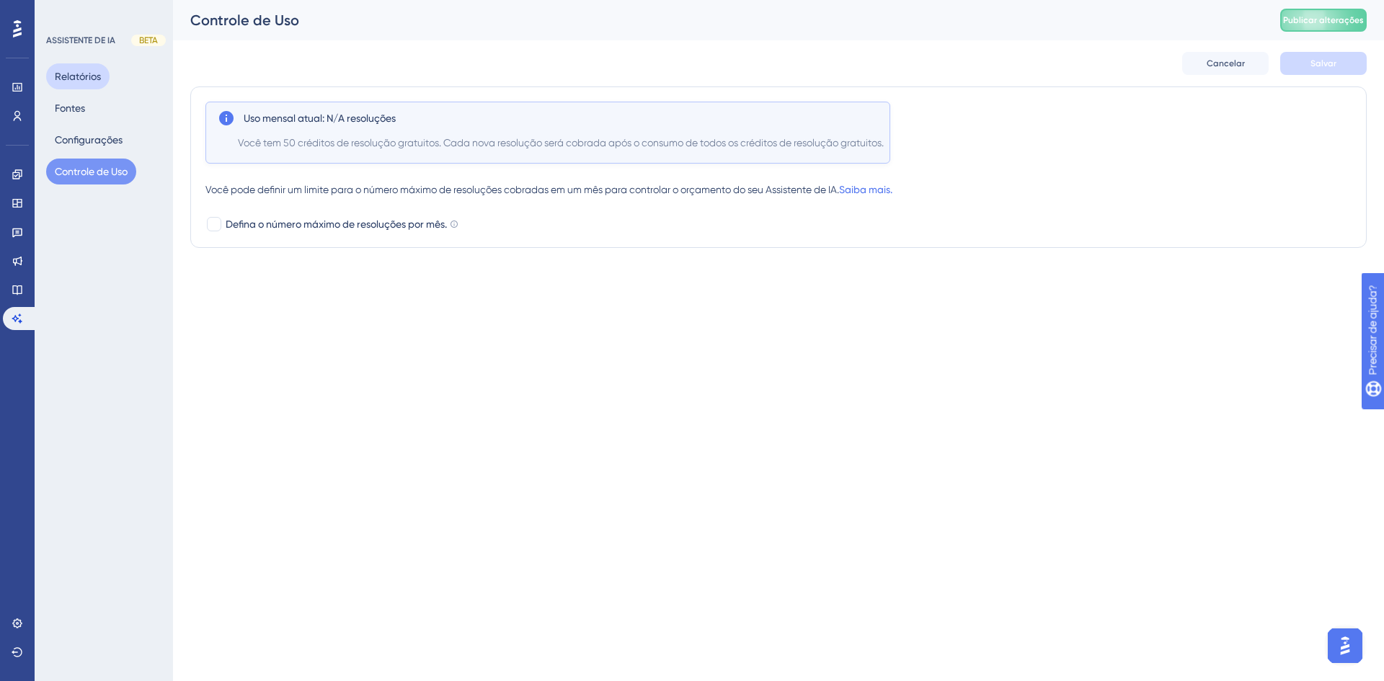
click at [71, 74] on font "Relatórios" at bounding box center [78, 77] width 46 height 12
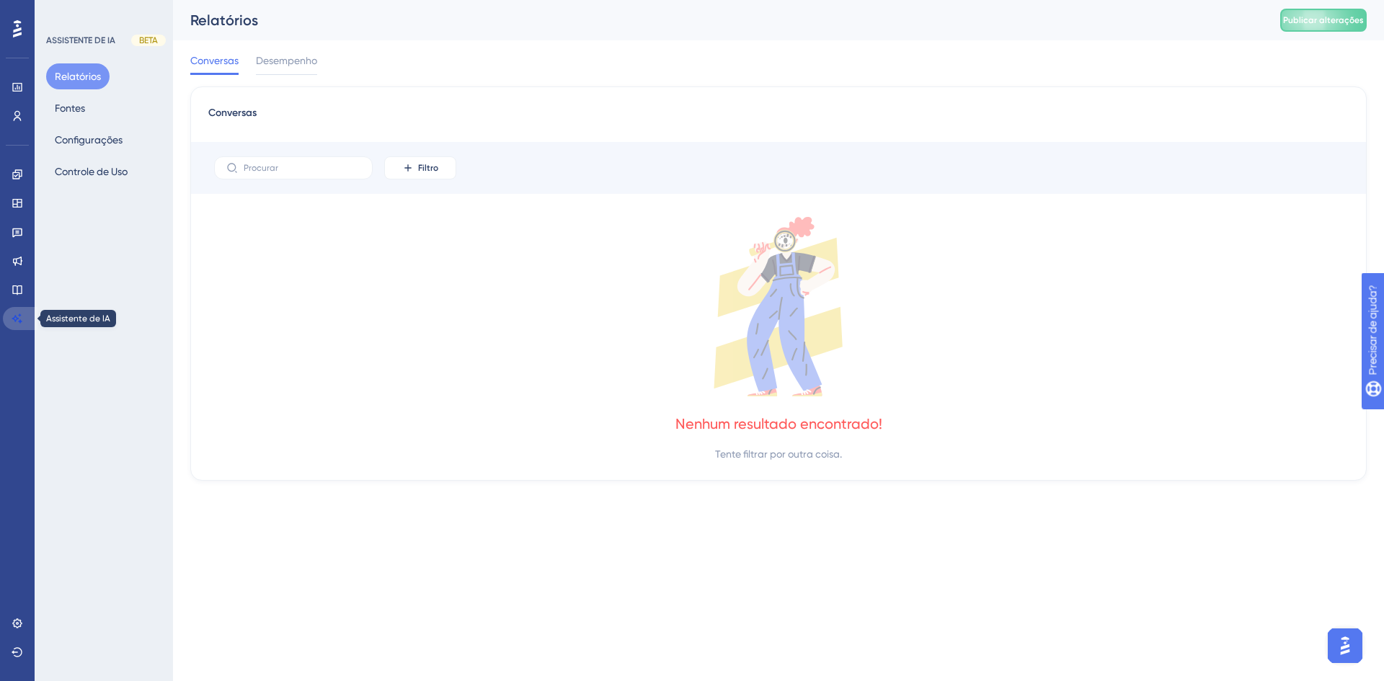
click at [6, 319] on link at bounding box center [20, 318] width 35 height 23
click at [280, 59] on font "Desempenho" at bounding box center [286, 61] width 61 height 12
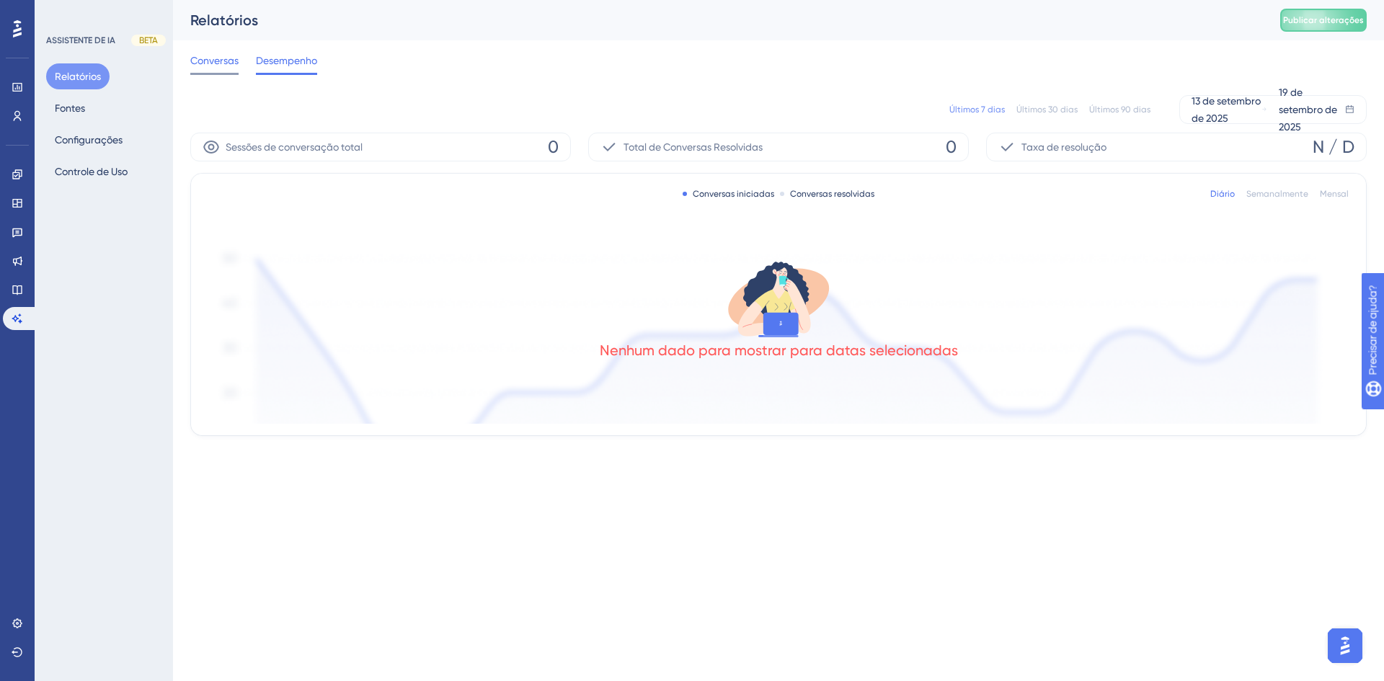
click at [218, 59] on font "Conversas" at bounding box center [214, 61] width 48 height 12
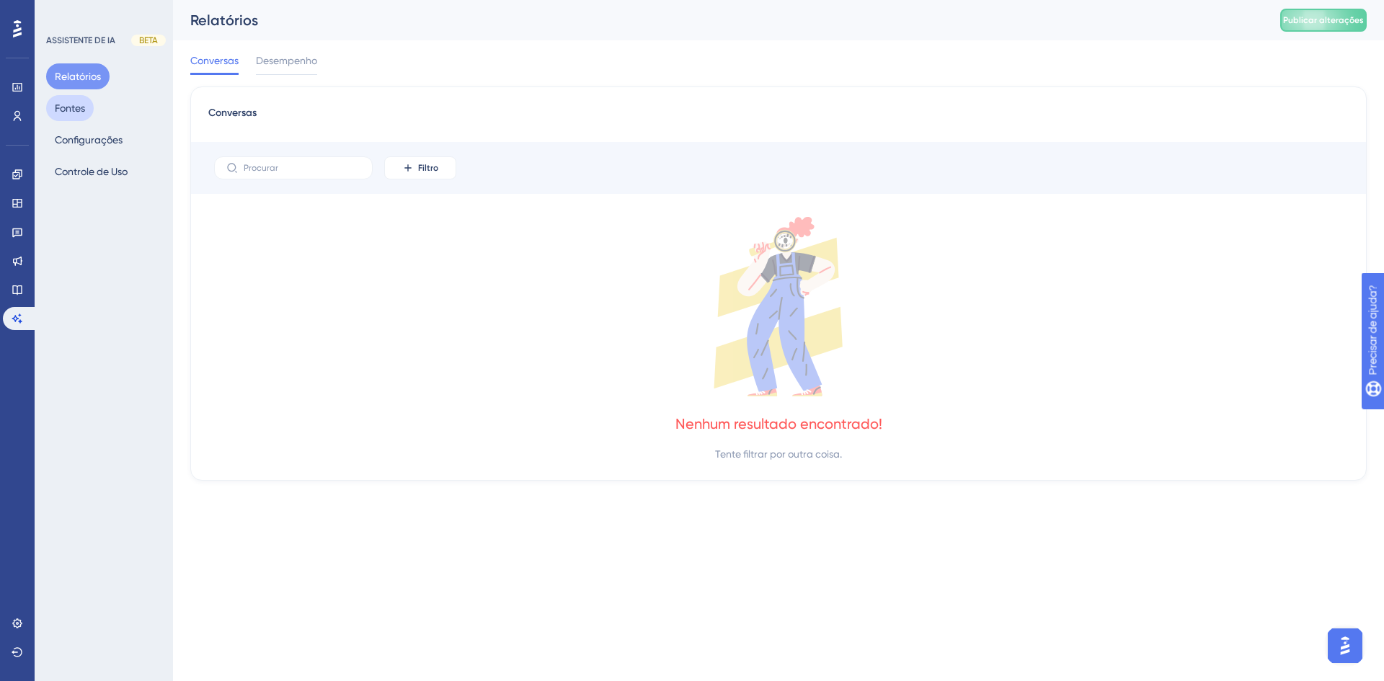
click at [63, 110] on font "Fontes" at bounding box center [70, 108] width 30 height 12
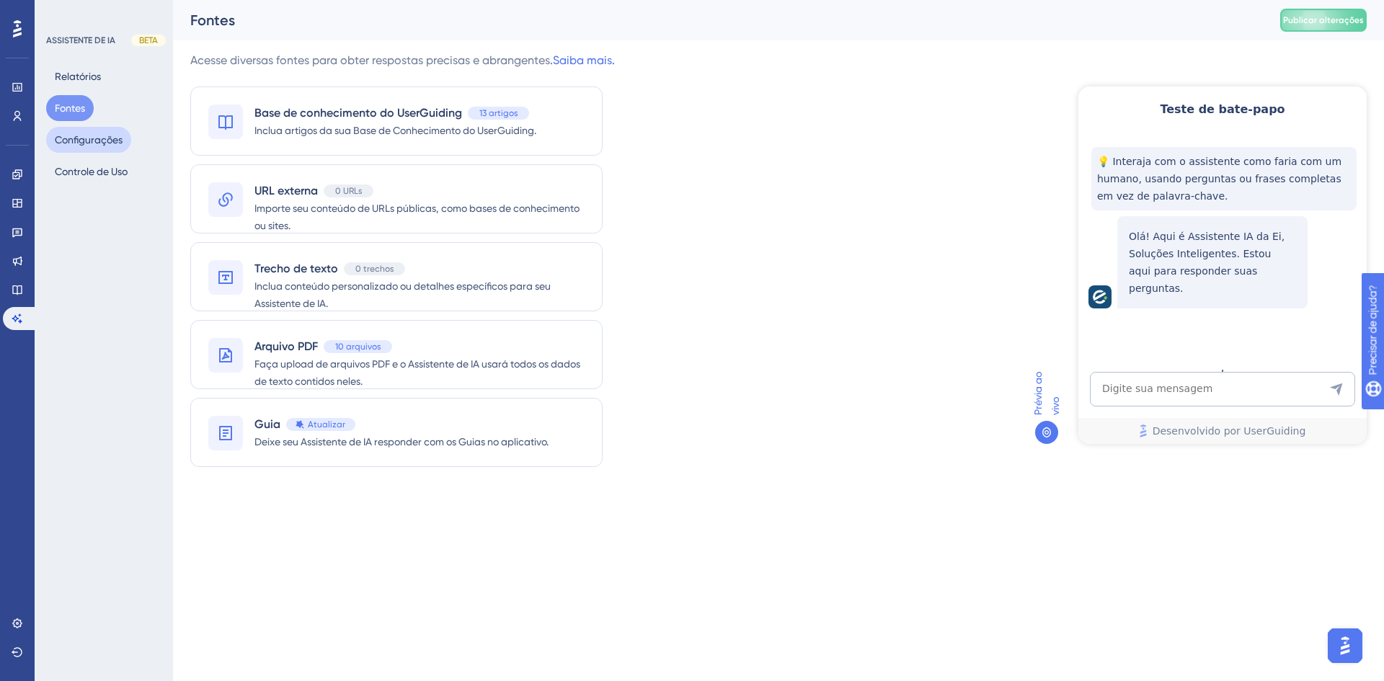
click at [93, 139] on font "Configurações" at bounding box center [89, 140] width 68 height 12
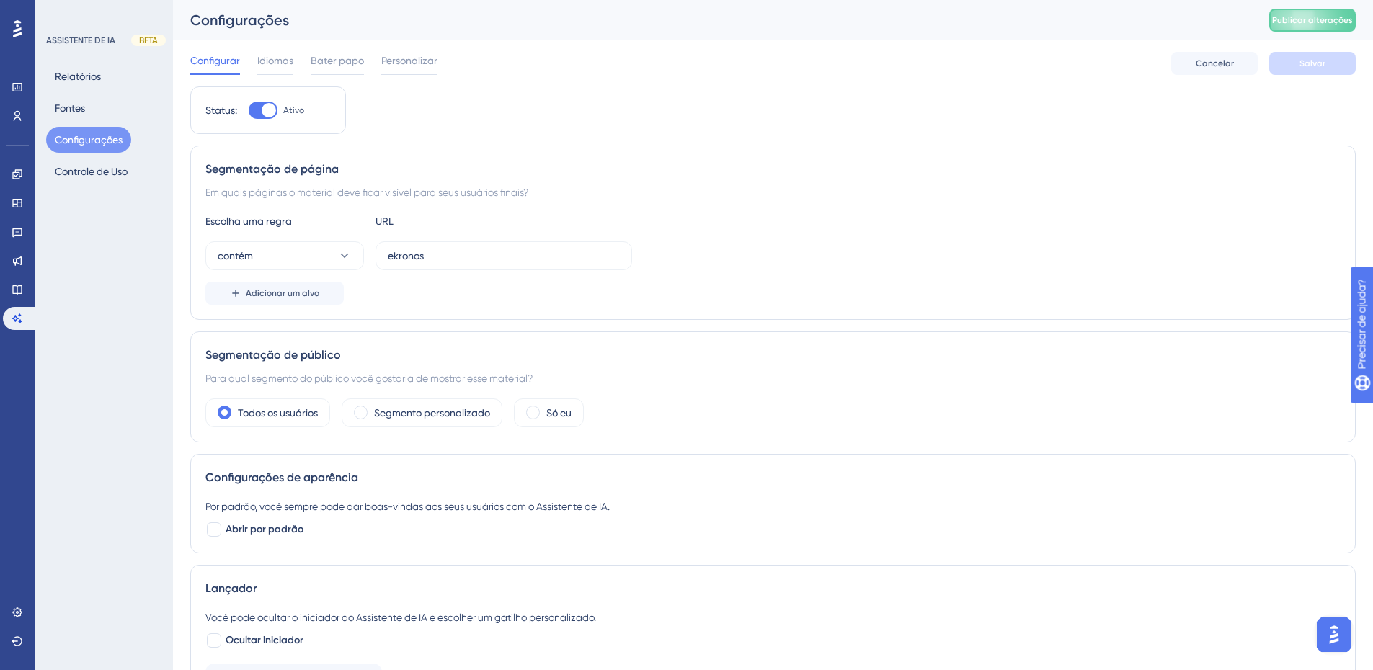
click at [248, 112] on div "Status: Ativo" at bounding box center [267, 110] width 125 height 17
click at [254, 112] on div at bounding box center [263, 110] width 29 height 17
click at [249, 111] on input "Ativo" at bounding box center [248, 110] width 1 height 1
checkbox input "false"
click at [110, 164] on font "Controle de Uso" at bounding box center [91, 171] width 73 height 17
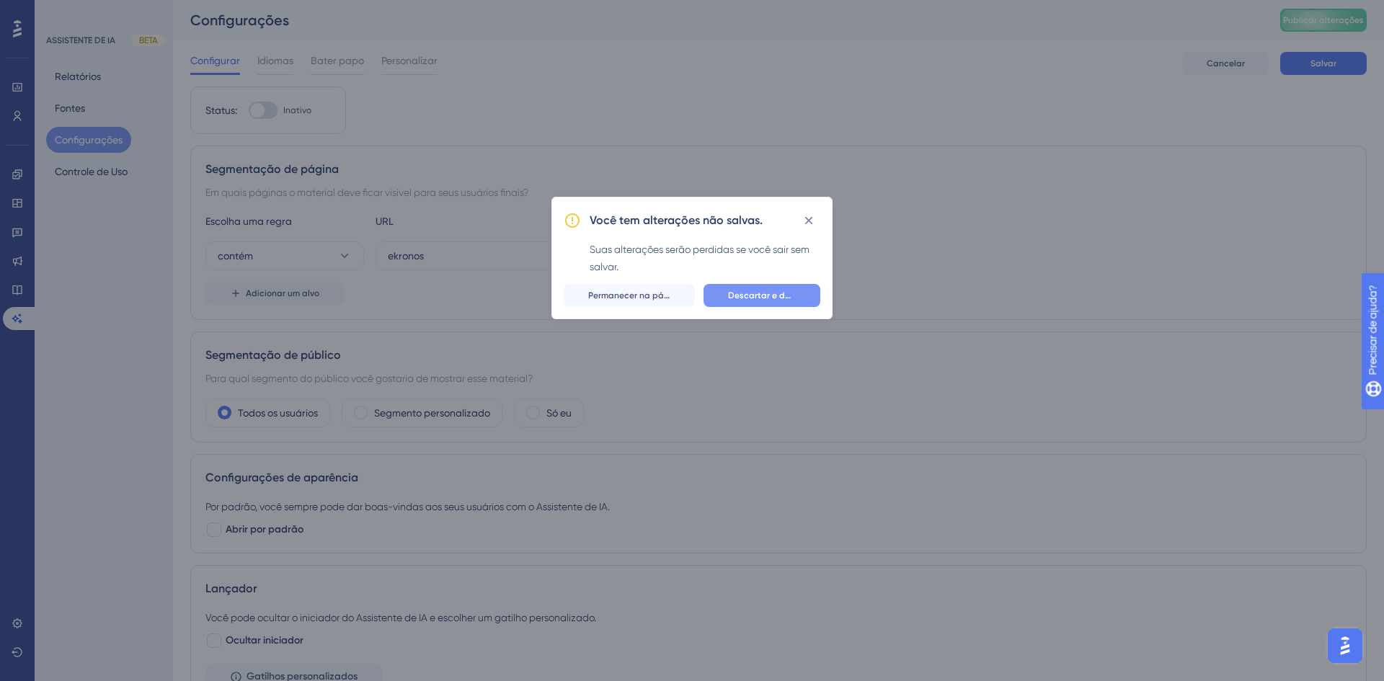
click at [747, 299] on font "Descartar e deixar" at bounding box center [766, 295] width 77 height 10
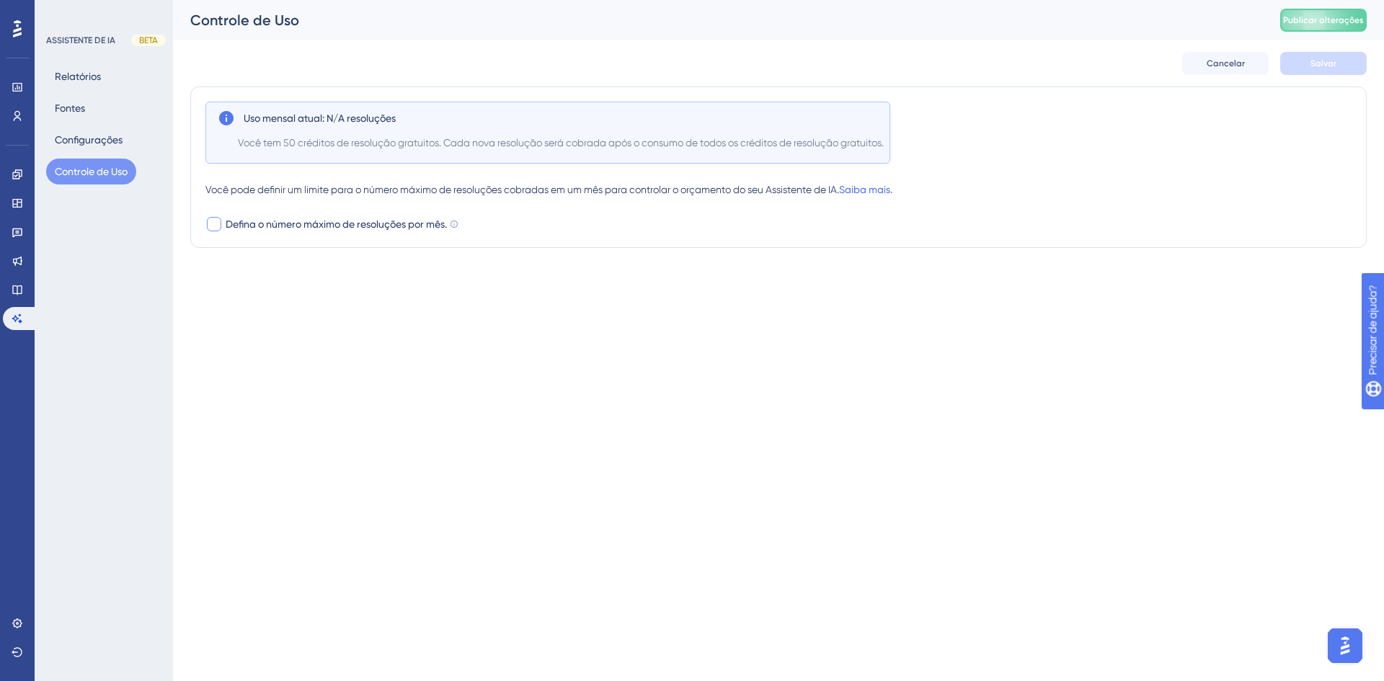
click at [239, 222] on font "Defina o número máximo de resoluções por mês." at bounding box center [336, 224] width 221 height 12
checkbox input "true"
drag, startPoint x: 259, startPoint y: 254, endPoint x: 235, endPoint y: 254, distance: 23.8
click at [235, 254] on div "100" at bounding box center [245, 255] width 39 height 23
click at [347, 329] on div "Desempenho Usuários Noivado Widgets Opinião Atualizações de produtos Base de co…" at bounding box center [692, 170] width 1384 height 340
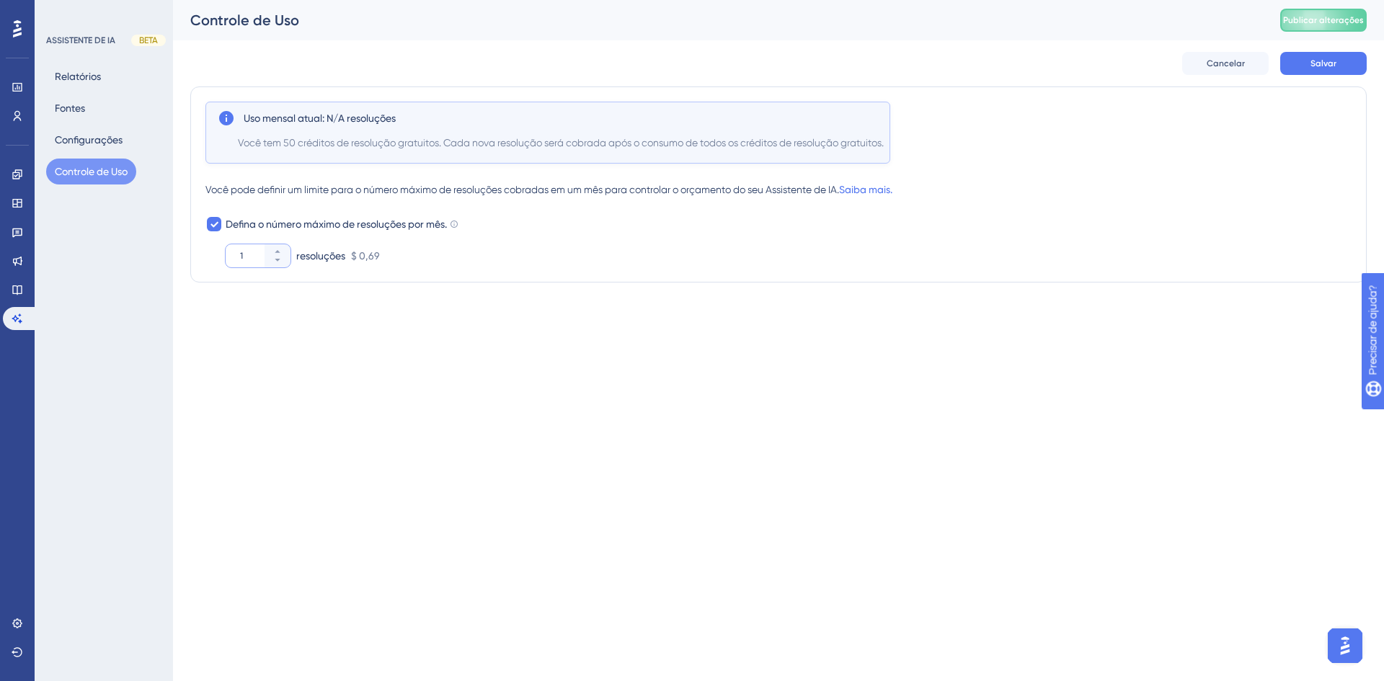
drag, startPoint x: 249, startPoint y: 252, endPoint x: 231, endPoint y: 257, distance: 18.2
click at [228, 252] on div "1" at bounding box center [245, 255] width 39 height 23
click at [307, 303] on div "Desempenho Usuários Noivado Widgets Opinião Atualizações de produtos Base de co…" at bounding box center [778, 158] width 1211 height 317
click at [1309, 68] on button "Salvar" at bounding box center [1323, 63] width 86 height 23
type input "1"
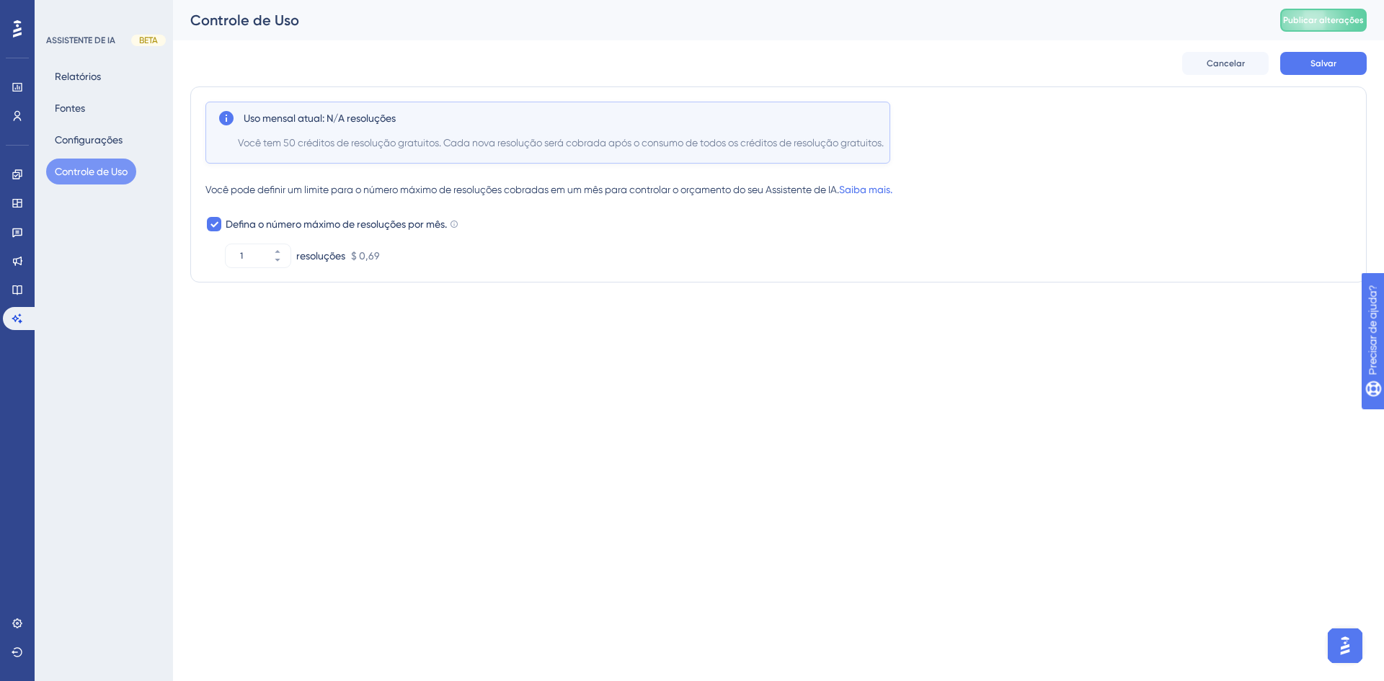
click at [419, 324] on div "Desempenho Usuários Noivado Widgets Opinião Atualizações de produtos Base de co…" at bounding box center [692, 170] width 1384 height 340
click at [1336, 61] on button "Salvar" at bounding box center [1323, 63] width 86 height 23
drag, startPoint x: 543, startPoint y: 334, endPoint x: 497, endPoint y: 304, distance: 55.2
click at [542, 334] on div "Desempenho Usuários Noivado Widgets Opinião Atualizações de produtos Base de co…" at bounding box center [692, 170] width 1384 height 340
click at [77, 74] on font "Relatórios" at bounding box center [78, 77] width 46 height 12
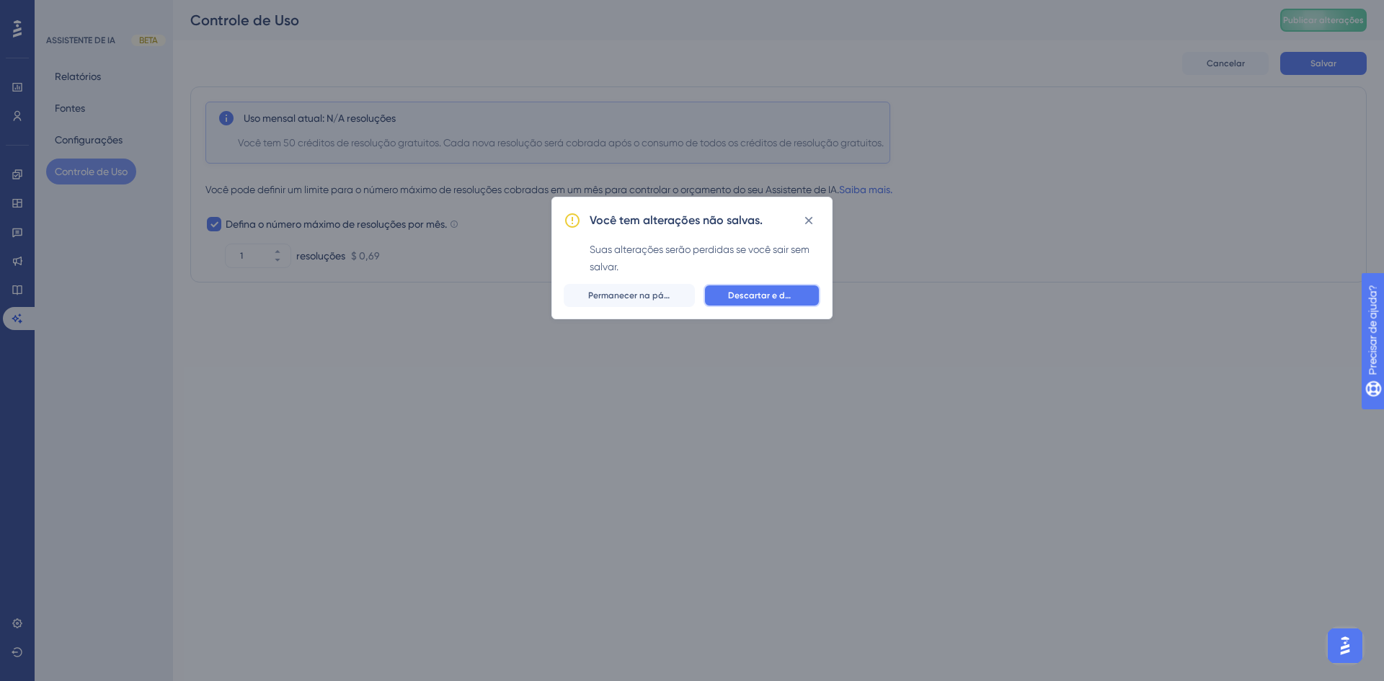
click at [740, 296] on font "Descartar e deixar" at bounding box center [766, 295] width 77 height 10
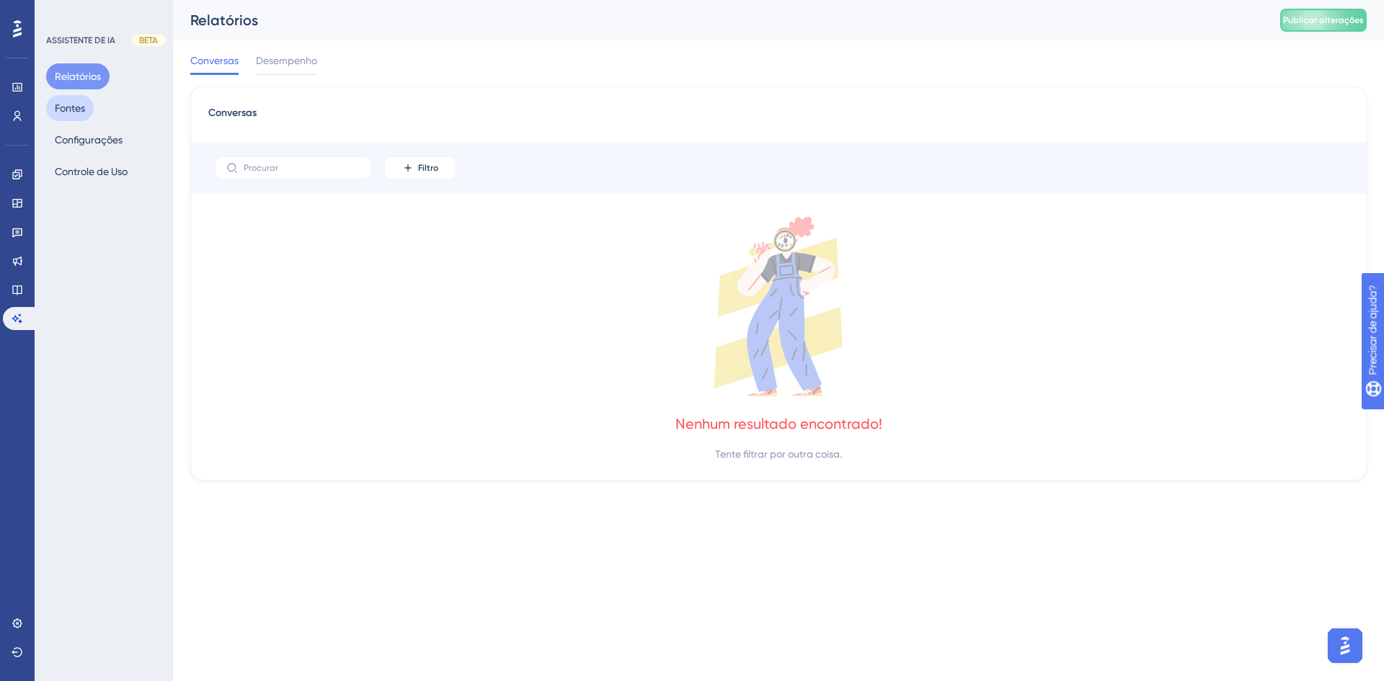
click at [76, 102] on font "Fontes" at bounding box center [70, 107] width 30 height 17
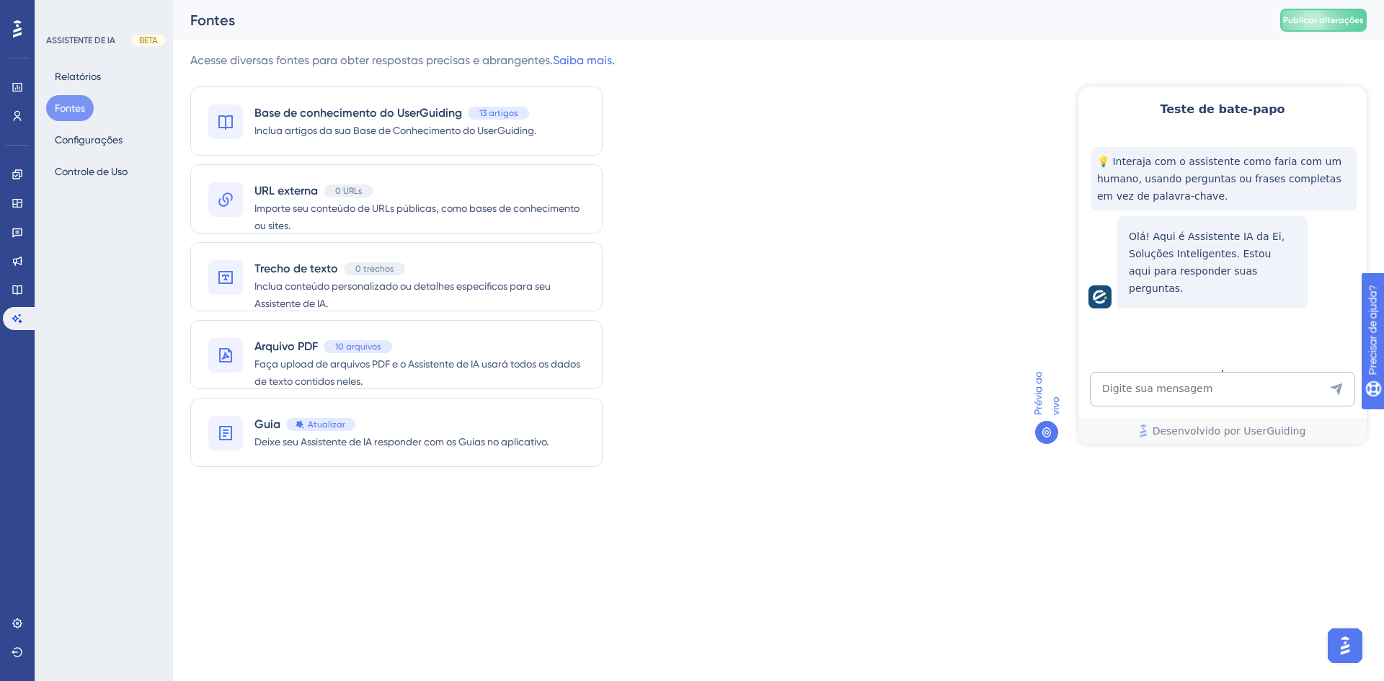
click at [770, 200] on div "Acesse diversas fontes para obter respostas precisas e abrangentes. Saiba mais.…" at bounding box center [778, 268] width 1176 height 432
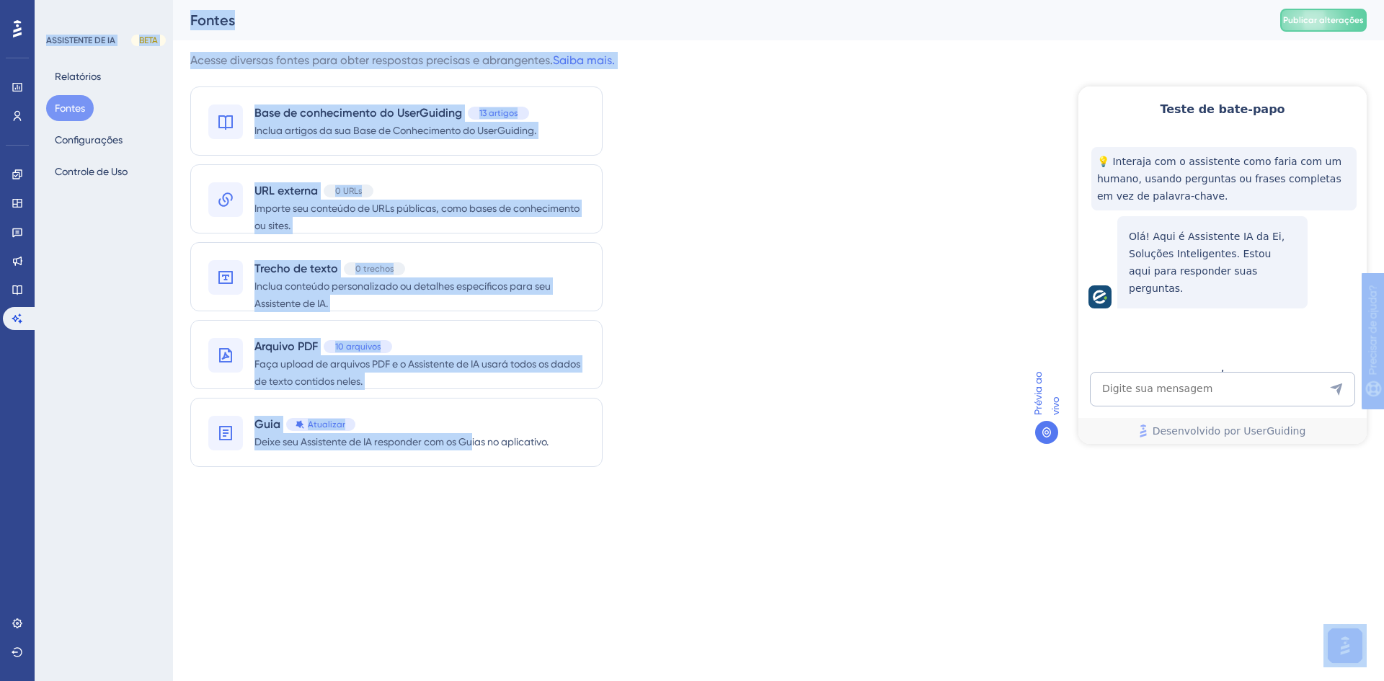
drag, startPoint x: 474, startPoint y: 525, endPoint x: 754, endPoint y: 715, distance: 337.8
click at [754, 0] on html "Desempenho Usuários Noivado Widgets Opinião Atualizações de produtos Base de co…" at bounding box center [692, 0] width 1384 height 0
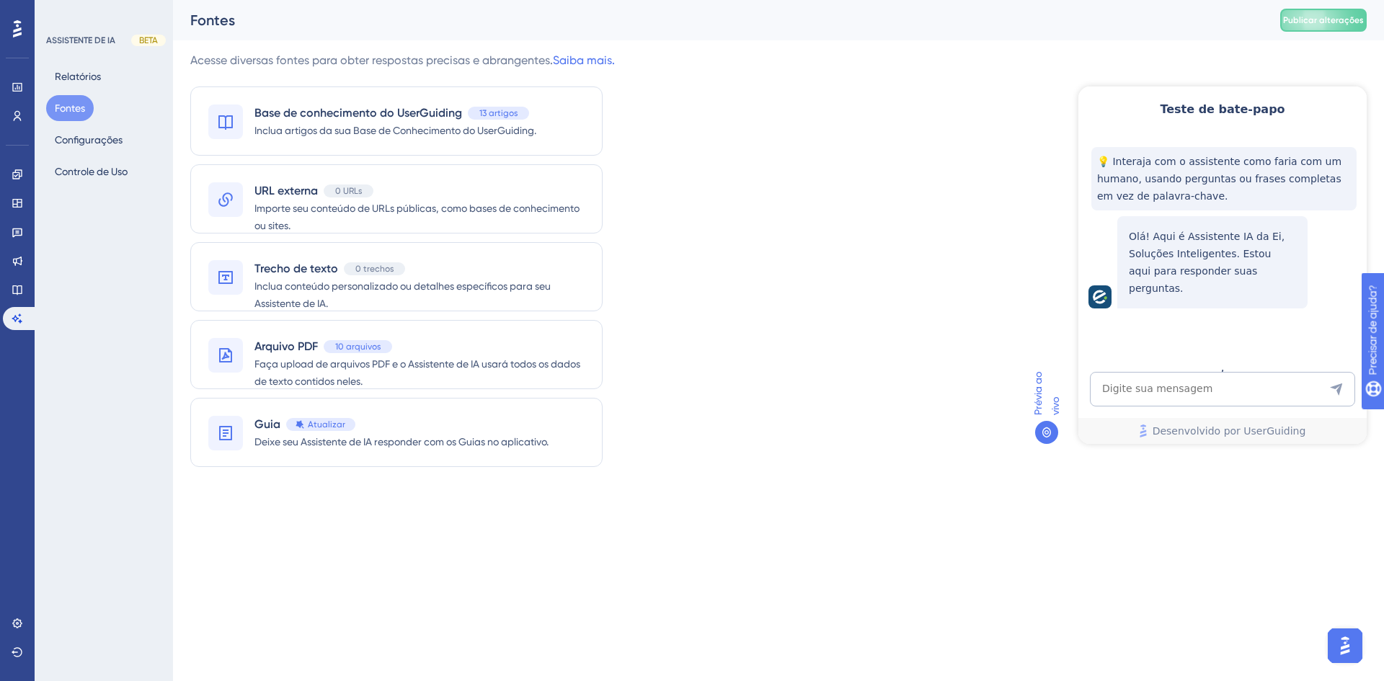
click at [811, 476] on div "Acesse diversas fontes para obter respostas precisas e abrangentes. Saiba mais.…" at bounding box center [778, 268] width 1176 height 432
click at [58, 170] on font "Controle de Uso" at bounding box center [91, 172] width 73 height 12
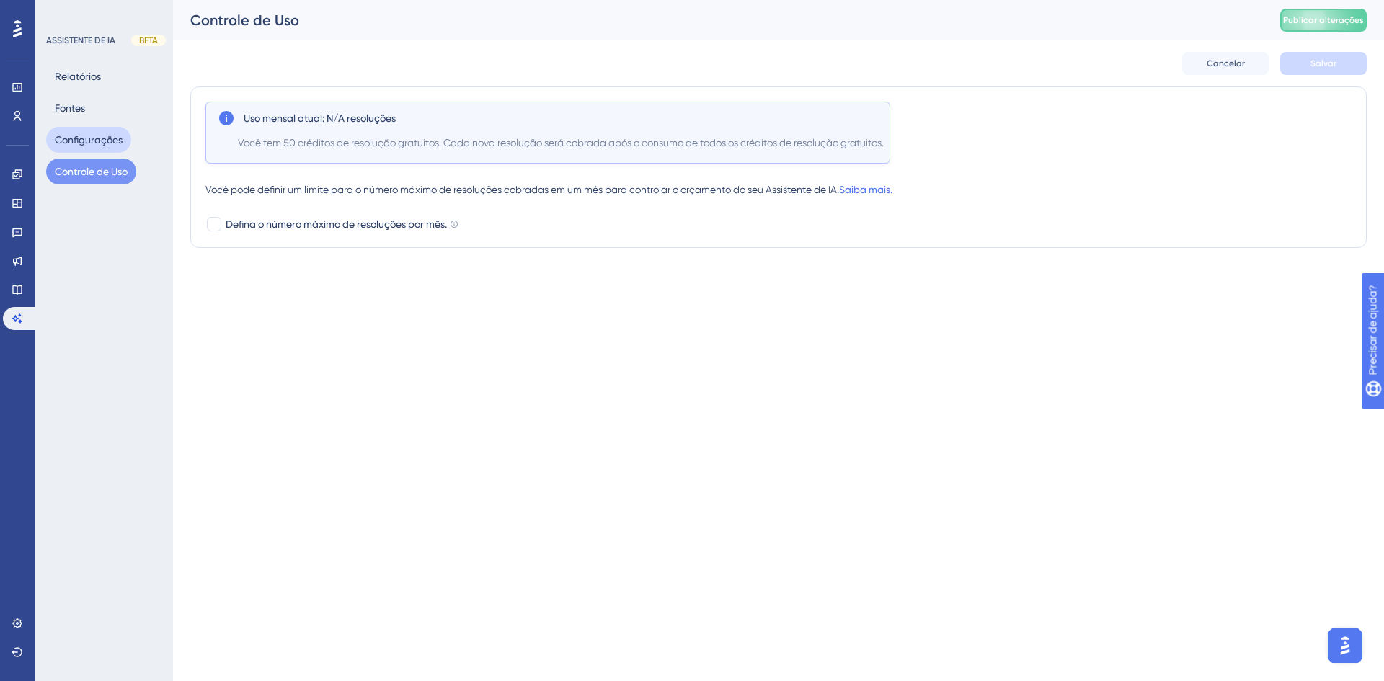
click at [61, 143] on font "Configurações" at bounding box center [89, 140] width 68 height 12
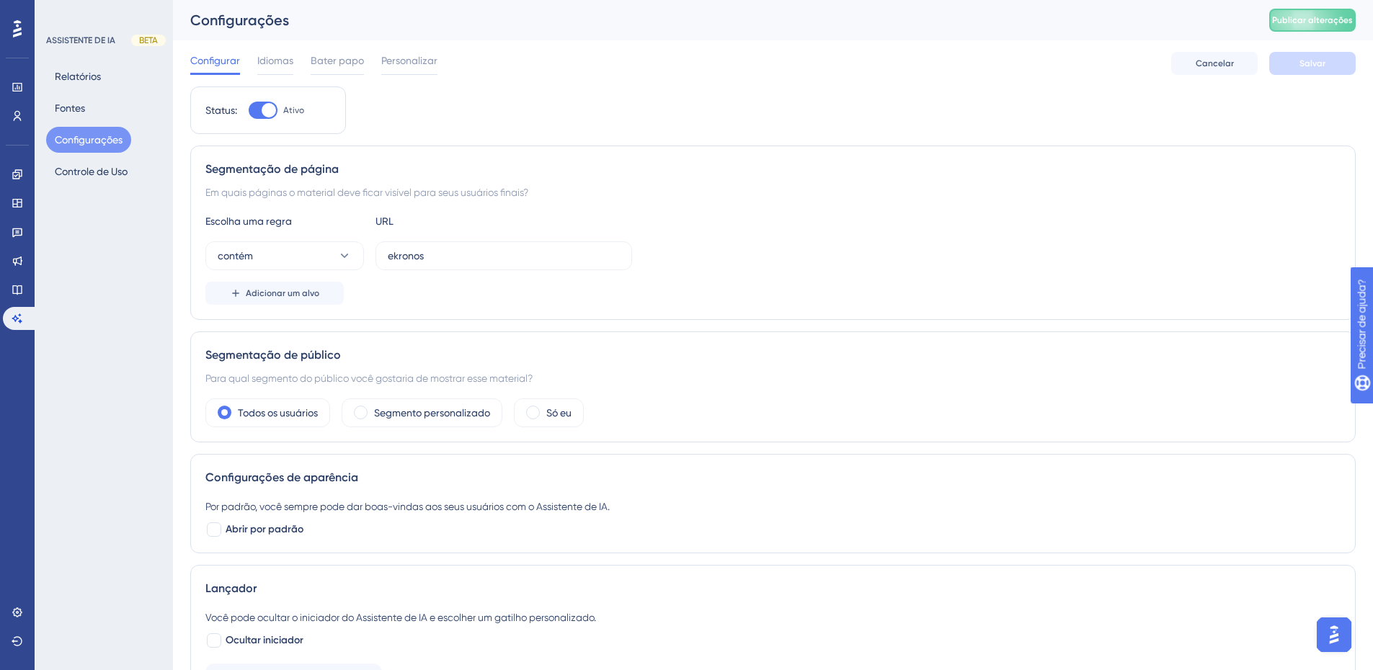
click at [255, 109] on div at bounding box center [263, 110] width 29 height 17
click at [249, 110] on input "Ativo" at bounding box center [248, 110] width 1 height 1
checkbox input "false"
click at [1320, 65] on font "Salvar" at bounding box center [1312, 63] width 26 height 10
click at [1307, 18] on font "Publicar alterações" at bounding box center [1312, 20] width 81 height 10
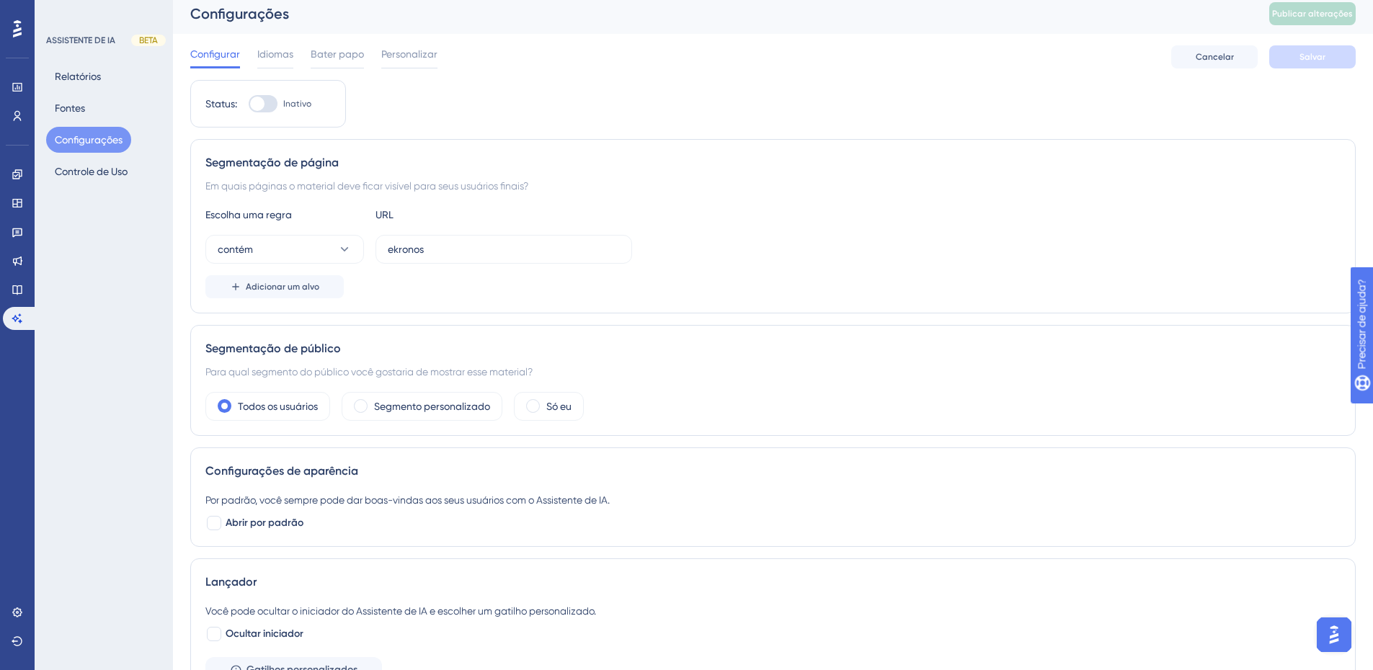
scroll to position [5, 0]
